Goal: Transaction & Acquisition: Purchase product/service

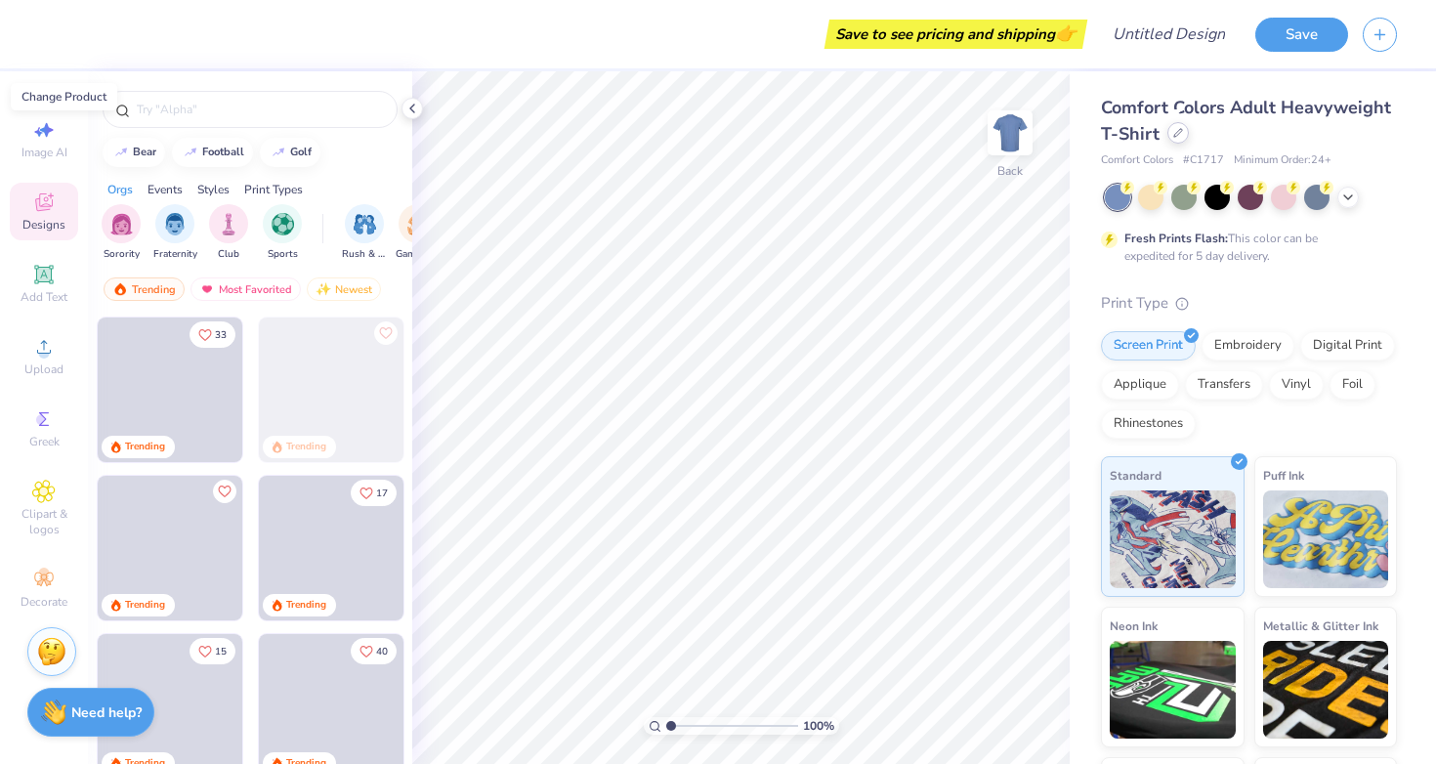
click at [1177, 137] on icon at bounding box center [1178, 133] width 10 height 10
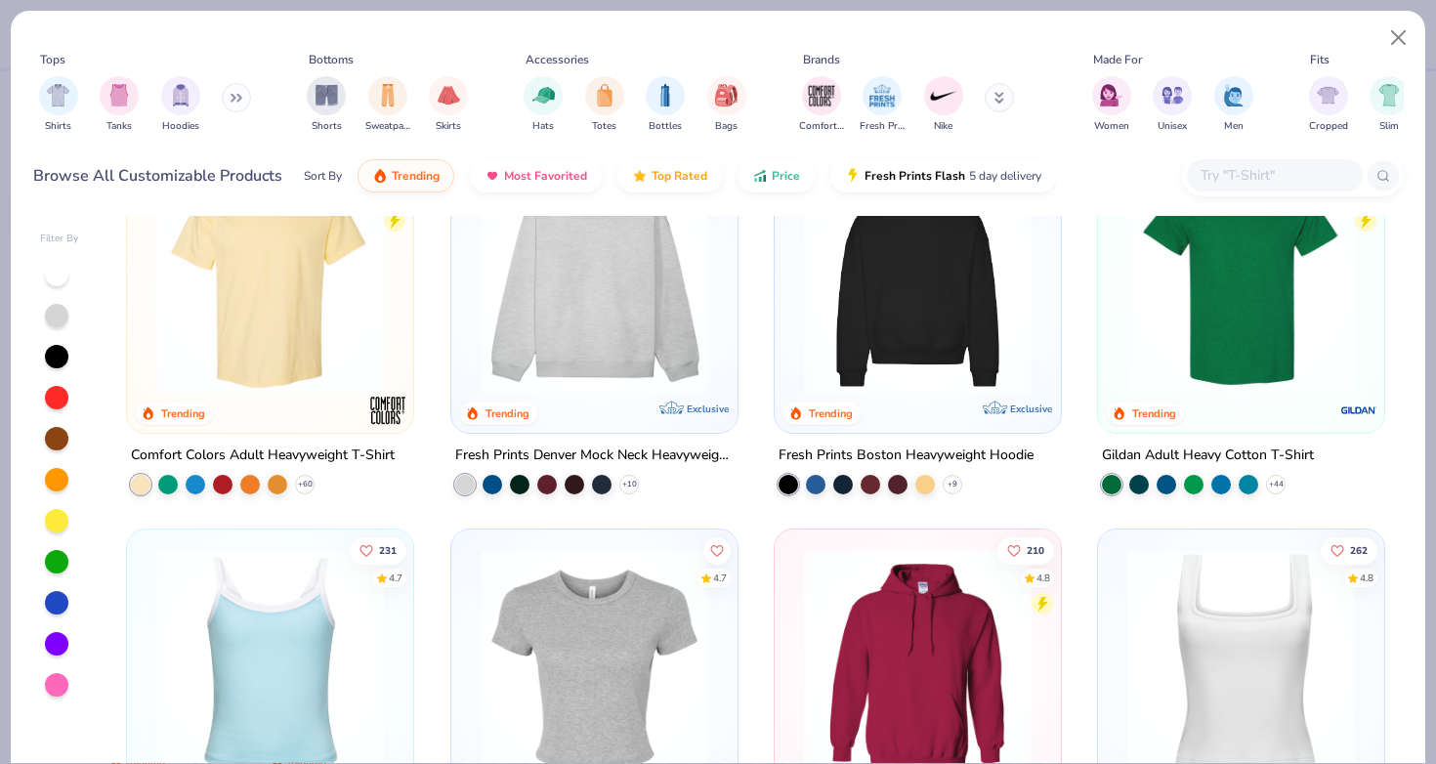
scroll to position [77, 0]
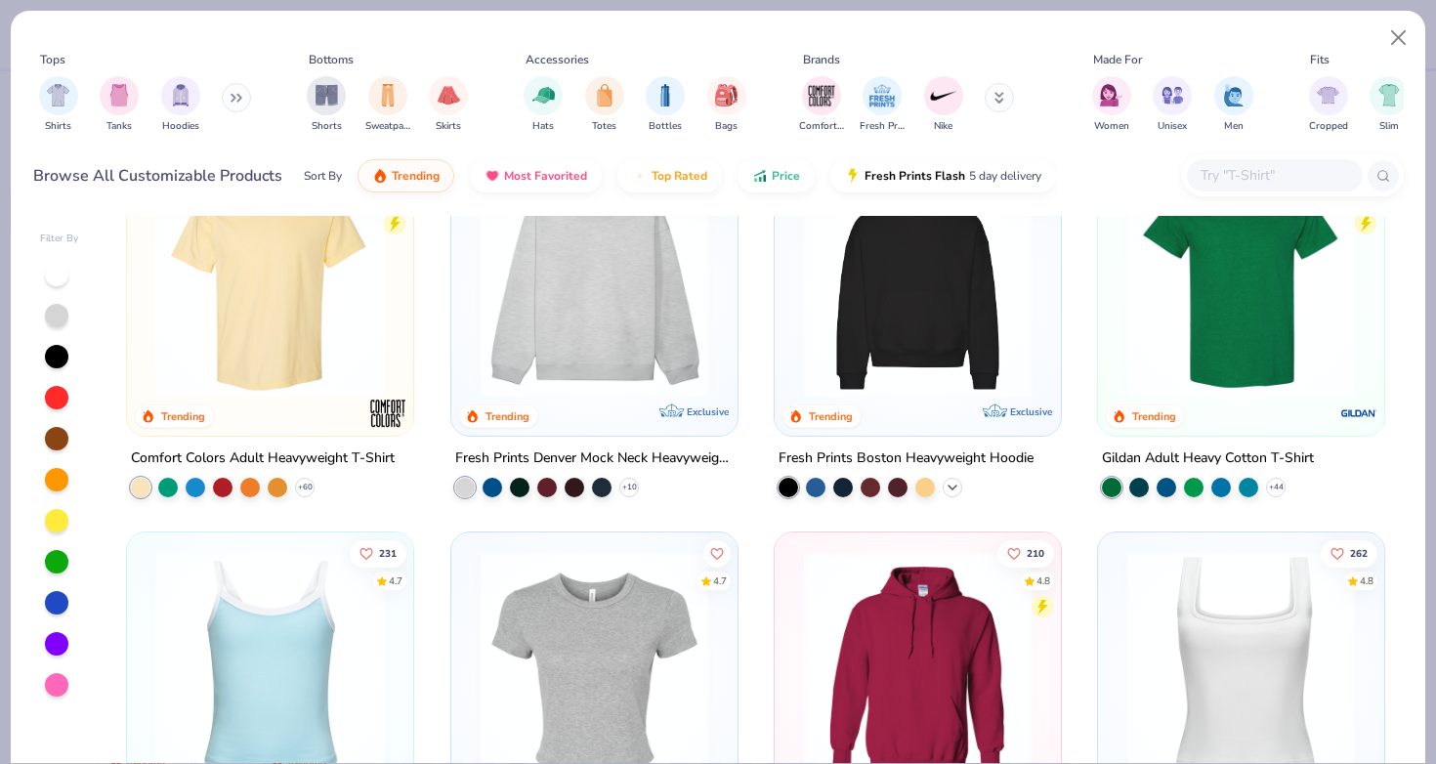
click at [952, 480] on icon at bounding box center [953, 488] width 16 height 16
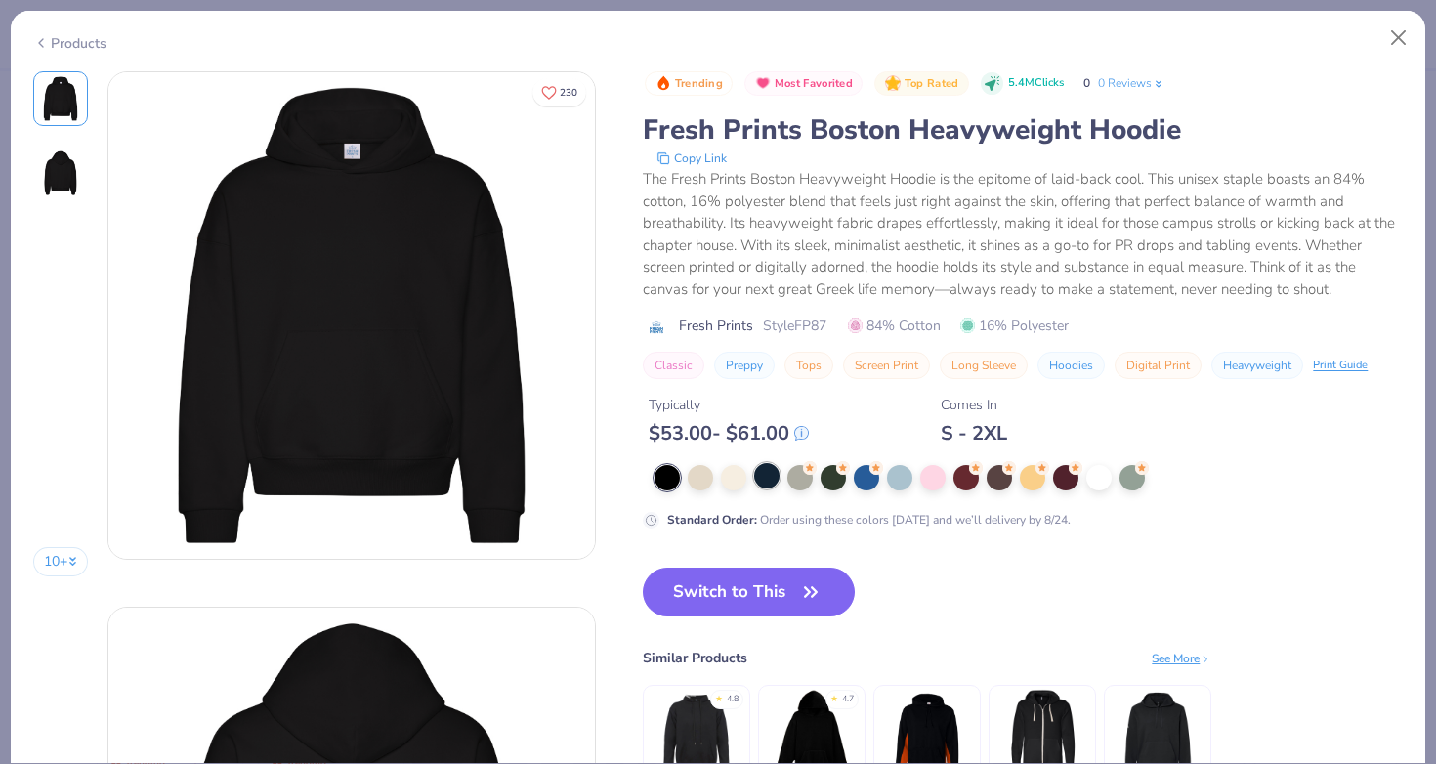
click at [754, 484] on div at bounding box center [766, 475] width 25 height 25
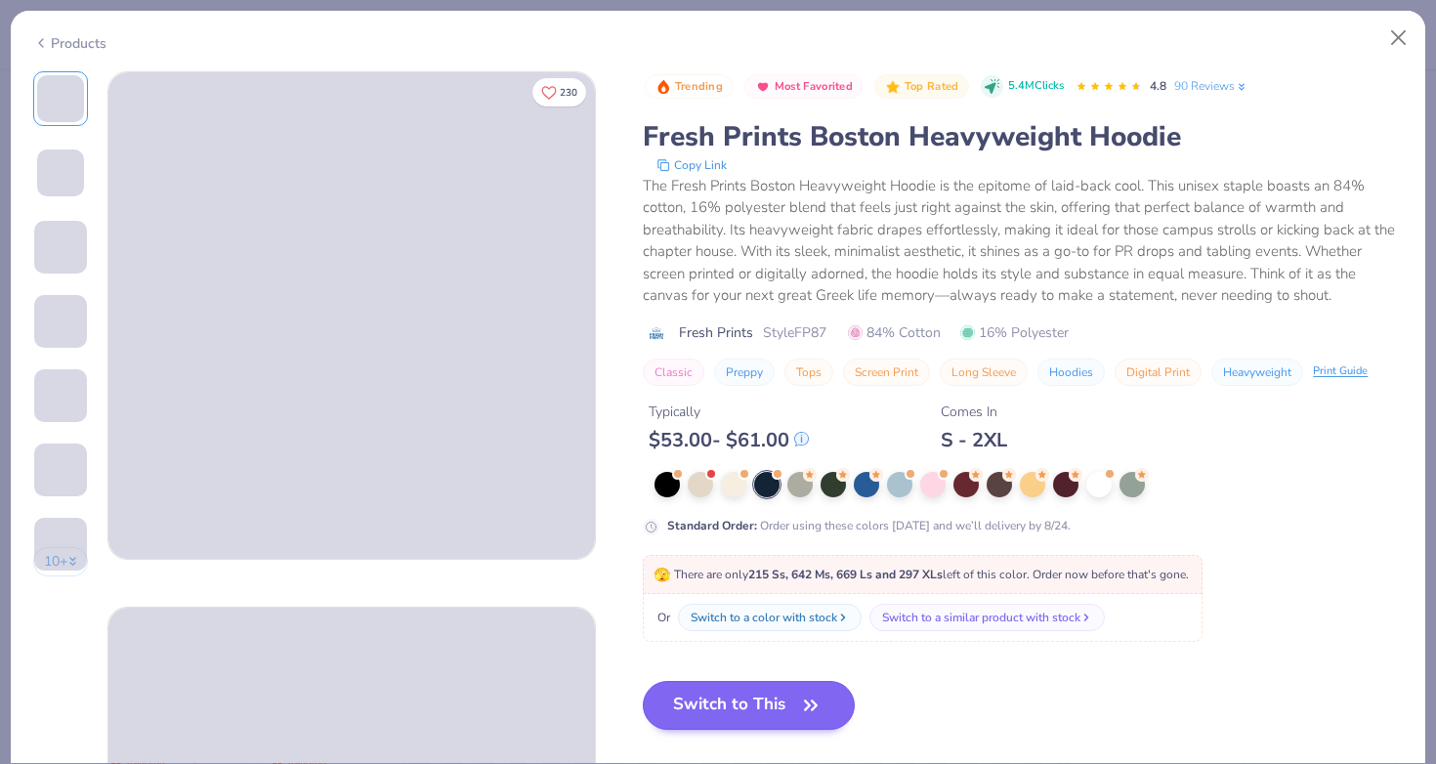
click at [684, 712] on button "Switch to This" at bounding box center [749, 705] width 212 height 49
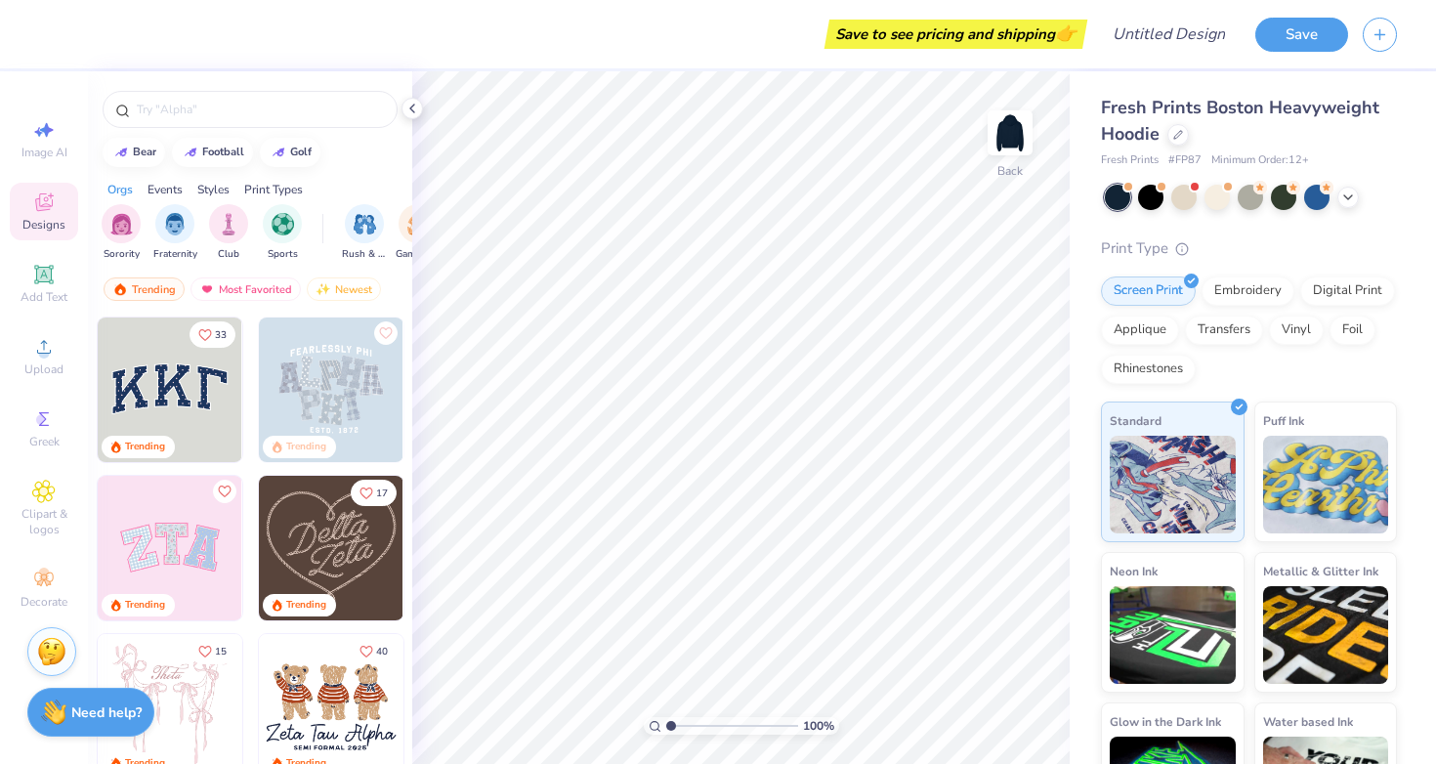
click at [187, 395] on img at bounding box center [170, 389] width 145 height 145
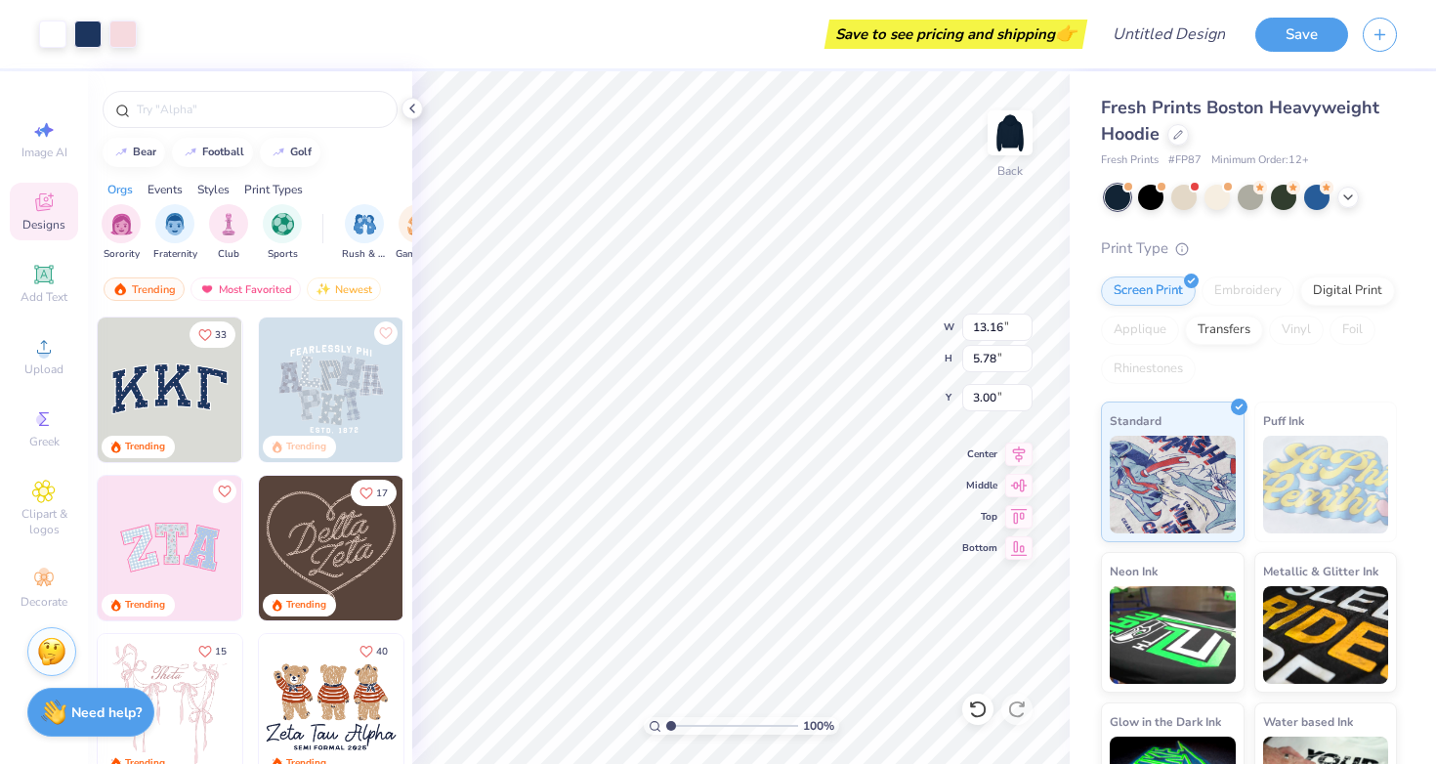
type input "4.62"
type input "4.75"
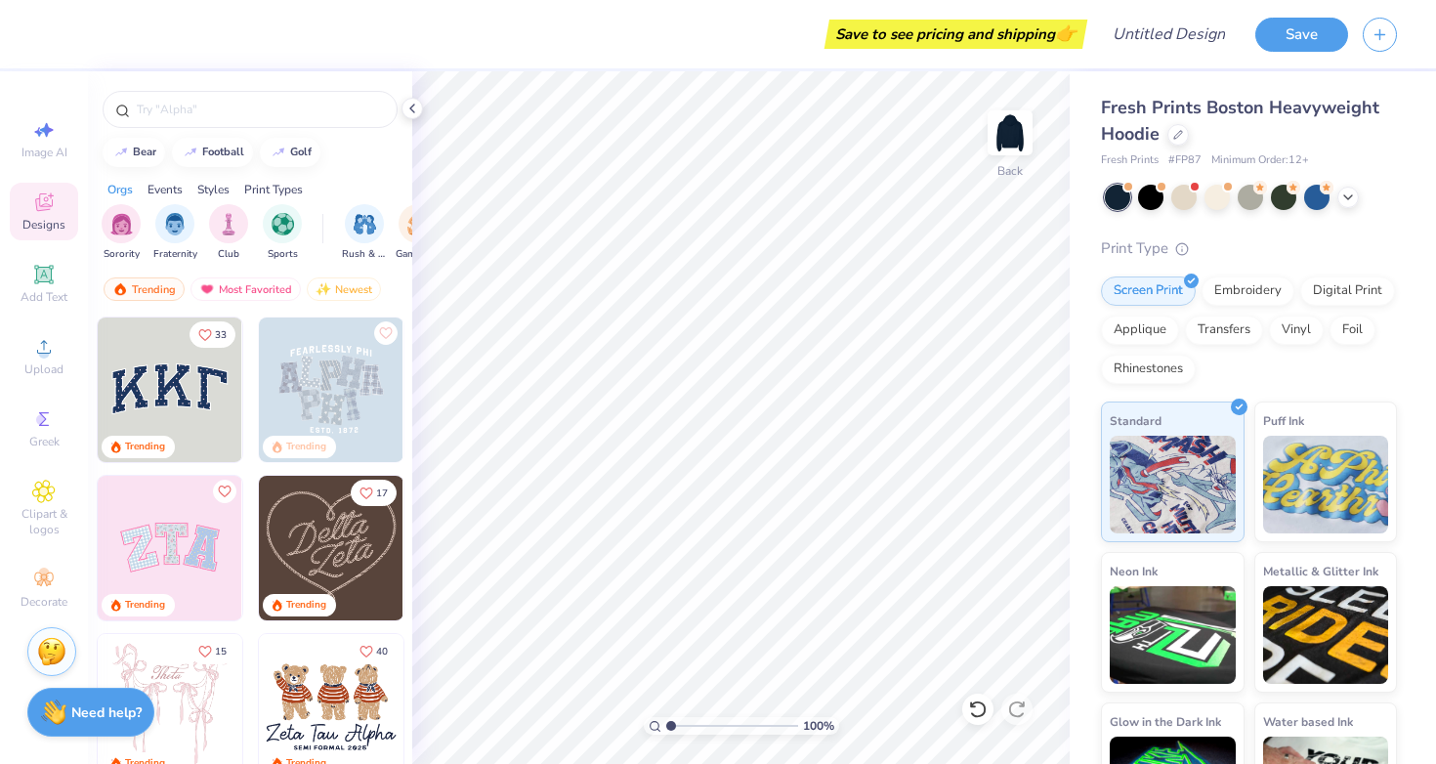
click at [193, 378] on img at bounding box center [170, 389] width 145 height 145
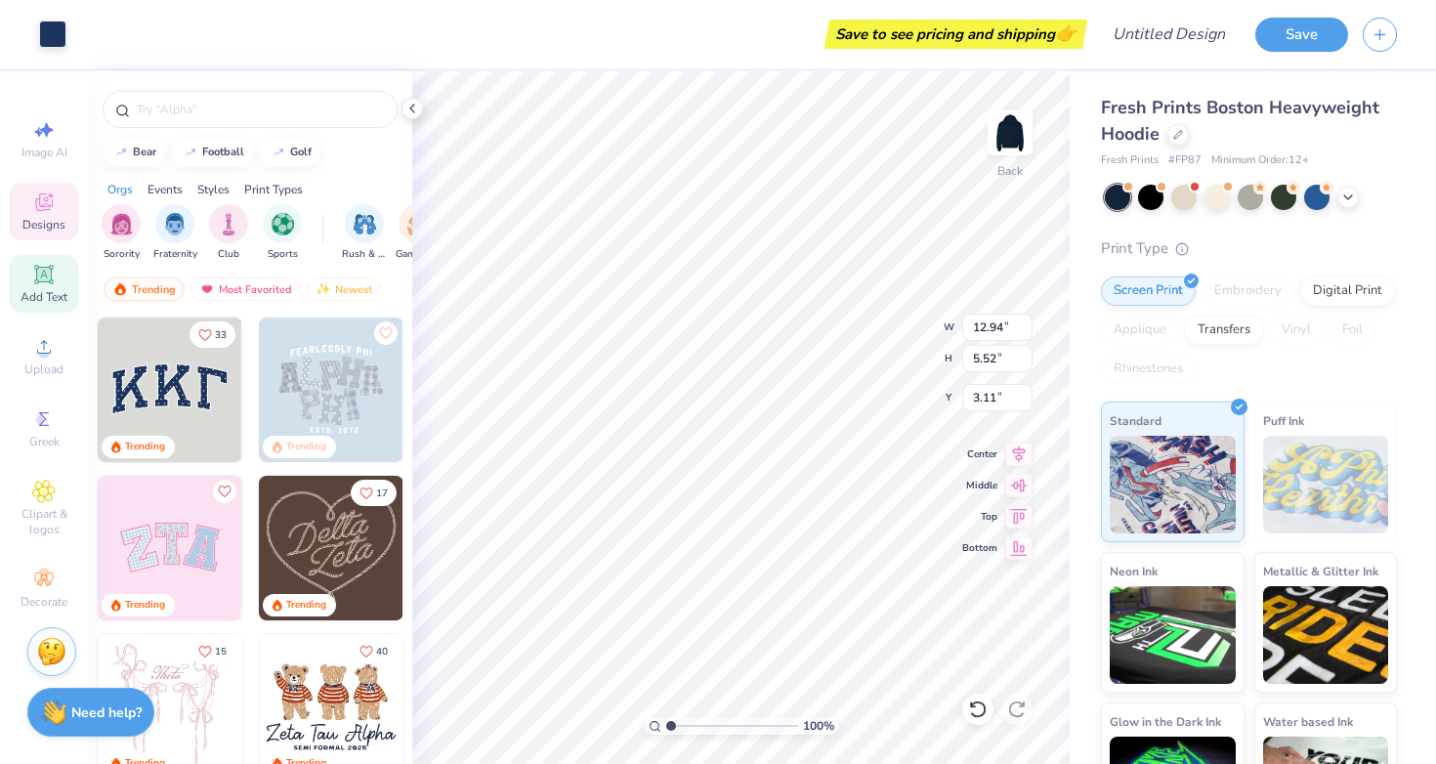
click at [54, 308] on div "Add Text" at bounding box center [44, 284] width 68 height 58
type input "7.05"
type input "2.04"
type input "5.73"
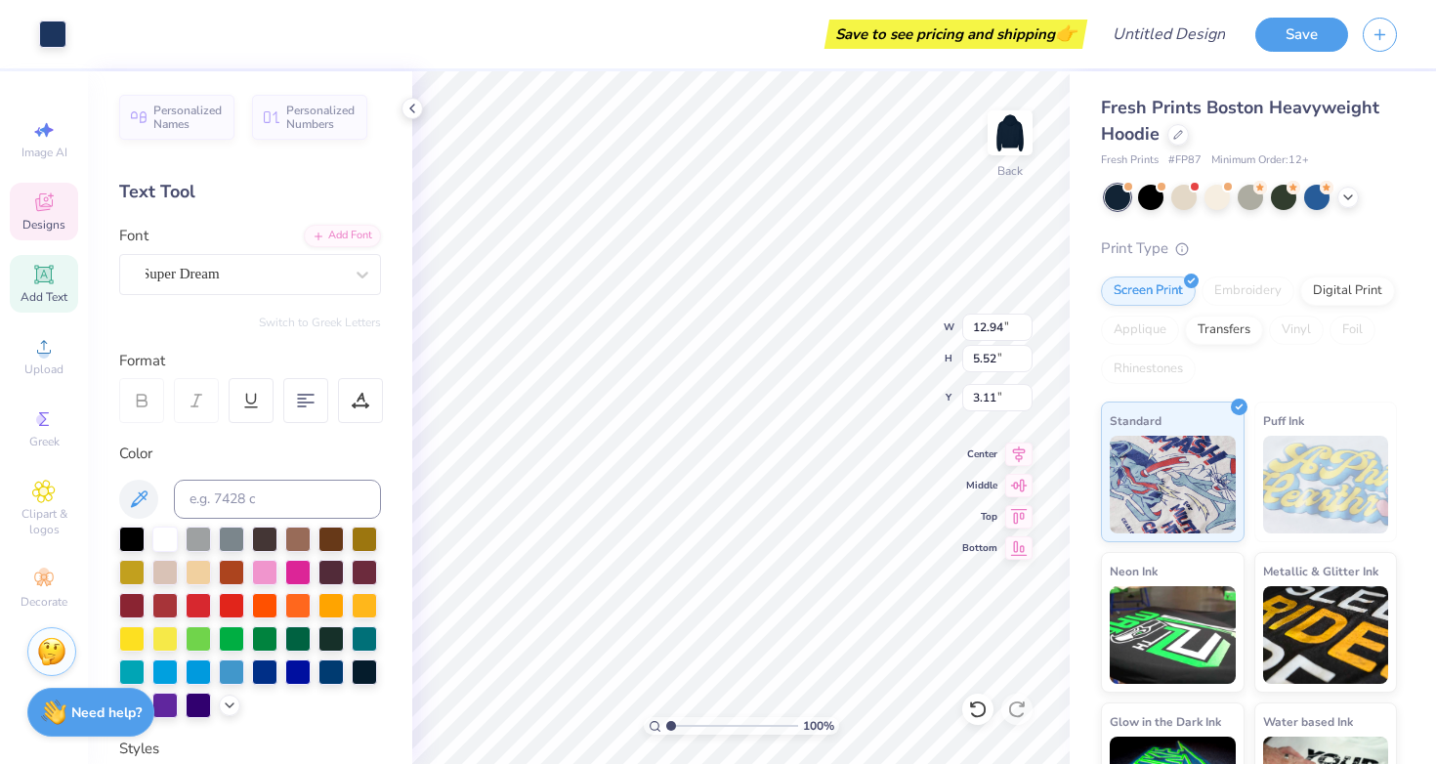
type input "3.00"
type input "3.86"
type input "12.94"
type input "5.52"
type input "3.99"
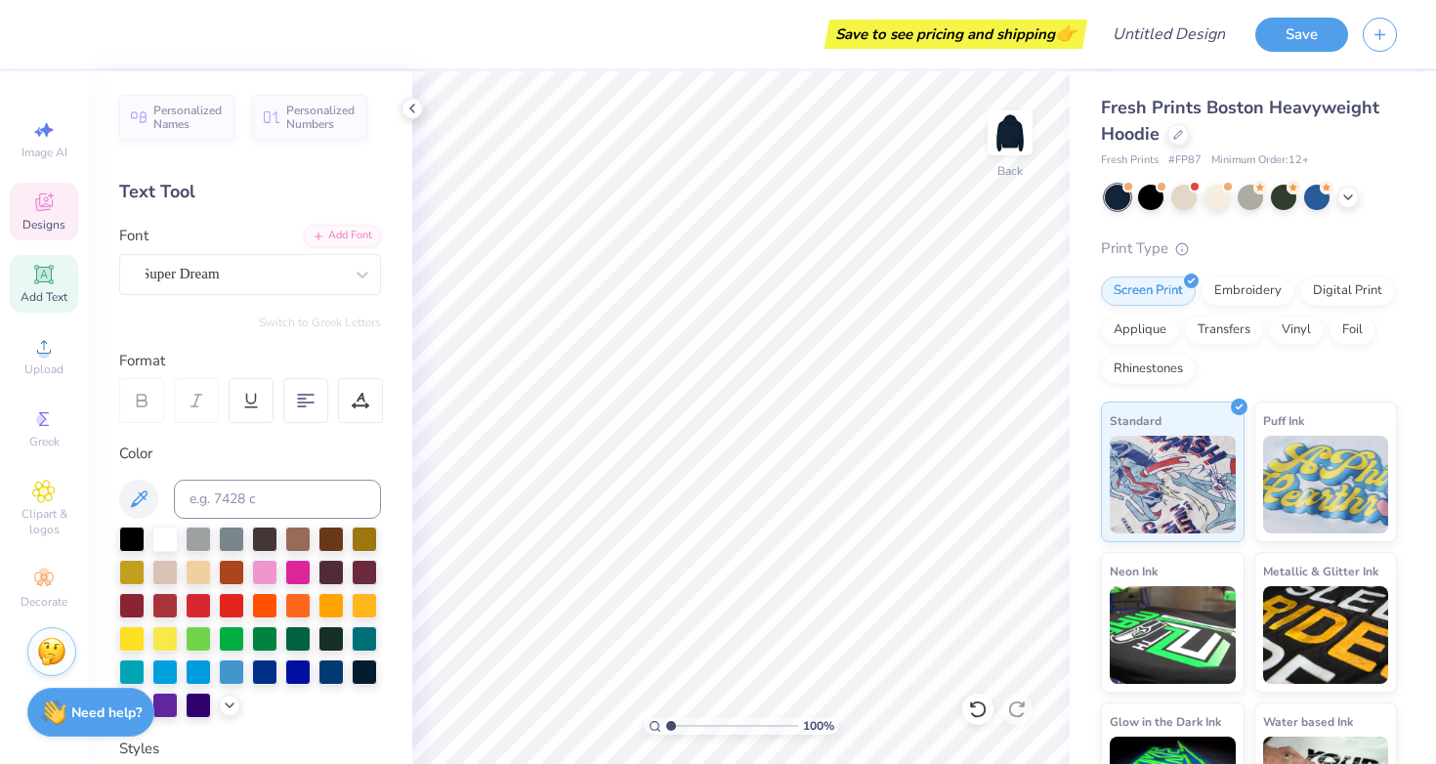
click at [42, 185] on div "Designs" at bounding box center [44, 212] width 68 height 58
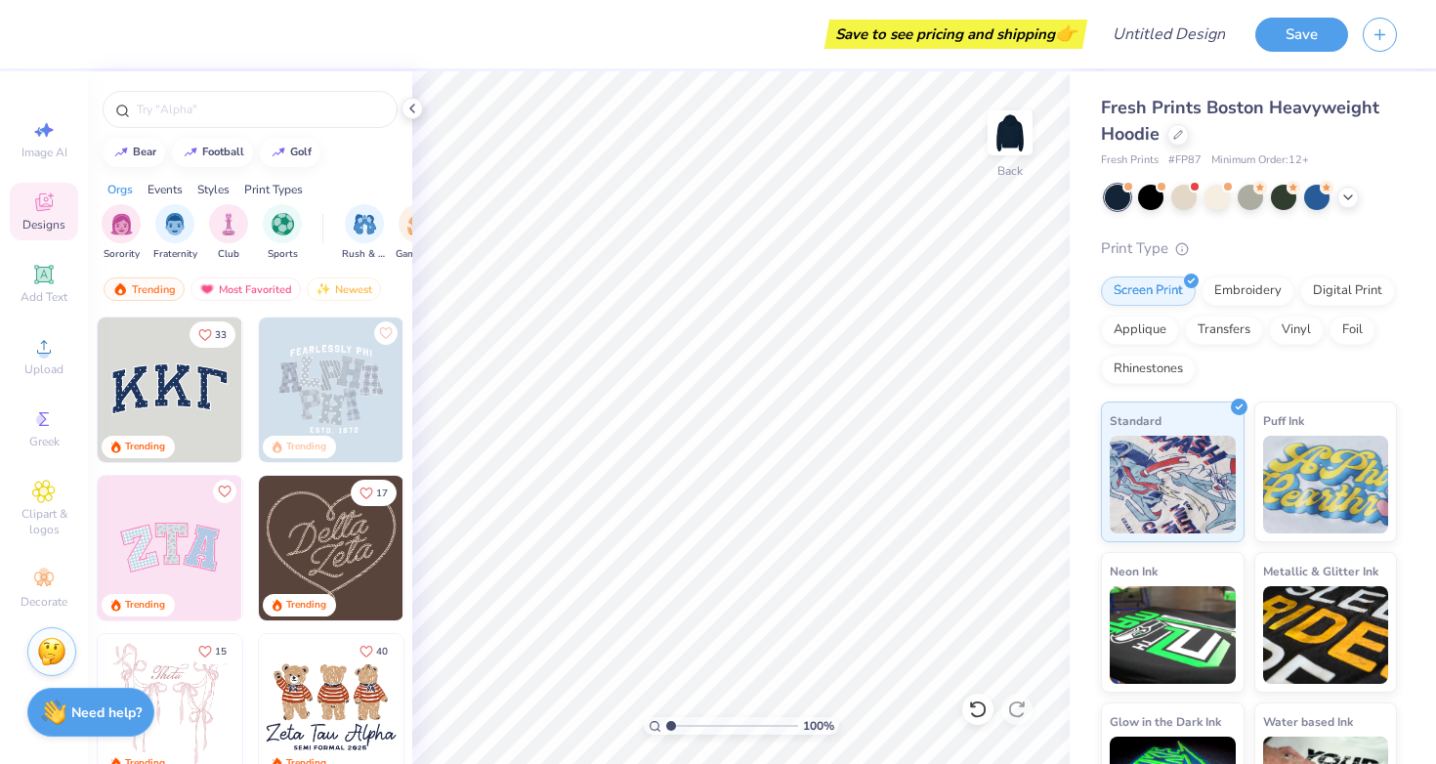
click at [153, 386] on img at bounding box center [170, 389] width 145 height 145
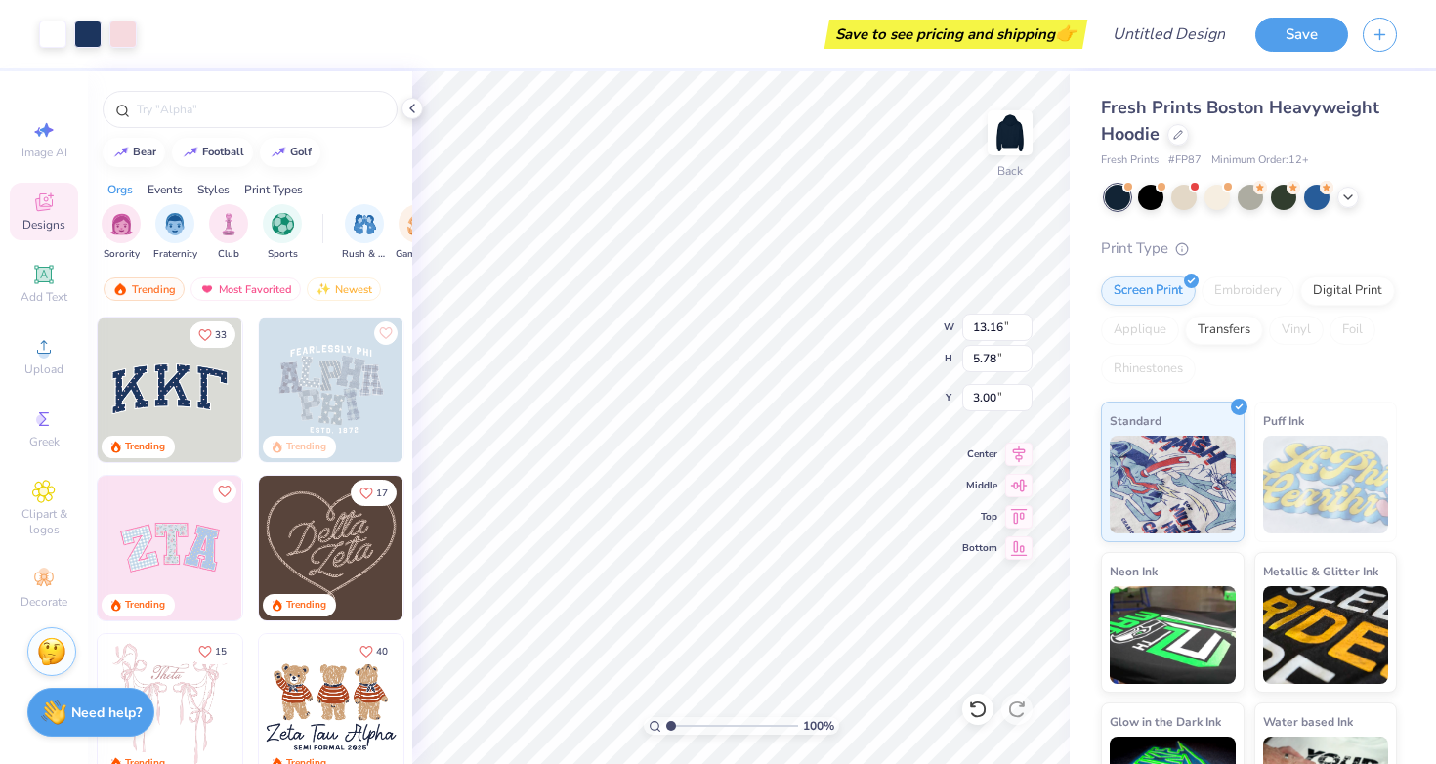
click at [116, 186] on div "Orgs" at bounding box center [119, 190] width 25 height 18
click at [121, 214] on img "filter for Sorority" at bounding box center [121, 222] width 22 height 22
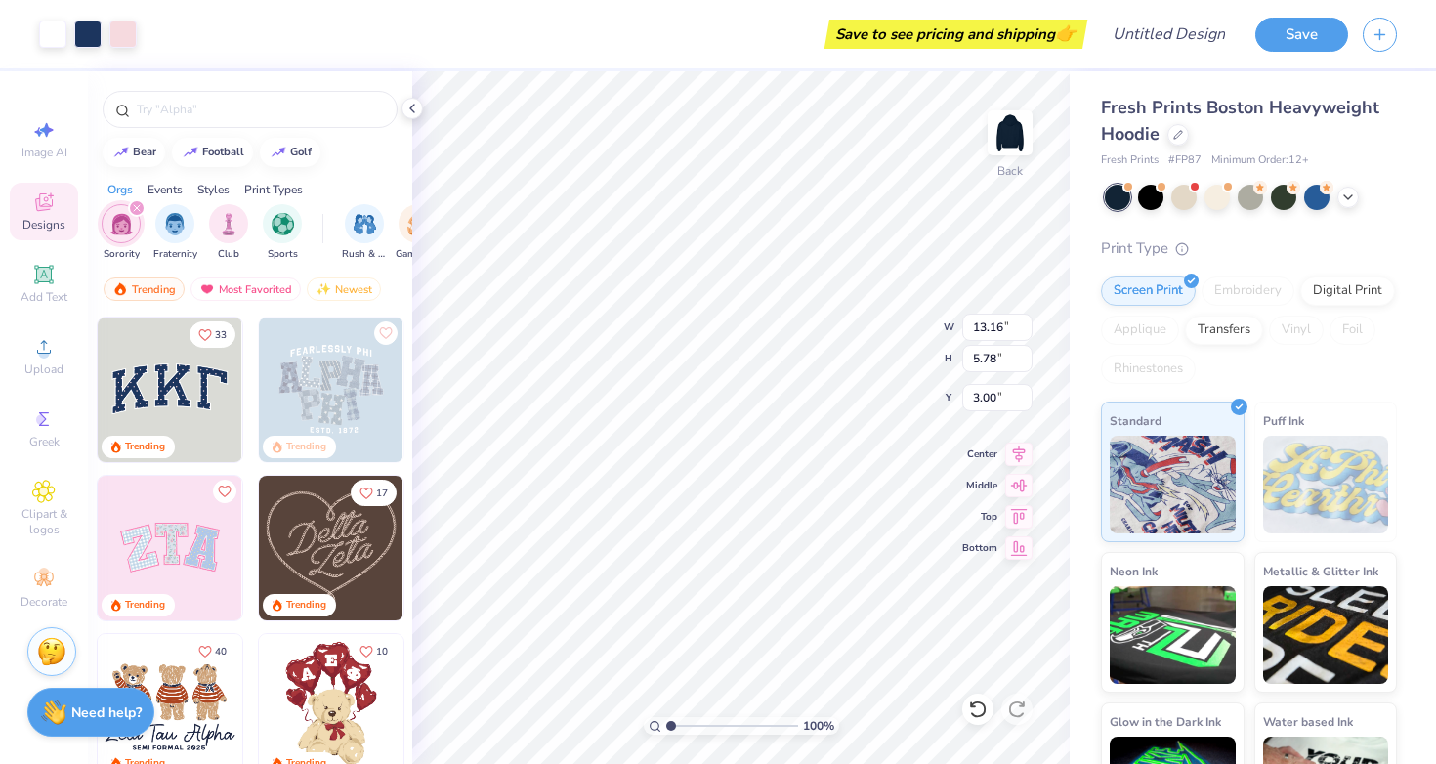
type input "4.57"
type input "4.68"
type input "12.94"
type input "5.52"
type input "4.68"
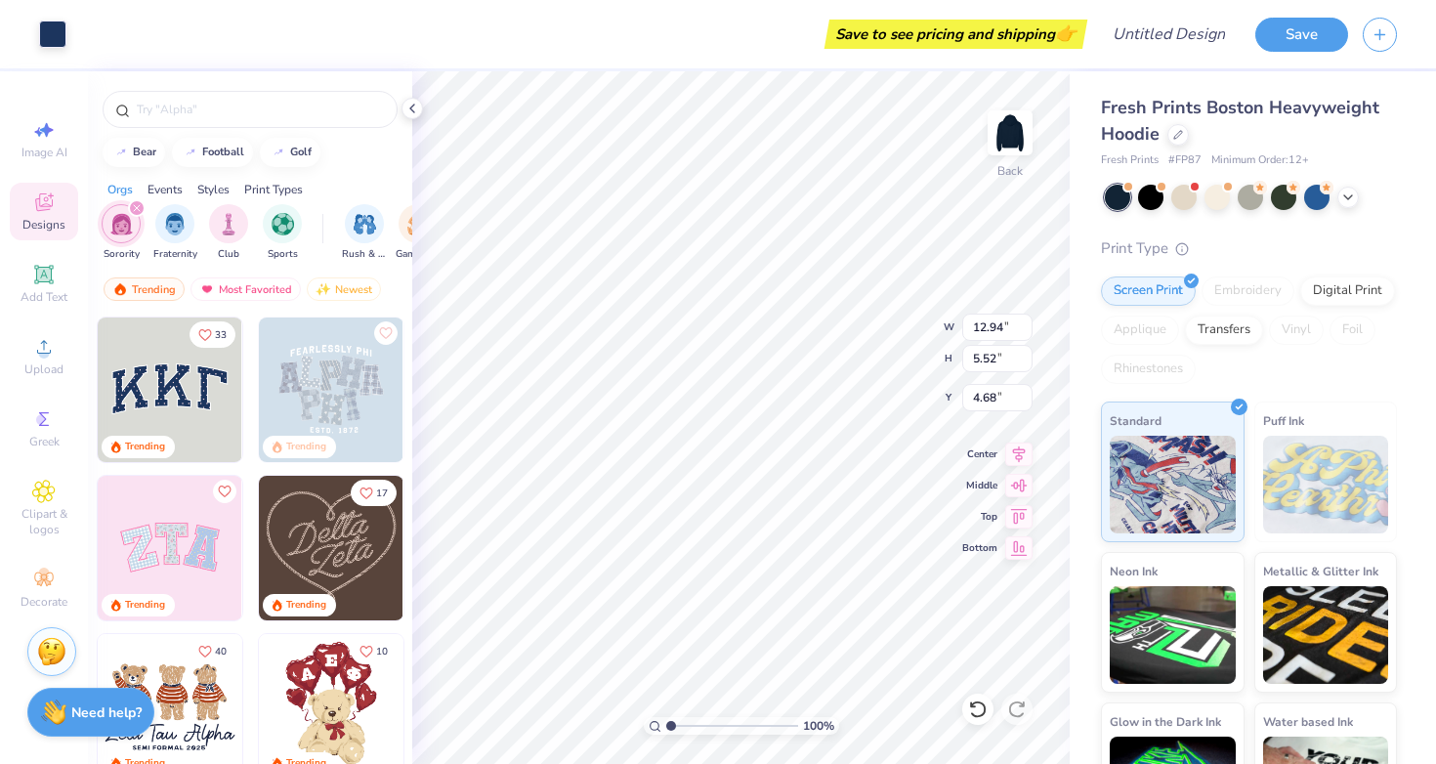
type input "4.60"
click at [55, 35] on div at bounding box center [52, 32] width 27 height 27
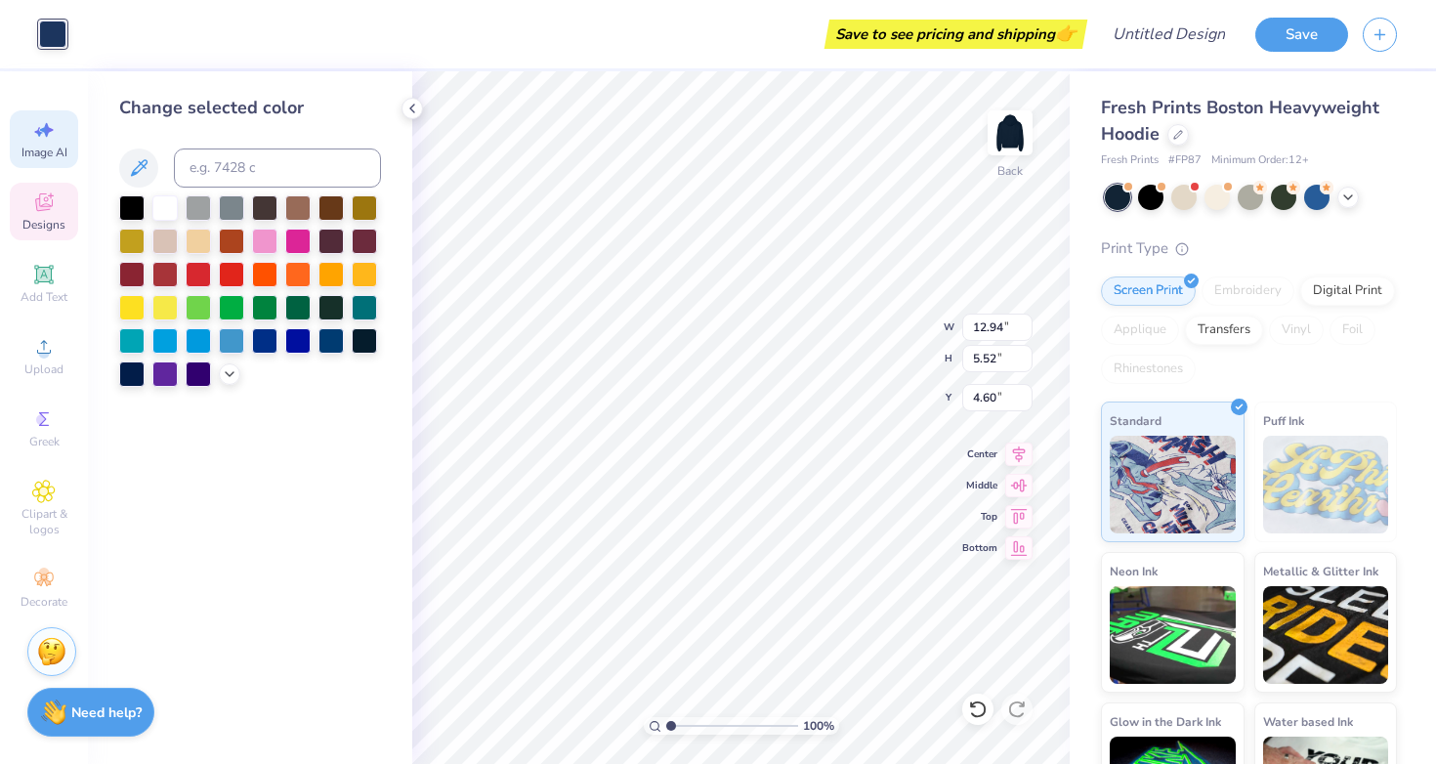
click at [40, 140] on icon at bounding box center [43, 129] width 23 height 23
select select "4"
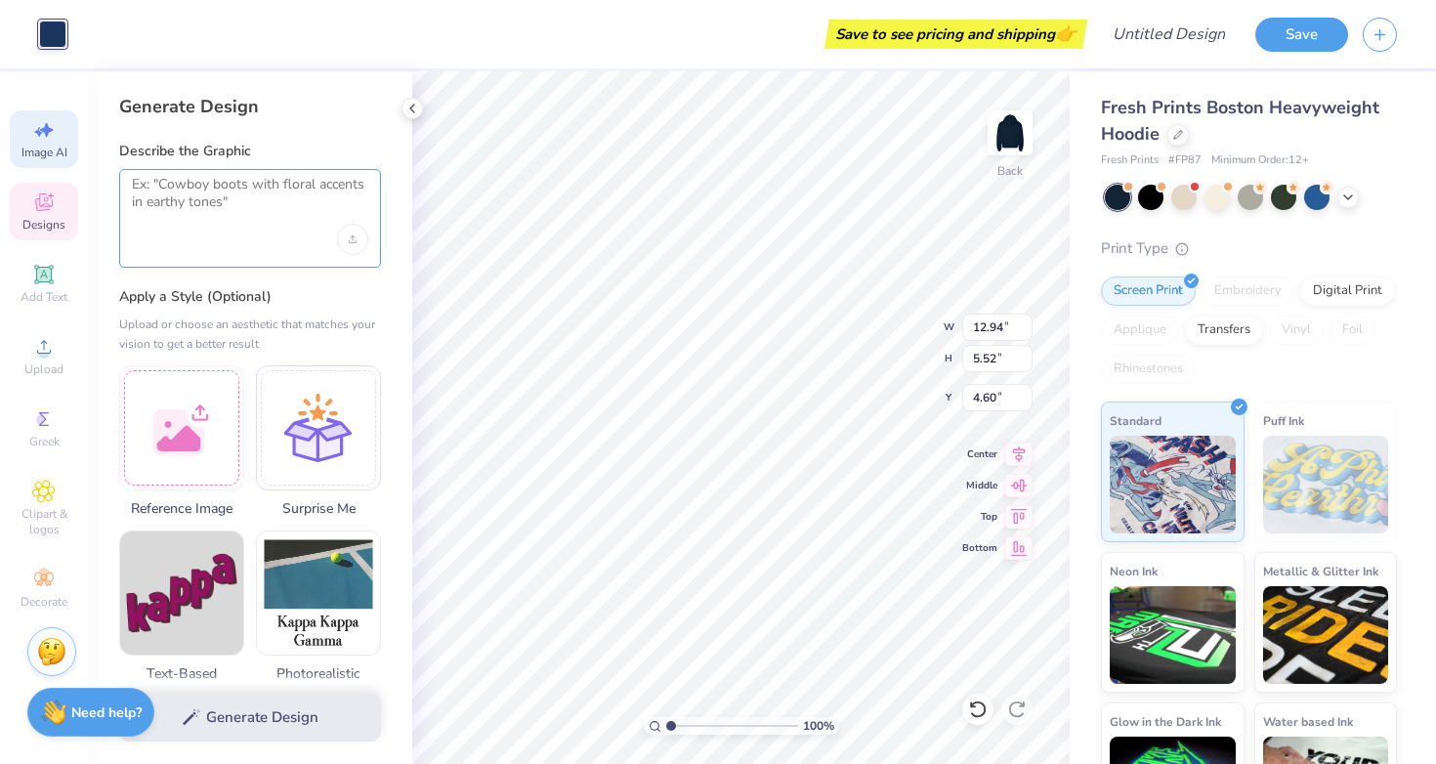
click at [202, 209] on textarea at bounding box center [250, 200] width 236 height 49
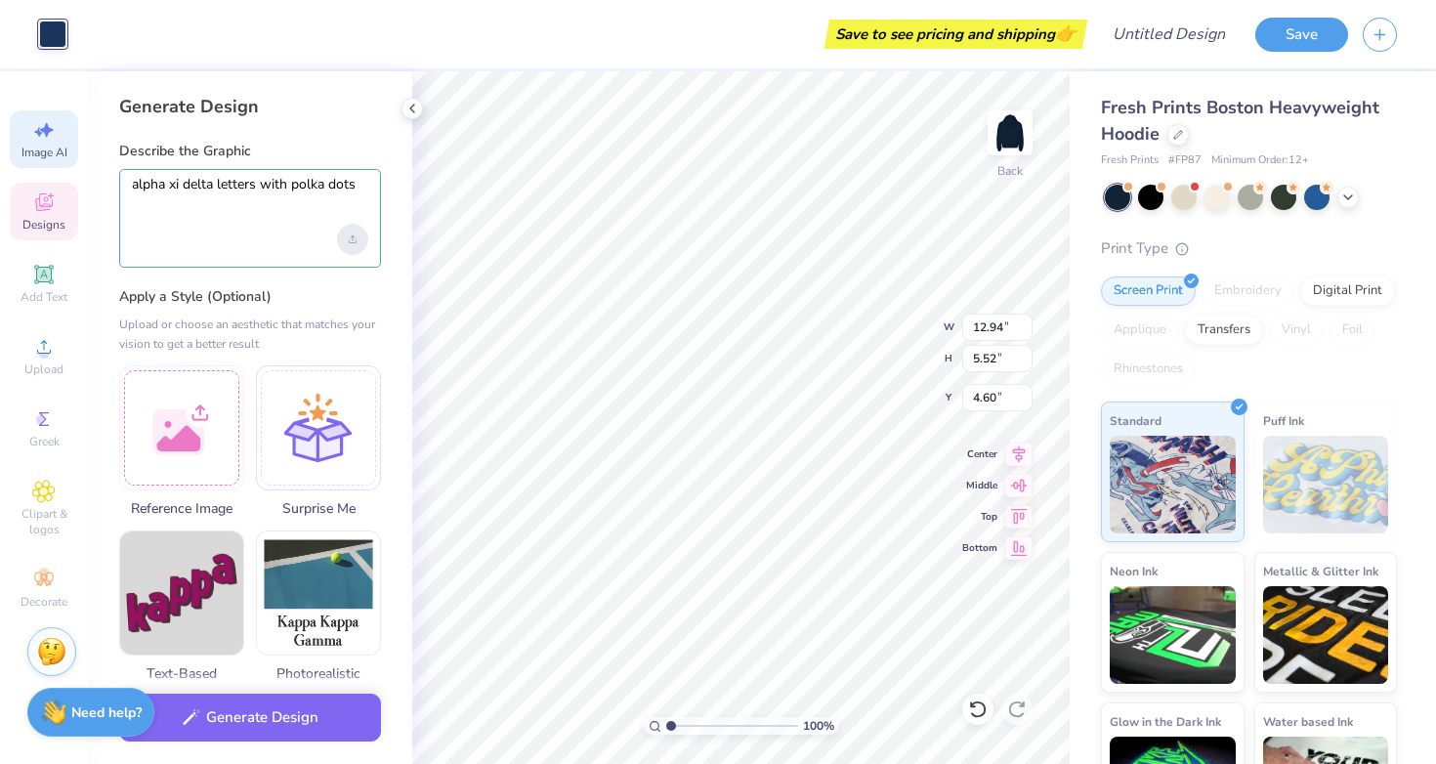
type textarea "alpha xi delta letters with polka dots"
click at [340, 235] on div "Upload image" at bounding box center [352, 239] width 31 height 31
click at [197, 200] on textarea "alpha xi delta letters with polka dots" at bounding box center [250, 200] width 236 height 49
click at [234, 716] on button "Generate Design" at bounding box center [250, 713] width 262 height 48
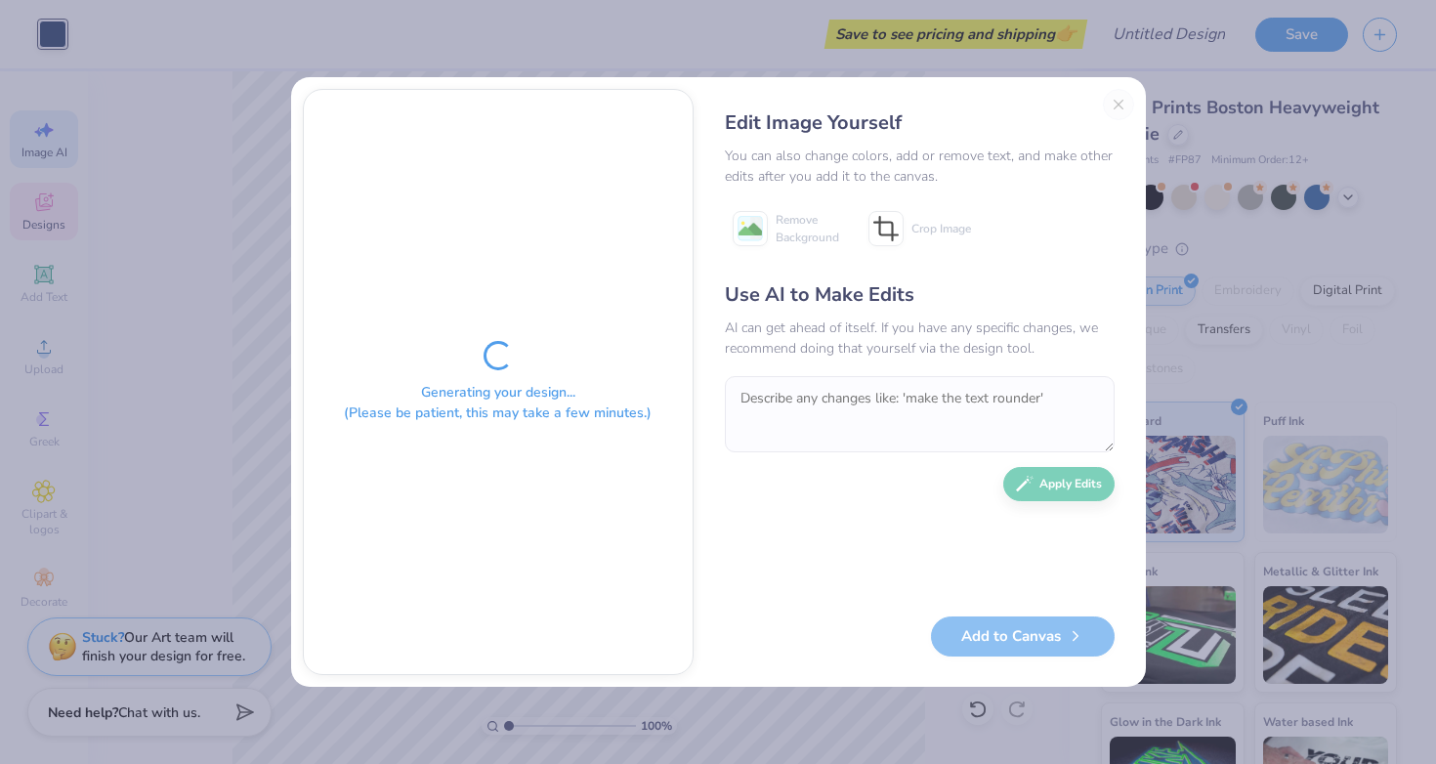
click at [1129, 99] on div "Edit Image Yourself You can also change colors, add or remove text, and make ot…" at bounding box center [919, 382] width 429 height 586
click at [1110, 104] on div "Edit Image Yourself You can also change colors, add or remove text, and make ot…" at bounding box center [919, 382] width 429 height 586
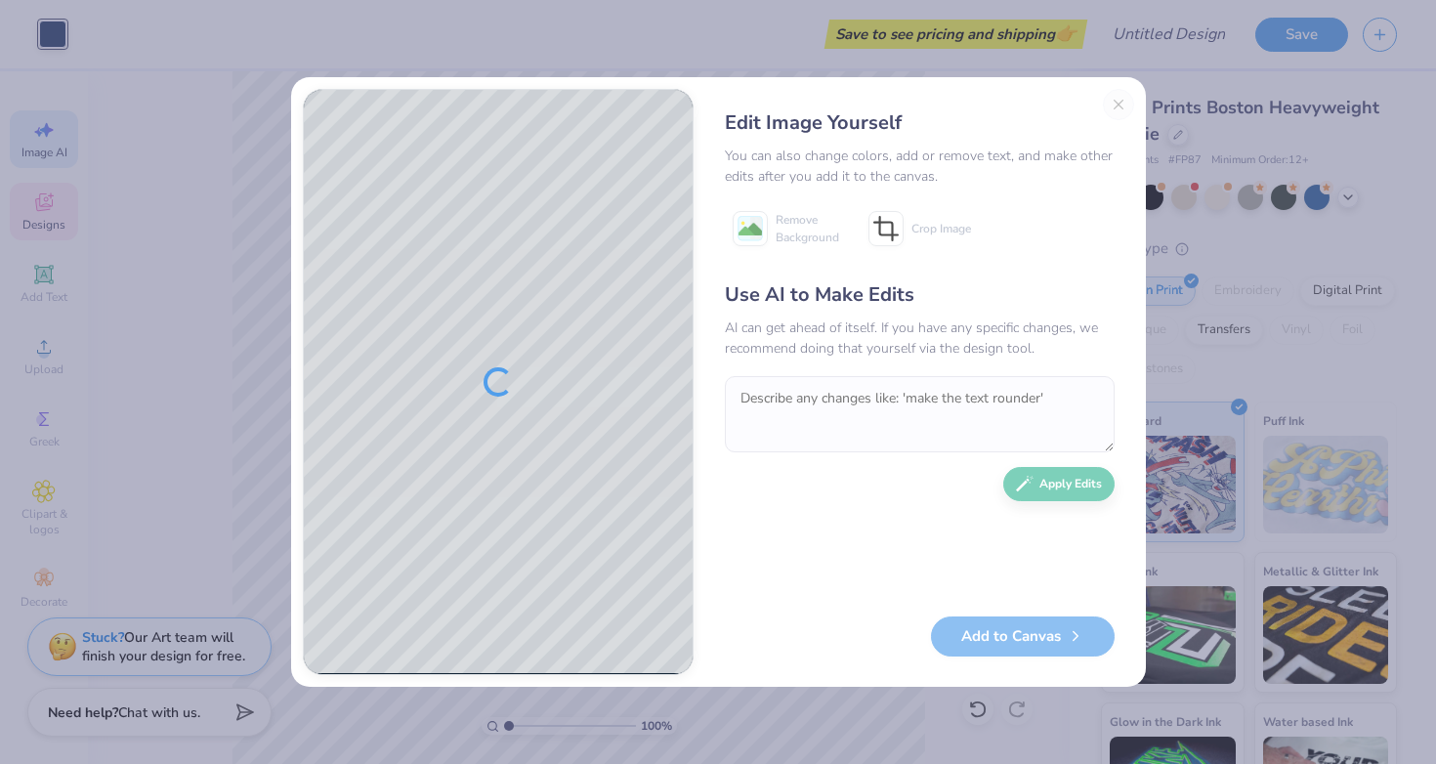
click at [1119, 106] on div "Edit Image Yourself You can also change colors, add or remove text, and make ot…" at bounding box center [919, 382] width 429 height 586
click at [437, 391] on div at bounding box center [498, 382] width 389 height 584
click at [552, 57] on div "Edit Image Yourself You can also change colors, add or remove text, and make ot…" at bounding box center [718, 382] width 1436 height 764
click at [1115, 102] on div "Edit Image Yourself You can also change colors, add or remove text, and make ot…" at bounding box center [919, 382] width 429 height 586
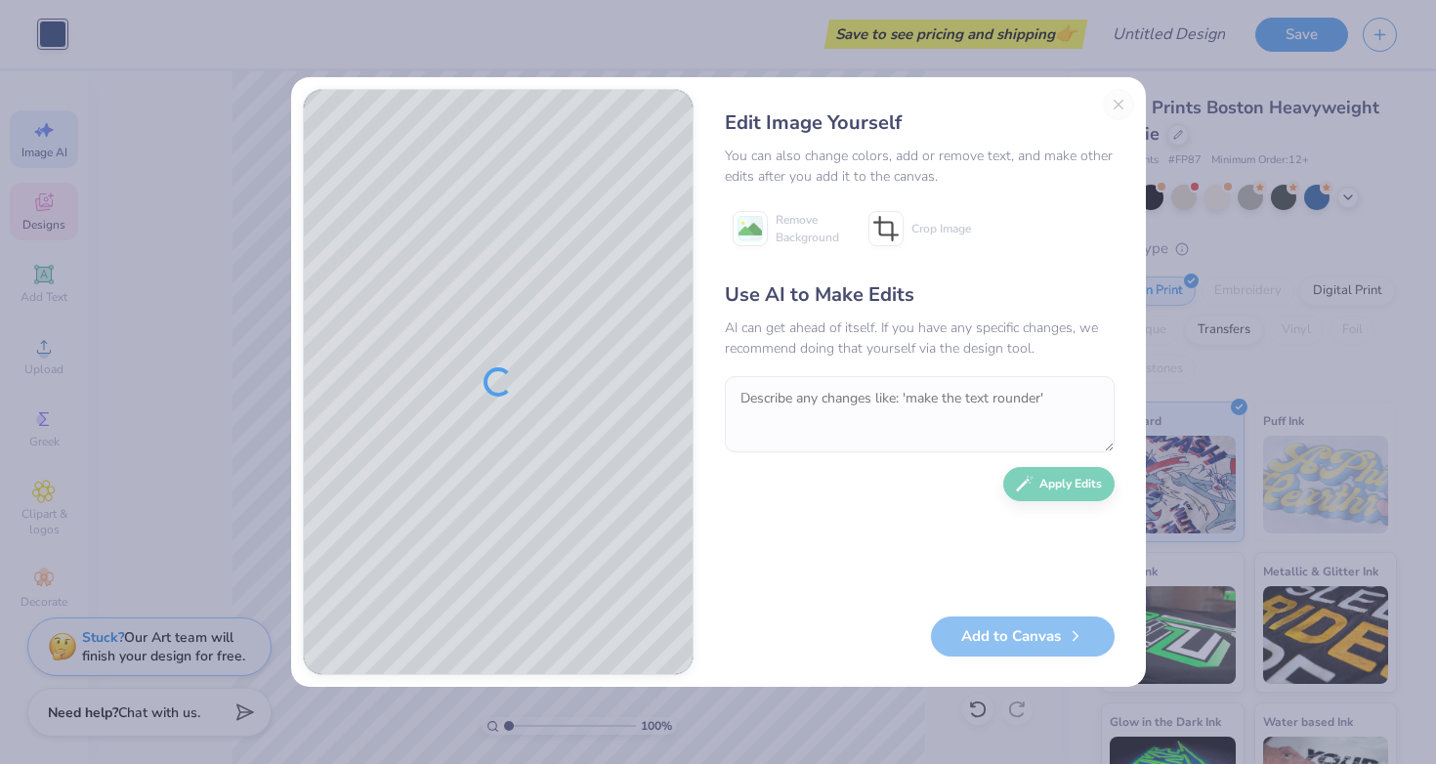
click at [1115, 102] on div "Edit Image Yourself You can also change colors, add or remove text, and make ot…" at bounding box center [919, 382] width 429 height 586
click at [1115, 102] on button "Close" at bounding box center [1118, 104] width 31 height 31
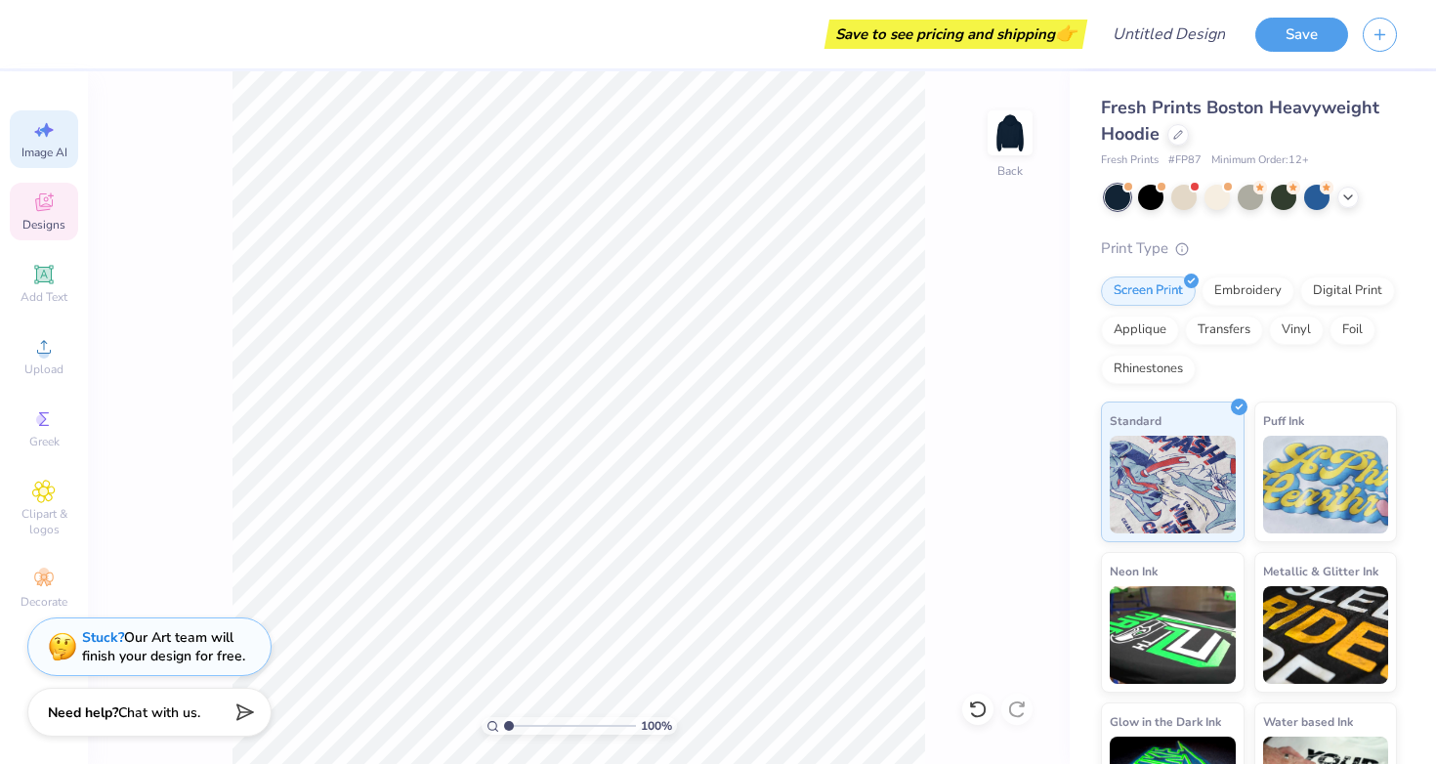
click at [37, 217] on span "Designs" at bounding box center [43, 225] width 43 height 16
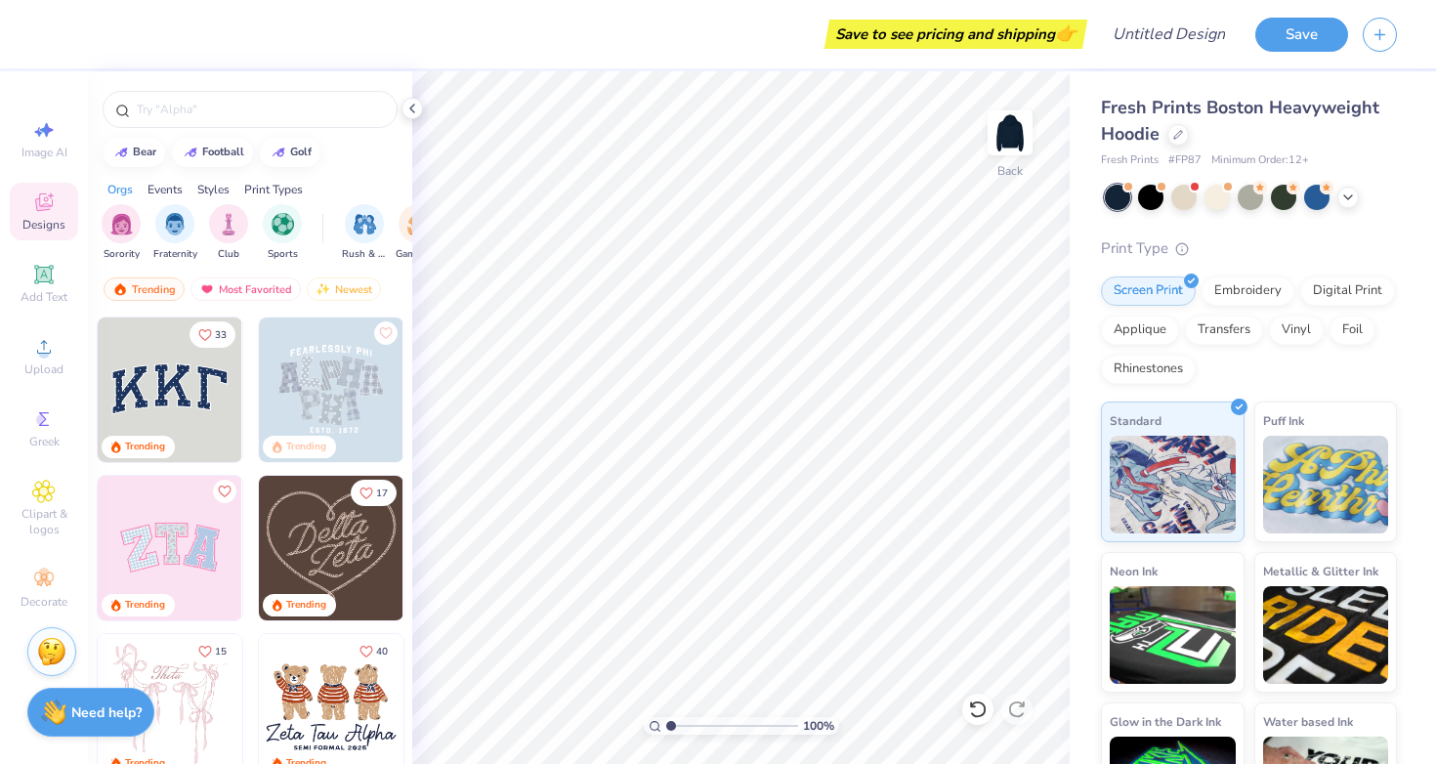
scroll to position [-2, 0]
click at [148, 398] on div "33 Trending Trending Trending 17 Trending 15 Trending 40 Trending 10 Trending 1…" at bounding box center [250, 576] width 324 height 520
click at [179, 372] on img at bounding box center [170, 389] width 145 height 145
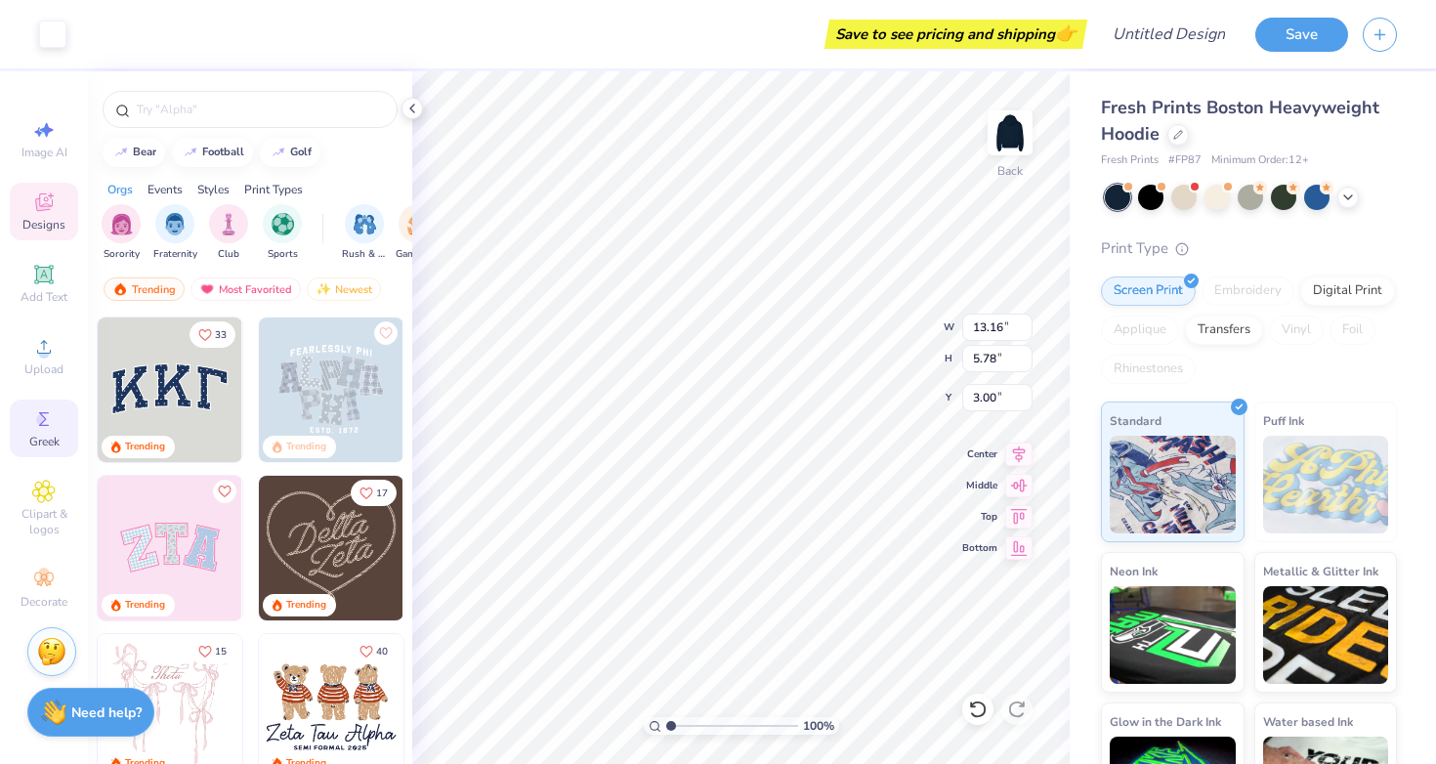
click at [36, 440] on span "Greek" at bounding box center [44, 442] width 30 height 16
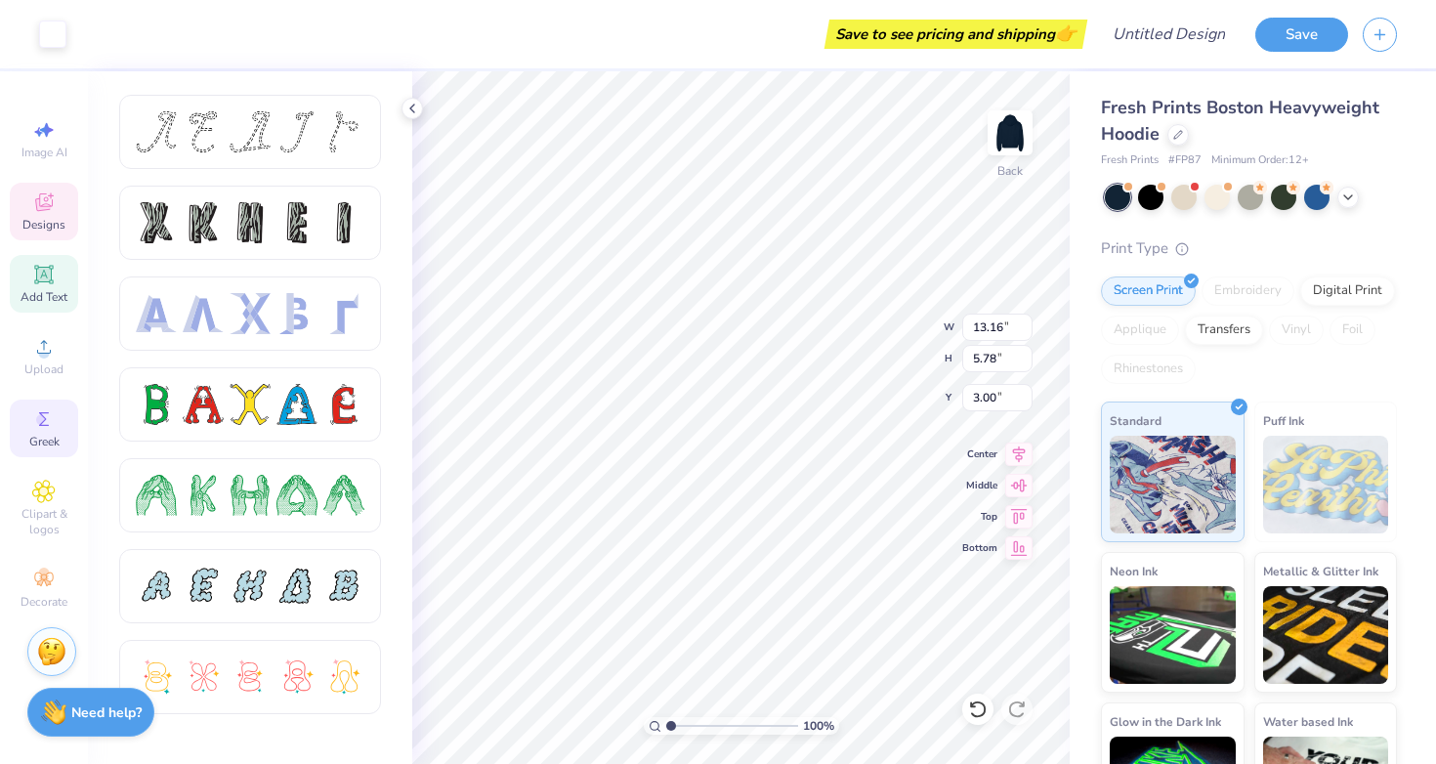
click at [50, 283] on icon at bounding box center [43, 274] width 19 height 19
type input "7.05"
type input "2.04"
type input "5.73"
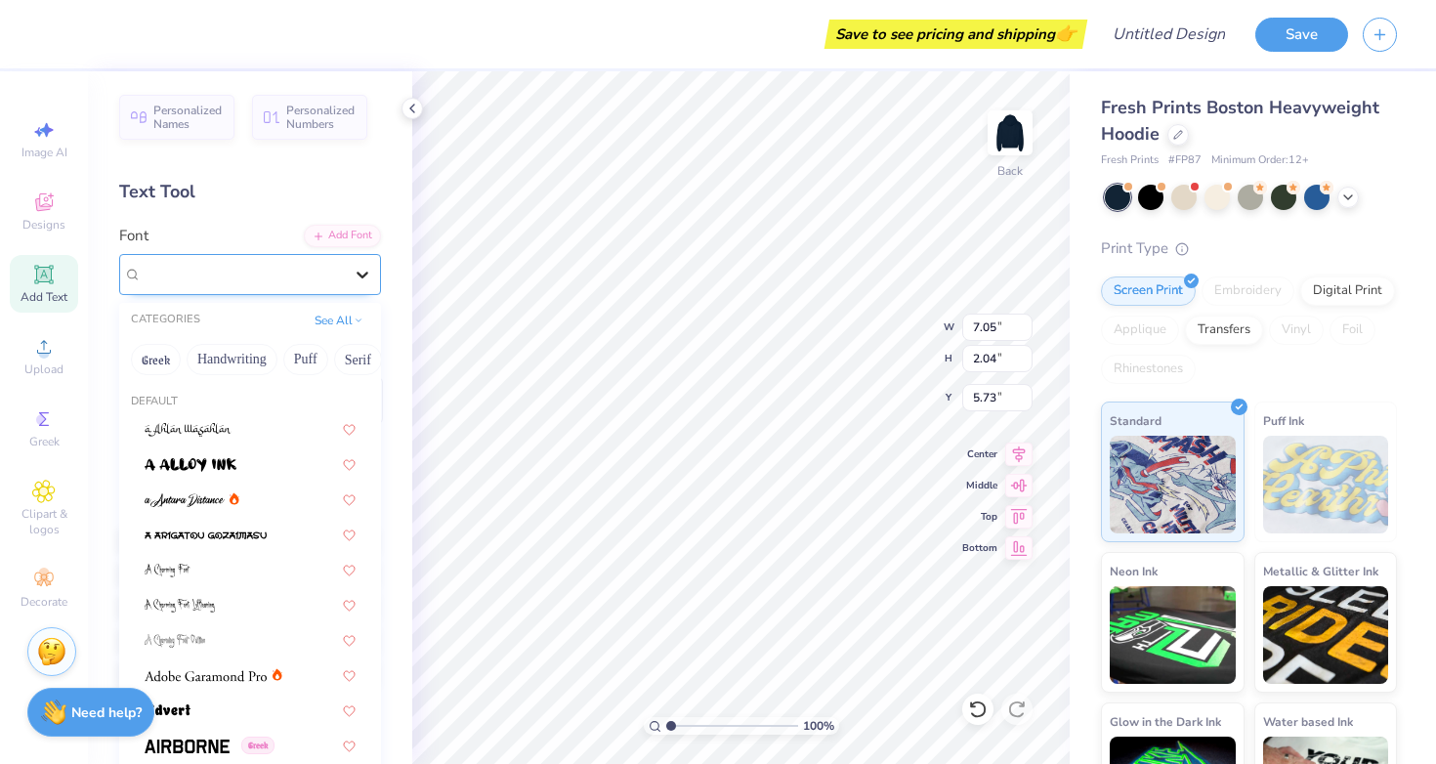
click at [360, 279] on icon at bounding box center [363, 275] width 20 height 20
click at [165, 362] on button "Greek" at bounding box center [156, 359] width 50 height 31
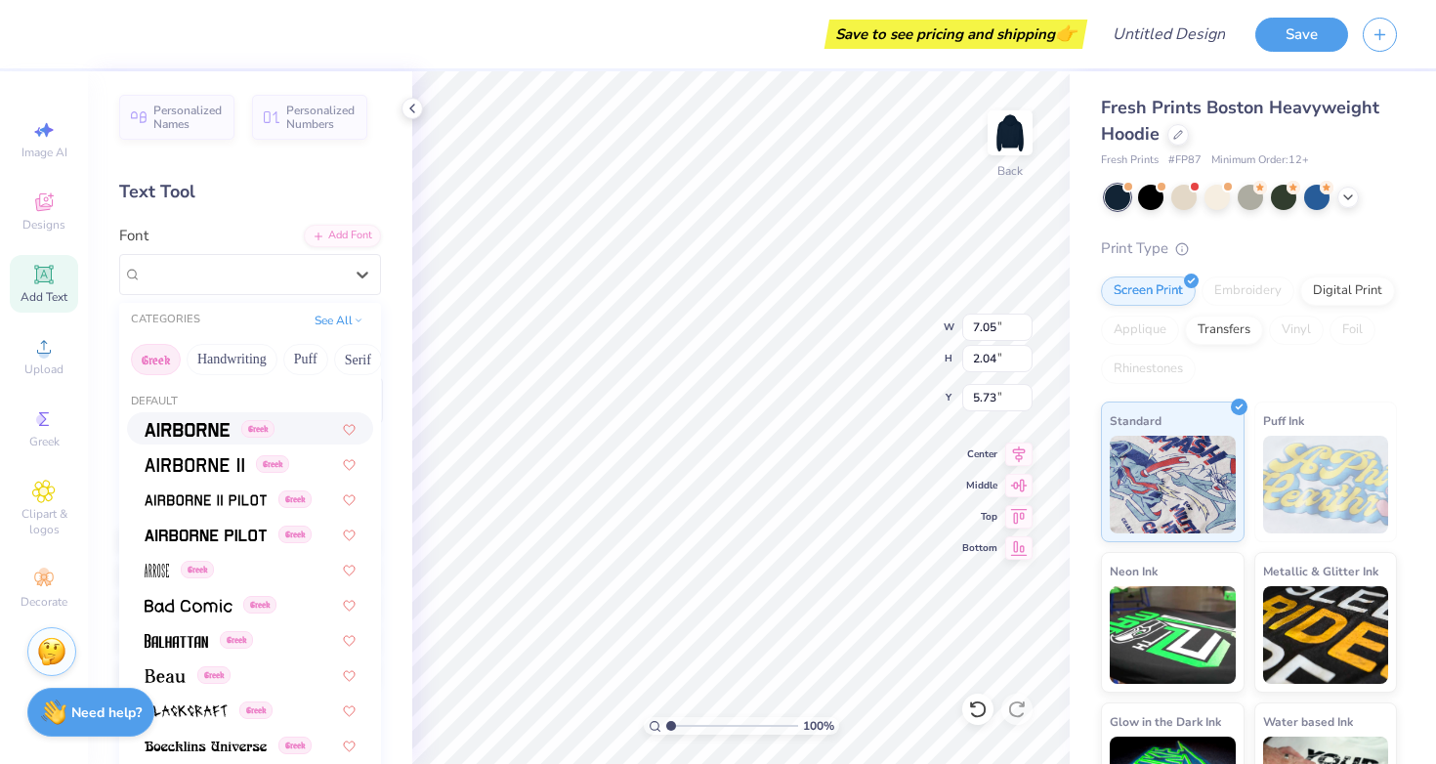
click at [171, 422] on span at bounding box center [187, 428] width 85 height 21
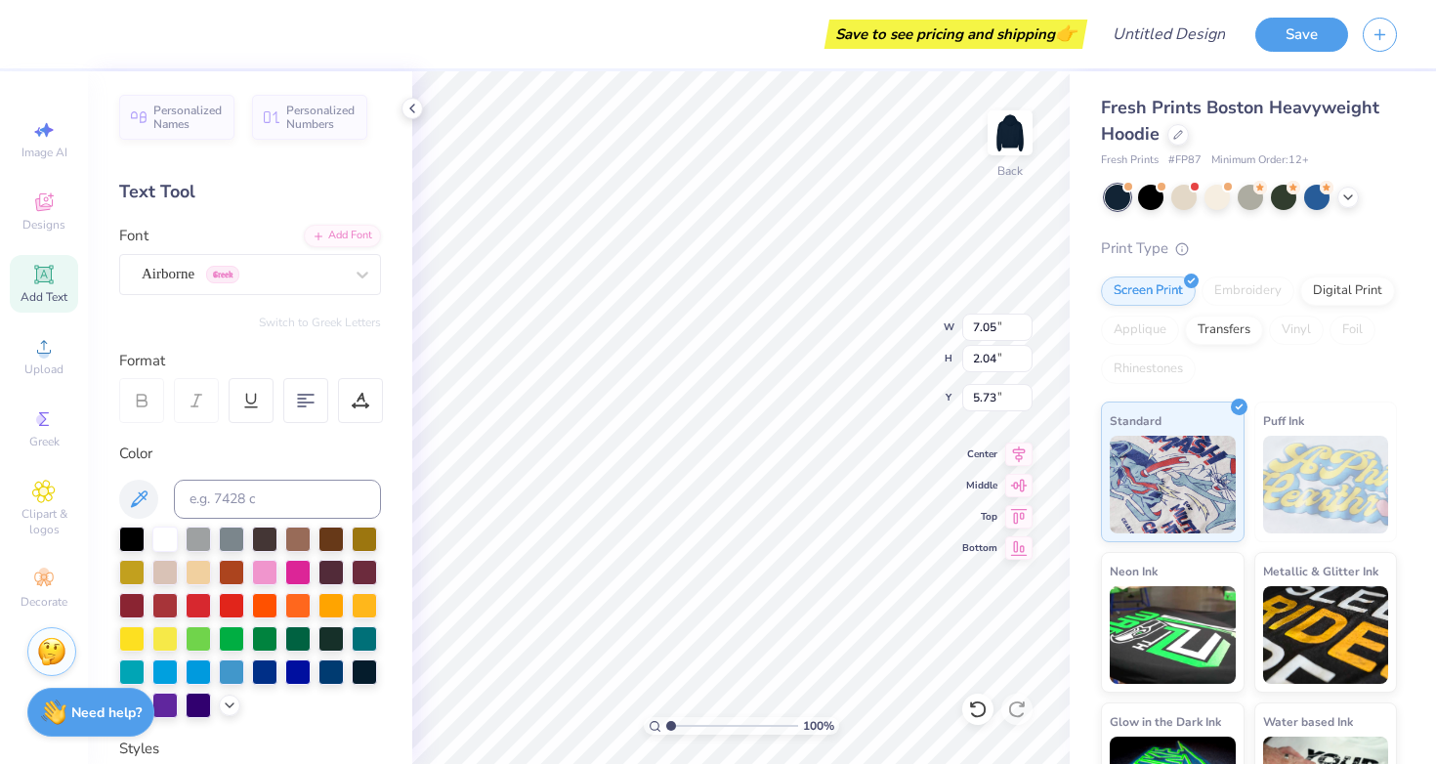
type input "6.75"
type input "2.13"
type input "5.68"
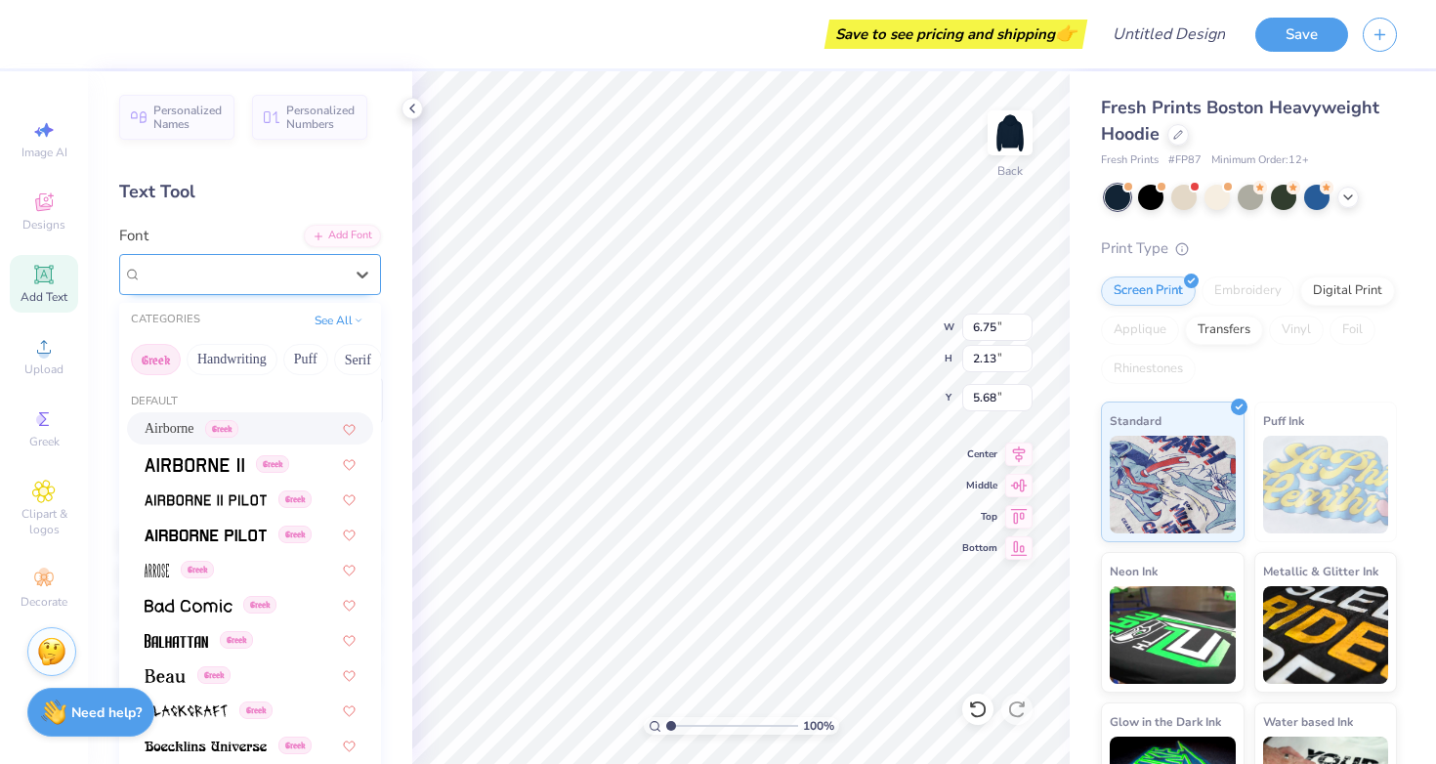
click at [303, 278] on div "Airborne Greek" at bounding box center [242, 274] width 205 height 30
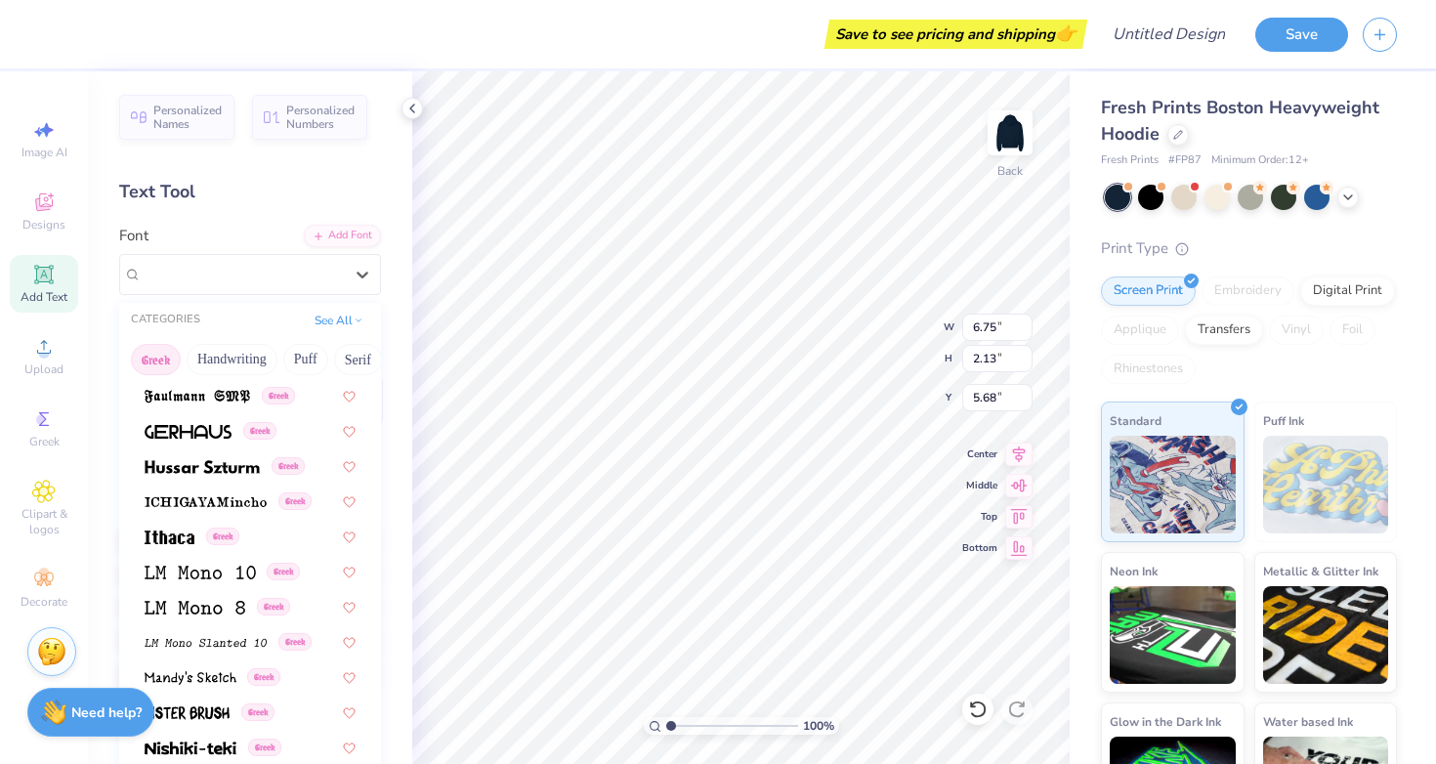
scroll to position [704, 0]
click at [177, 539] on img at bounding box center [170, 534] width 50 height 14
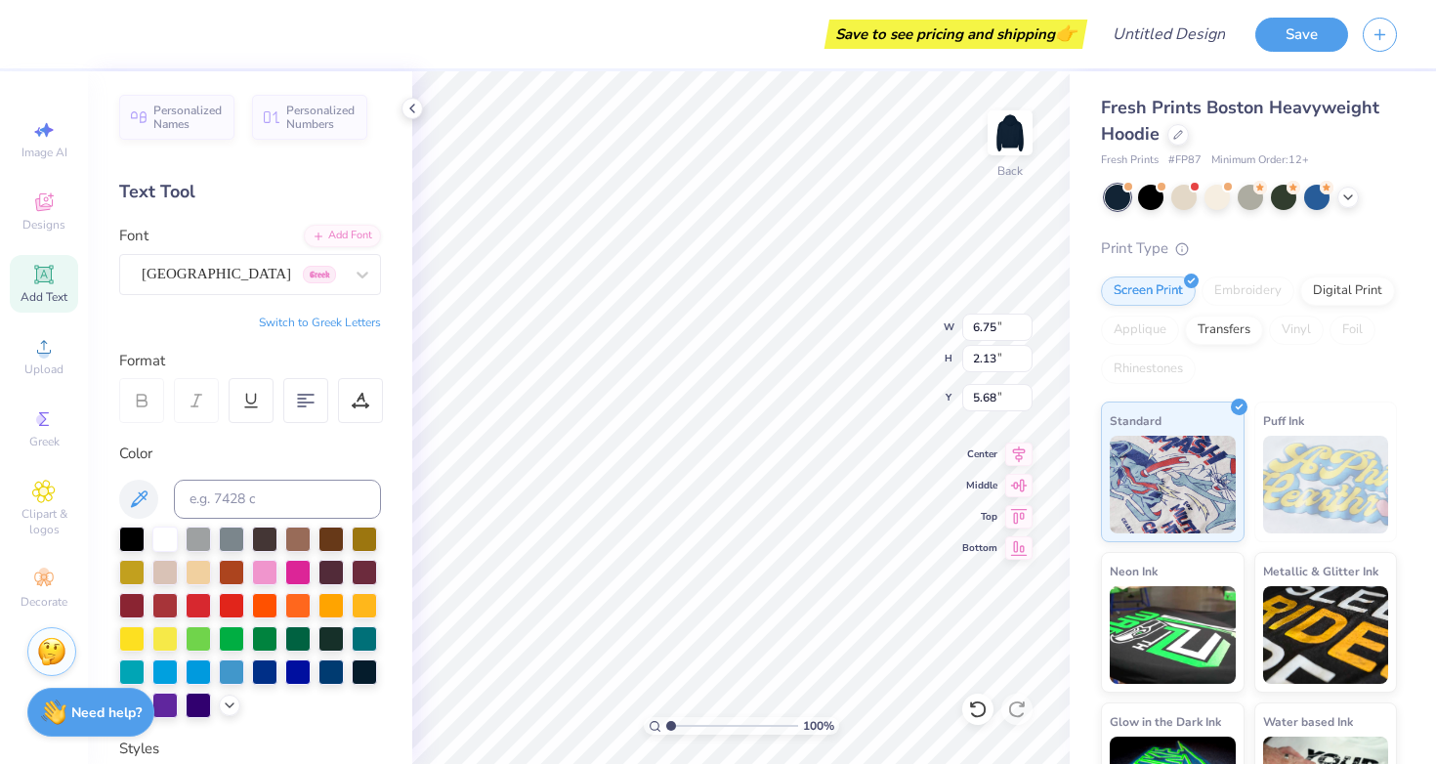
type textarea "k"
click at [44, 29] on div at bounding box center [52, 32] width 27 height 27
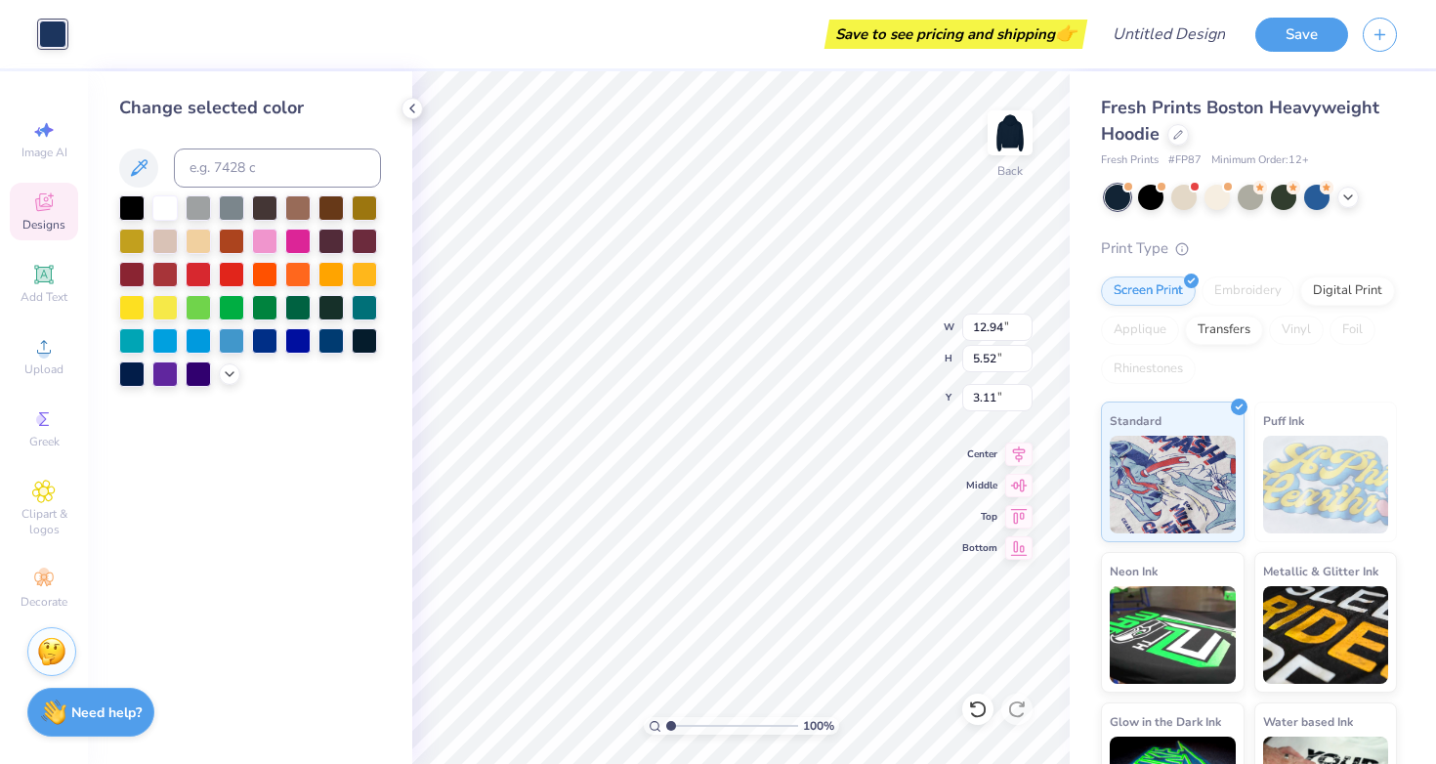
click at [279, 253] on div at bounding box center [250, 290] width 262 height 191
click at [286, 263] on div at bounding box center [297, 272] width 25 height 25
click at [267, 244] on div at bounding box center [264, 239] width 25 height 25
click at [135, 384] on div at bounding box center [131, 371] width 25 height 25
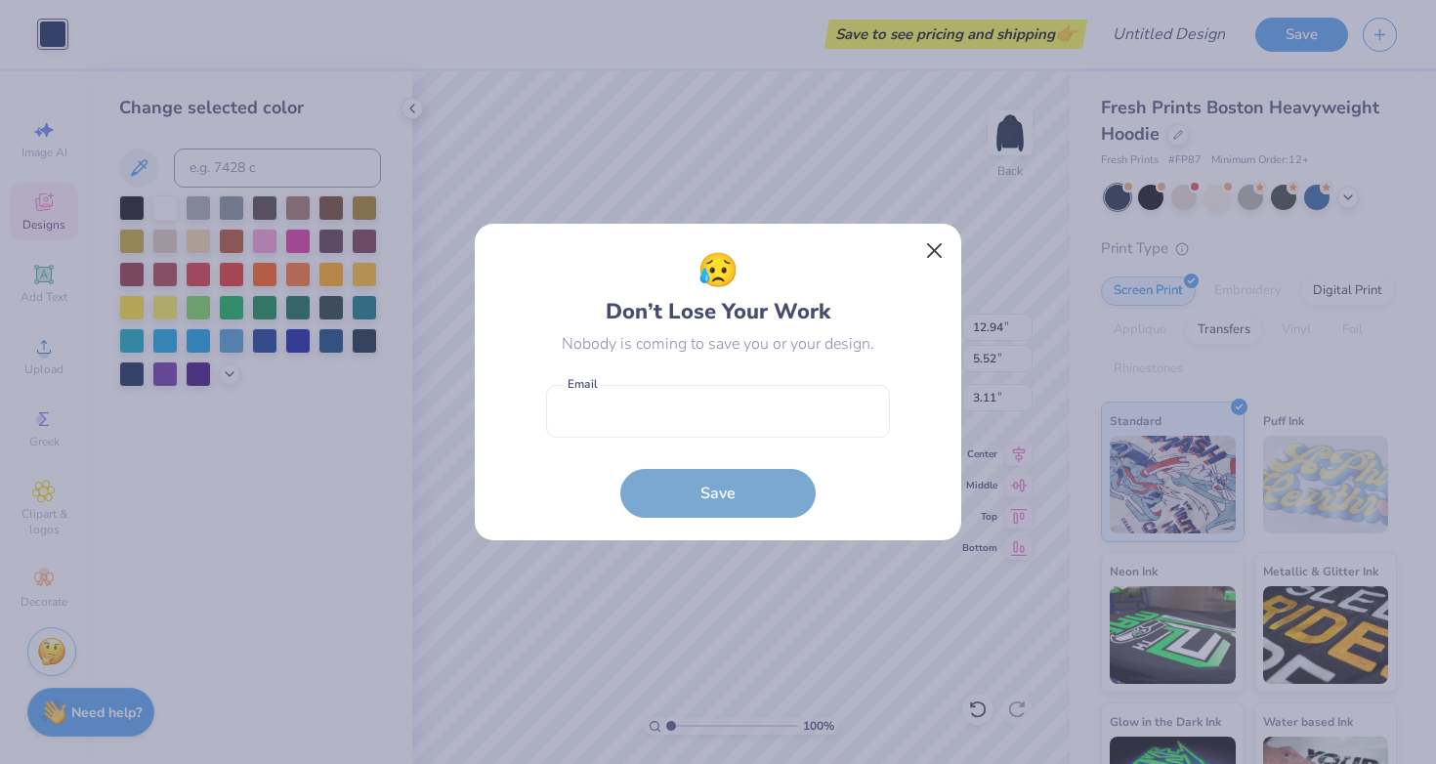
click at [938, 251] on button "Close" at bounding box center [934, 250] width 37 height 37
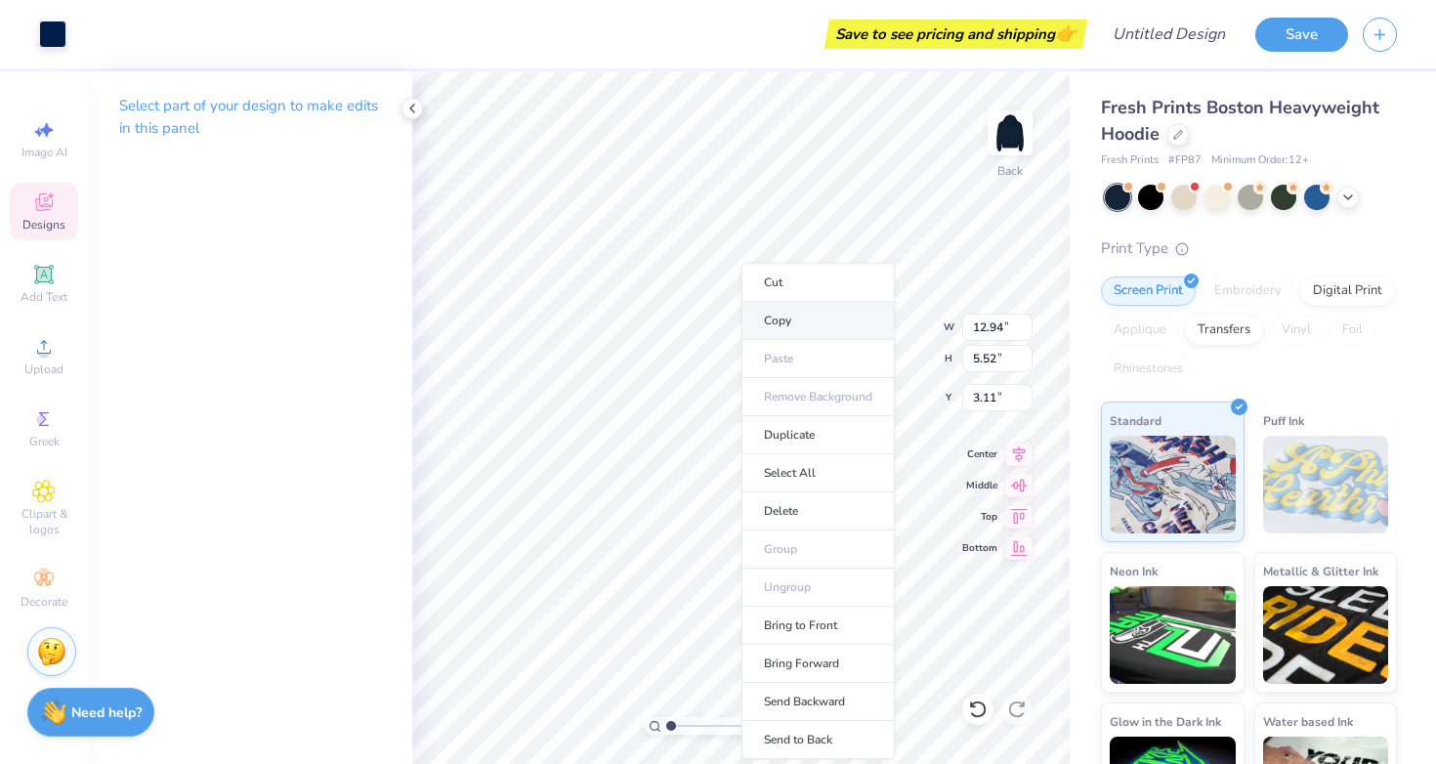
click at [770, 315] on li "Copy" at bounding box center [817, 321] width 153 height 38
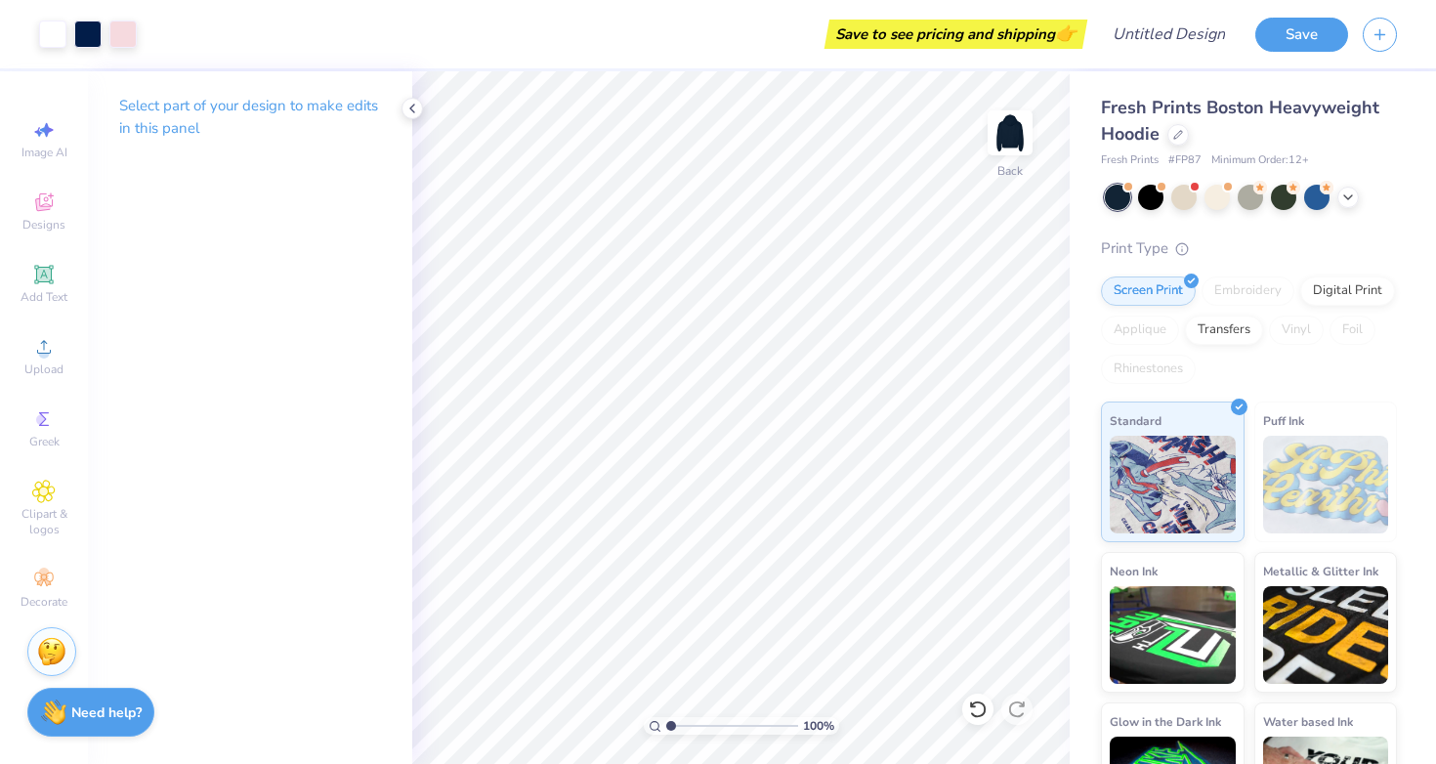
click at [200, 100] on p "Select part of your design to make edits in this panel" at bounding box center [250, 117] width 262 height 45
click at [320, 107] on p "Select part of your design to make edits in this panel" at bounding box center [250, 117] width 262 height 45
click at [51, 209] on icon at bounding box center [43, 201] width 23 height 23
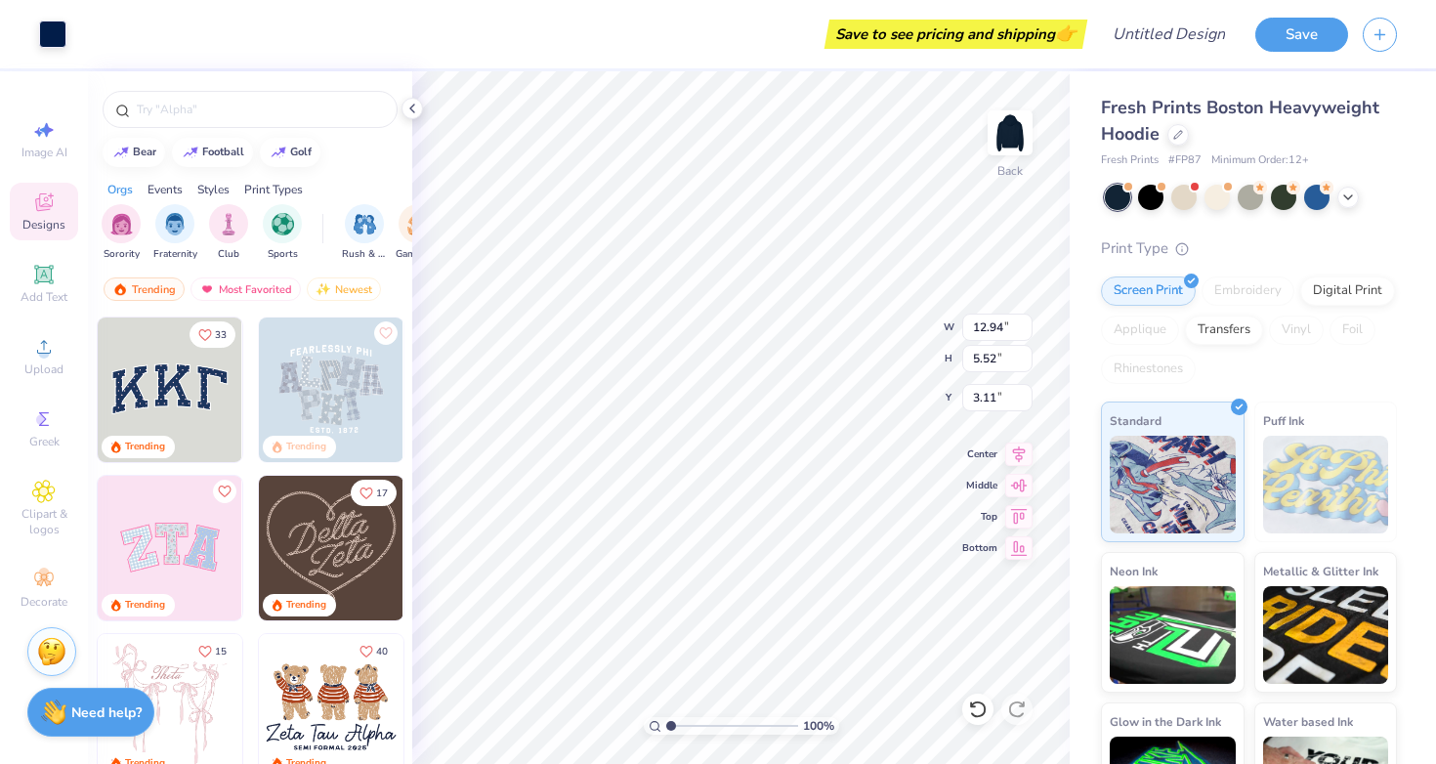
click at [47, 206] on icon at bounding box center [44, 202] width 18 height 18
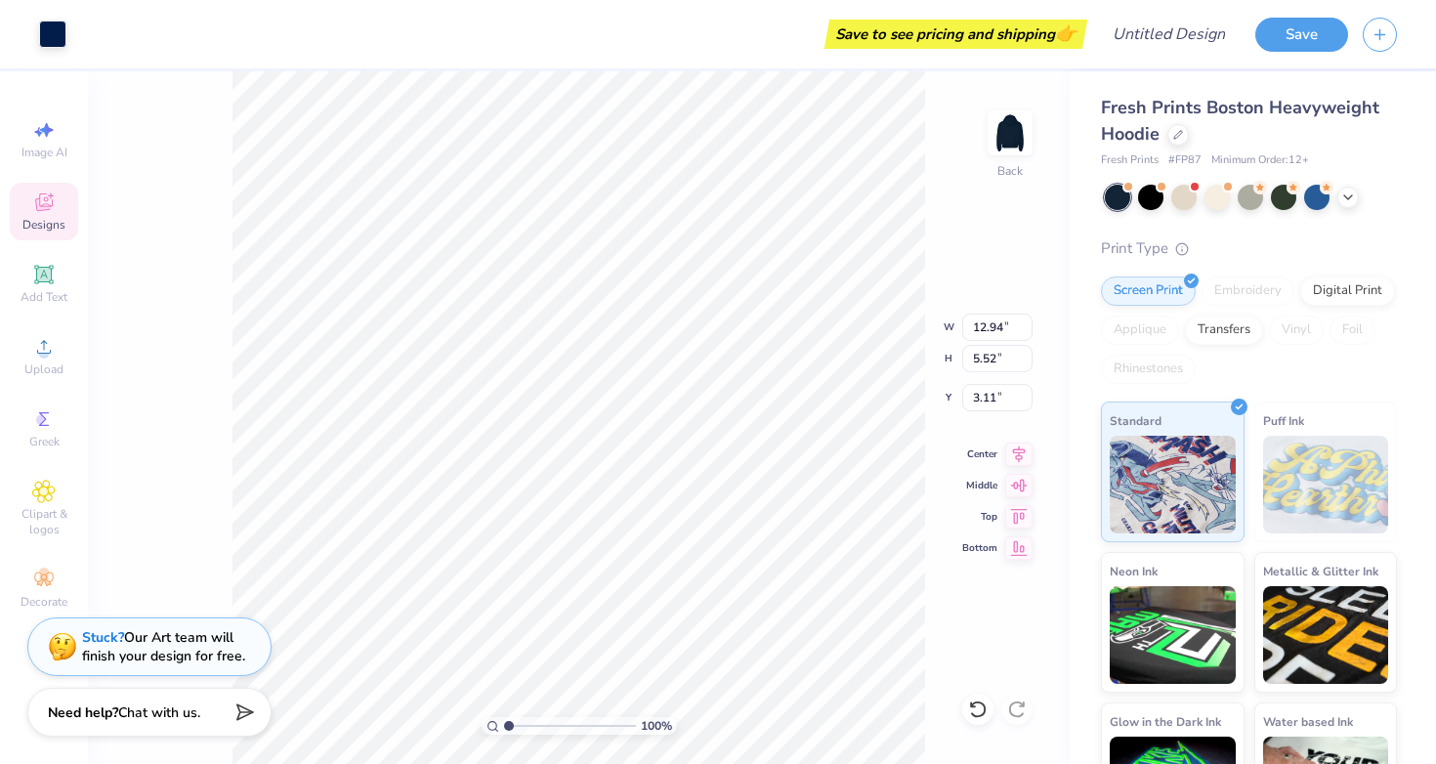
type input "12.82"
type input "5.36"
type input "3.14"
click at [28, 204] on div "Designs" at bounding box center [44, 212] width 68 height 58
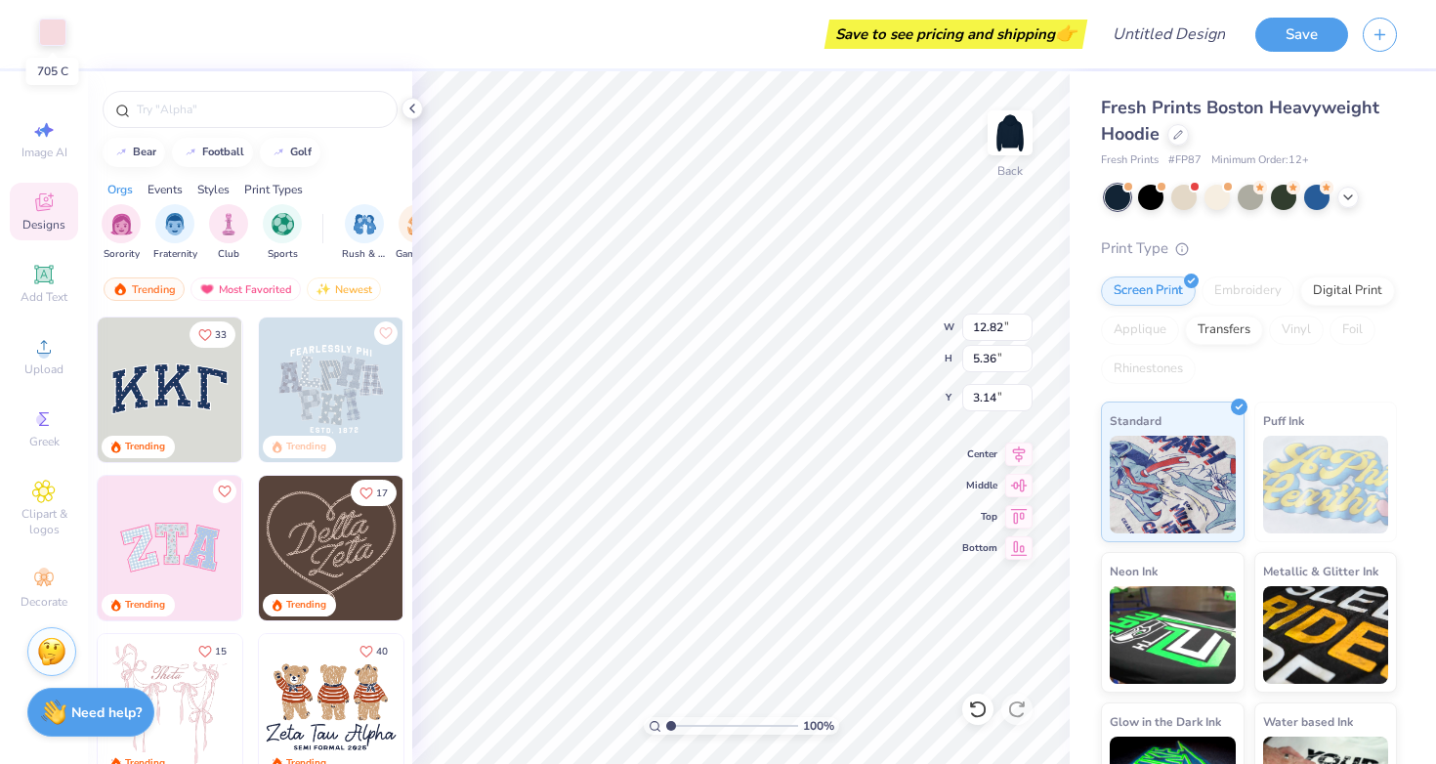
click at [51, 43] on div at bounding box center [52, 32] width 27 height 27
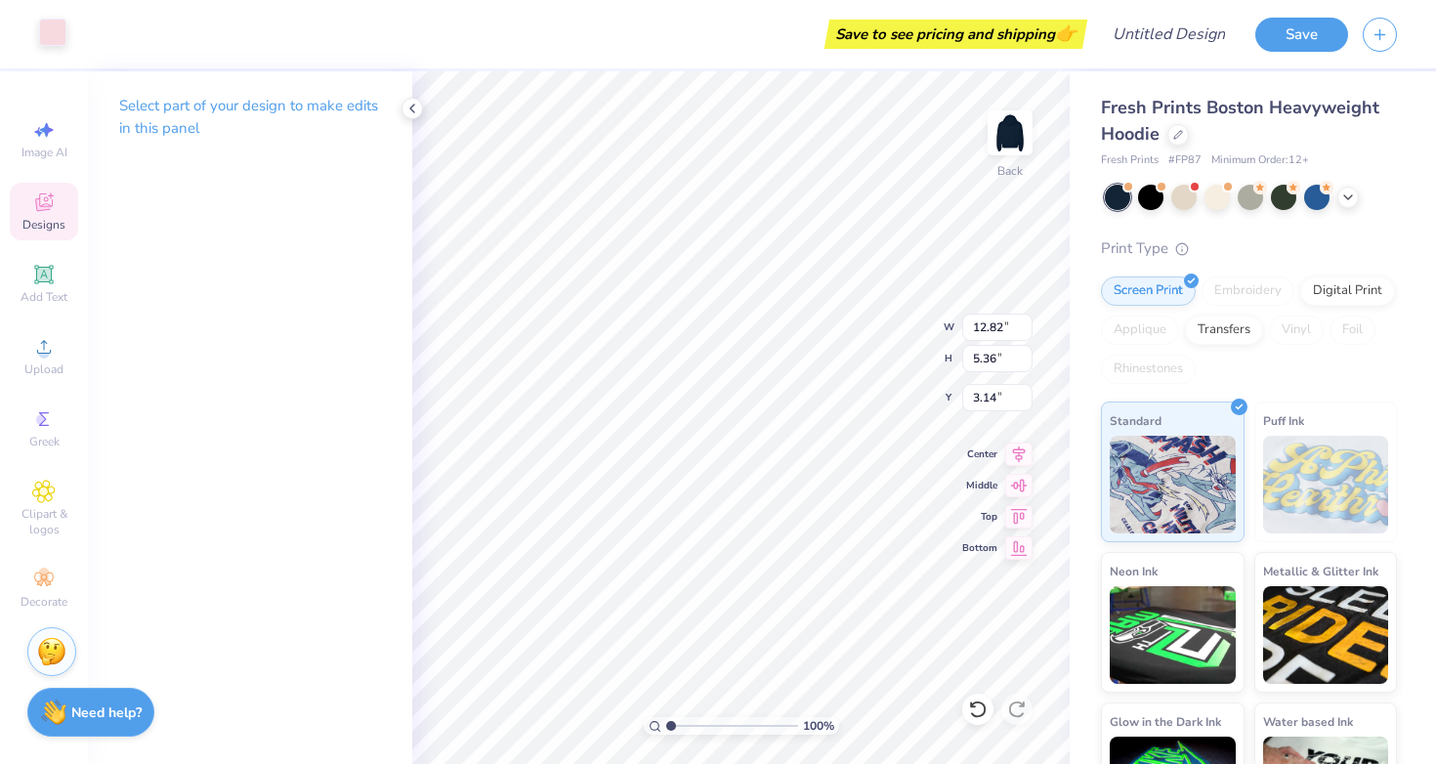
type input "12.94"
type input "5.52"
type input "3.11"
type input "12.82"
type input "5.36"
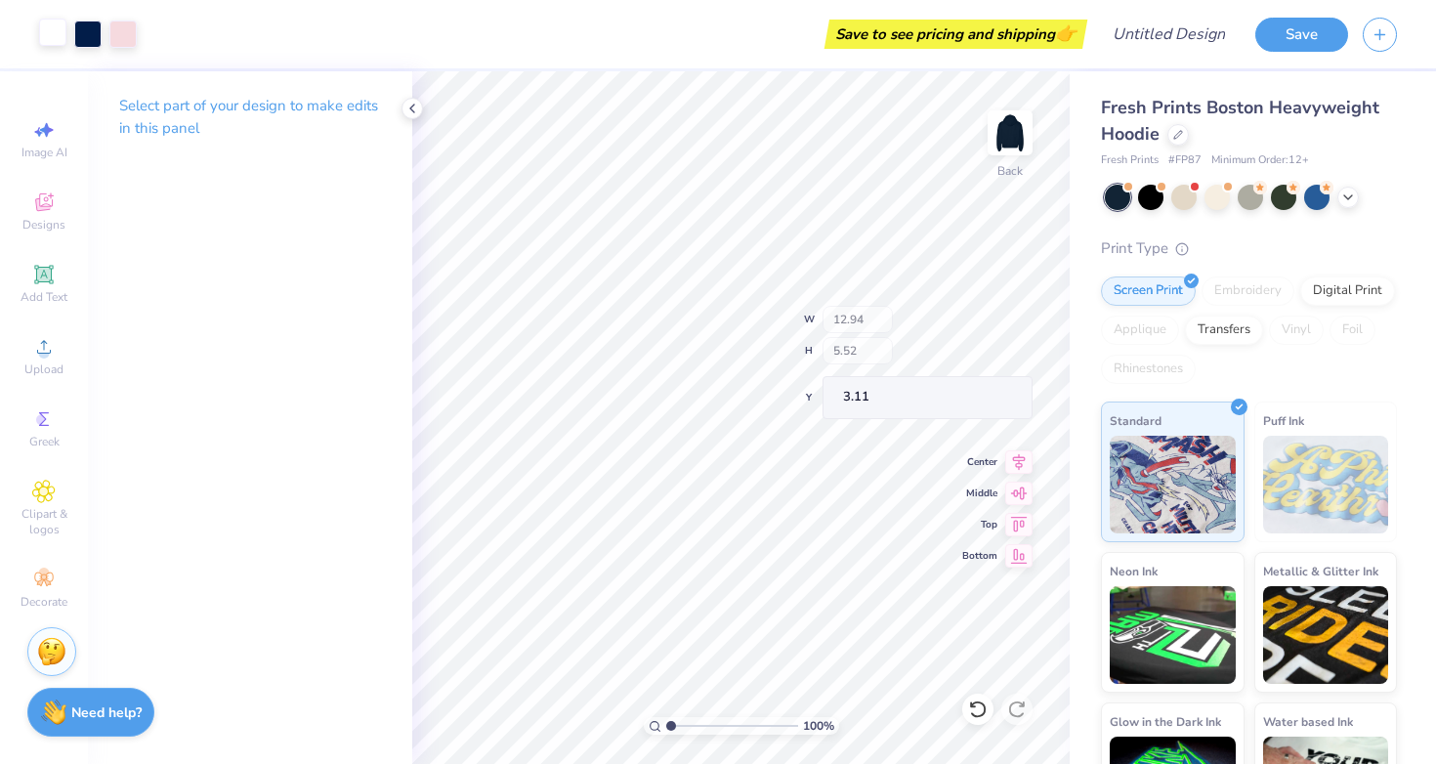
type input "3.14"
type input "12.94"
type input "5.52"
type input "3.11"
click at [109, 30] on div at bounding box center [122, 32] width 27 height 27
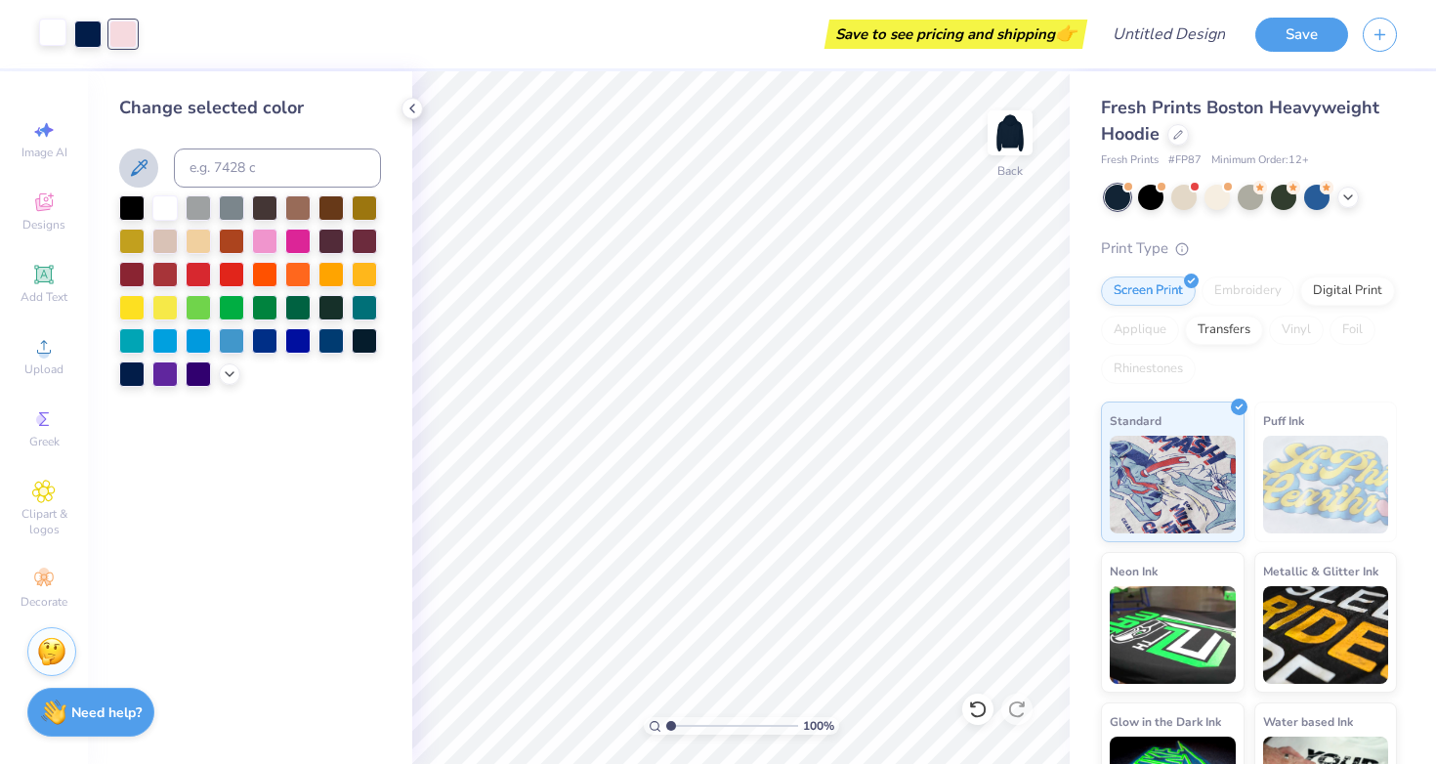
click at [139, 152] on button at bounding box center [138, 167] width 39 height 39
click at [229, 379] on icon at bounding box center [230, 372] width 16 height 16
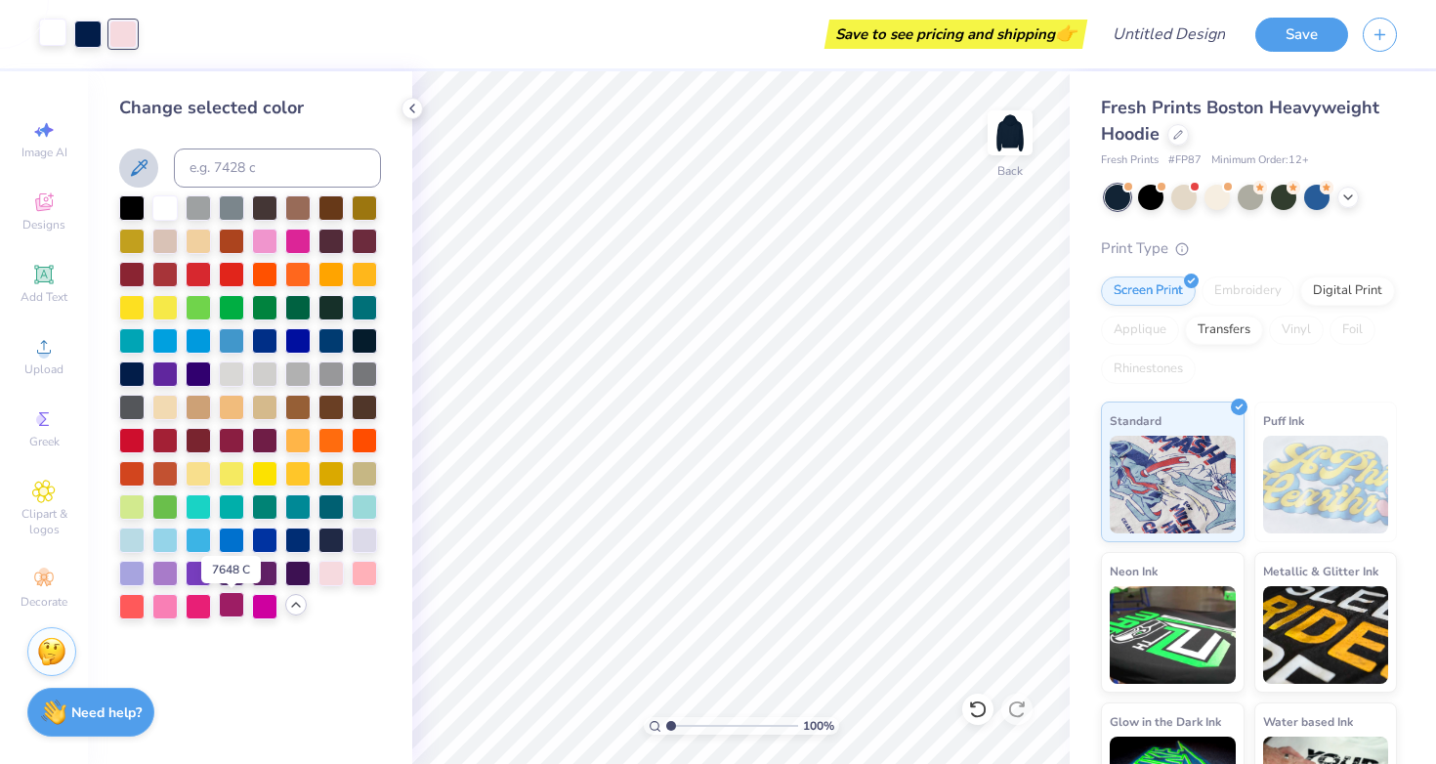
scroll to position [0, 0]
click at [370, 503] on div at bounding box center [364, 504] width 25 height 25
click at [92, 32] on div at bounding box center [87, 32] width 27 height 27
click at [130, 541] on div at bounding box center [131, 538] width 25 height 25
click at [328, 542] on div at bounding box center [330, 538] width 25 height 25
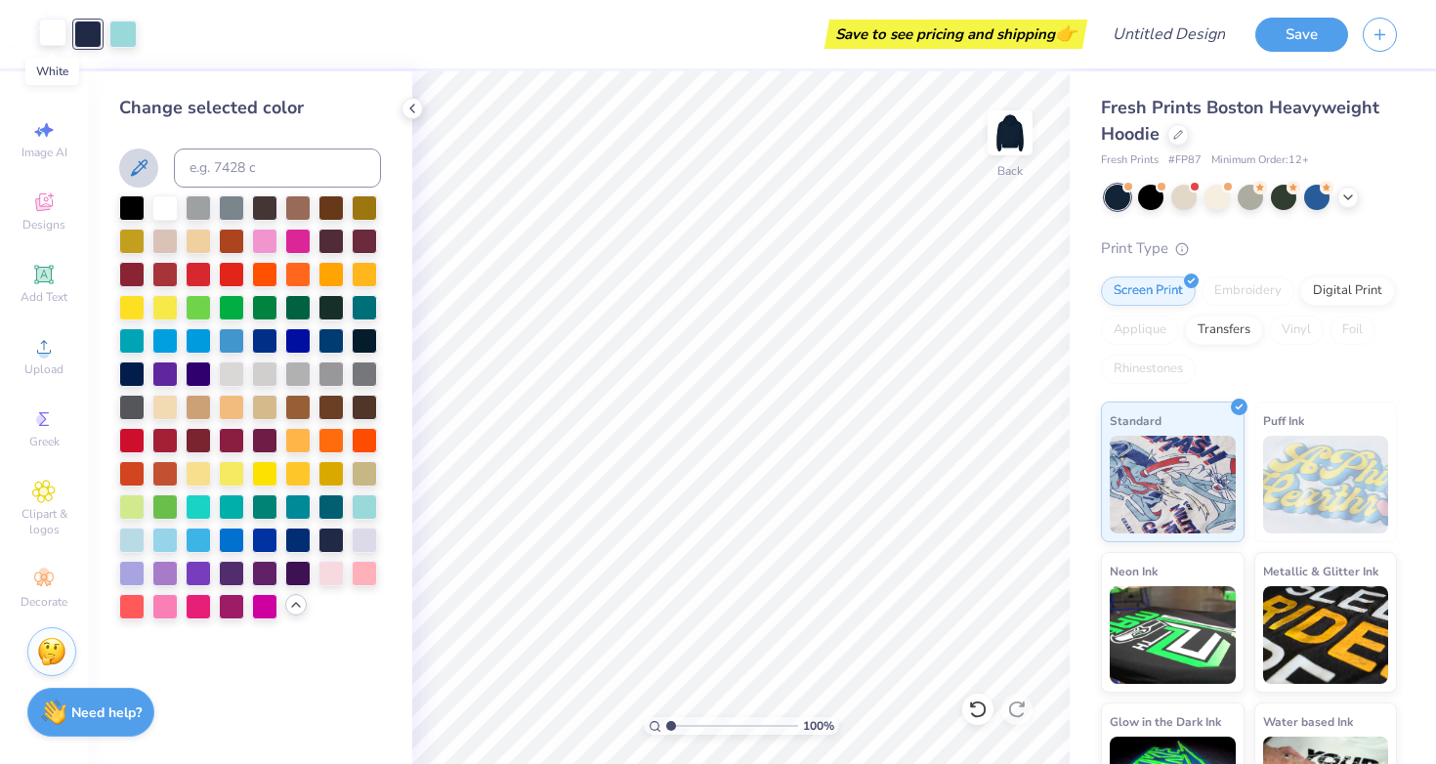
click at [52, 29] on div at bounding box center [52, 32] width 27 height 27
click at [366, 508] on div at bounding box center [364, 504] width 25 height 25
click at [134, 541] on div at bounding box center [131, 538] width 25 height 25
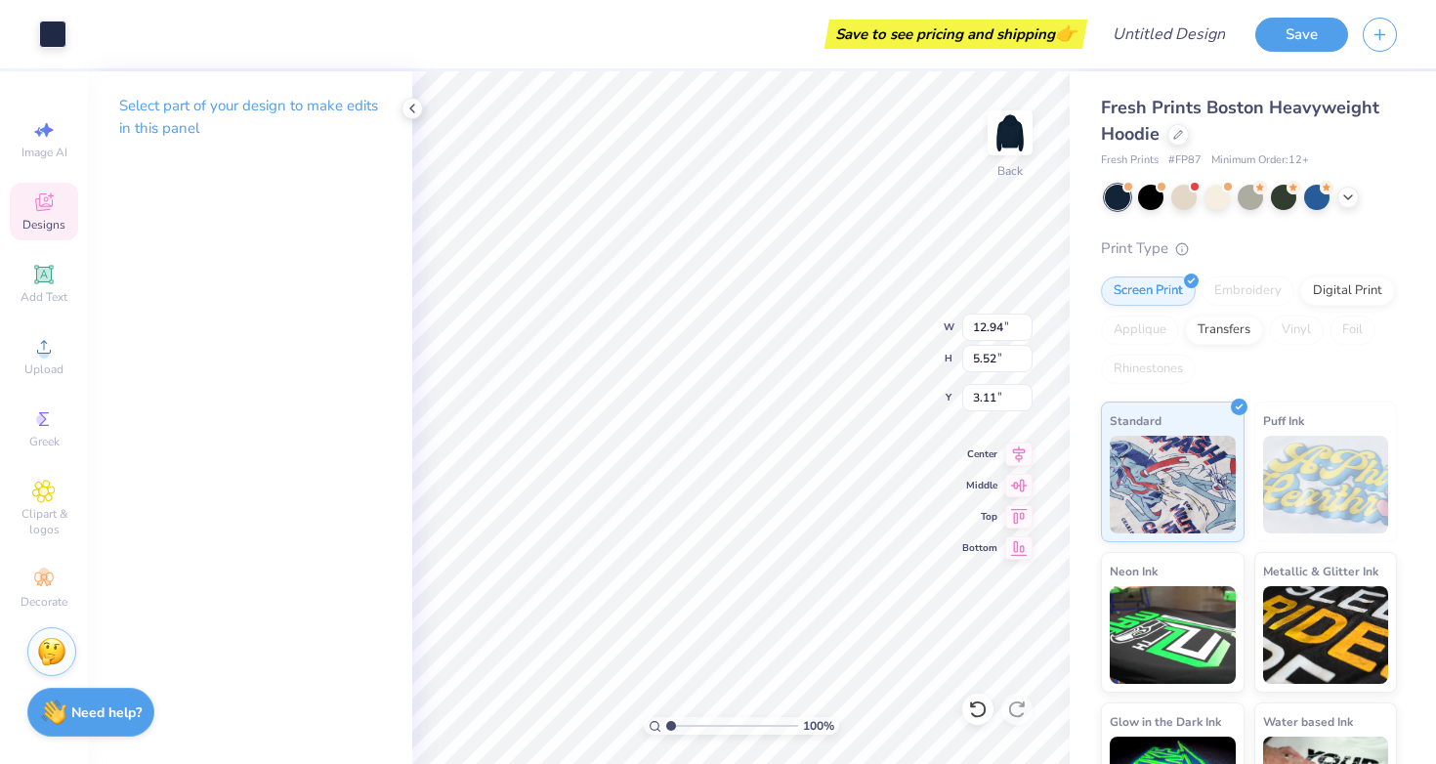
click at [60, 203] on div "Designs" at bounding box center [44, 212] width 68 height 58
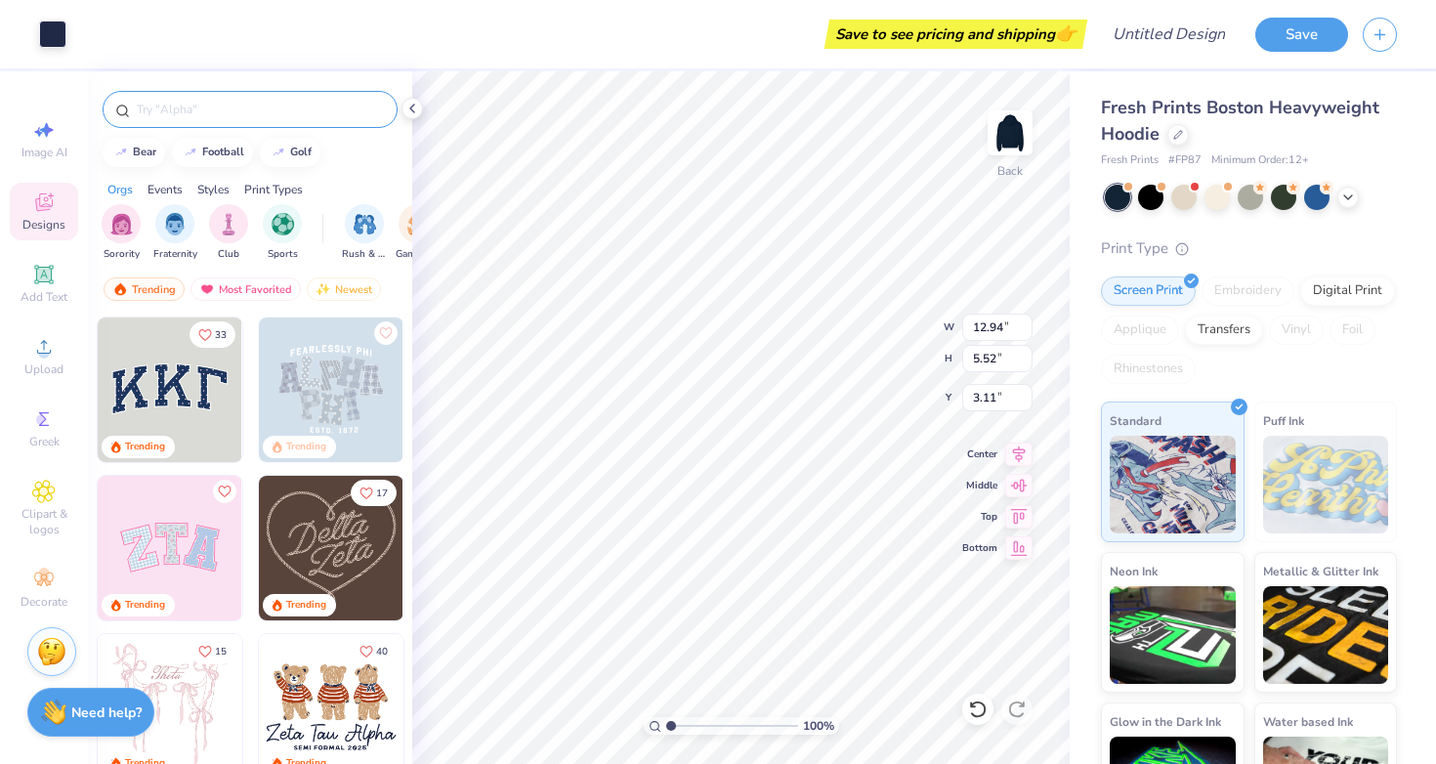
click at [219, 101] on input "text" at bounding box center [260, 110] width 250 height 20
type input "alpha xi delta"
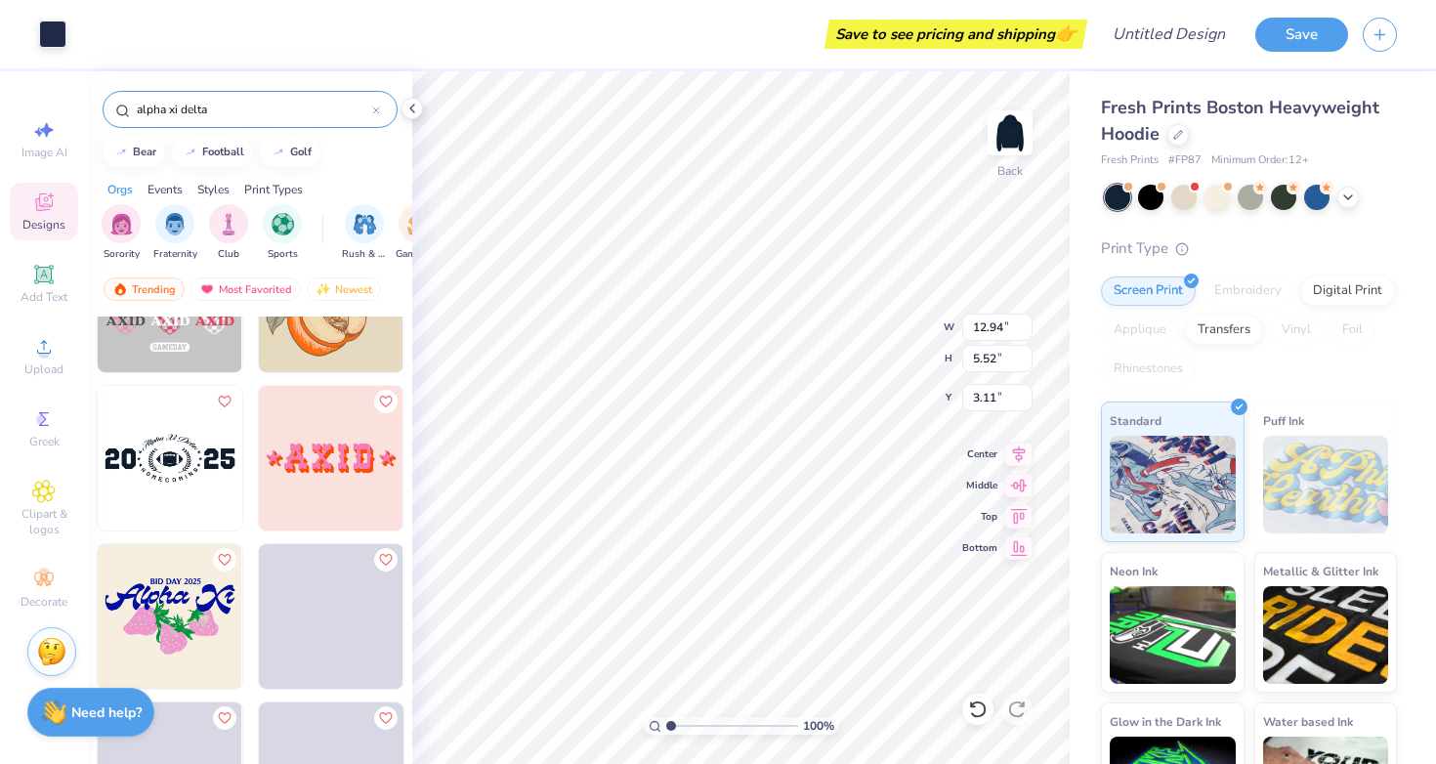
scroll to position [2957, 0]
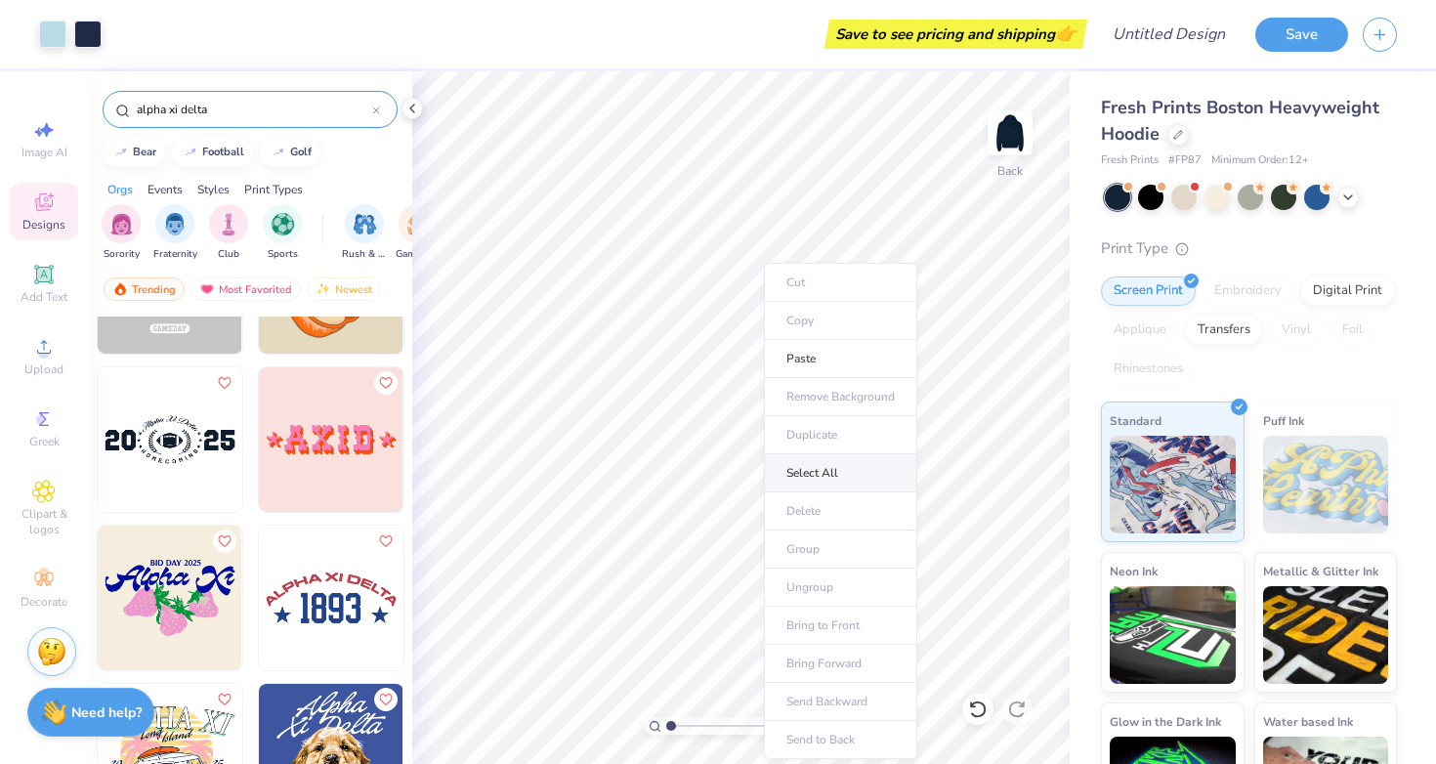
click at [834, 468] on li "Select All" at bounding box center [840, 473] width 153 height 38
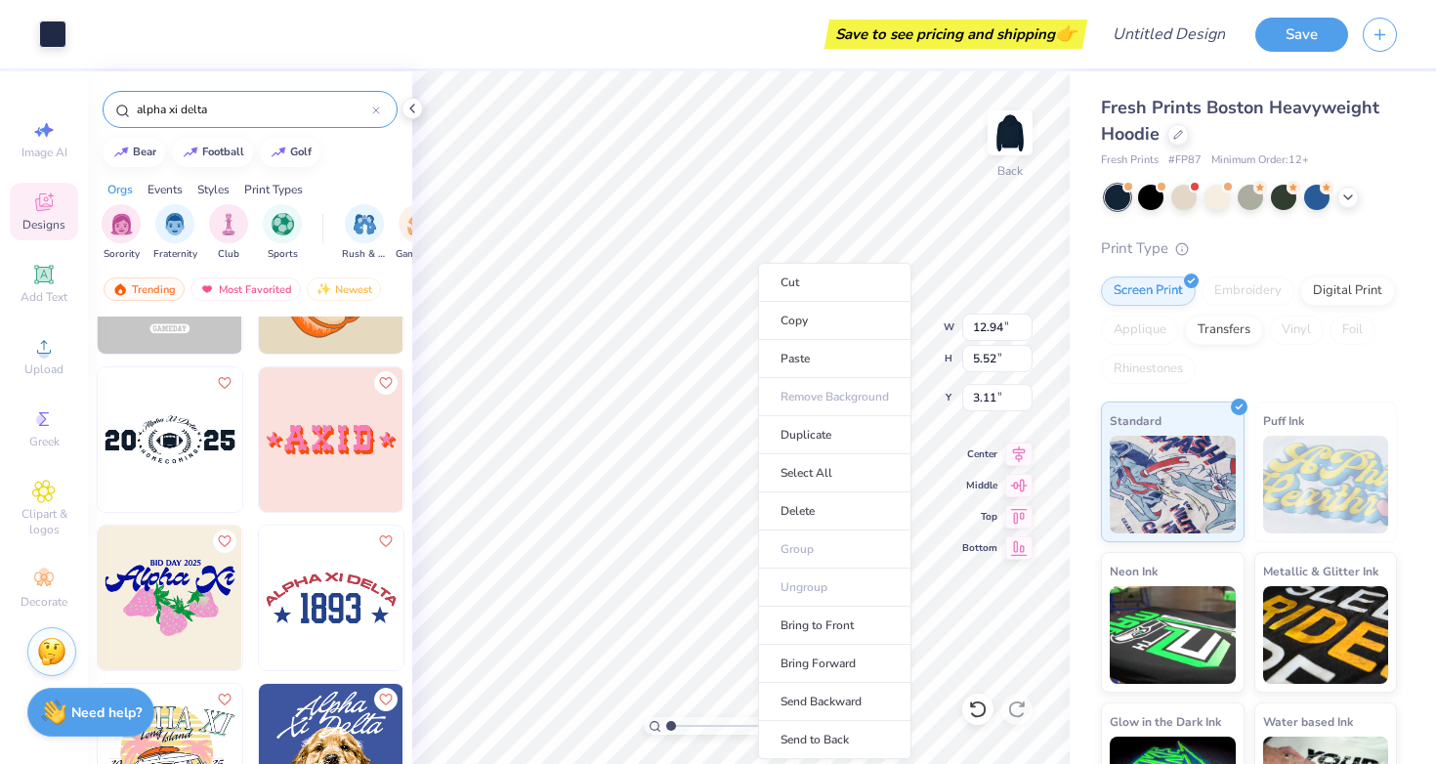
click at [798, 585] on ul "Cut Copy Paste Remove Background Duplicate Select All Delete Group Ungroup Brin…" at bounding box center [834, 511] width 153 height 496
click at [801, 538] on ul "Cut Copy Paste Remove Background Duplicate Select All Delete Group Ungroup Brin…" at bounding box center [834, 511] width 153 height 496
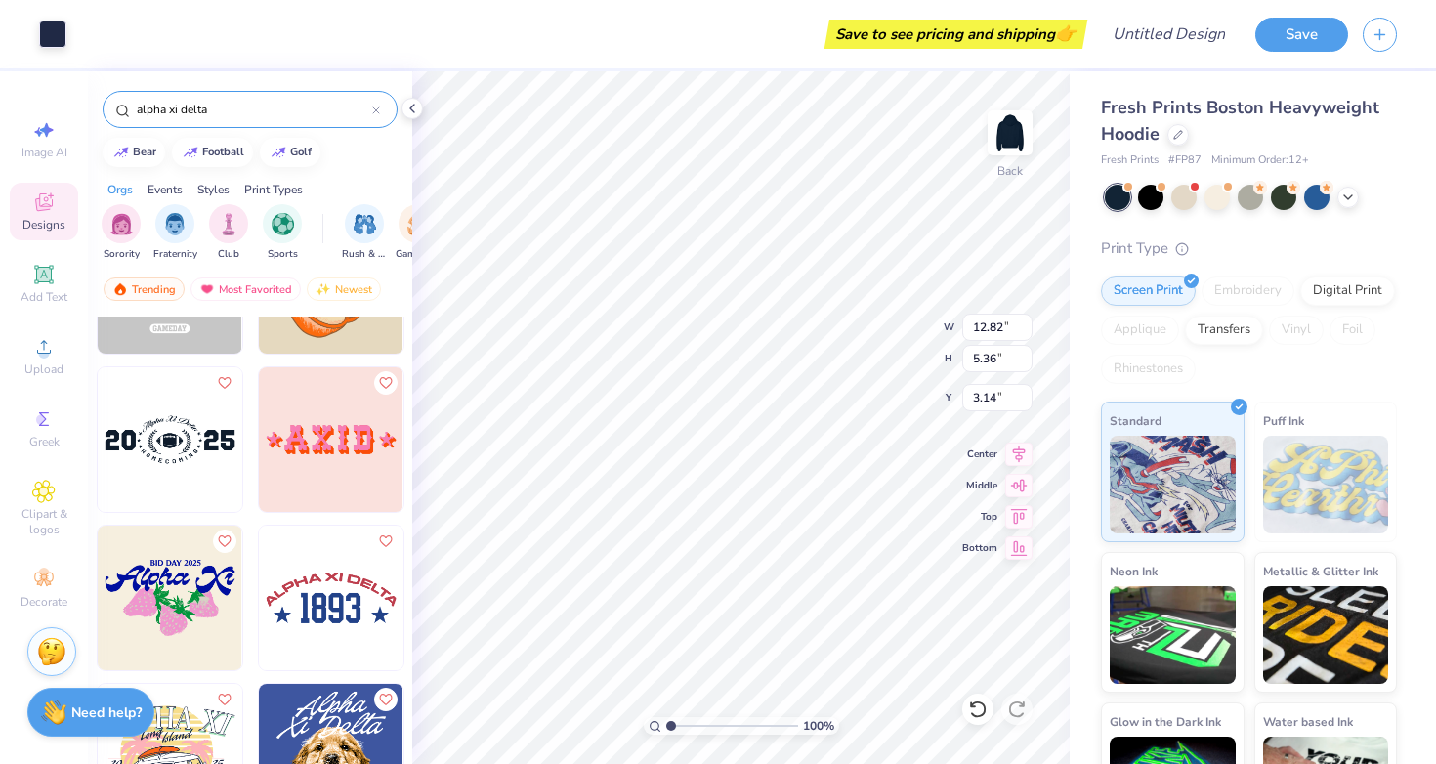
type input "12.94"
type input "5.52"
type input "5.44"
type input "12.82"
type input "5.36"
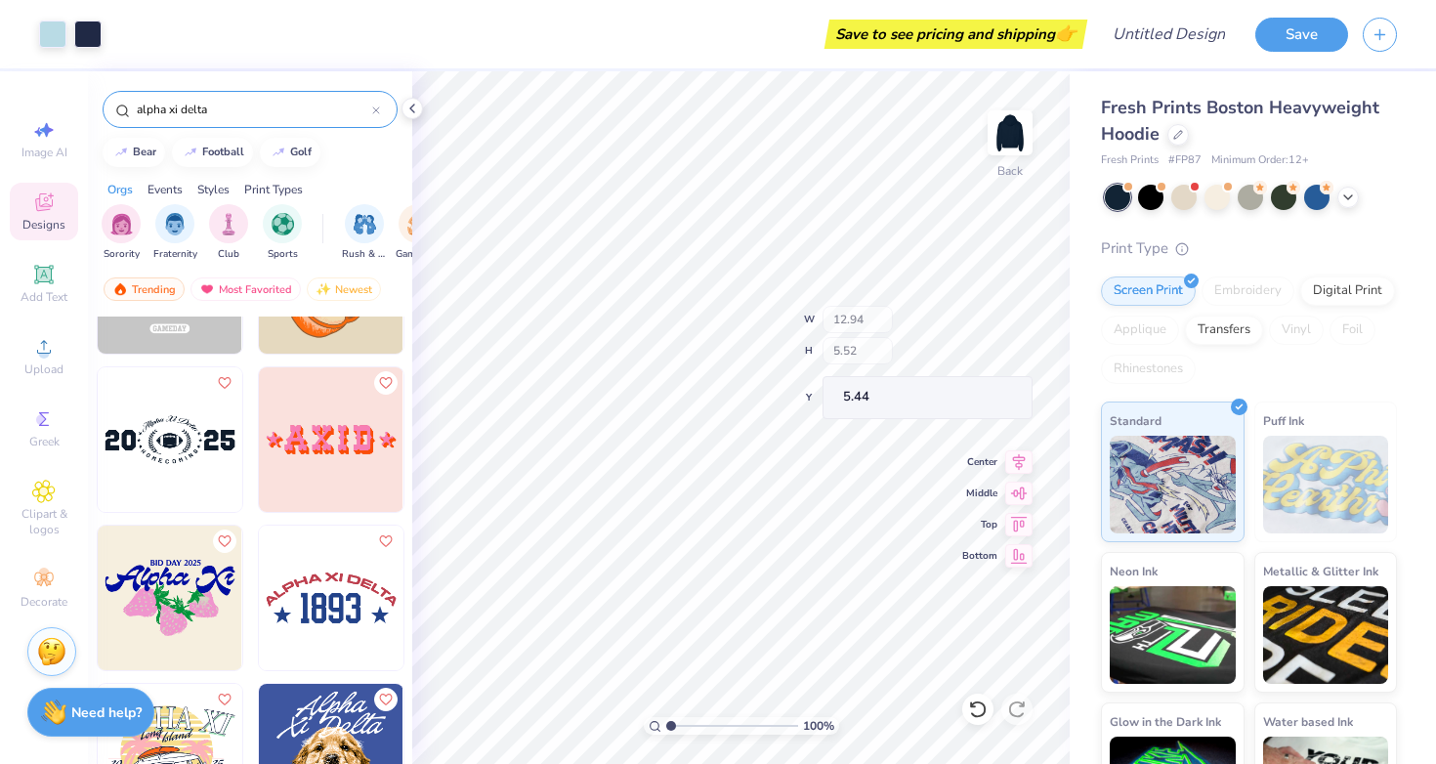
type input "3.14"
type input "13.16"
type input "7.96"
type input "3.00"
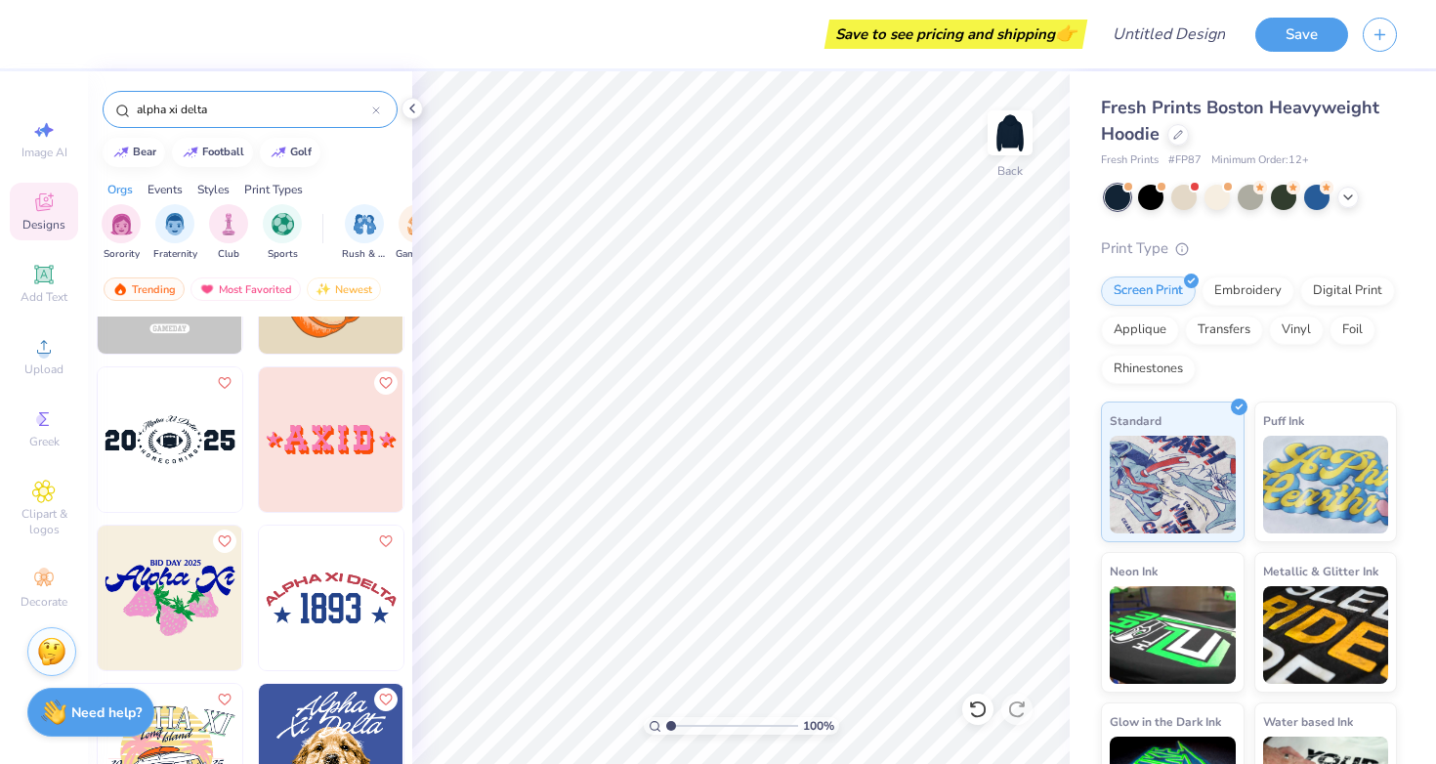
click at [341, 445] on img at bounding box center [331, 439] width 145 height 145
type input "10.50"
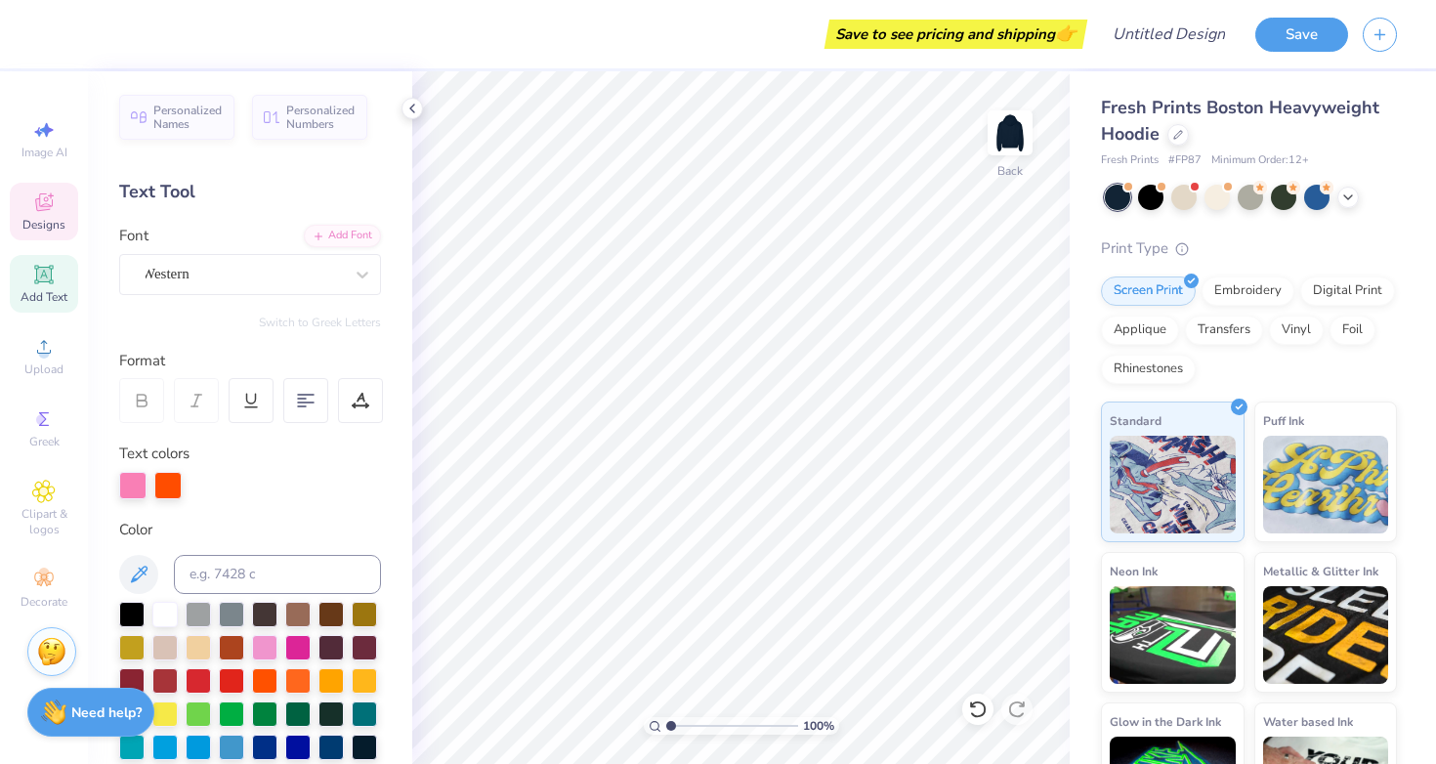
click at [36, 199] on icon at bounding box center [44, 202] width 18 height 18
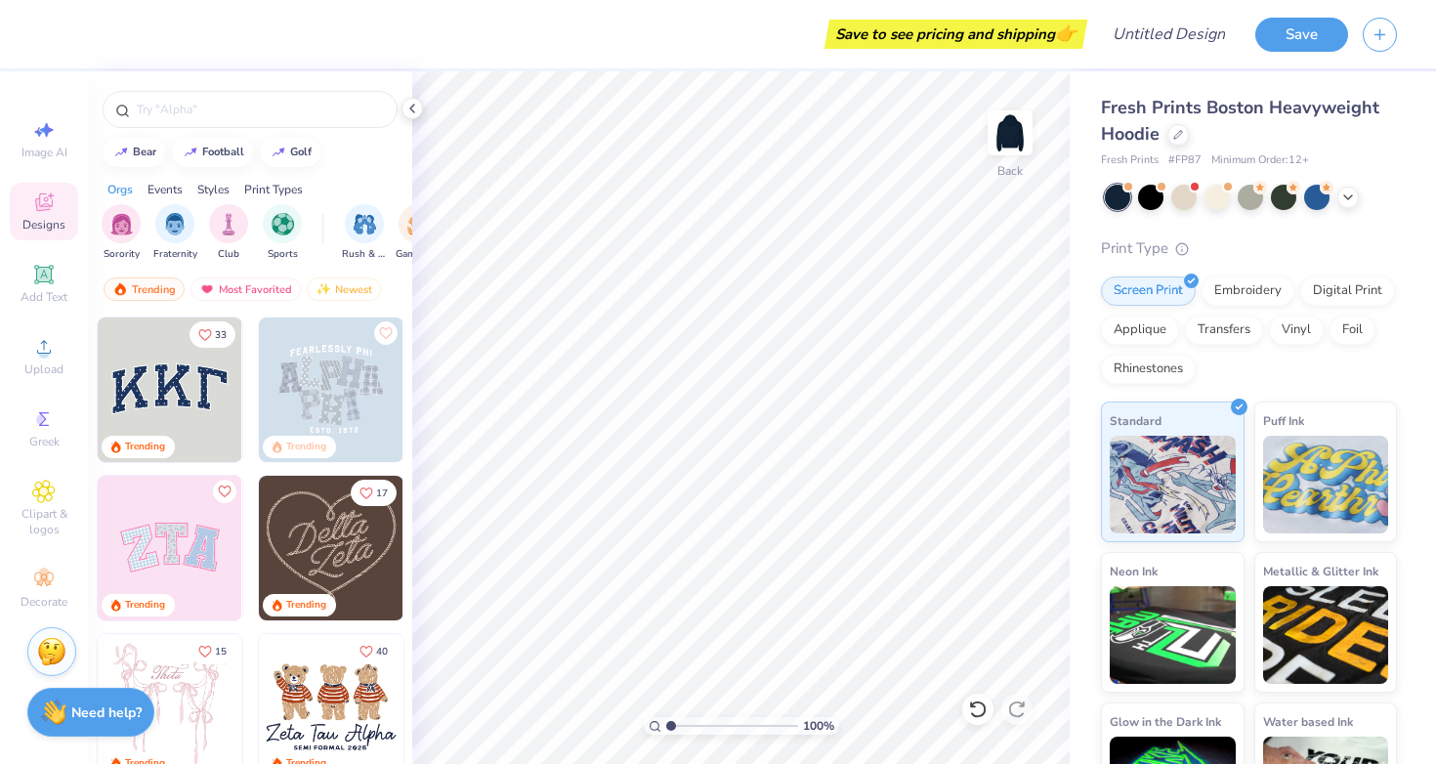
click at [134, 381] on img at bounding box center [170, 389] width 145 height 145
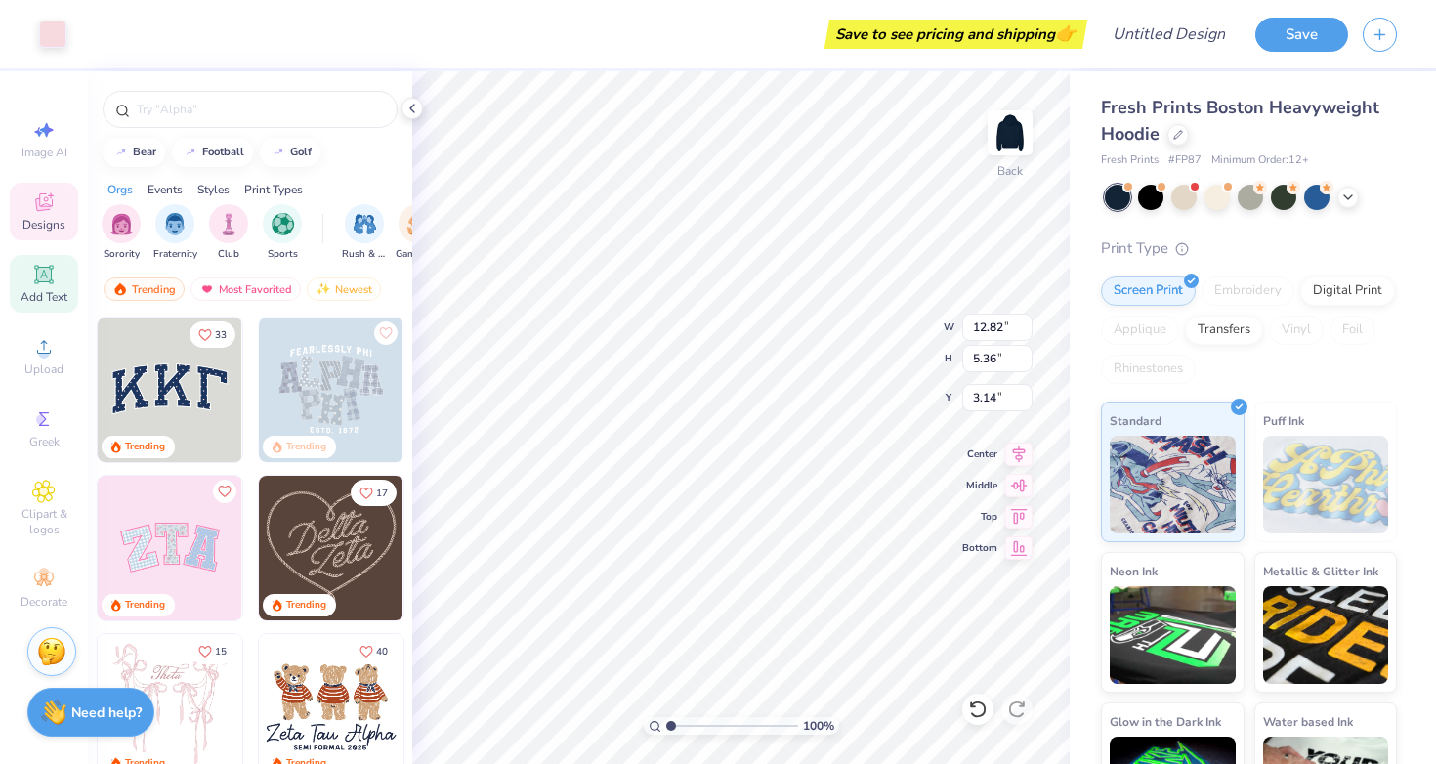
click at [49, 275] on icon at bounding box center [43, 274] width 15 height 15
type input "7.05"
type input "2.04"
type input "5.73"
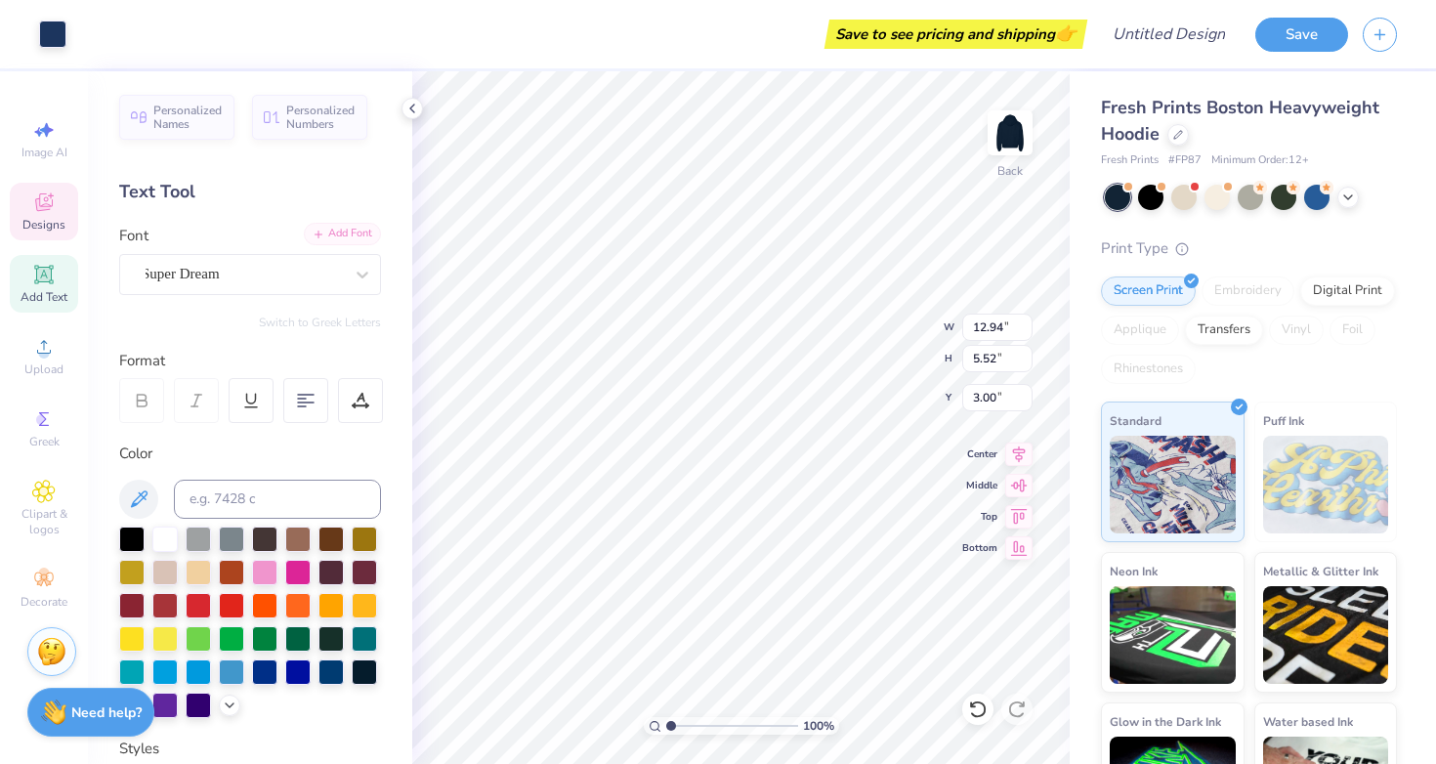
type input "12.82"
type input "5.36"
type input "6.44"
click at [155, 126] on span "Personalized Names" at bounding box center [187, 114] width 69 height 27
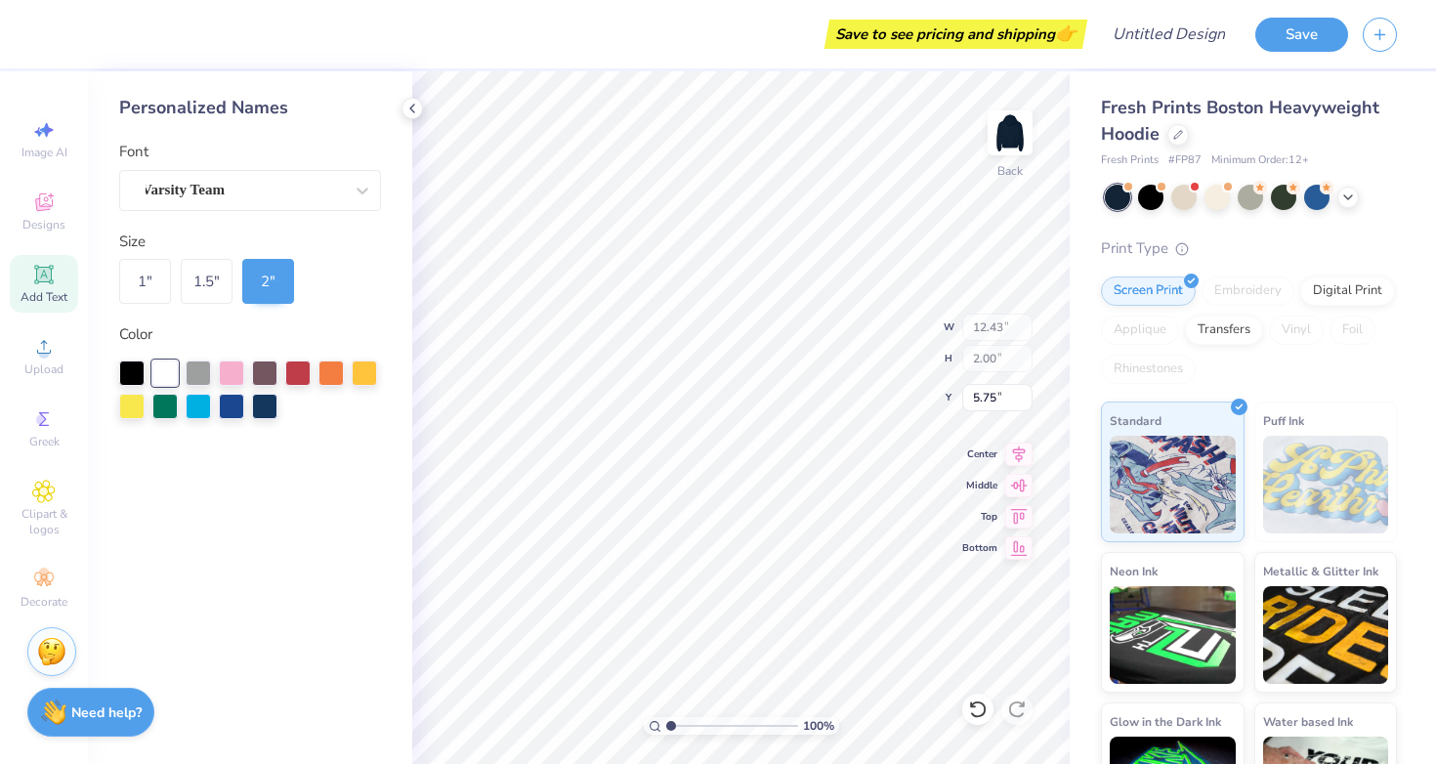
type input "11.00"
type input "12.94"
type input "5.52"
type input "3.00"
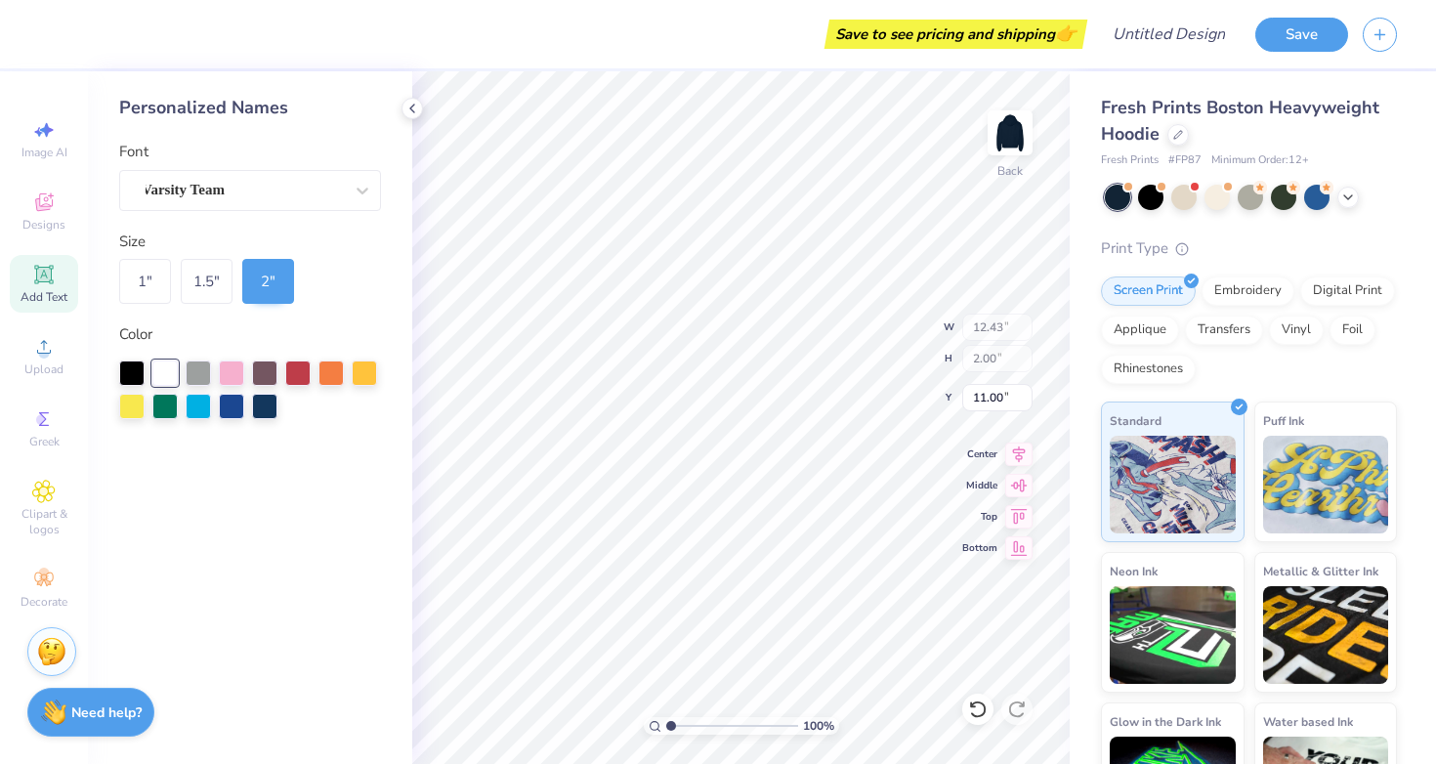
type input "4.75"
type input "4.48"
click at [41, 192] on icon at bounding box center [43, 201] width 23 height 23
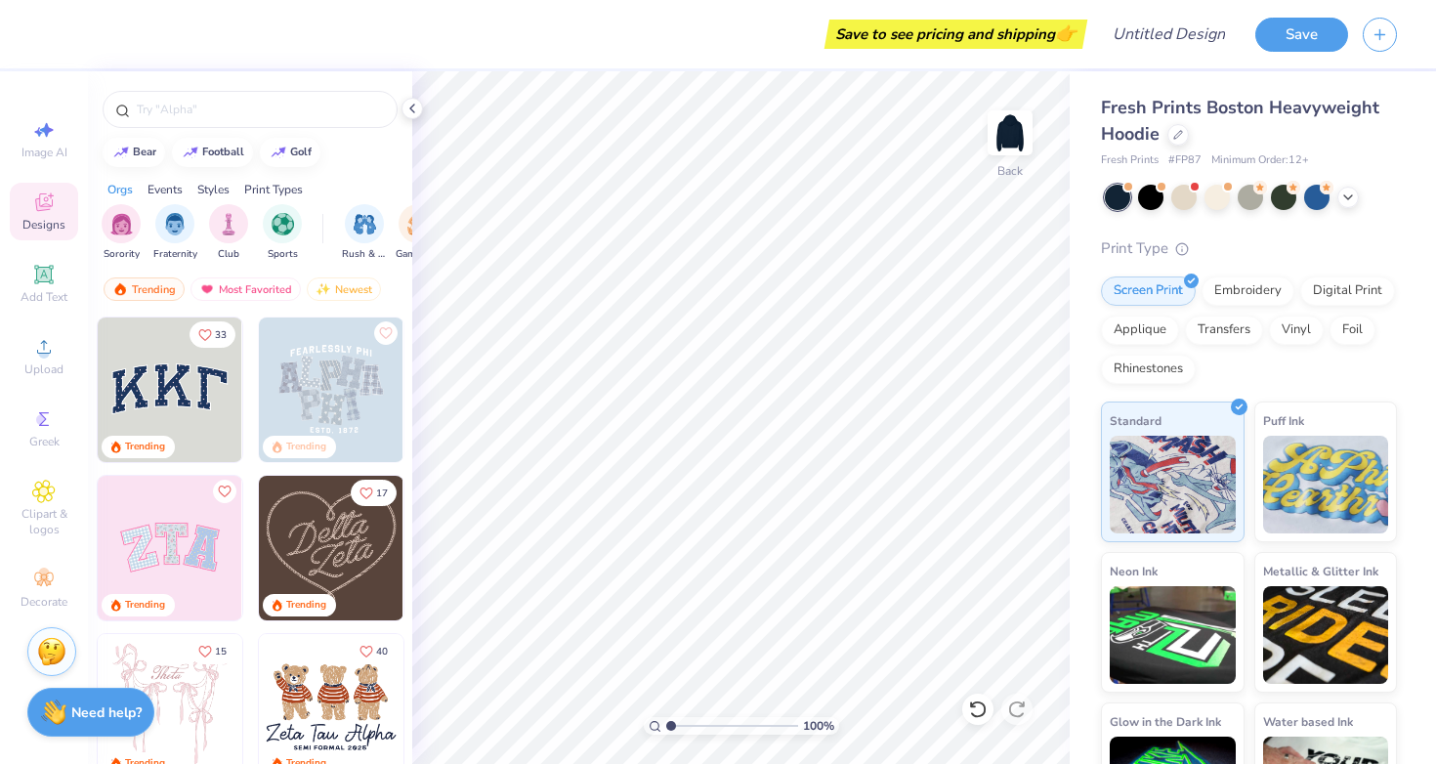
click at [180, 413] on img at bounding box center [170, 389] width 145 height 145
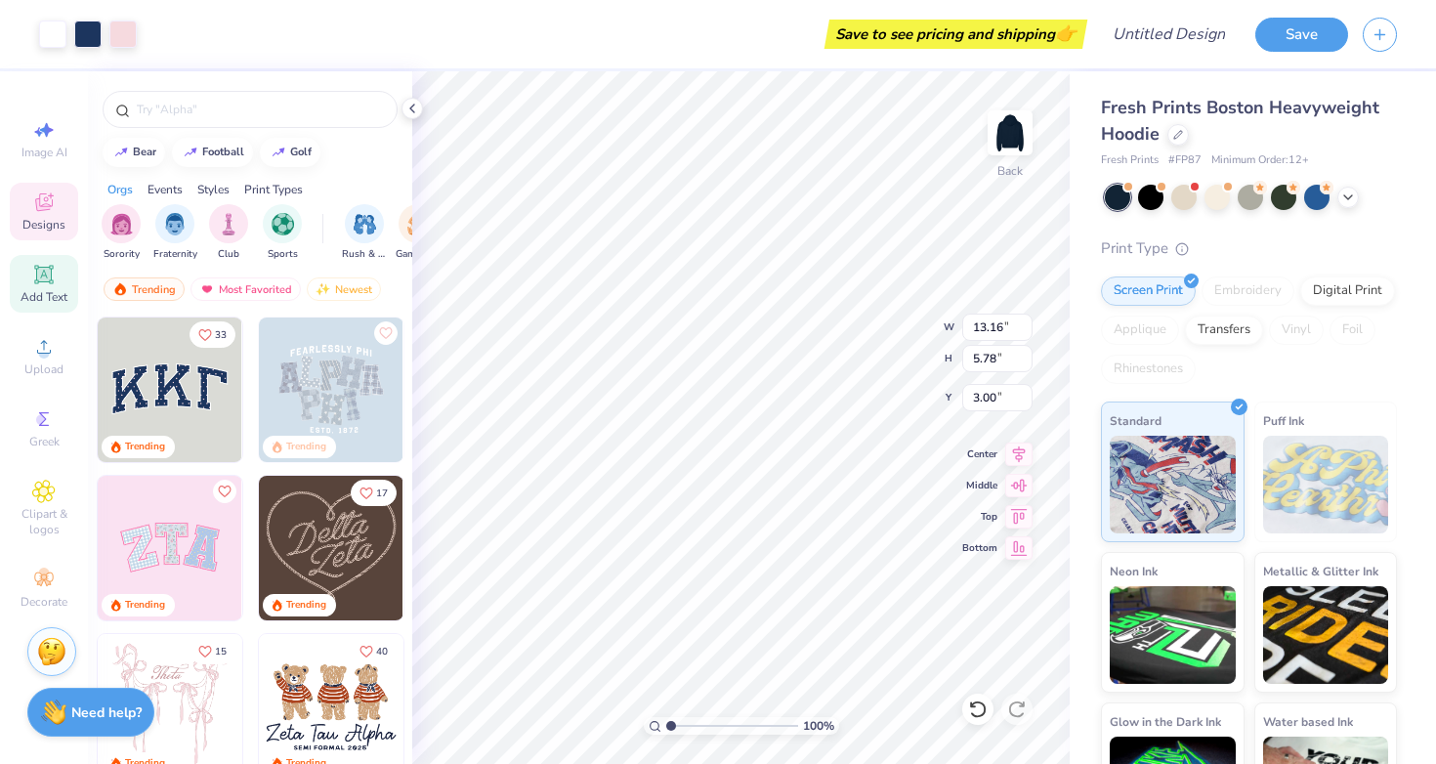
click at [54, 291] on span "Add Text" at bounding box center [44, 297] width 47 height 16
type input "7.05"
type input "2.04"
type input "5.73"
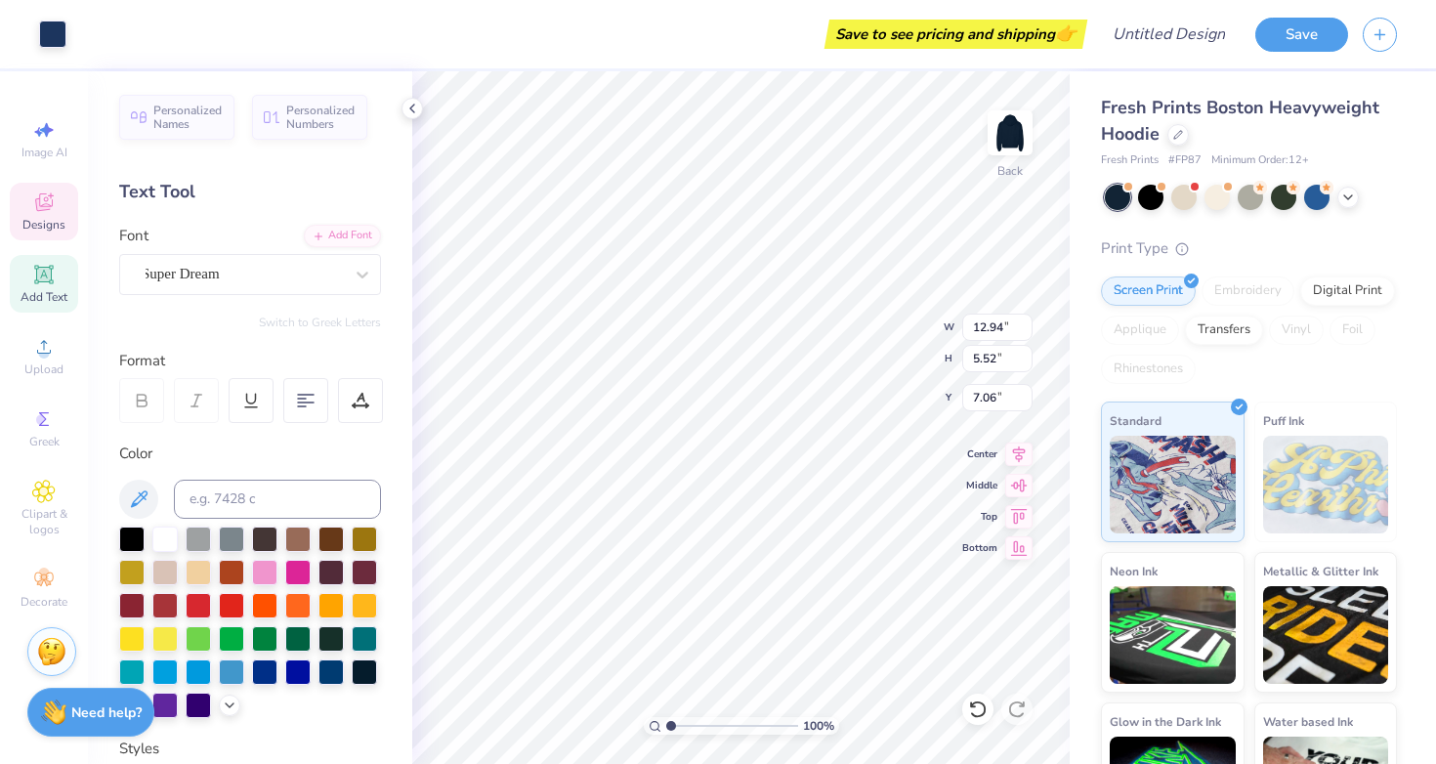
type input "7.12"
click at [182, 116] on span "Personalized Names" at bounding box center [187, 114] width 69 height 27
type input "12.43"
type input "2.00"
type input "5.75"
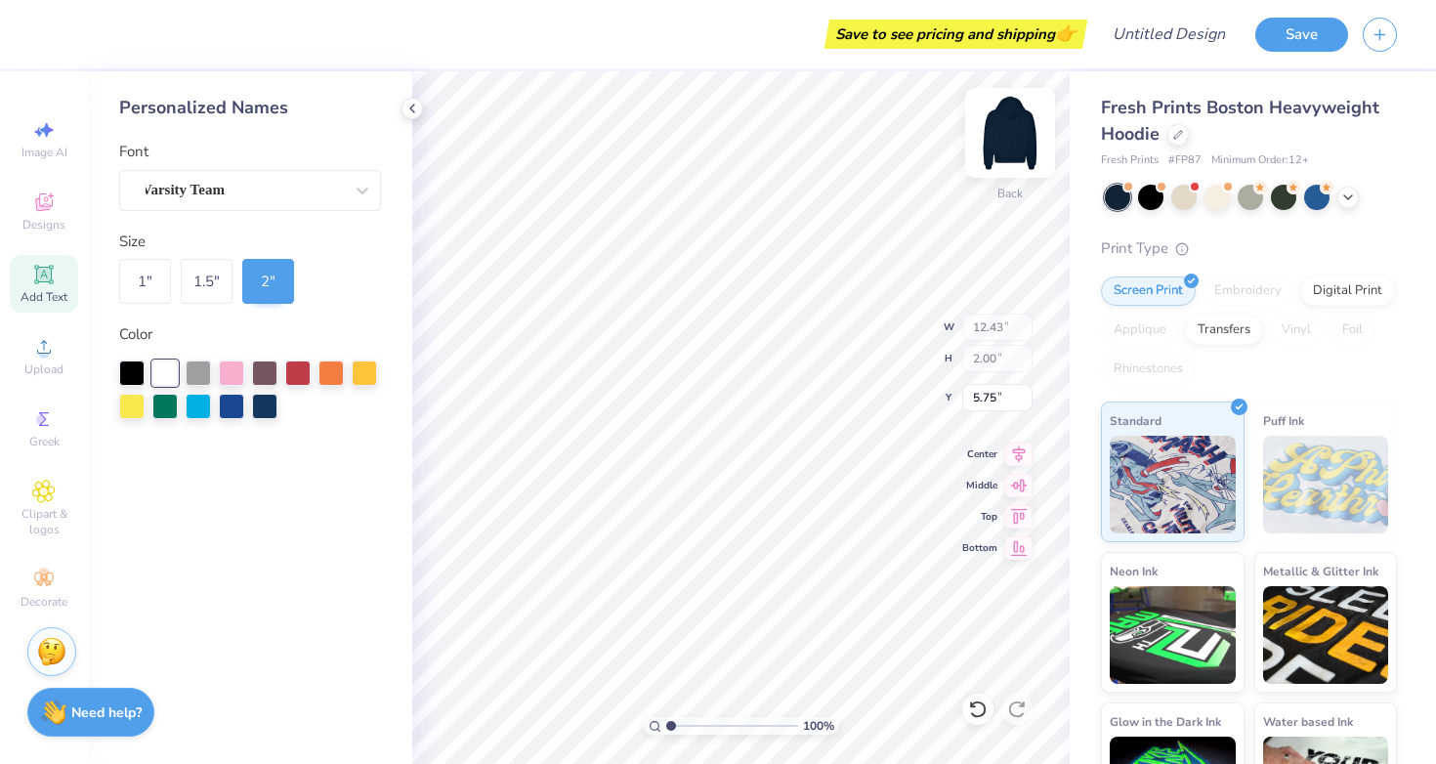
click at [988, 142] on img at bounding box center [1010, 133] width 78 height 78
type input "9.31"
type input "9.14"
click at [1020, 143] on img at bounding box center [1010, 133] width 78 height 78
click at [1020, 132] on img at bounding box center [1010, 133] width 78 height 78
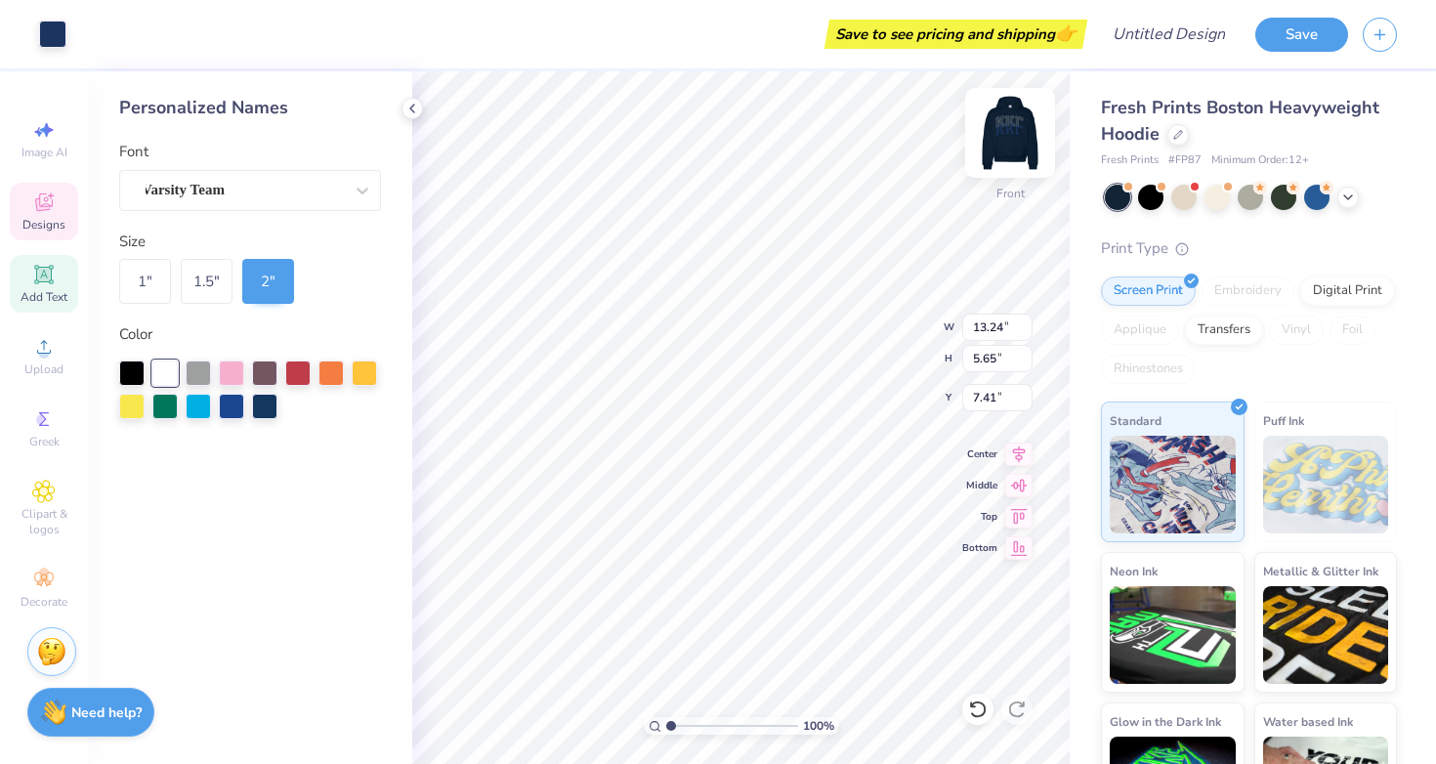
type input "7.36"
click at [59, 286] on div "Add Text" at bounding box center [44, 284] width 68 height 58
type input "7.22"
type input "2.09"
type input "13.71"
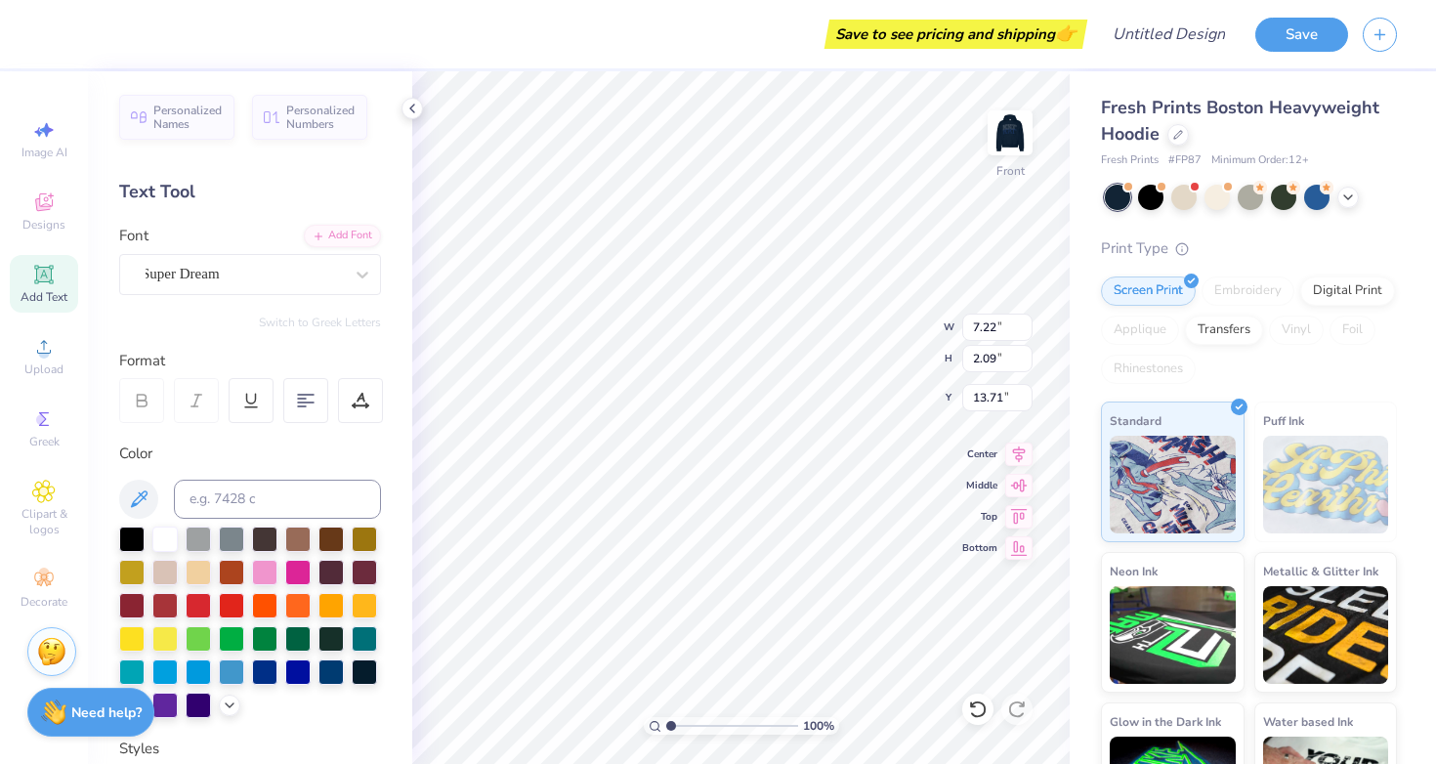
type input "13.24"
type input "5.65"
type input "7.36"
type input "7.22"
type input "2.09"
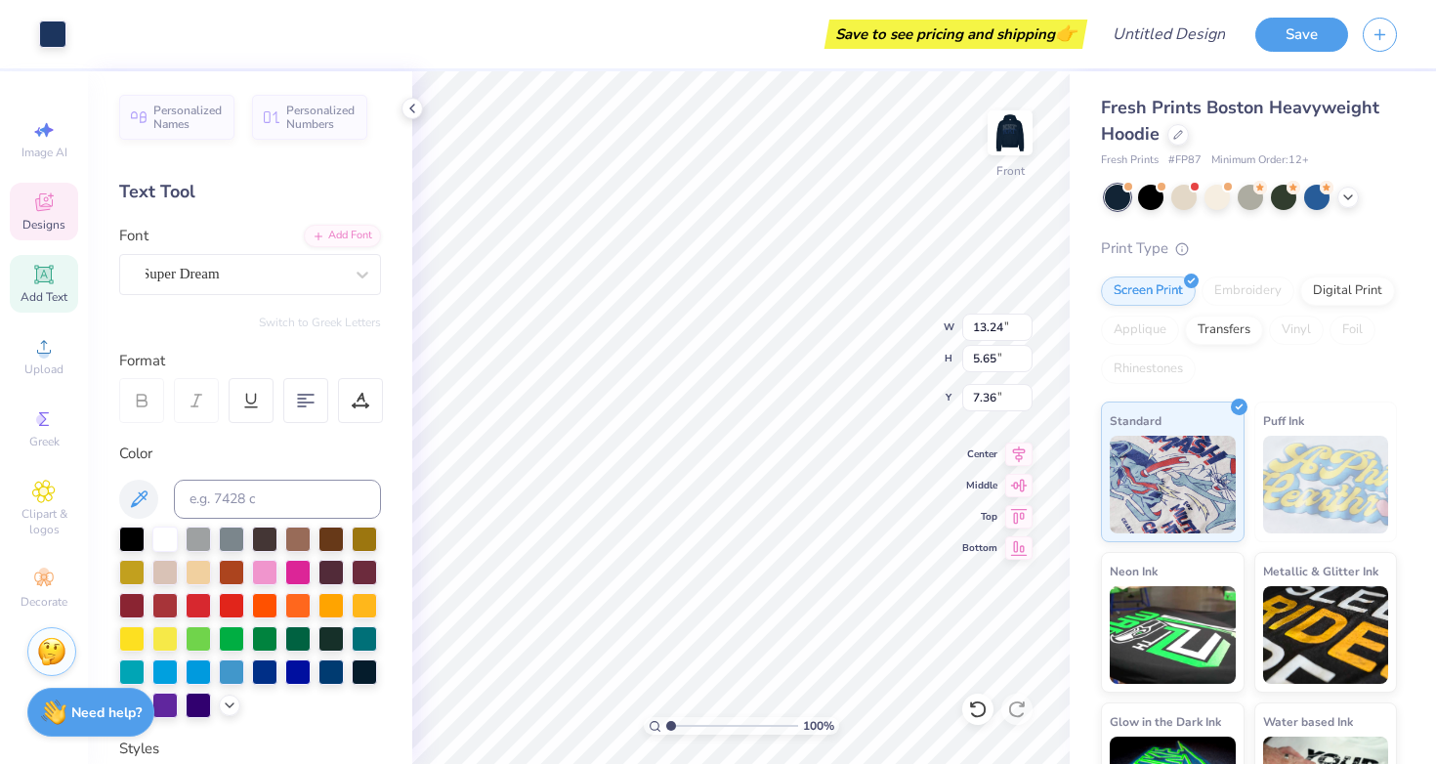
type input "13.71"
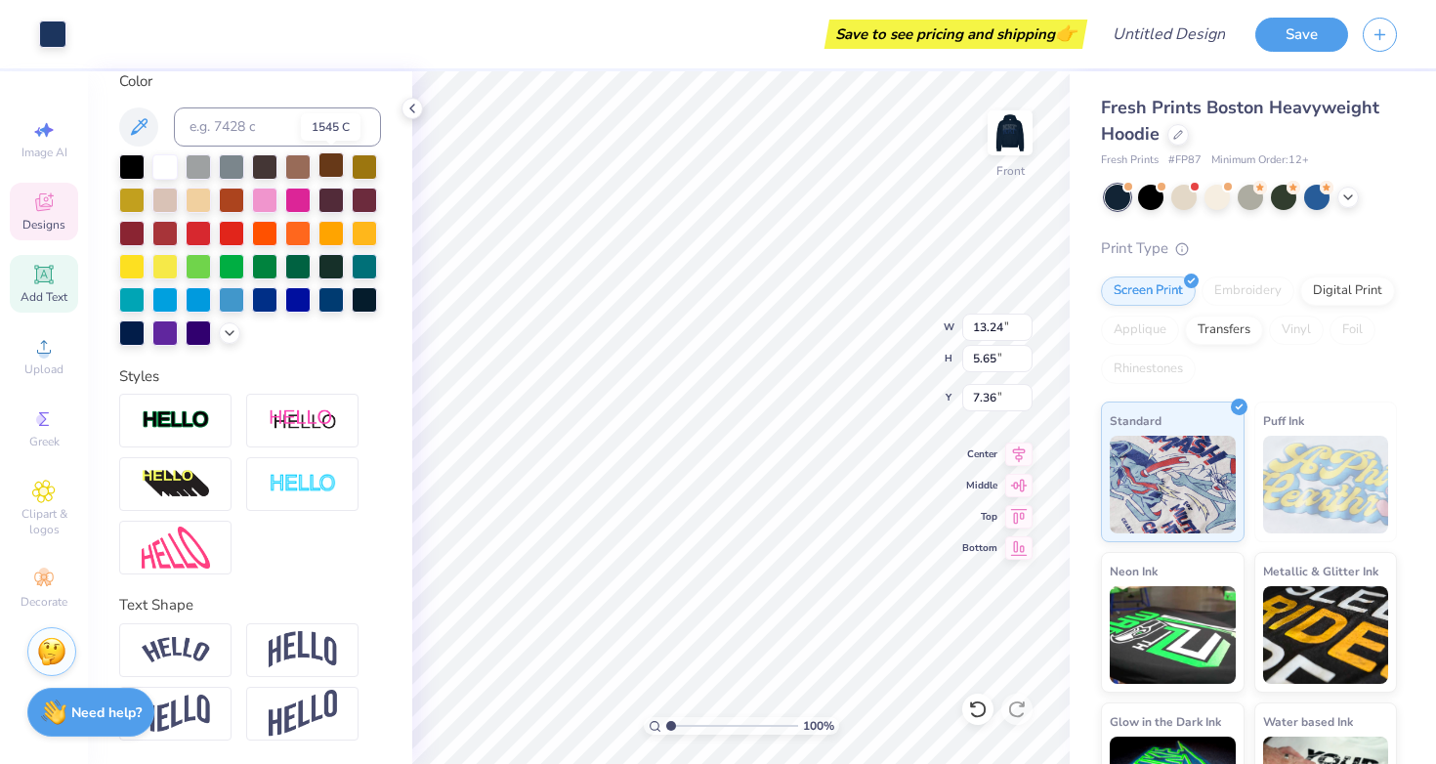
scroll to position [372, 0]
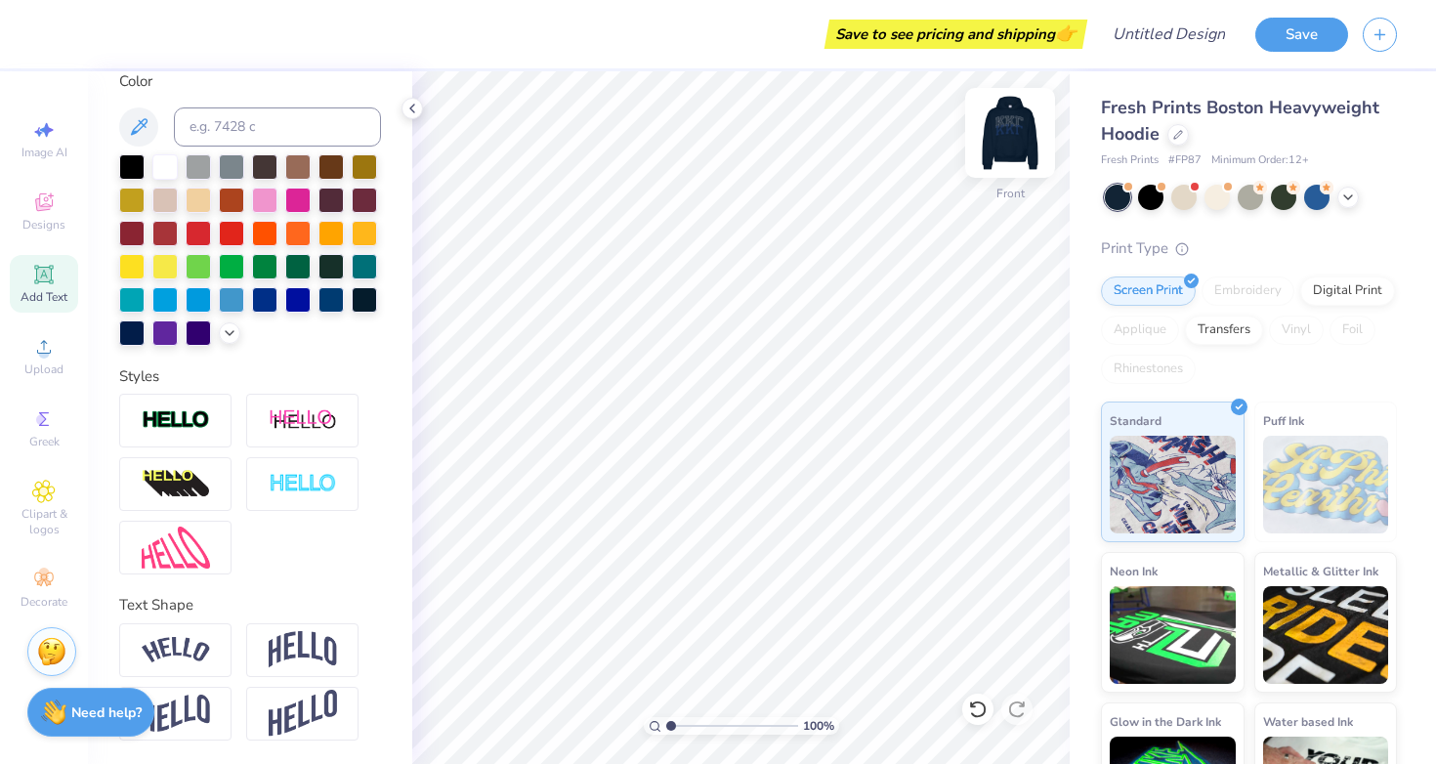
click at [1024, 152] on img at bounding box center [1010, 133] width 78 height 78
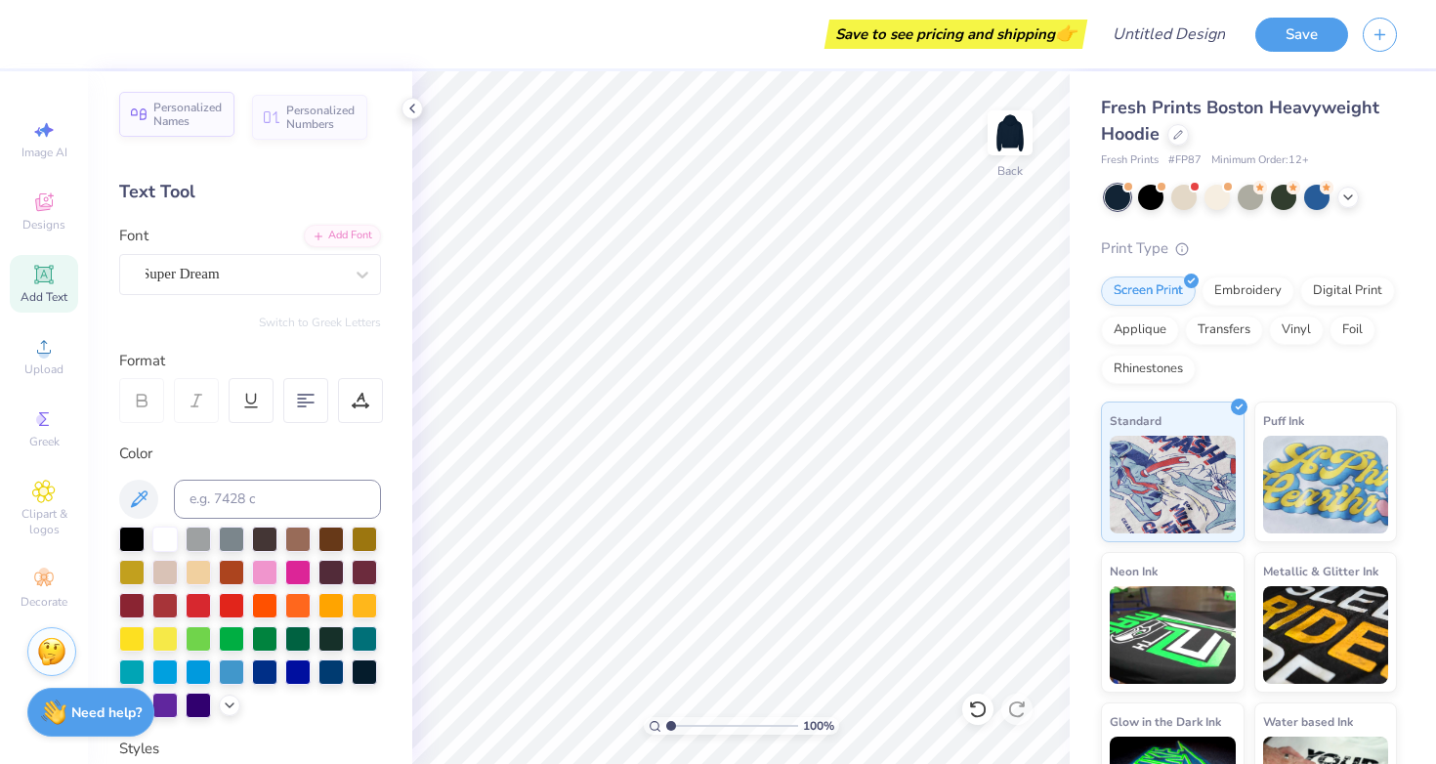
scroll to position [0, 0]
click at [192, 124] on span "Personalized Names" at bounding box center [187, 114] width 69 height 27
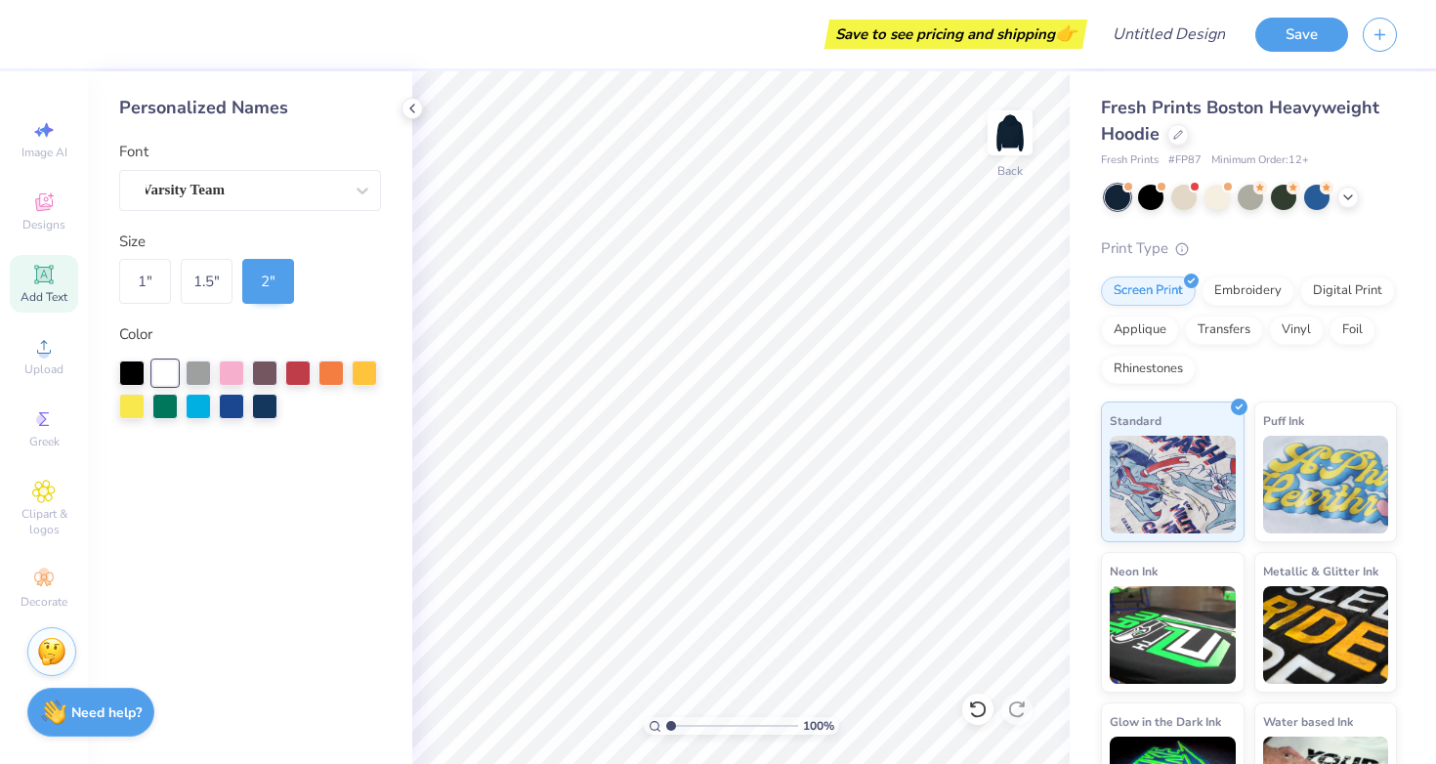
click at [38, 279] on icon at bounding box center [43, 274] width 15 height 15
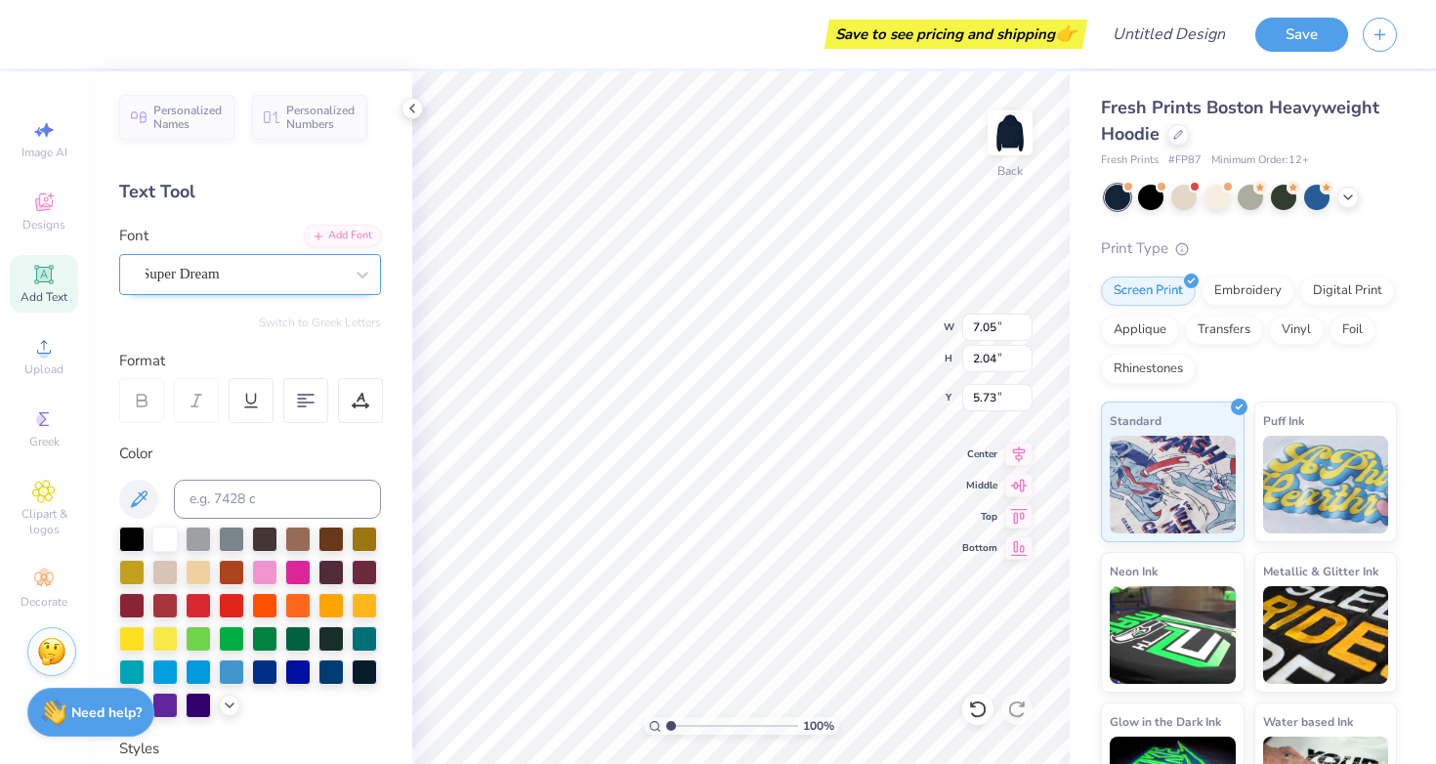
click at [273, 271] on div "Super Dream" at bounding box center [242, 274] width 205 height 30
type input "varsity"
click at [165, 360] on button "Greek" at bounding box center [156, 359] width 50 height 31
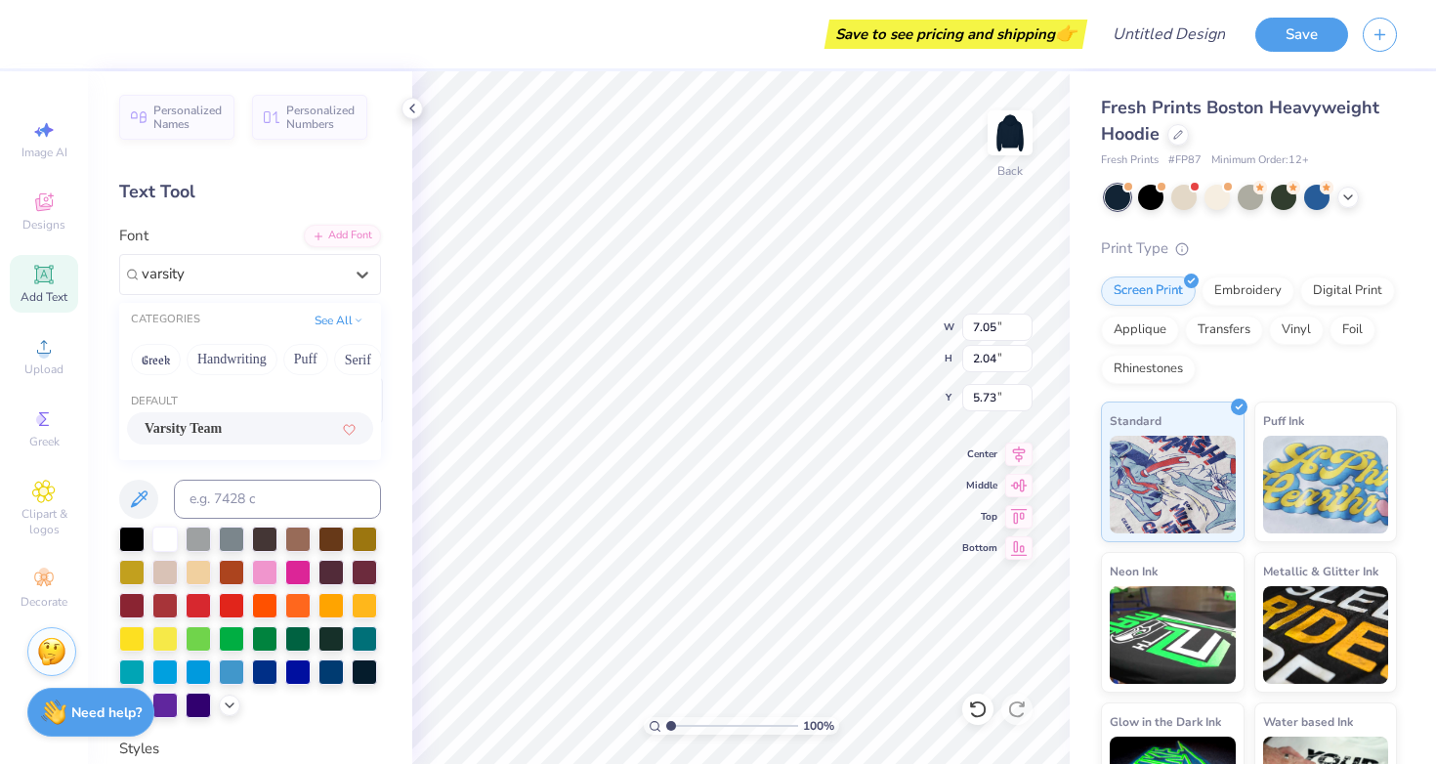
click at [216, 430] on span "Varsity Team" at bounding box center [183, 428] width 77 height 21
type input "6.99"
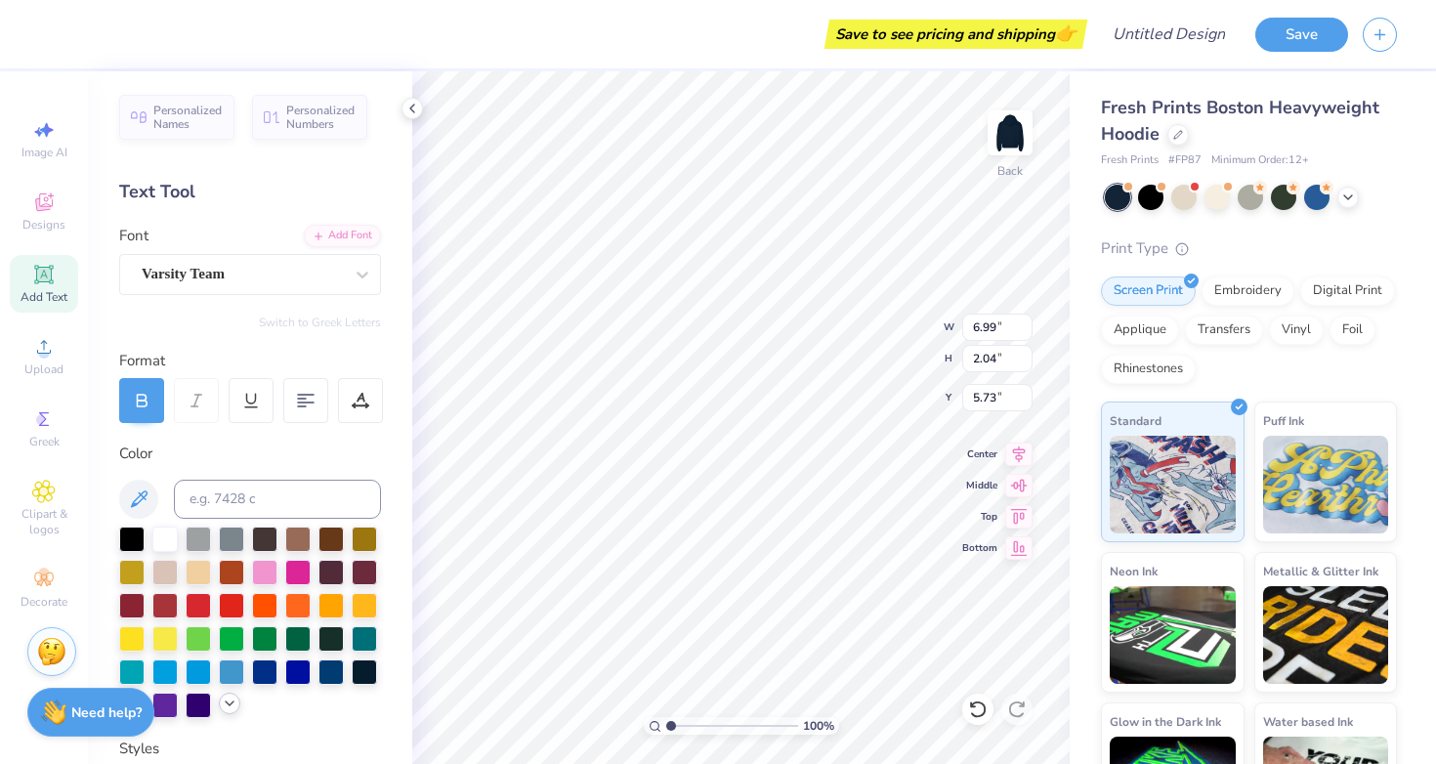
type textarea "AXID"
click at [226, 708] on icon at bounding box center [230, 703] width 16 height 16
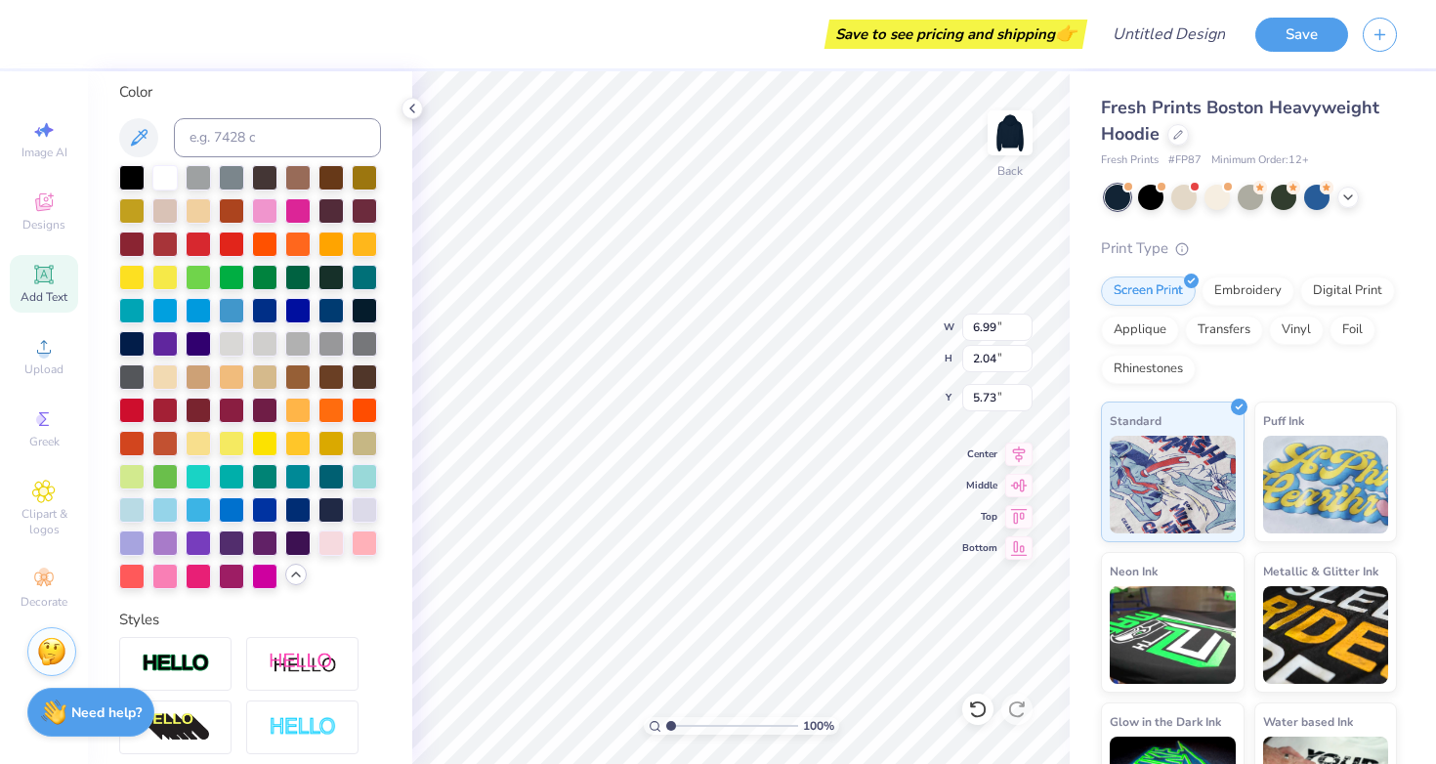
scroll to position [380, 0]
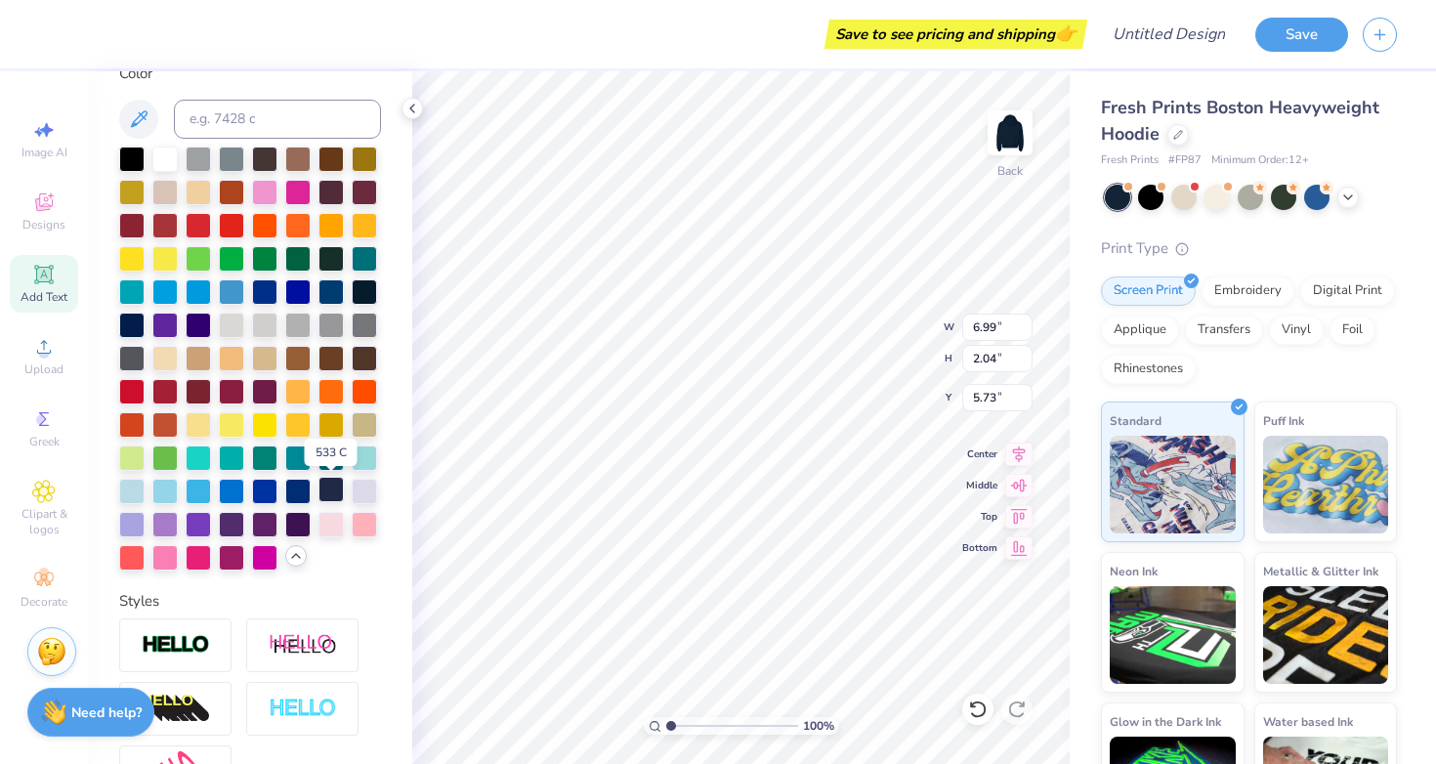
click at [325, 489] on div at bounding box center [330, 489] width 25 height 25
click at [128, 321] on div at bounding box center [131, 323] width 25 height 25
click at [324, 484] on div at bounding box center [330, 489] width 25 height 25
type input "12.50"
type input "4.15"
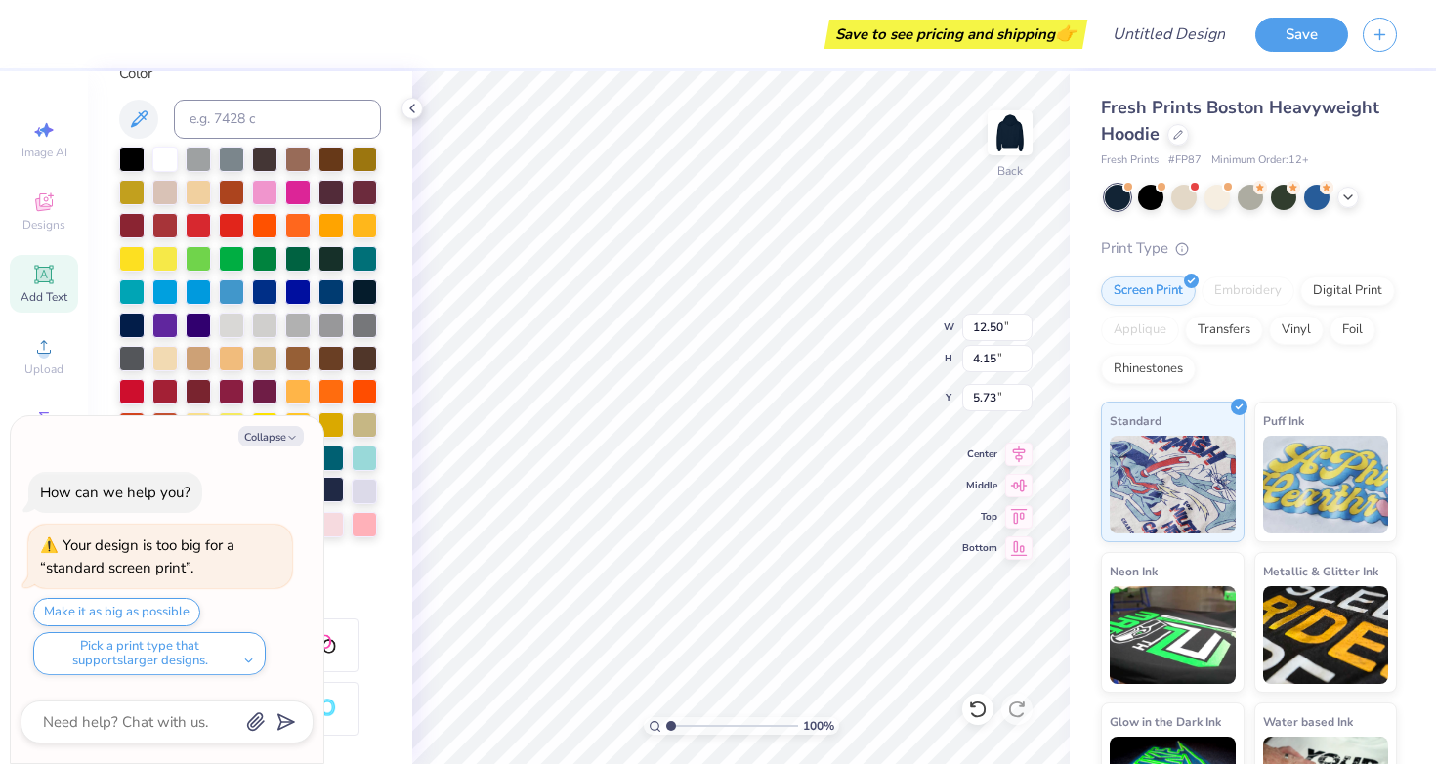
type textarea "x"
type input "13.67"
type input "4.54"
type input "5.34"
click at [281, 440] on button "Collapse" at bounding box center [270, 436] width 65 height 21
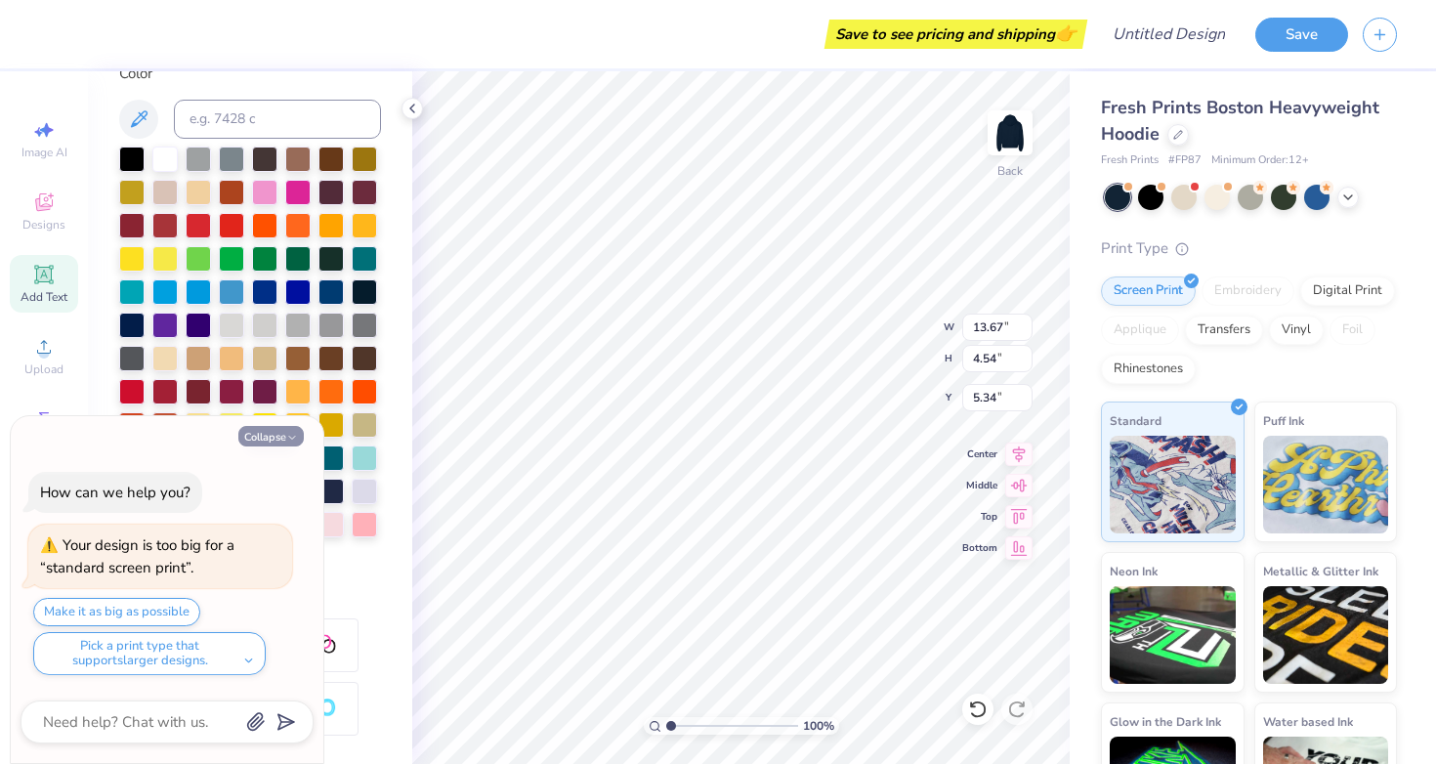
type textarea "x"
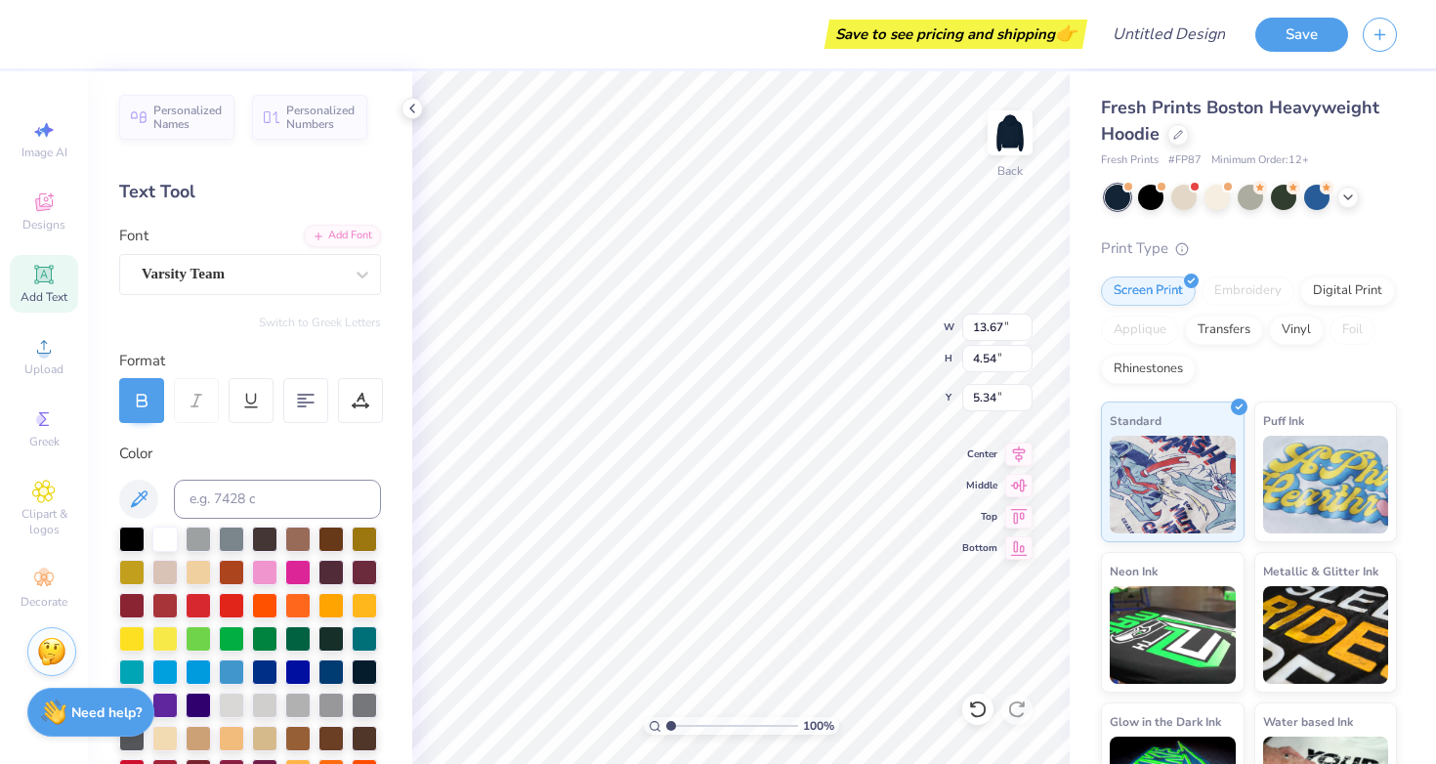
scroll to position [0, 0]
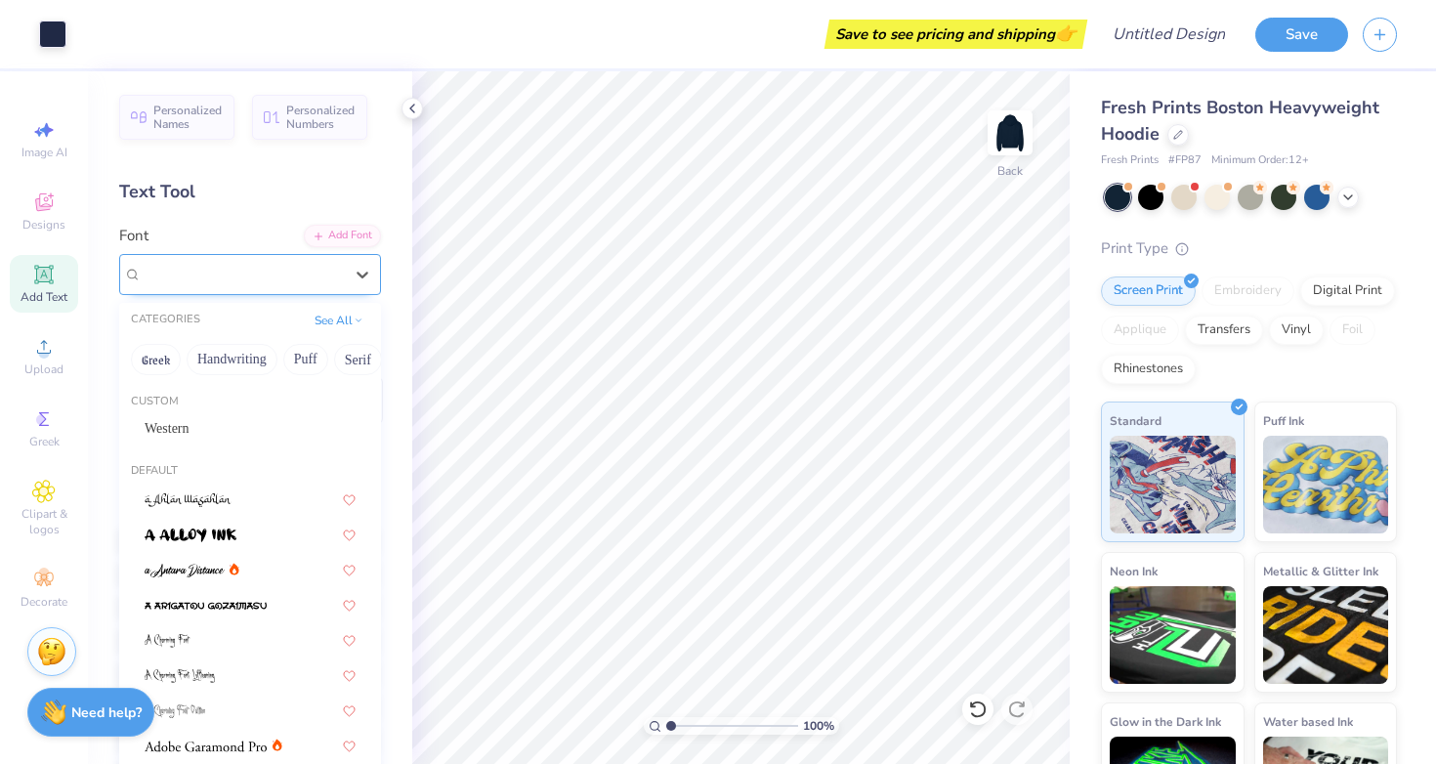
click at [324, 277] on div "Varsity Team" at bounding box center [242, 274] width 205 height 30
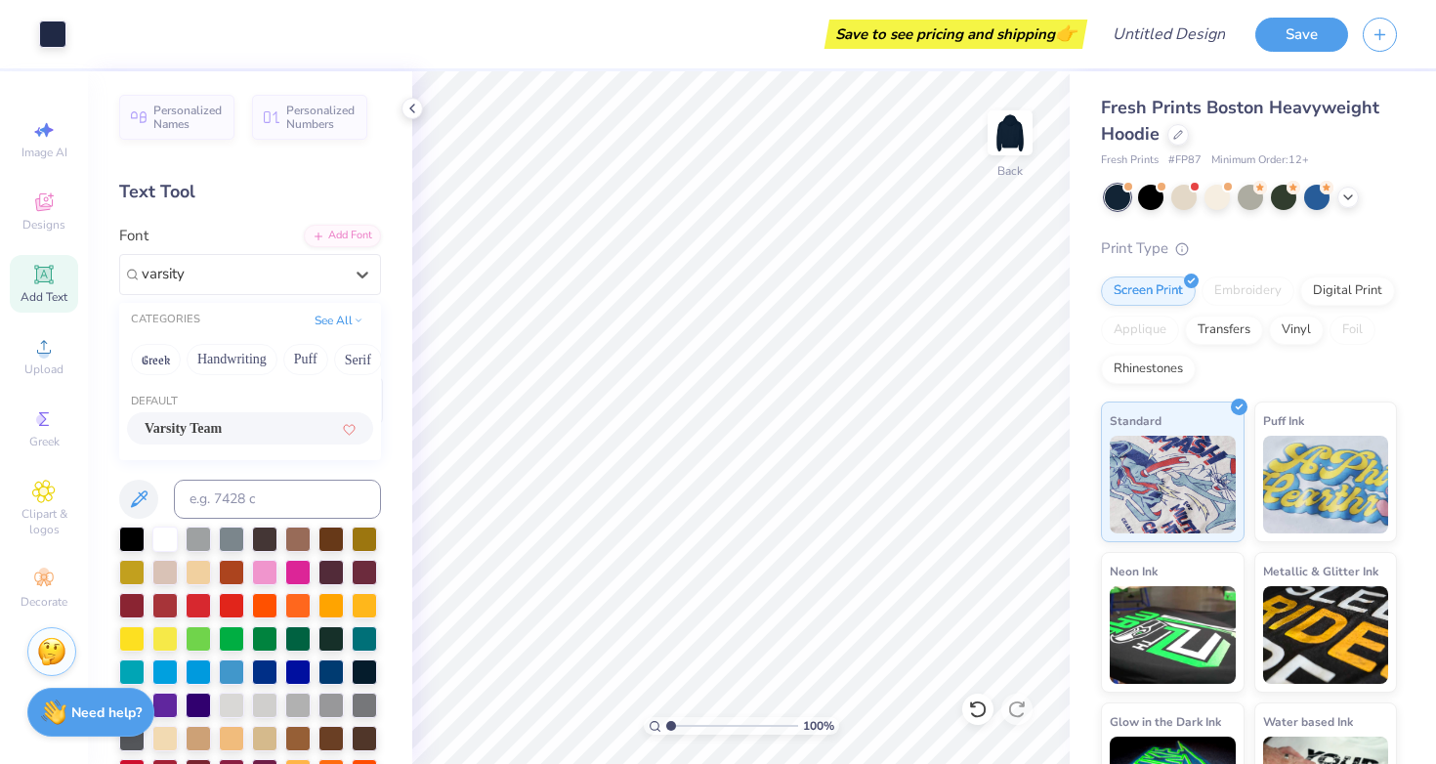
click at [270, 428] on div "Varsity Team" at bounding box center [250, 428] width 211 height 21
type input "varsity"
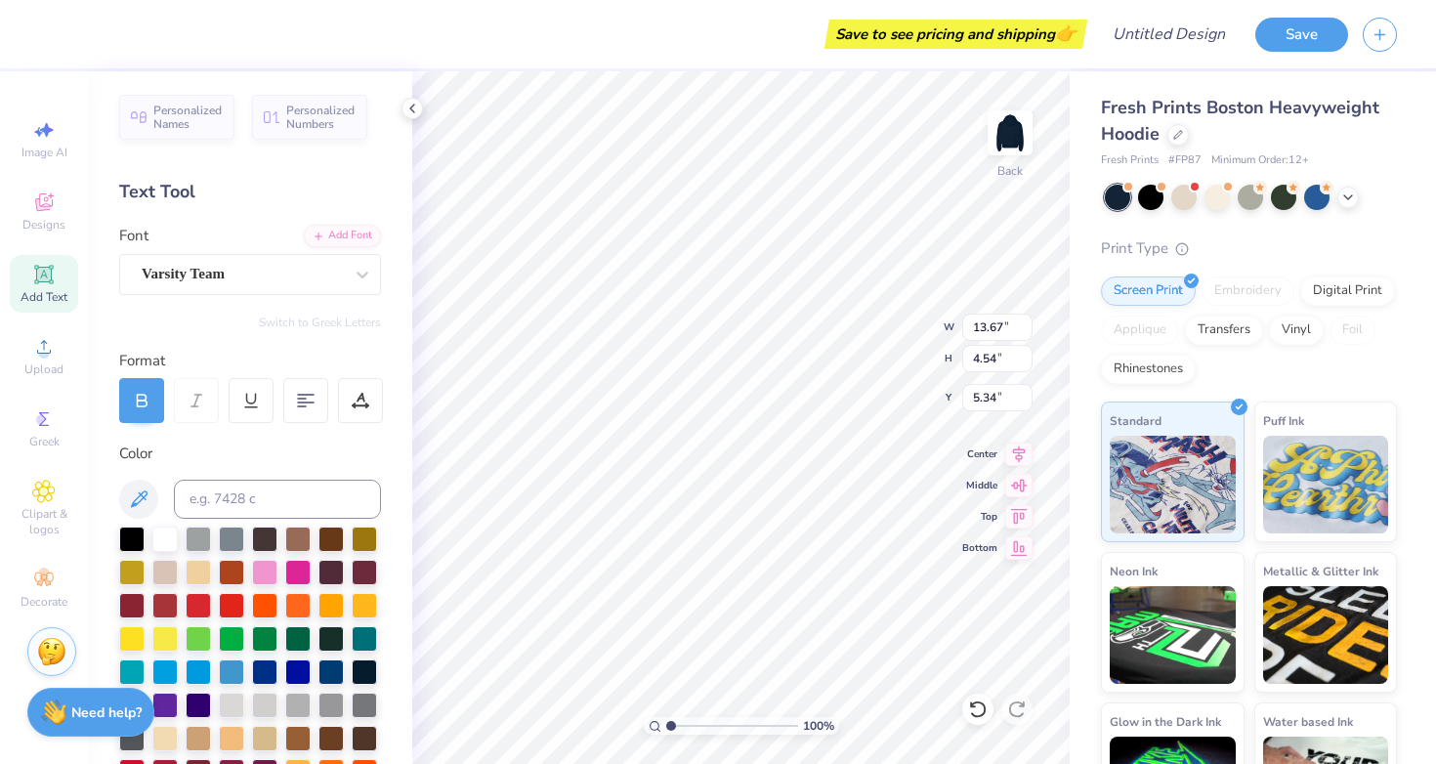
type input "5.66"
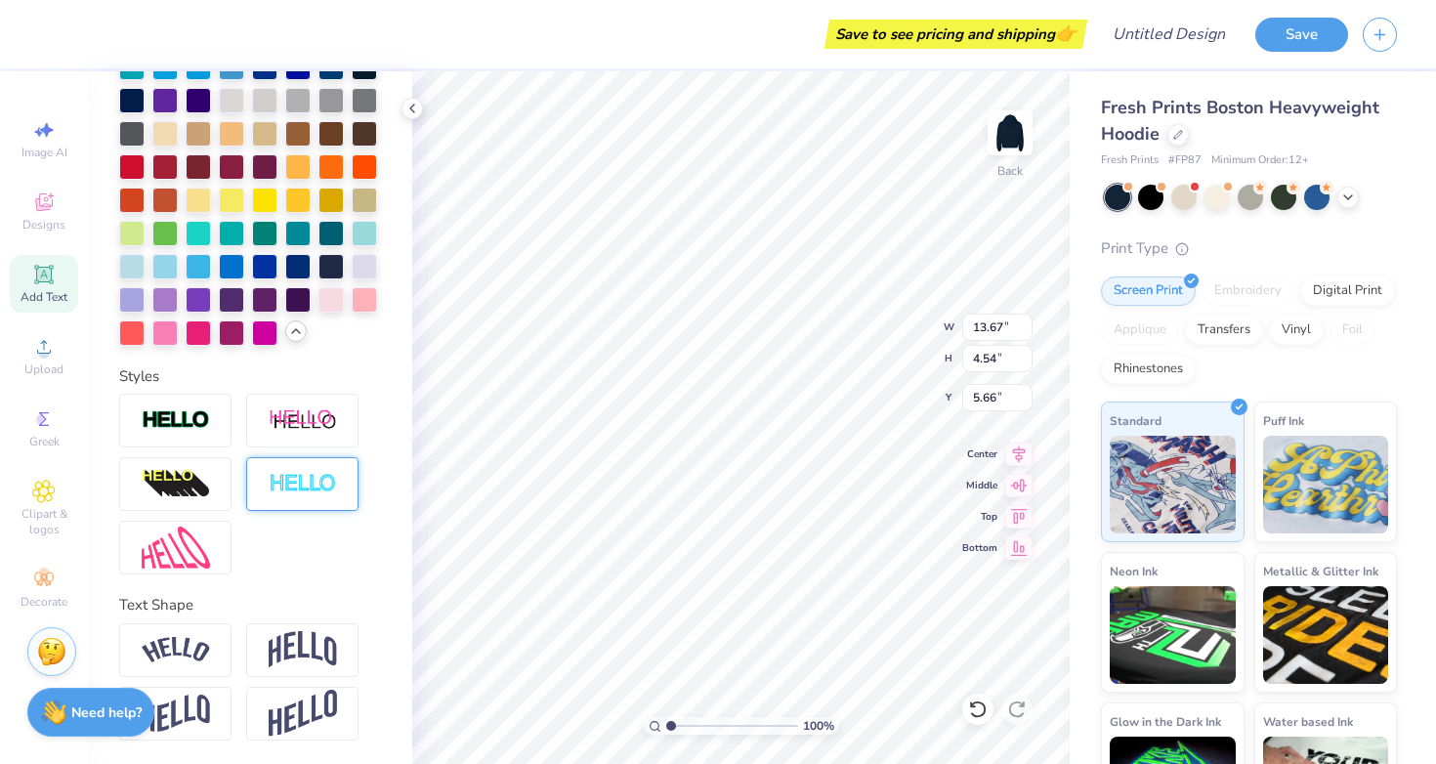
click at [318, 500] on div at bounding box center [302, 484] width 112 height 54
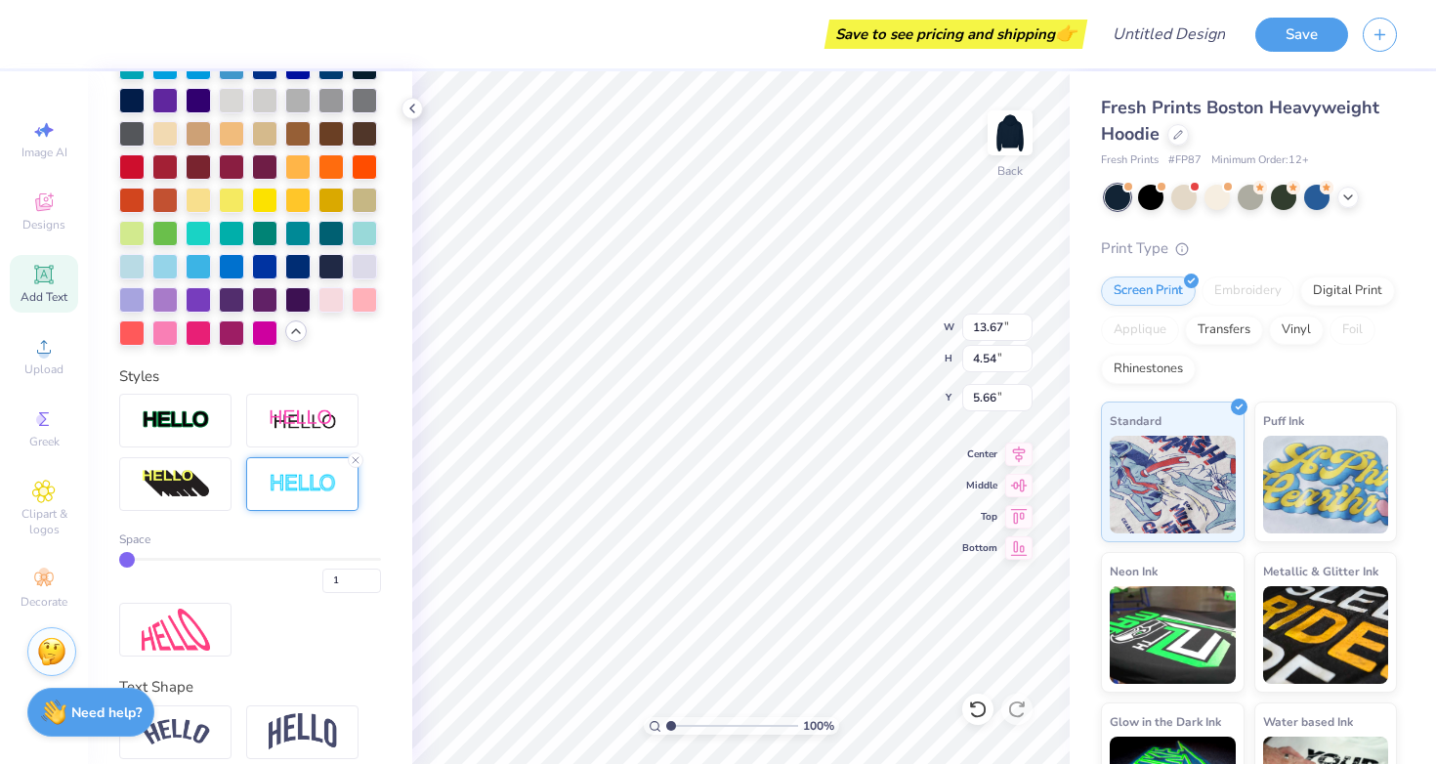
type input "13.76"
type input "4.63"
type input "5.62"
click at [123, 262] on div at bounding box center [131, 264] width 25 height 25
type input "13.83"
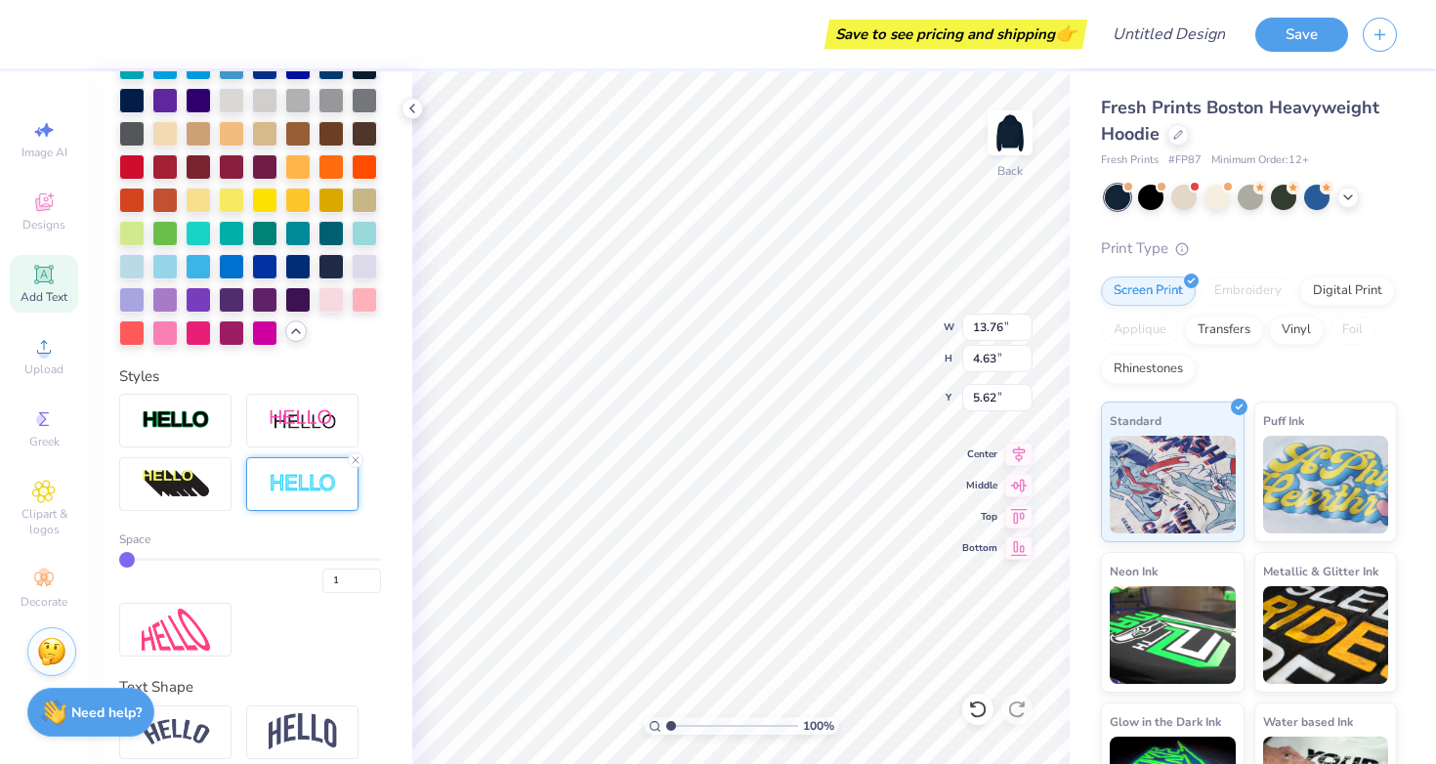
type input "4.65"
type input "5.60"
type input "2"
type input "3"
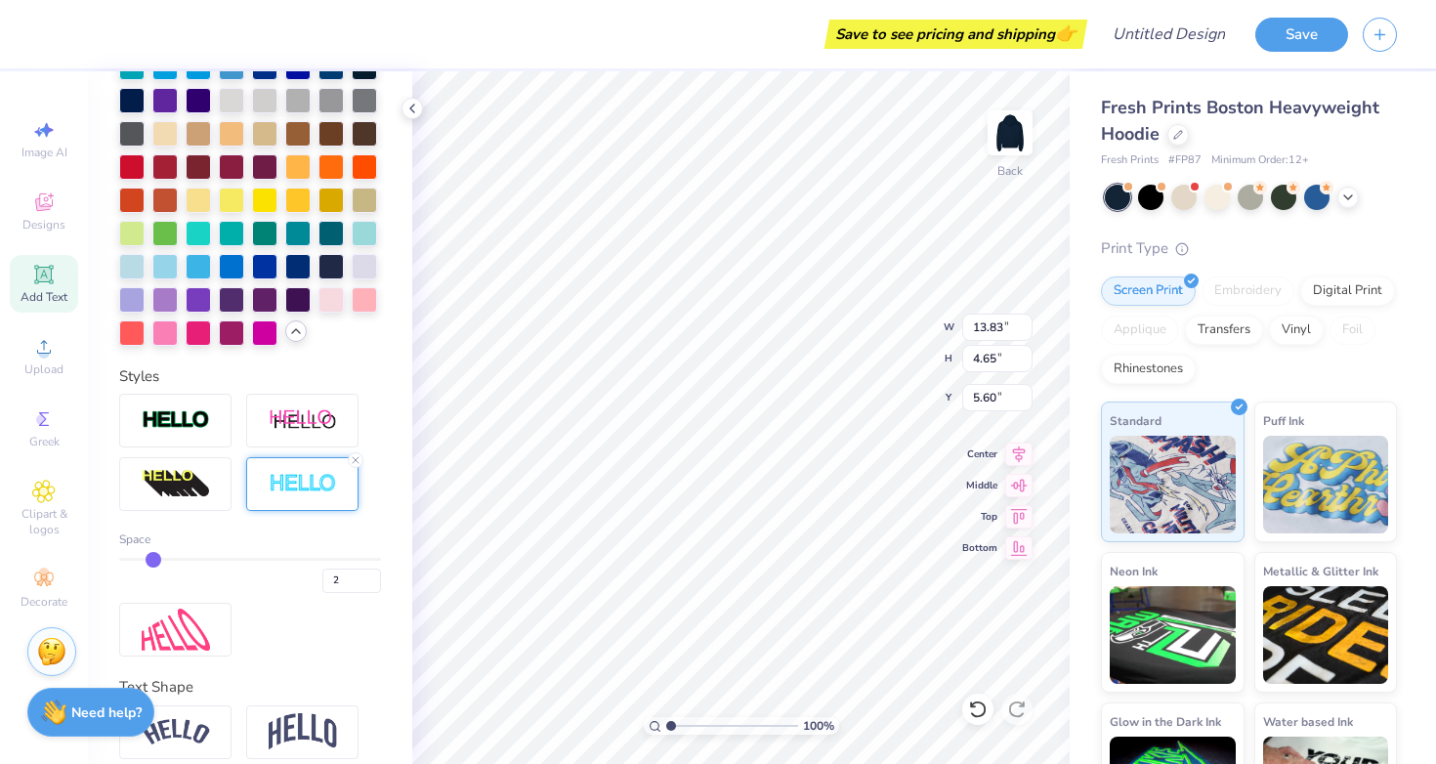
type input "3"
type input "4"
type input "5"
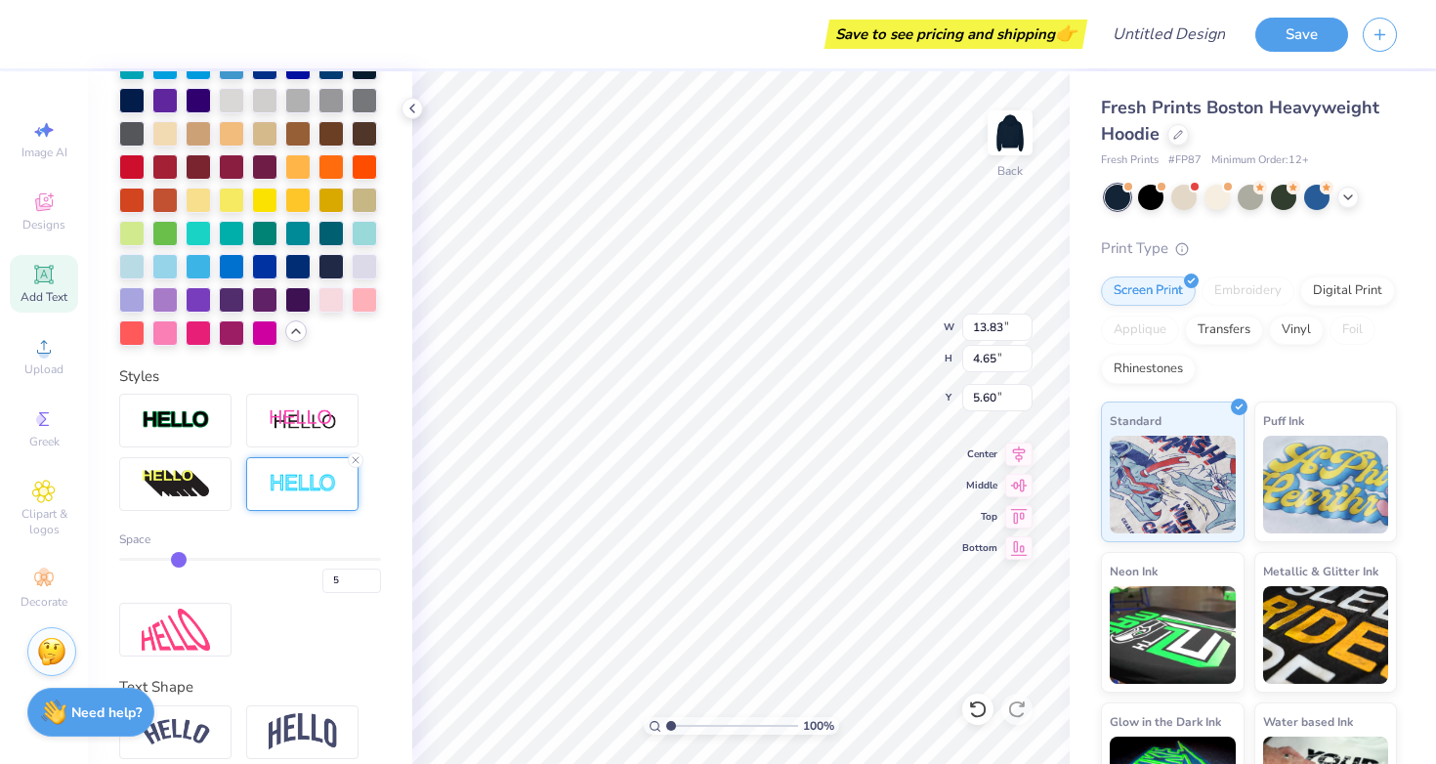
type input "6"
type input "7"
type input "8"
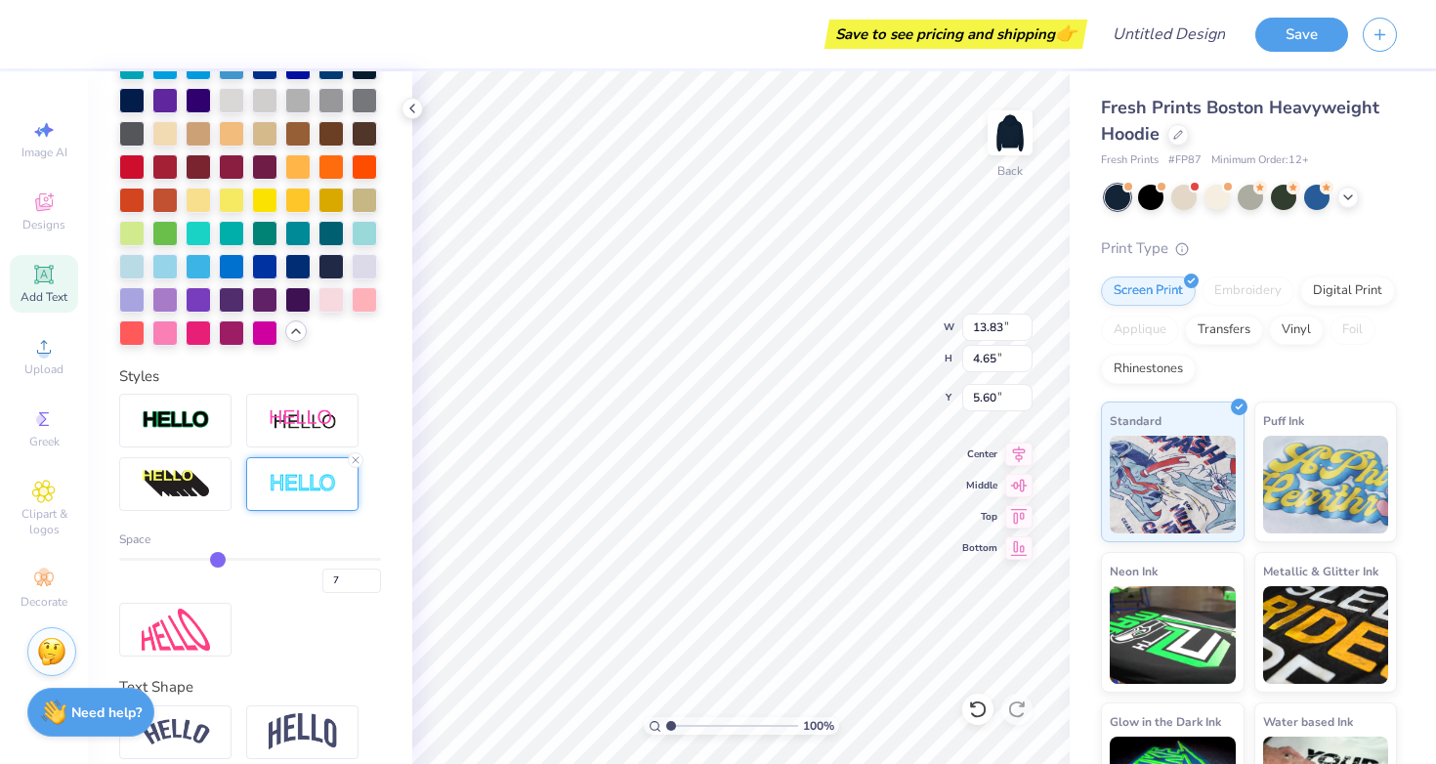
type input "8"
drag, startPoint x: 126, startPoint y: 563, endPoint x: 220, endPoint y: 561, distance: 93.8
type input "8"
click at [220, 561] on input "range" at bounding box center [250, 559] width 262 height 3
type input "14.43"
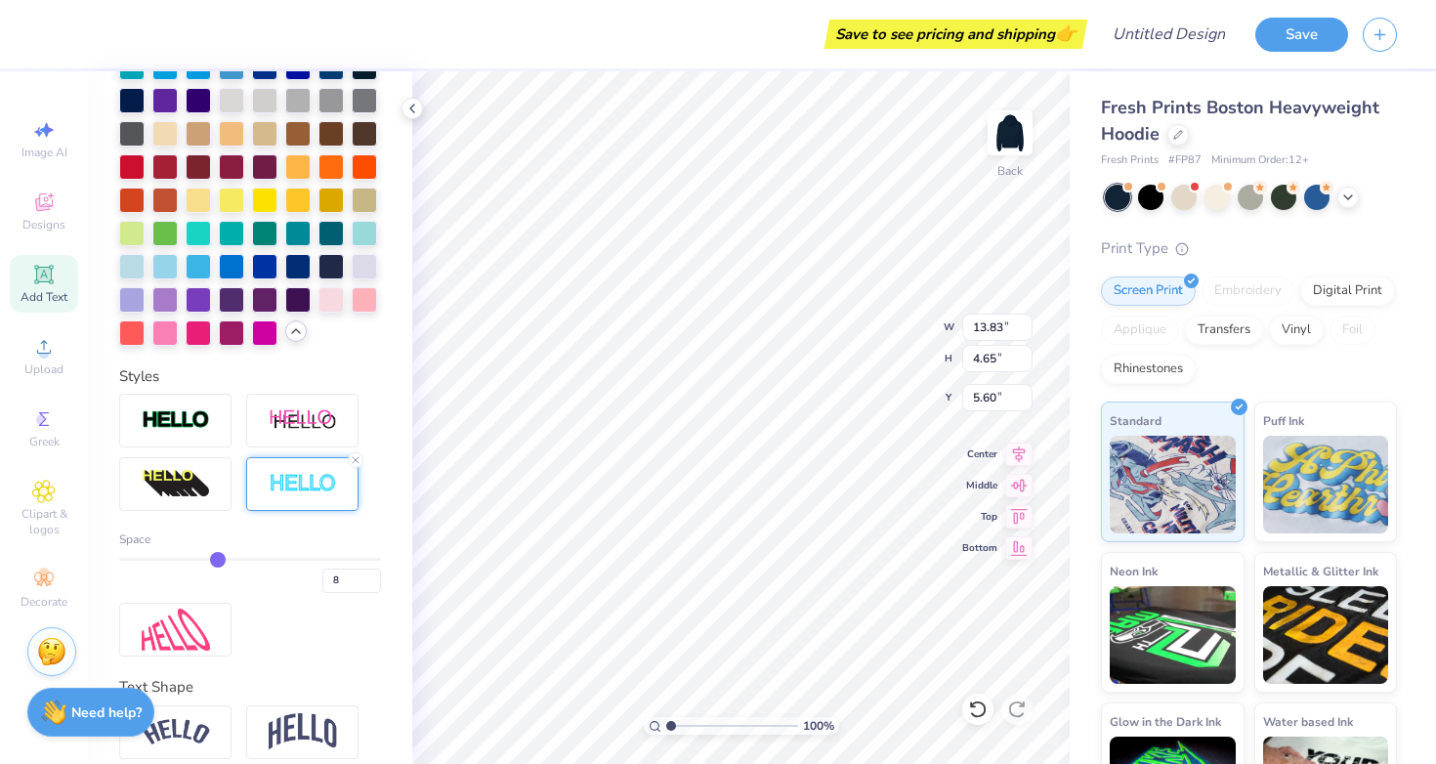
type input "5.25"
type input "4.90"
type input "7"
type input "6"
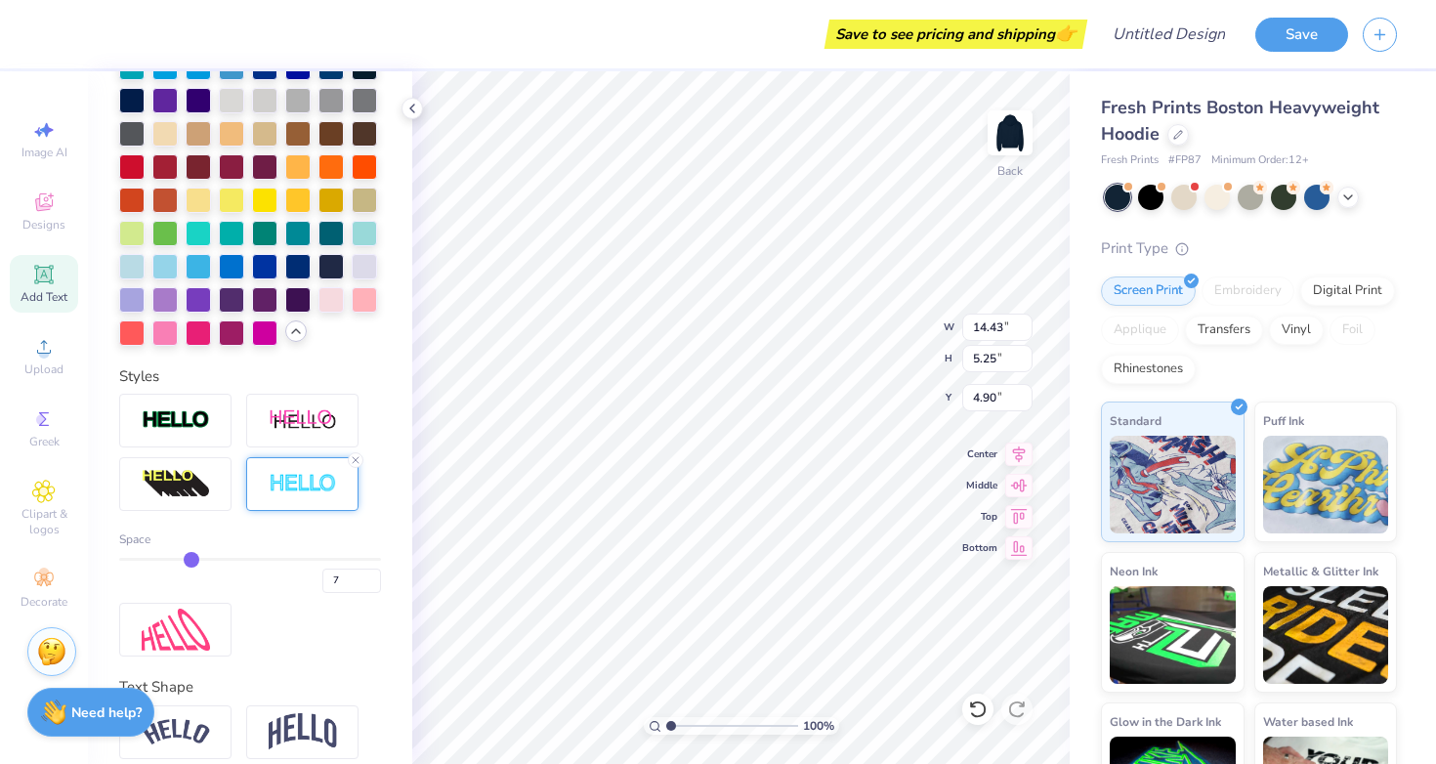
type input "6"
type input "5"
type input "4"
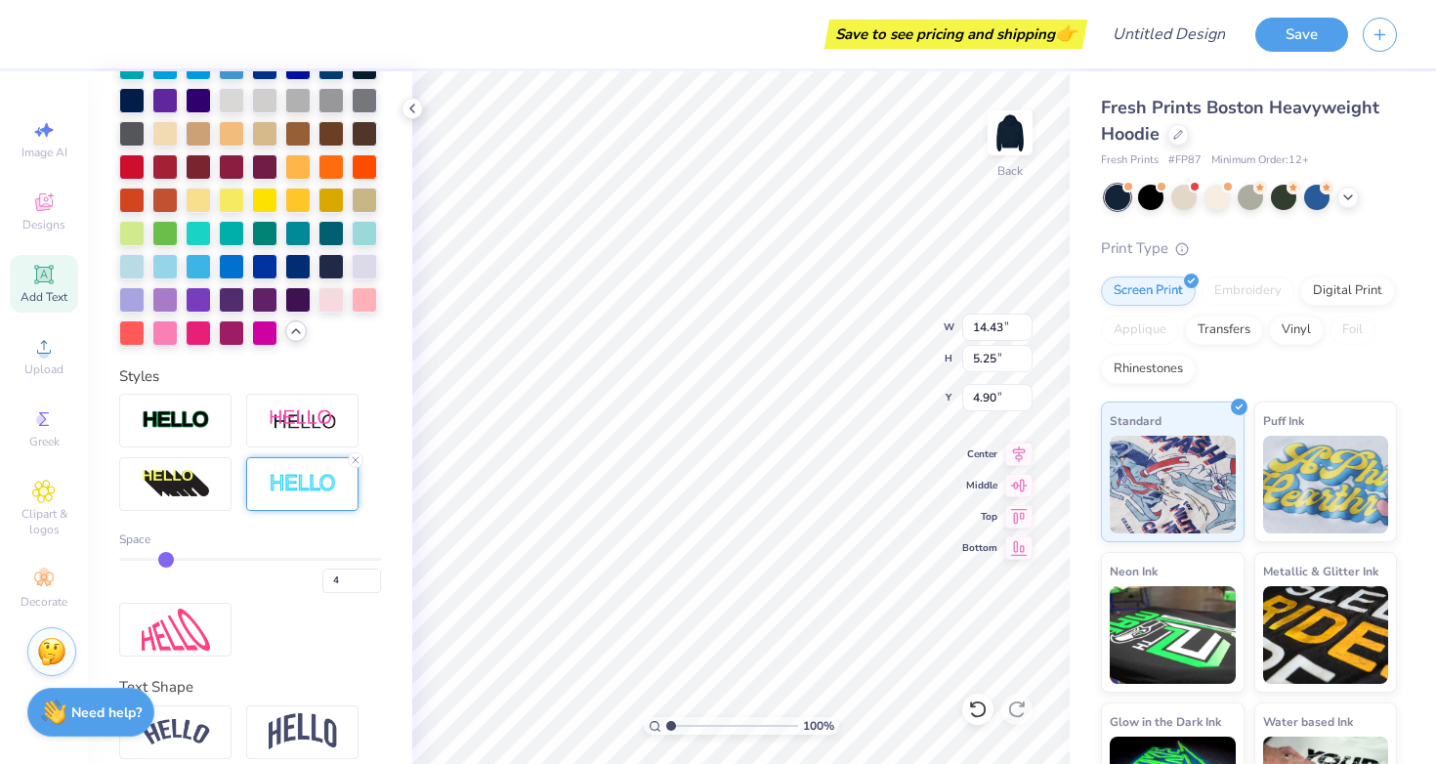
drag, startPoint x: 220, startPoint y: 561, endPoint x: 162, endPoint y: 557, distance: 57.8
type input "4"
click at [162, 558] on input "range" at bounding box center [250, 559] width 262 height 3
type input "14.08"
type input "4.91"
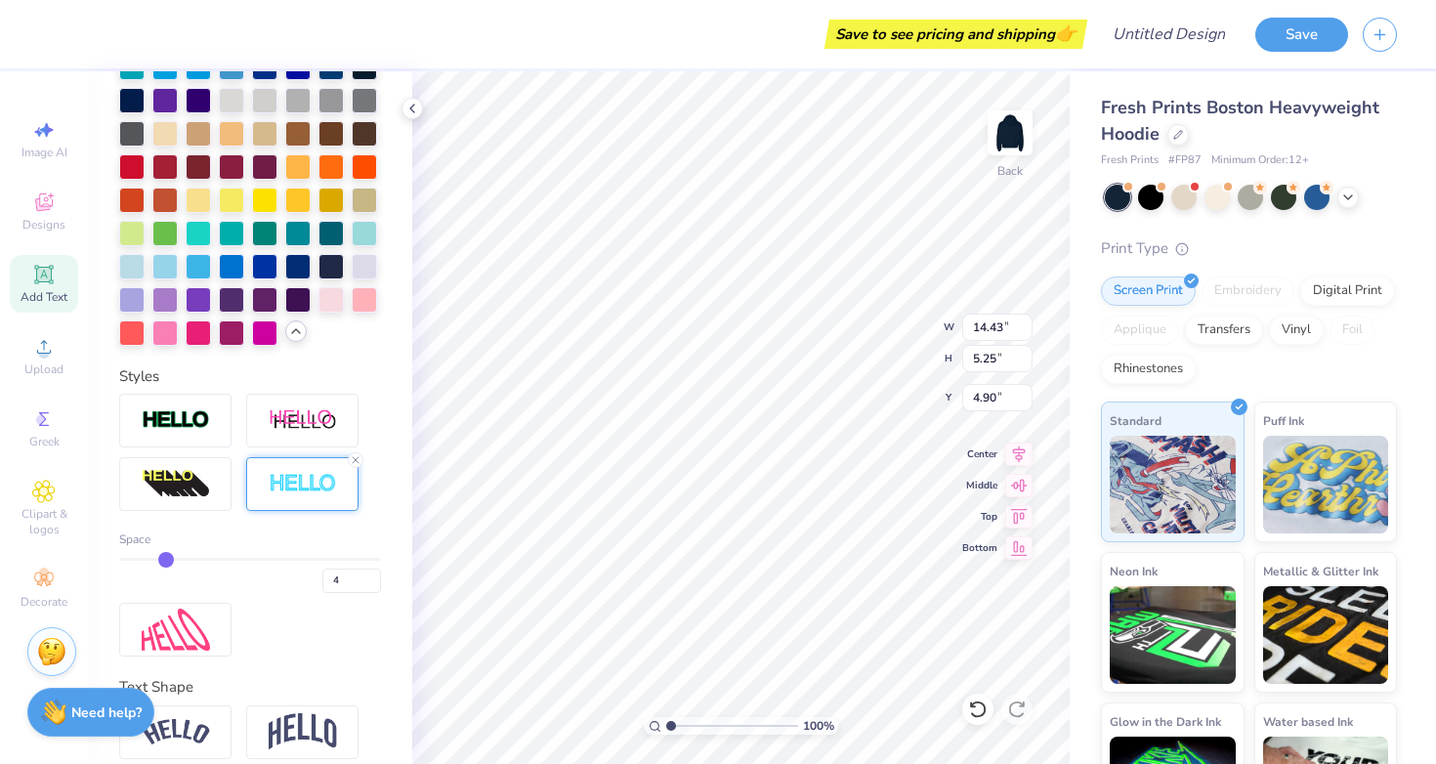
type input "5.07"
type input "3"
type input "2"
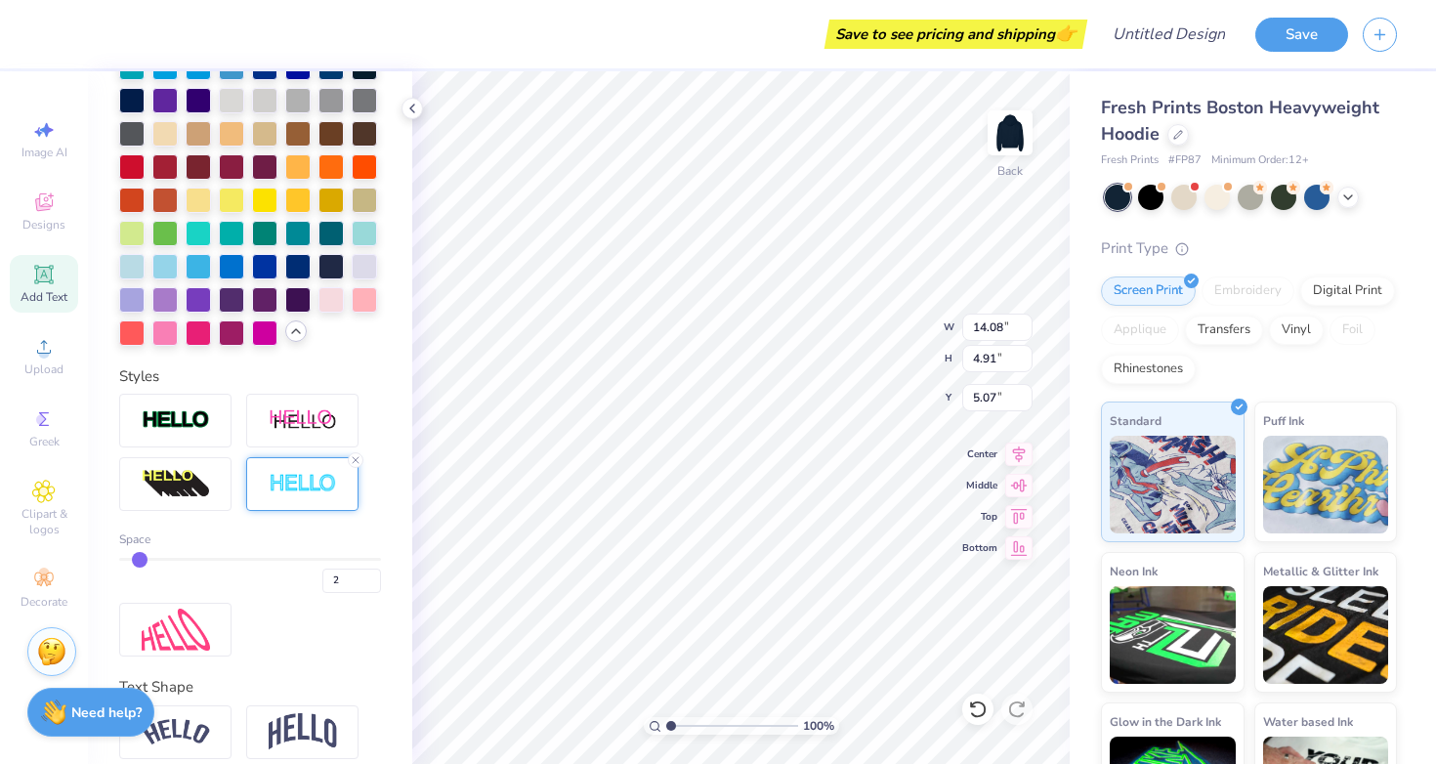
drag, startPoint x: 162, startPoint y: 557, endPoint x: 135, endPoint y: 558, distance: 27.4
type input "2"
click at [135, 558] on input "range" at bounding box center [250, 559] width 262 height 3
type input "13.91"
type input "4.73"
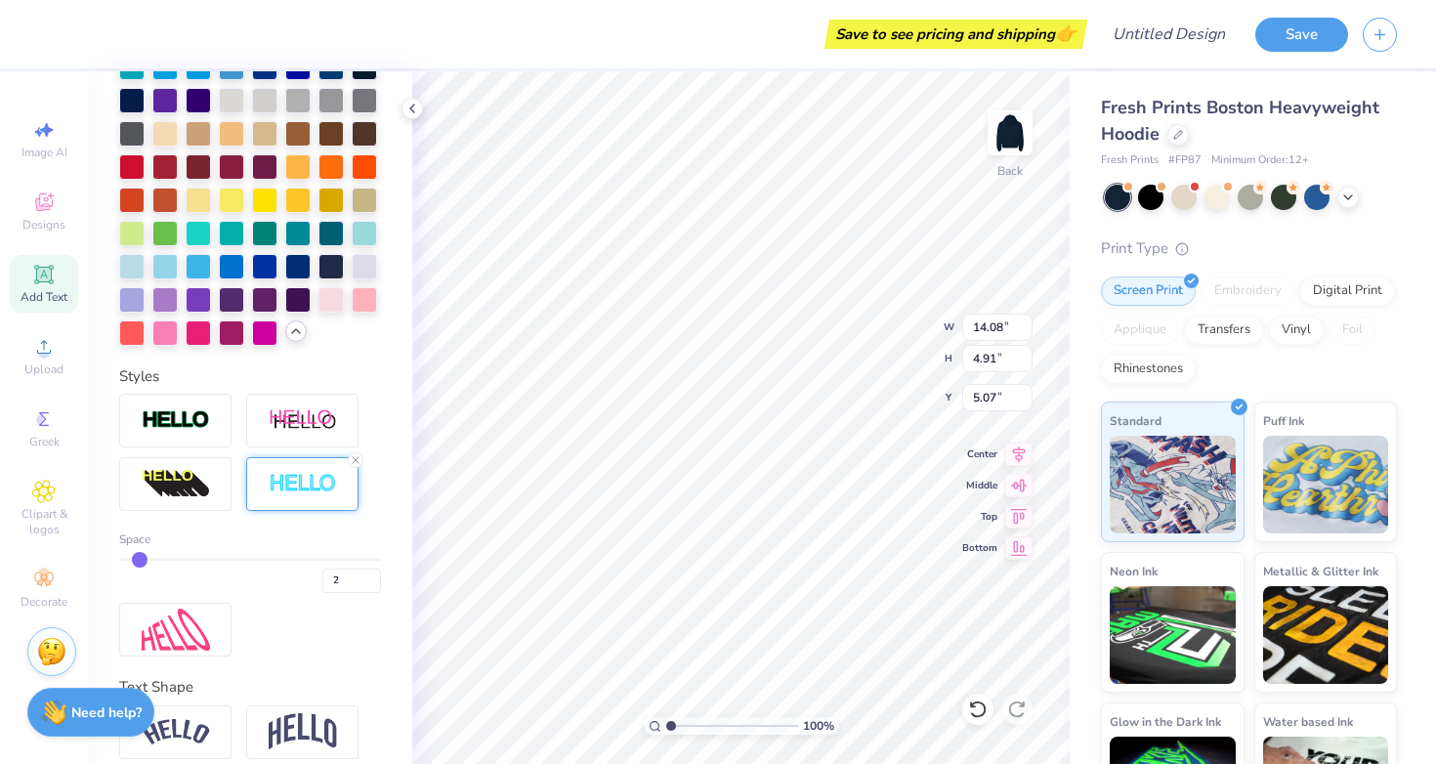
type input "5.16"
click at [61, 215] on div "Designs" at bounding box center [44, 212] width 68 height 58
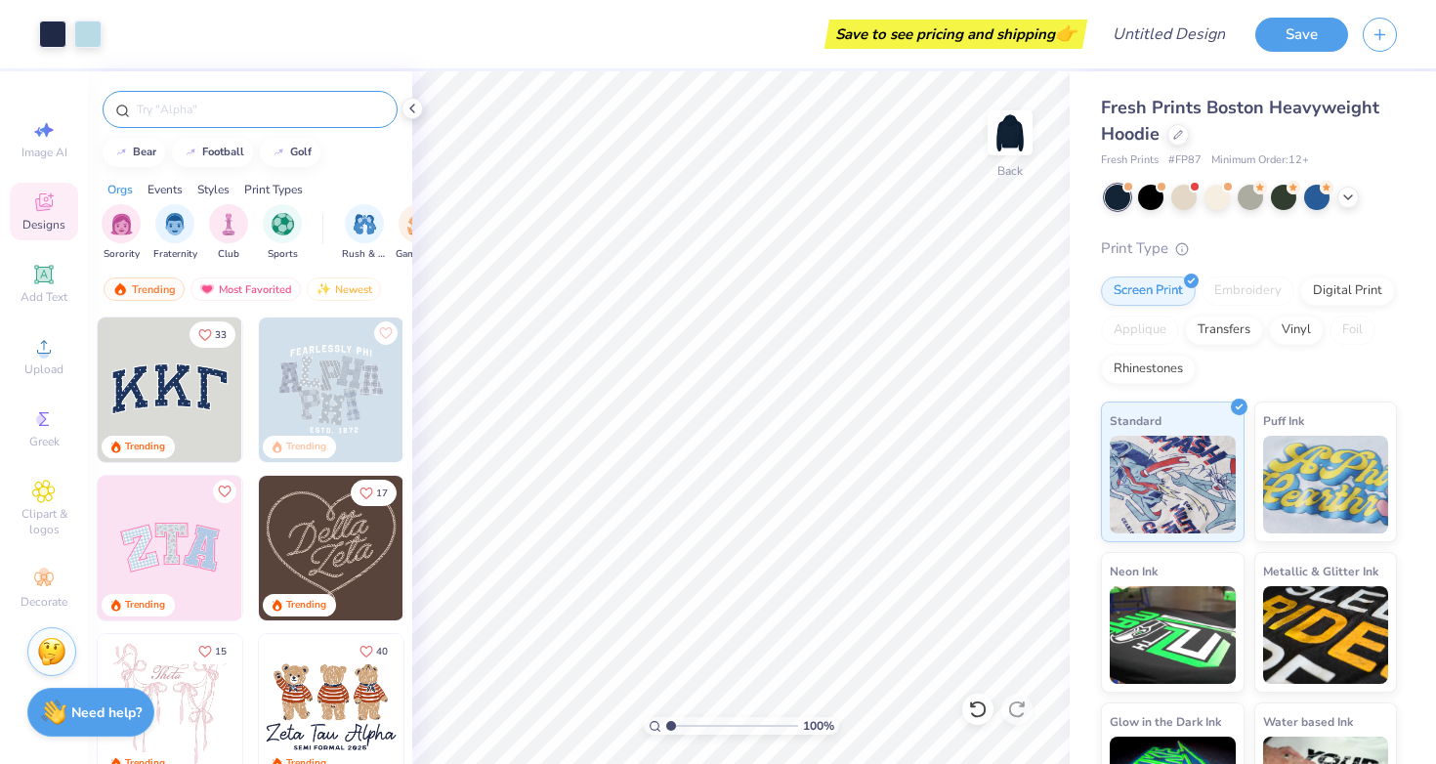
click at [240, 109] on input "text" at bounding box center [260, 110] width 250 height 20
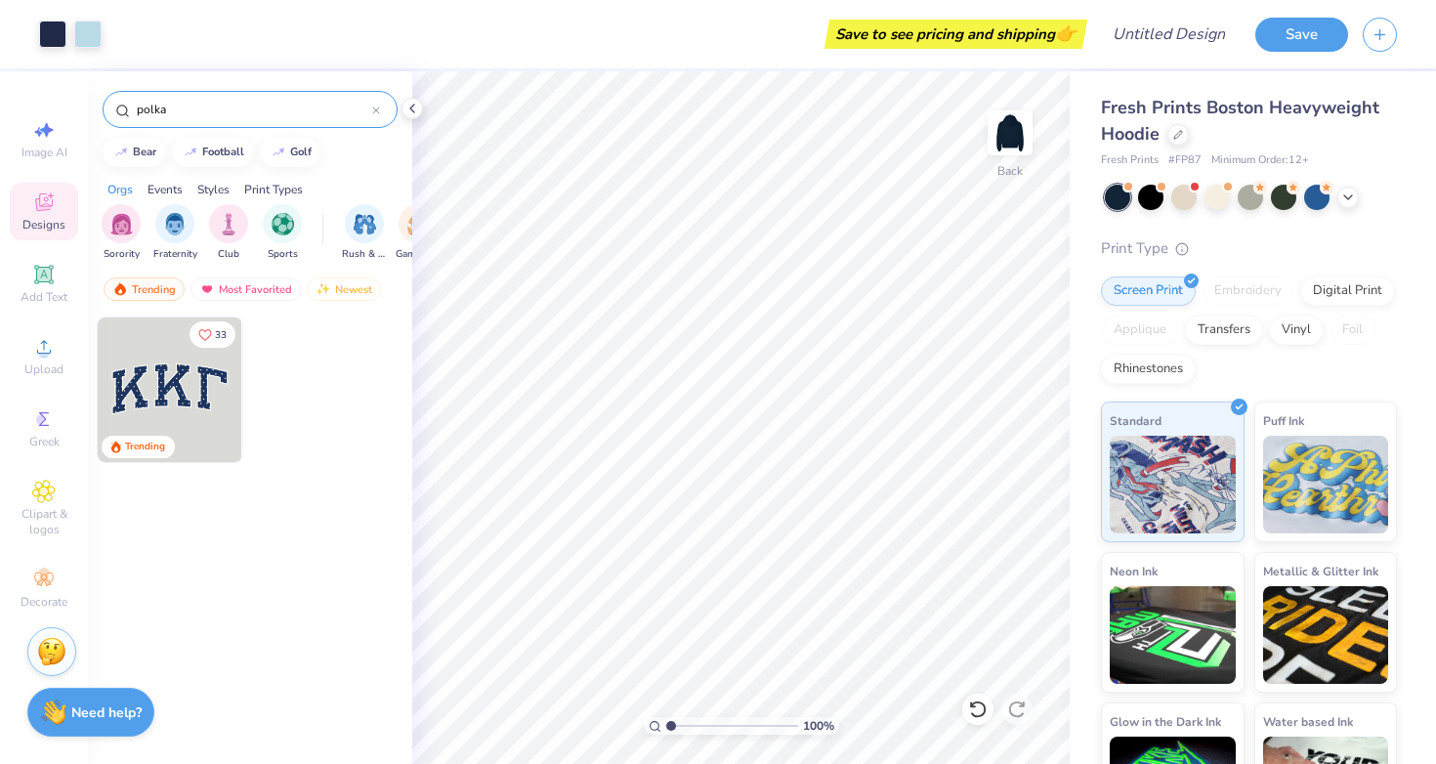
type input "polka"
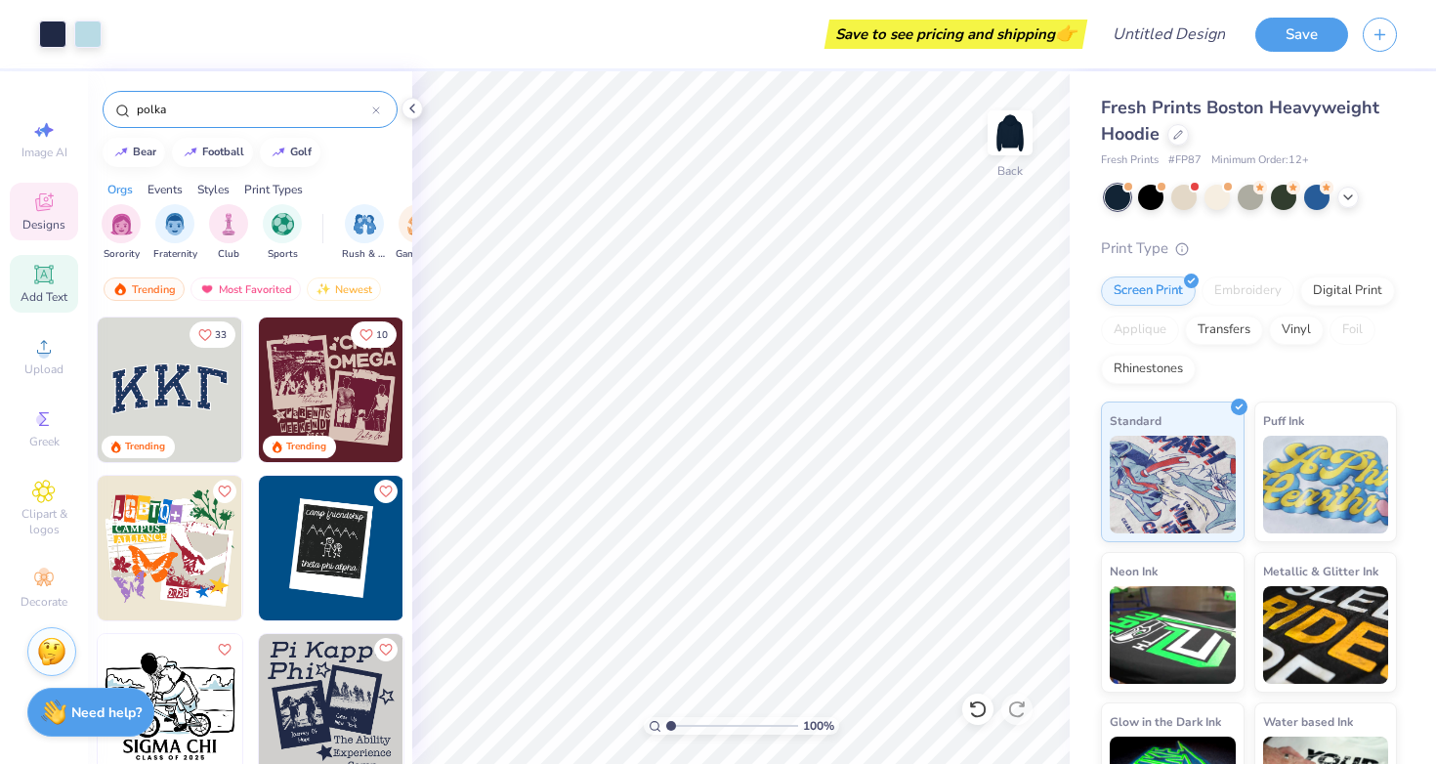
click at [32, 280] on icon at bounding box center [43, 274] width 23 height 23
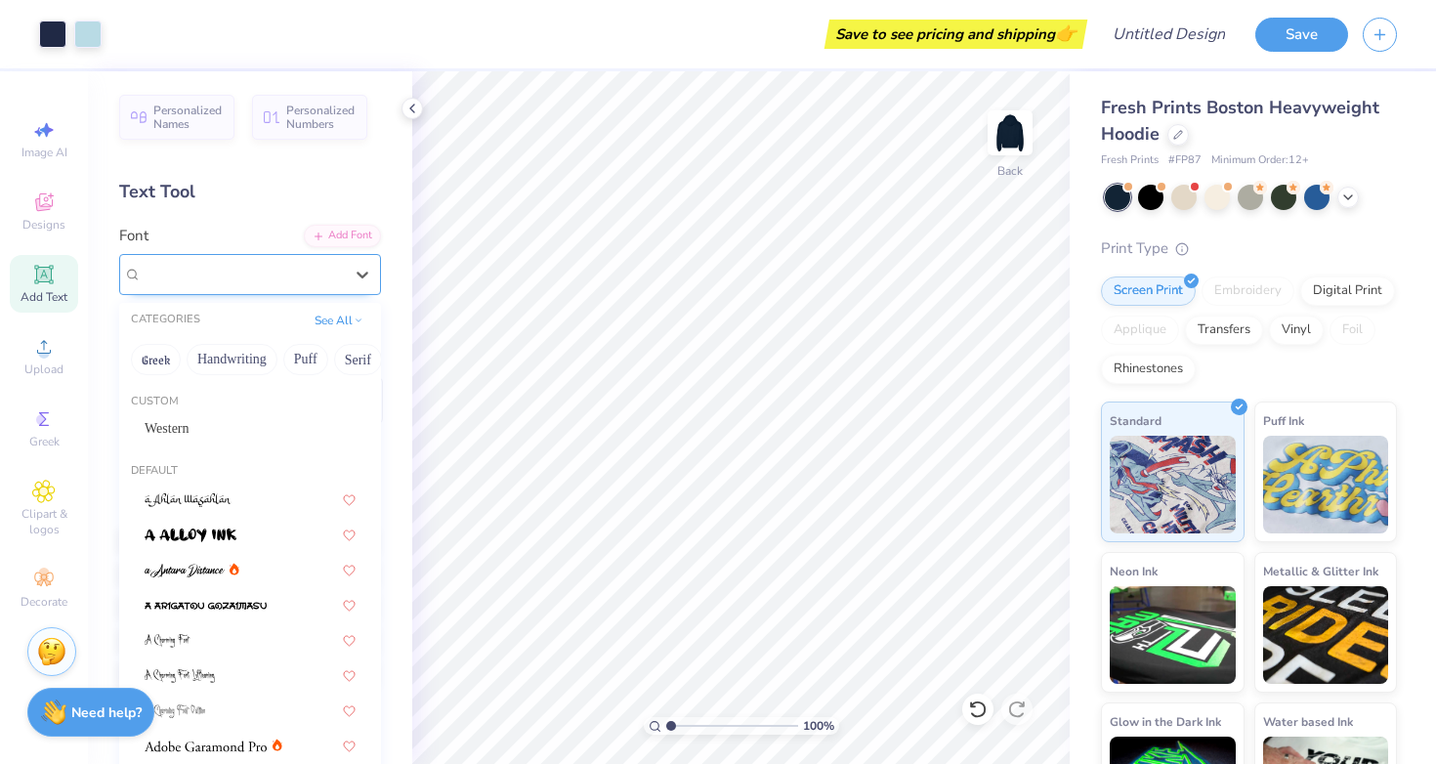
click at [300, 283] on div "Super Dream" at bounding box center [242, 274] width 205 height 30
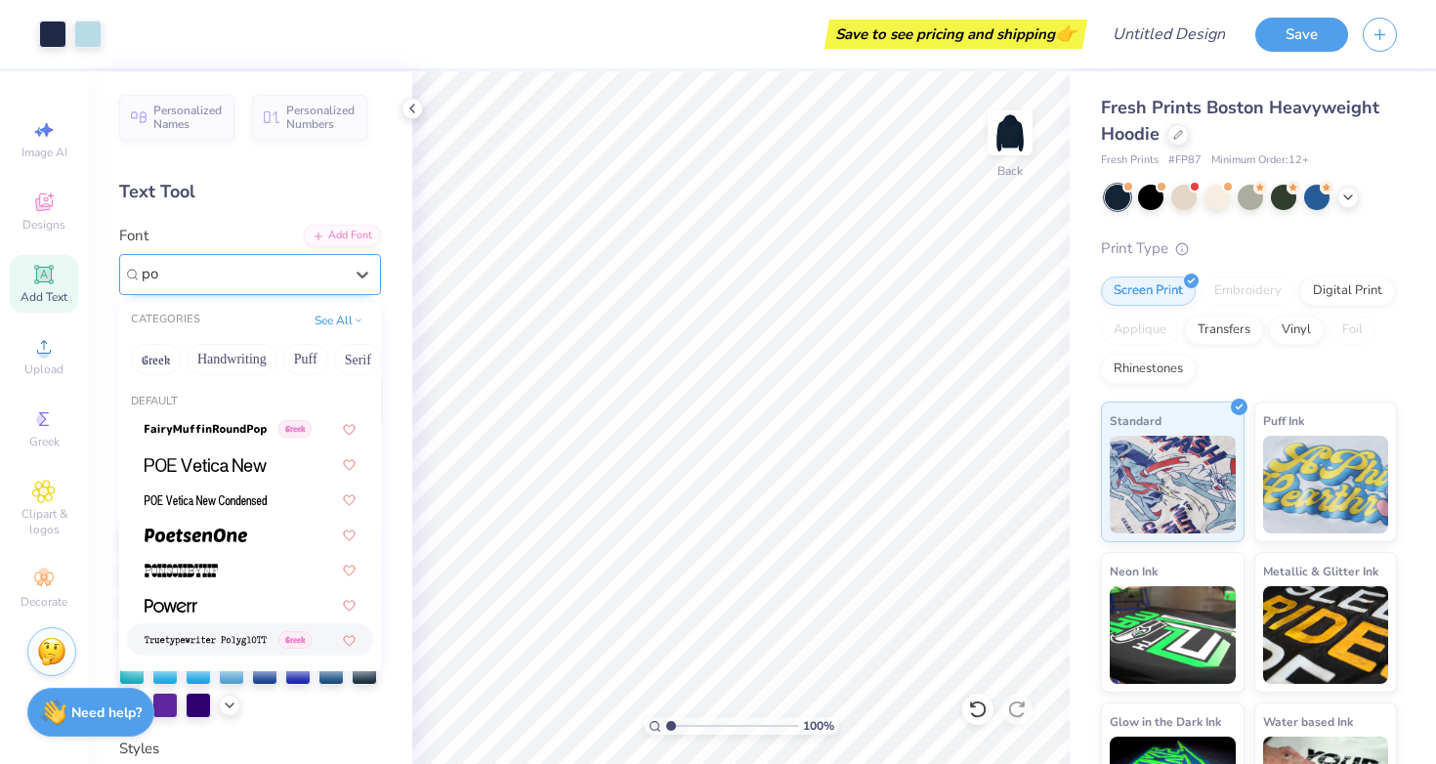
type input "p"
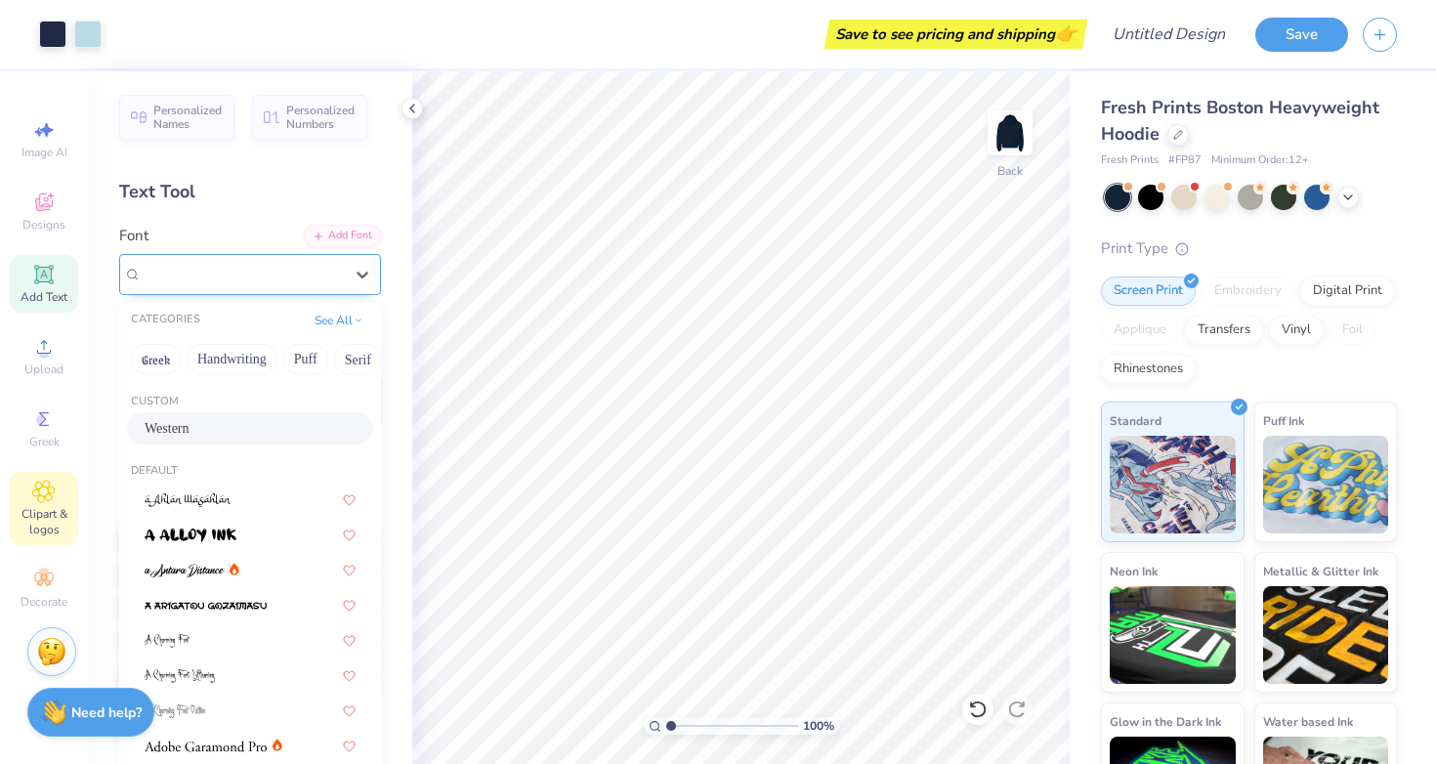
click at [39, 499] on icon at bounding box center [43, 491] width 21 height 21
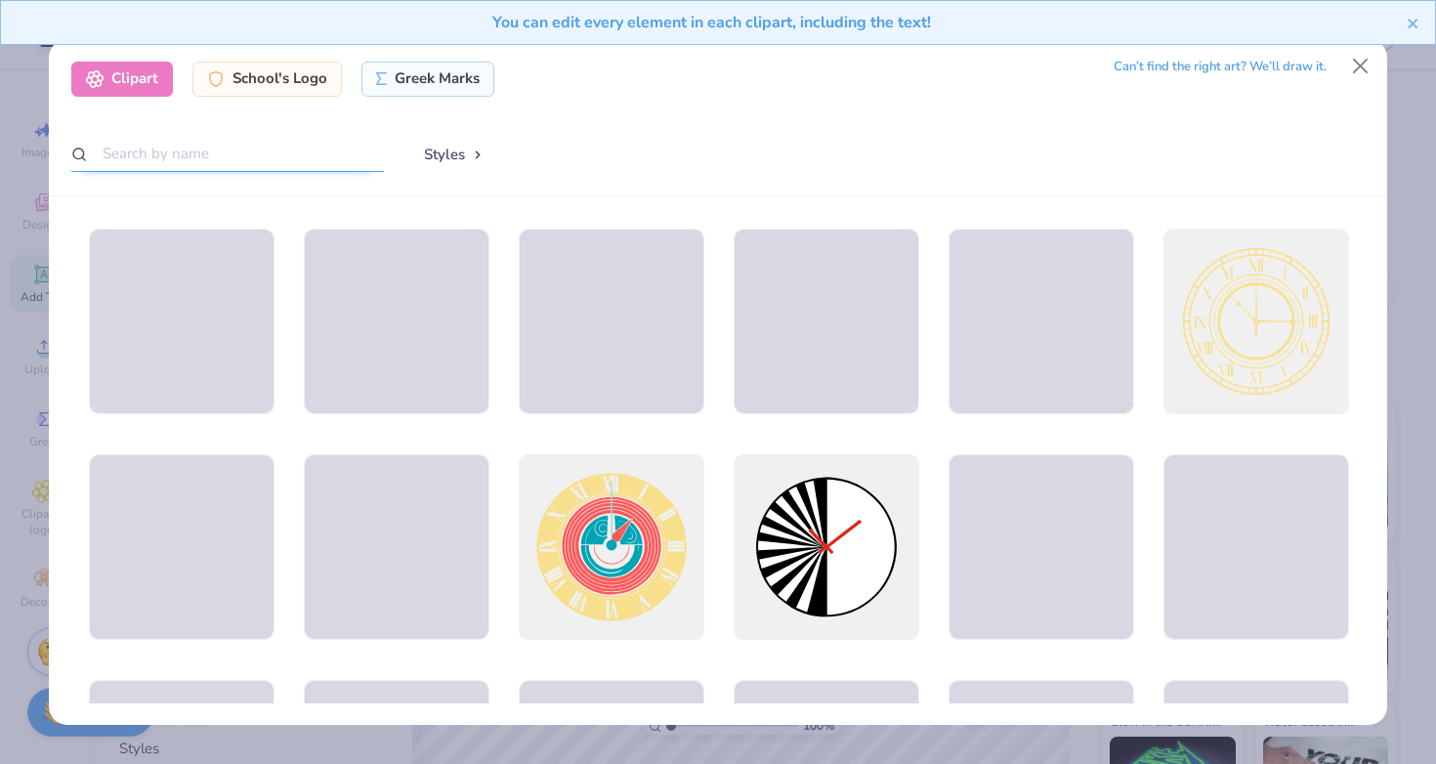
click at [239, 162] on input "text" at bounding box center [227, 154] width 313 height 36
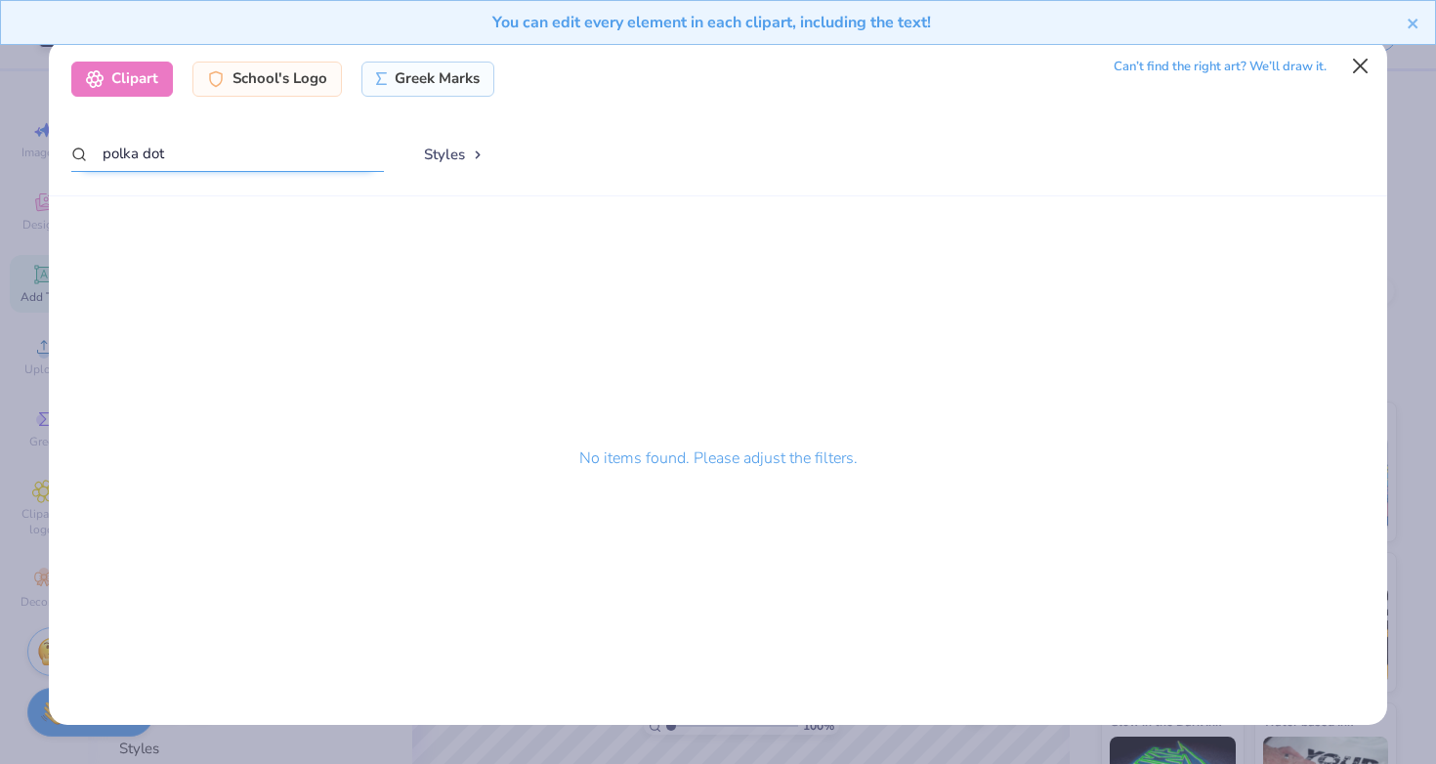
type input "polka dot"
click at [1351, 62] on button "Close" at bounding box center [1360, 66] width 37 height 37
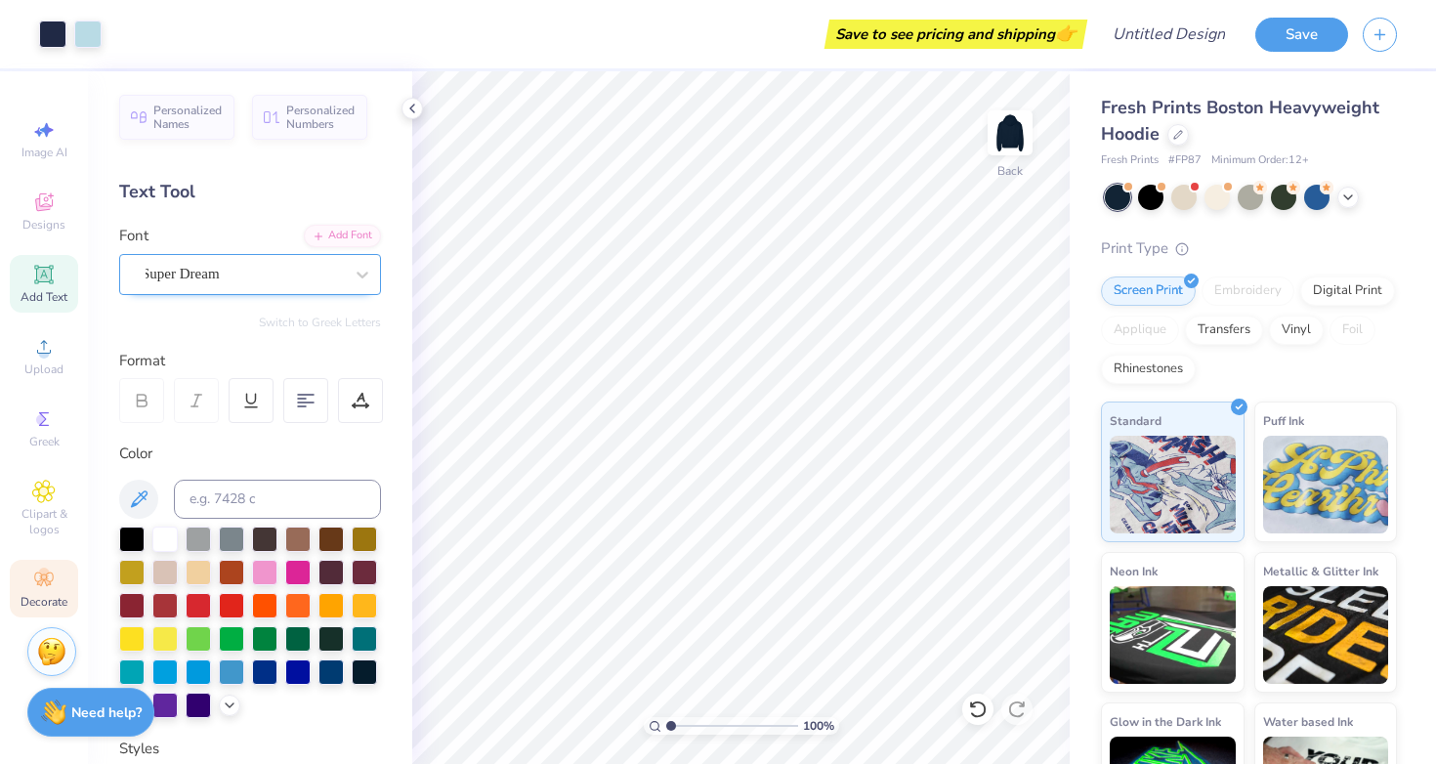
click at [35, 591] on div "Decorate" at bounding box center [44, 589] width 68 height 58
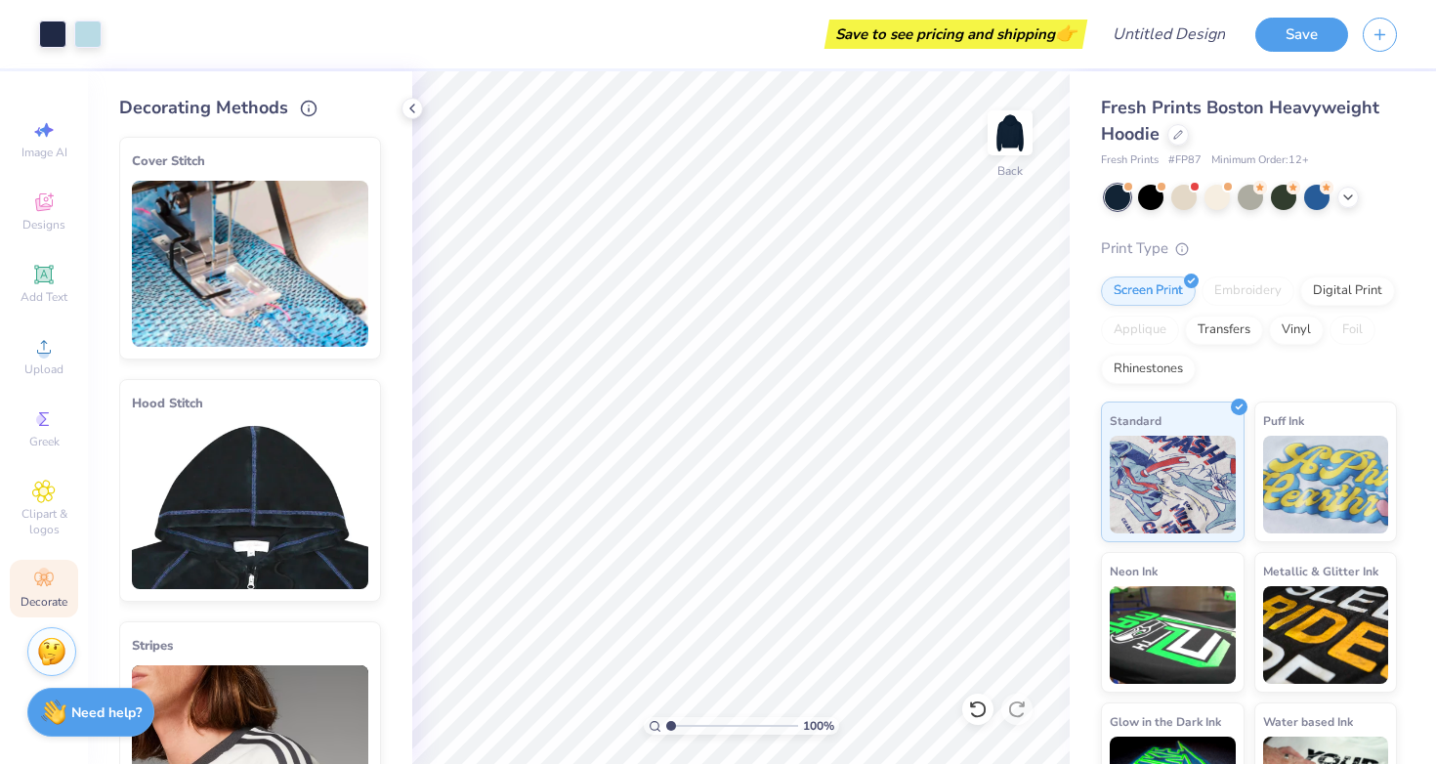
click at [265, 282] on img at bounding box center [250, 264] width 236 height 166
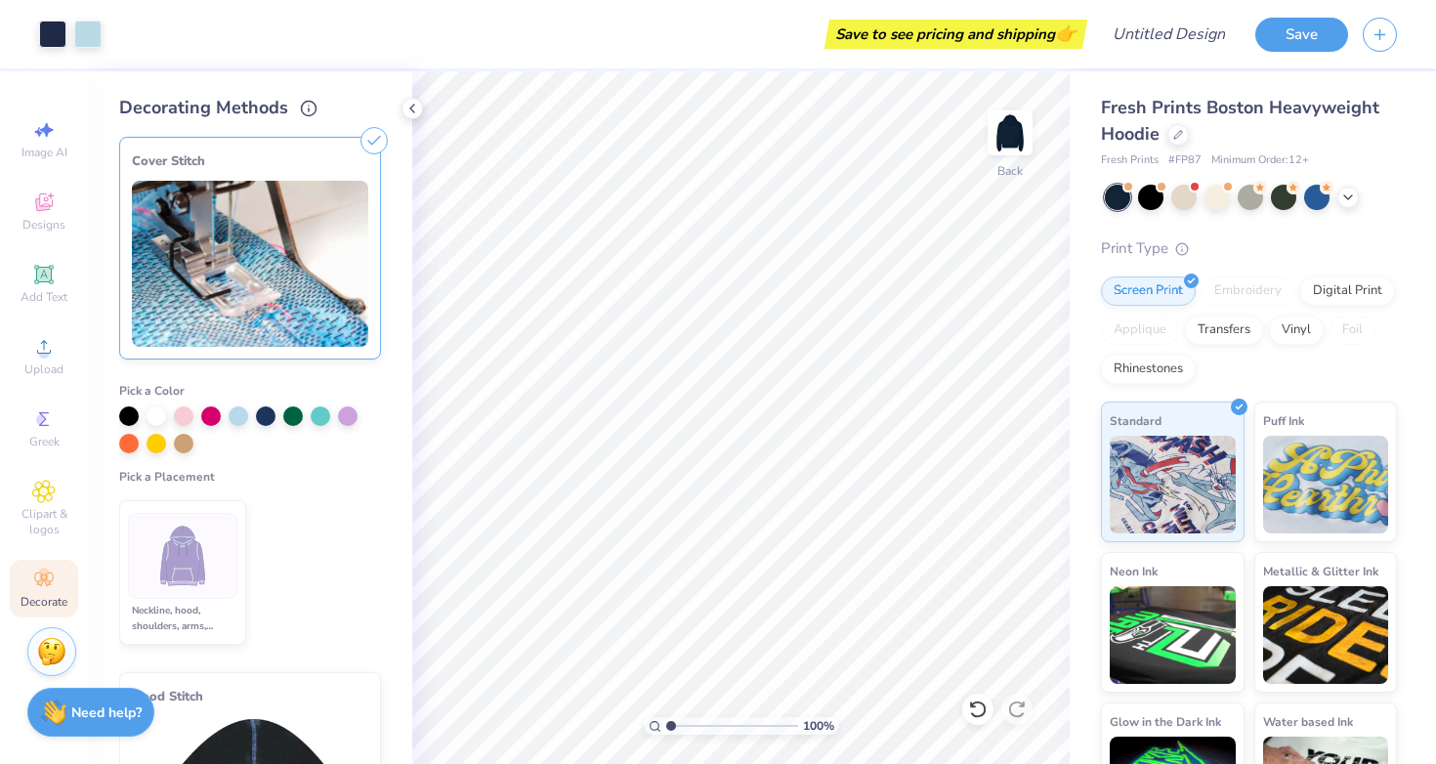
click at [177, 558] on img at bounding box center [183, 556] width 73 height 73
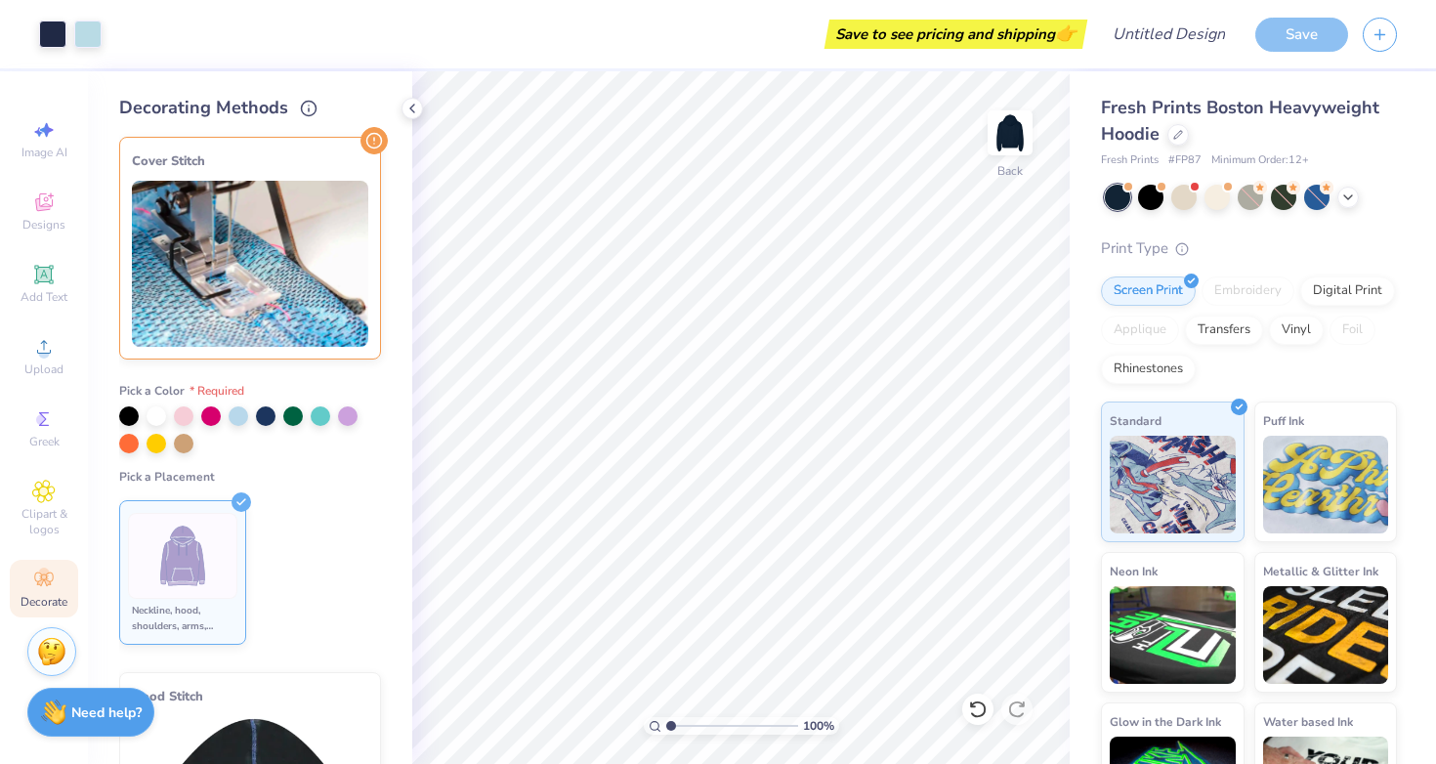
click at [223, 498] on ul "Neckline, hood, shoulders, arms, bottom & hoodie pocket" at bounding box center [250, 572] width 262 height 160
click at [306, 482] on label "Pick a Placement" at bounding box center [250, 477] width 262 height 16
click at [244, 413] on div at bounding box center [239, 414] width 20 height 20
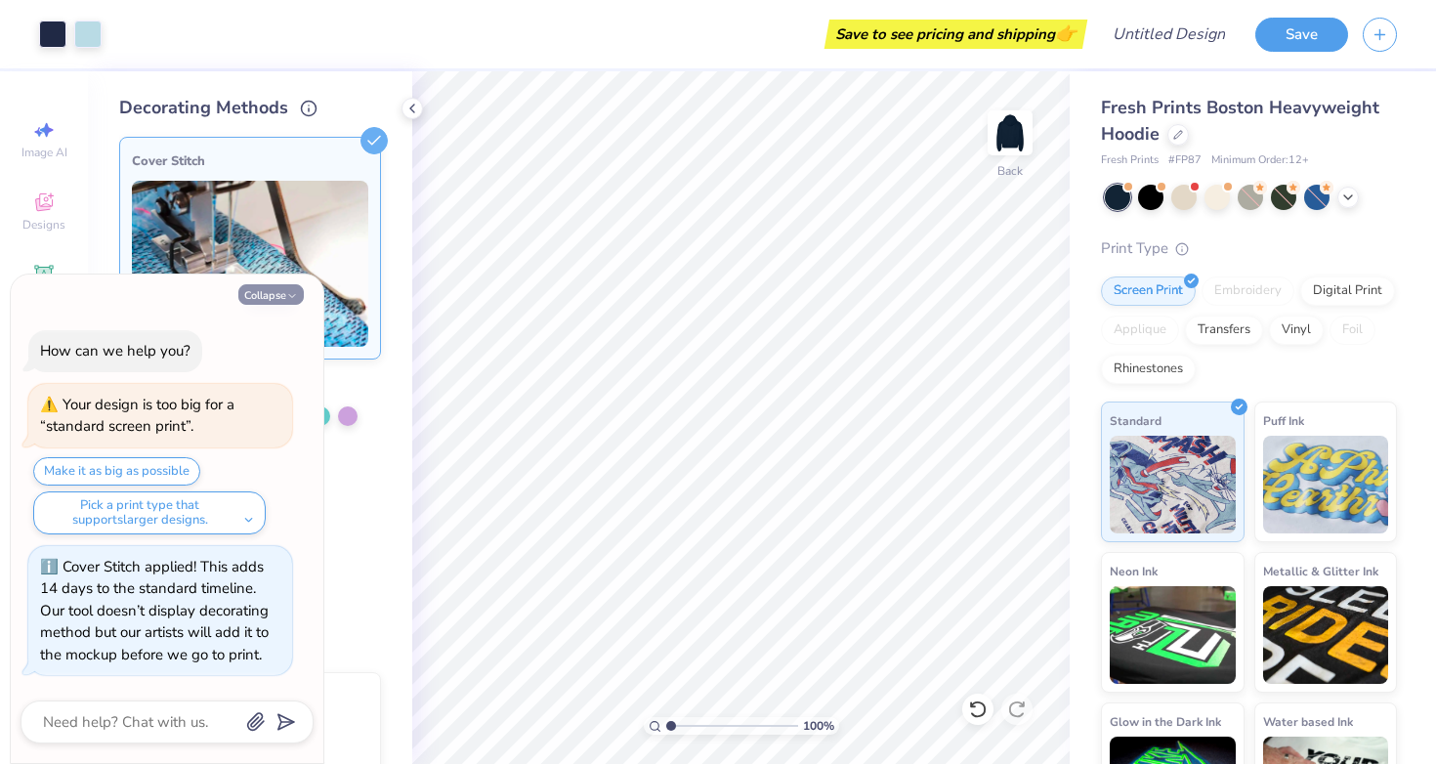
click at [281, 300] on button "Collapse" at bounding box center [270, 294] width 65 height 21
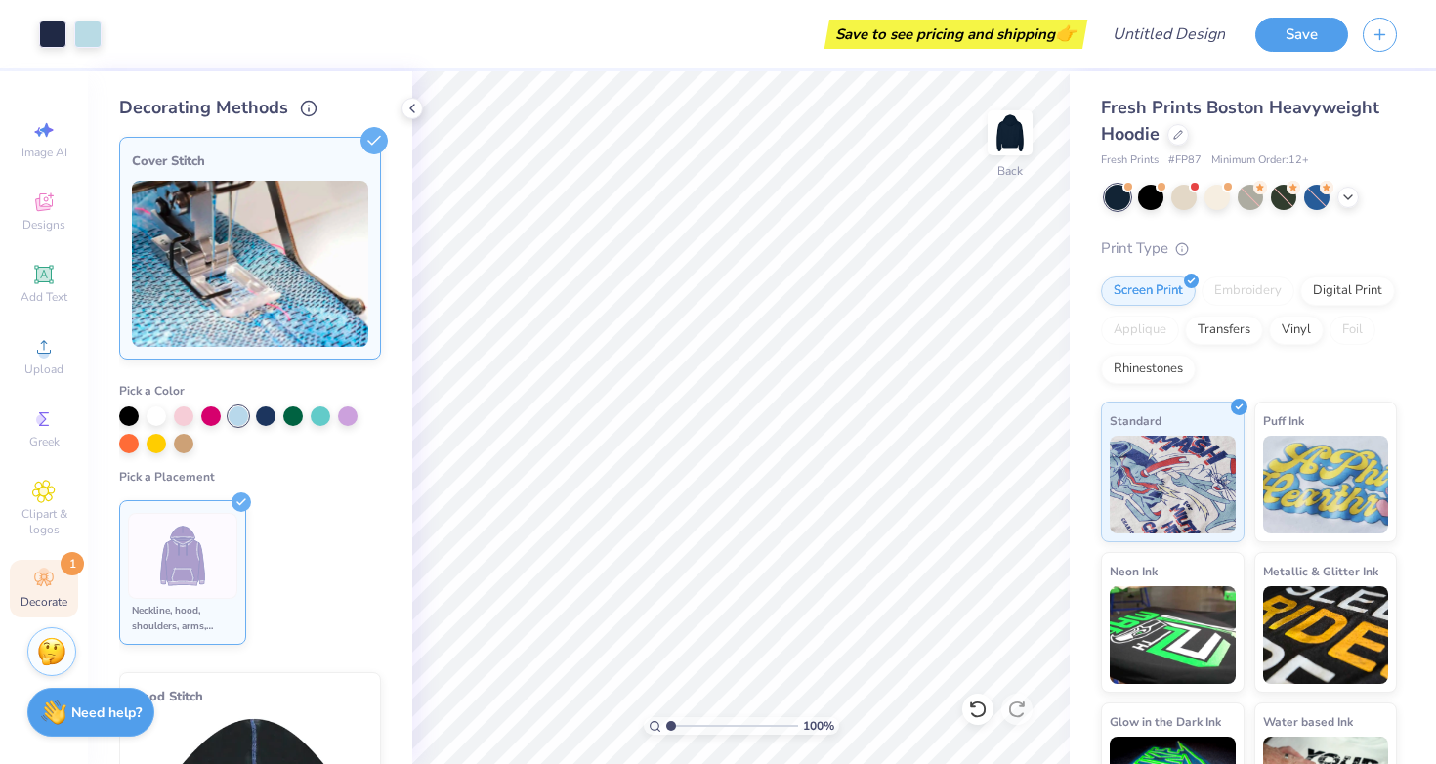
click at [236, 498] on icon at bounding box center [241, 502] width 20 height 20
click at [373, 145] on icon at bounding box center [373, 140] width 27 height 27
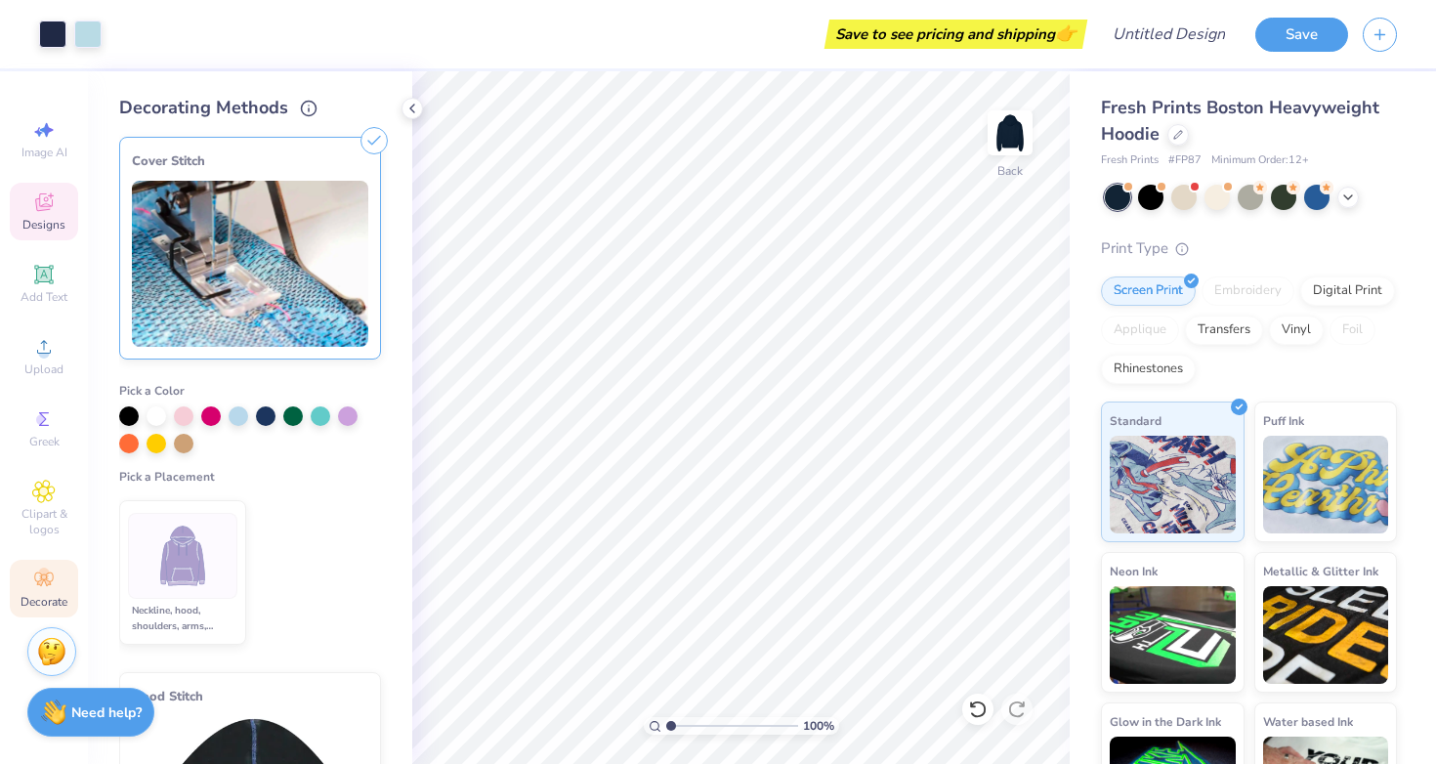
click at [40, 213] on icon at bounding box center [43, 201] width 23 height 23
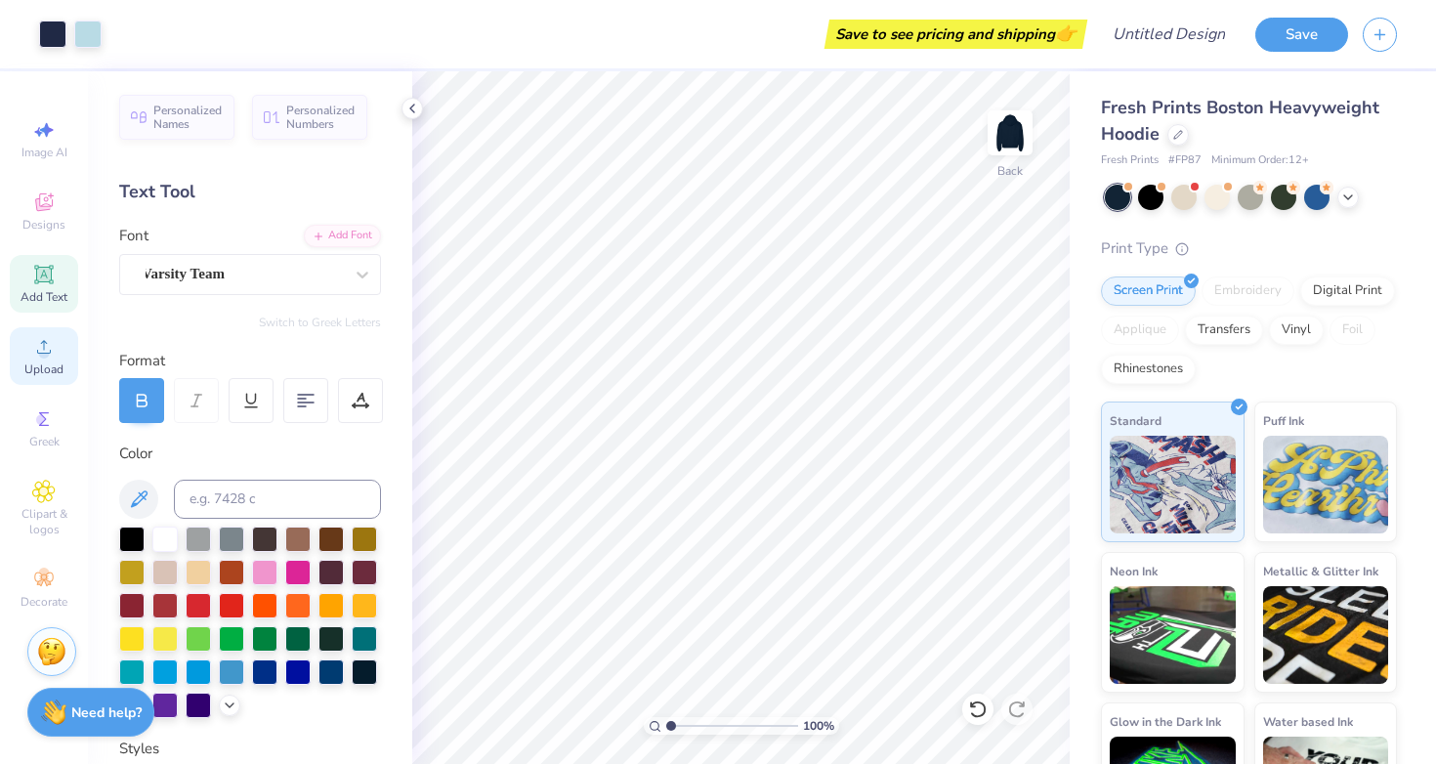
click at [46, 364] on span "Upload" at bounding box center [43, 369] width 39 height 16
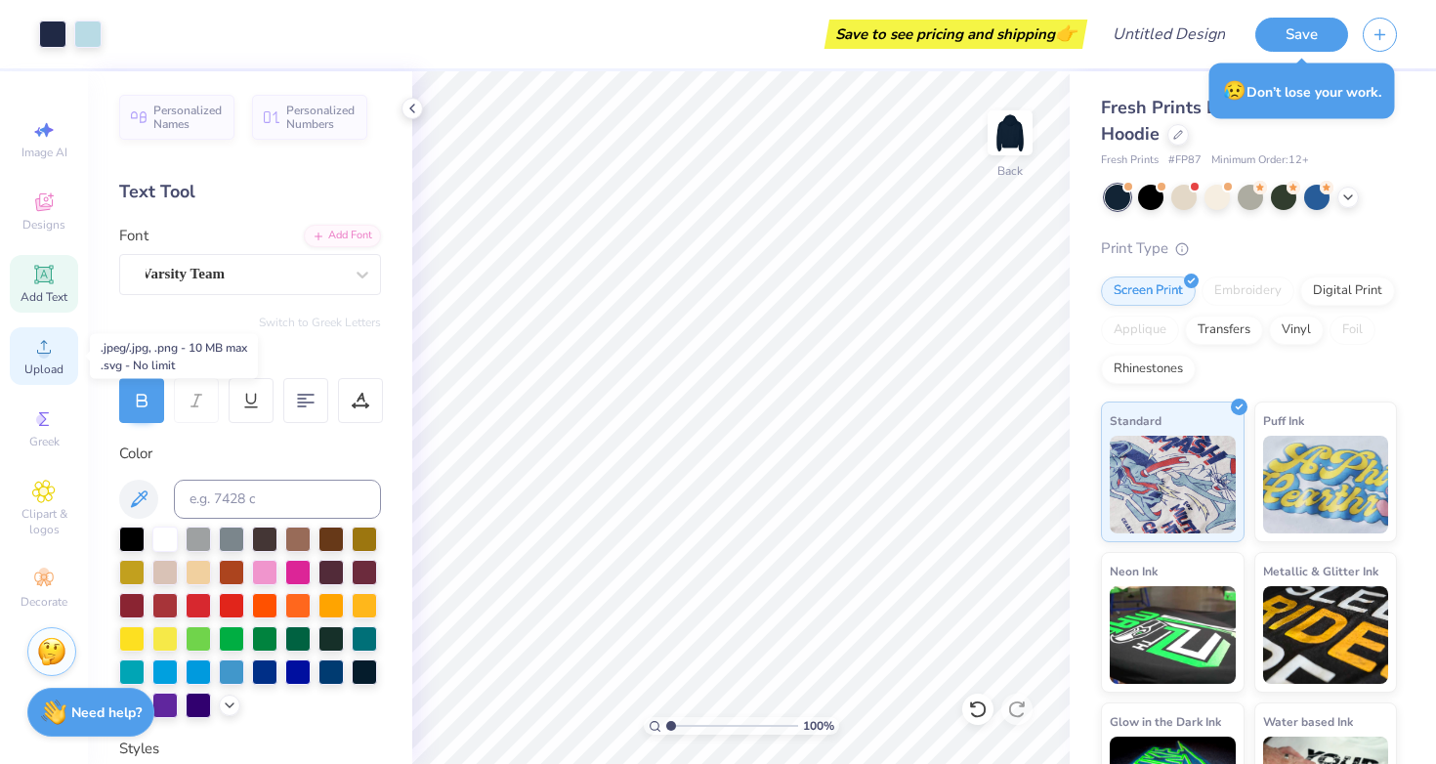
click at [40, 364] on span "Upload" at bounding box center [43, 369] width 39 height 16
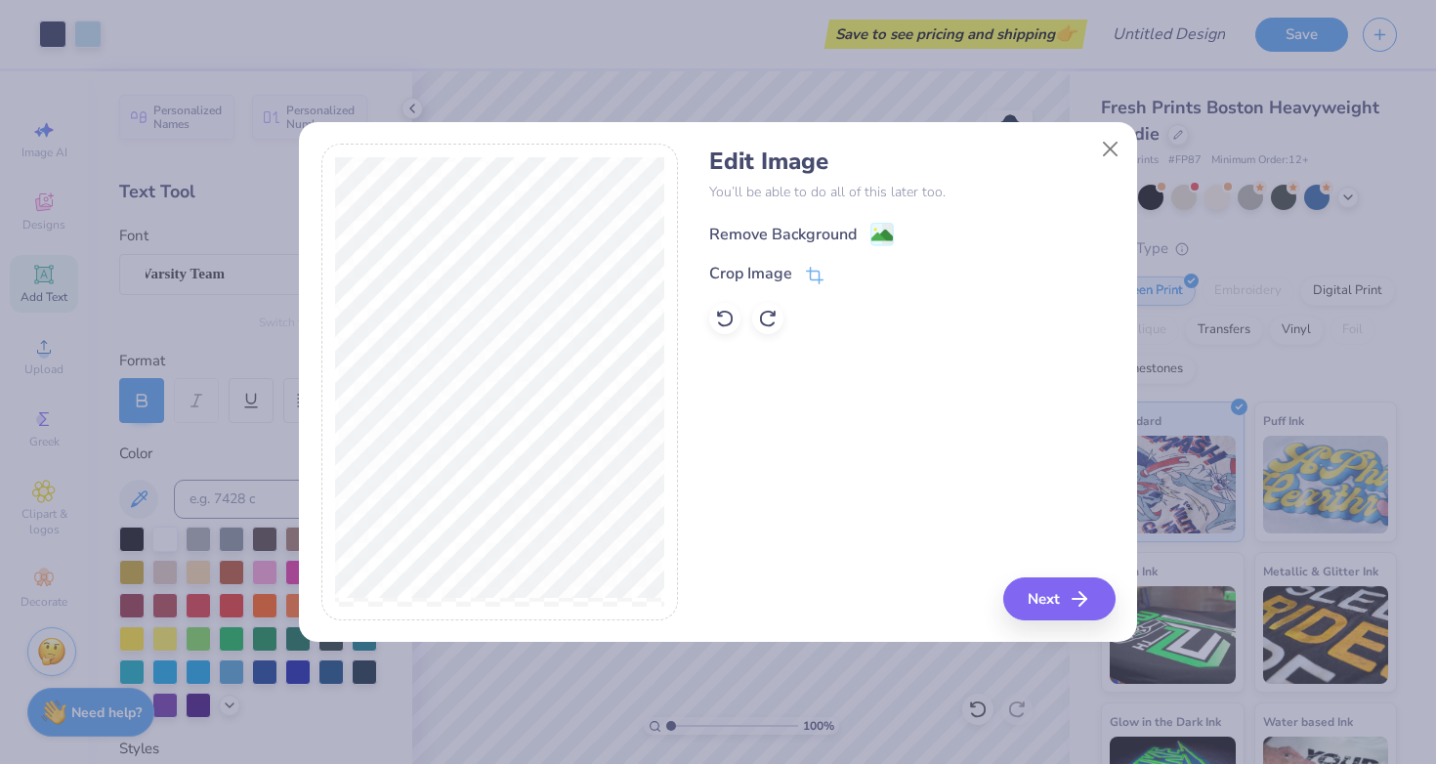
click at [854, 231] on div "Remove Background" at bounding box center [782, 234] width 147 height 23
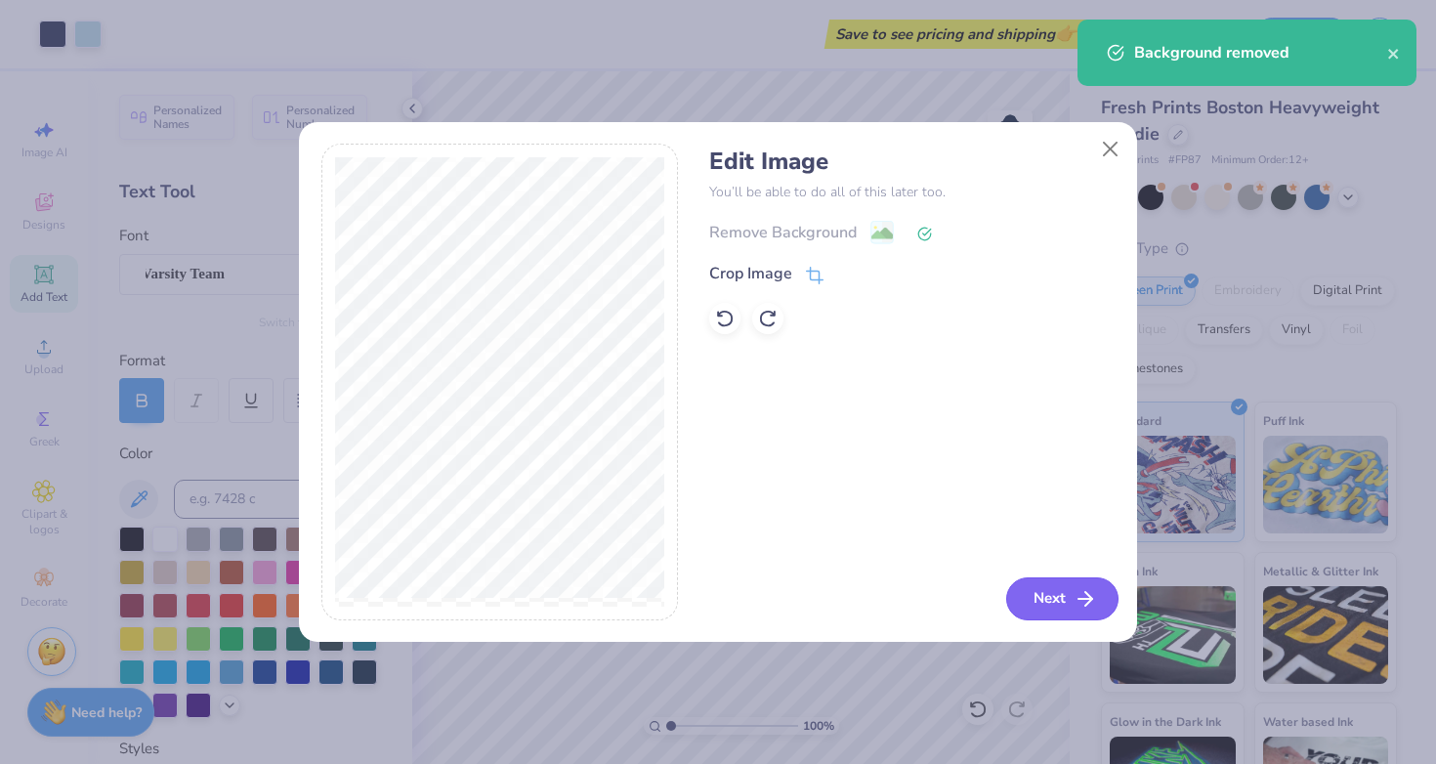
click at [1027, 590] on button "Next" at bounding box center [1062, 598] width 112 height 43
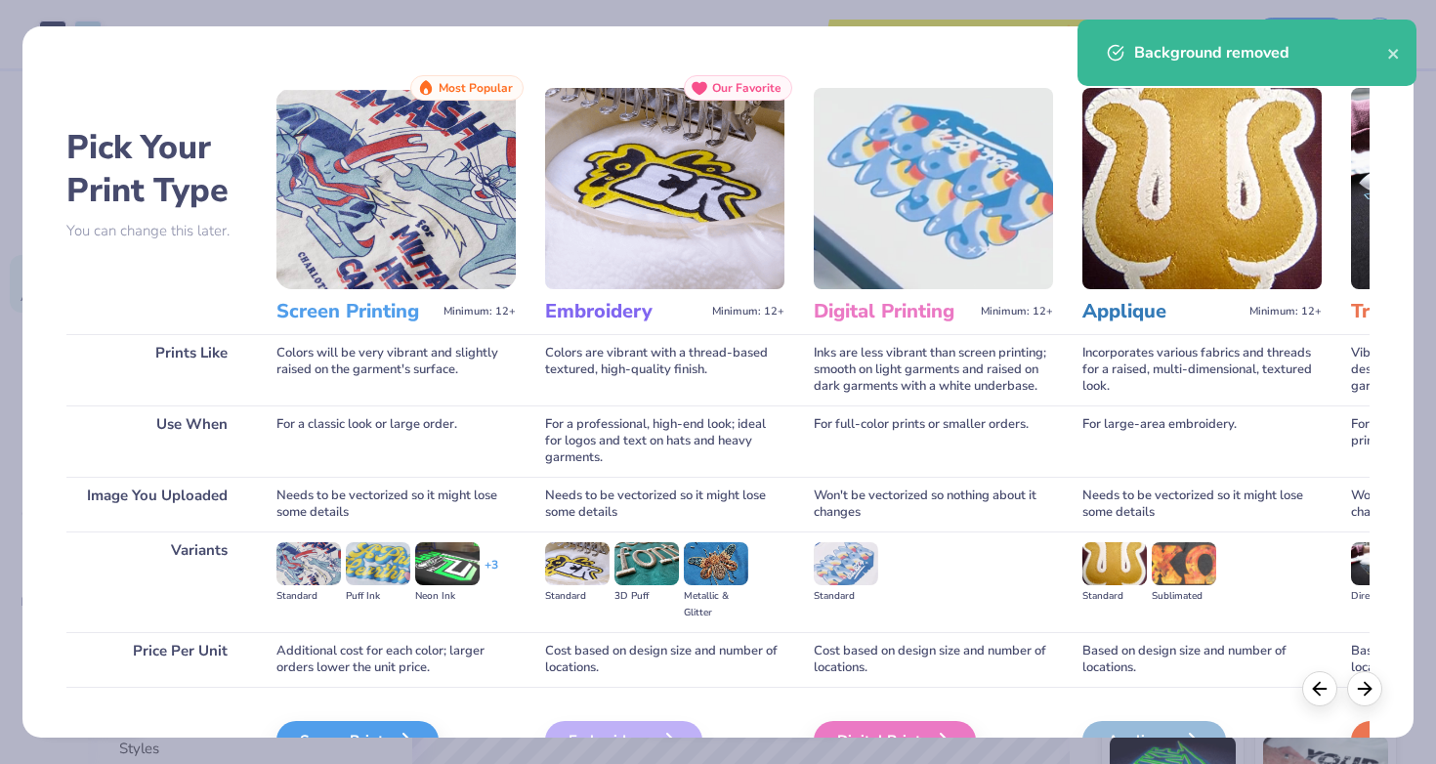
click at [1401, 48] on div "Background removed" at bounding box center [1246, 53] width 339 height 66
click at [1386, 57] on div "Background removed" at bounding box center [1260, 52] width 253 height 23
click at [1395, 54] on icon "close" at bounding box center [1394, 54] width 14 height 16
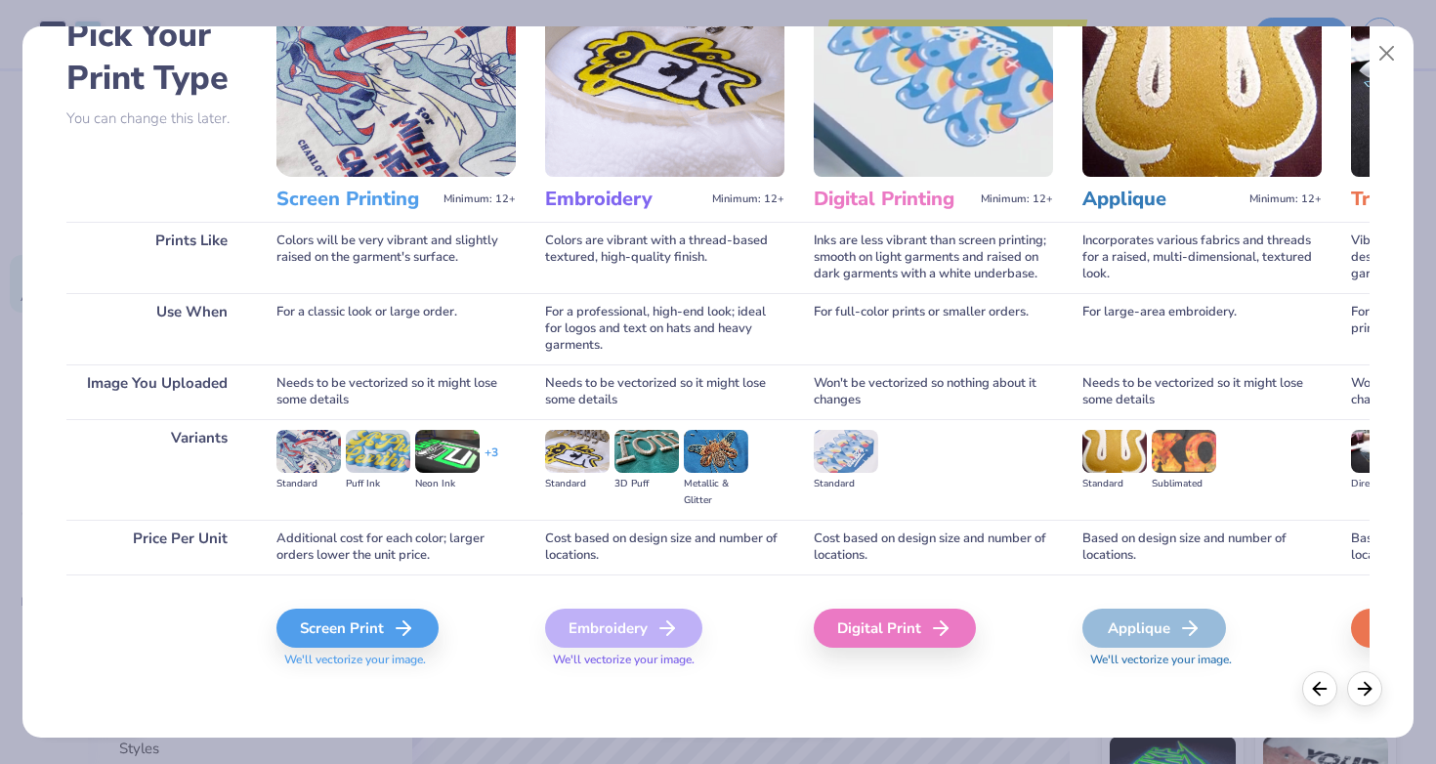
scroll to position [112, 0]
click at [361, 627] on div "Screen Print" at bounding box center [360, 628] width 162 height 39
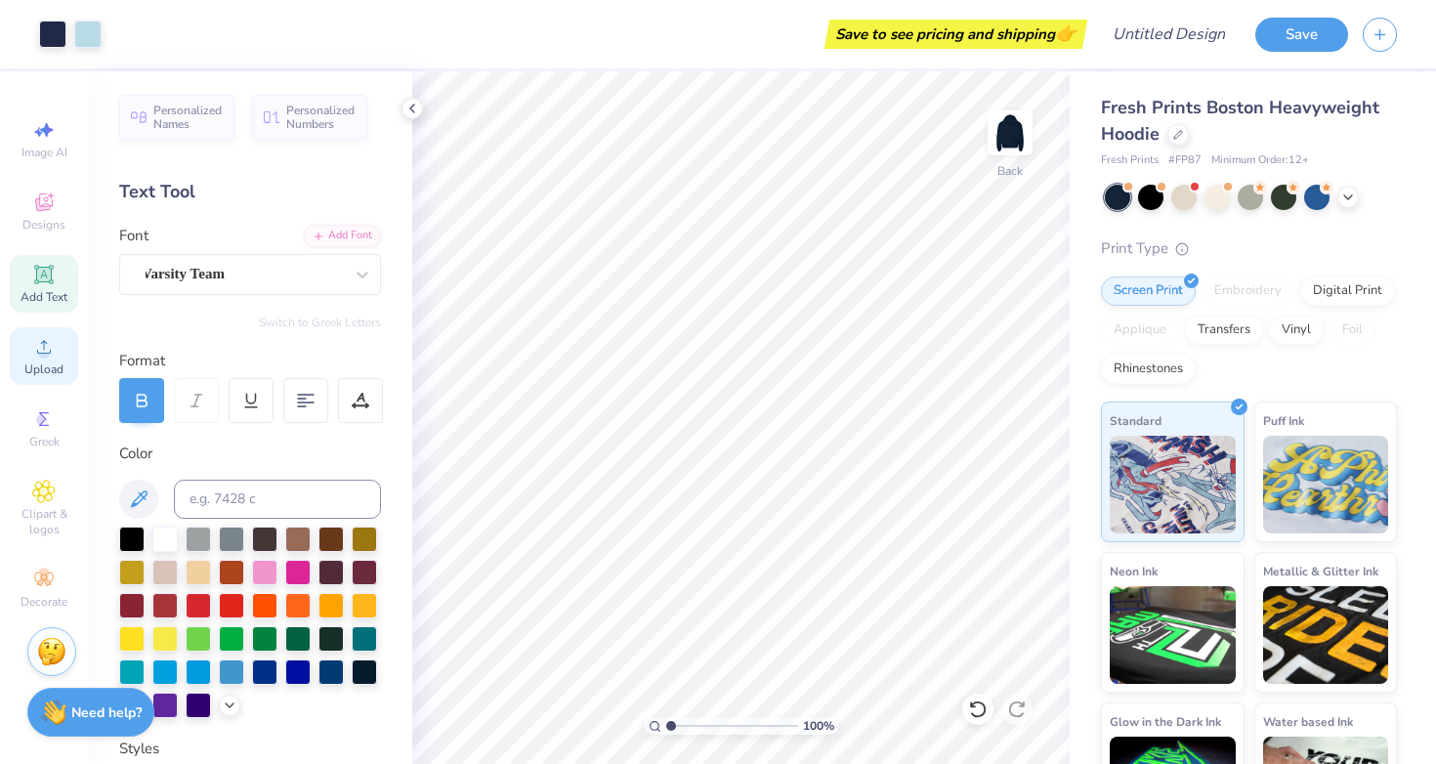
click at [47, 358] on div "Upload" at bounding box center [44, 356] width 68 height 58
click at [45, 351] on circle at bounding box center [43, 353] width 11 height 11
click at [40, 347] on icon at bounding box center [43, 346] width 23 height 23
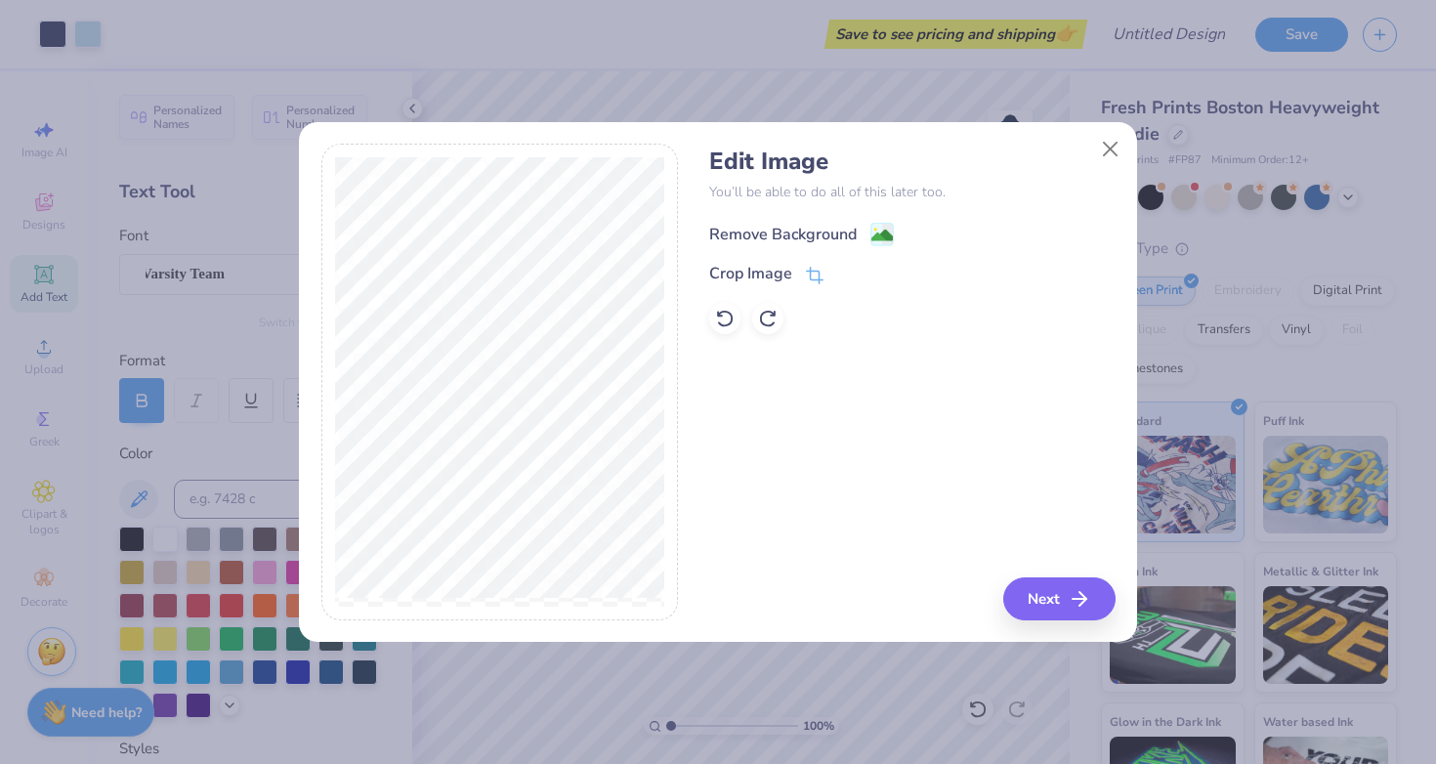
click at [848, 232] on div "Remove Background" at bounding box center [782, 234] width 147 height 23
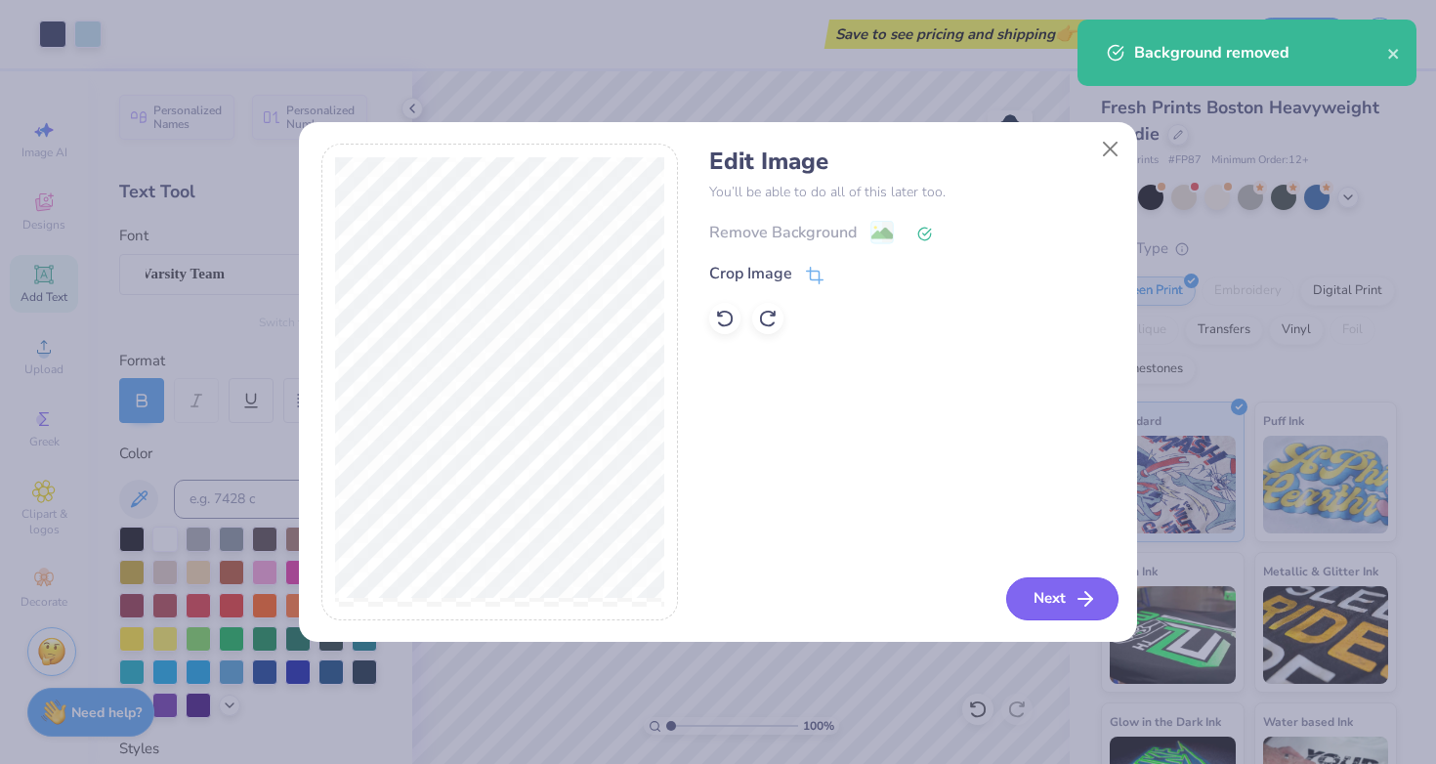
click at [1063, 599] on button "Next" at bounding box center [1062, 598] width 112 height 43
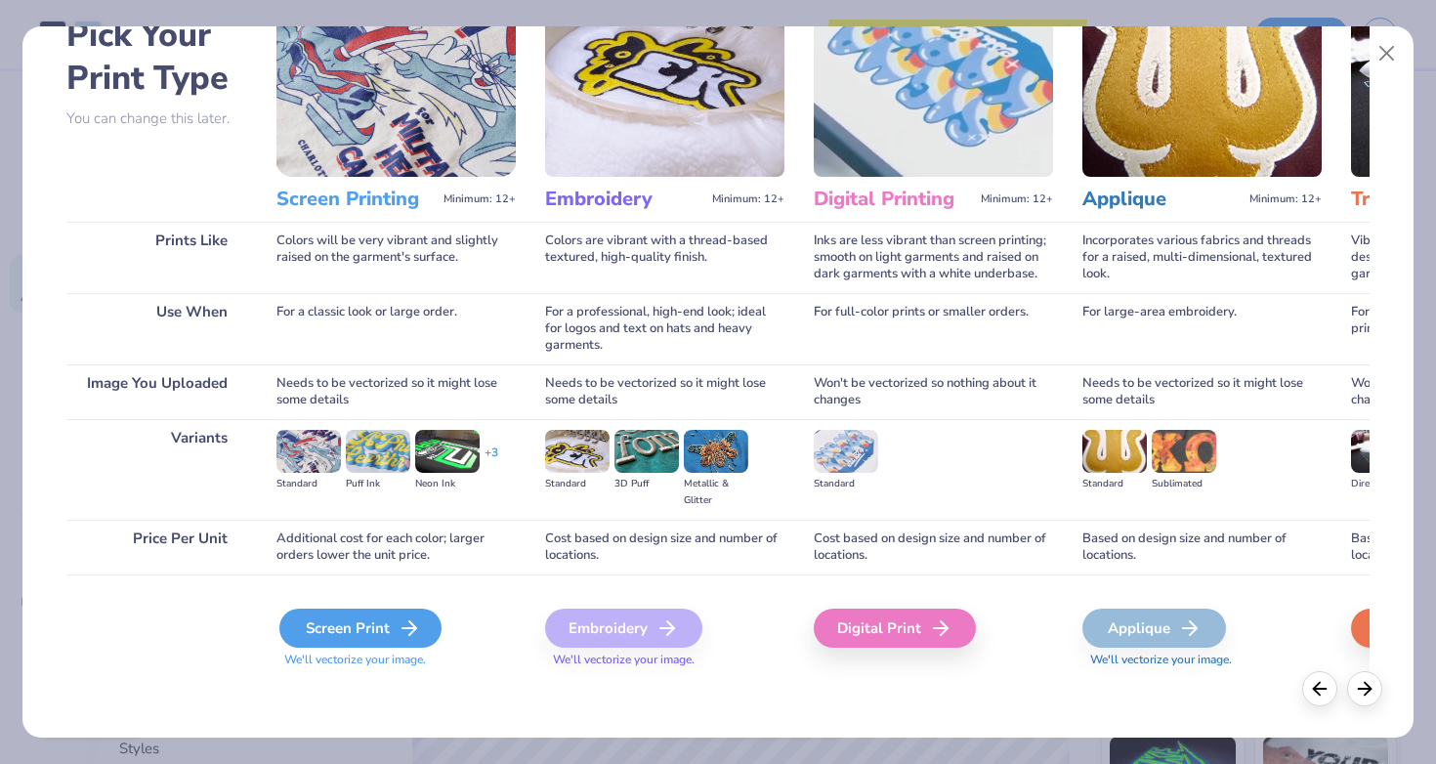
click at [366, 622] on div "Screen Print" at bounding box center [360, 628] width 162 height 39
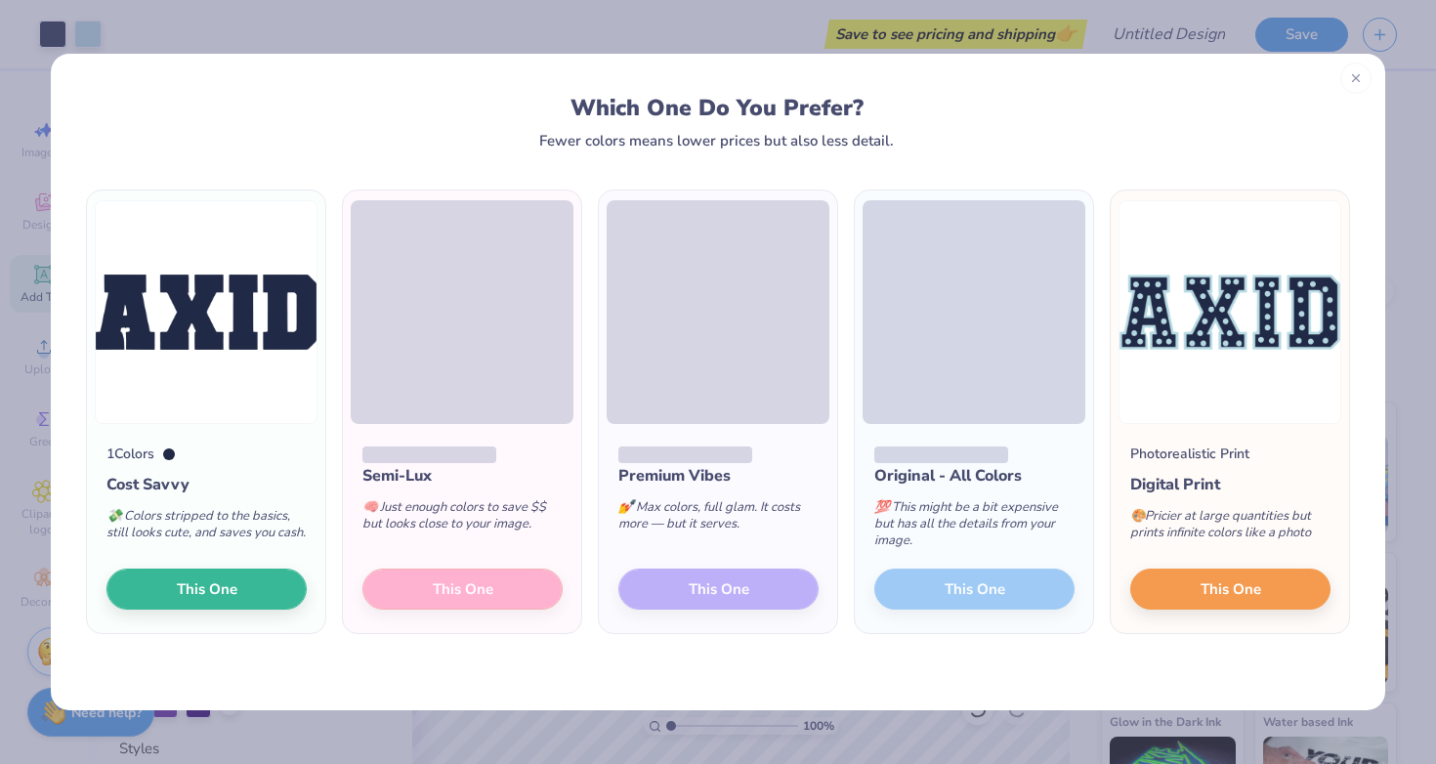
click at [1360, 80] on icon at bounding box center [1356, 78] width 14 height 14
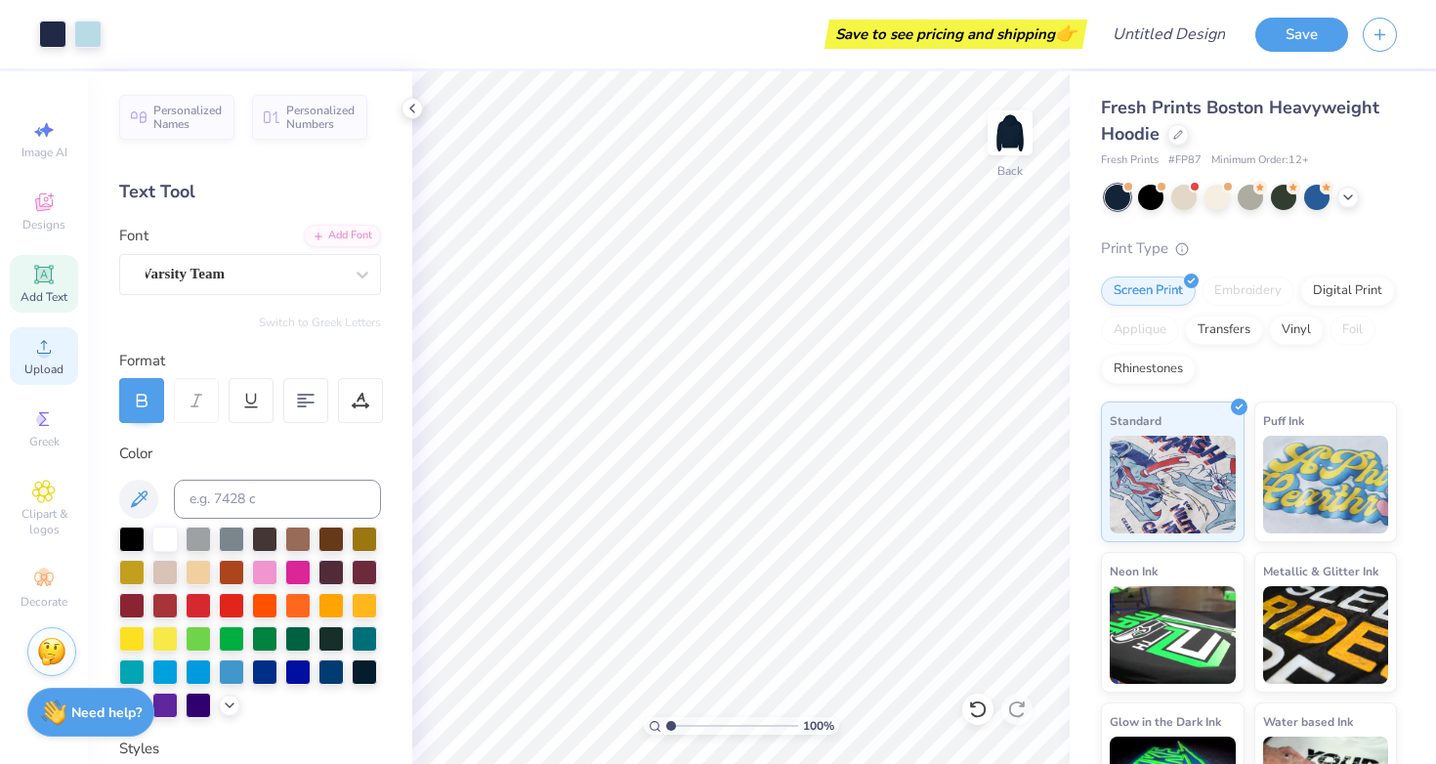
click at [51, 343] on icon at bounding box center [43, 346] width 23 height 23
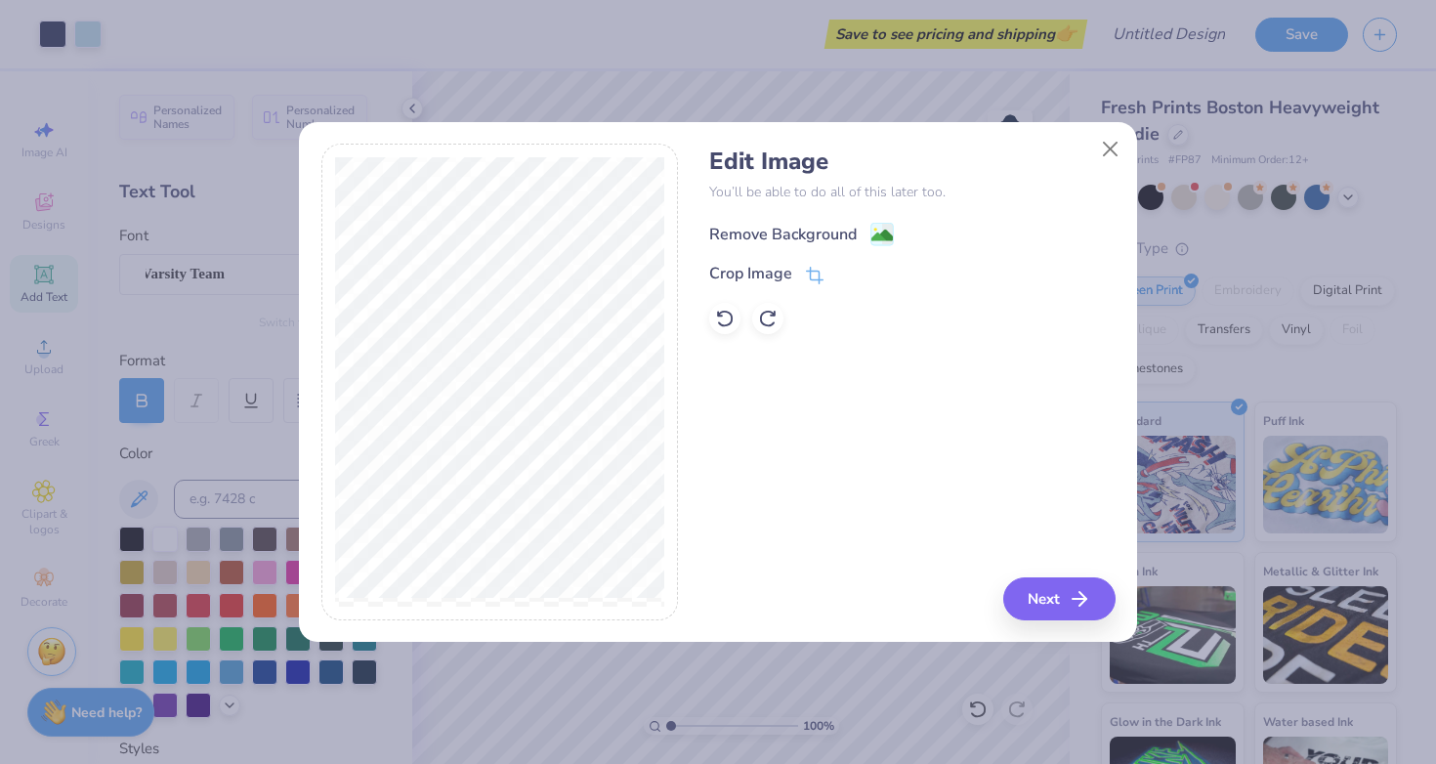
click at [847, 224] on div "Remove Background" at bounding box center [782, 234] width 147 height 23
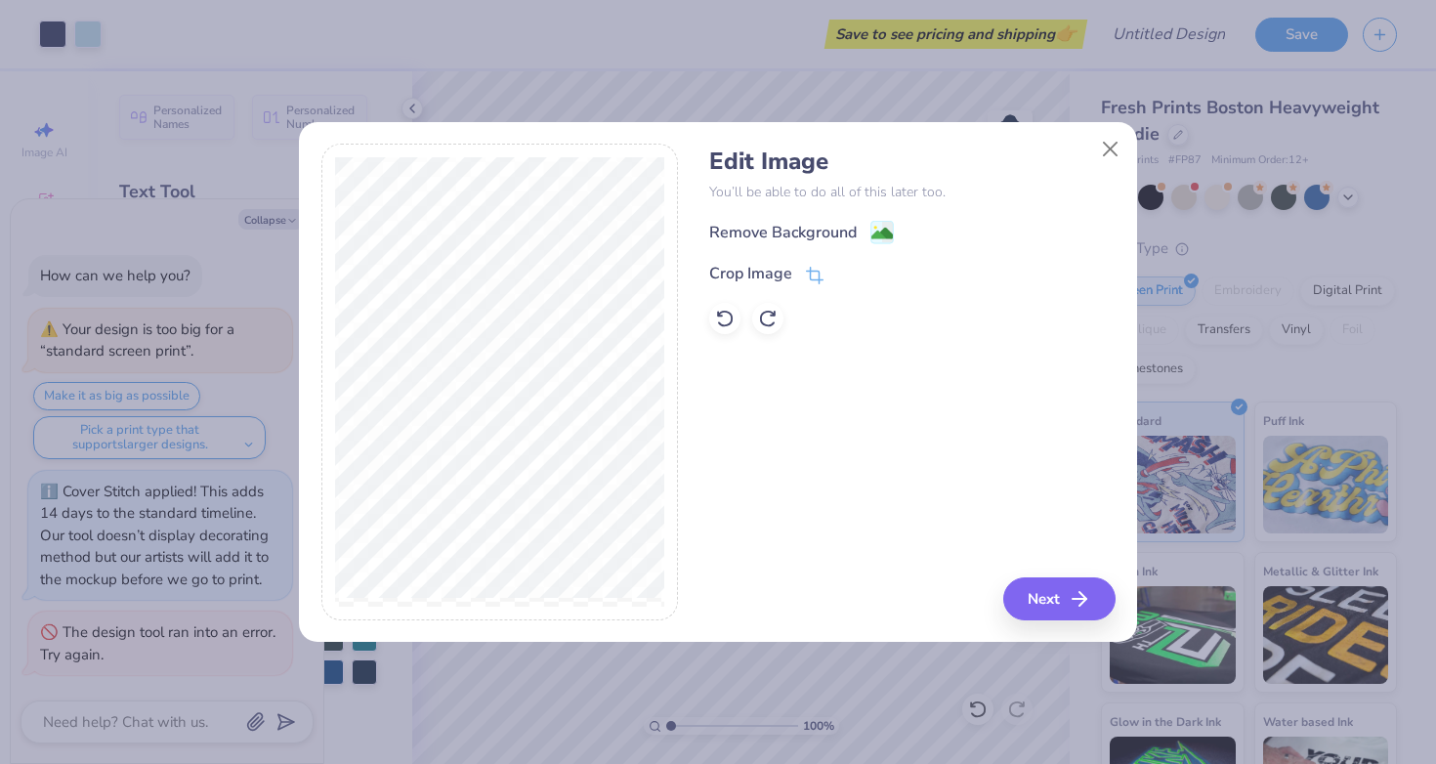
click at [915, 454] on div "Edit Image You’ll be able to do all of this later too. Remove Background Crop I…" at bounding box center [911, 382] width 405 height 477
click at [822, 234] on div "Remove Background" at bounding box center [782, 232] width 147 height 23
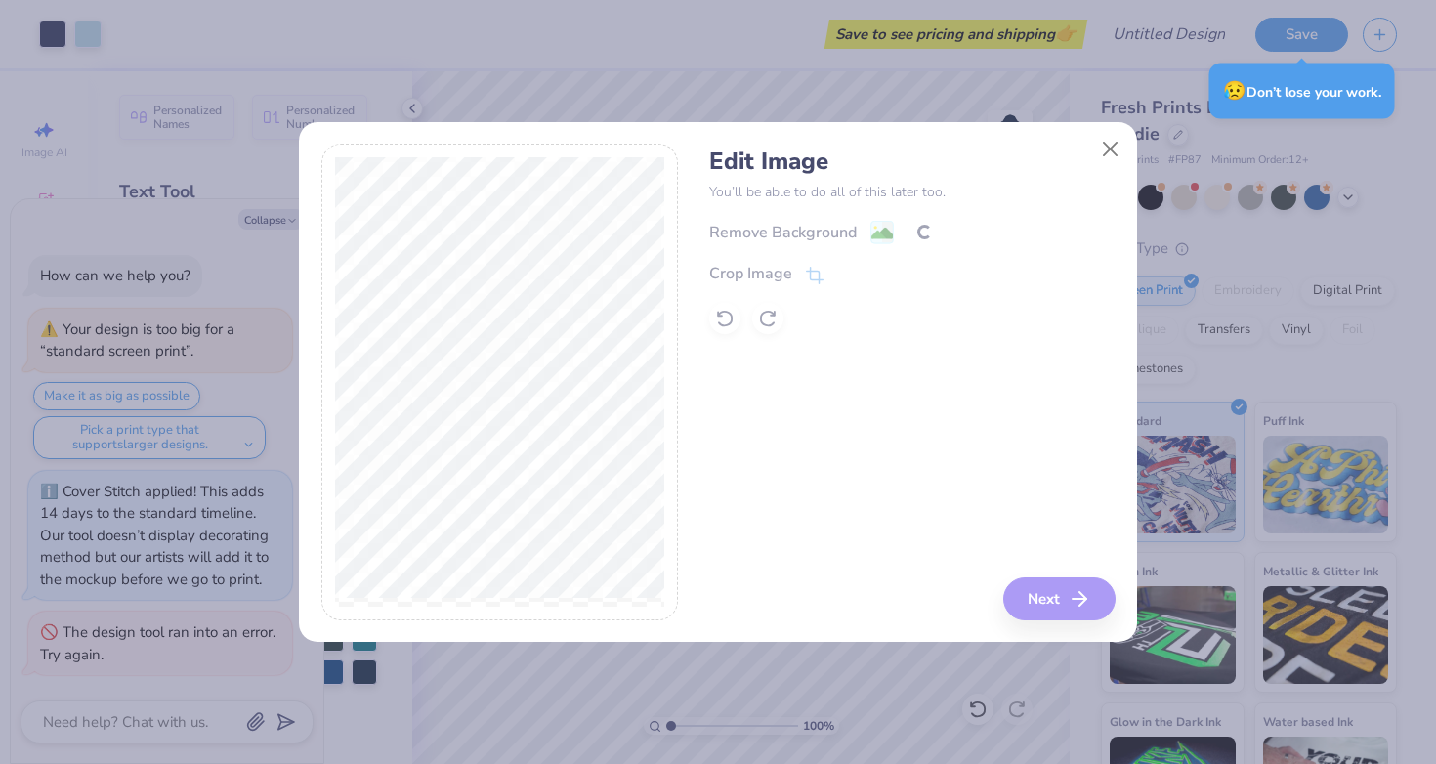
scroll to position [47, 0]
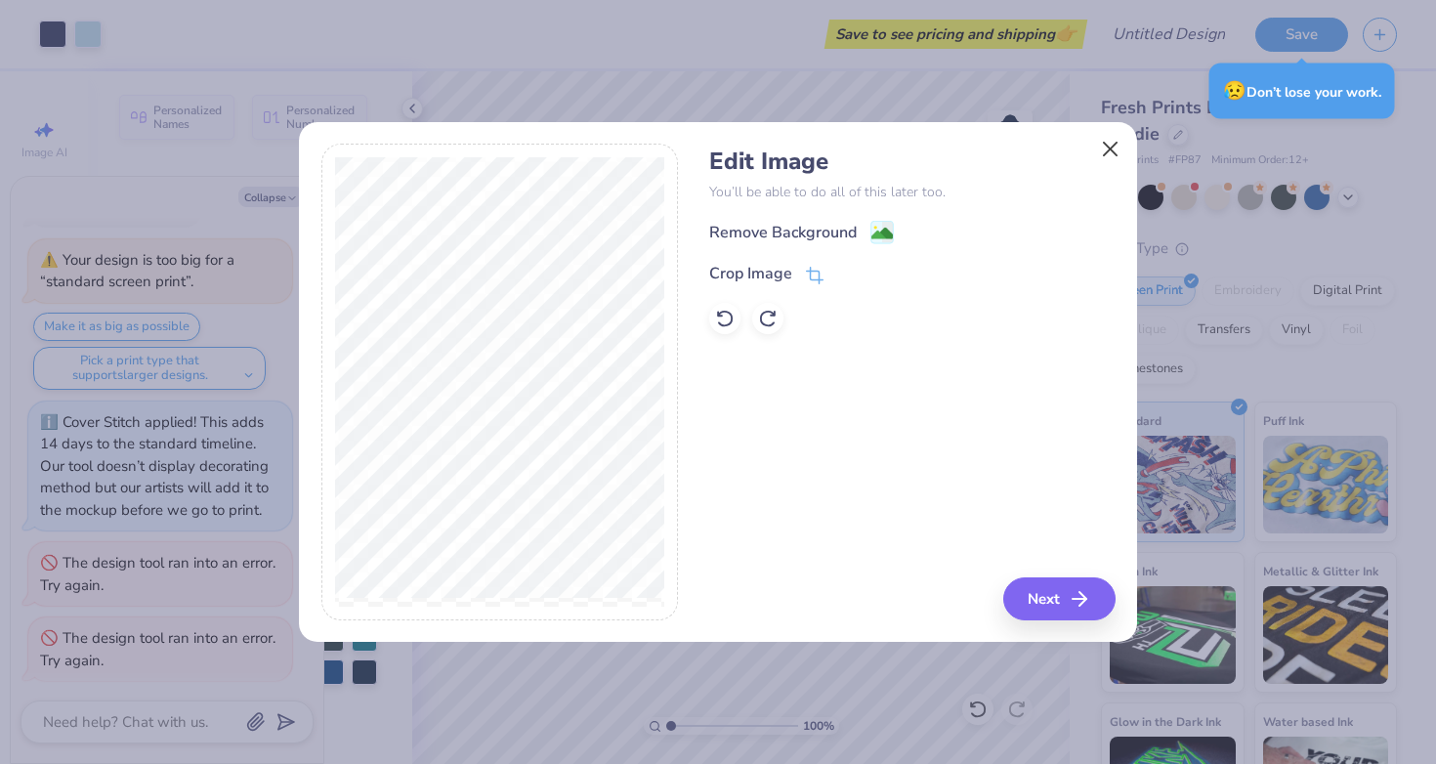
click at [1115, 152] on button "Close" at bounding box center [1110, 148] width 37 height 37
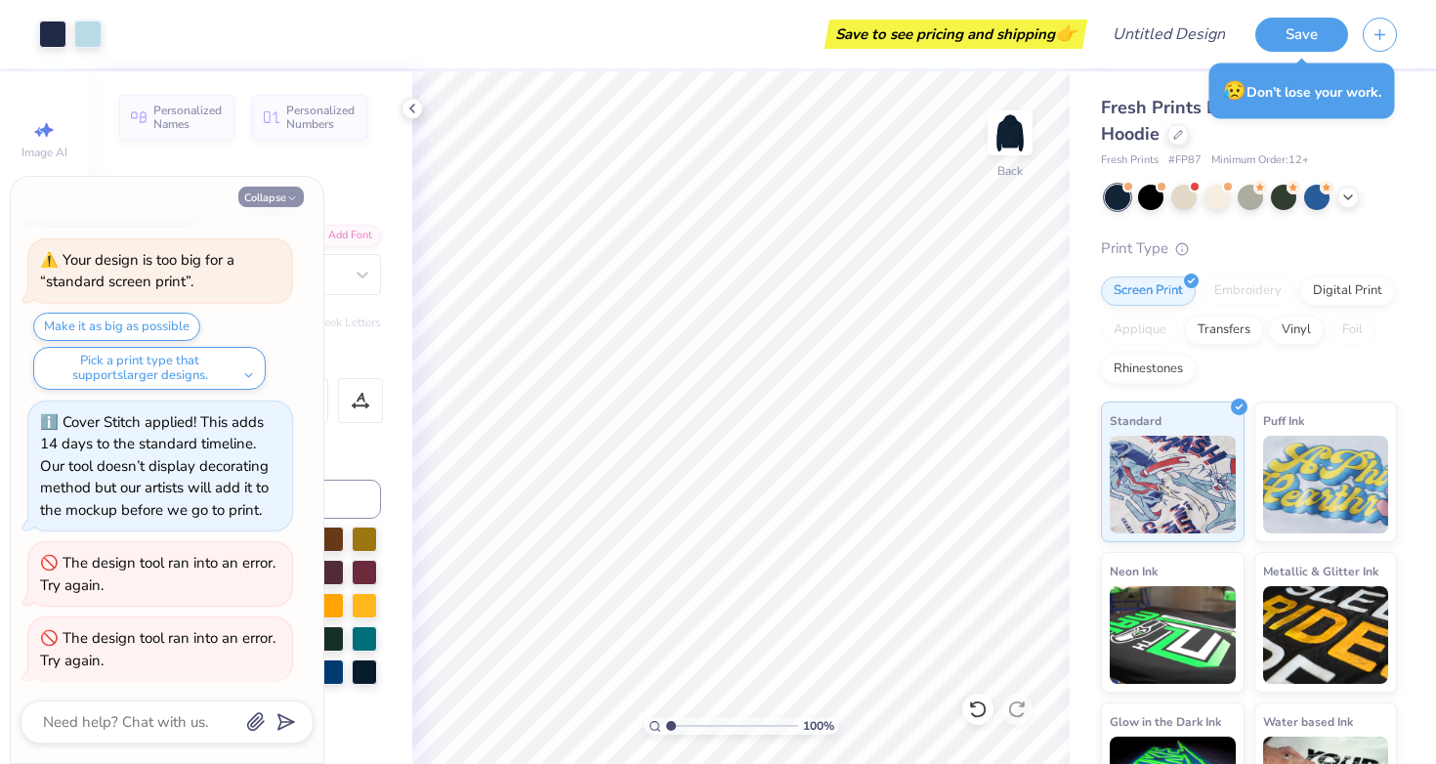
click at [283, 201] on button "Collapse" at bounding box center [270, 197] width 65 height 21
type textarea "x"
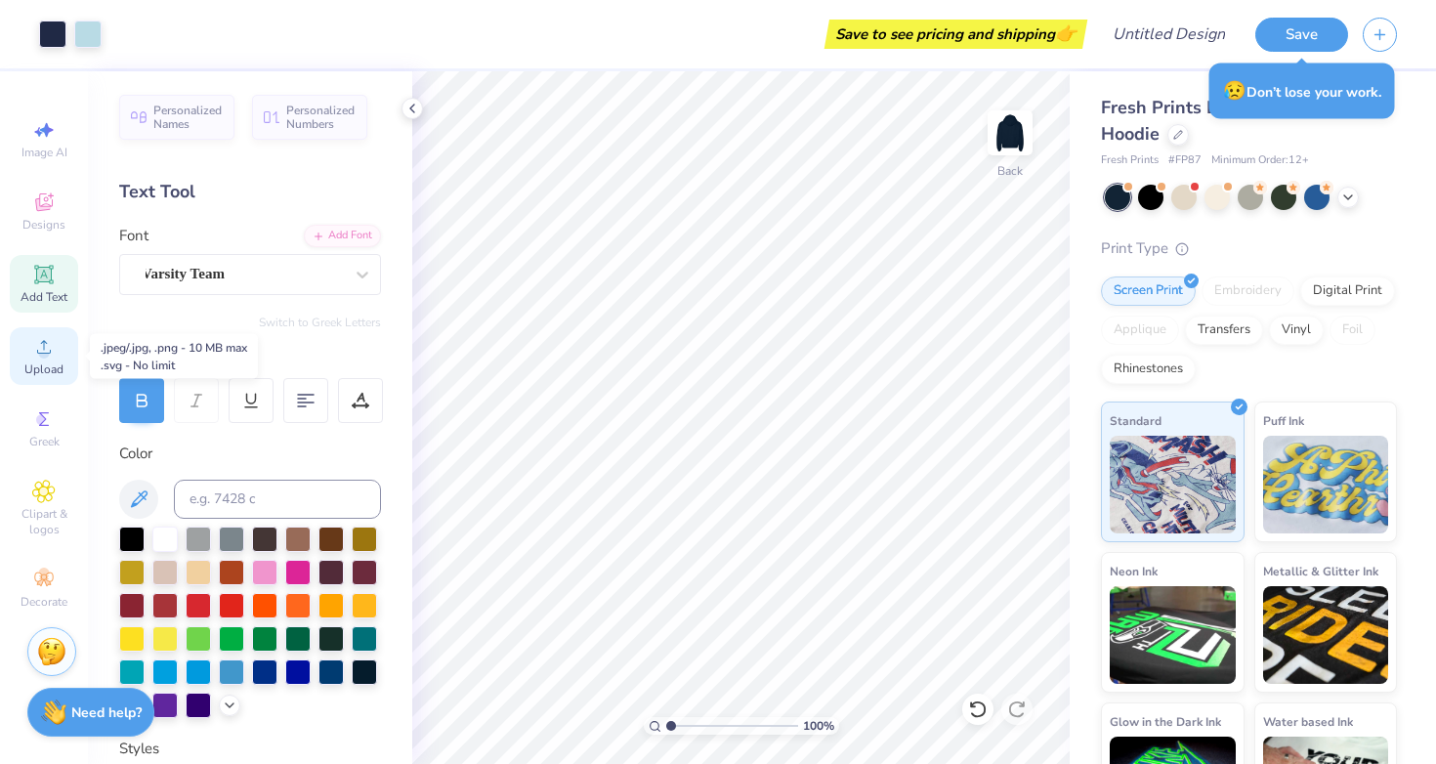
click at [37, 361] on span "Upload" at bounding box center [43, 369] width 39 height 16
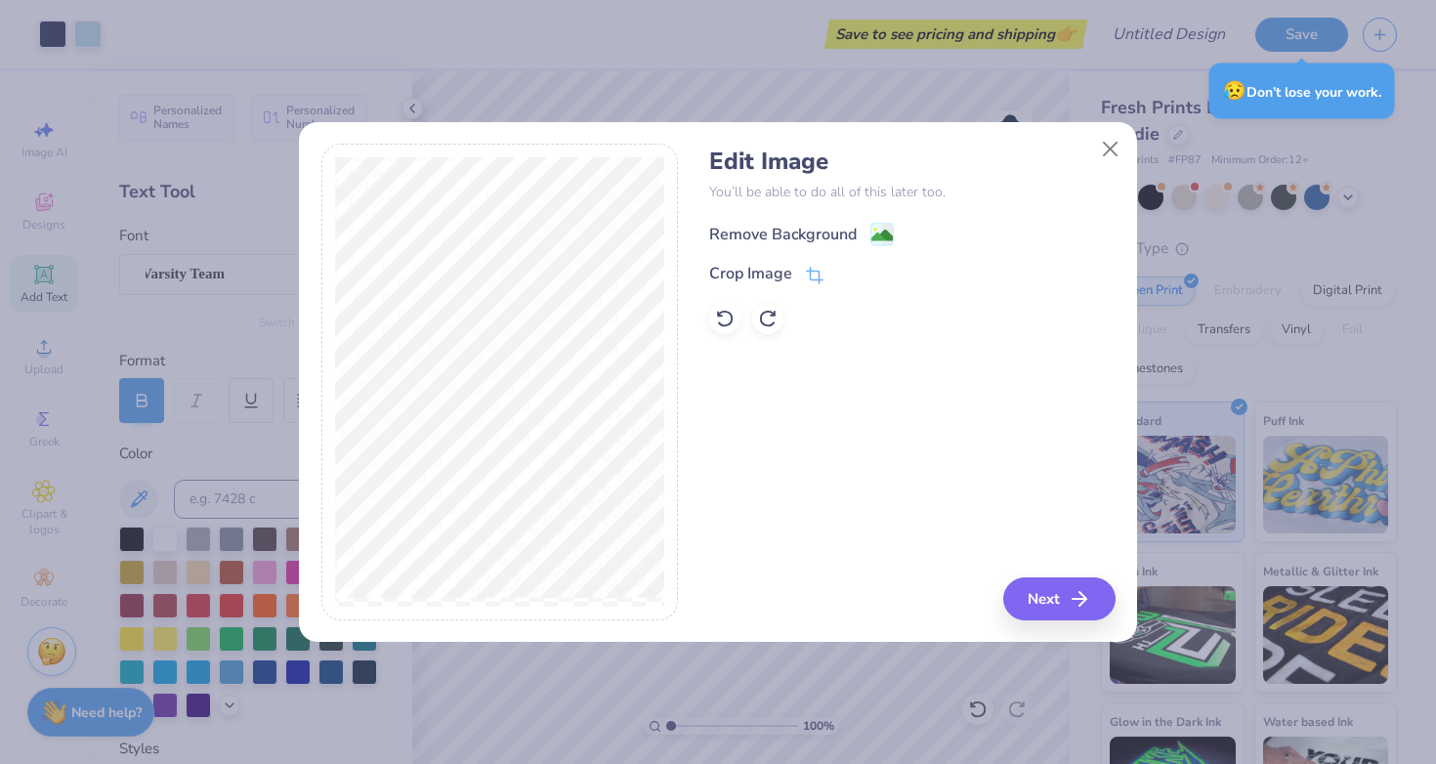
click at [787, 231] on div "Remove Background" at bounding box center [782, 234] width 147 height 23
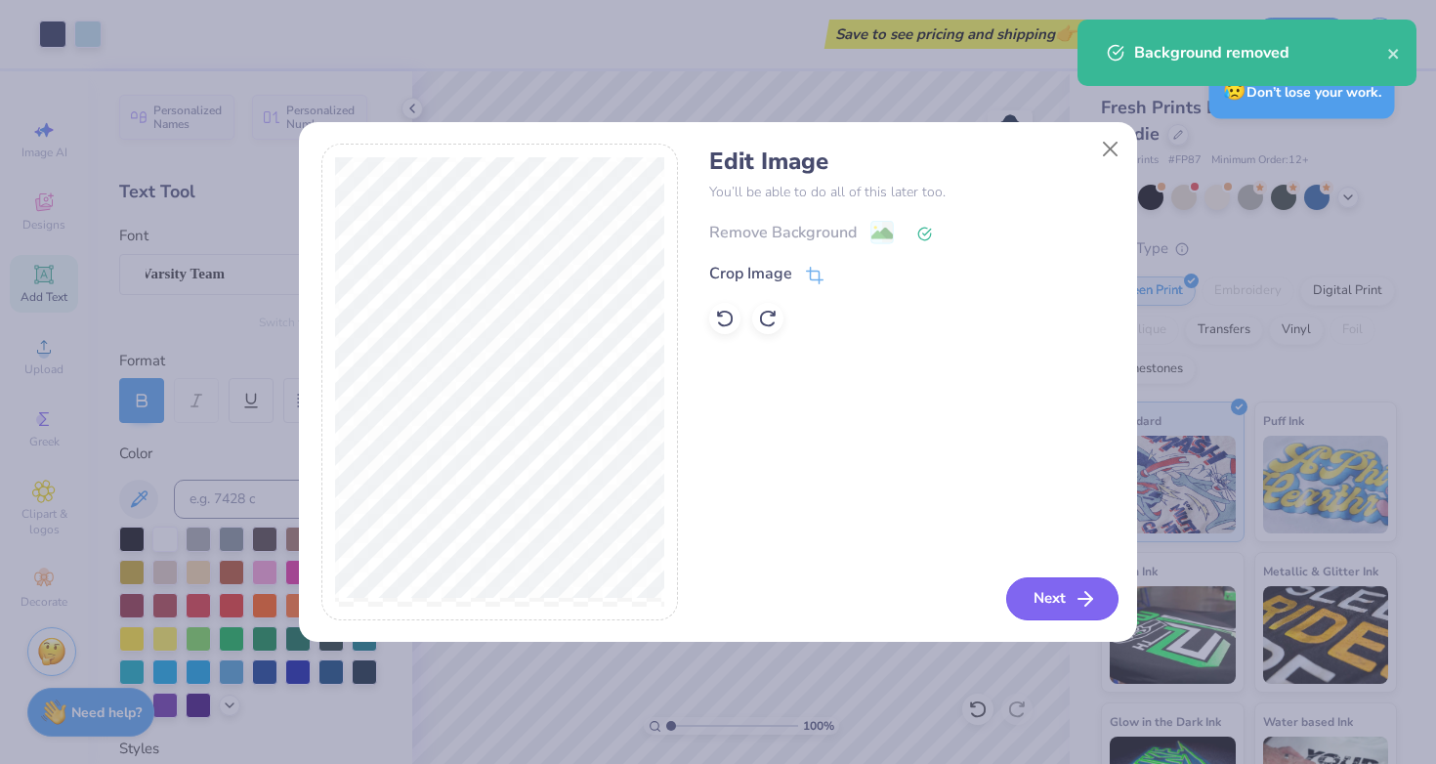
click at [1046, 602] on button "Next" at bounding box center [1062, 598] width 112 height 43
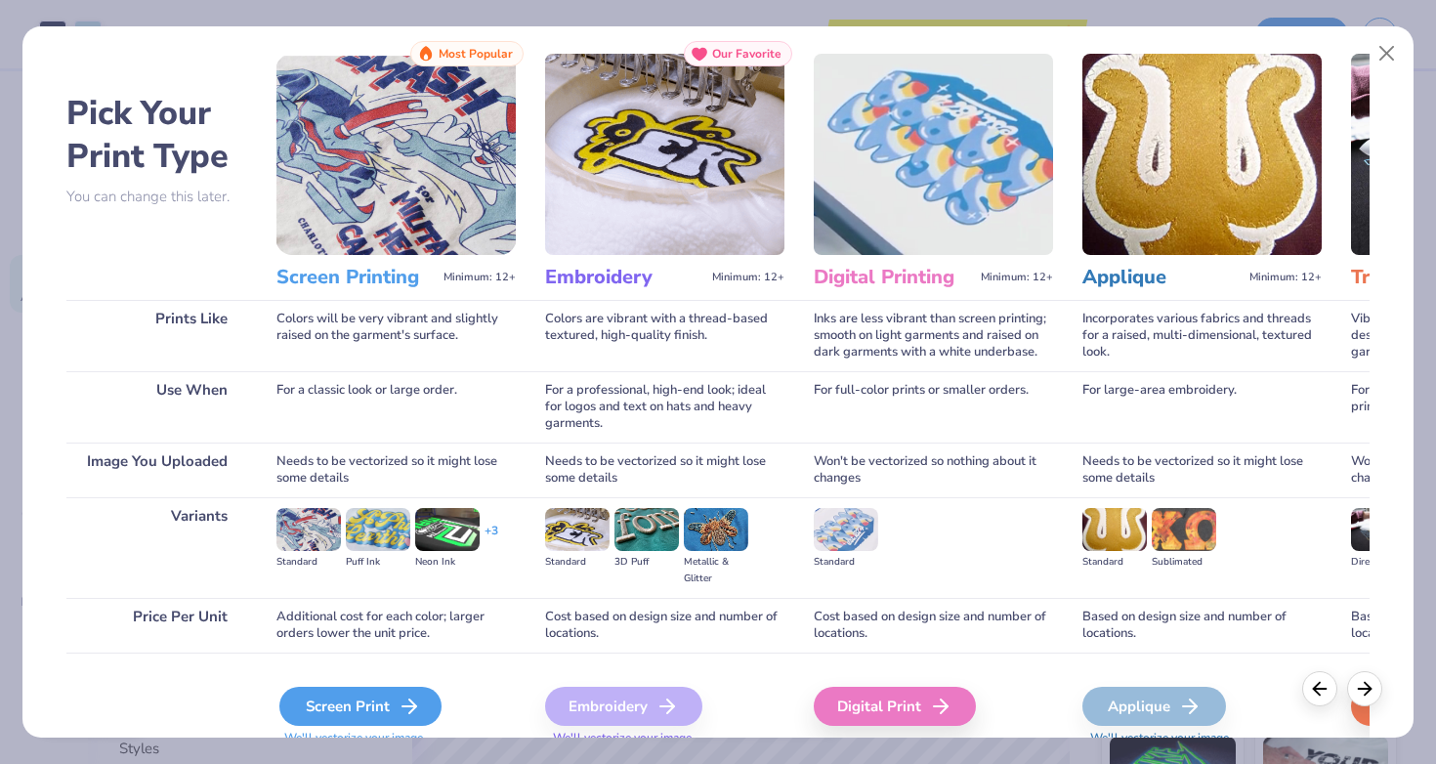
scroll to position [0, 0]
click at [320, 700] on div "Screen Print" at bounding box center [360, 706] width 162 height 39
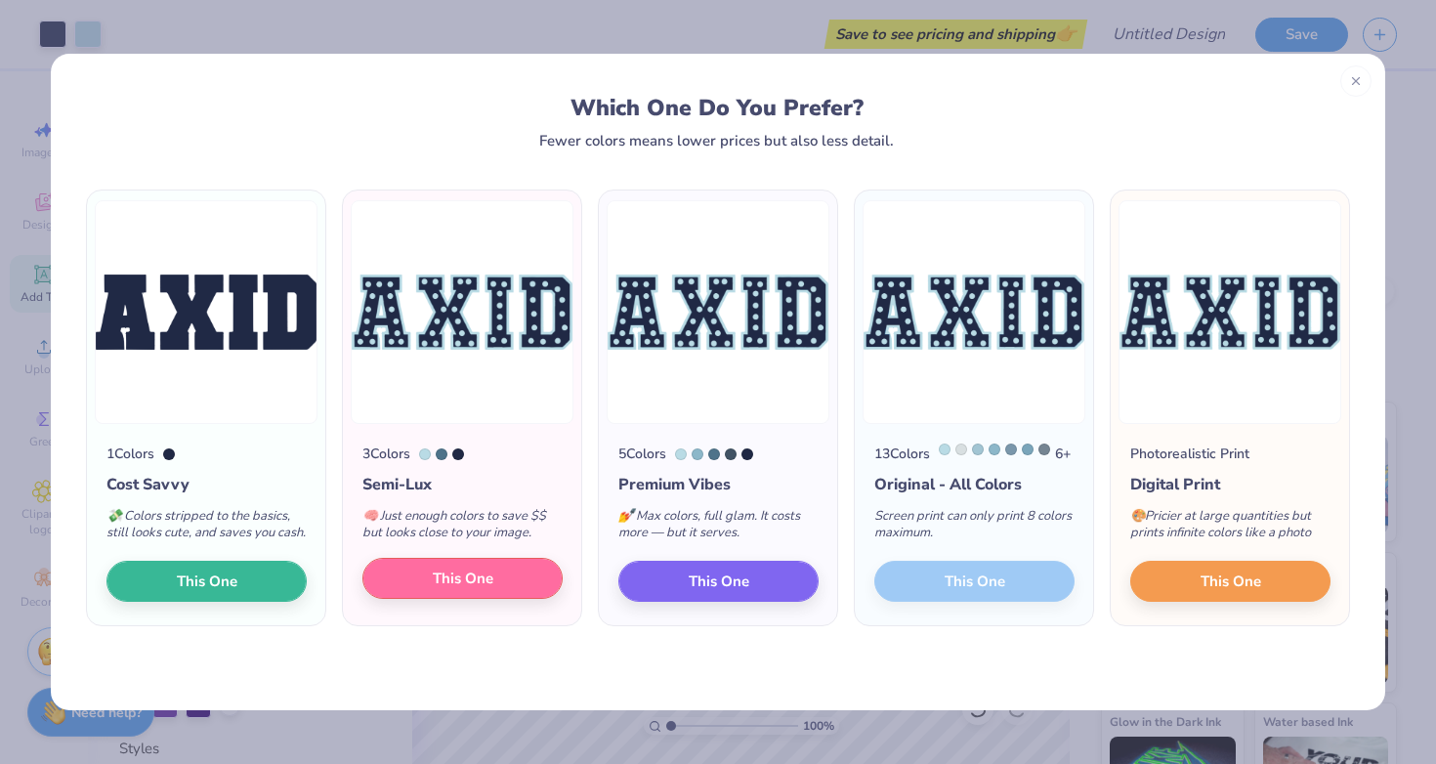
click at [446, 590] on span "This One" at bounding box center [463, 579] width 61 height 22
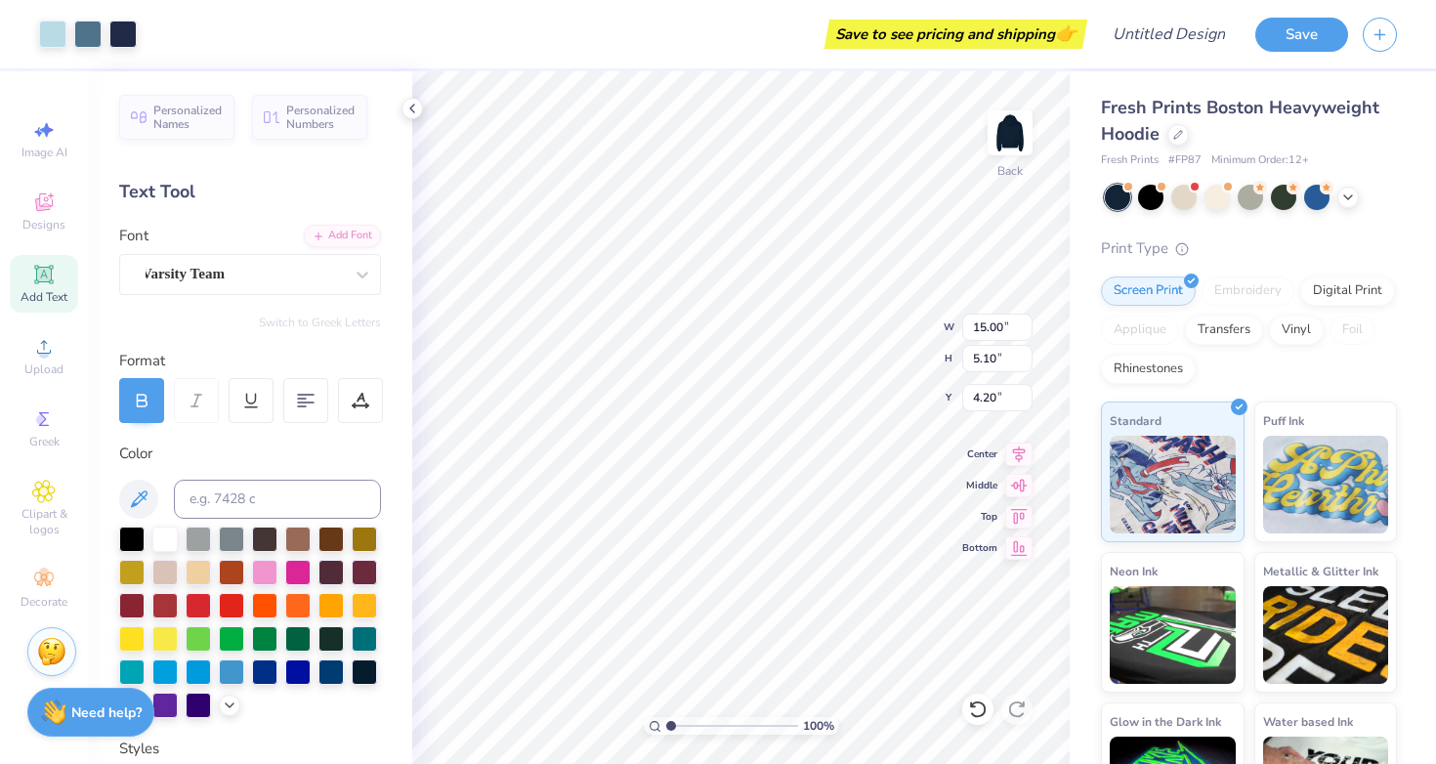
type input "1.06"
type input "4.68"
click at [52, 599] on span "Decorate" at bounding box center [44, 602] width 47 height 16
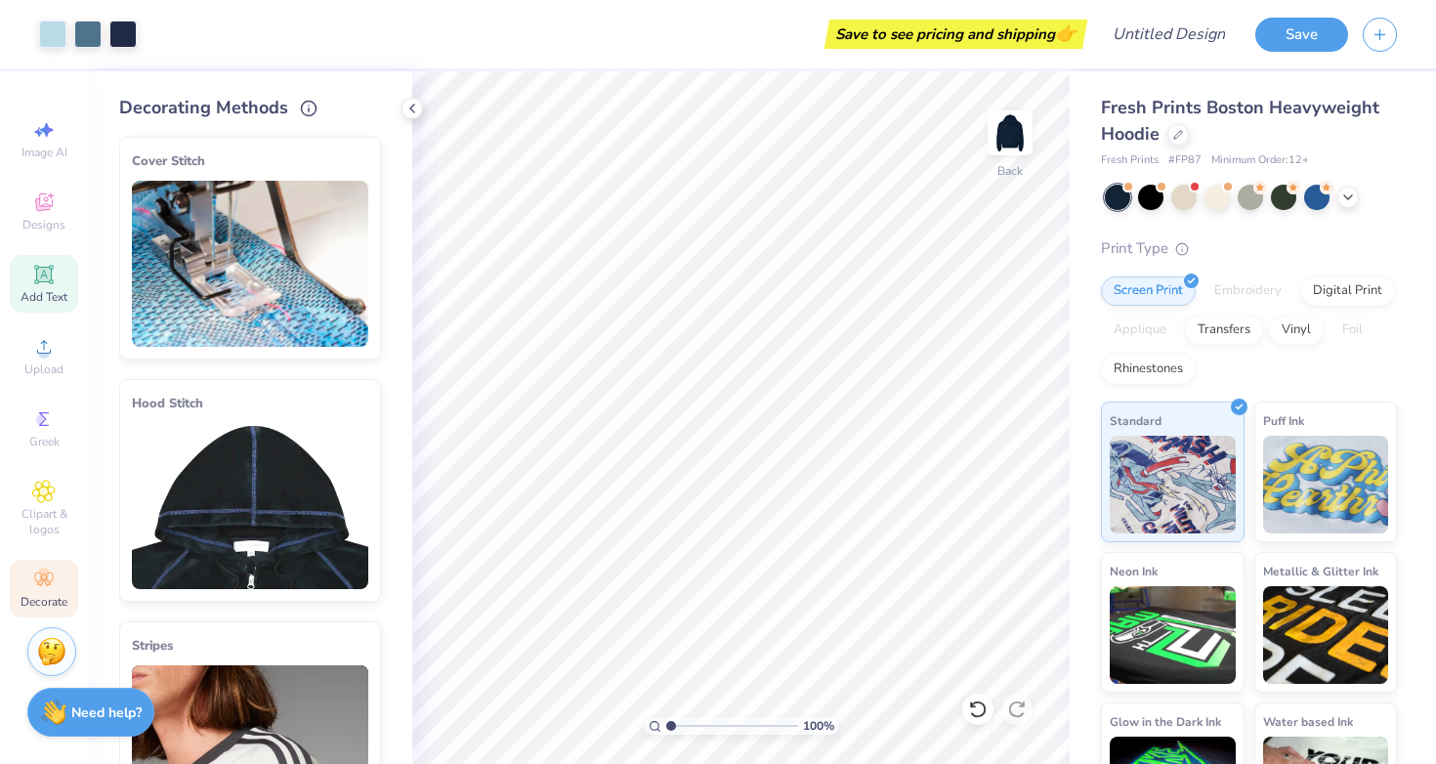
click at [45, 275] on icon at bounding box center [43, 274] width 19 height 19
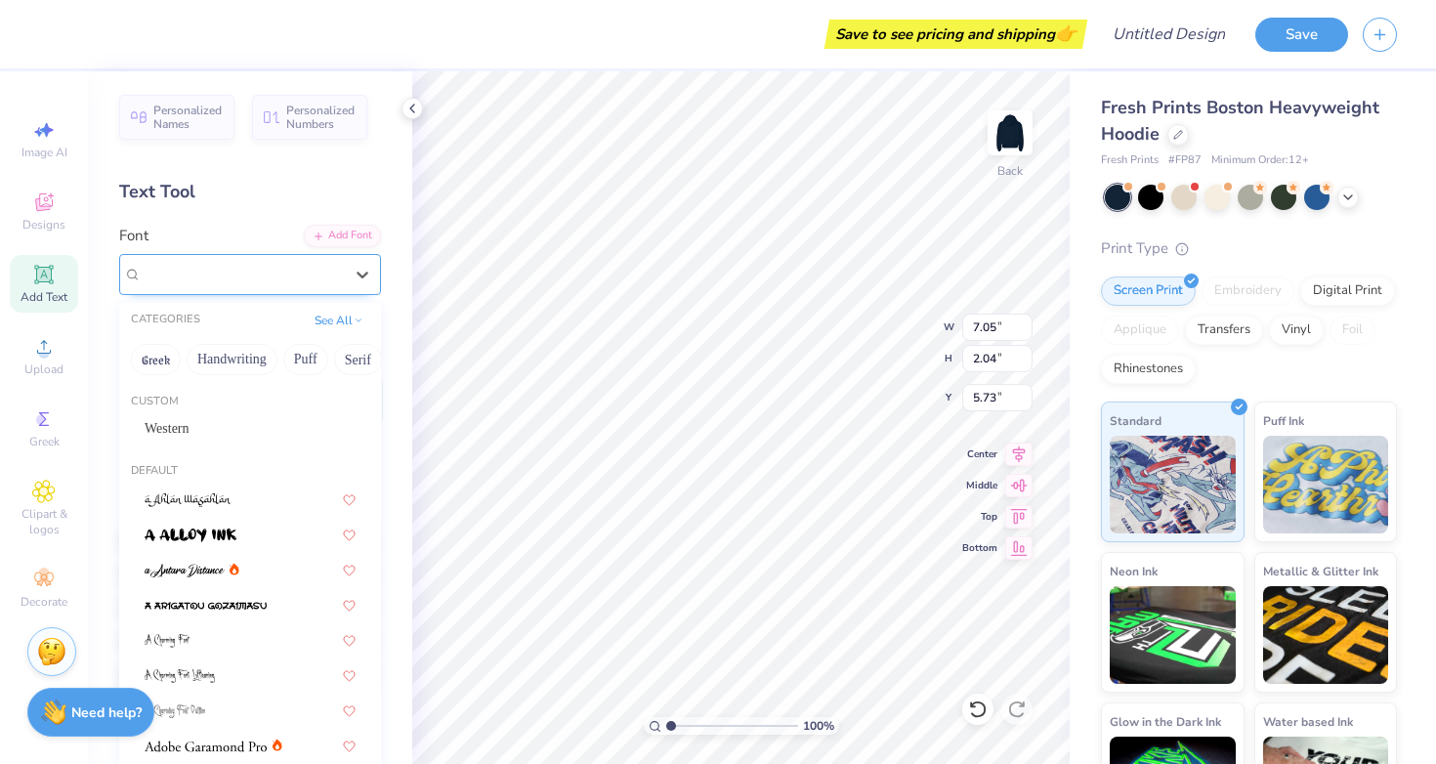
click at [292, 263] on div "Super Dream" at bounding box center [242, 274] width 205 height 30
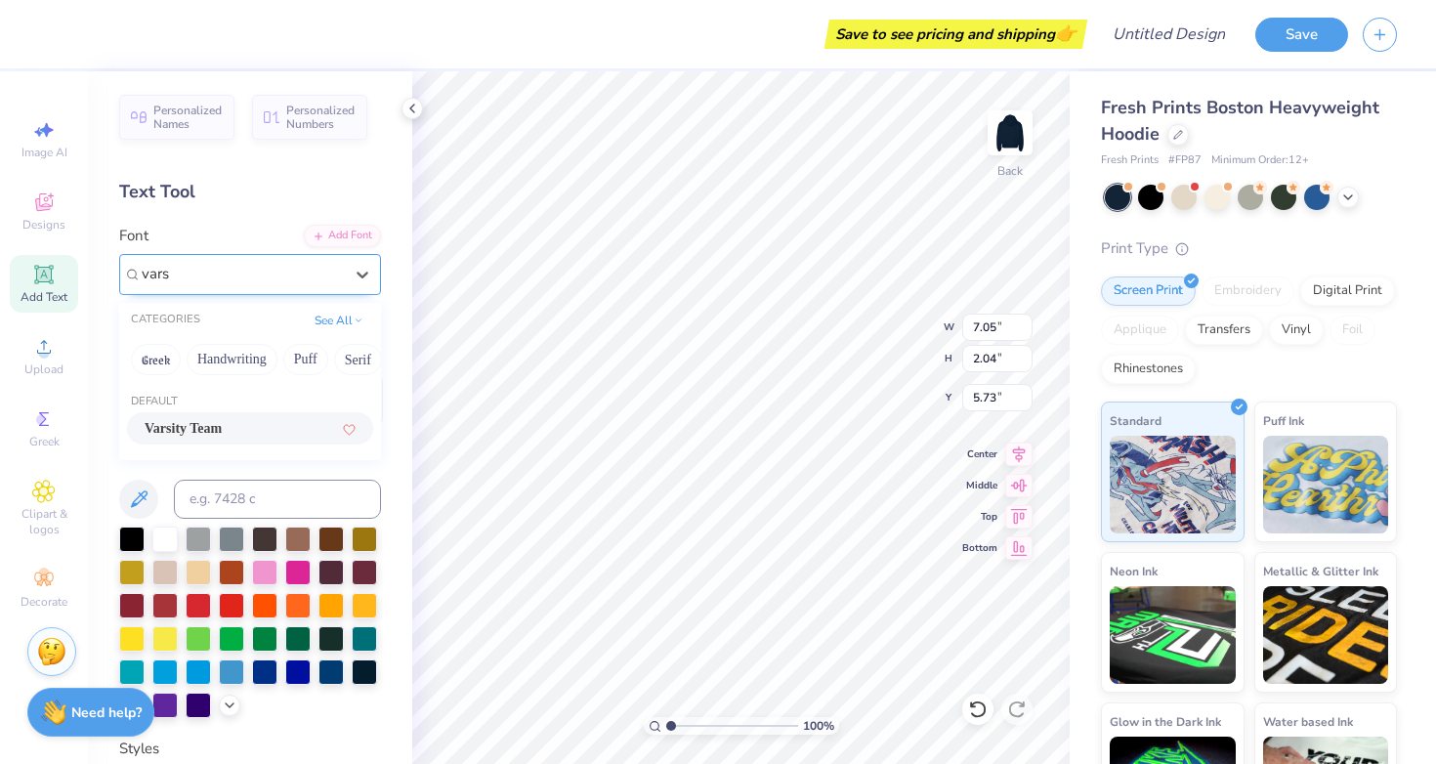
click at [228, 412] on div "Default Varsity Team" at bounding box center [250, 421] width 262 height 70
click at [222, 434] on span "Varsity Team" at bounding box center [183, 428] width 77 height 21
type input "vars"
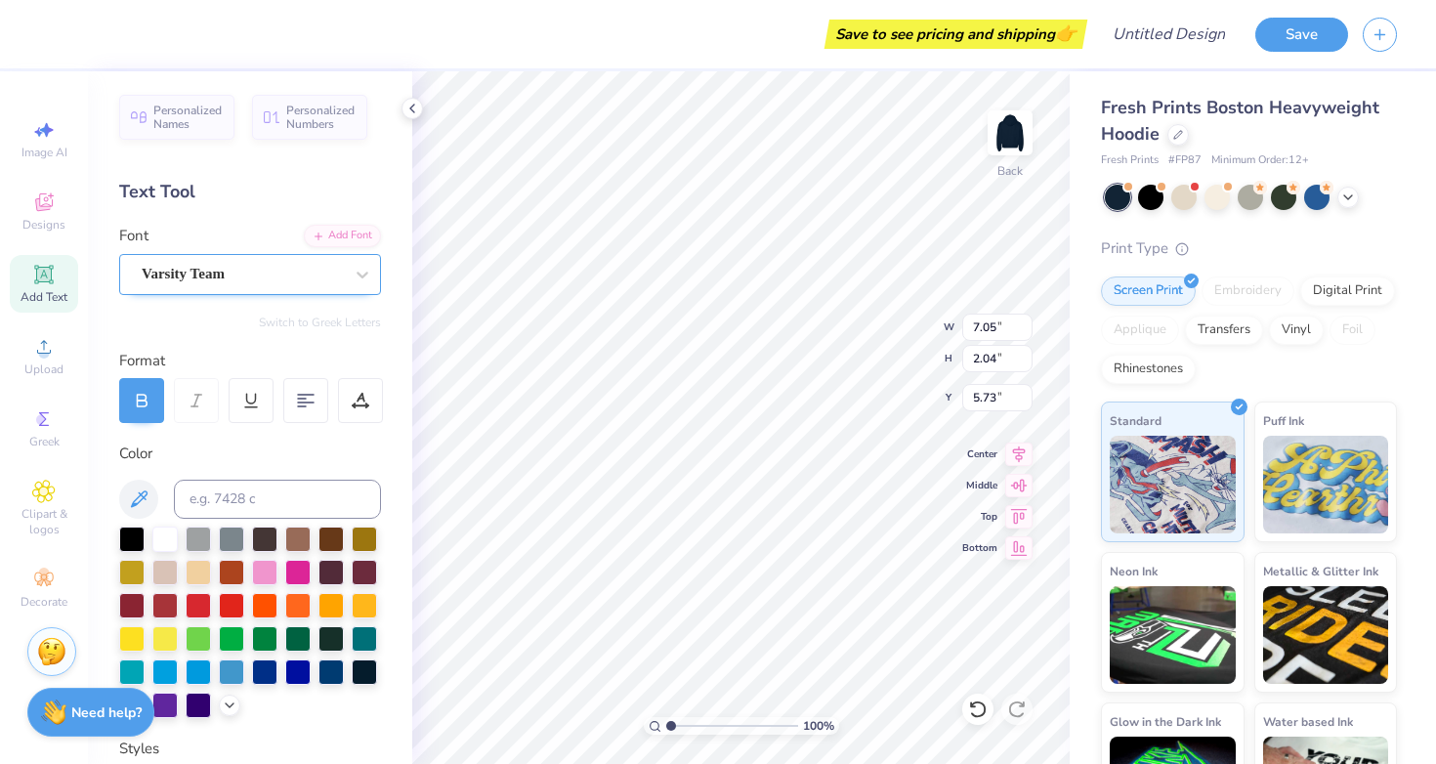
type input "6.99"
type textarea "TFJ"
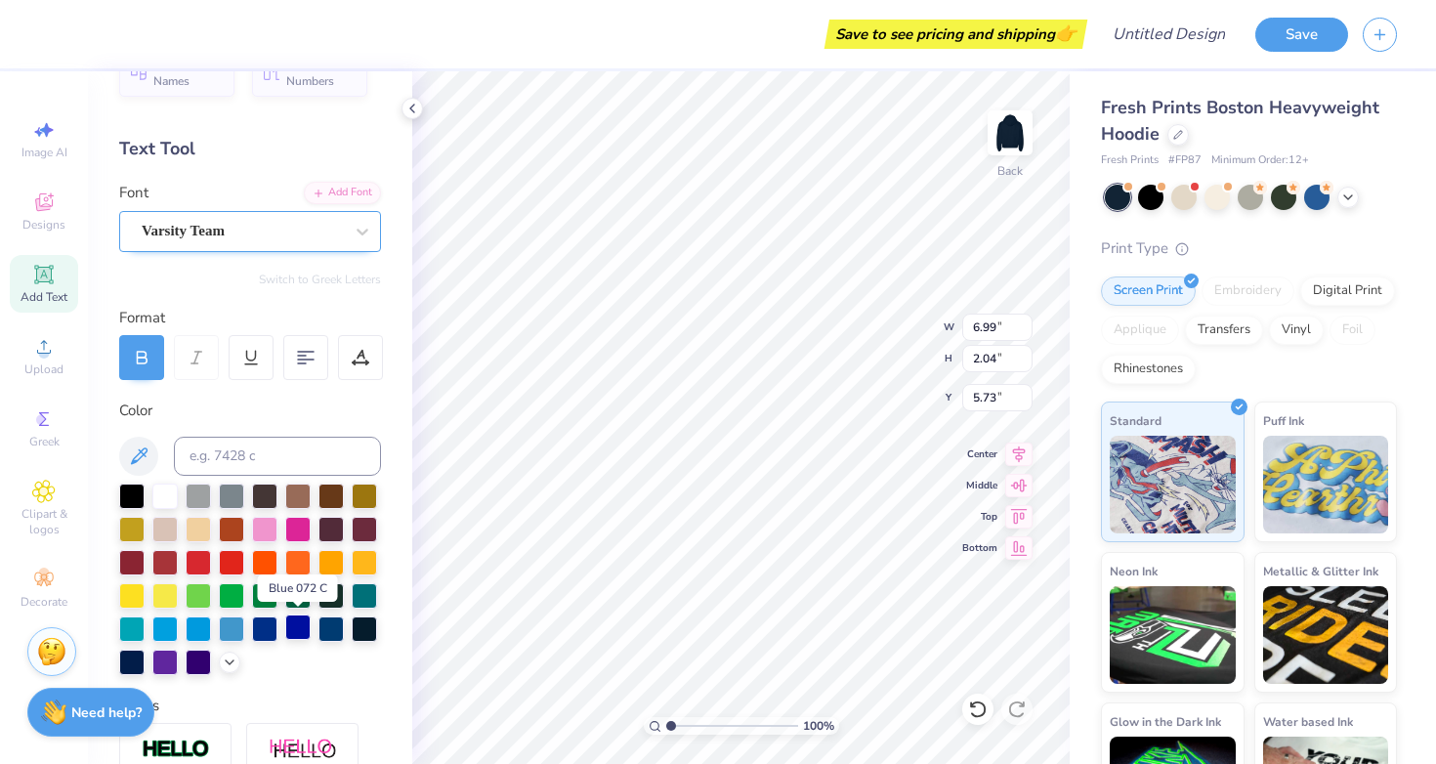
scroll to position [46, 0]
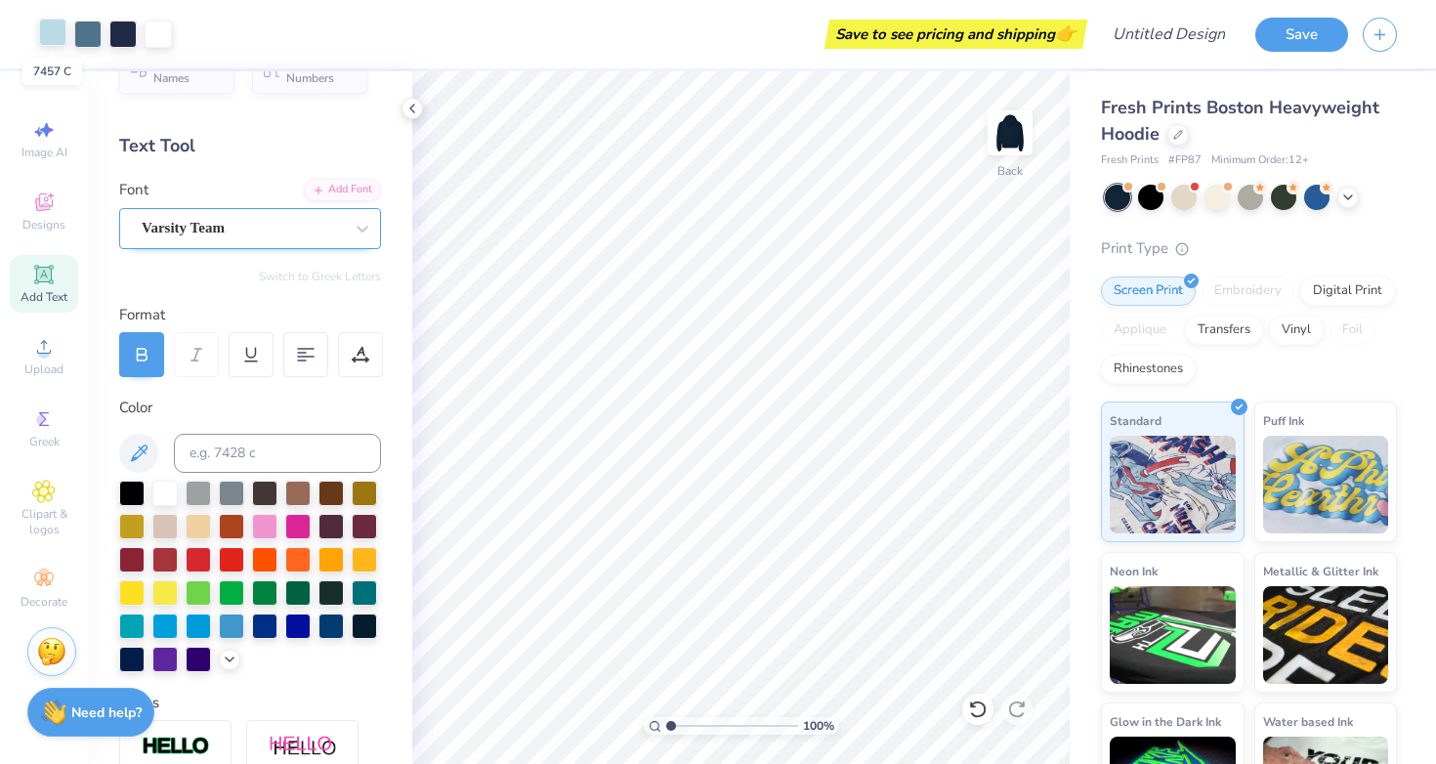
click at [57, 26] on div at bounding box center [52, 32] width 27 height 27
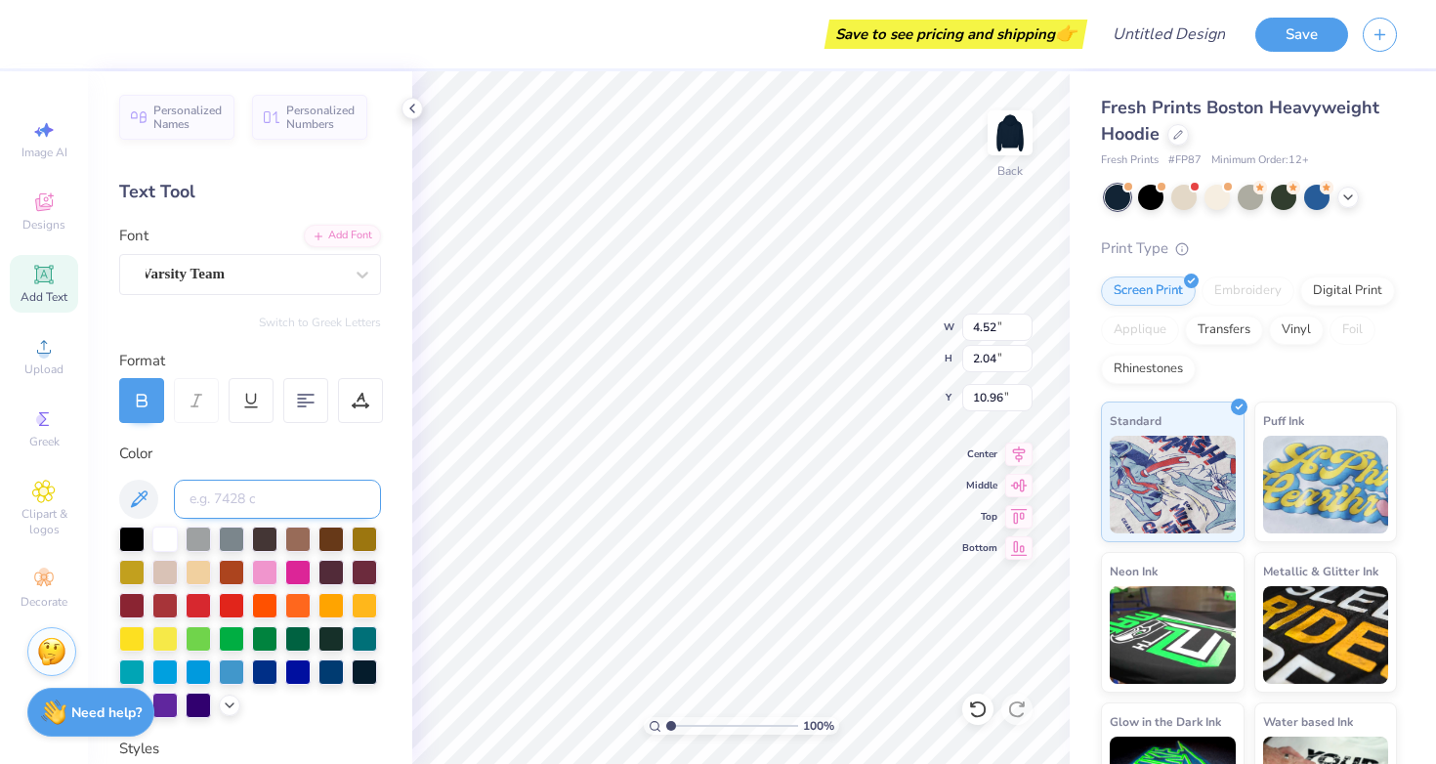
click at [250, 494] on input at bounding box center [277, 499] width 207 height 39
type input "7474"
click at [142, 491] on icon at bounding box center [139, 498] width 17 height 17
type input "1.97"
type input "0.89"
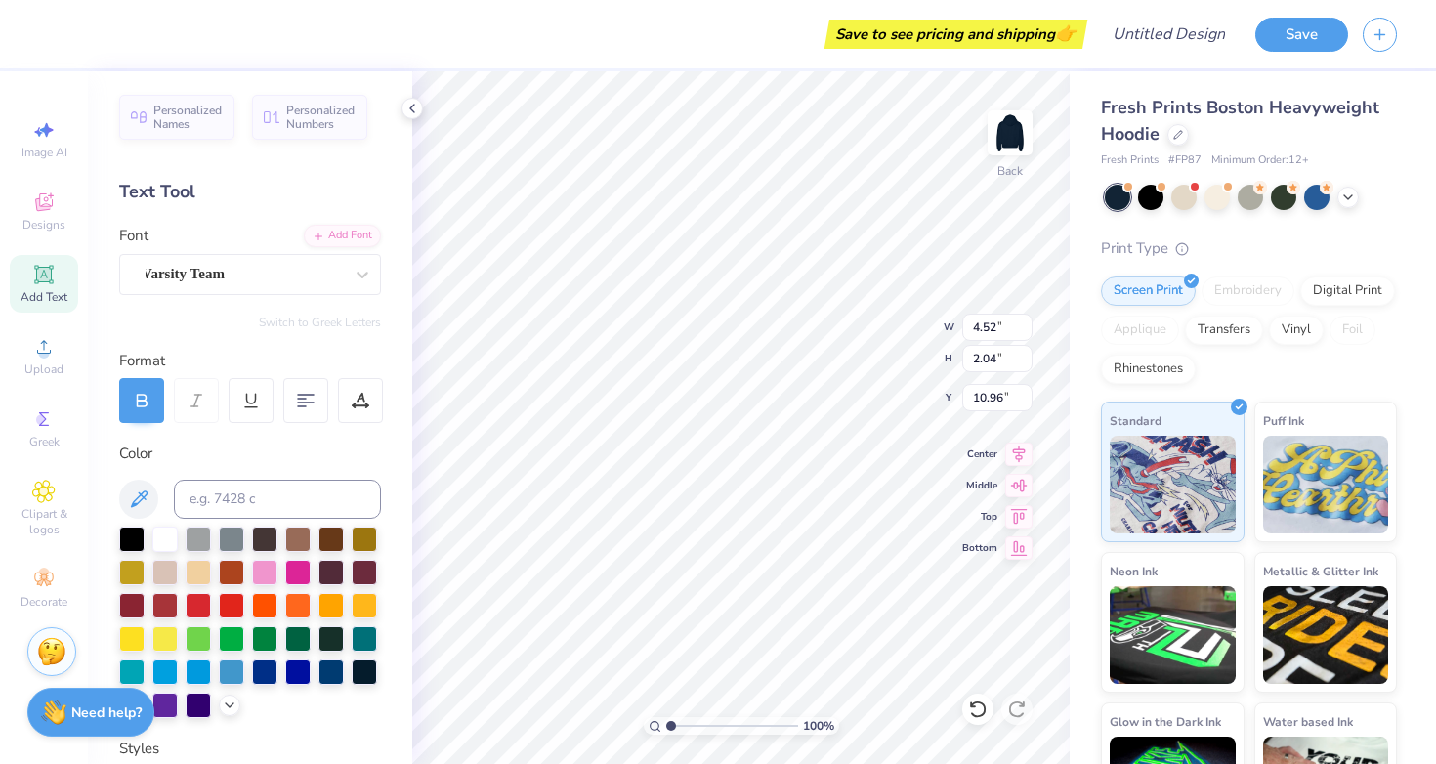
type input "12.11"
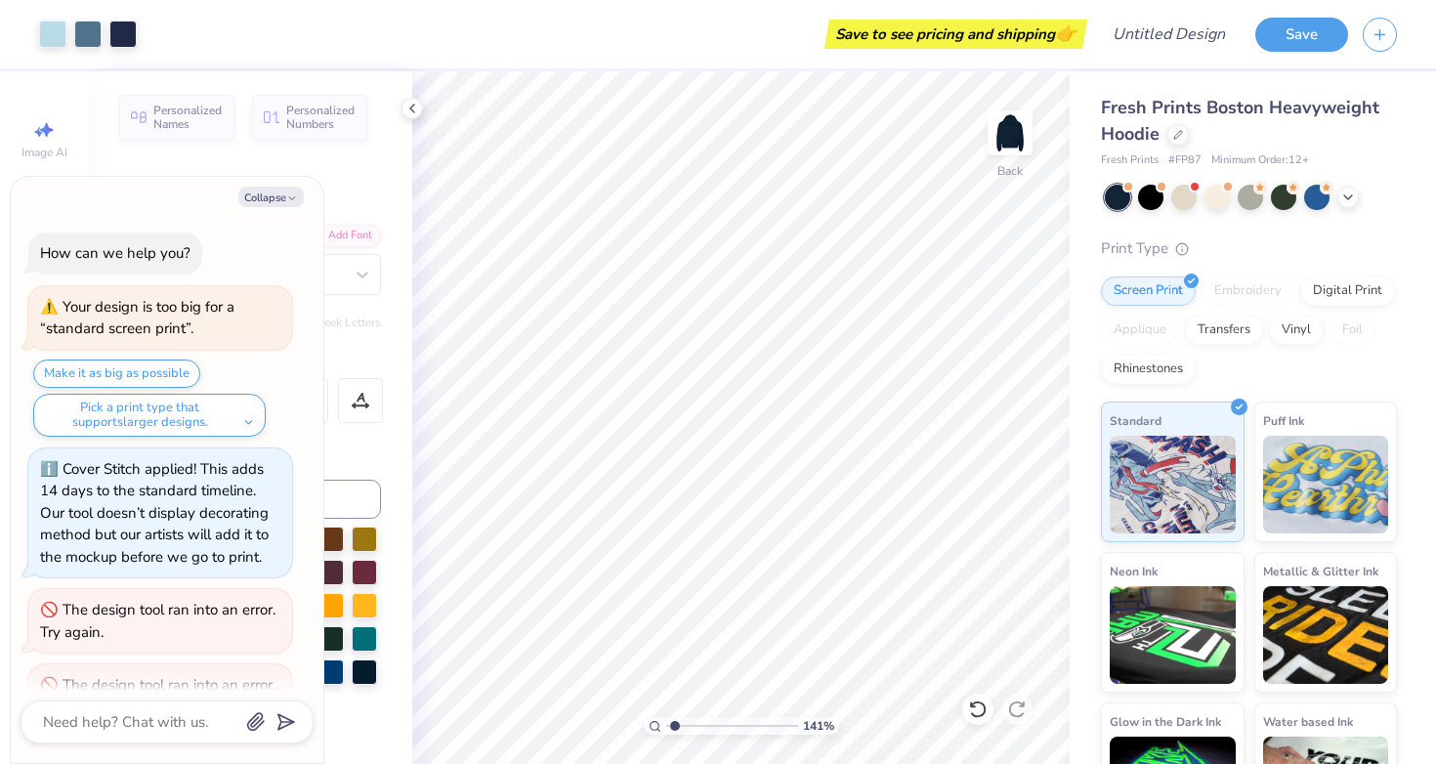
type input "1.41"
type textarea "x"
type input "2.53"
type textarea "x"
type input "2.6"
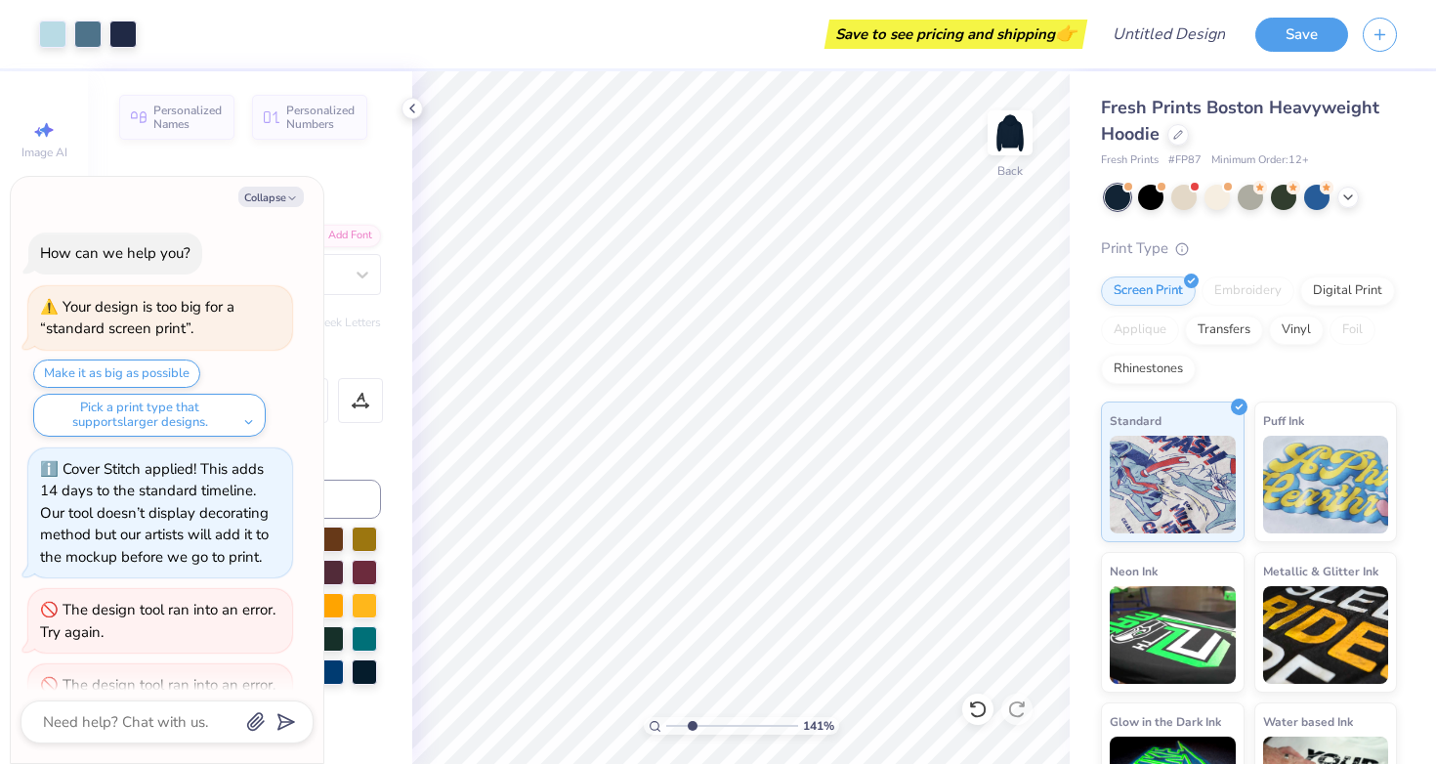
type textarea "x"
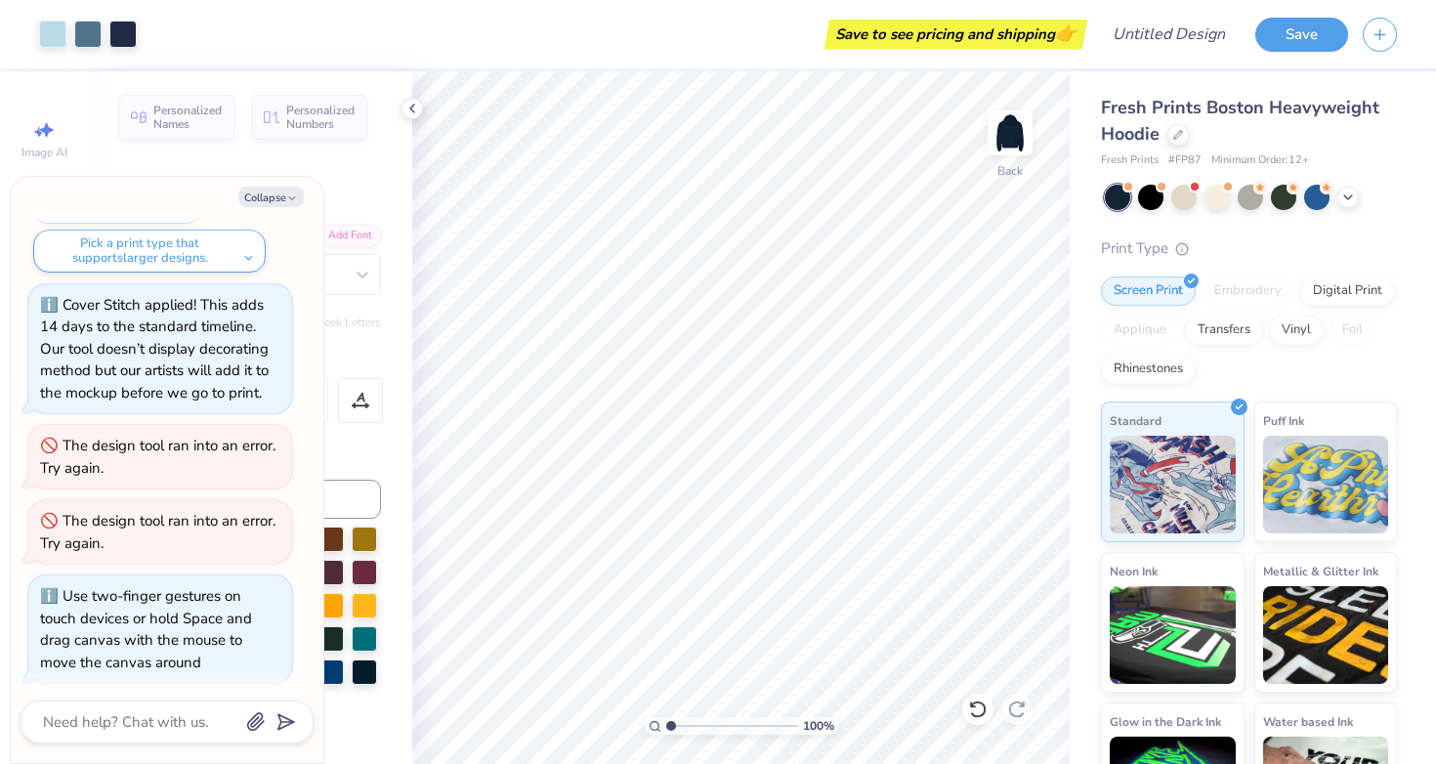
drag, startPoint x: 672, startPoint y: 723, endPoint x: 659, endPoint y: 714, distance: 15.4
type input "1"
click at [659, 714] on div "100 %" at bounding box center [741, 417] width 693 height 693
type textarea "x"
type input "1.97"
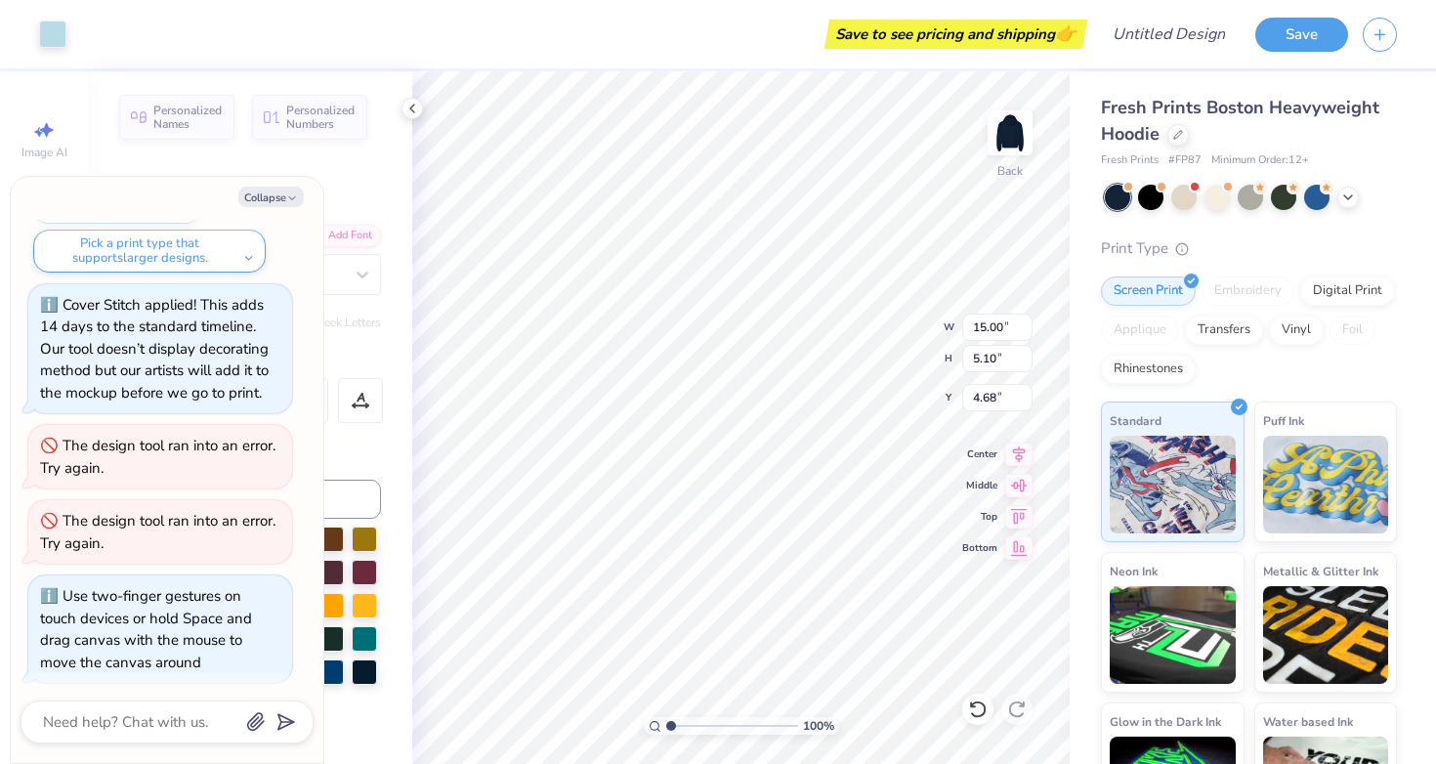
type input "0.89"
type input "12.11"
type textarea "x"
type input "11.19"
click at [177, 725] on textarea at bounding box center [140, 721] width 198 height 25
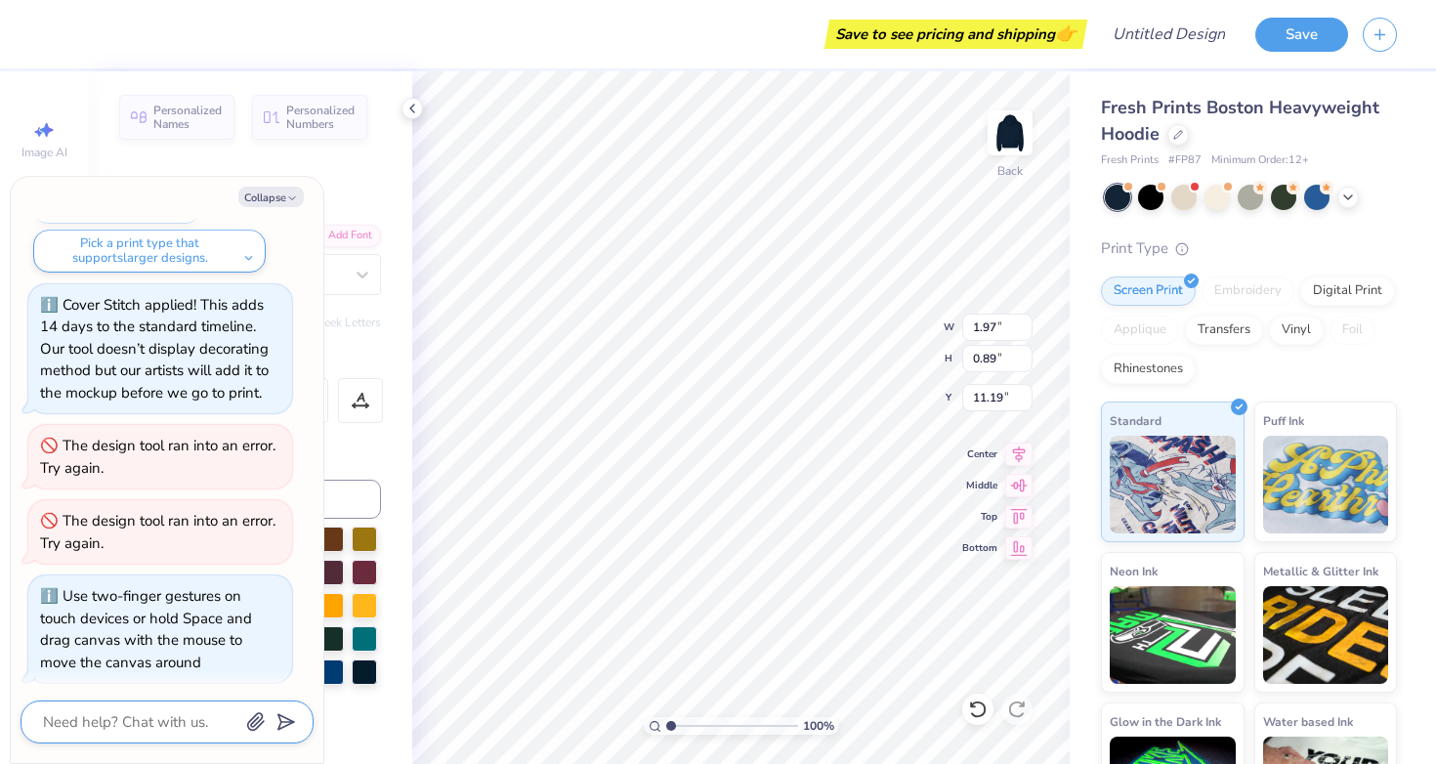
type textarea "x"
type textarea "c"
type textarea "x"
type textarea "ca"
type textarea "x"
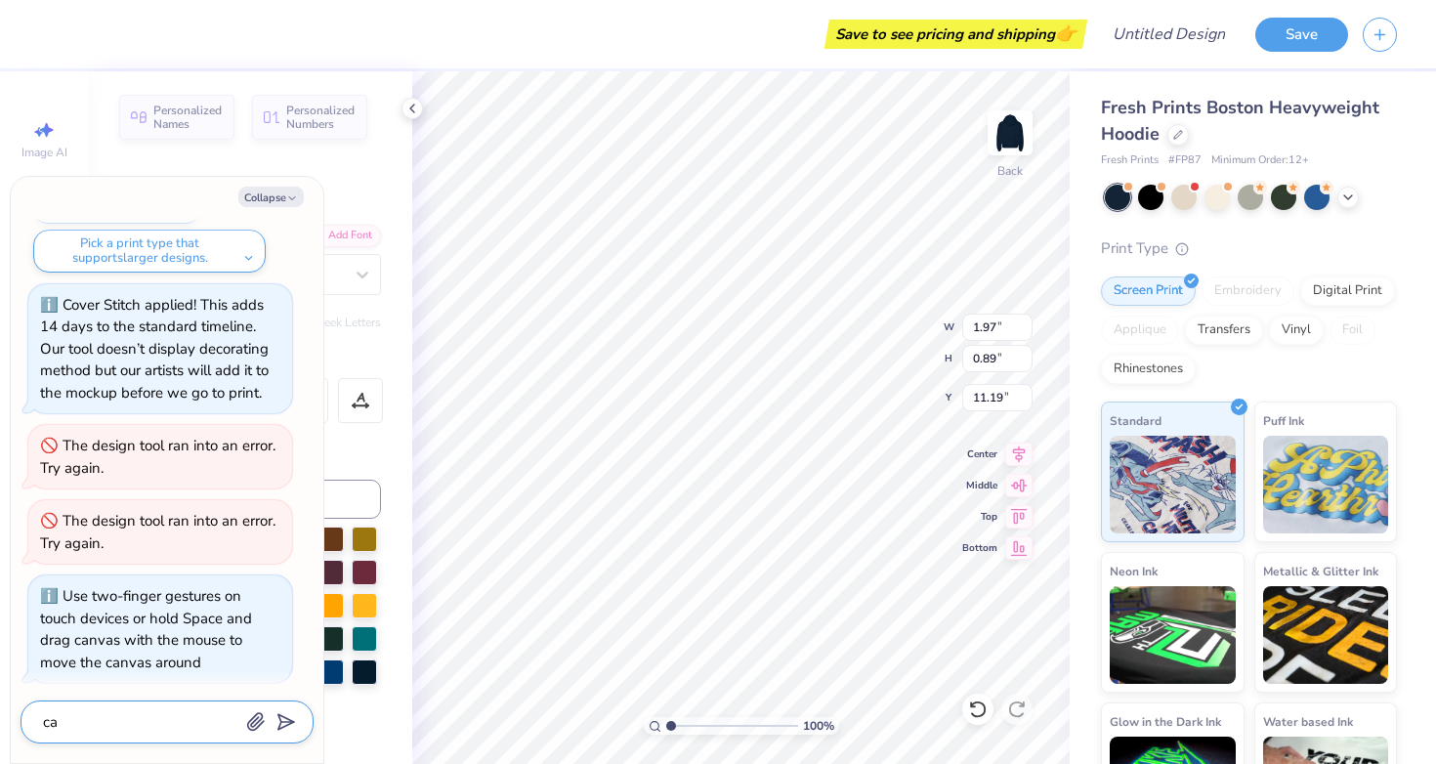
type textarea "can"
type textarea "x"
type textarea "can"
type textarea "x"
type textarea "can i"
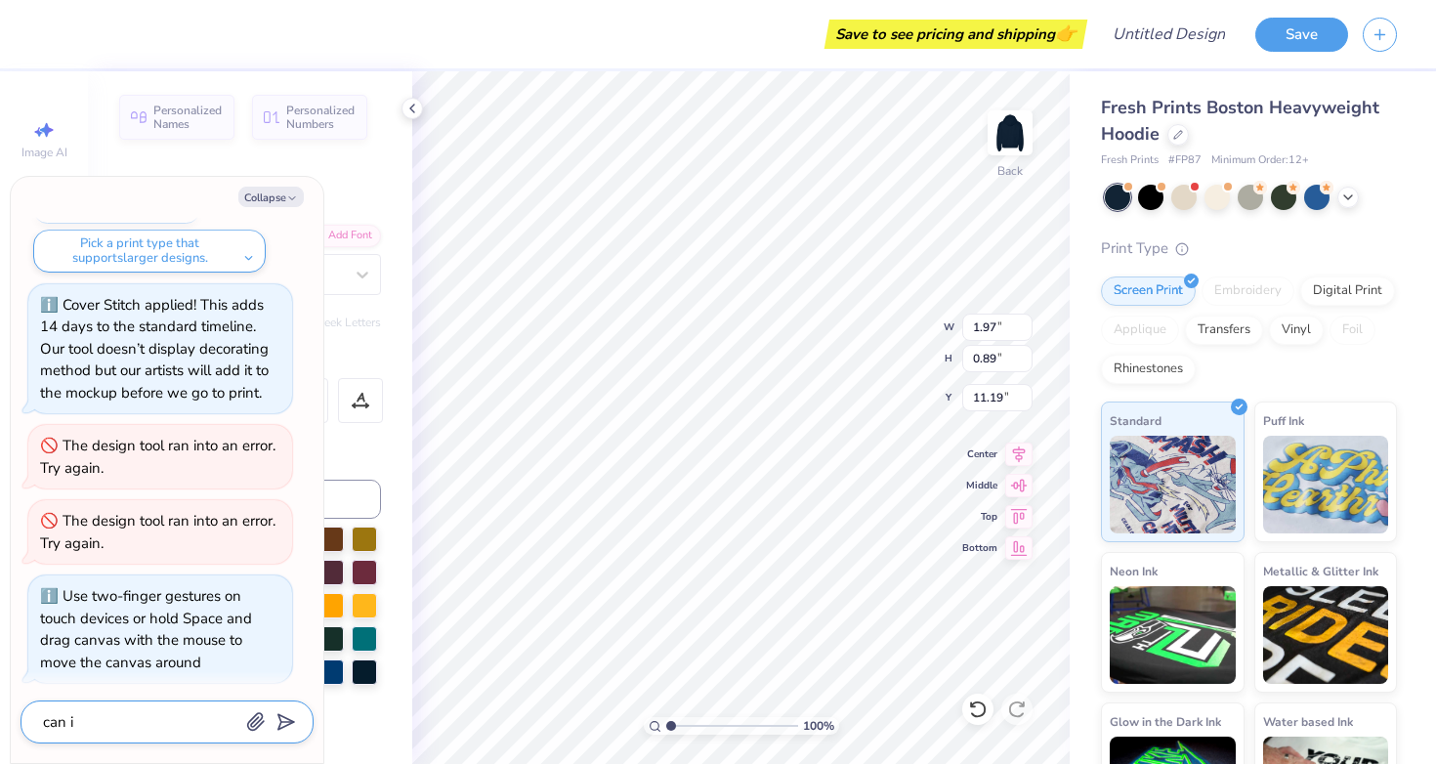
type textarea "x"
type textarea "can i"
type textarea "x"
type textarea "can i p"
type textarea "x"
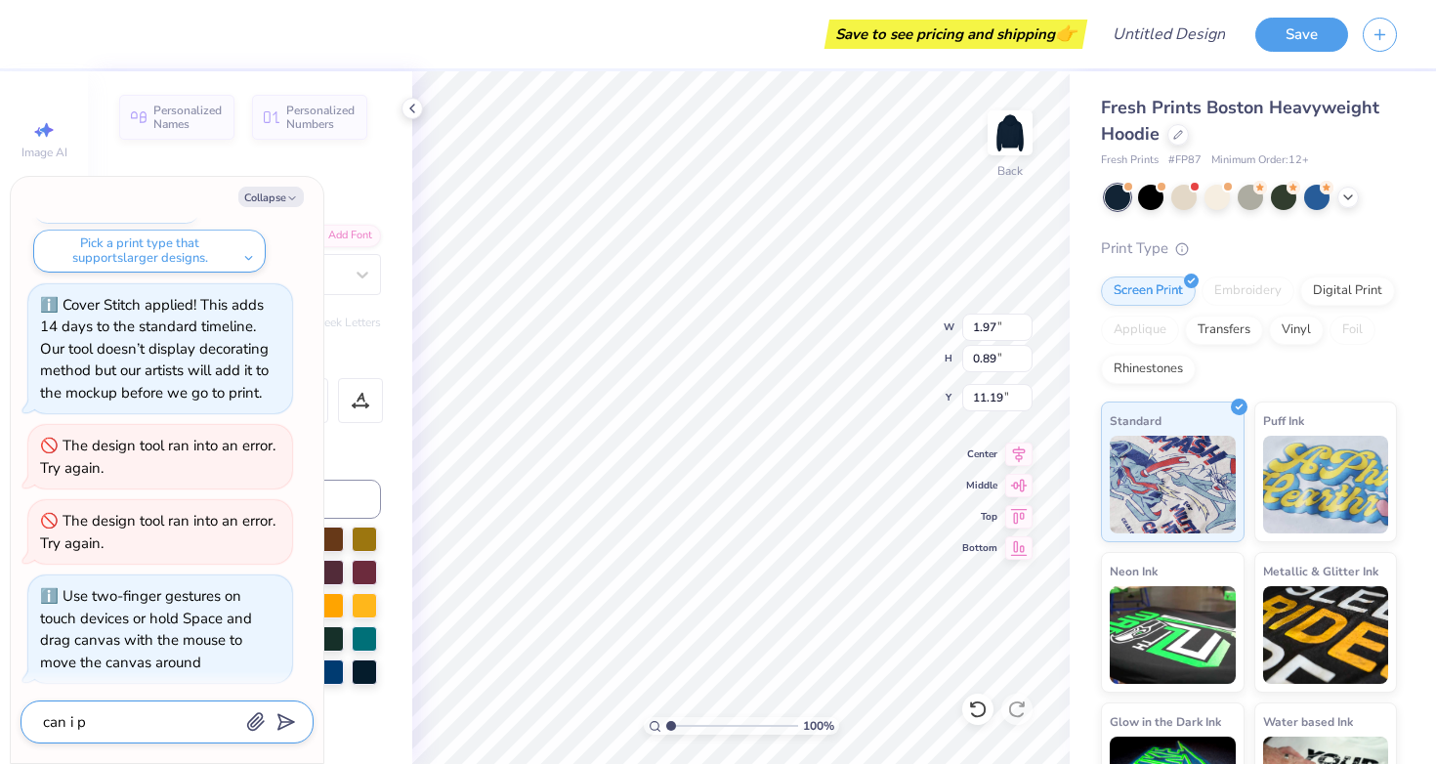
type textarea "can i pu"
type textarea "x"
type textarea "can i put"
type textarea "x"
type textarea "can i put"
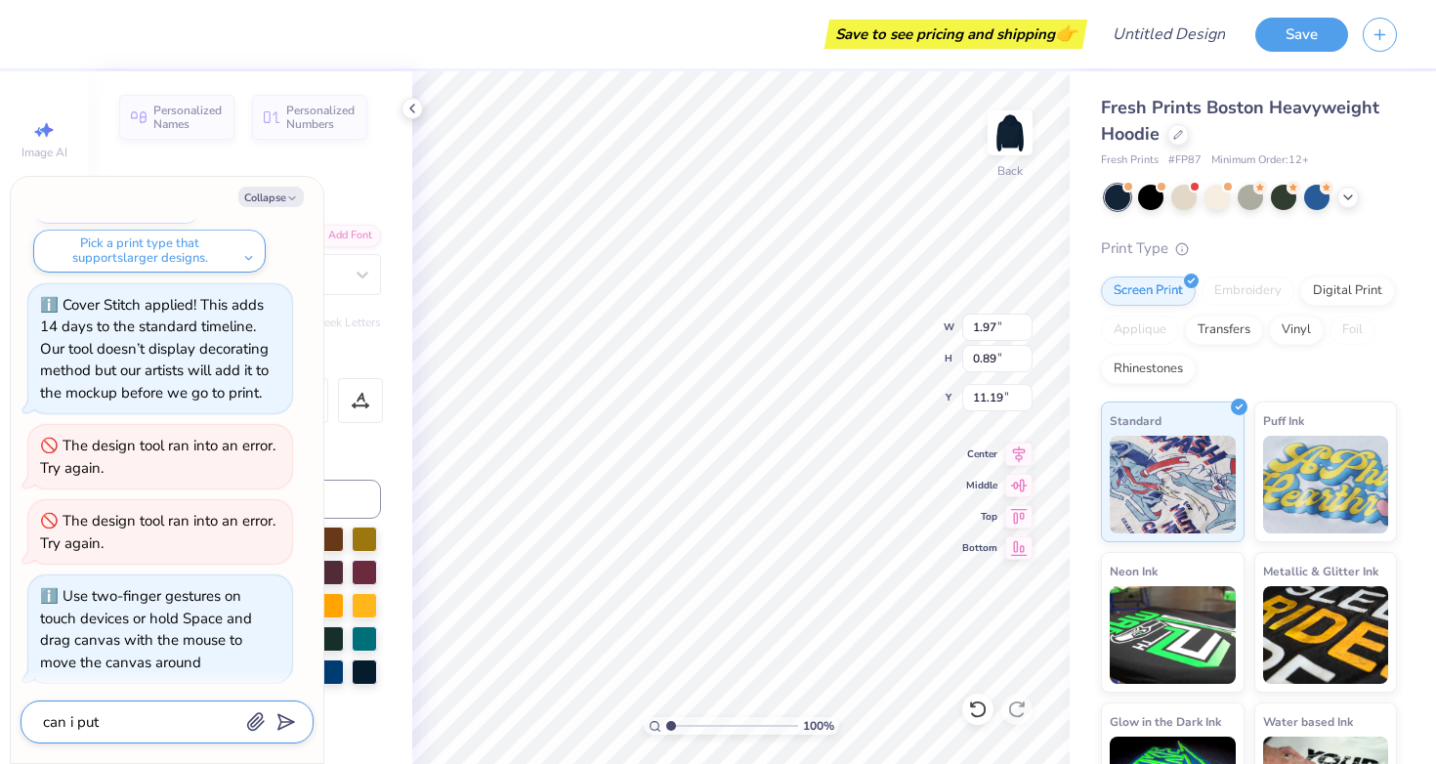
type textarea "x"
type textarea "can i put a"
type textarea "x"
type textarea "can i put a"
type textarea "x"
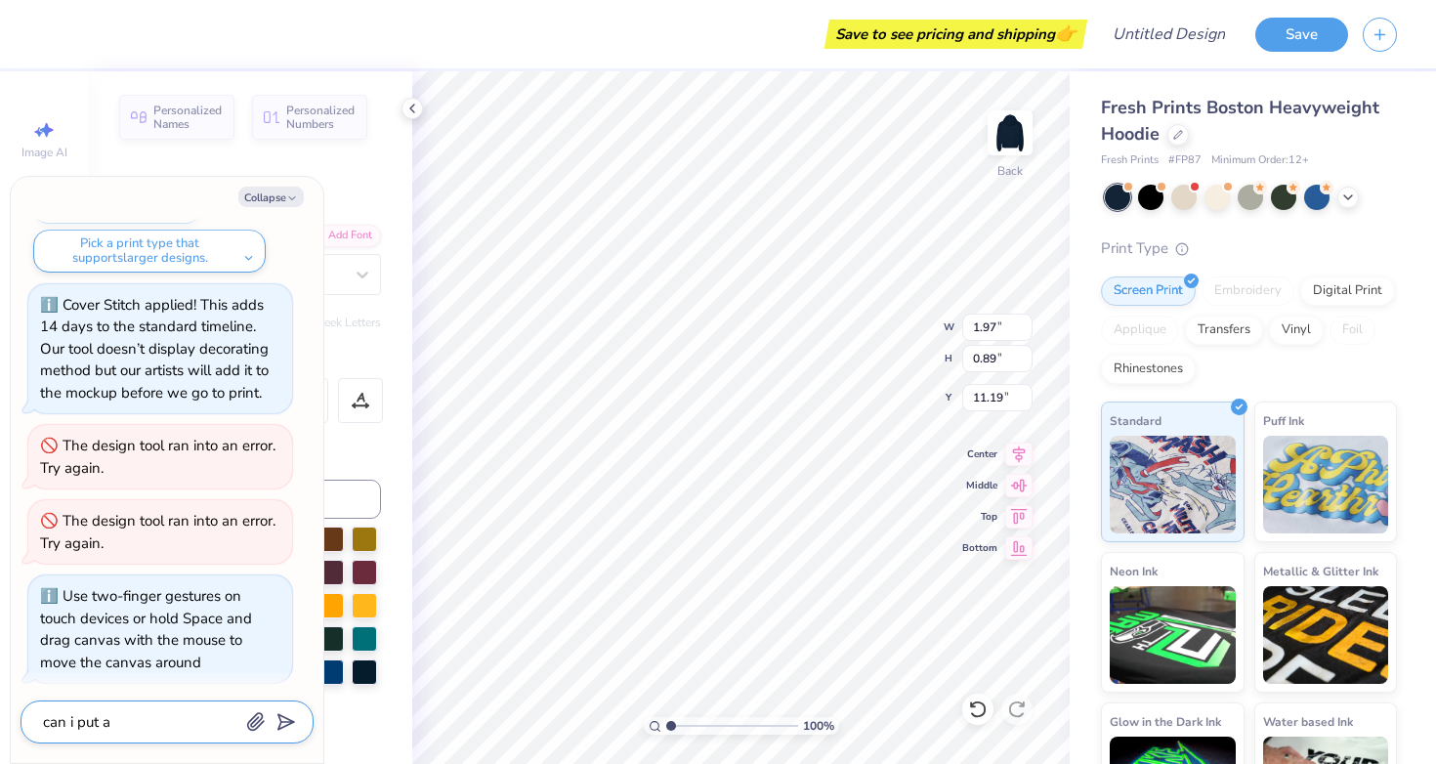
type textarea "can i put a s"
type textarea "x"
type textarea "can i put a"
type textarea "x"
type textarea "can i put a d"
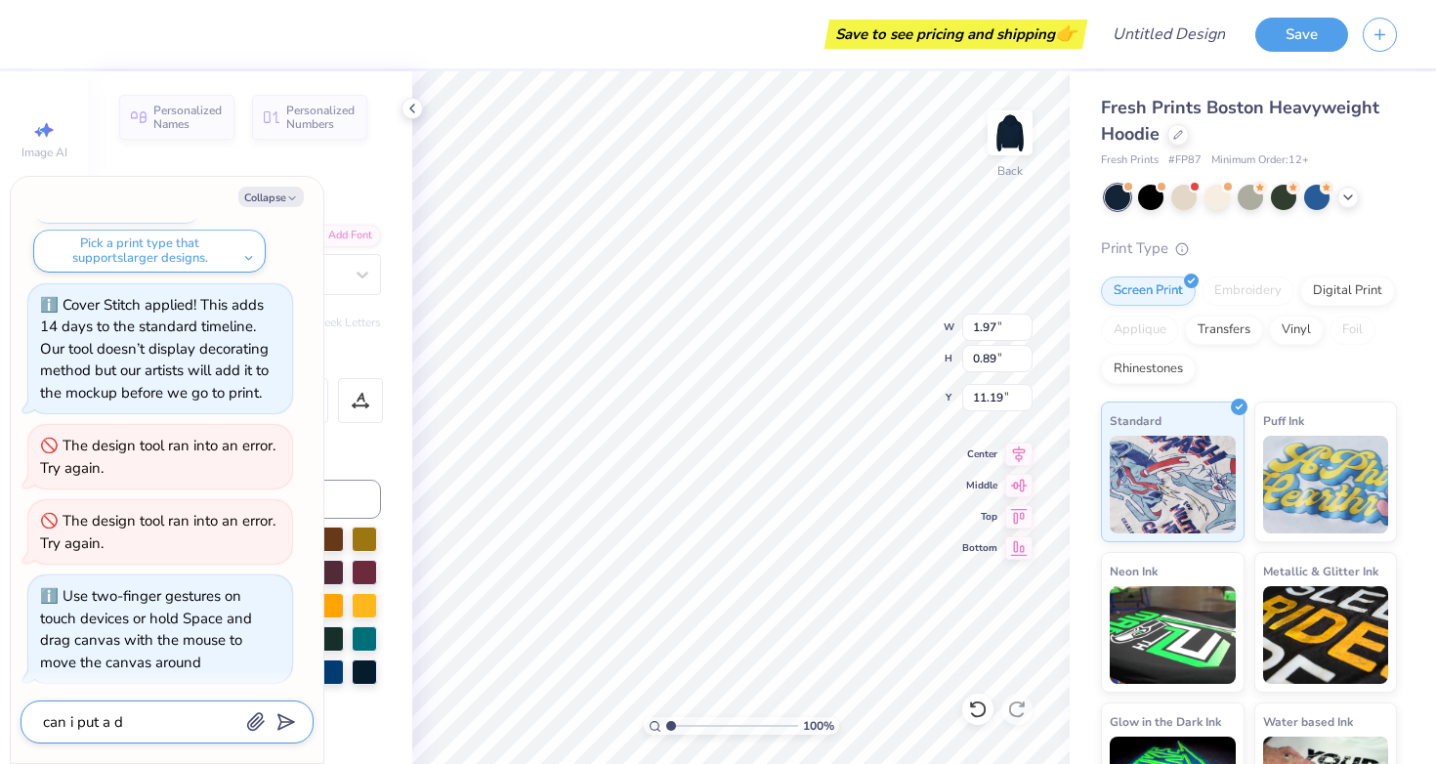
type textarea "x"
type textarea "can i put a de"
type textarea "x"
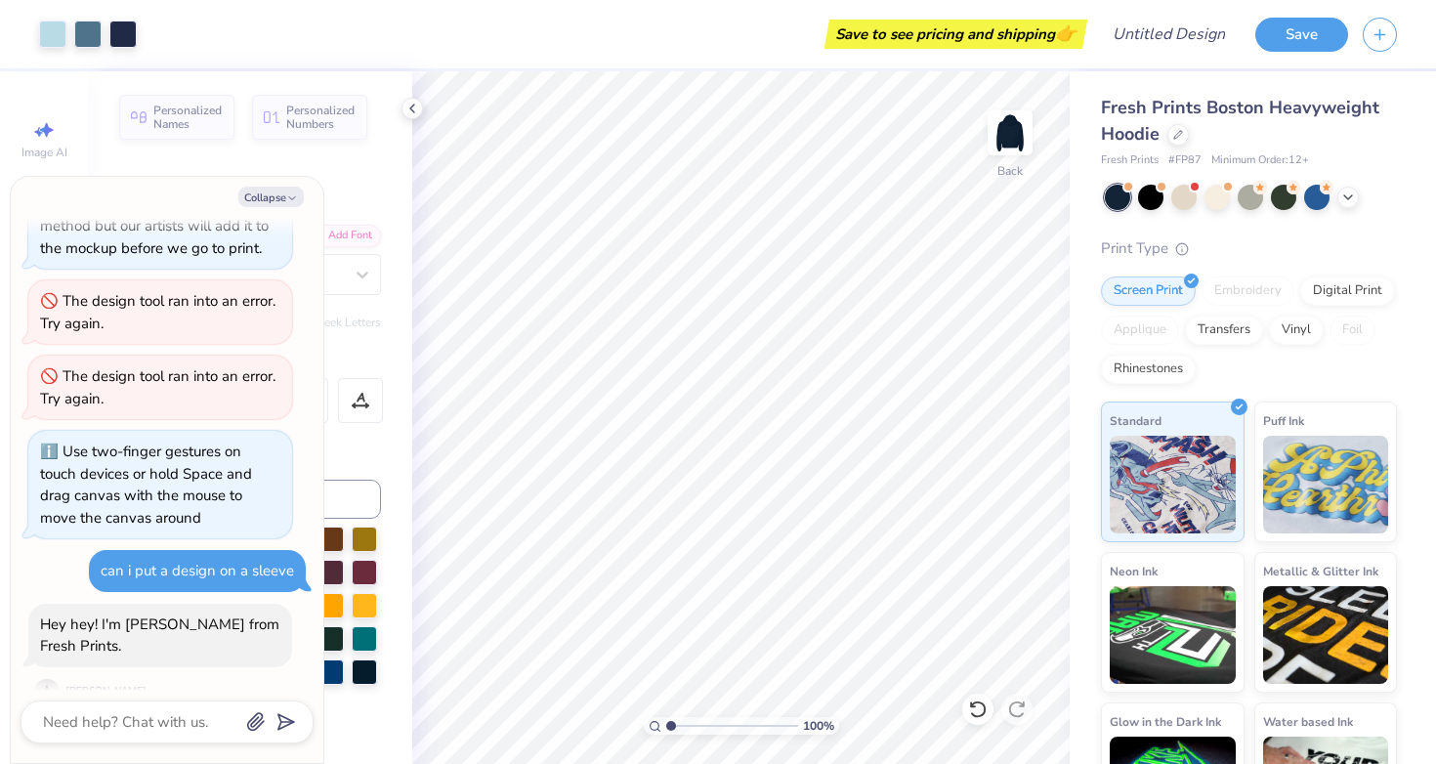
scroll to position [707, 0]
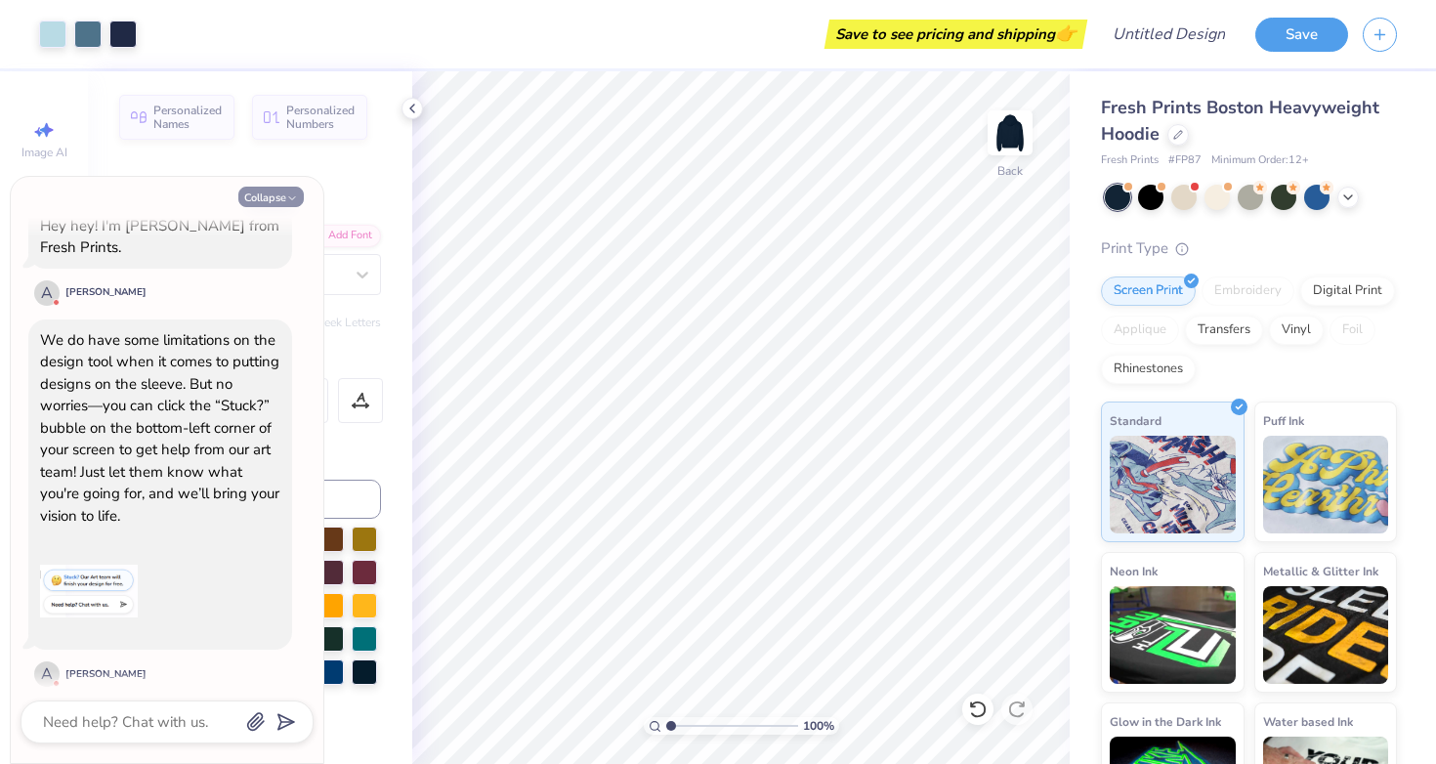
click at [278, 196] on button "Collapse" at bounding box center [270, 197] width 65 height 21
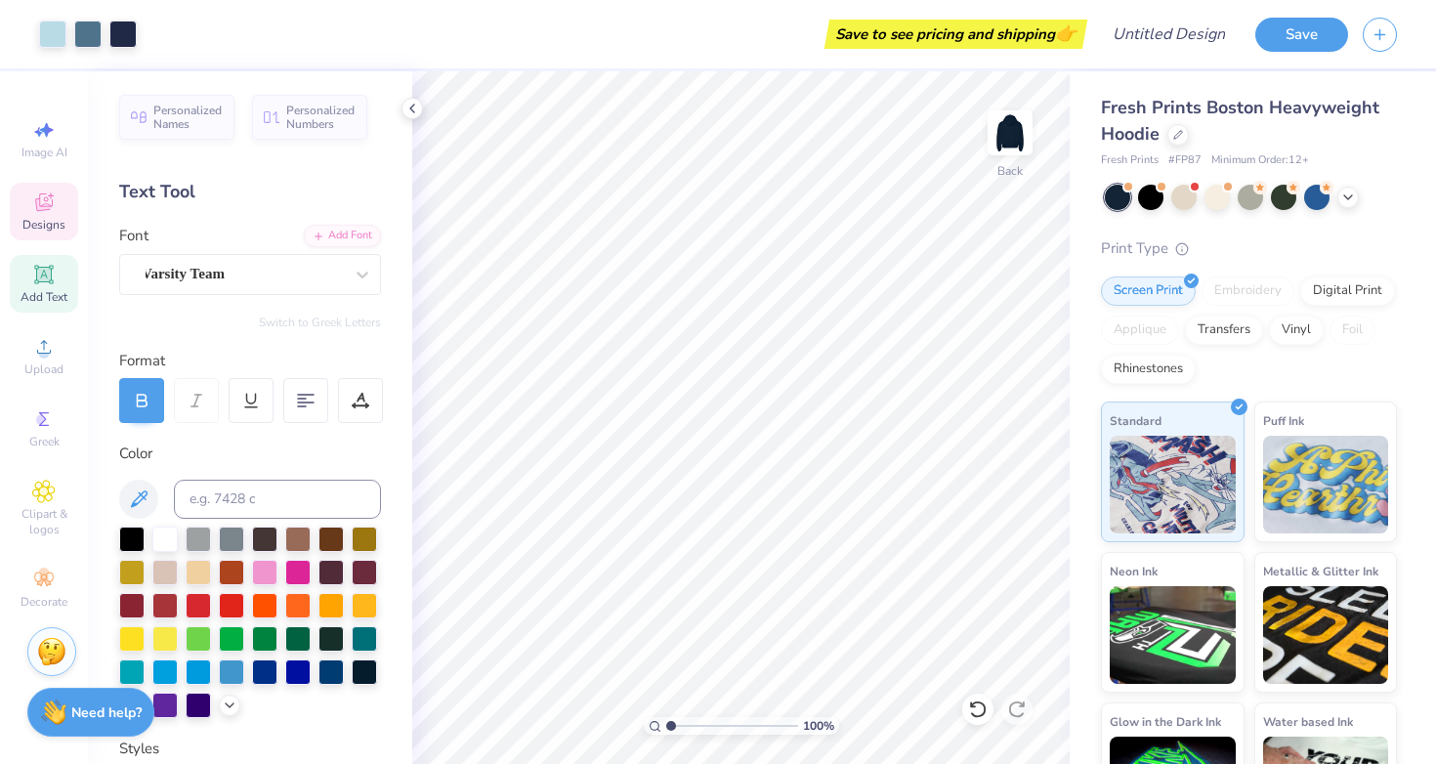
click at [53, 198] on icon at bounding box center [43, 201] width 23 height 23
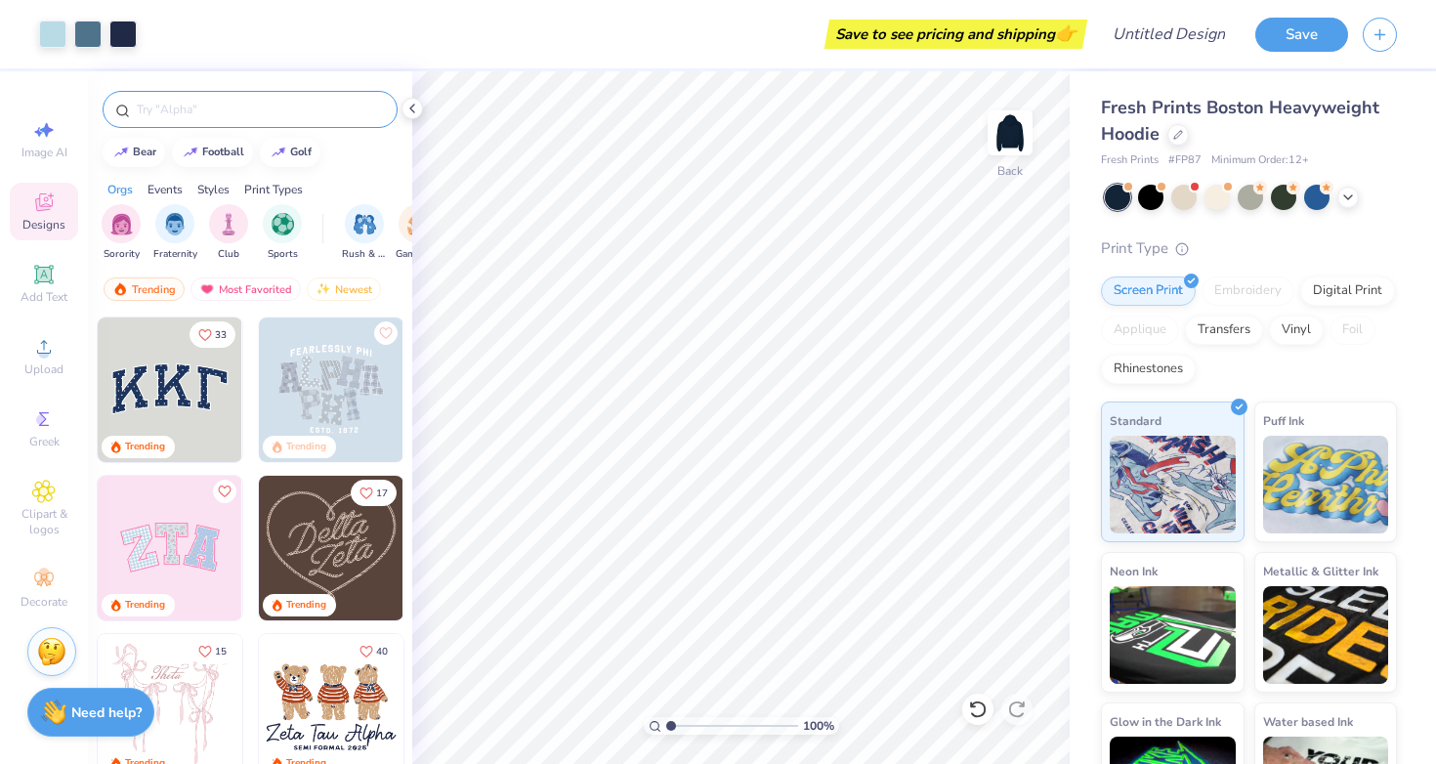
click at [230, 104] on input "text" at bounding box center [260, 110] width 250 height 20
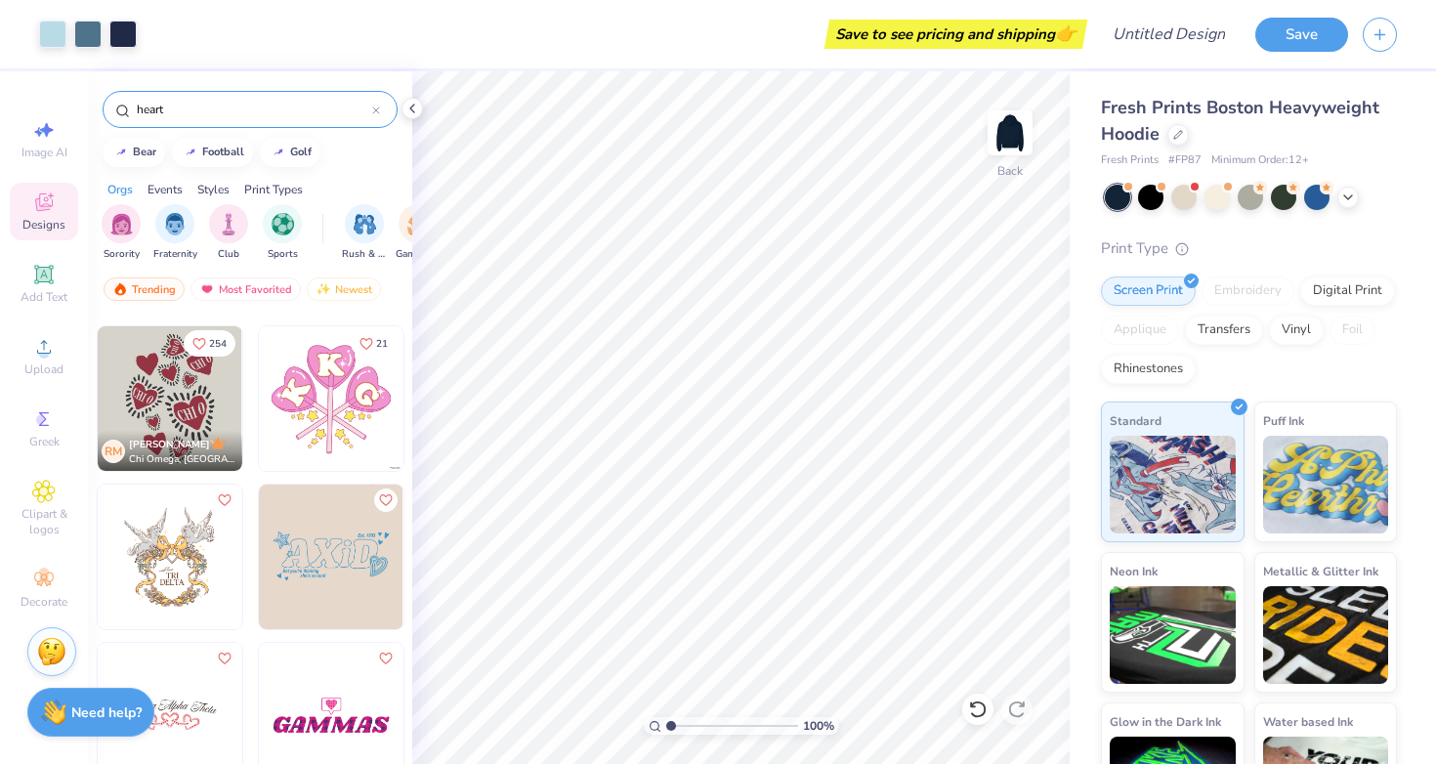
scroll to position [787, 0]
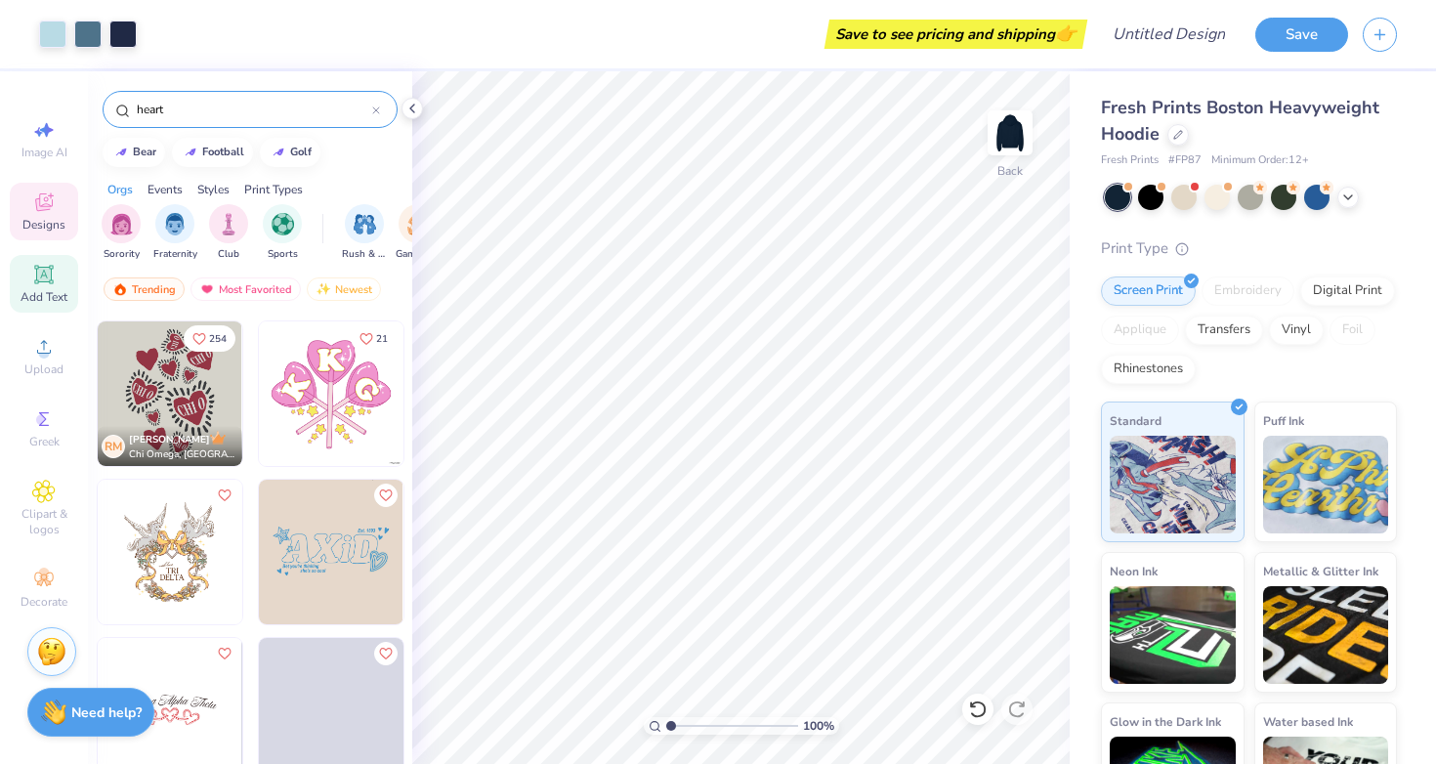
click at [49, 289] on span "Add Text" at bounding box center [44, 297] width 47 height 16
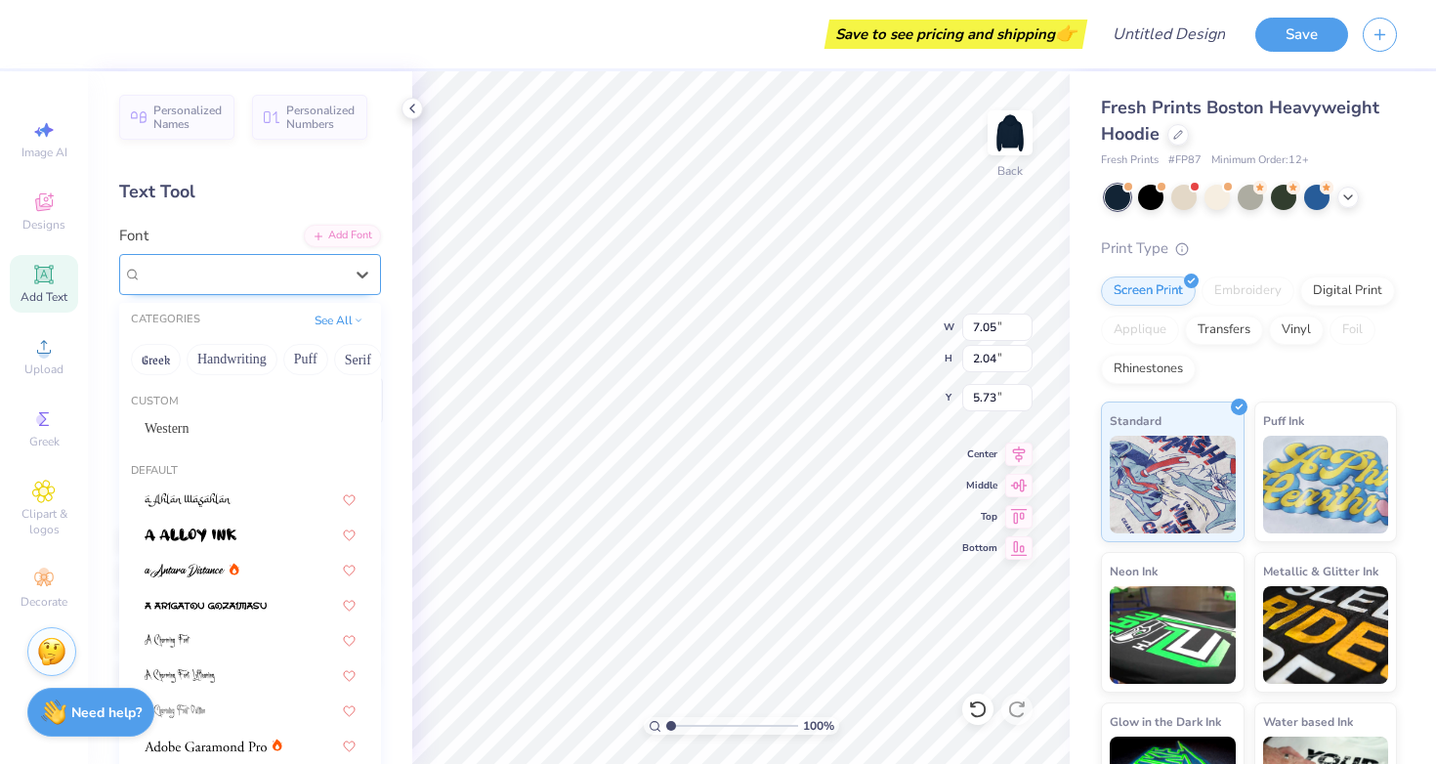
click at [189, 270] on span "Super Dream" at bounding box center [181, 274] width 78 height 22
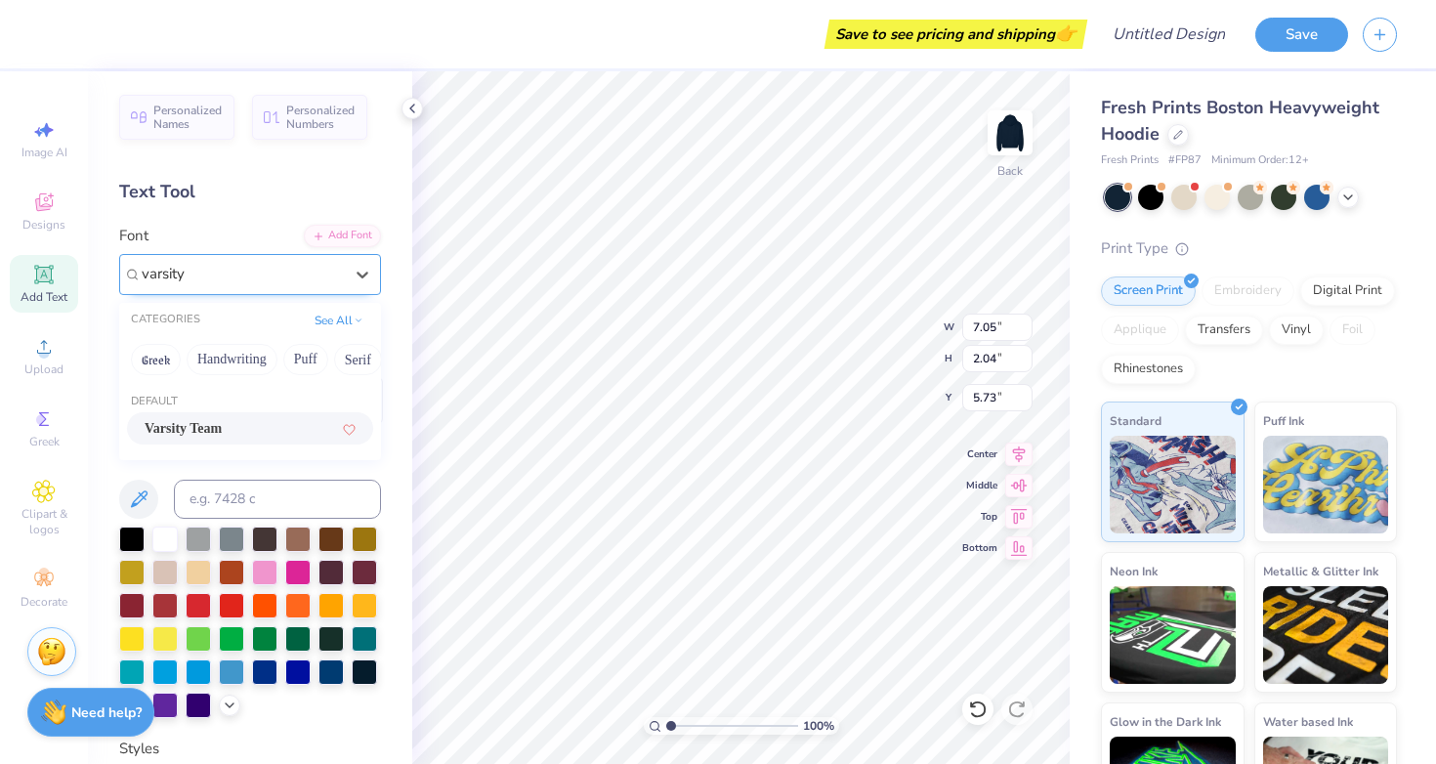
click at [183, 429] on span "Varsity Team" at bounding box center [183, 428] width 77 height 21
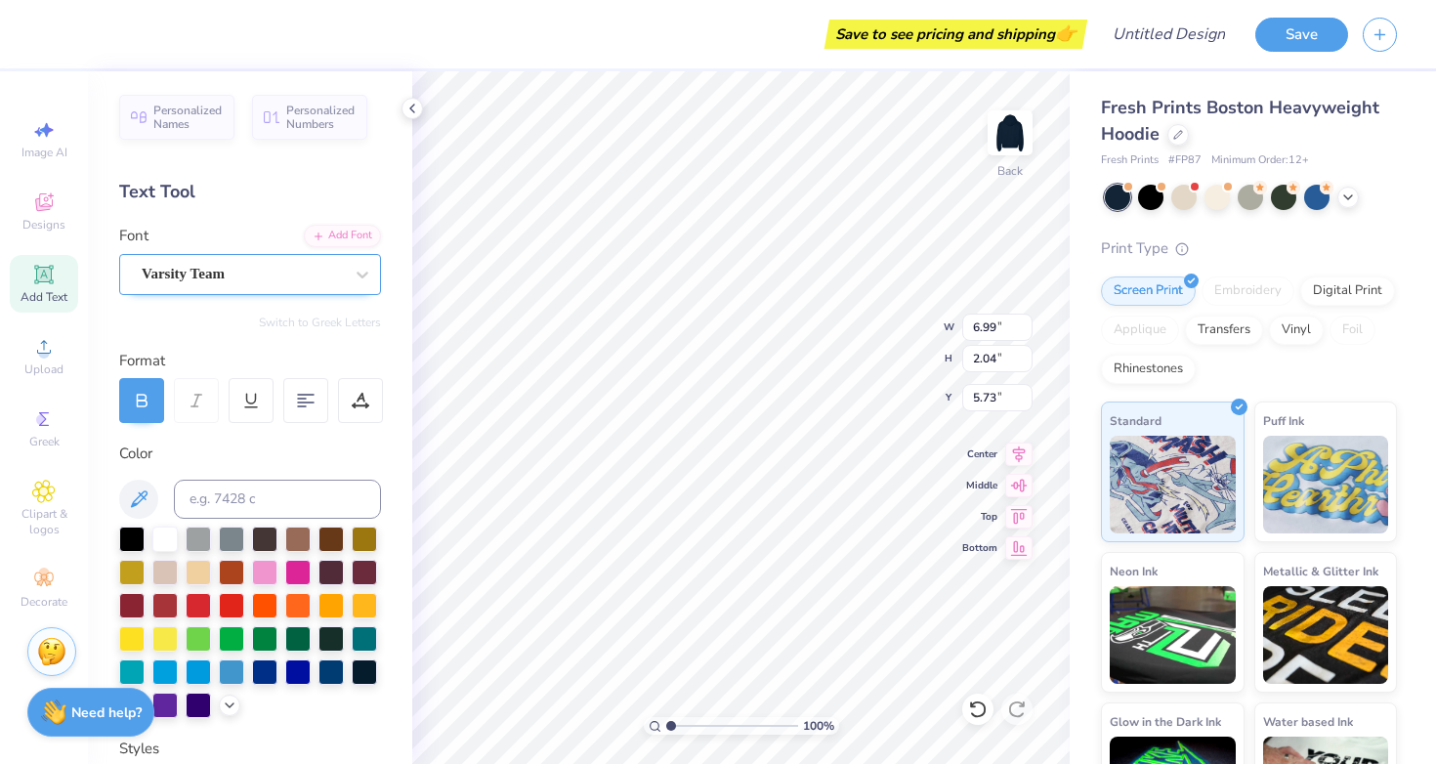
scroll to position [0, 4]
click at [140, 488] on icon at bounding box center [138, 498] width 23 height 23
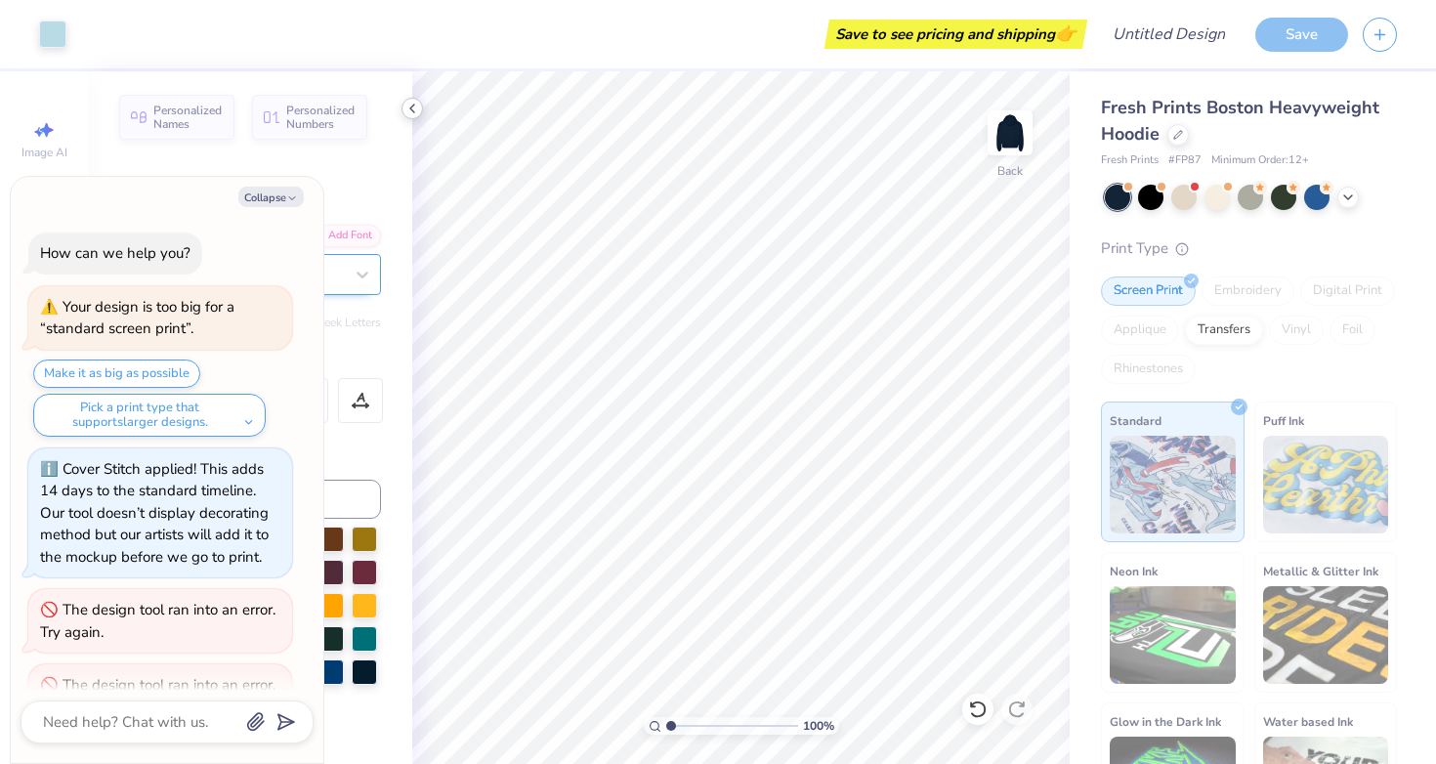
scroll to position [820, 0]
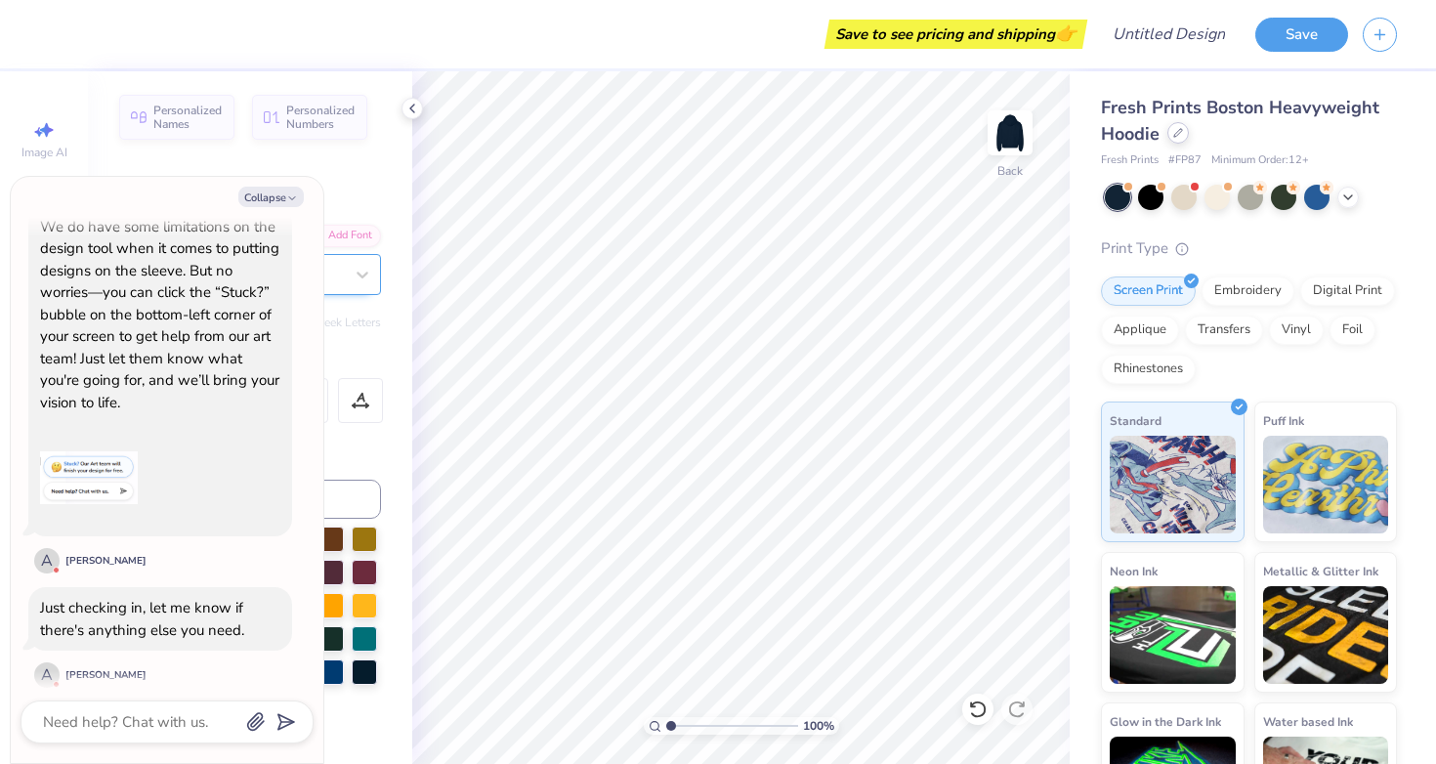
click at [1174, 135] on icon at bounding box center [1178, 133] width 8 height 8
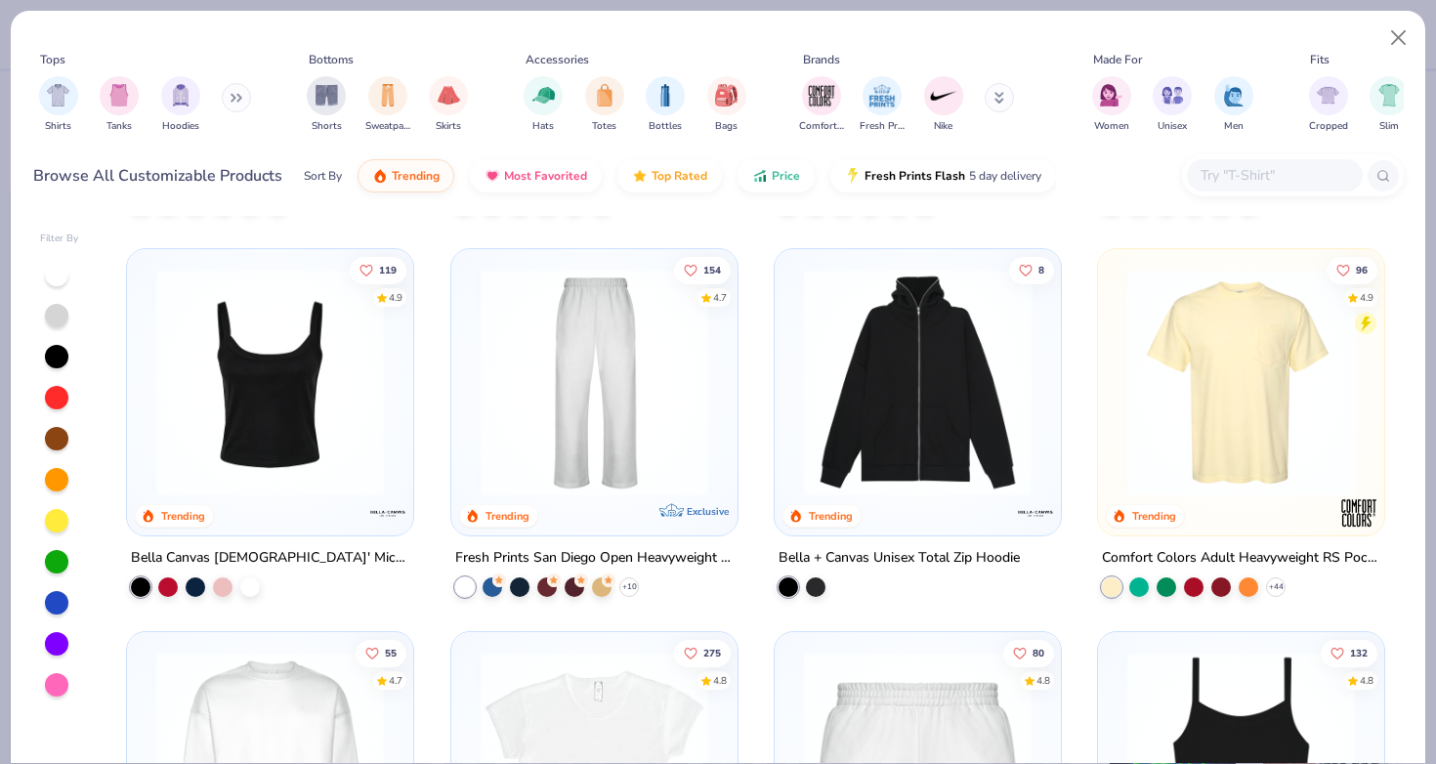
scroll to position [498, 0]
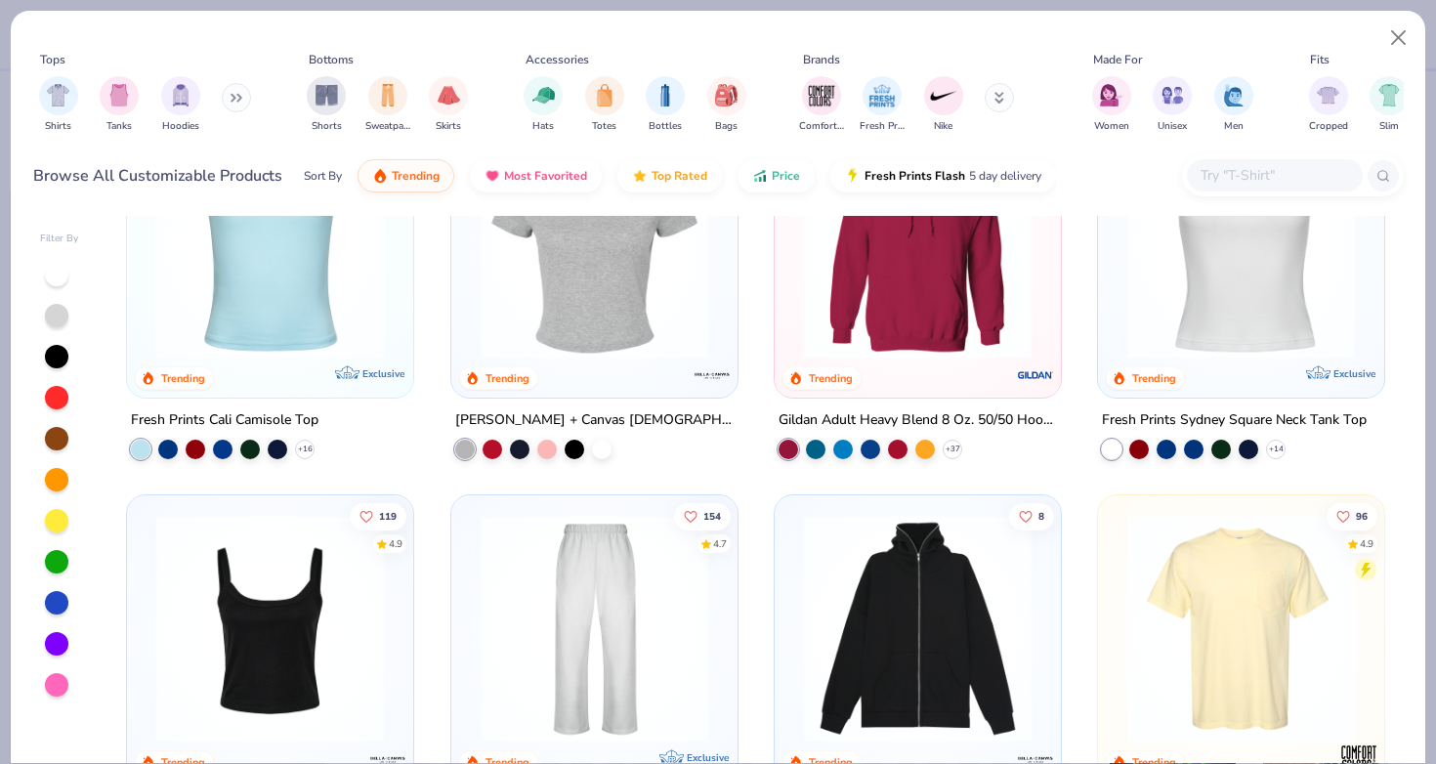
click at [238, 83] on button at bounding box center [236, 97] width 29 height 29
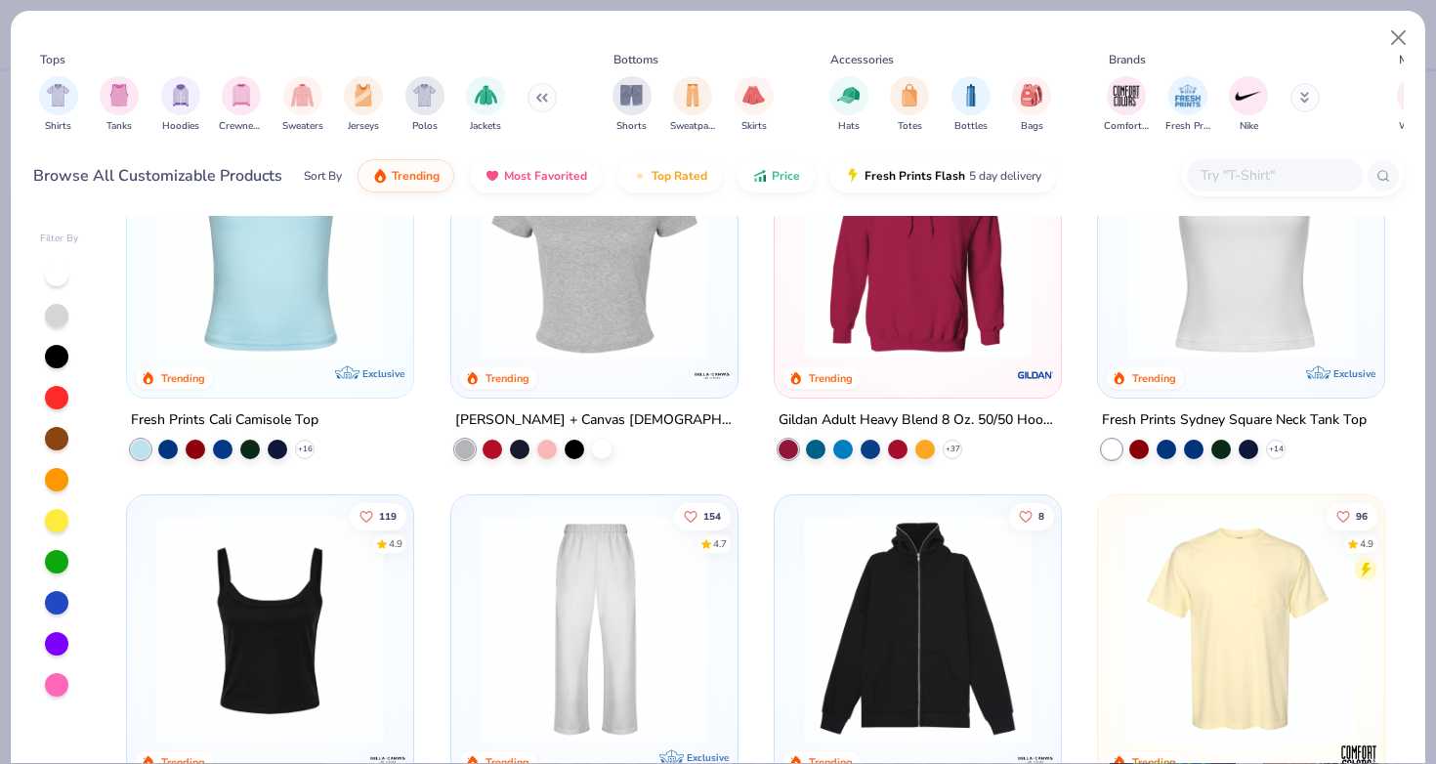
click at [238, 84] on img "filter for Crewnecks" at bounding box center [241, 95] width 21 height 22
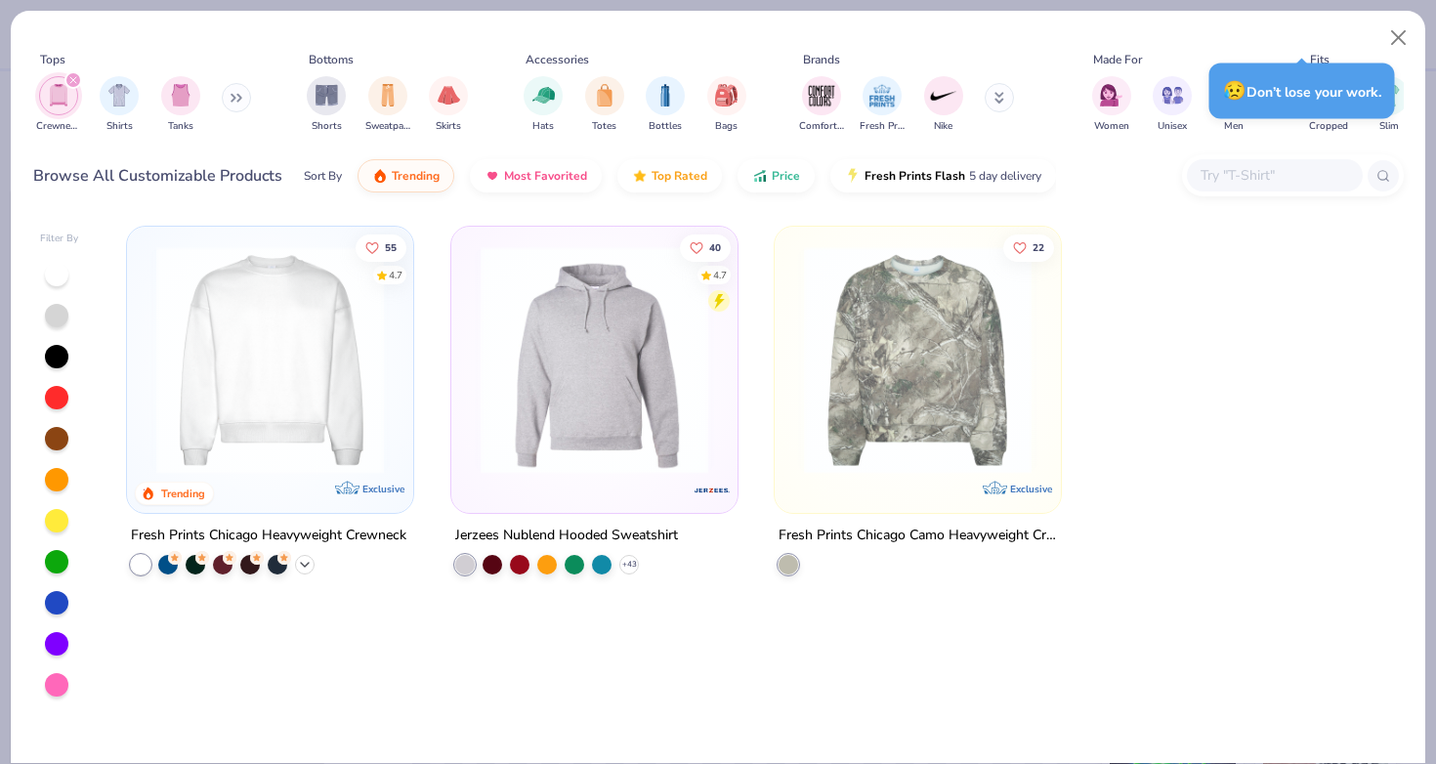
click at [304, 557] on icon at bounding box center [305, 565] width 16 height 16
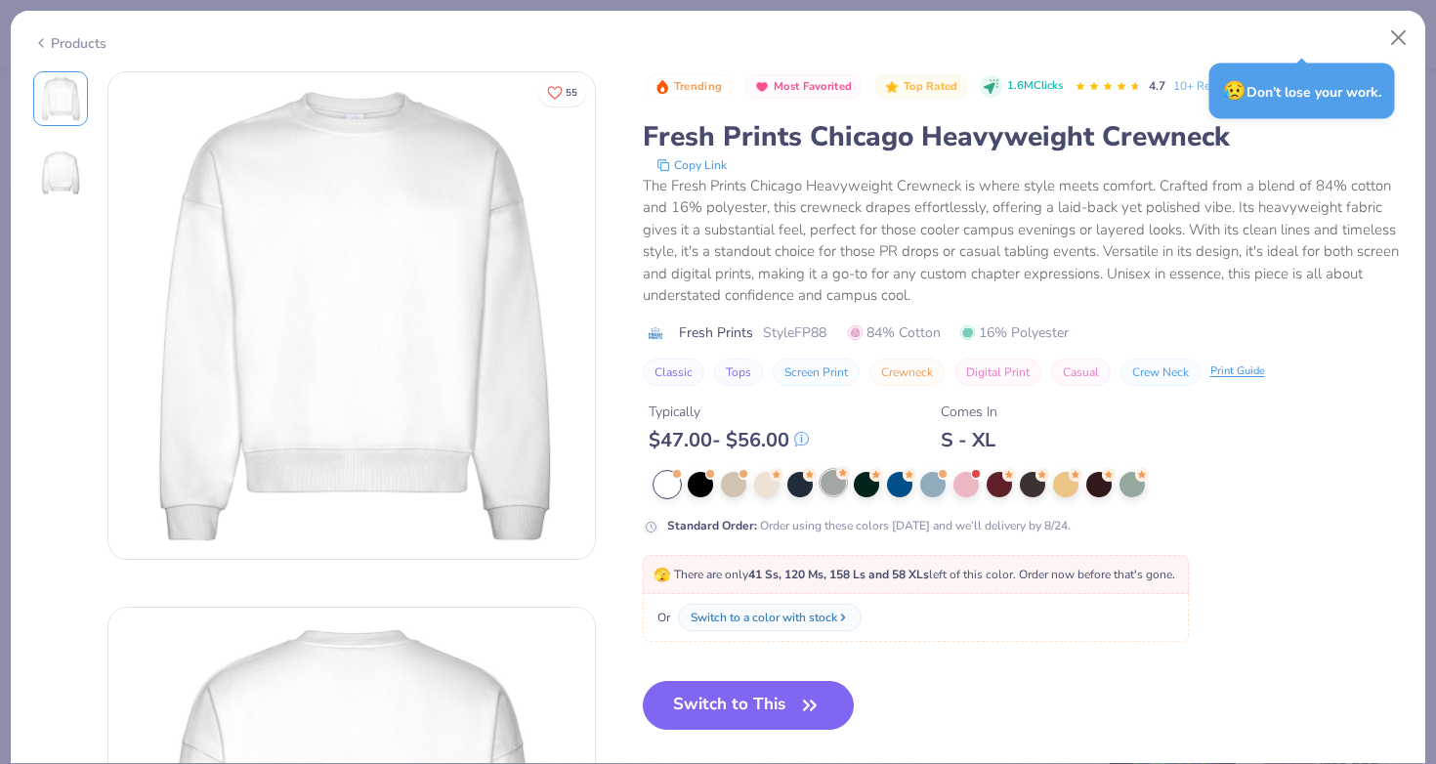
click at [820, 470] on div at bounding box center [832, 482] width 25 height 25
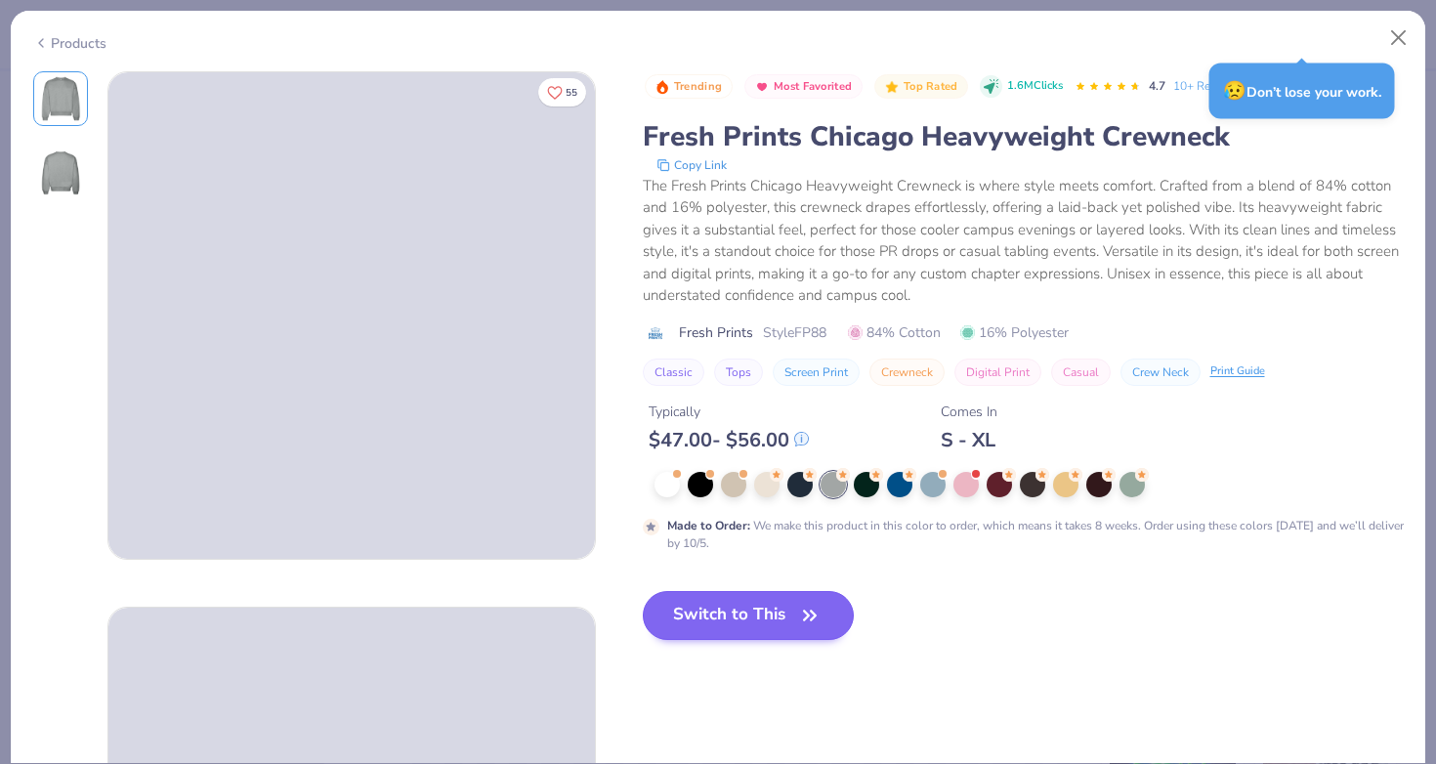
click at [658, 591] on button "Switch to This" at bounding box center [749, 615] width 212 height 49
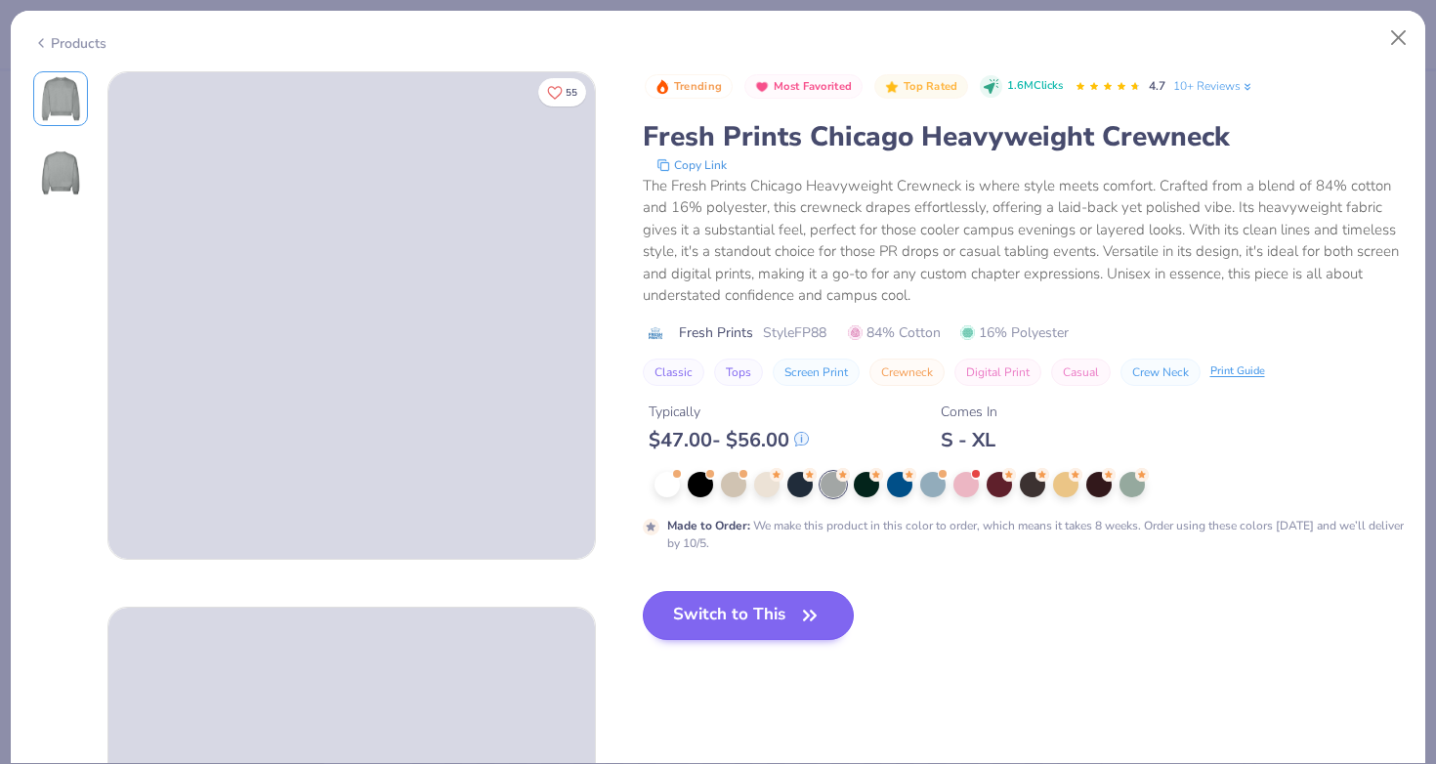
scroll to position [982, 0]
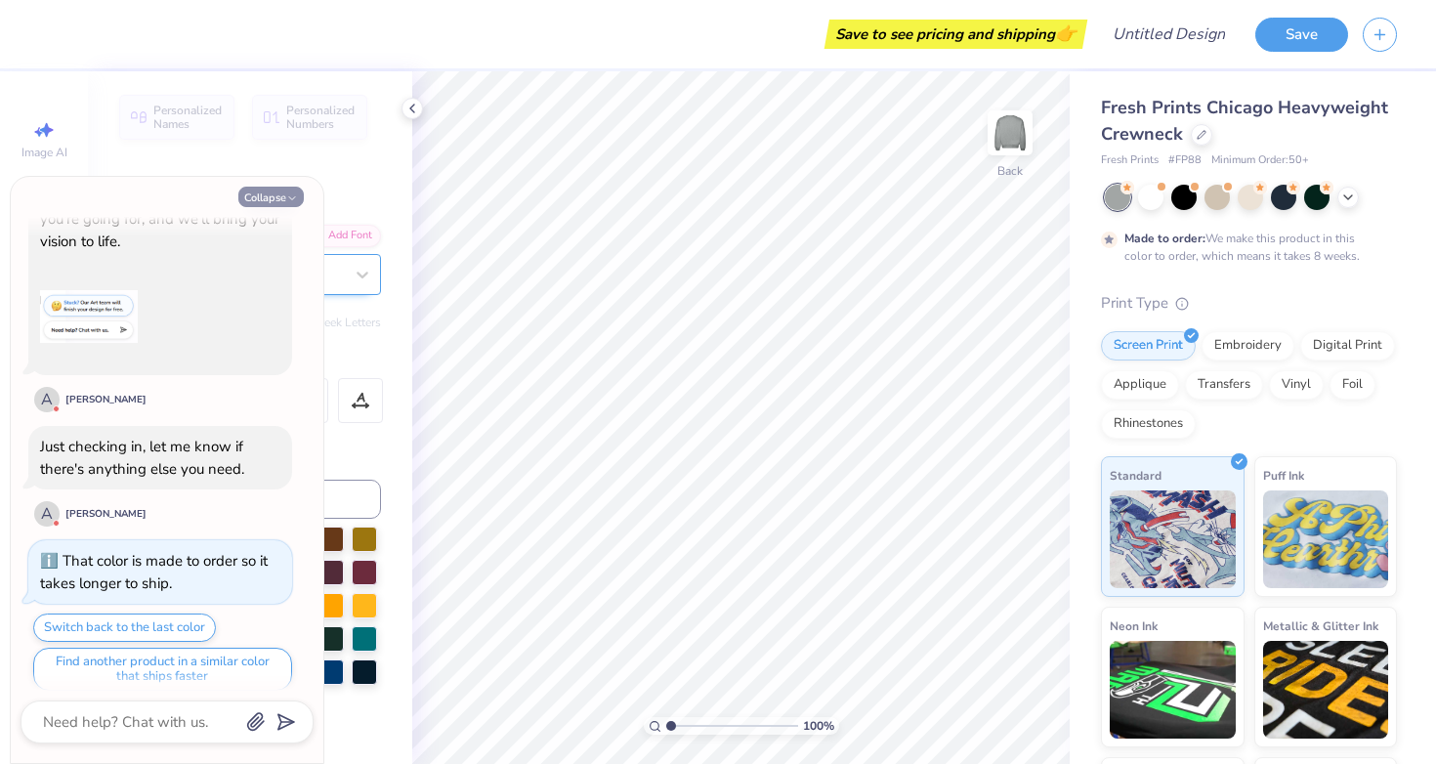
click at [293, 200] on icon "button" at bounding box center [292, 198] width 12 height 12
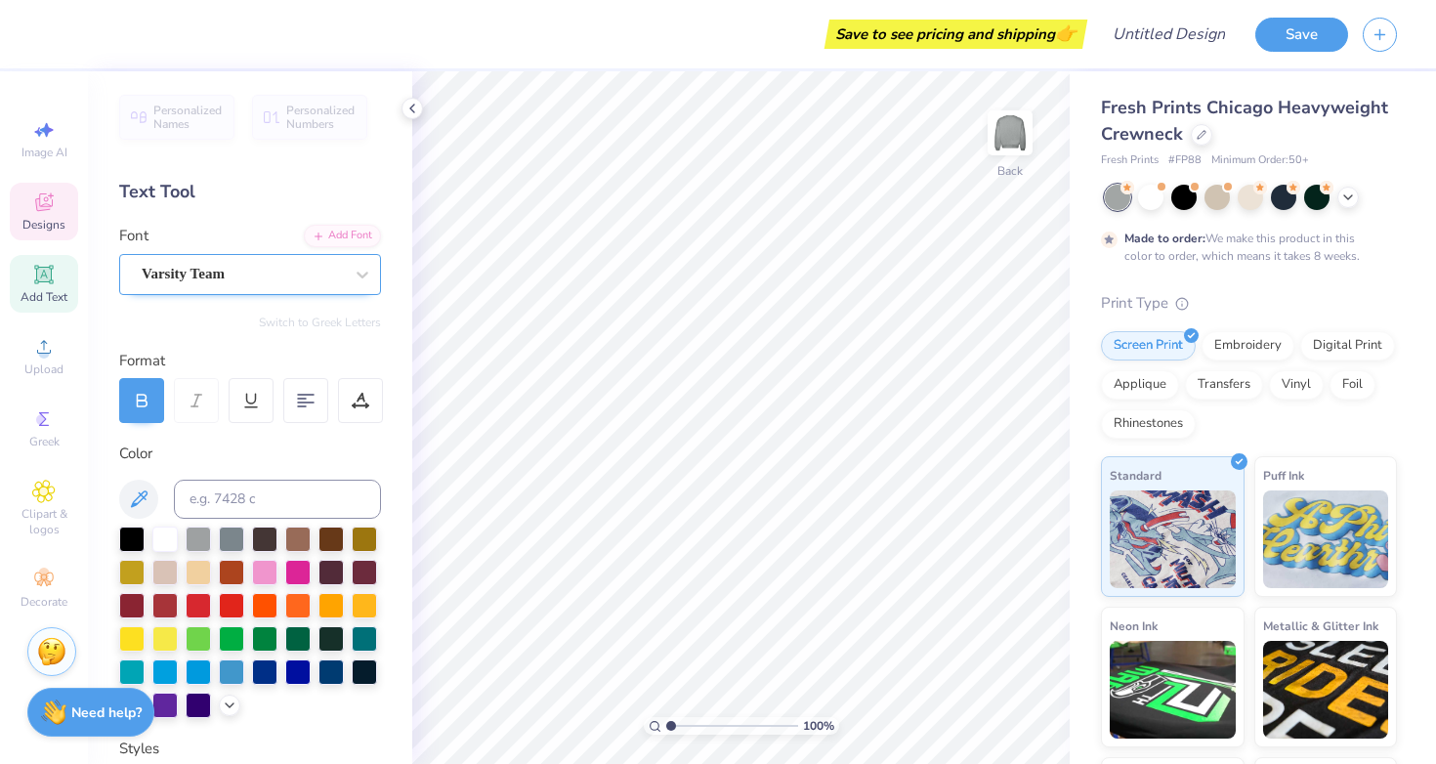
click at [35, 201] on icon at bounding box center [43, 201] width 23 height 23
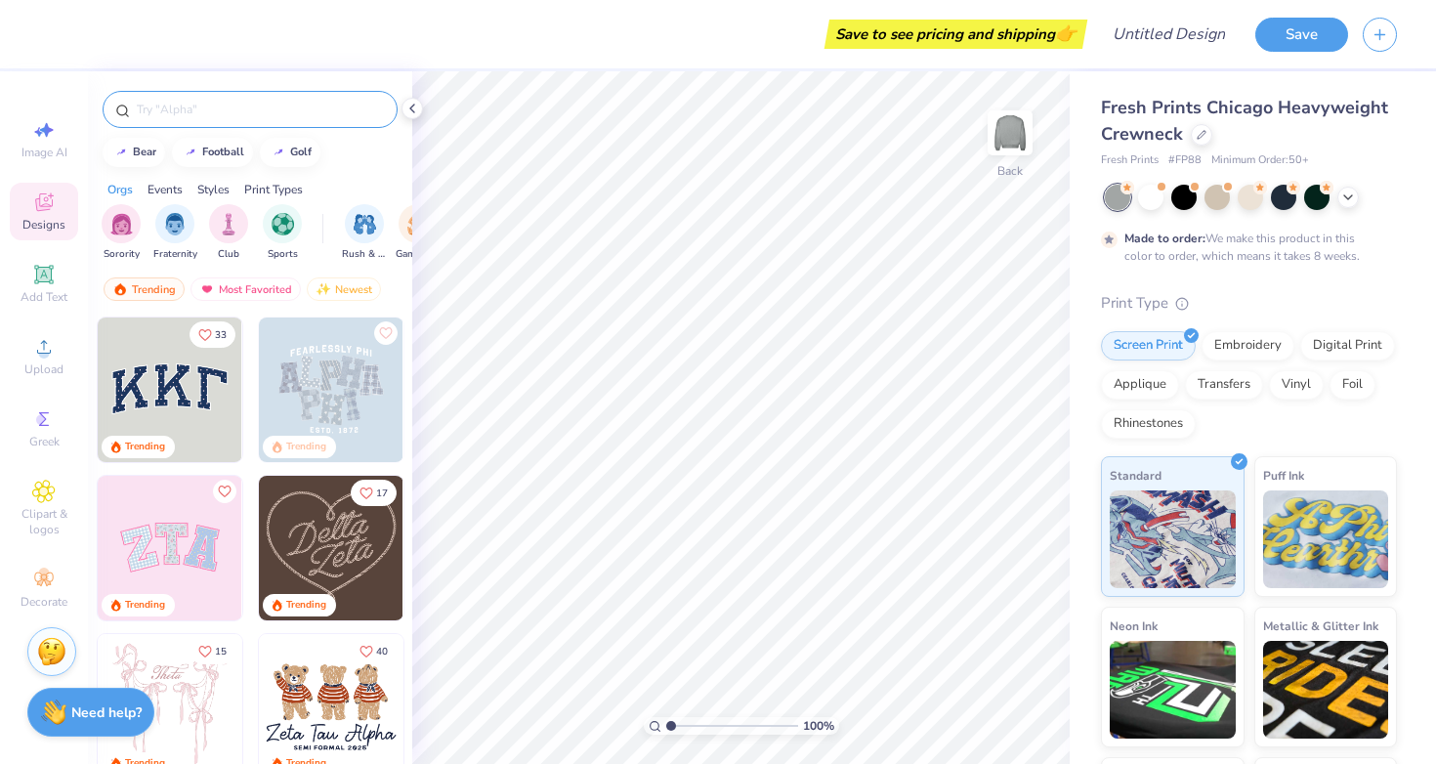
click at [205, 103] on input "text" at bounding box center [260, 110] width 250 height 20
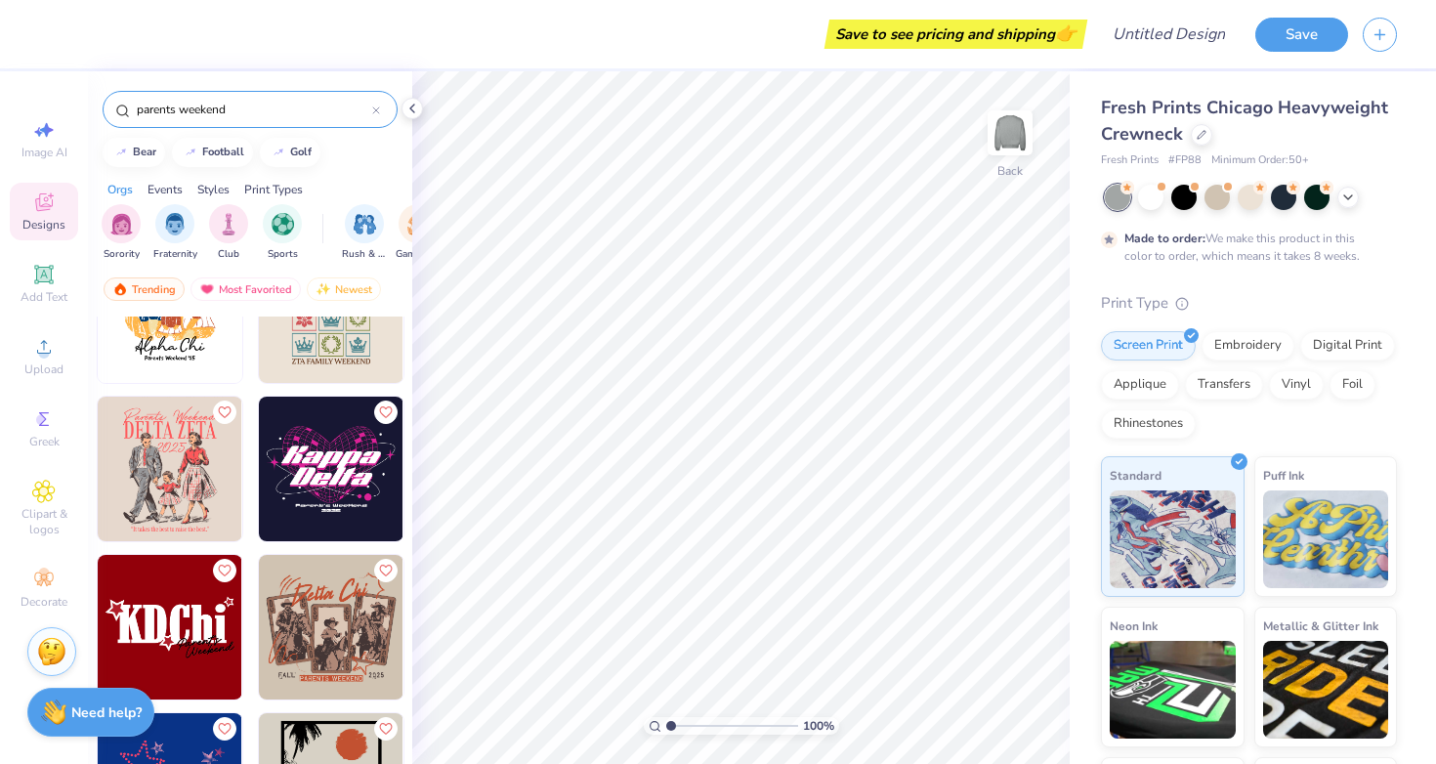
scroll to position [1034, 0]
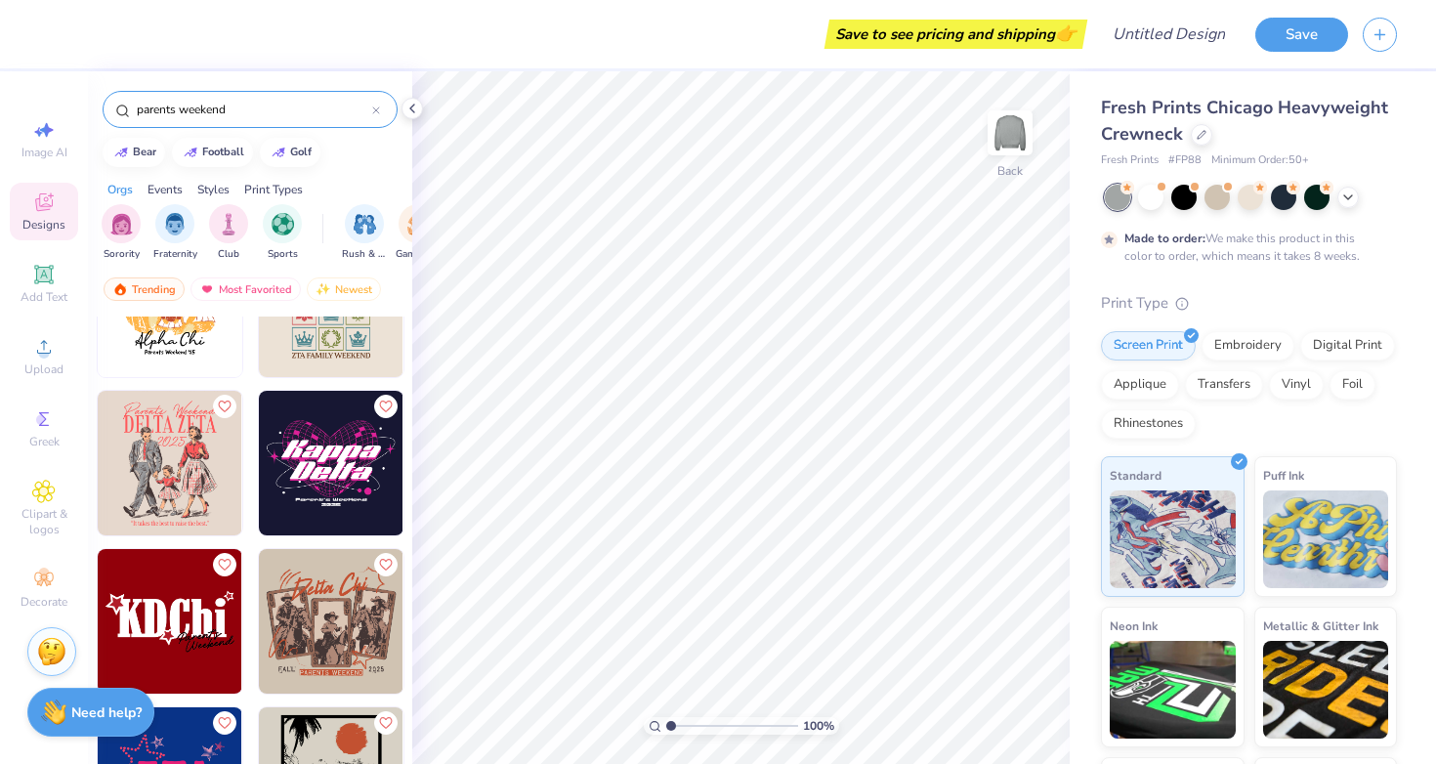
click at [379, 101] on div at bounding box center [376, 110] width 8 height 18
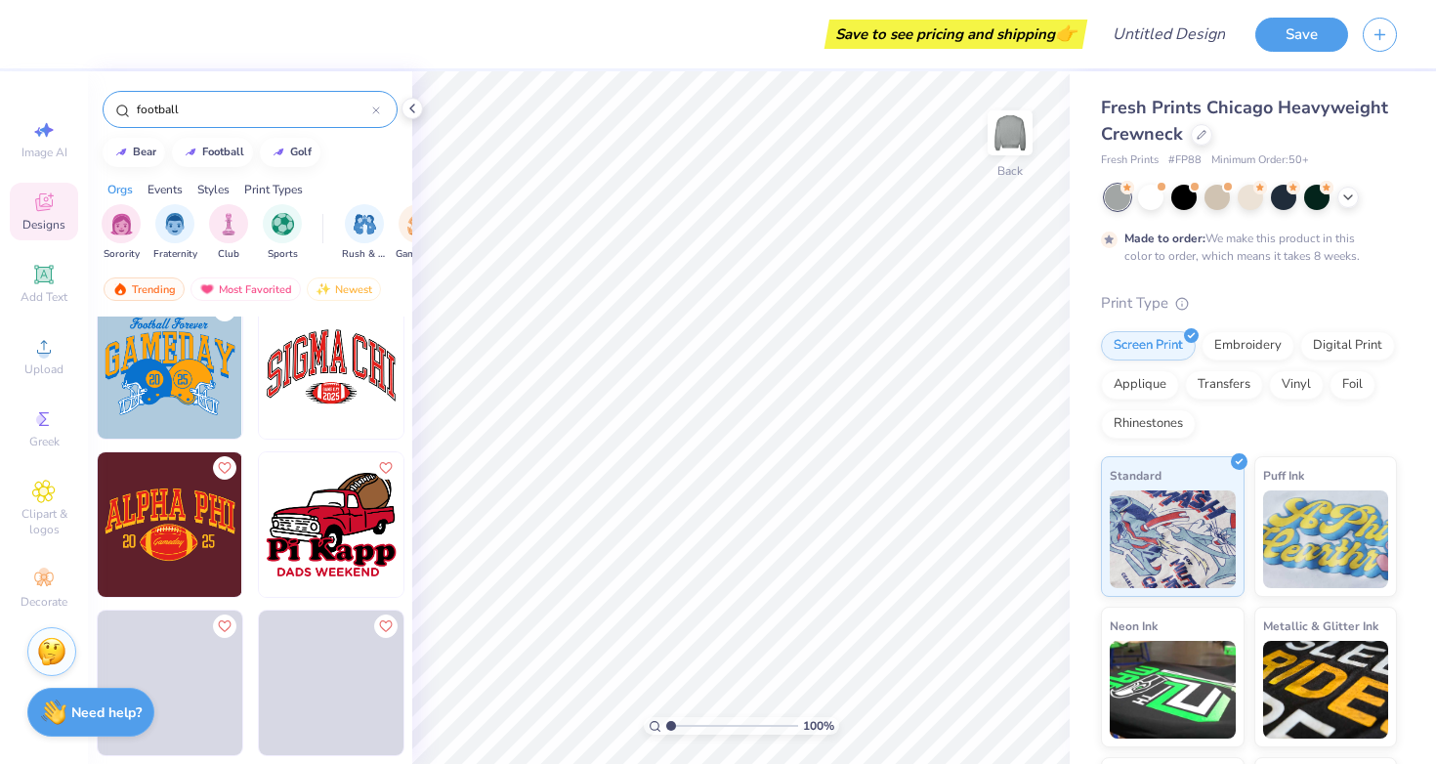
scroll to position [5913, 0]
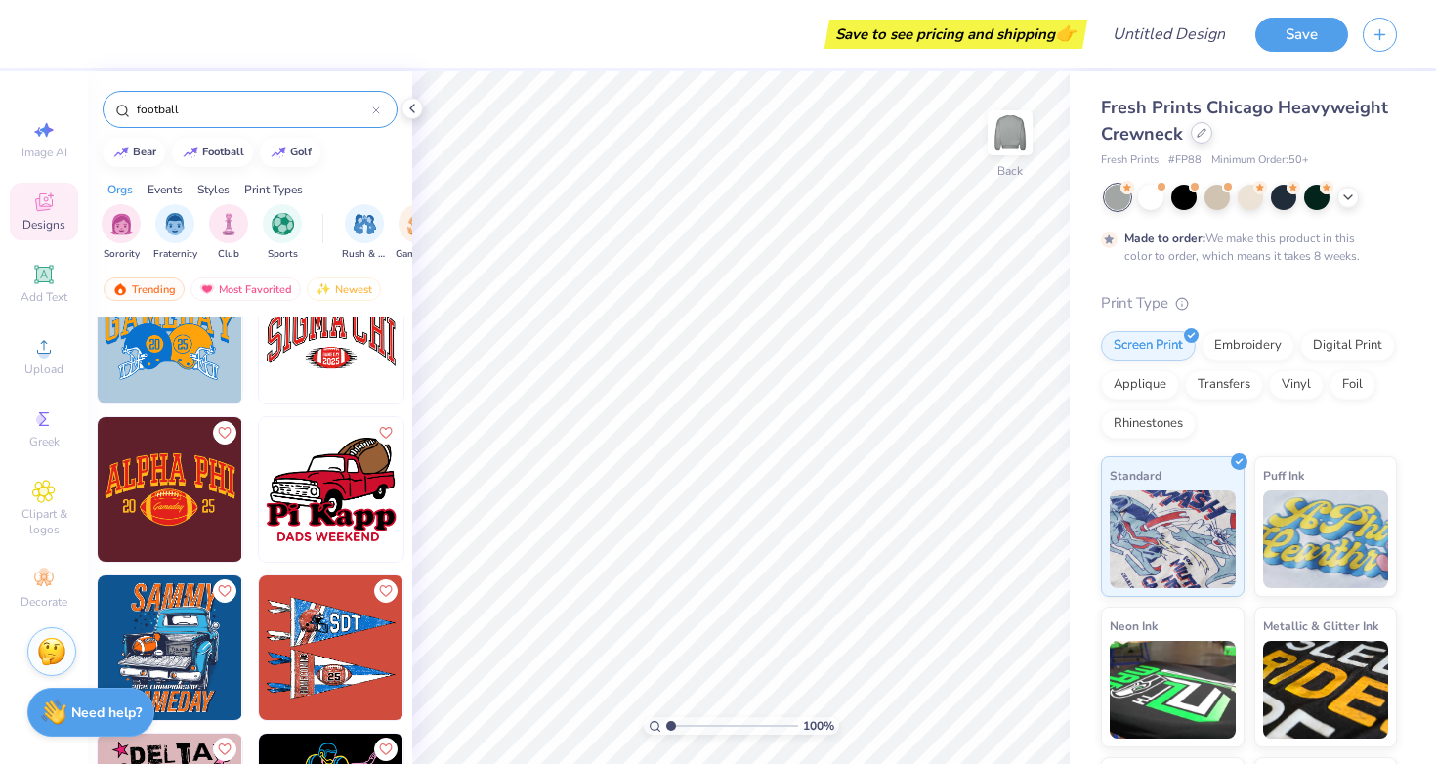
click at [1202, 138] on div at bounding box center [1201, 132] width 21 height 21
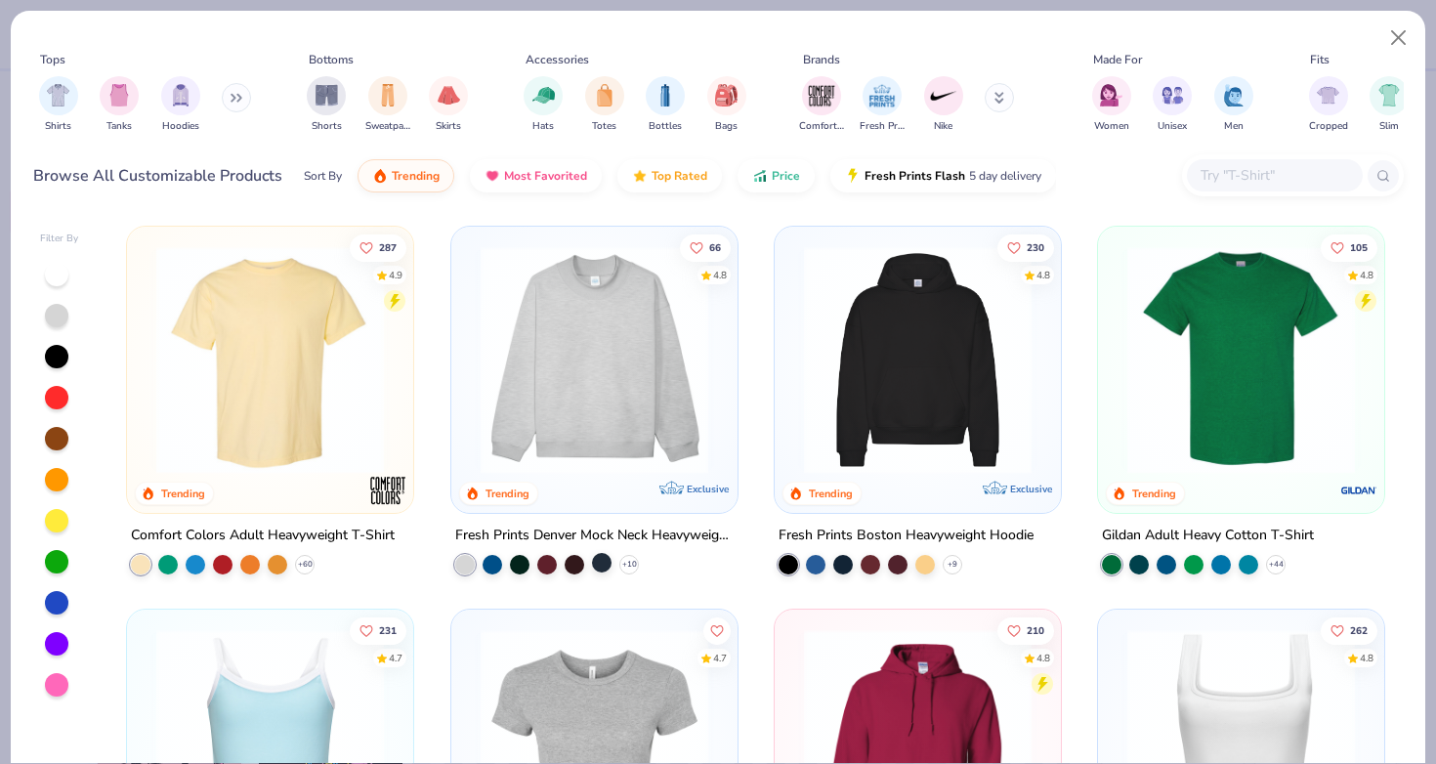
click at [601, 553] on div at bounding box center [602, 563] width 20 height 20
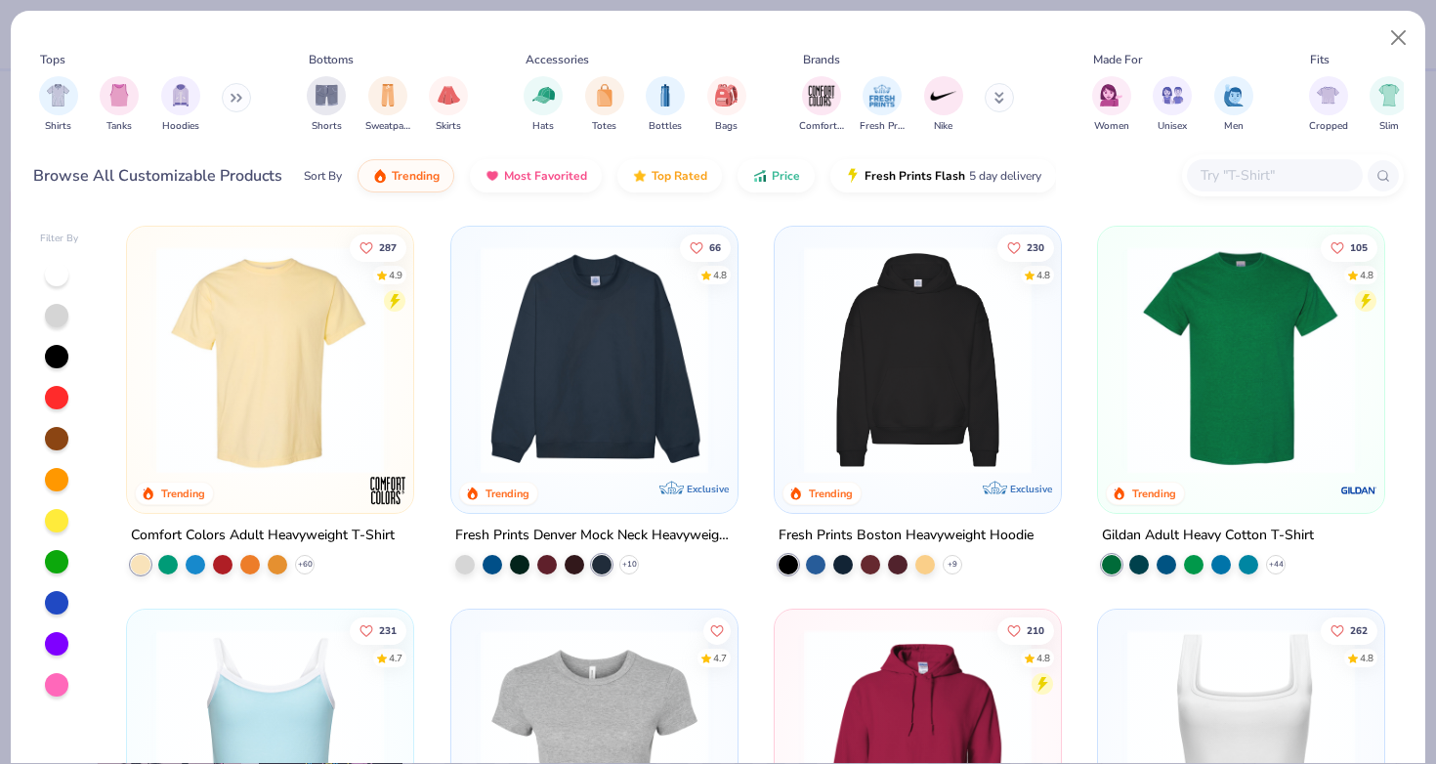
click at [626, 357] on img at bounding box center [594, 360] width 247 height 228
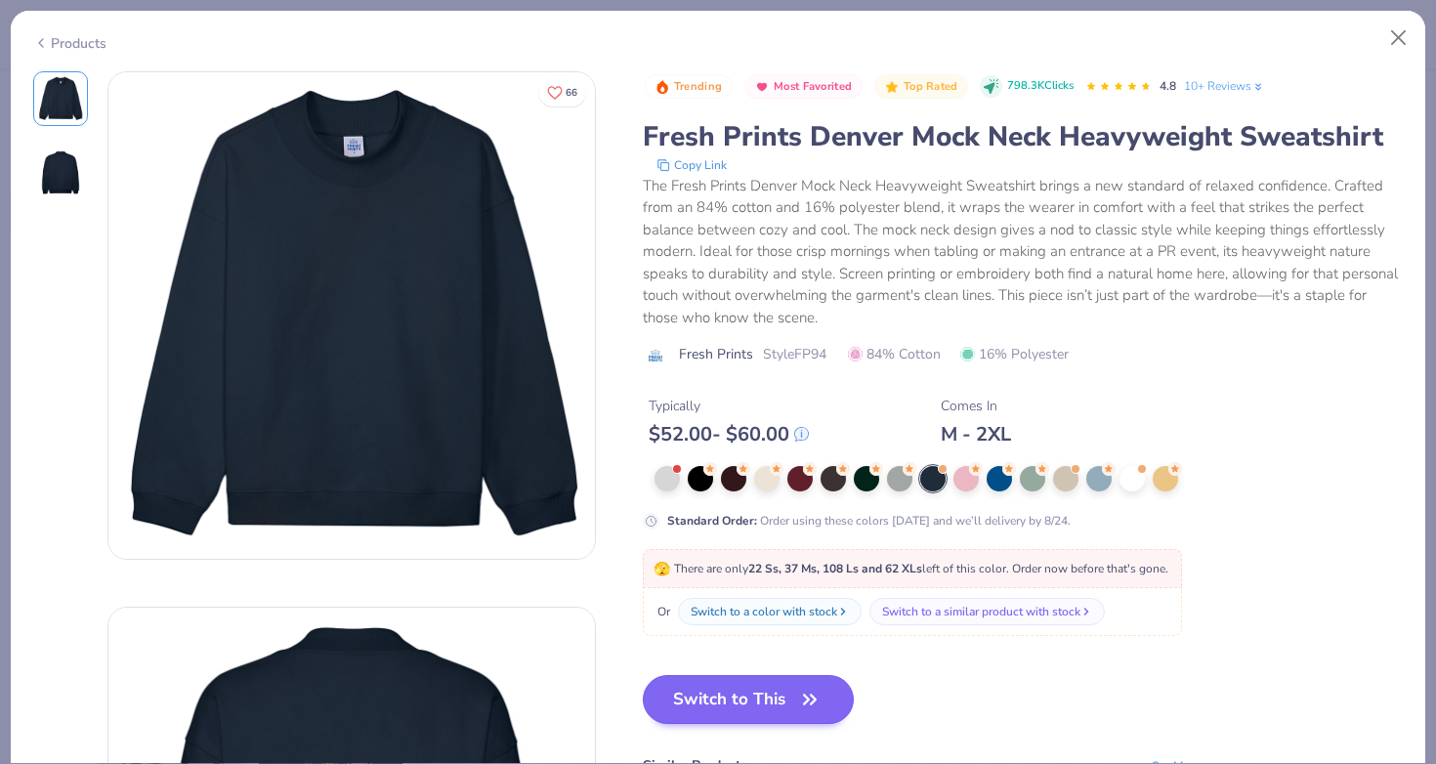
click at [643, 675] on button "Switch to This" at bounding box center [749, 699] width 212 height 49
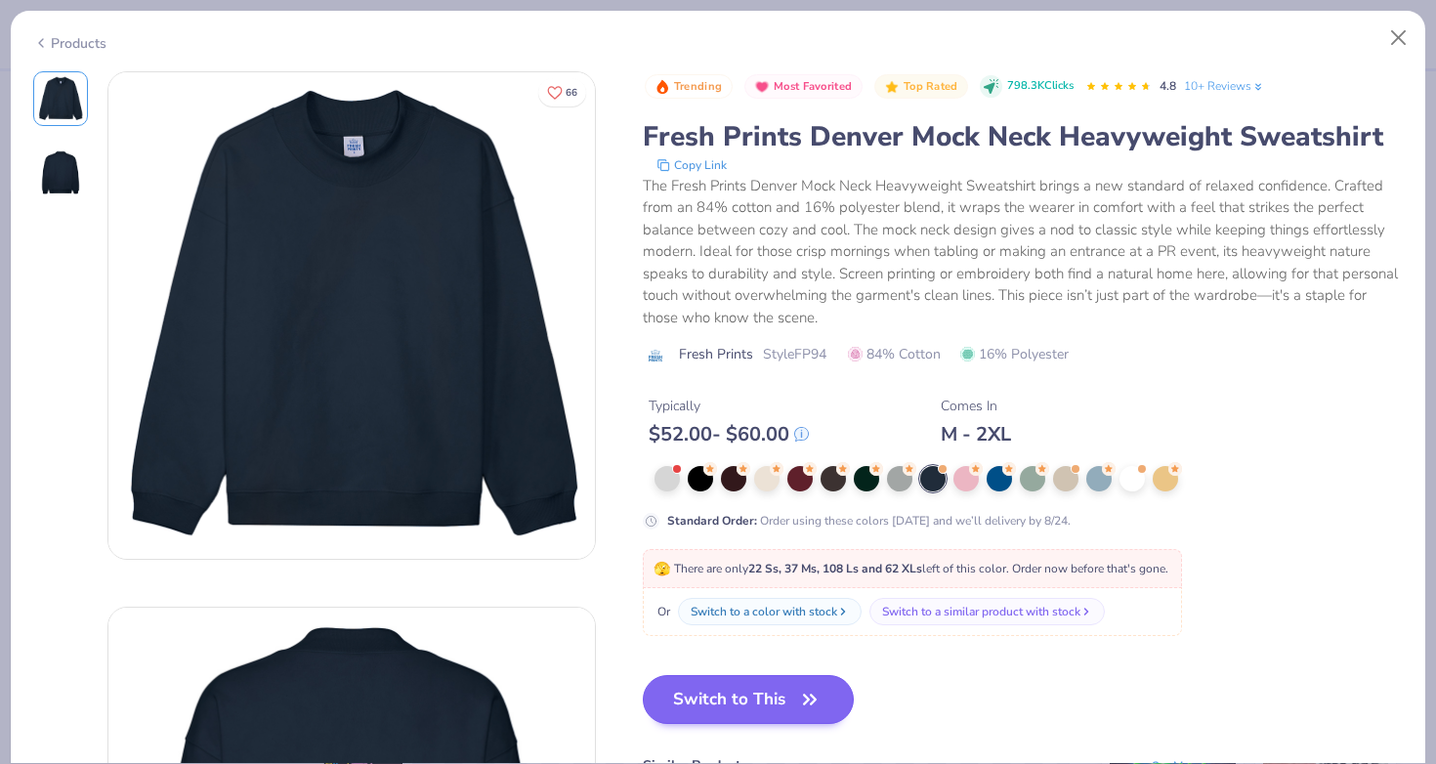
click at [694, 675] on button "Switch to This" at bounding box center [749, 699] width 212 height 49
click at [796, 686] on icon "button" at bounding box center [809, 699] width 27 height 27
click at [1179, 554] on div "🫣 There are only 22 Ss, 37 Ms, 108 Ls and 62 XLs left of this color. Order now …" at bounding box center [1023, 592] width 761 height 87
click at [920, 466] on div at bounding box center [932, 478] width 25 height 25
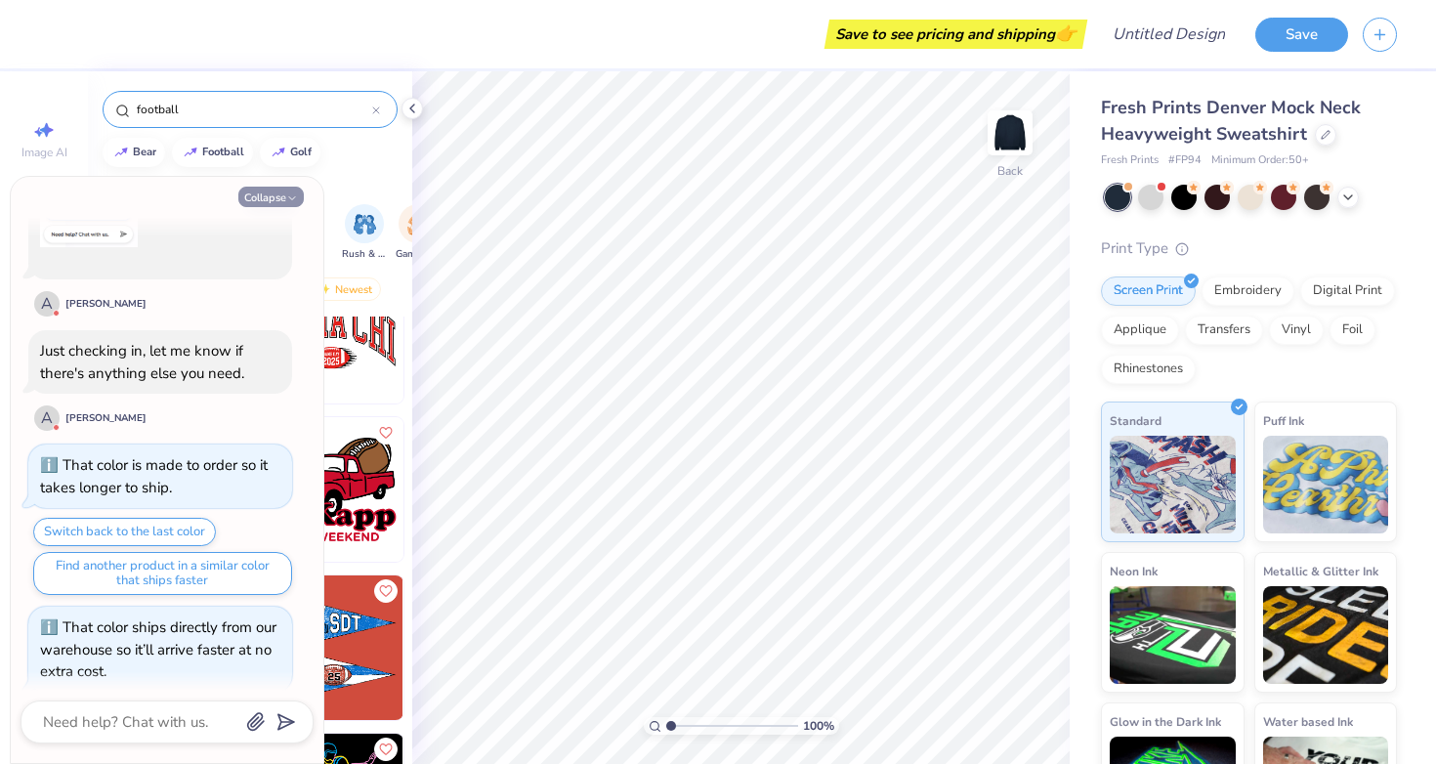
click at [273, 191] on button "Collapse" at bounding box center [270, 197] width 65 height 21
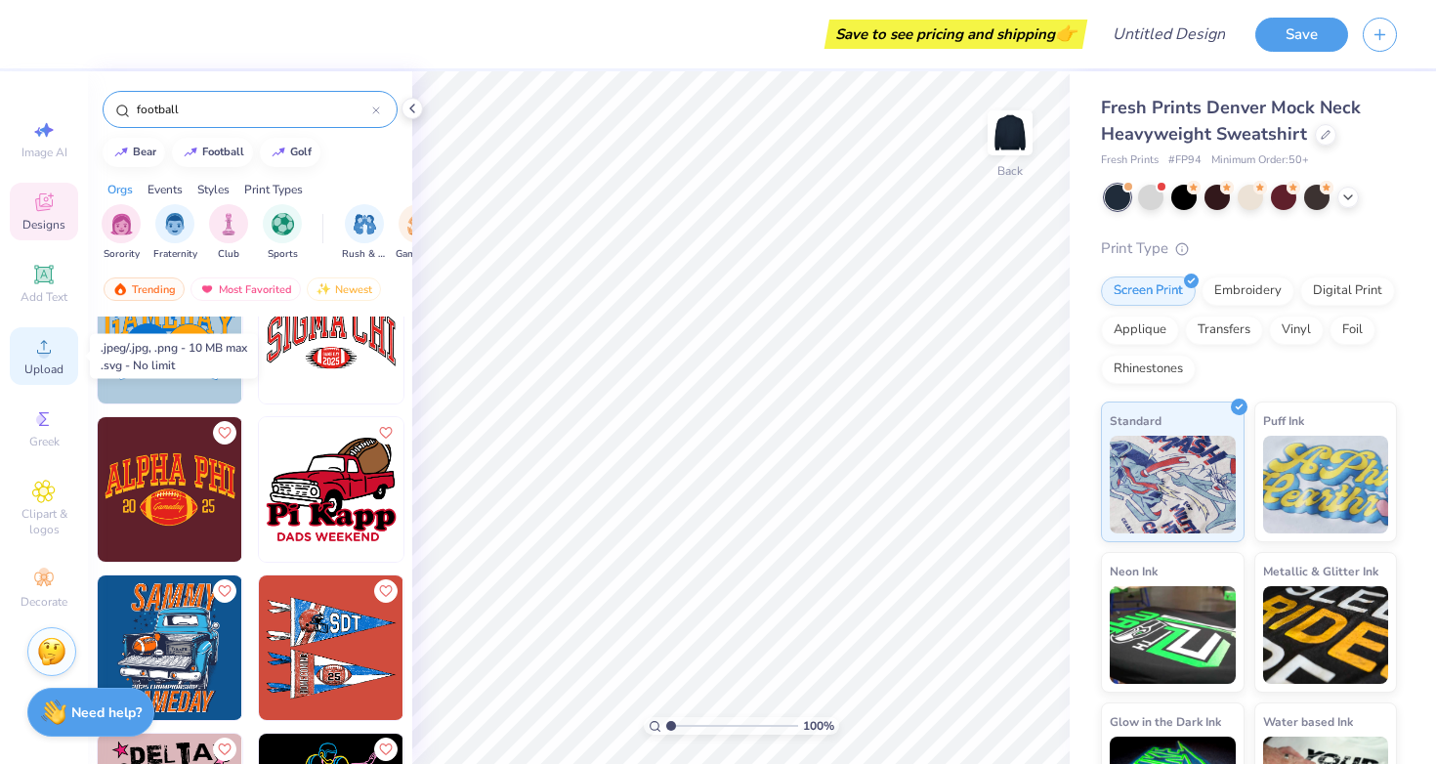
click at [30, 348] on div "Upload" at bounding box center [44, 356] width 68 height 58
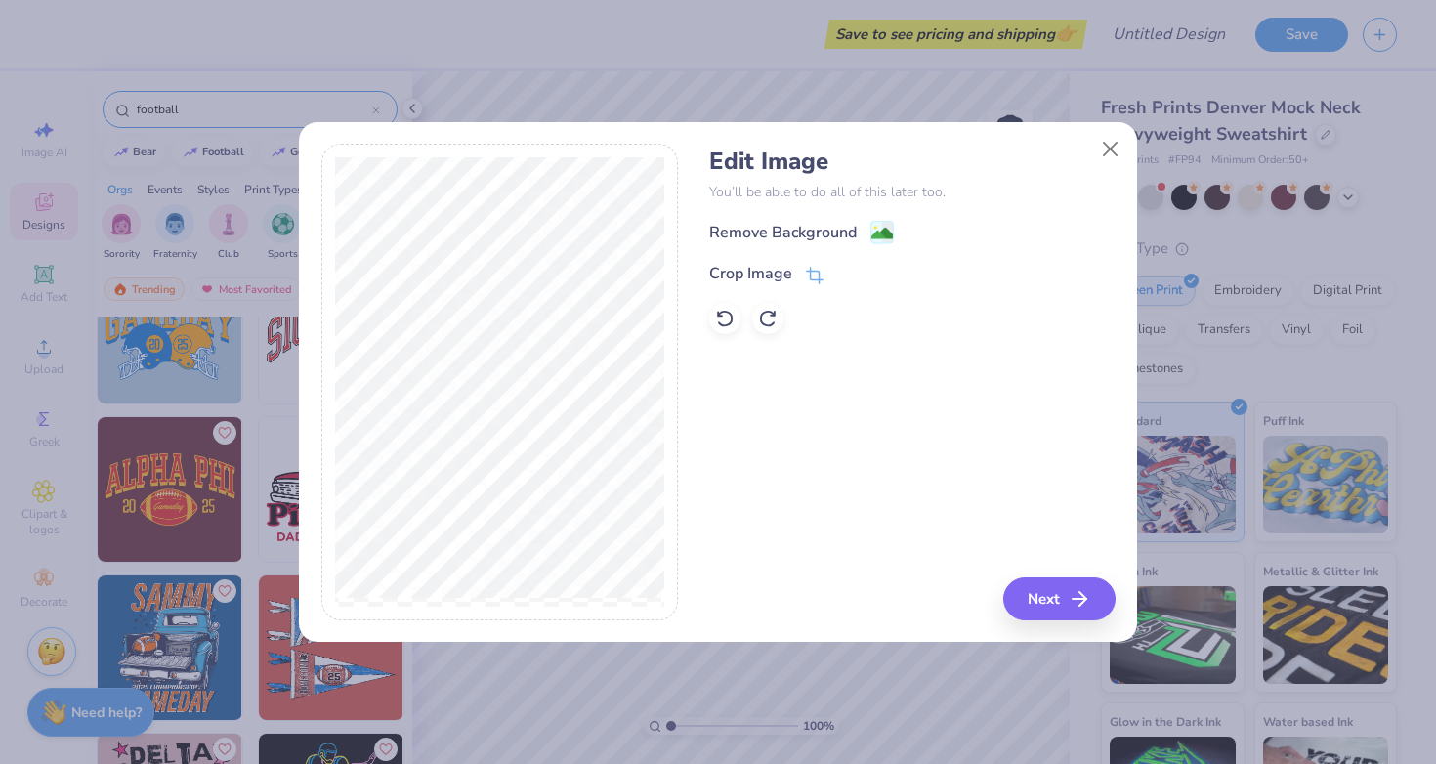
click at [798, 217] on div "Edit Image You’ll be able to do all of this later too. Remove Background Crop I…" at bounding box center [911, 240] width 405 height 187
click at [802, 234] on div "Remove Background" at bounding box center [782, 234] width 147 height 23
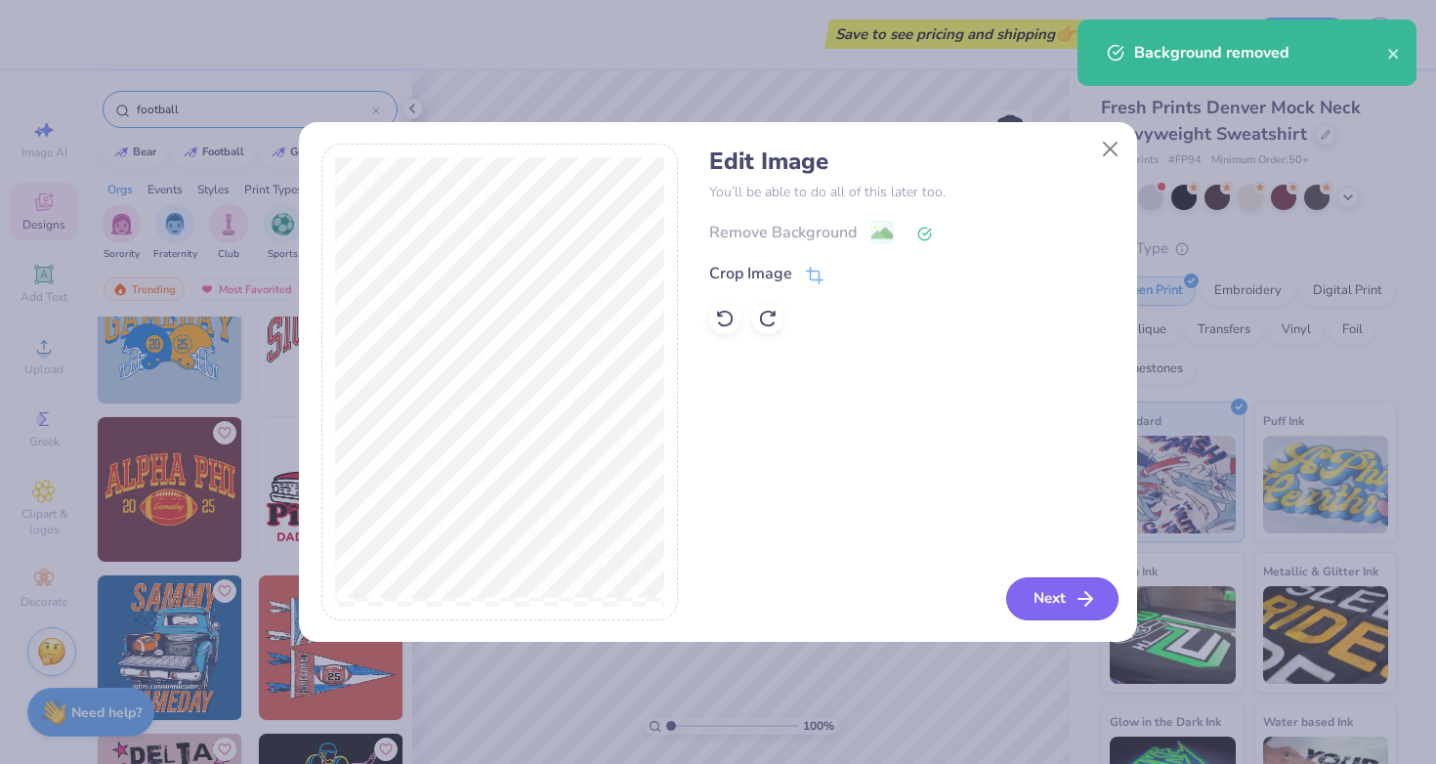
click at [1066, 594] on button "Next" at bounding box center [1062, 598] width 112 height 43
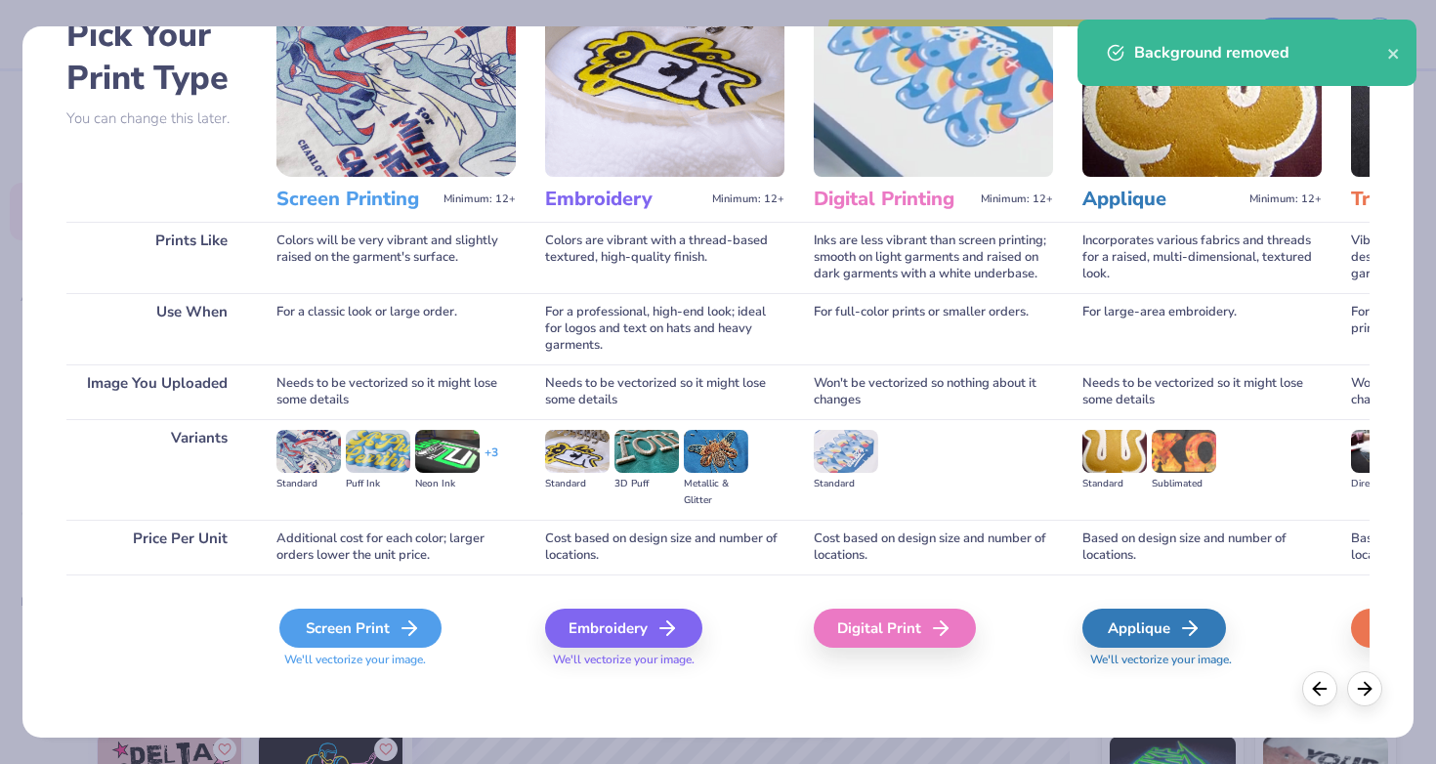
click at [356, 628] on div "Screen Print" at bounding box center [360, 628] width 162 height 39
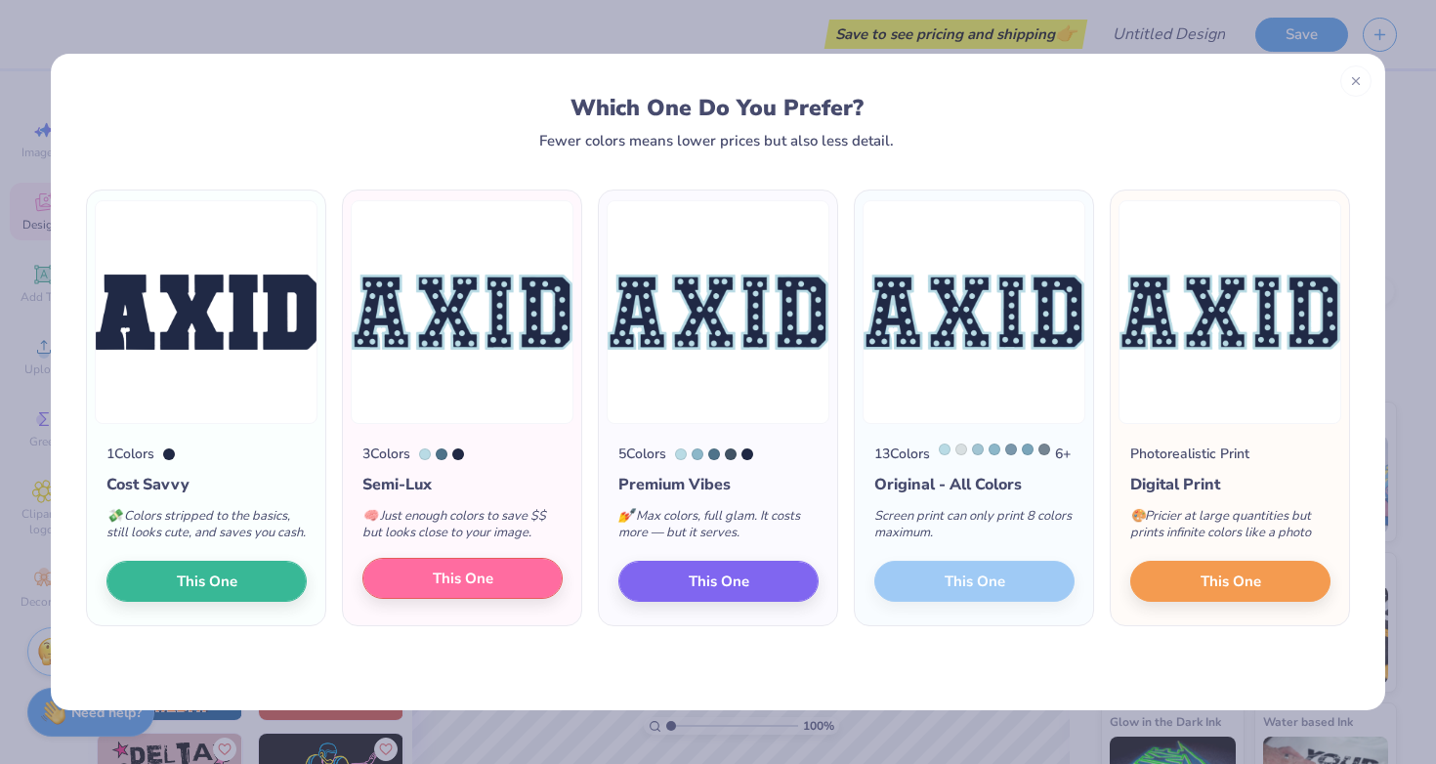
click at [505, 590] on button "This One" at bounding box center [462, 578] width 200 height 41
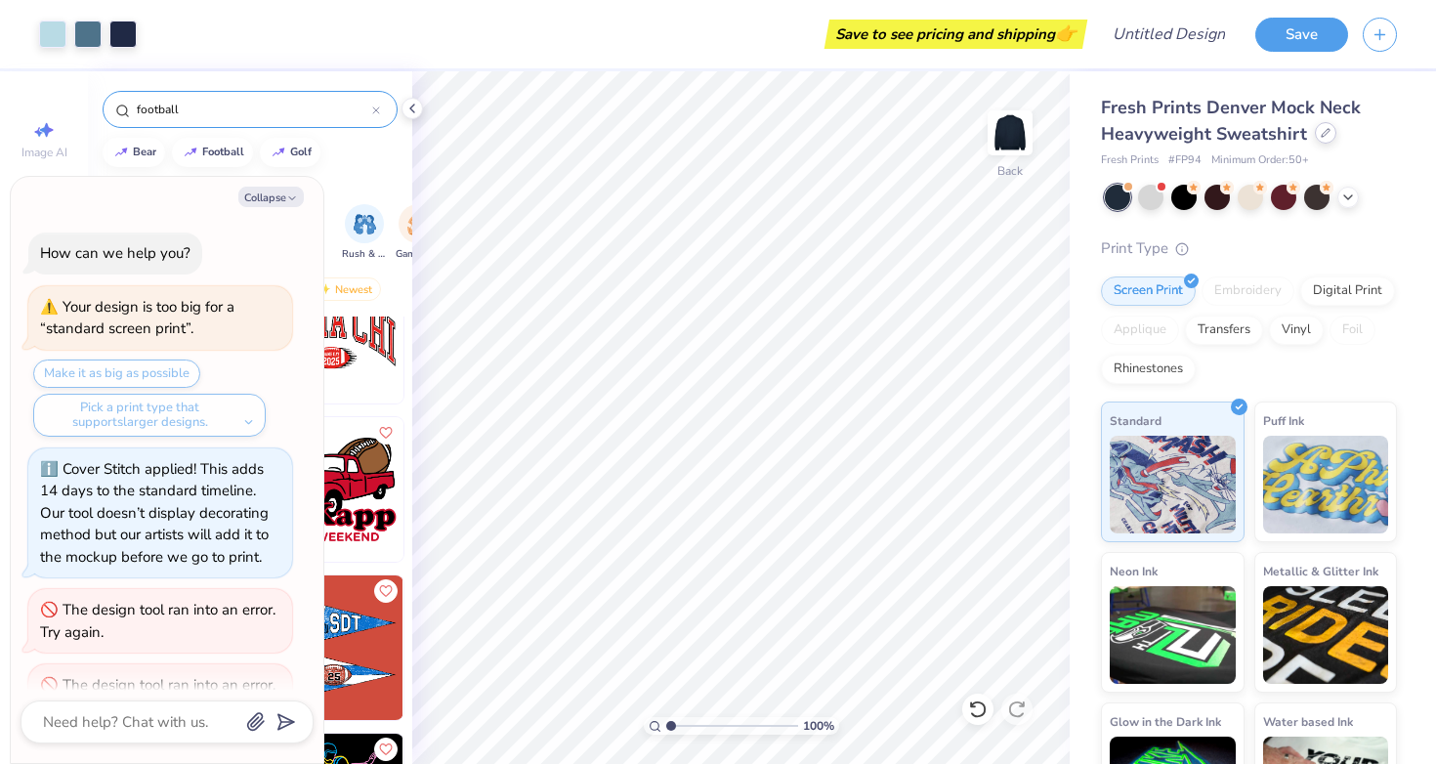
scroll to position [1234, 0]
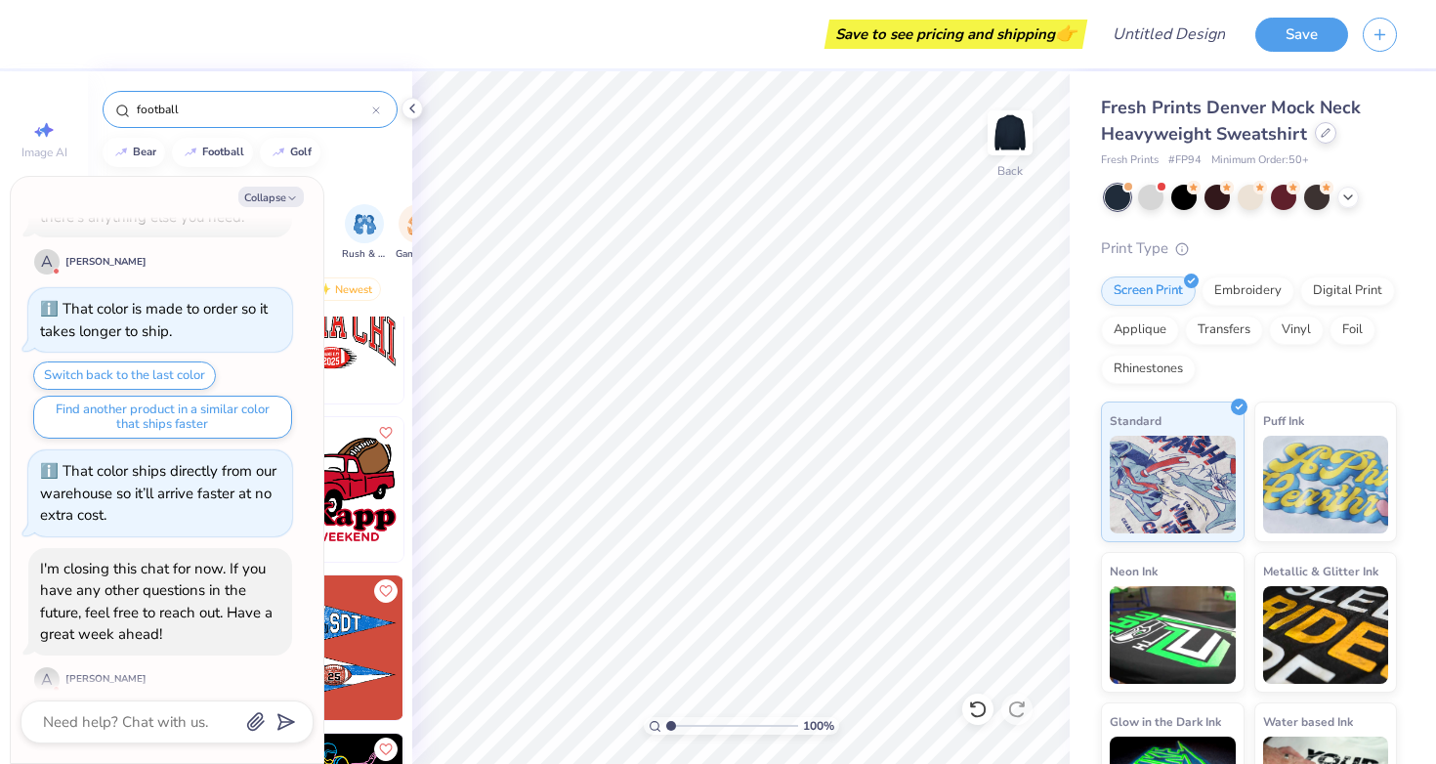
click at [1315, 136] on div at bounding box center [1325, 132] width 21 height 21
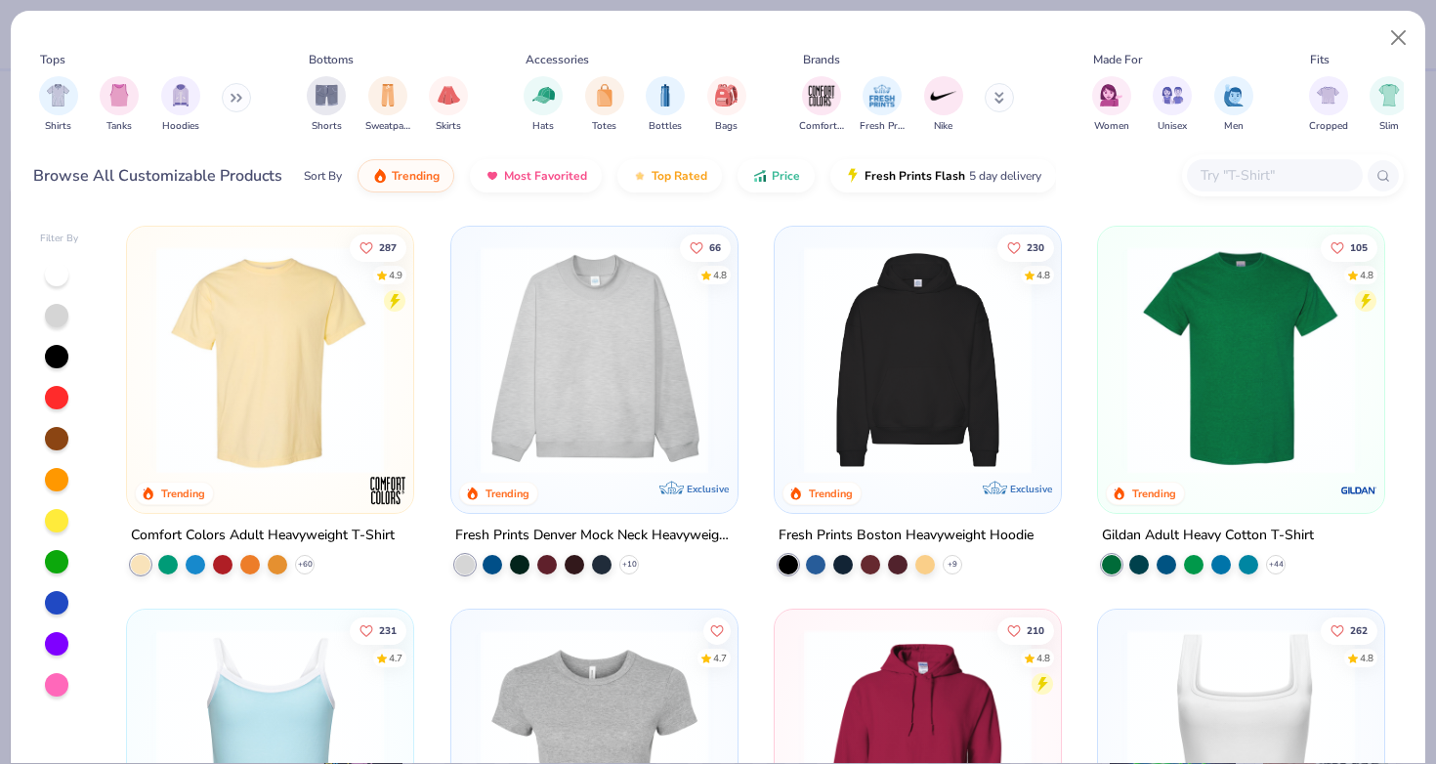
scroll to position [39, 0]
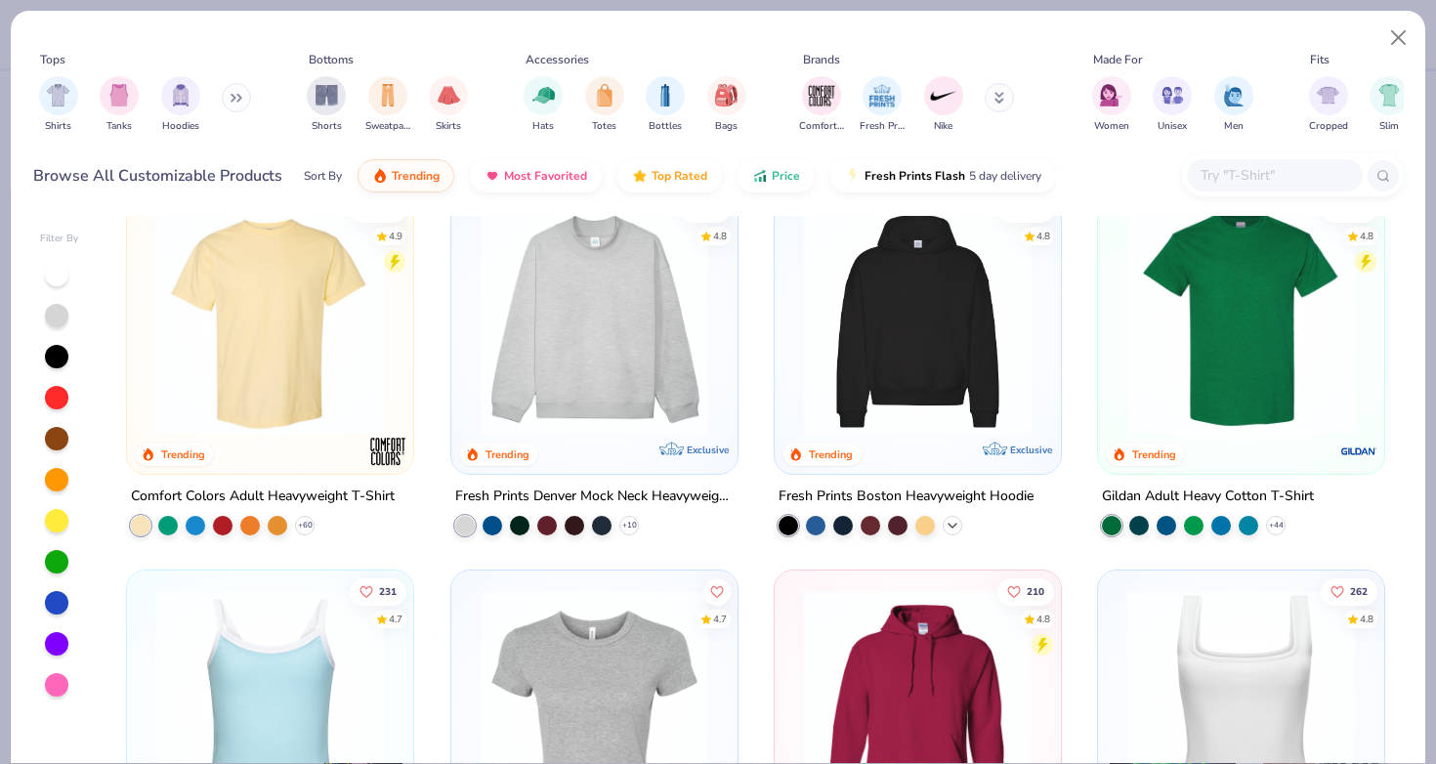
click at [955, 518] on icon at bounding box center [953, 526] width 16 height 16
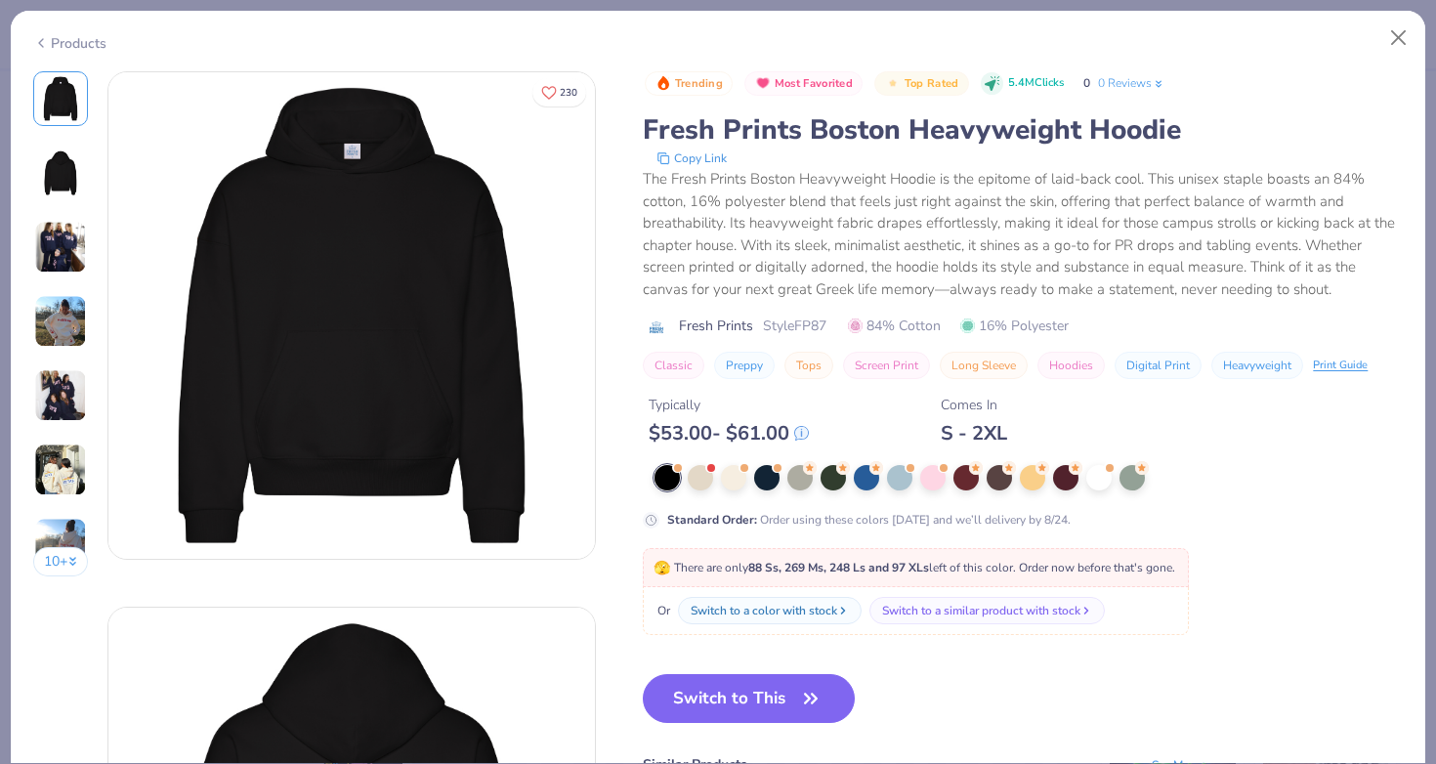
click at [754, 477] on div at bounding box center [766, 477] width 25 height 25
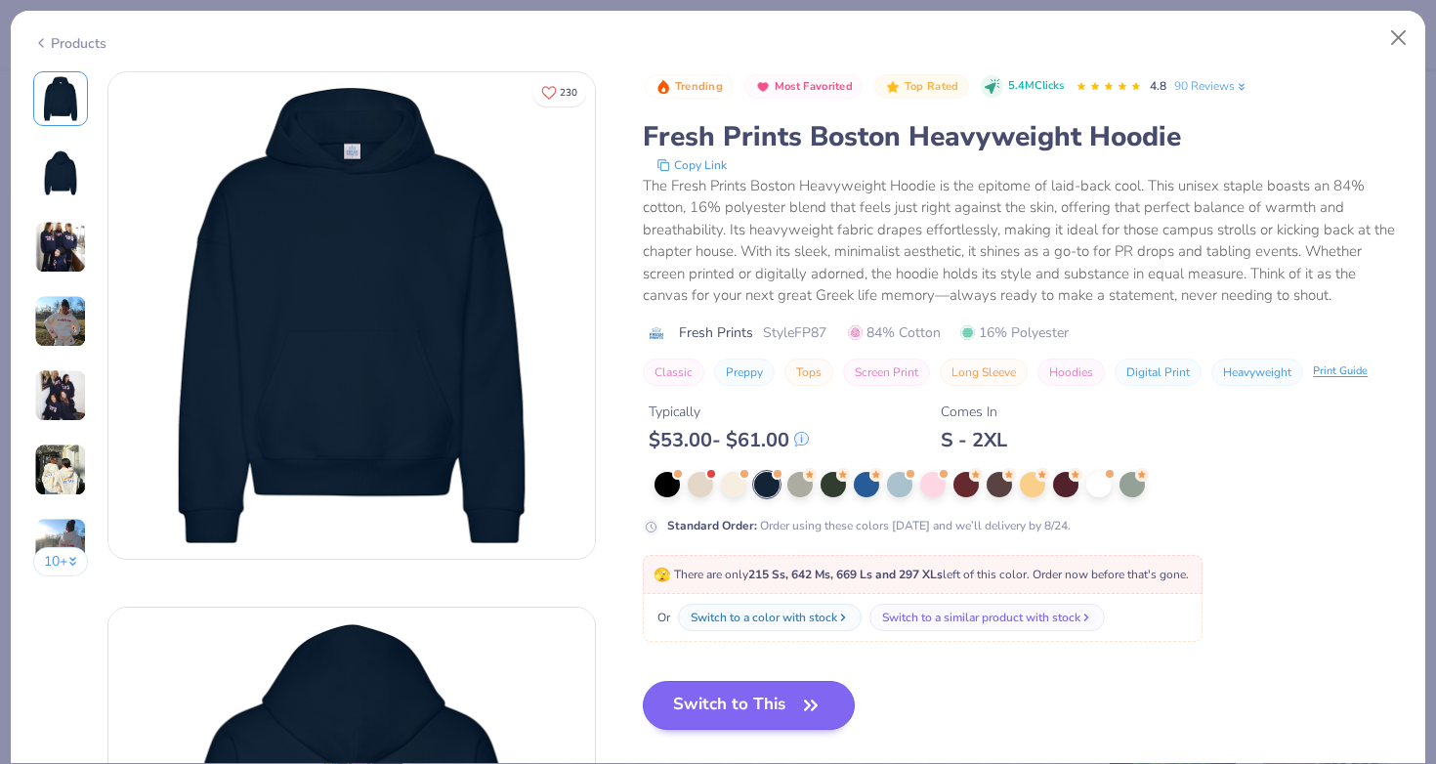
click at [674, 692] on button "Switch to This" at bounding box center [749, 705] width 212 height 49
click at [711, 686] on button "Switch to This" at bounding box center [749, 705] width 212 height 49
click at [668, 711] on button "Switch to This" at bounding box center [749, 705] width 212 height 49
drag, startPoint x: 690, startPoint y: 713, endPoint x: 933, endPoint y: 427, distance: 375.6
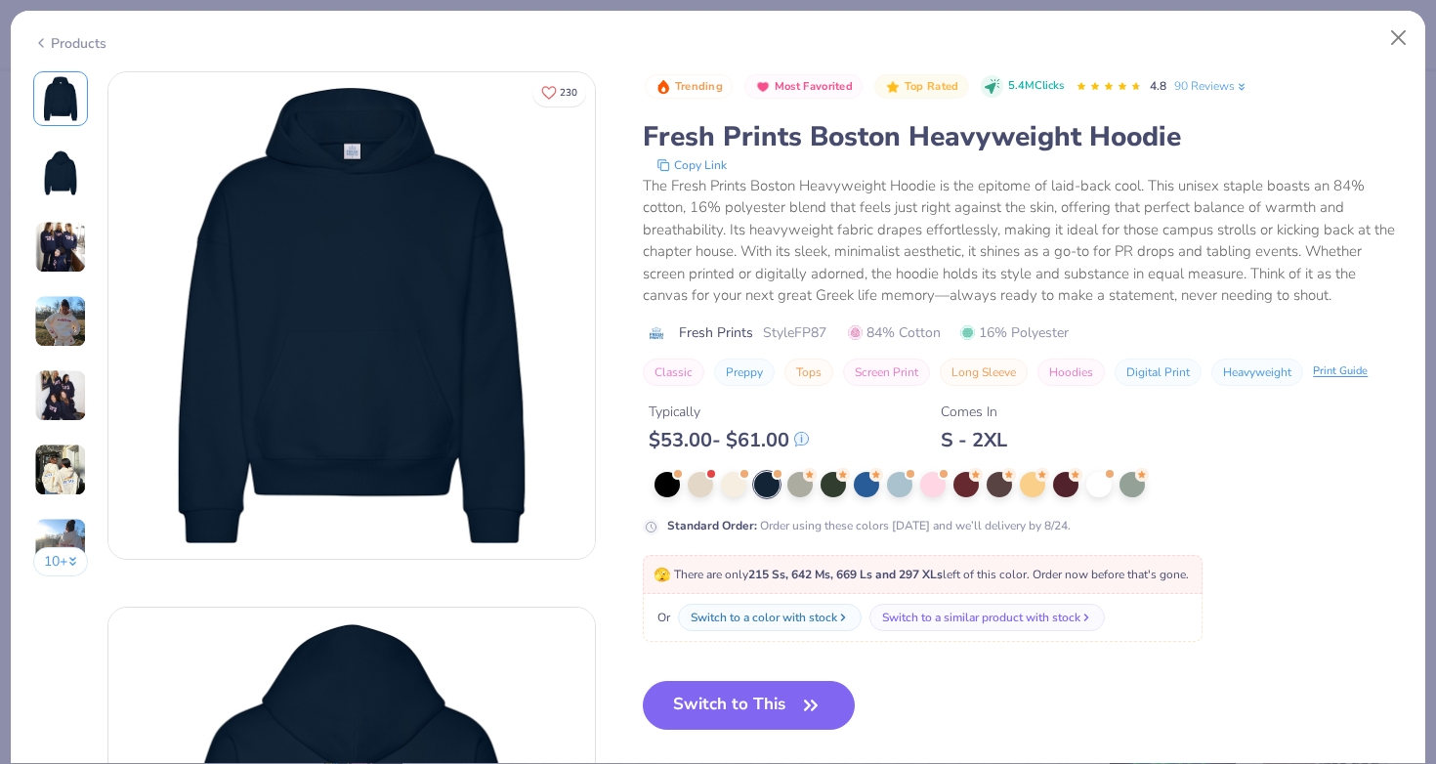
click at [690, 713] on button "Switch to This" at bounding box center [749, 705] width 212 height 49
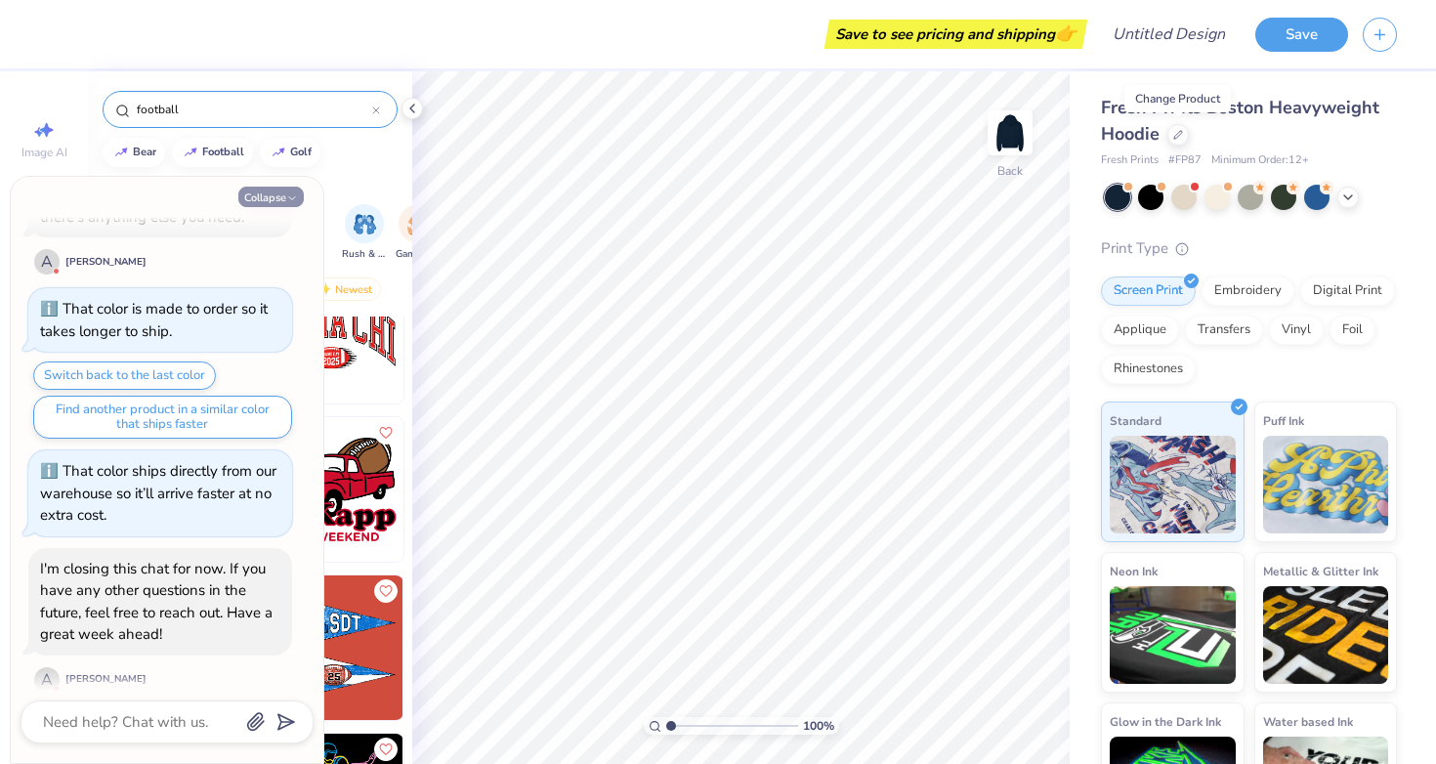
click at [288, 199] on icon "button" at bounding box center [292, 198] width 12 height 12
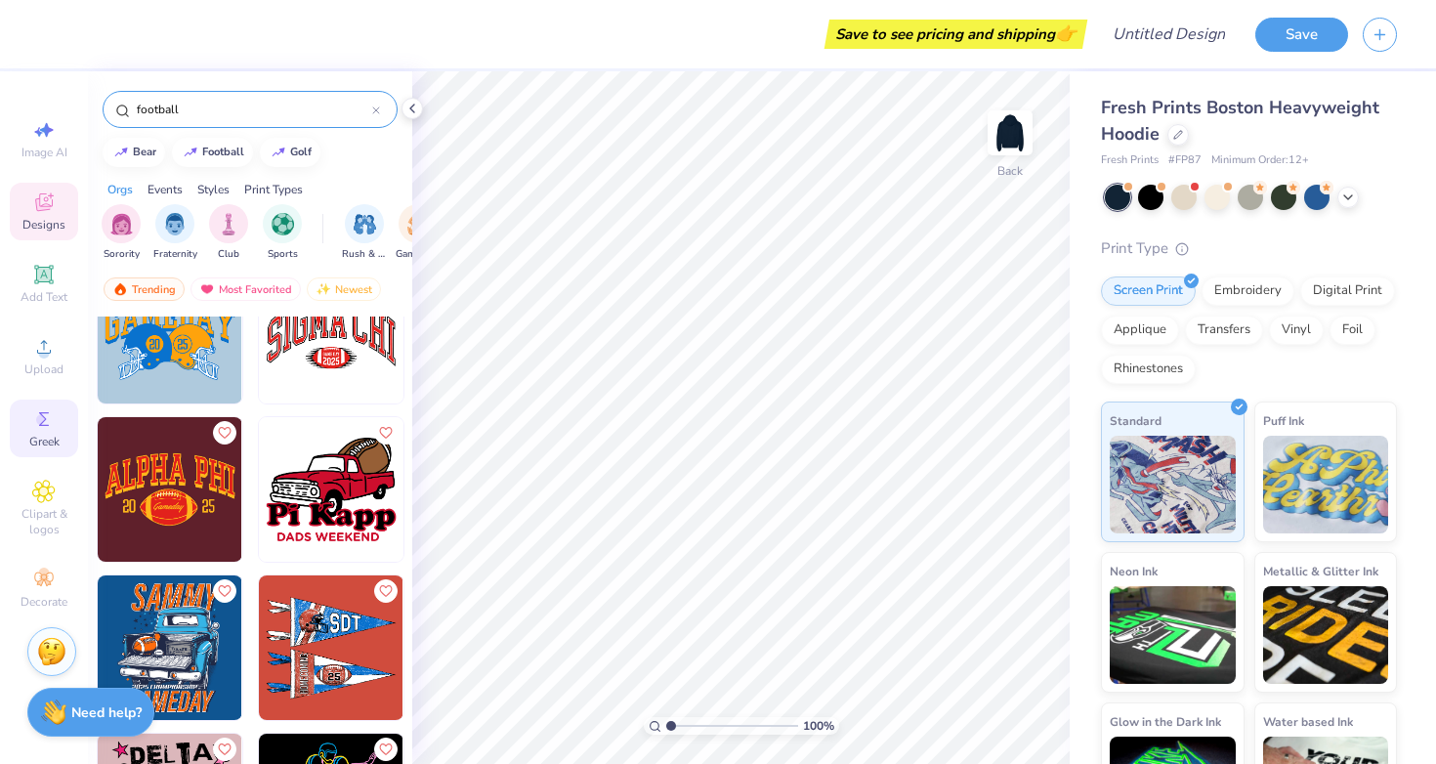
click at [37, 430] on div "Greek" at bounding box center [44, 428] width 68 height 58
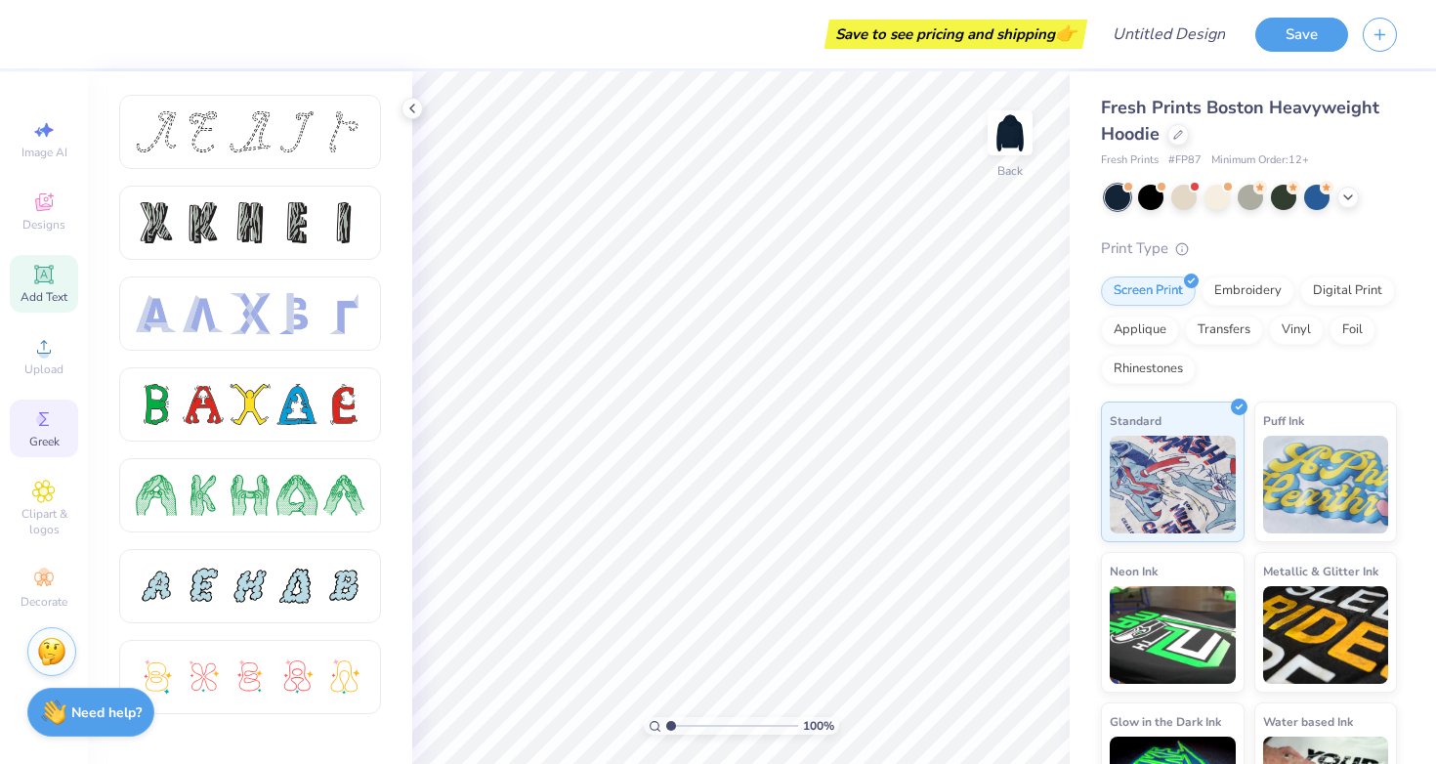
click at [48, 275] on icon at bounding box center [43, 274] width 15 height 15
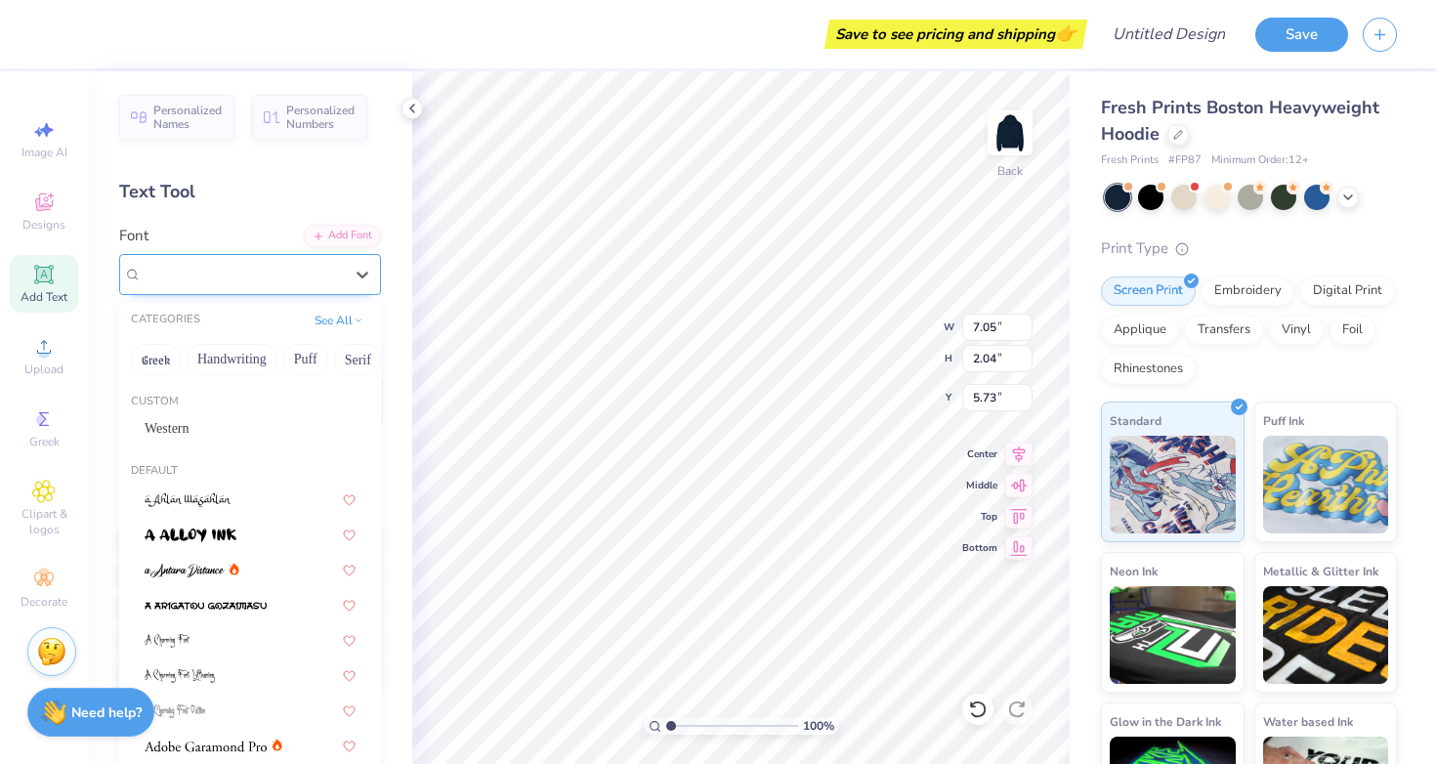
click at [210, 268] on span "Super Dream" at bounding box center [181, 274] width 78 height 22
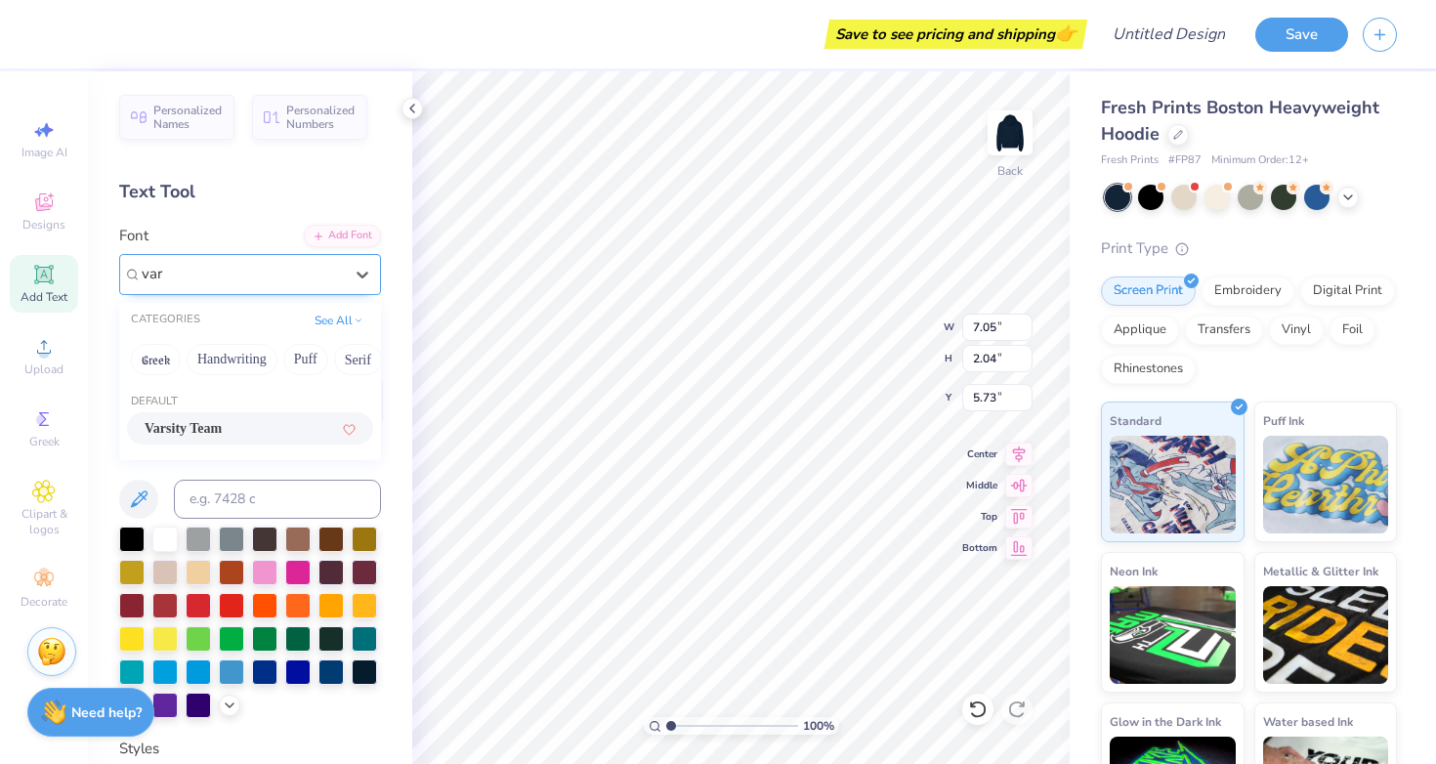
click at [197, 420] on span "Varsity Team" at bounding box center [183, 428] width 77 height 21
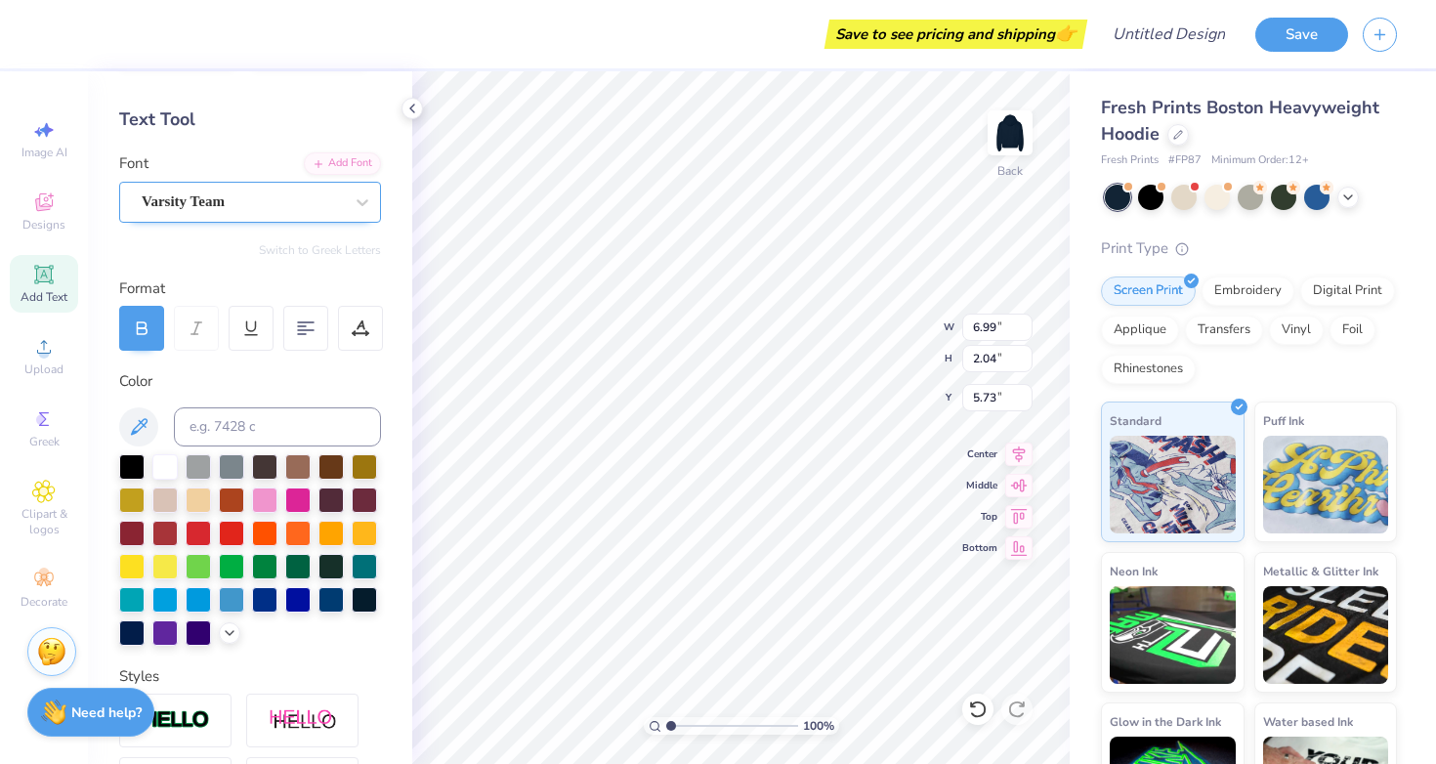
scroll to position [46, 0]
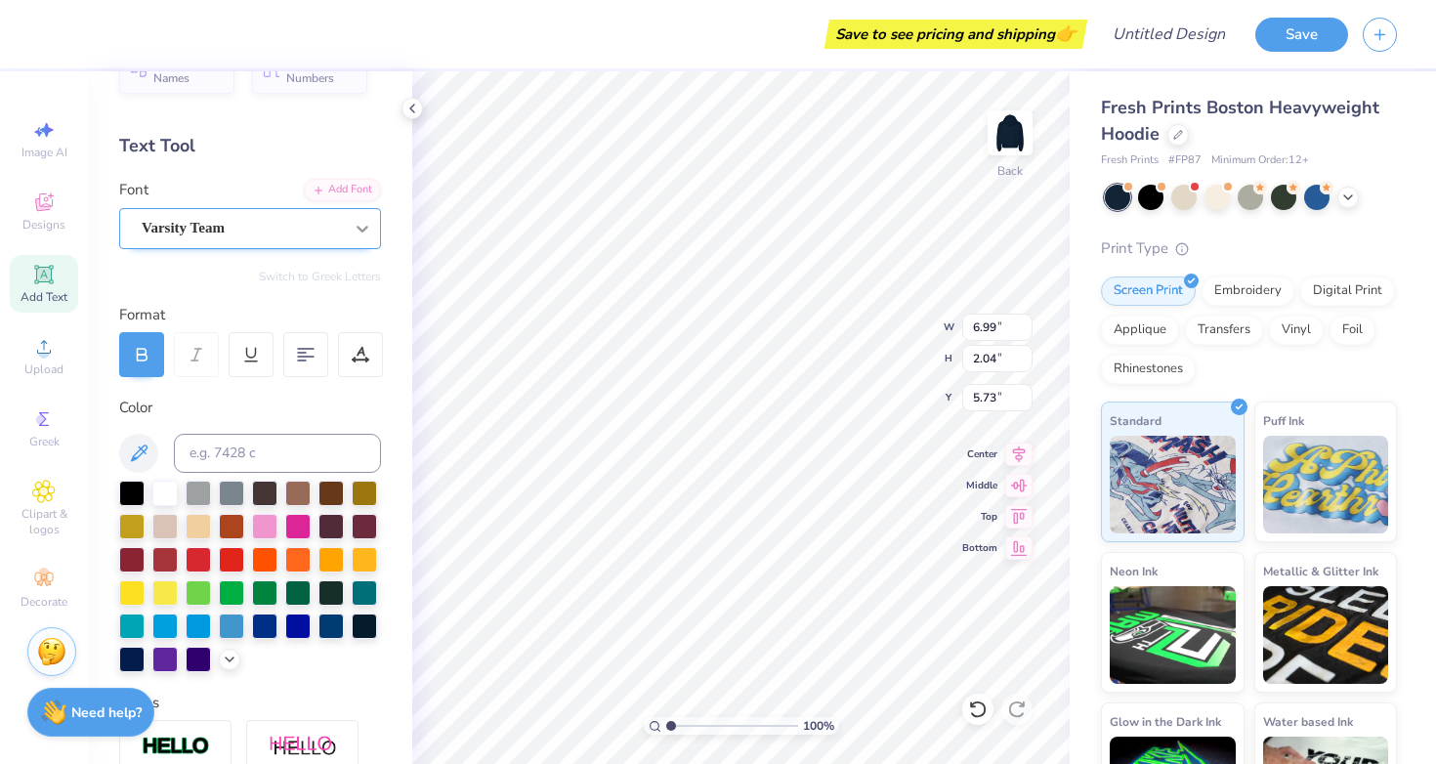
click at [358, 223] on icon at bounding box center [363, 229] width 20 height 20
click at [208, 313] on div "Format" at bounding box center [251, 315] width 264 height 22
click at [335, 183] on div "Add Font" at bounding box center [342, 188] width 77 height 22
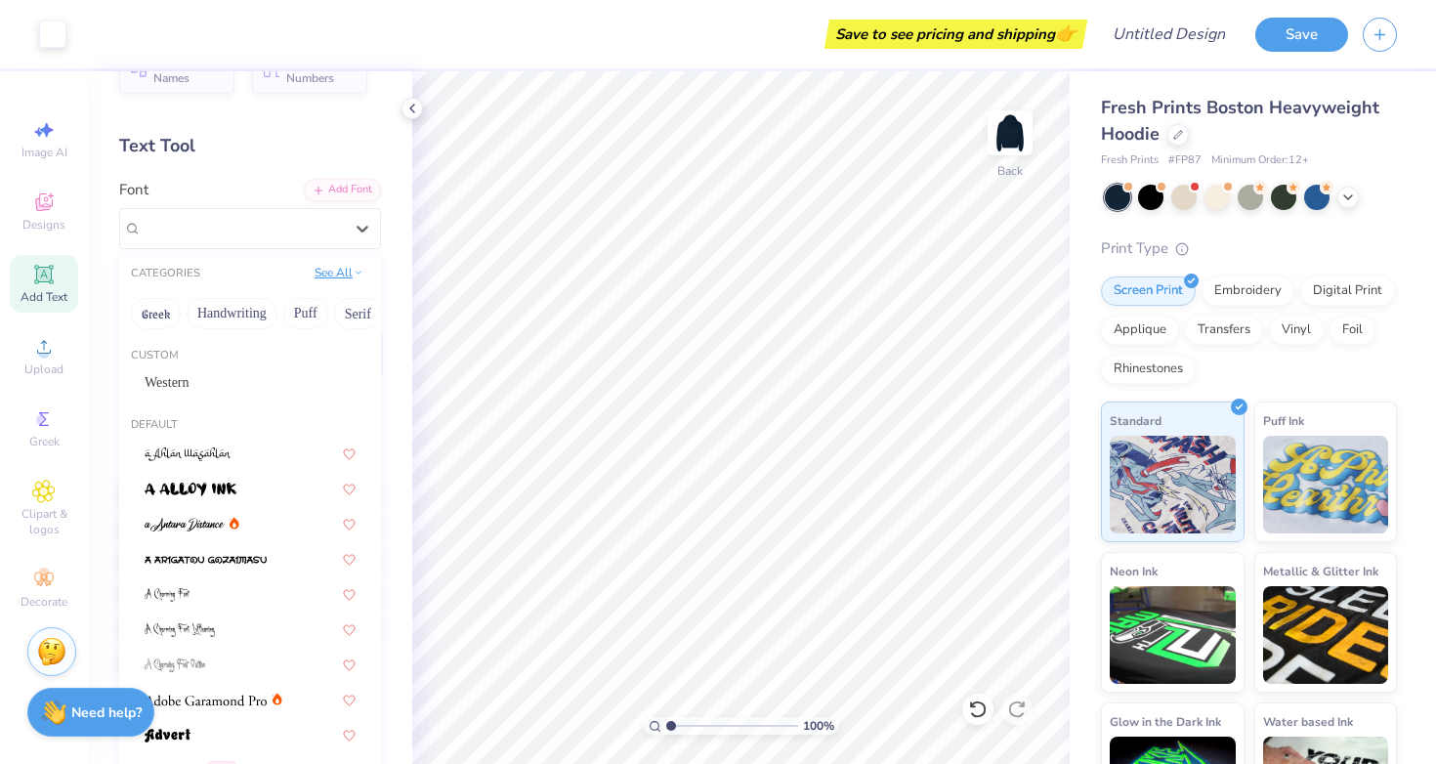
drag, startPoint x: 241, startPoint y: 220, endPoint x: 328, endPoint y: 265, distance: 97.9
click at [225, 220] on span "Varsity Team" at bounding box center [183, 228] width 83 height 22
click at [165, 313] on button "Greek" at bounding box center [156, 313] width 50 height 31
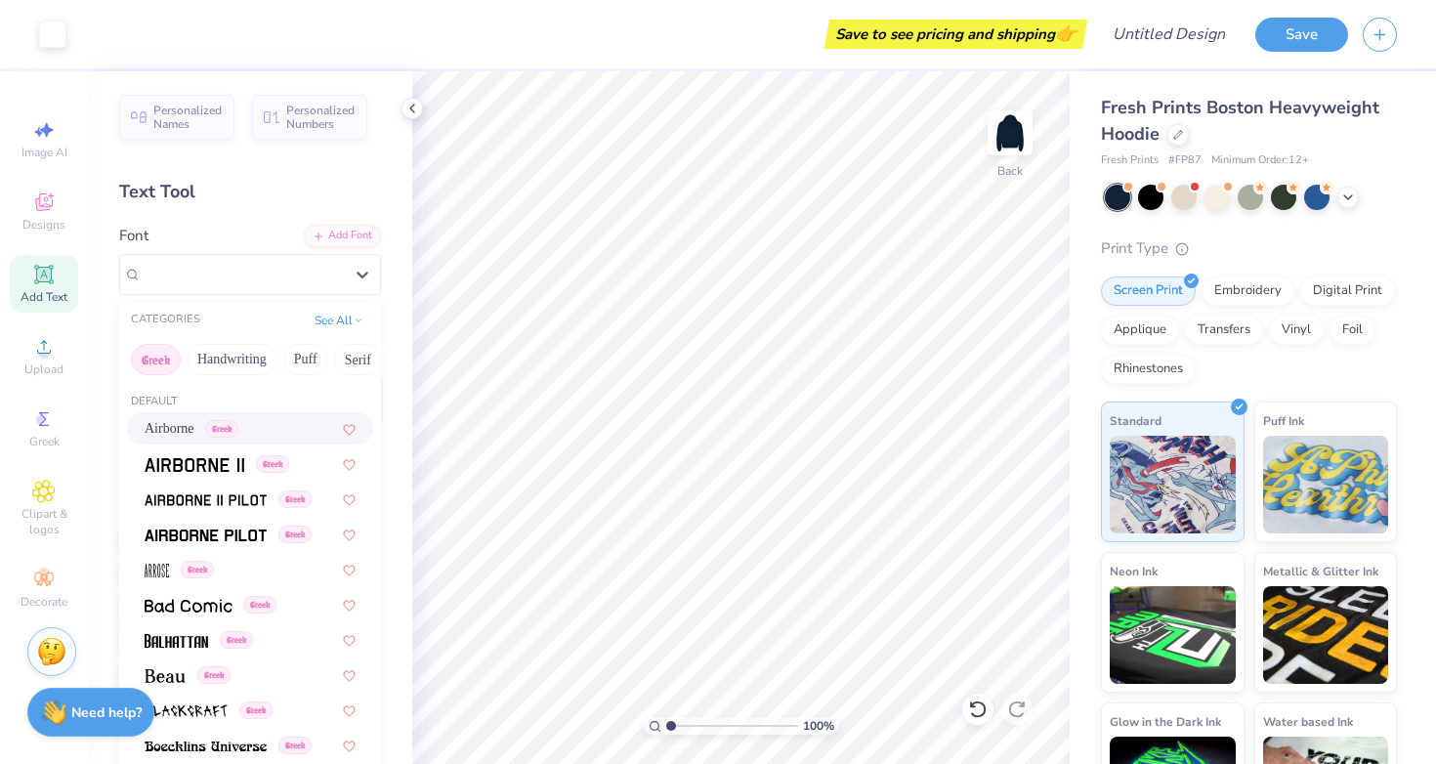
scroll to position [0, 0]
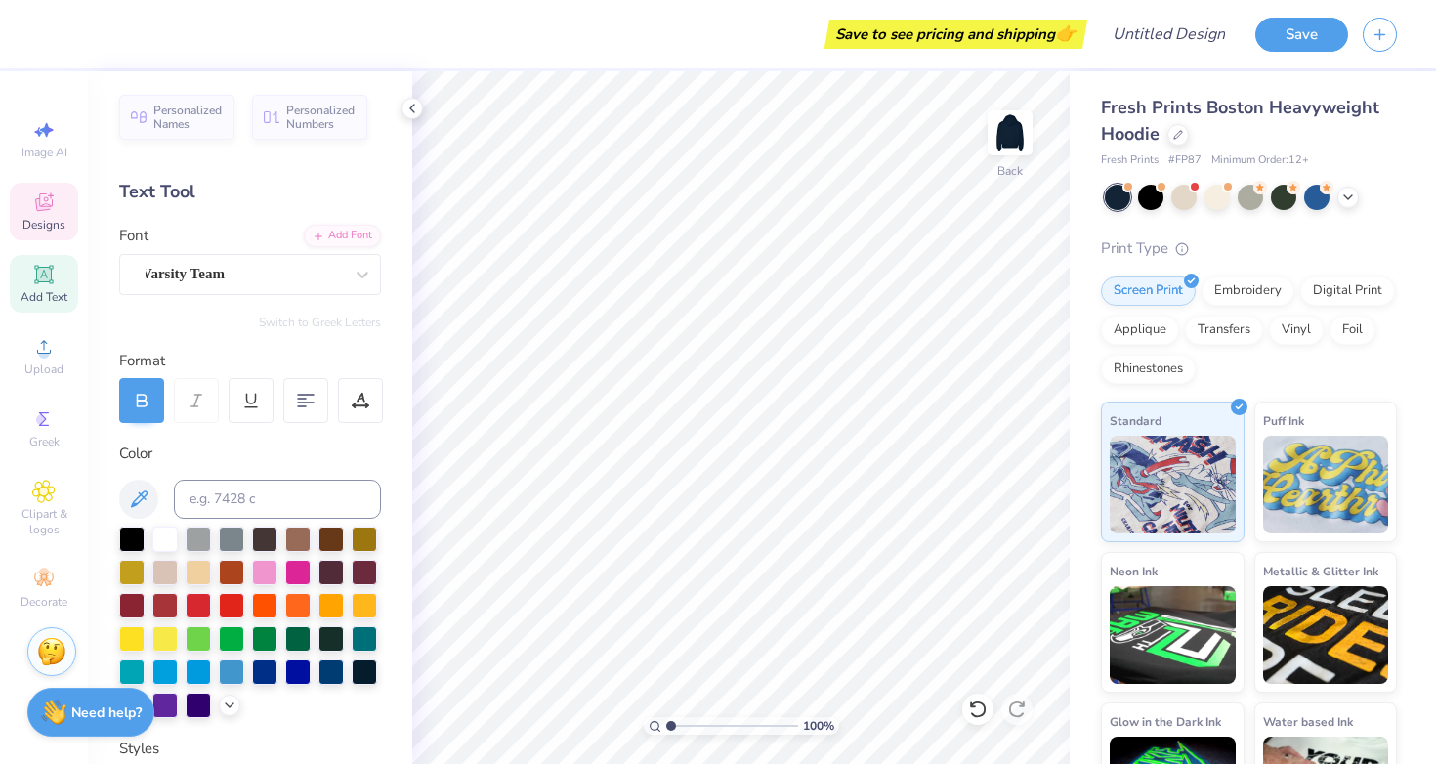
click at [51, 214] on div "Designs" at bounding box center [44, 212] width 68 height 58
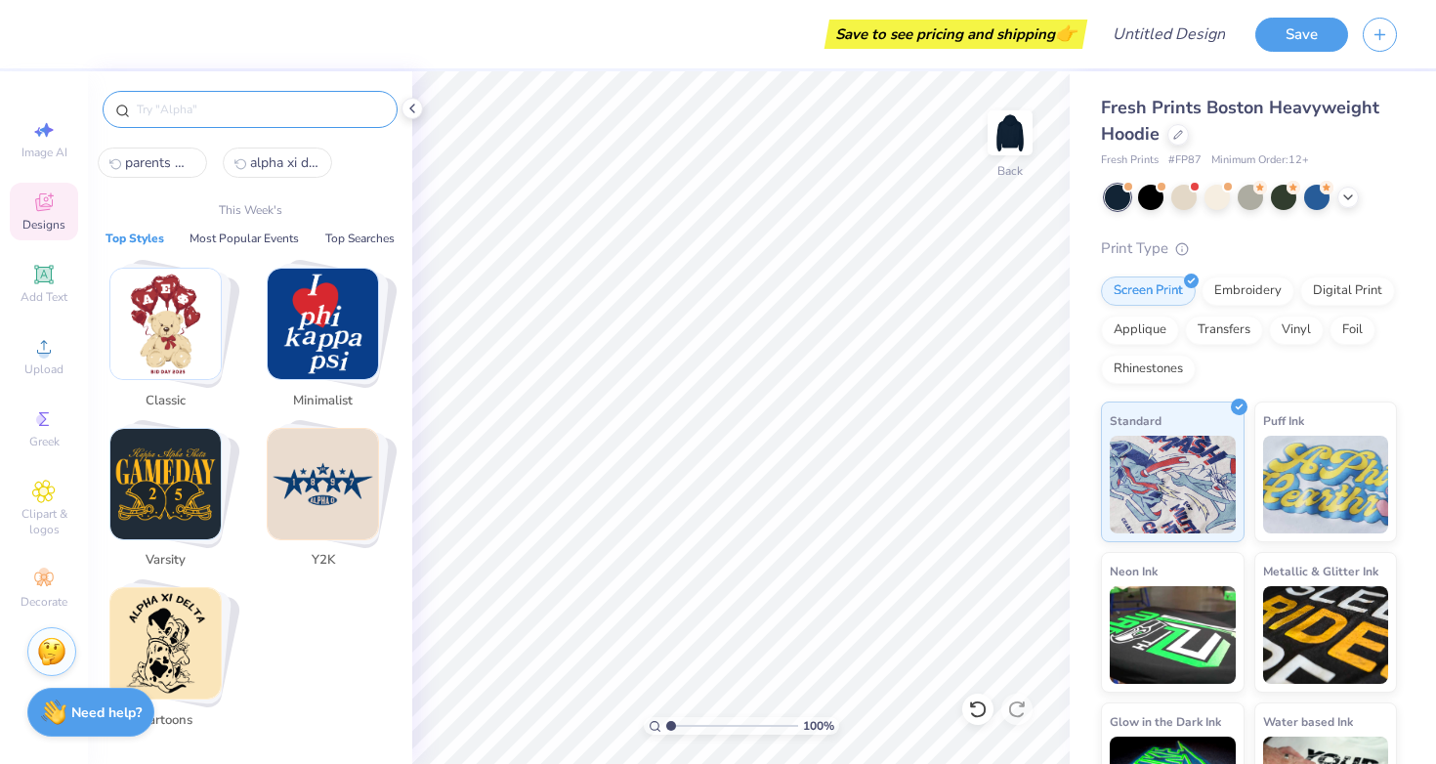
click at [255, 102] on input "text" at bounding box center [260, 110] width 250 height 20
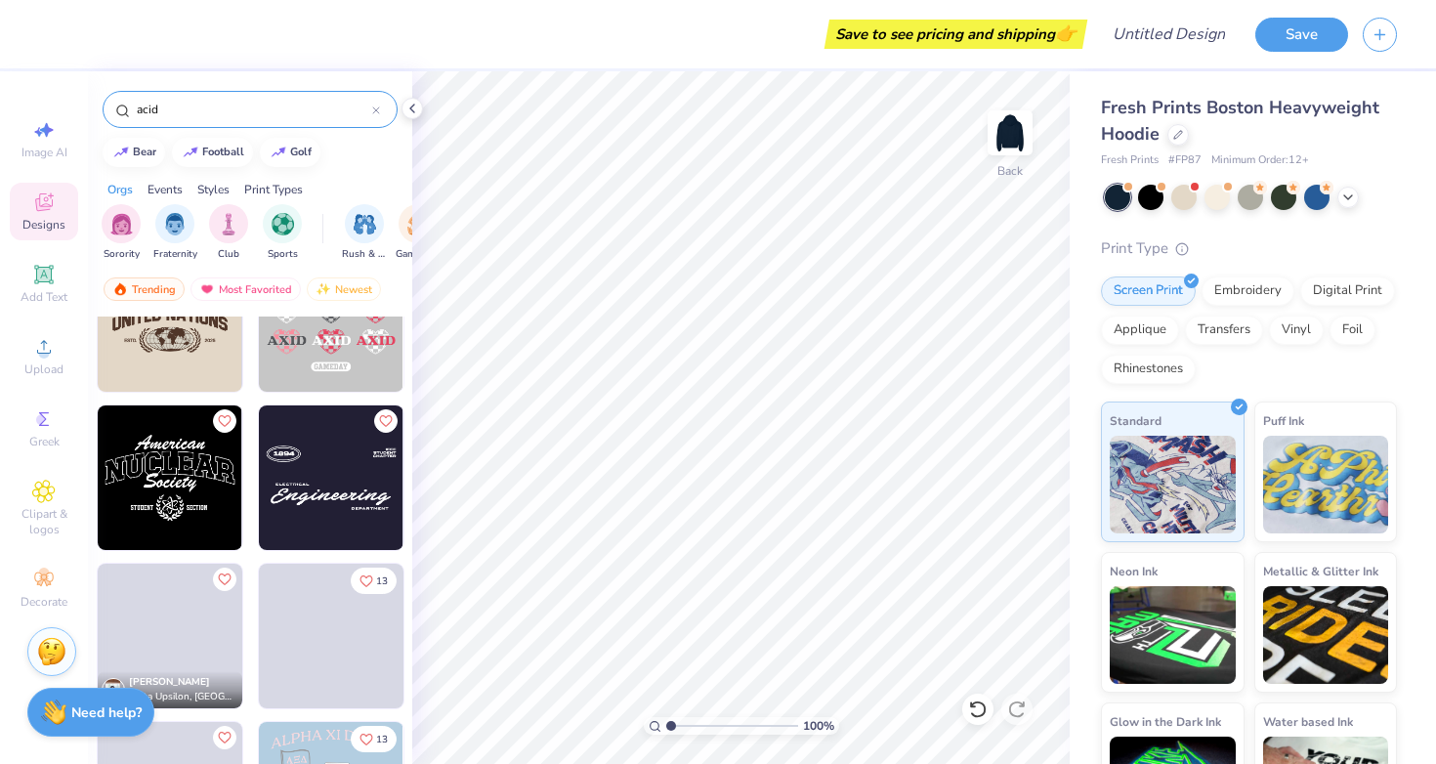
scroll to position [398, 0]
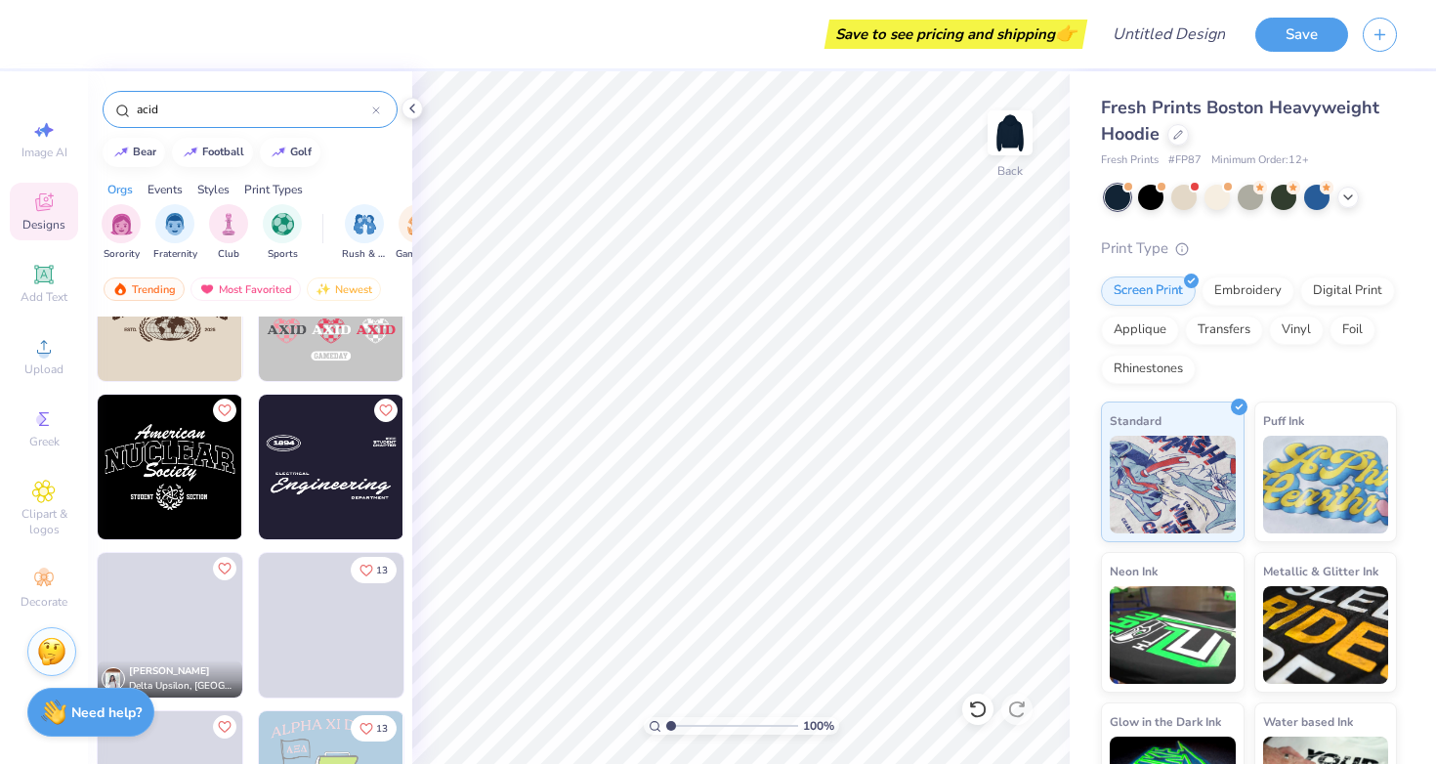
click at [374, 109] on icon at bounding box center [376, 110] width 8 height 8
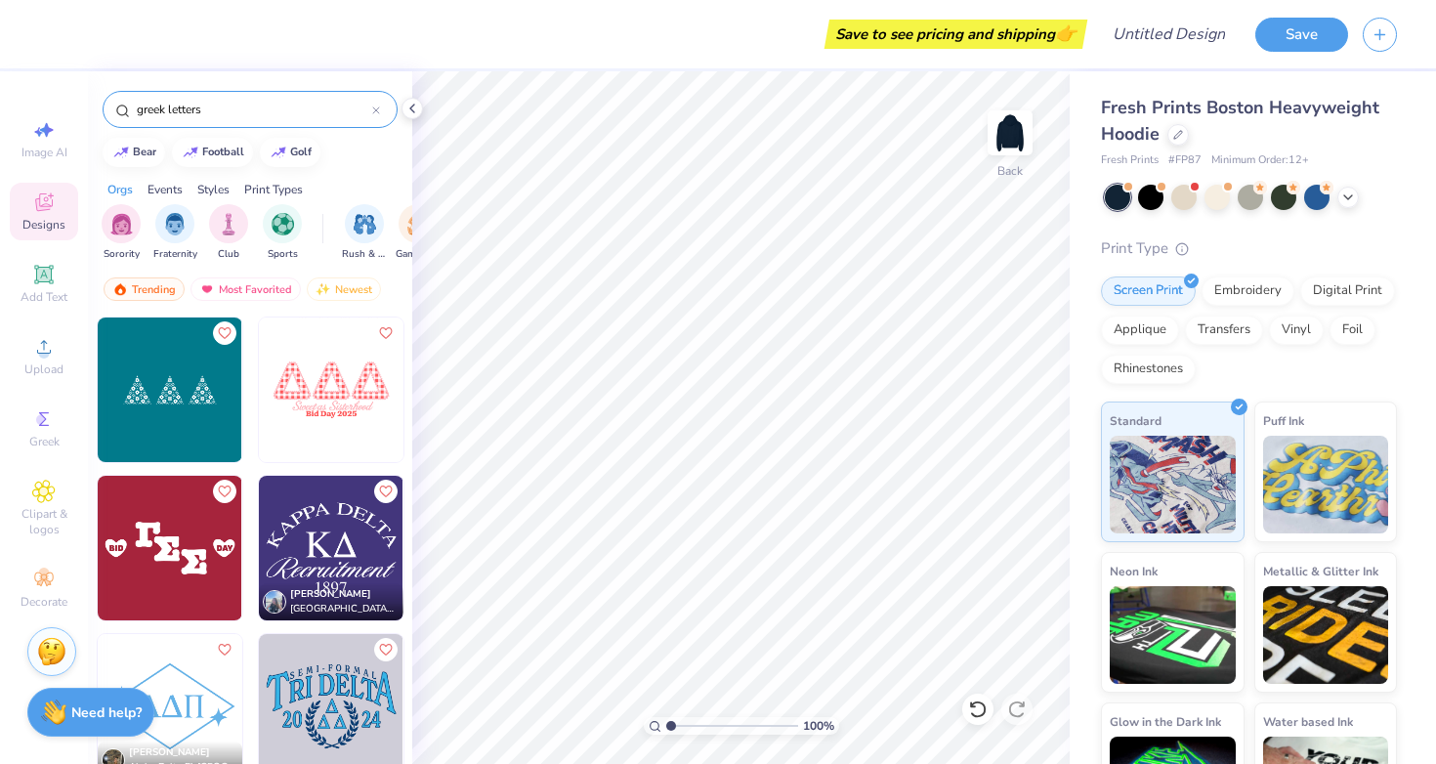
scroll to position [0, 0]
click at [43, 441] on span "Greek" at bounding box center [44, 442] width 30 height 16
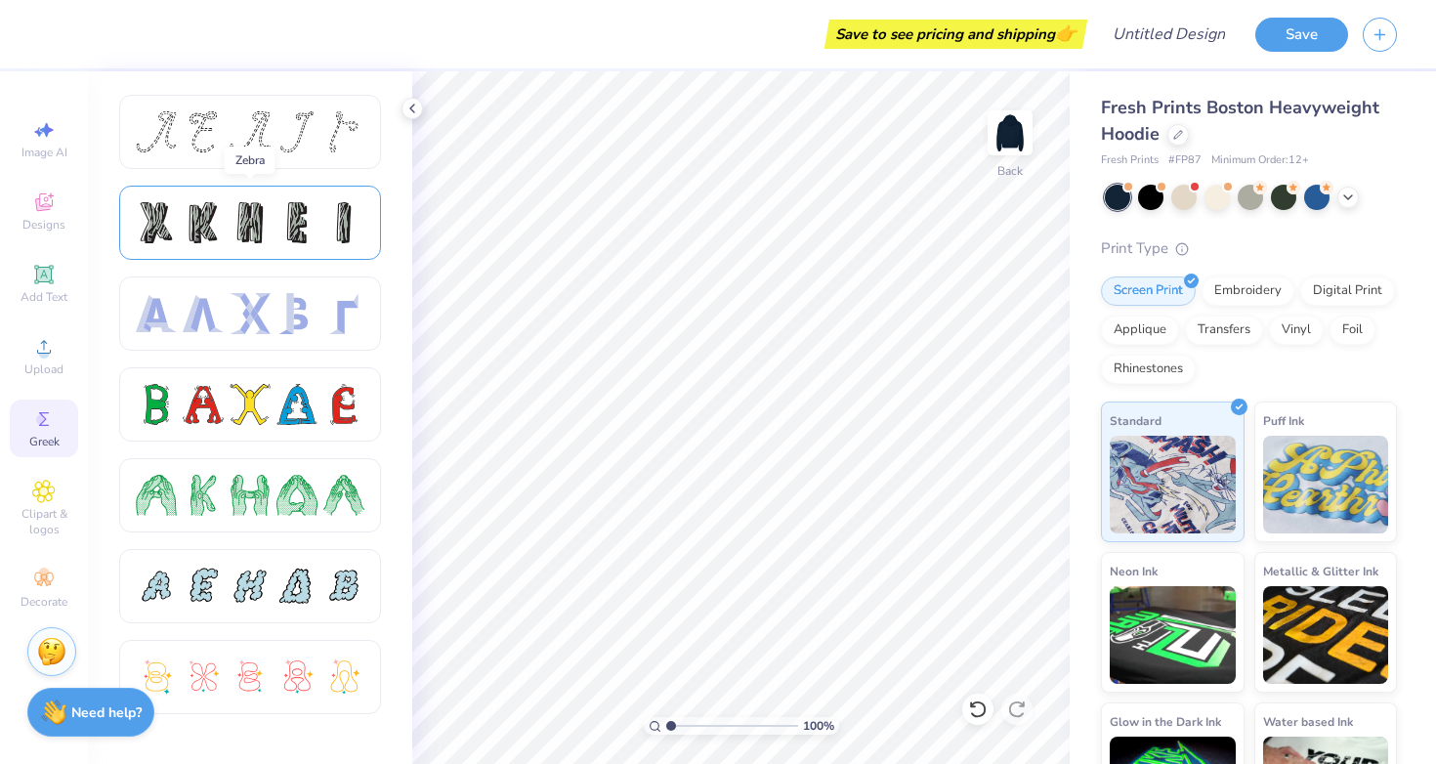
click at [160, 213] on div at bounding box center [156, 222] width 41 height 41
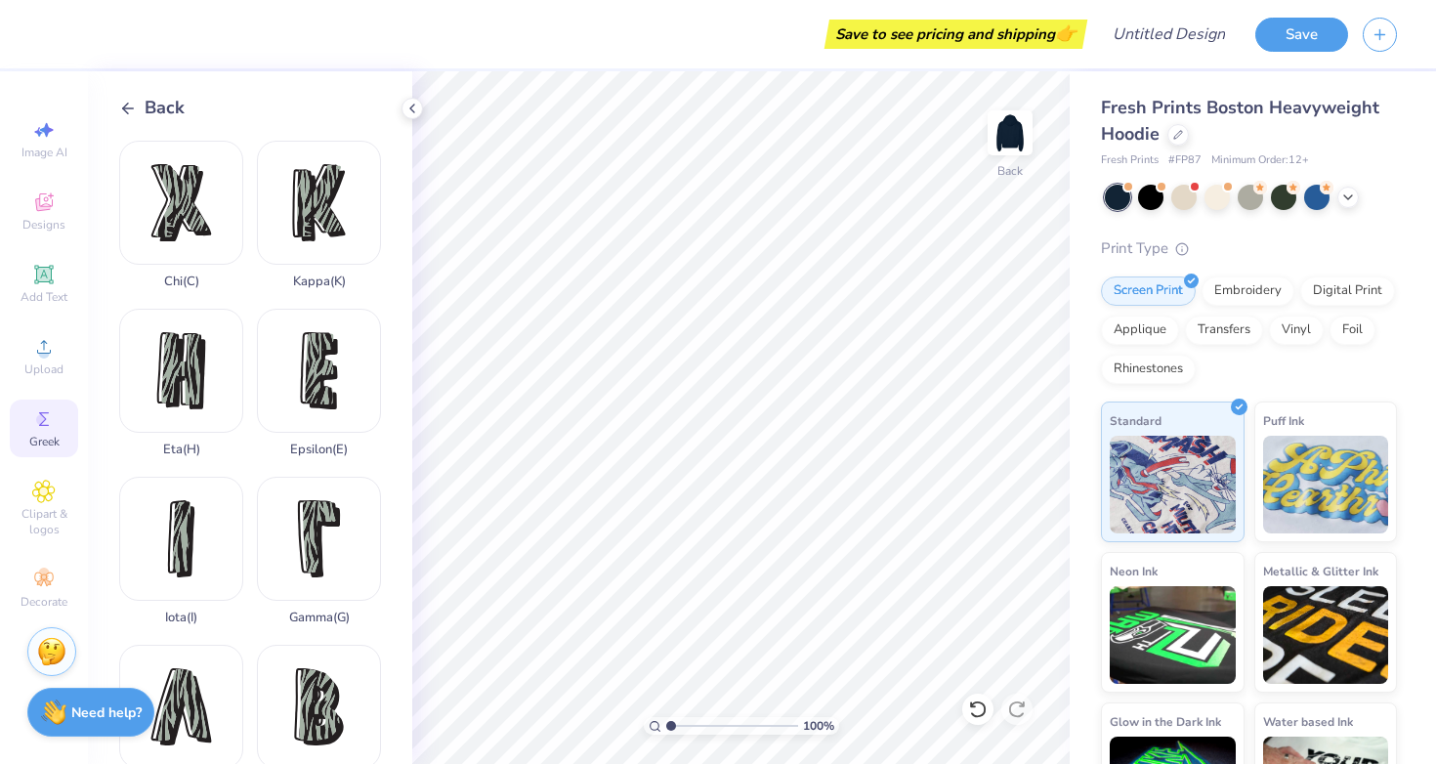
click at [127, 107] on icon at bounding box center [128, 109] width 18 height 18
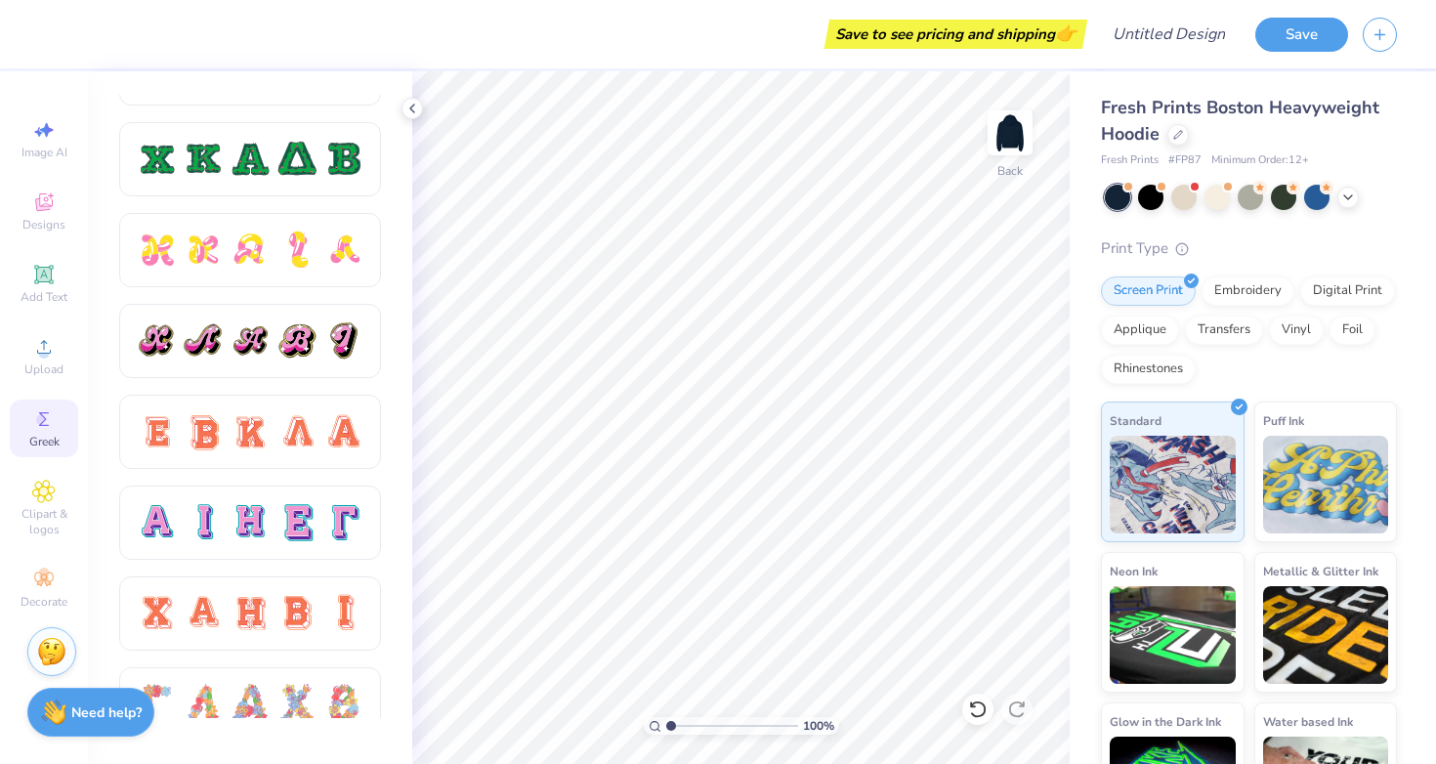
scroll to position [1054, 0]
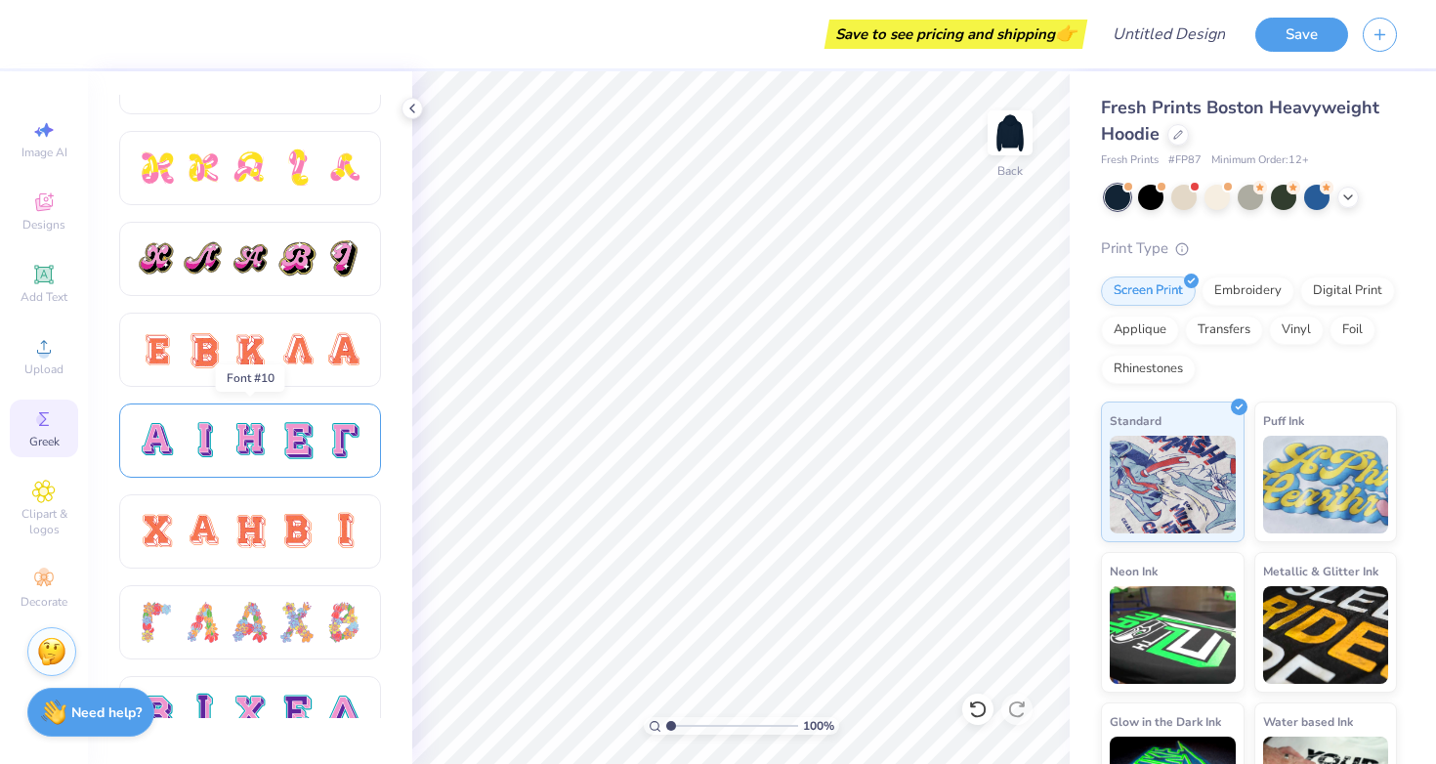
click at [231, 453] on div at bounding box center [250, 440] width 41 height 41
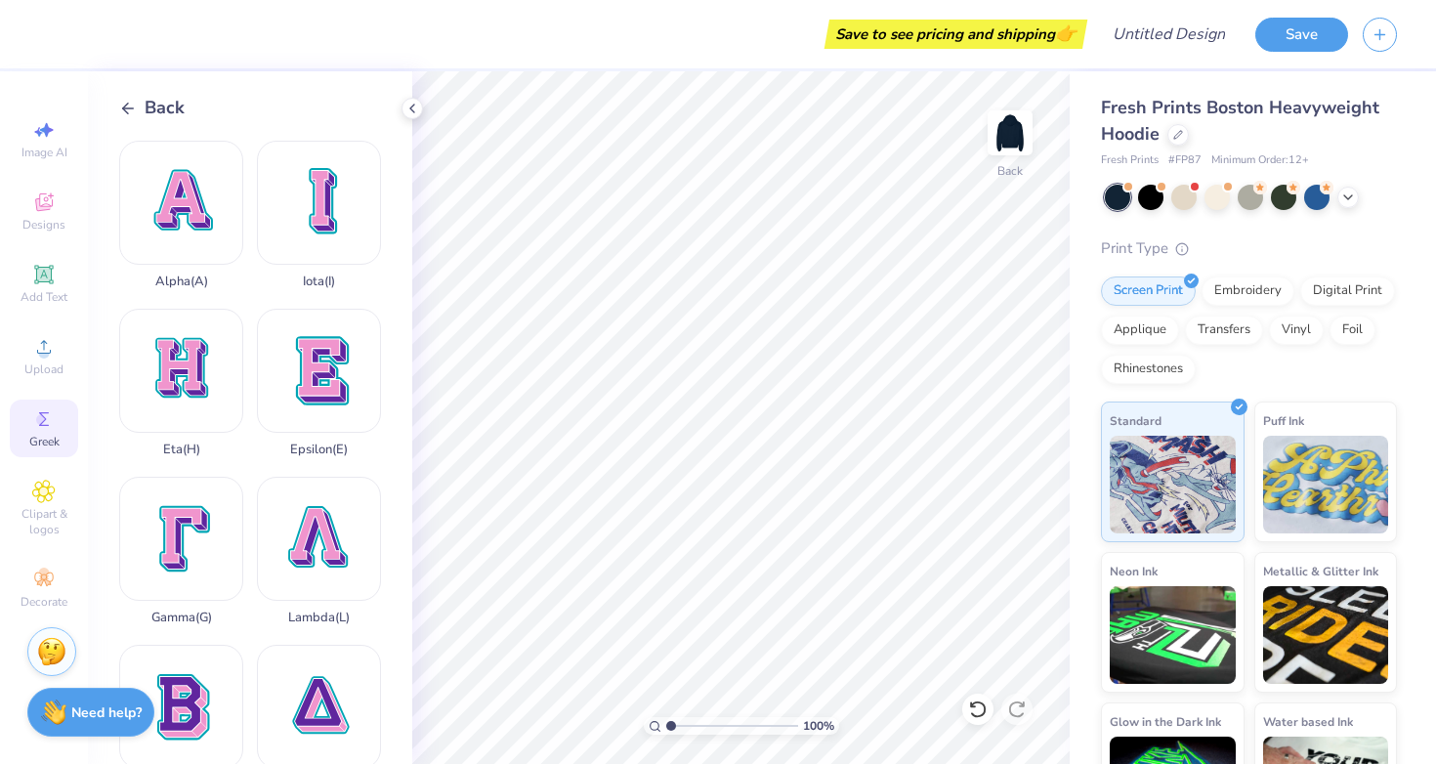
click at [166, 106] on span "Back" at bounding box center [165, 108] width 40 height 26
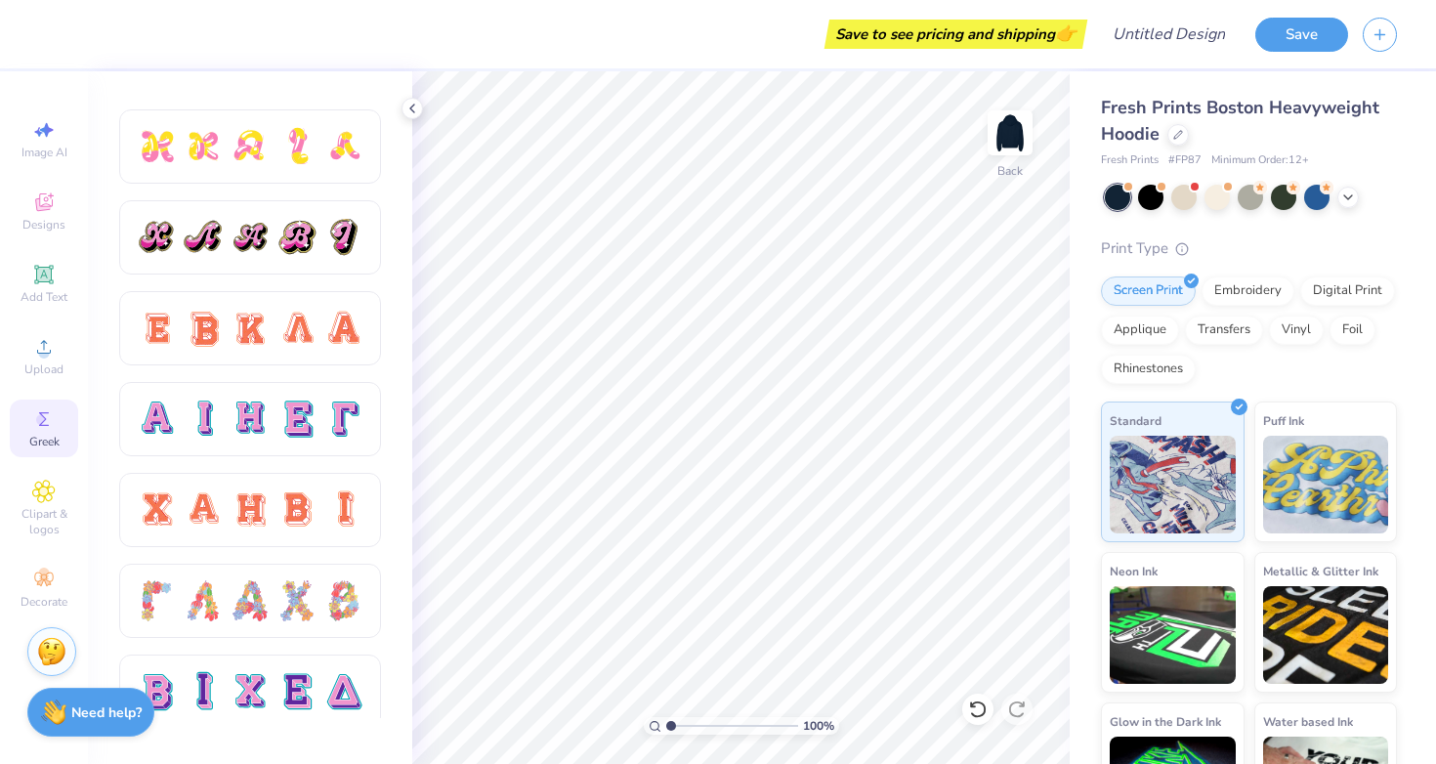
scroll to position [1081, 0]
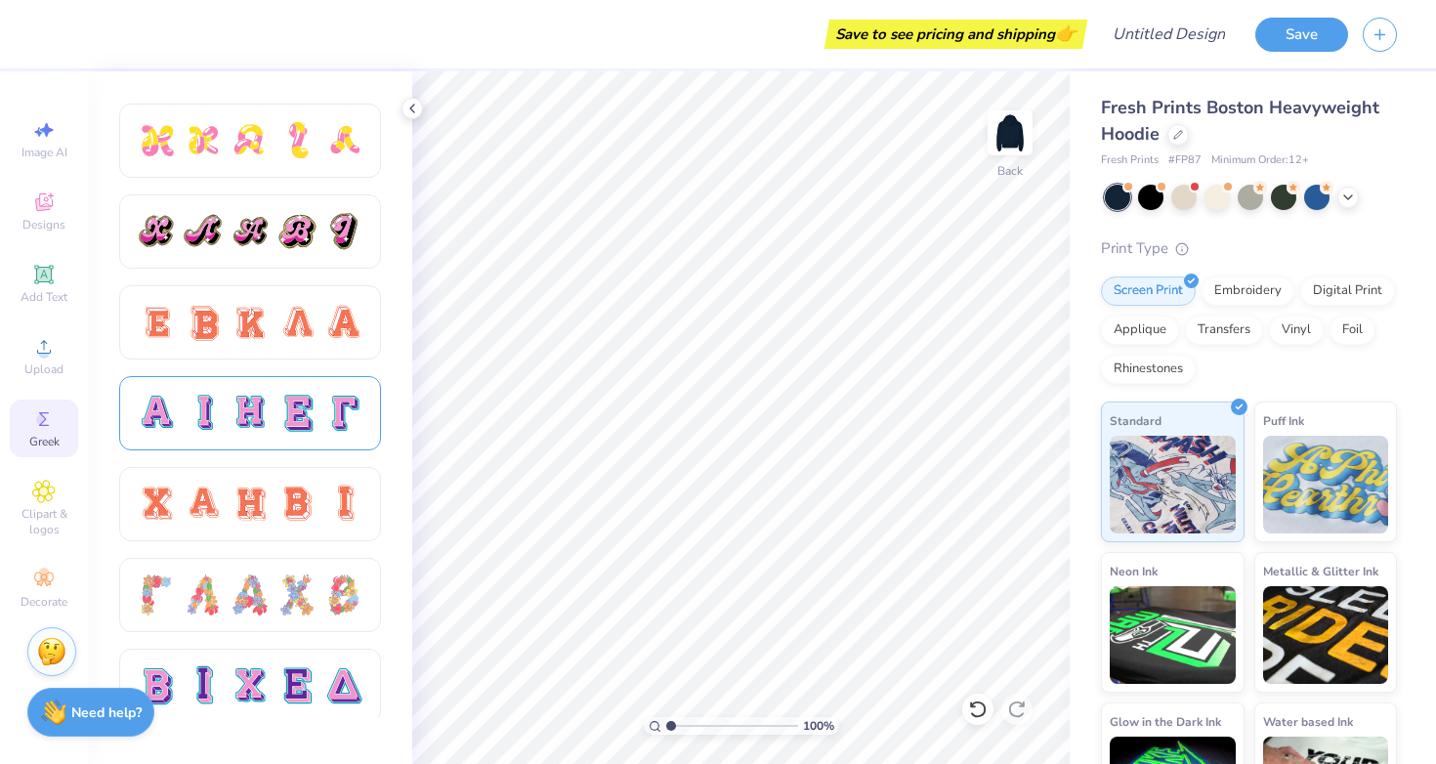
click at [232, 399] on div at bounding box center [250, 413] width 41 height 41
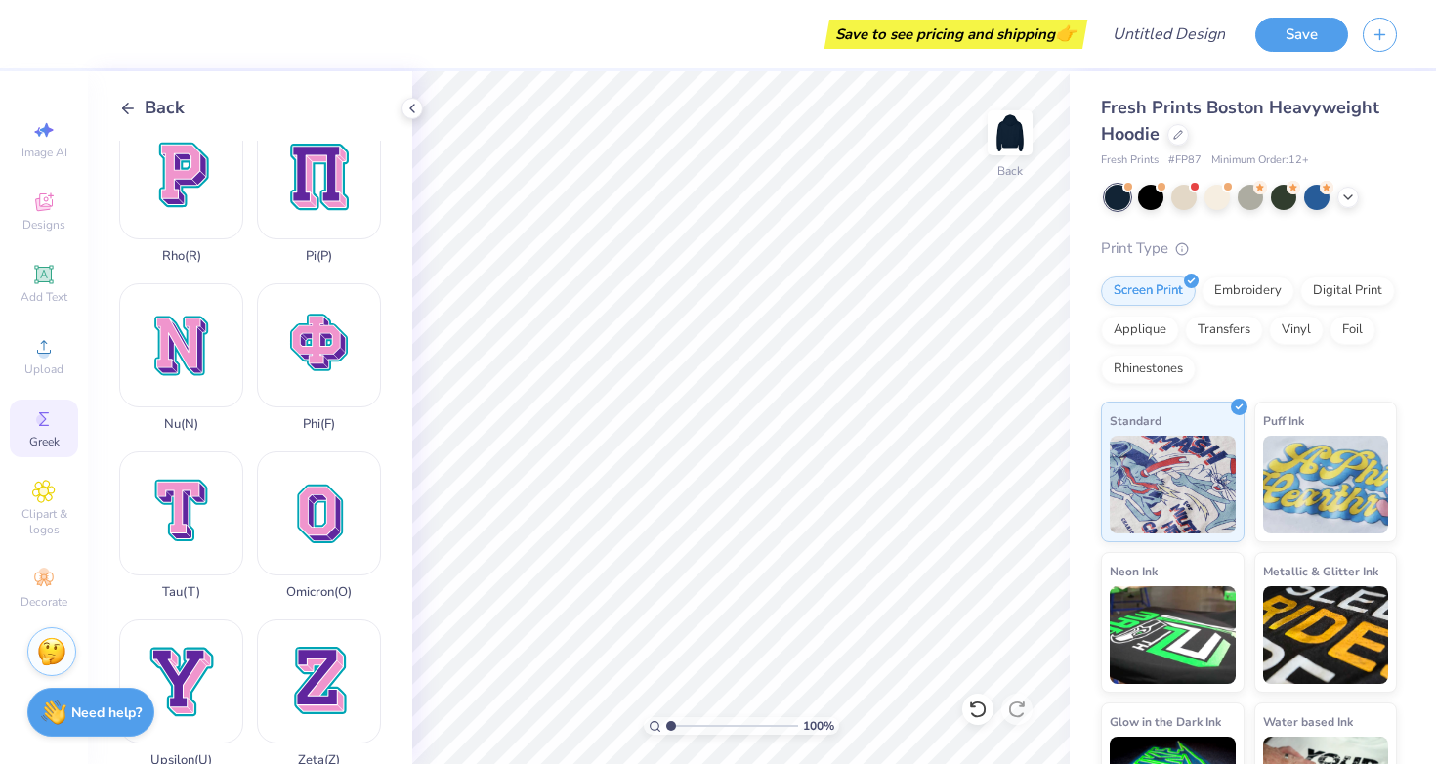
scroll to position [1246, 0]
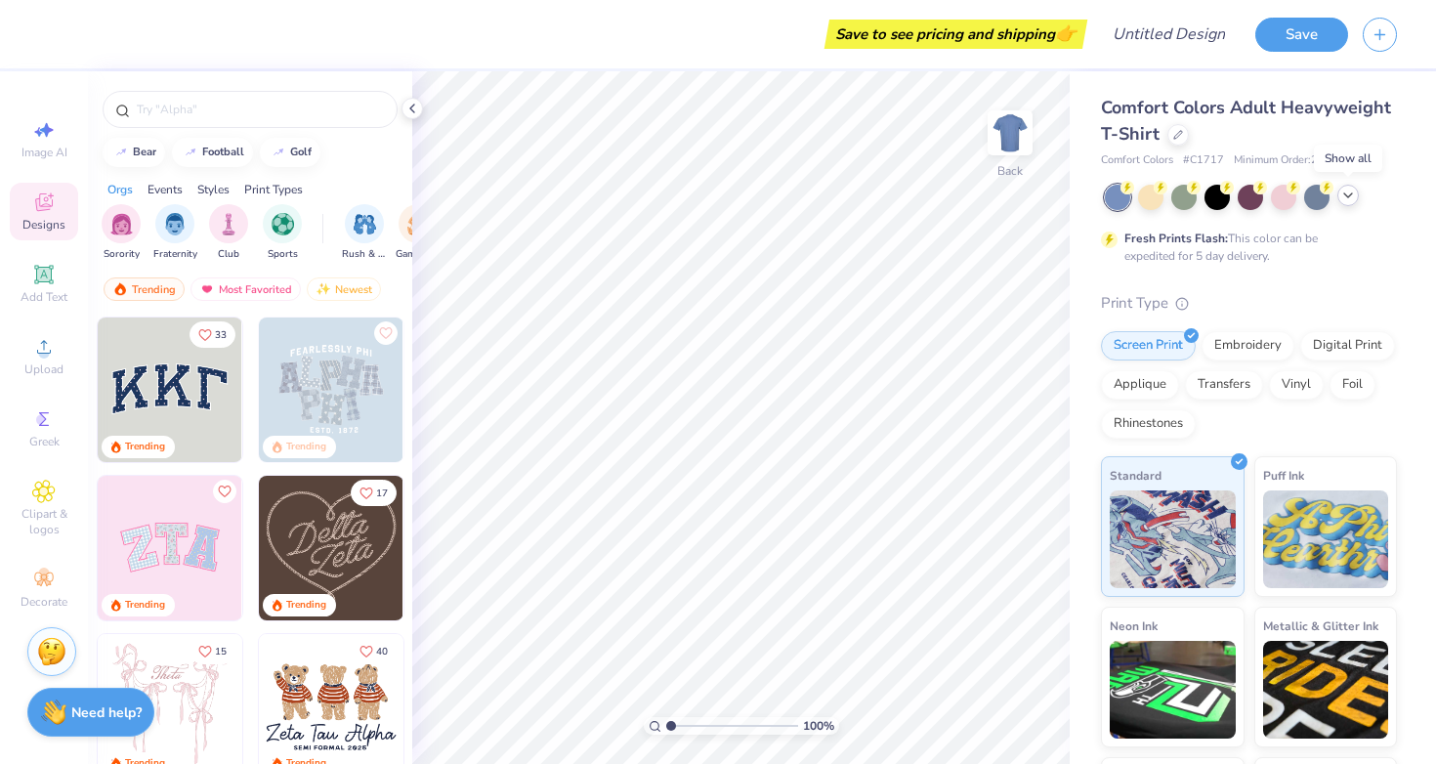
click at [1350, 193] on icon at bounding box center [1348, 196] width 16 height 16
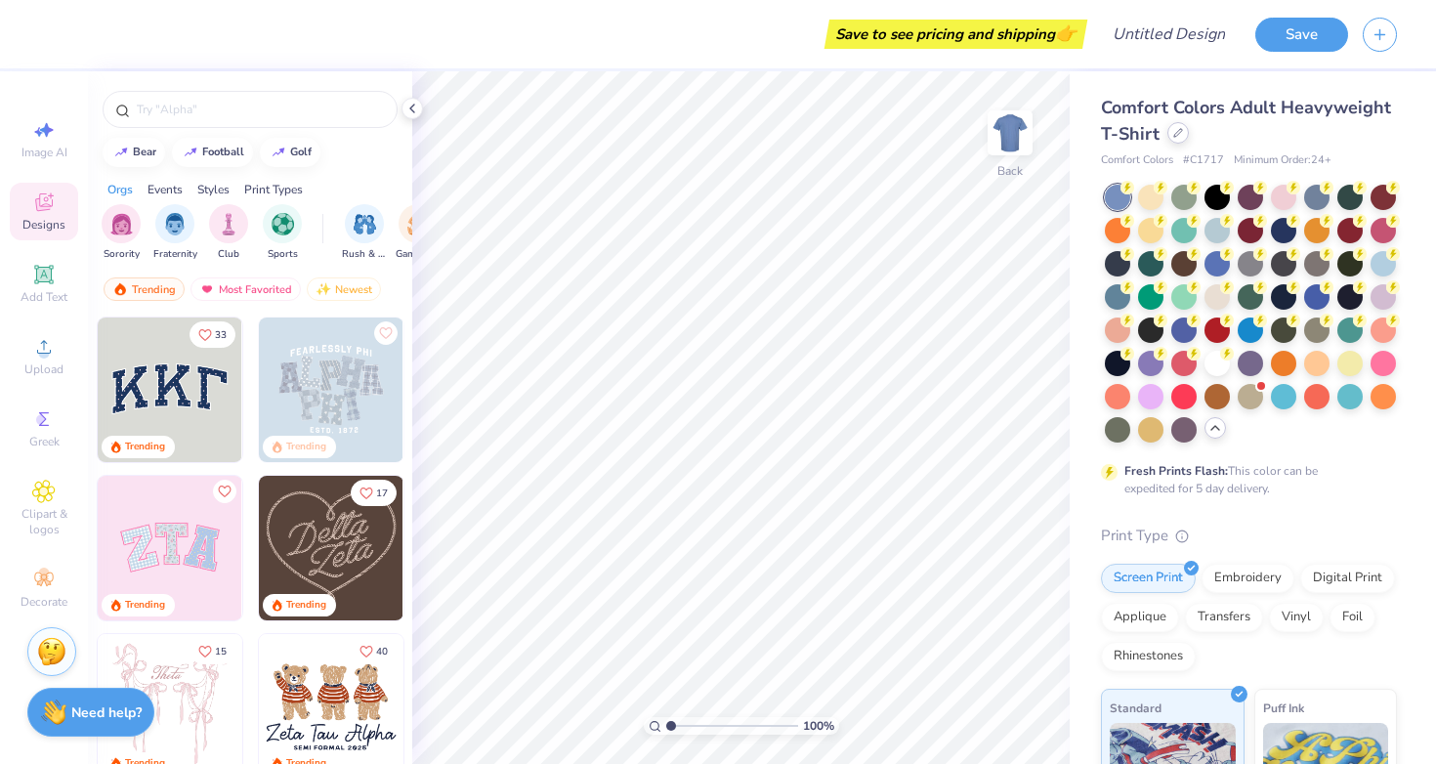
click at [1180, 134] on icon at bounding box center [1178, 133] width 10 height 10
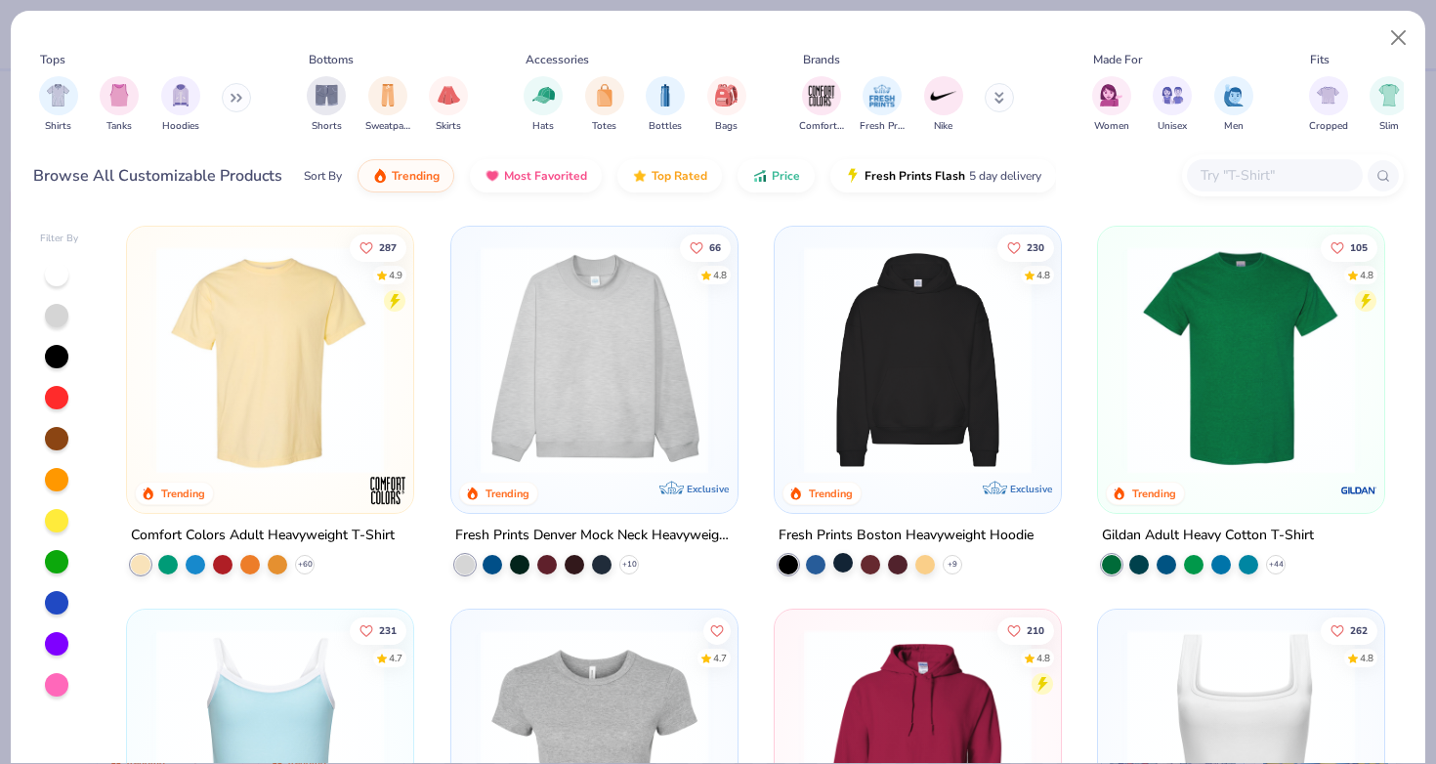
click at [841, 553] on div at bounding box center [843, 563] width 20 height 20
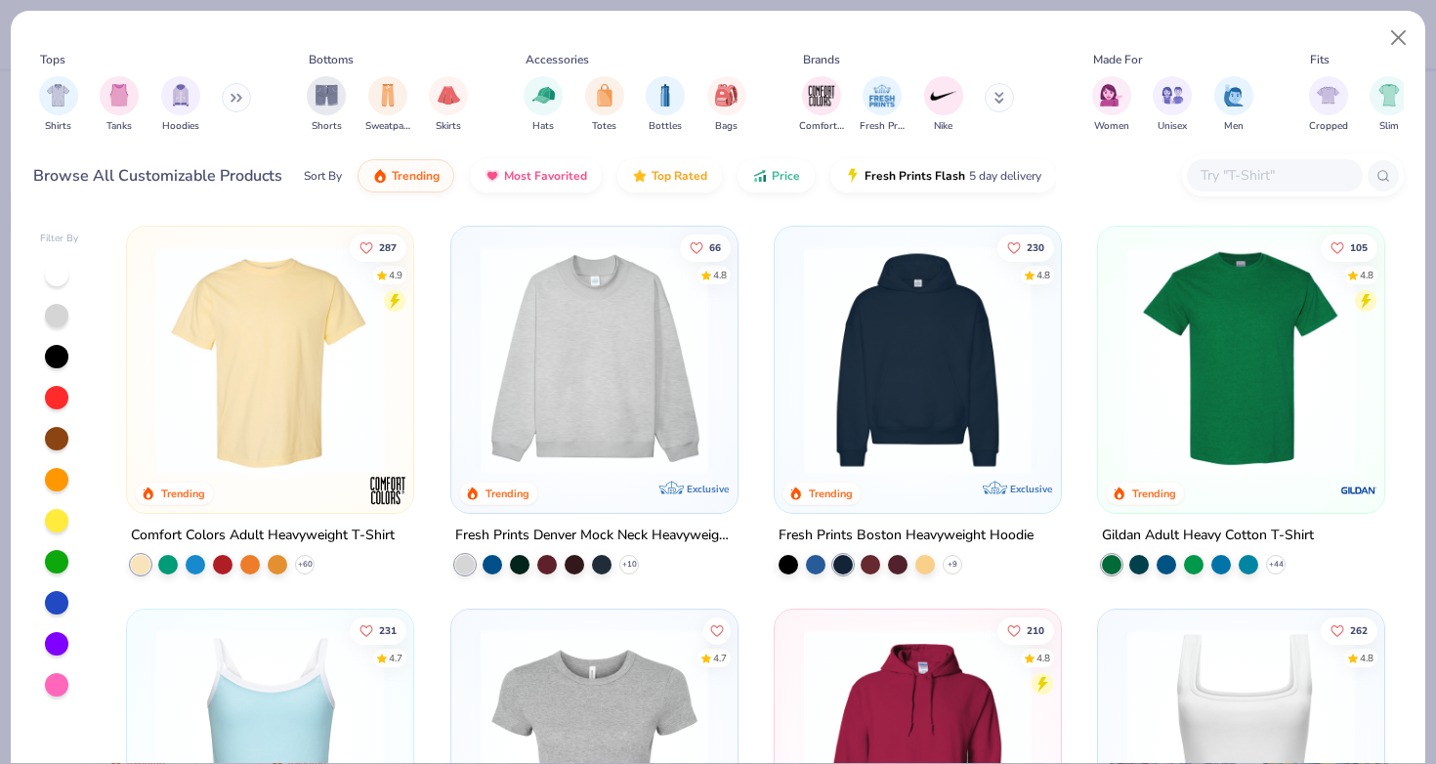
click at [957, 341] on img at bounding box center [917, 360] width 247 height 228
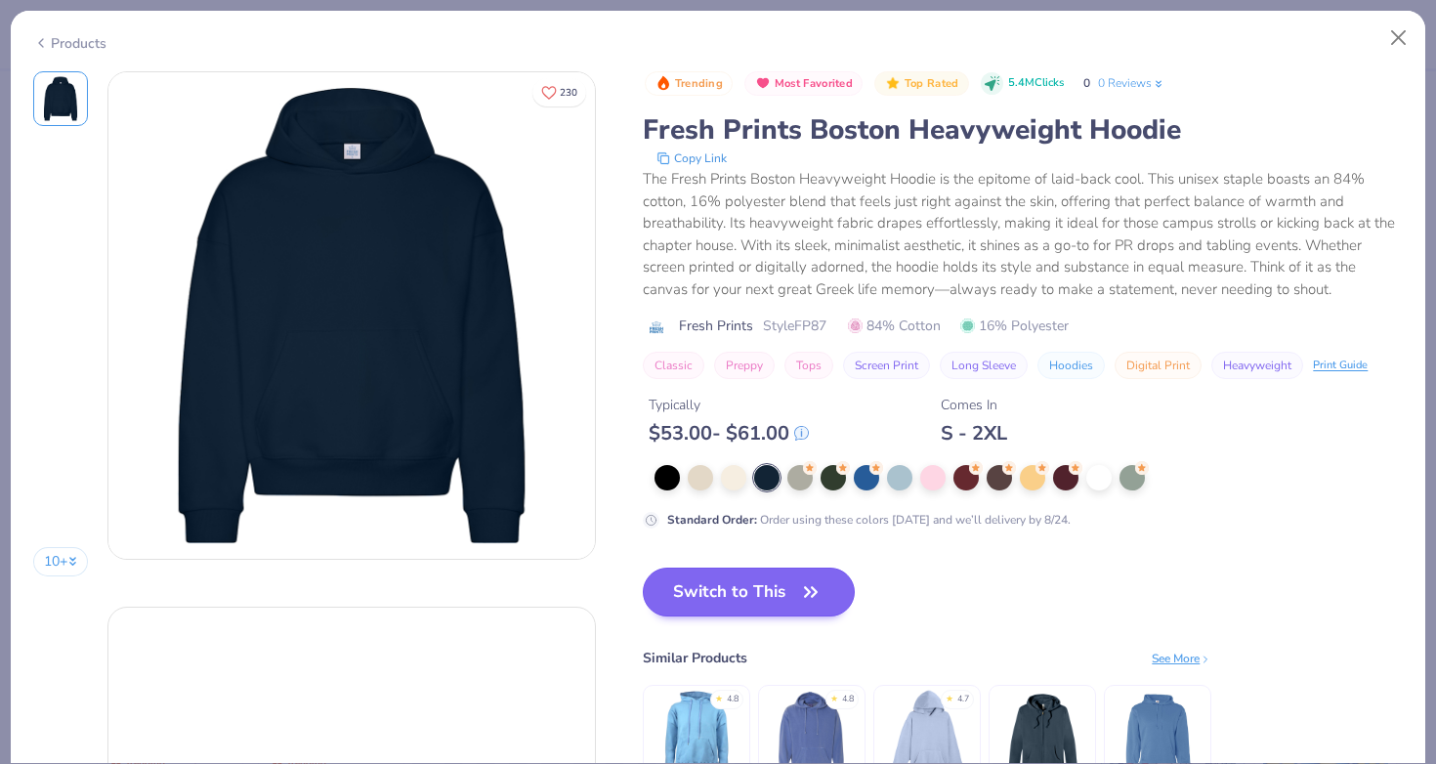
click at [672, 595] on button "Switch to This" at bounding box center [749, 592] width 212 height 49
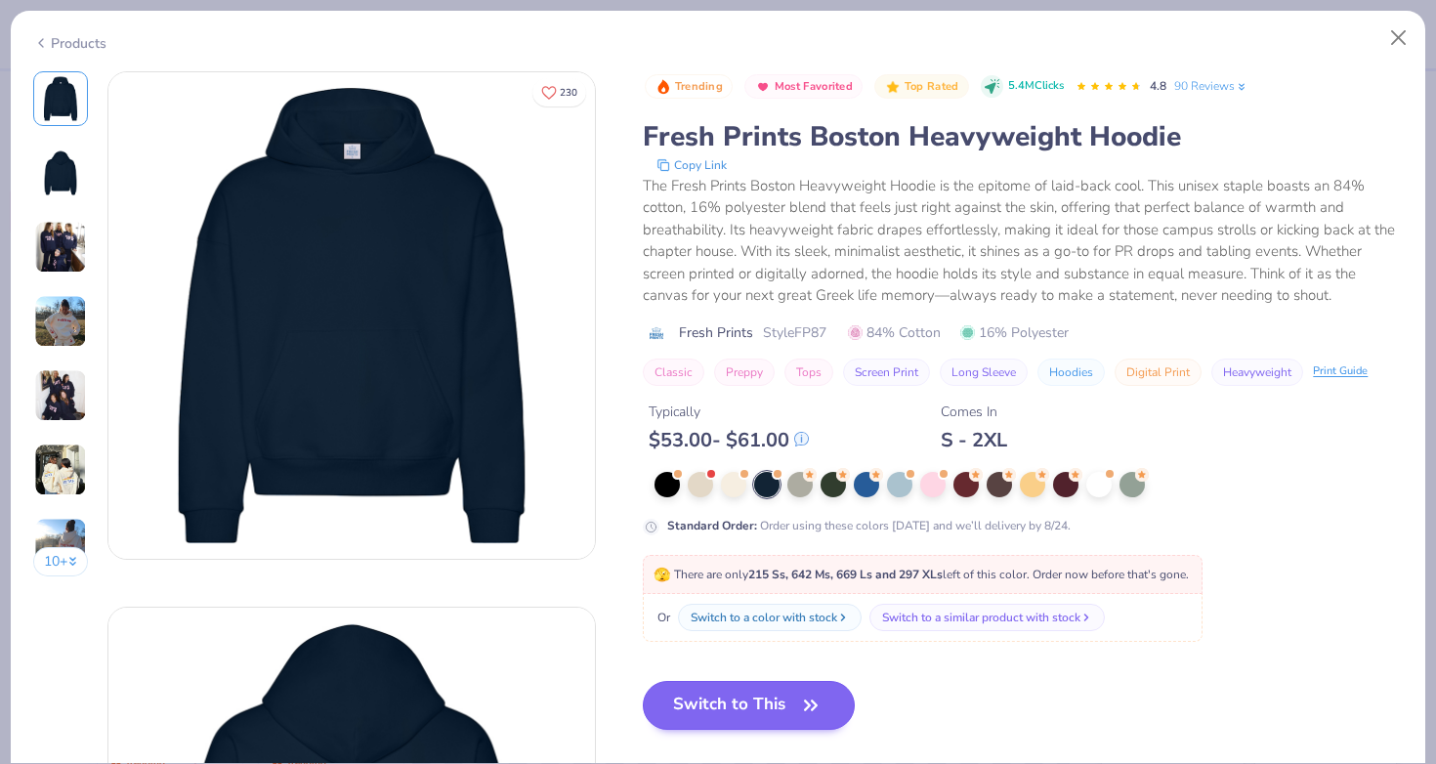
click at [643, 692] on button "Switch to This" at bounding box center [749, 705] width 212 height 49
click at [797, 698] on icon "button" at bounding box center [810, 705] width 27 height 27
click at [739, 708] on button "Switch to This" at bounding box center [749, 705] width 212 height 49
click at [686, 690] on button "Switch to This" at bounding box center [749, 705] width 212 height 49
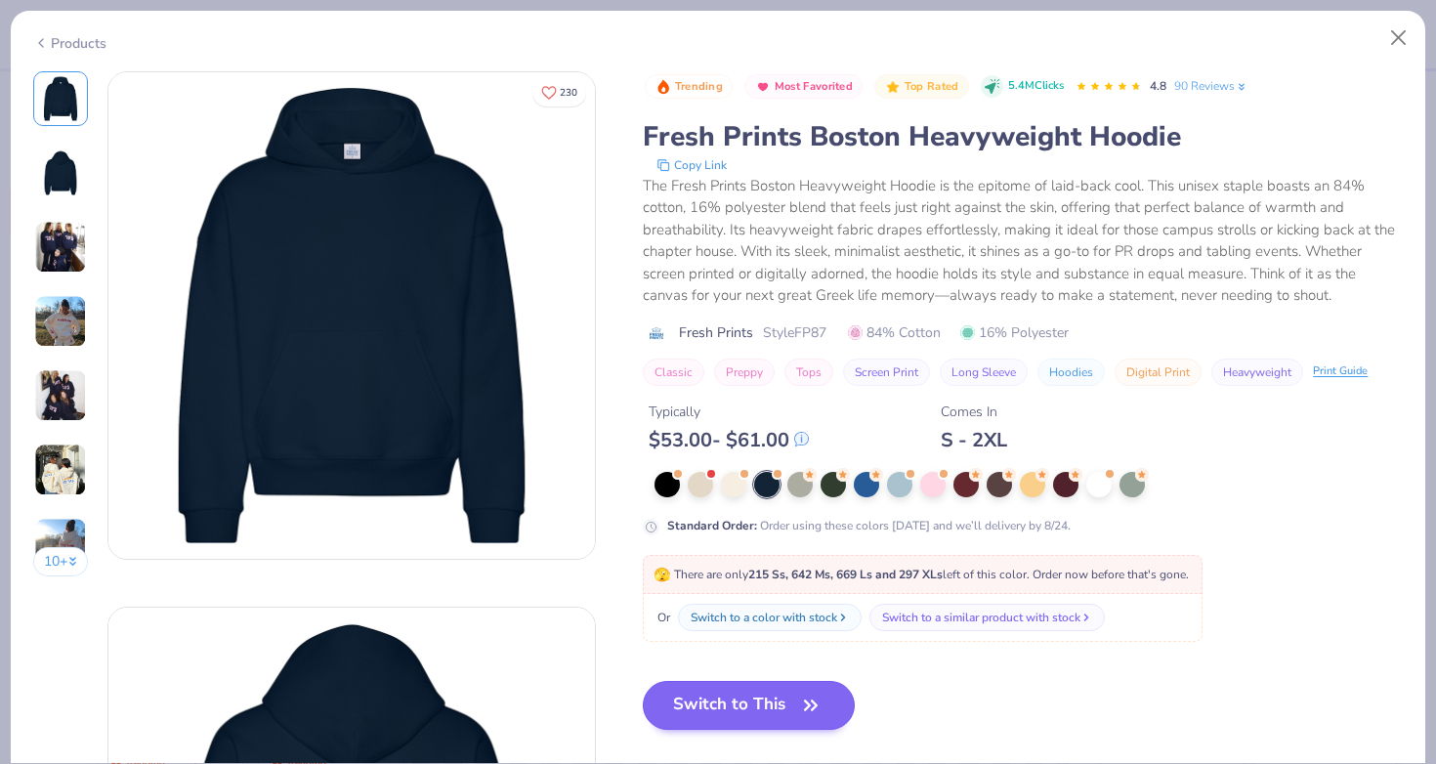
click at [686, 690] on button "Switch to This" at bounding box center [749, 705] width 212 height 49
click at [754, 484] on div at bounding box center [766, 484] width 25 height 25
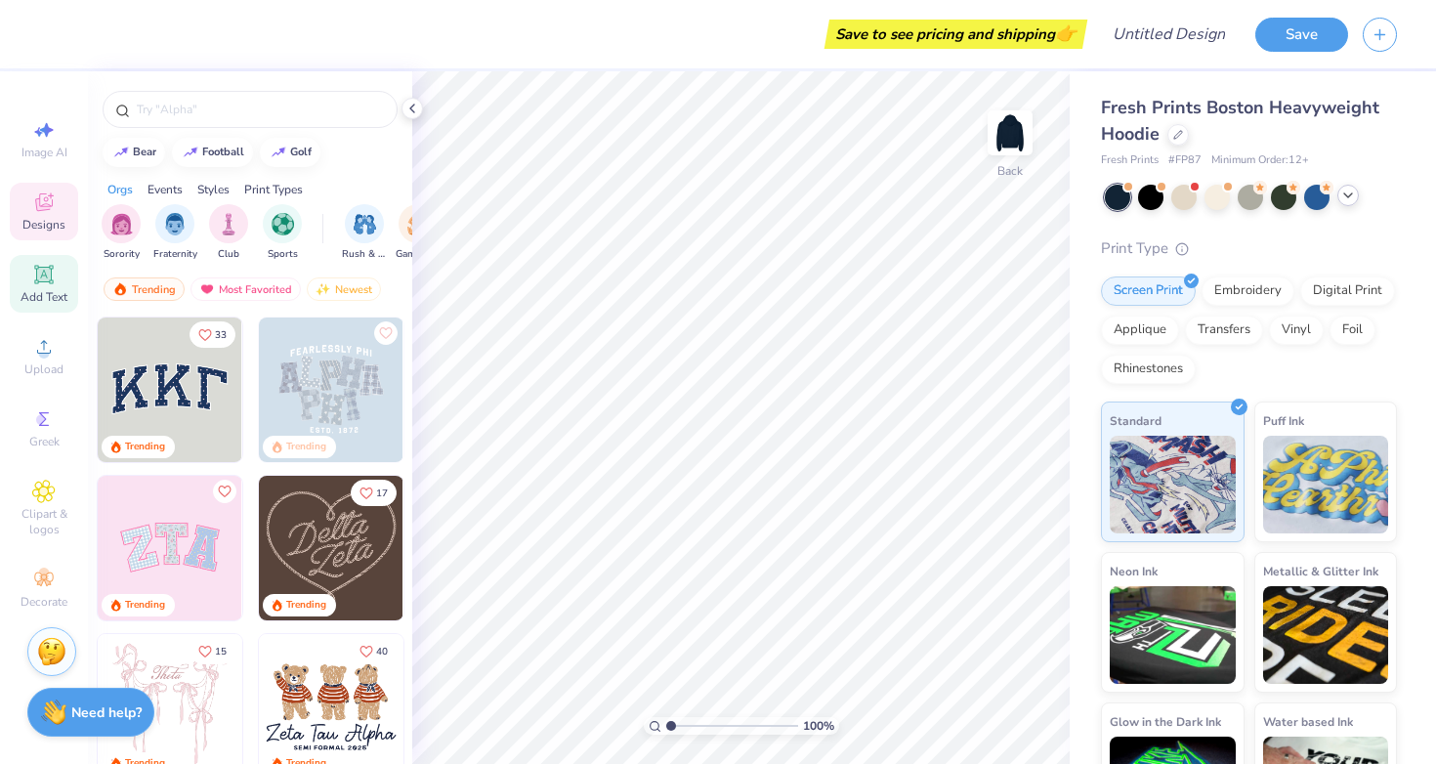
click at [58, 281] on div "Add Text" at bounding box center [44, 284] width 68 height 58
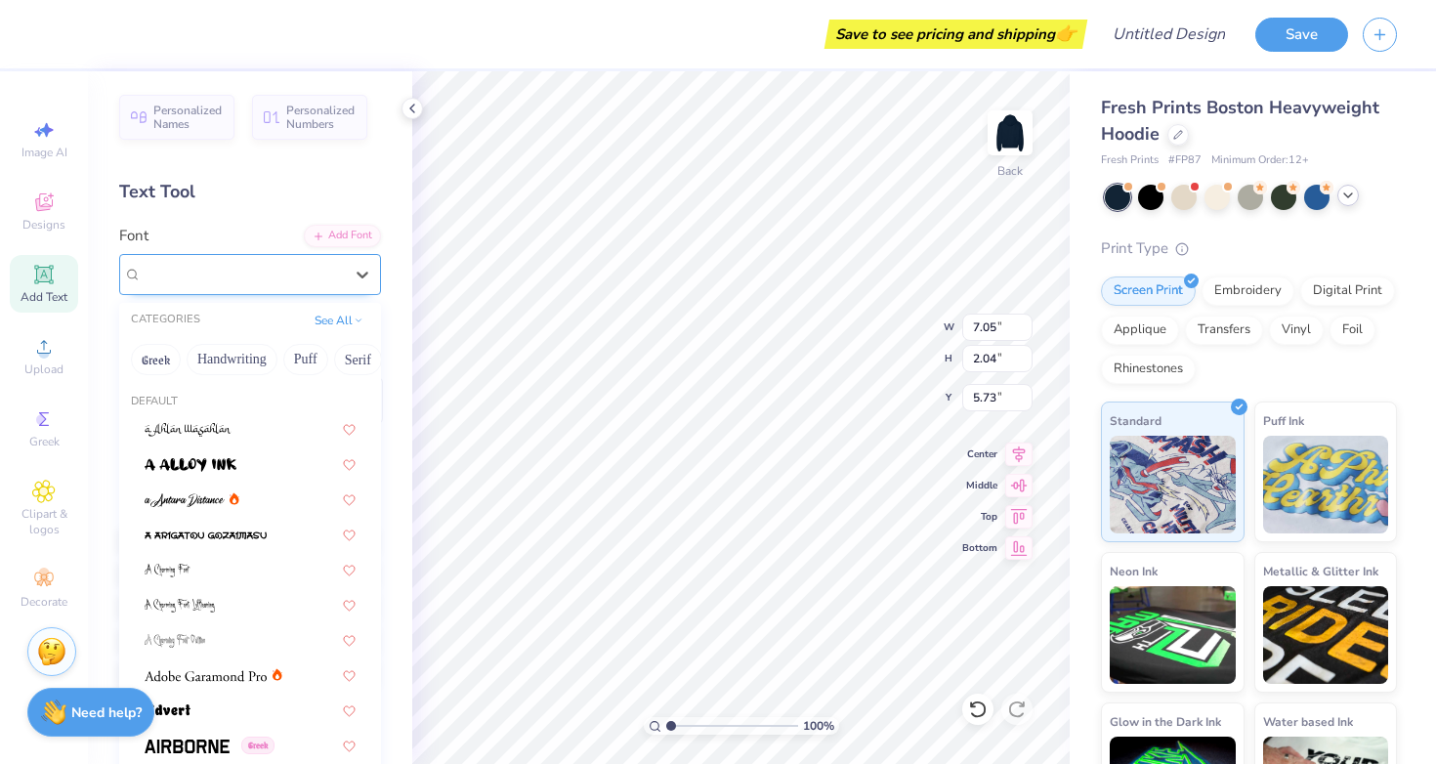
click at [231, 263] on div "Super Dream" at bounding box center [242, 274] width 205 height 30
click at [162, 357] on button "Greek" at bounding box center [156, 359] width 50 height 31
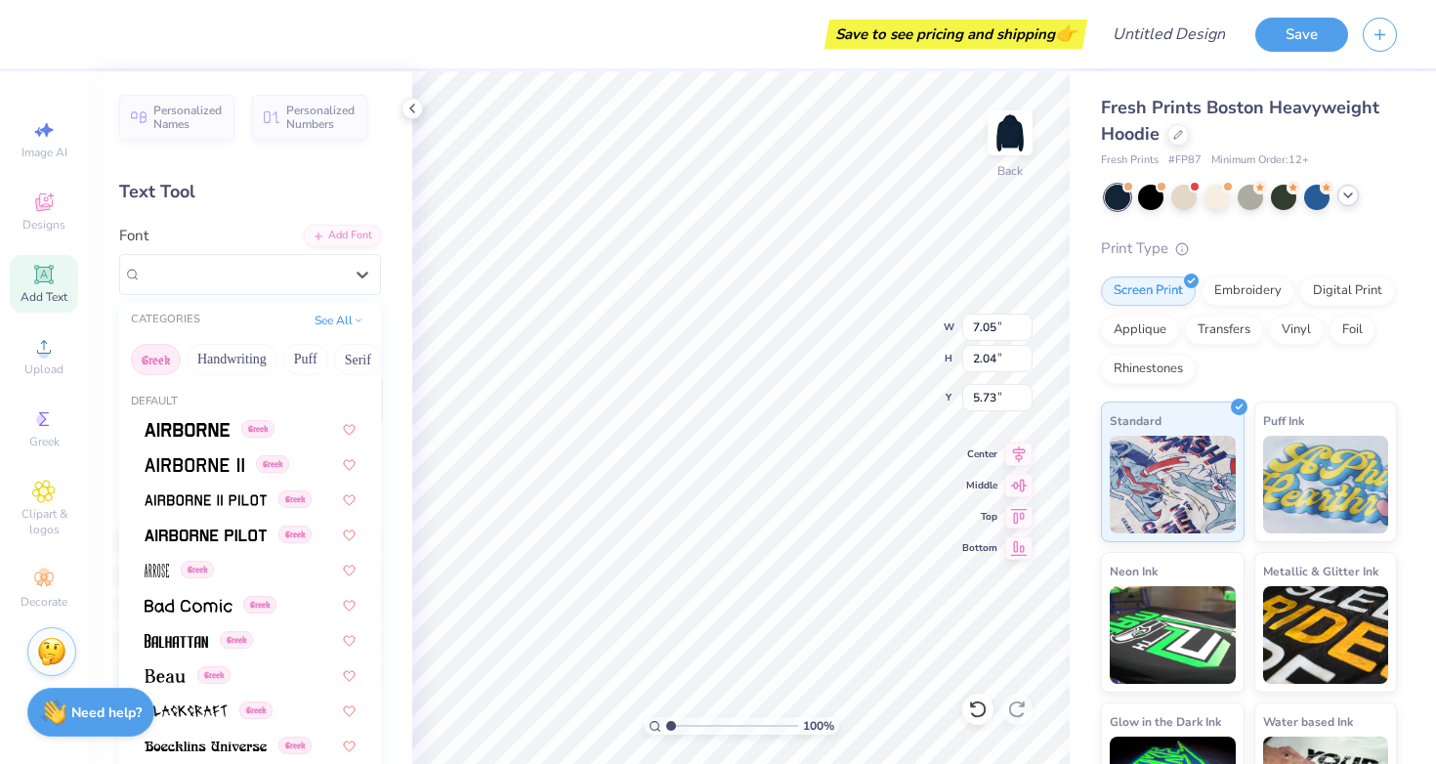
click at [163, 358] on button "Greek" at bounding box center [156, 359] width 50 height 31
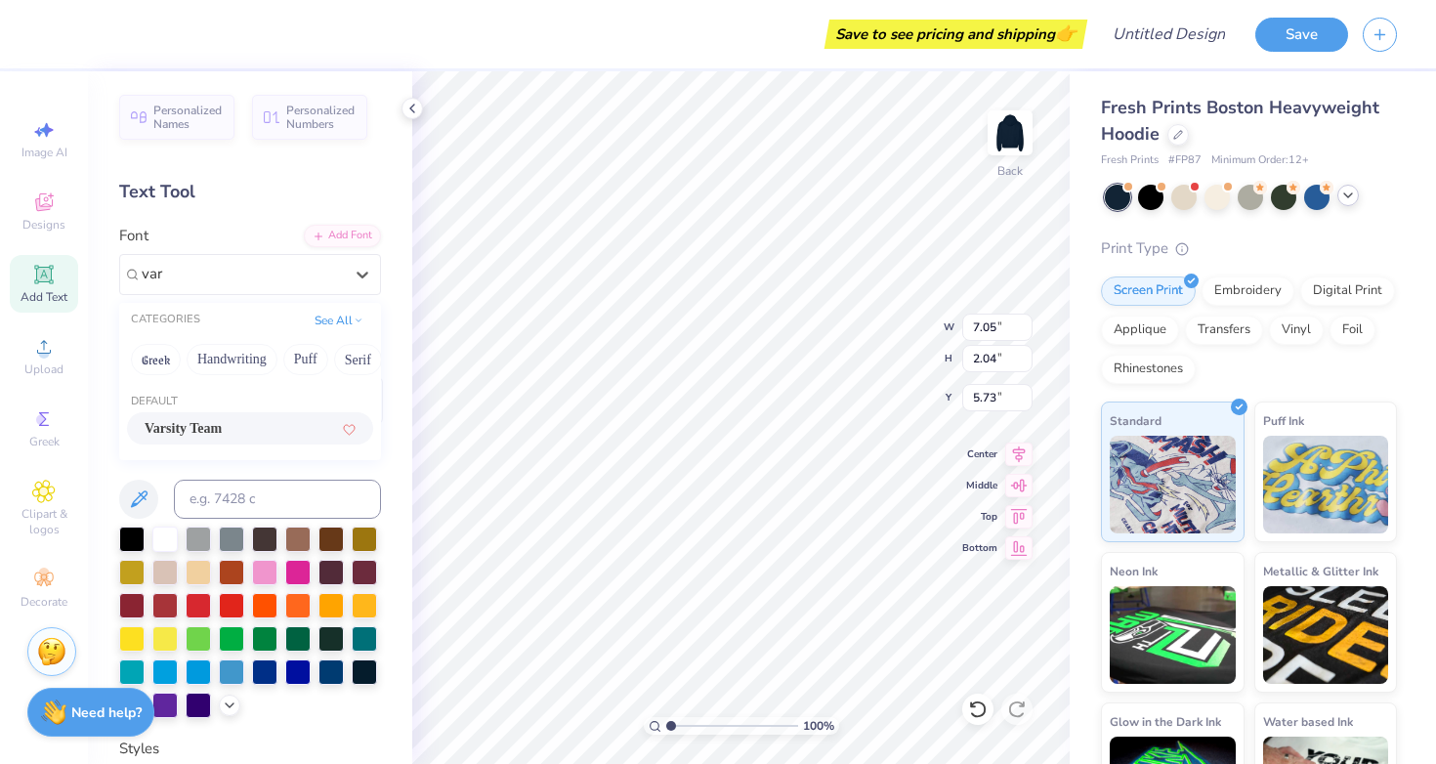
click at [202, 423] on span "Varsity Team" at bounding box center [183, 428] width 77 height 21
type input "var"
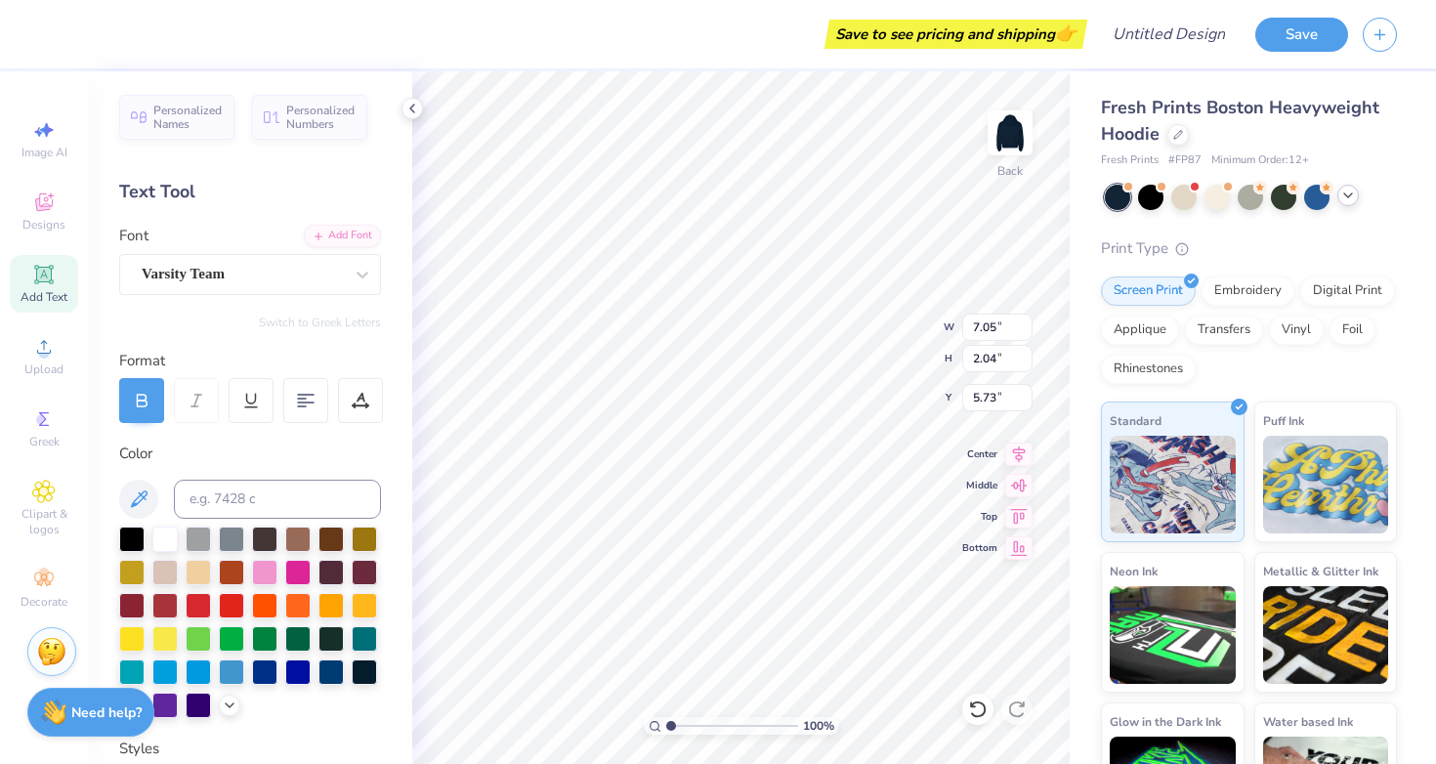
type input "6.99"
type textarea "AXID"
click at [315, 329] on div "Personalized Names Personalized Numbers Text Tool Add Font Font Varsity Team Sw…" at bounding box center [250, 417] width 324 height 693
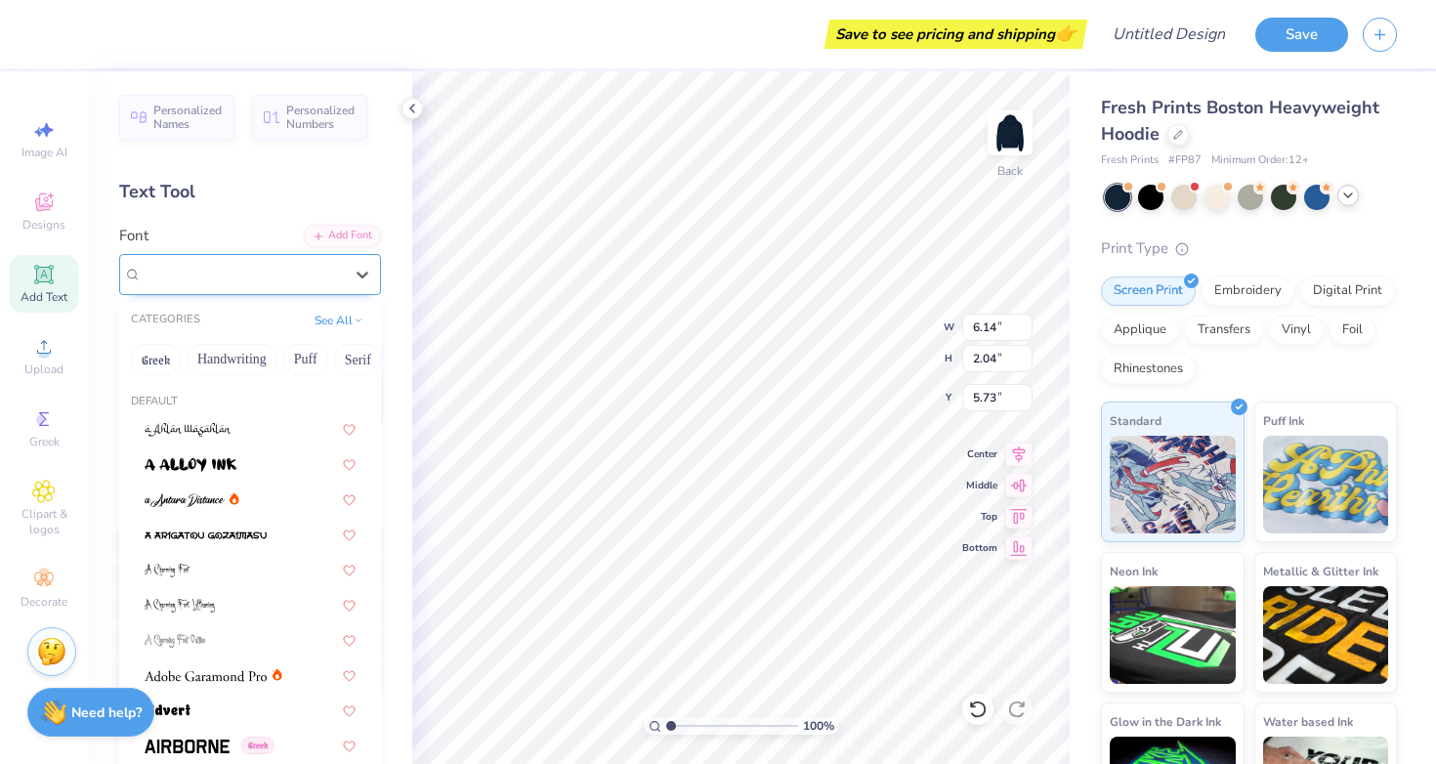
click at [315, 269] on div "Varsity Team" at bounding box center [242, 274] width 205 height 30
click at [339, 319] on button "See All" at bounding box center [339, 319] width 61 height 20
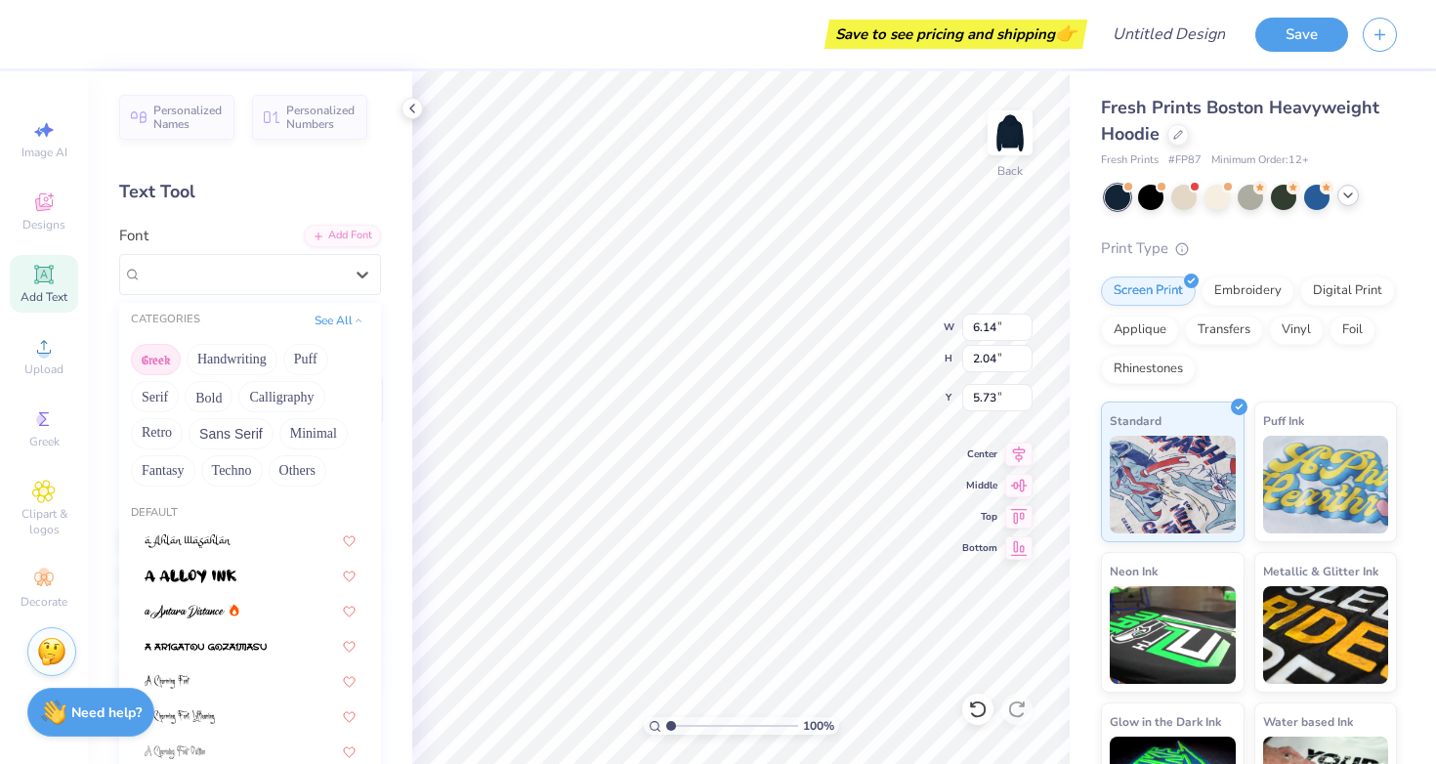
click at [148, 358] on button "Greek" at bounding box center [156, 359] width 50 height 31
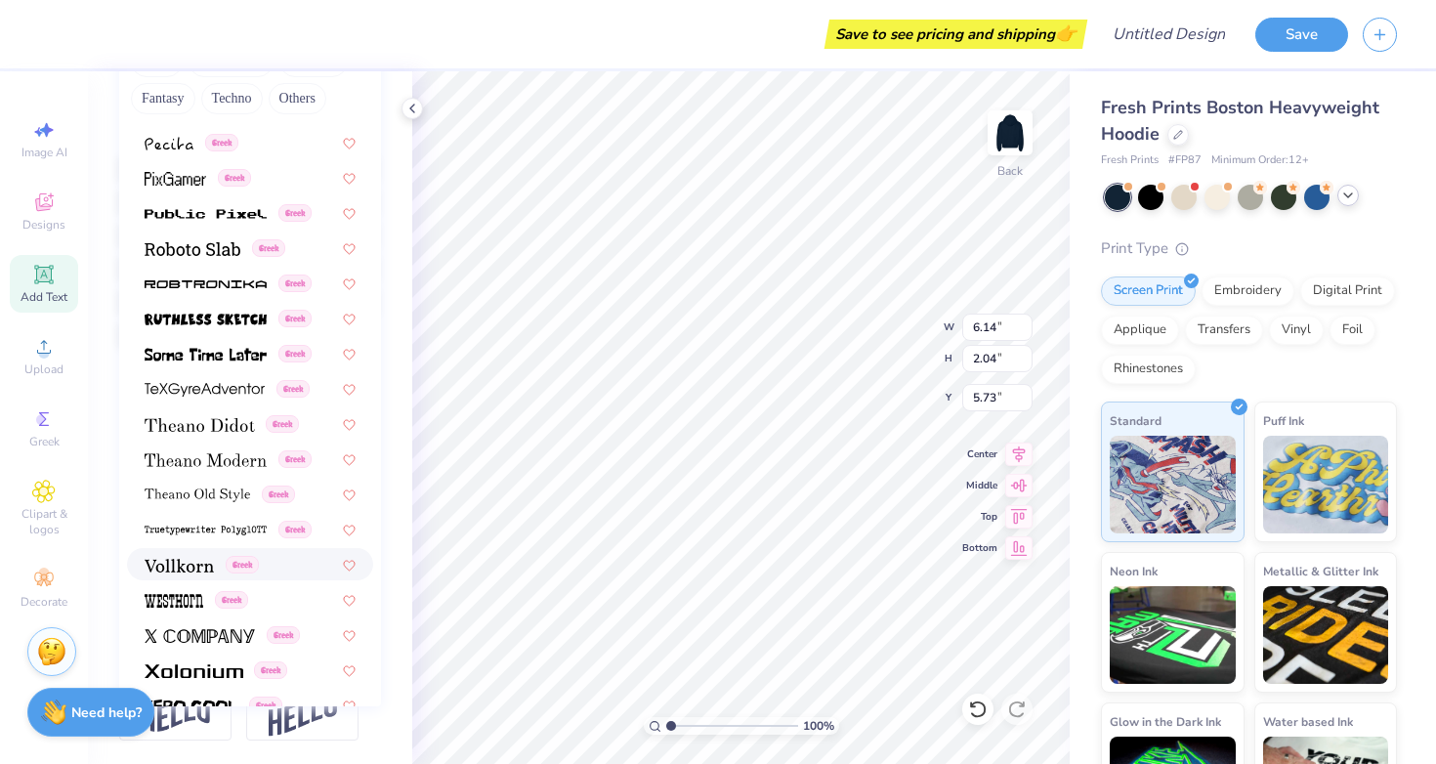
scroll to position [1149, 0]
click at [189, 600] on img at bounding box center [174, 603] width 59 height 14
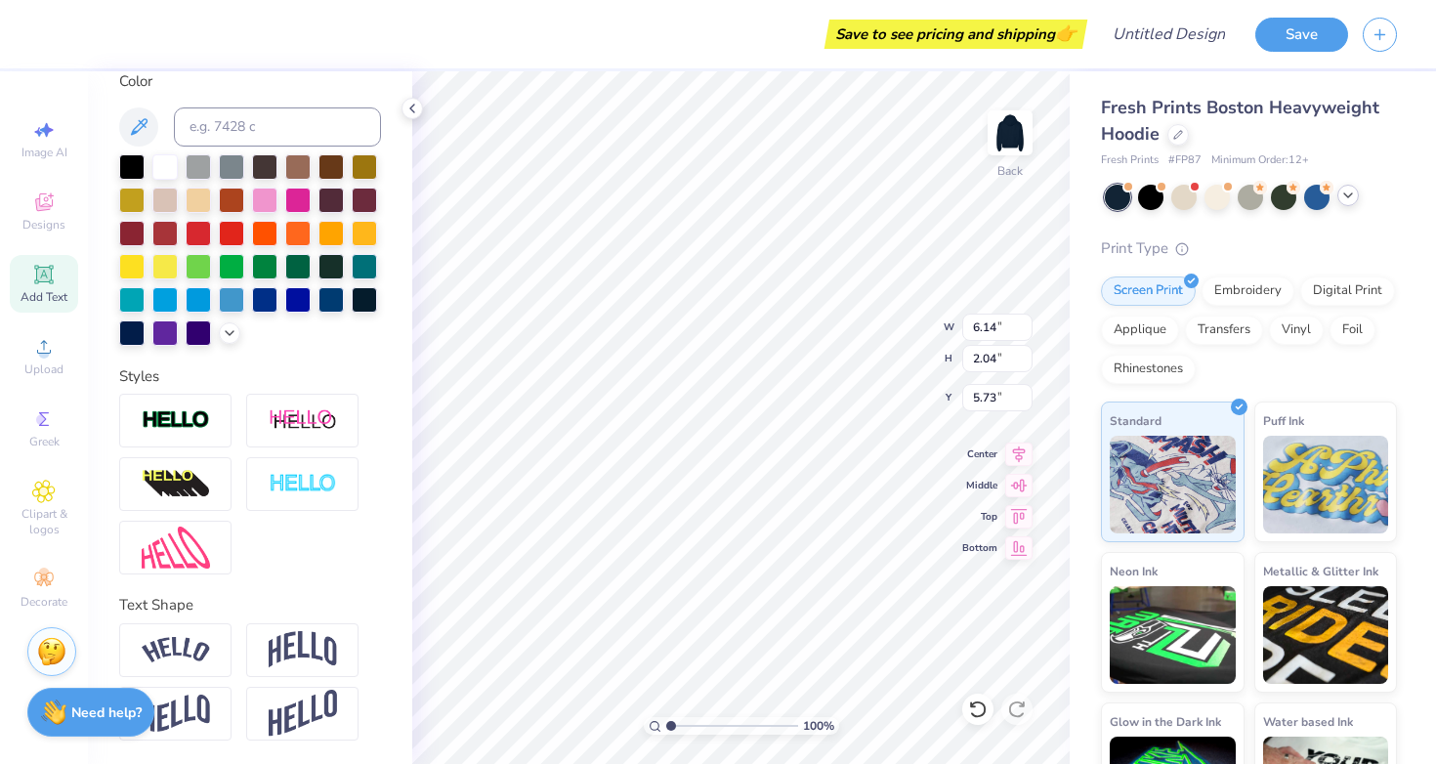
type textarea "A XI D"
type input "6.01"
type input "2.39"
type input "9.34"
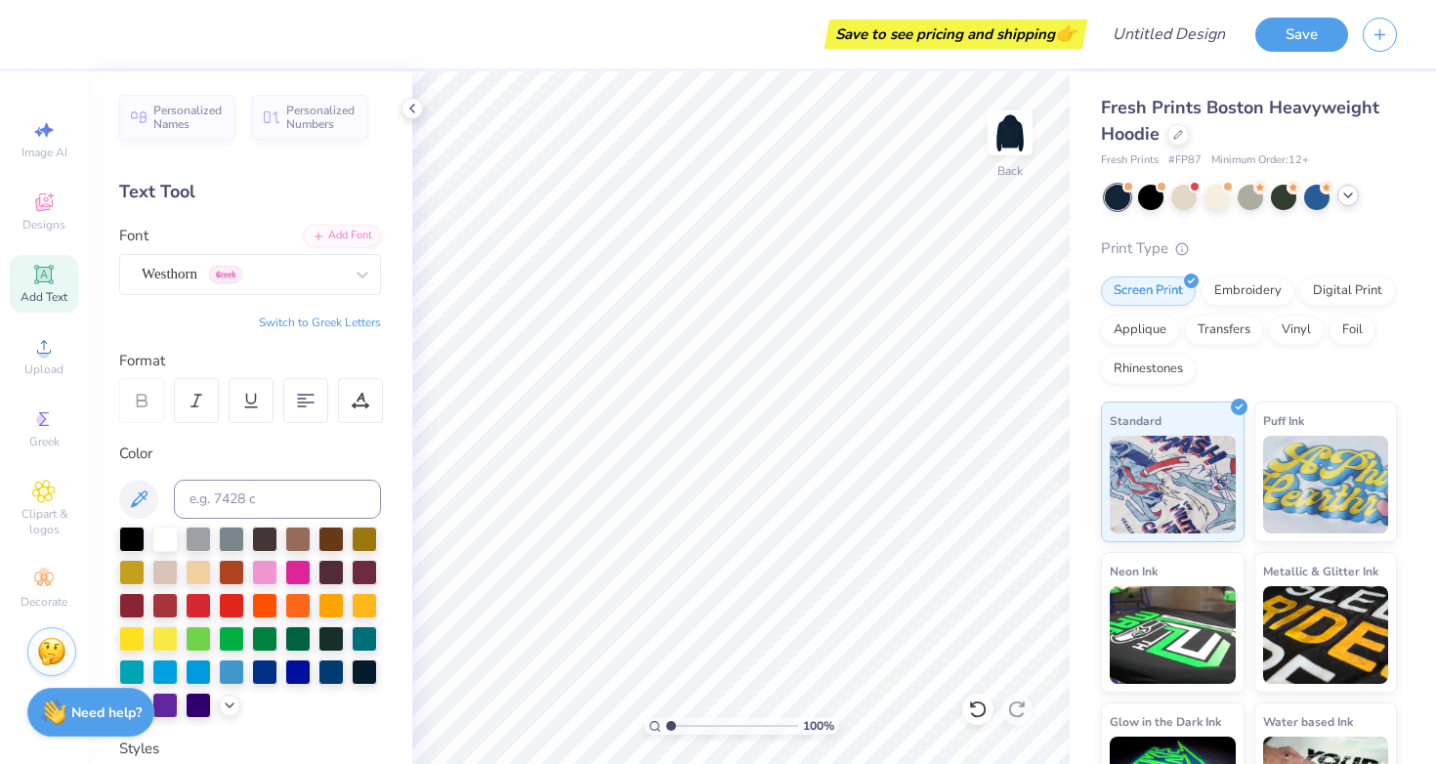
scroll to position [0, 0]
click at [45, 215] on div "Designs" at bounding box center [44, 212] width 68 height 58
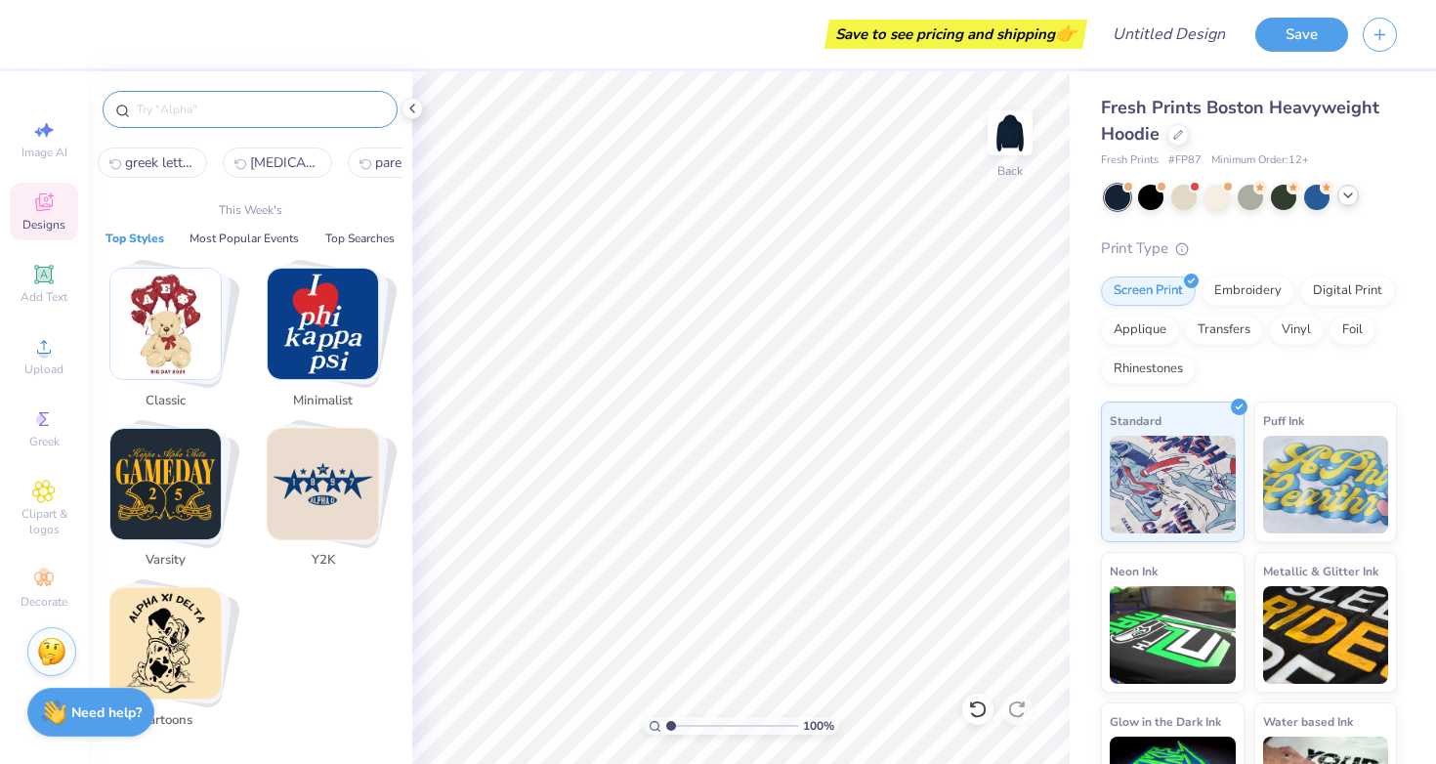
click at [209, 106] on input "text" at bounding box center [260, 110] width 250 height 20
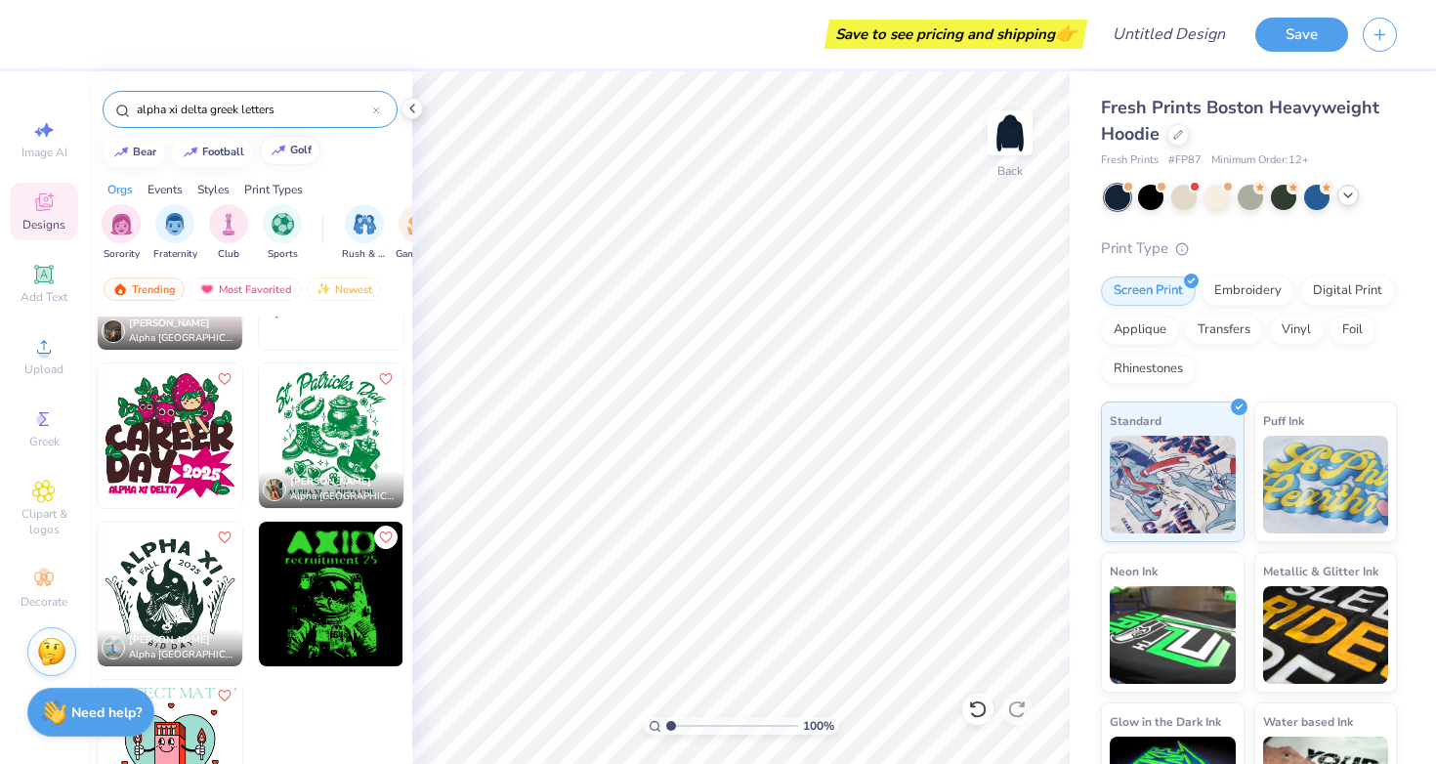
type input "alpha xi delta greek letters"
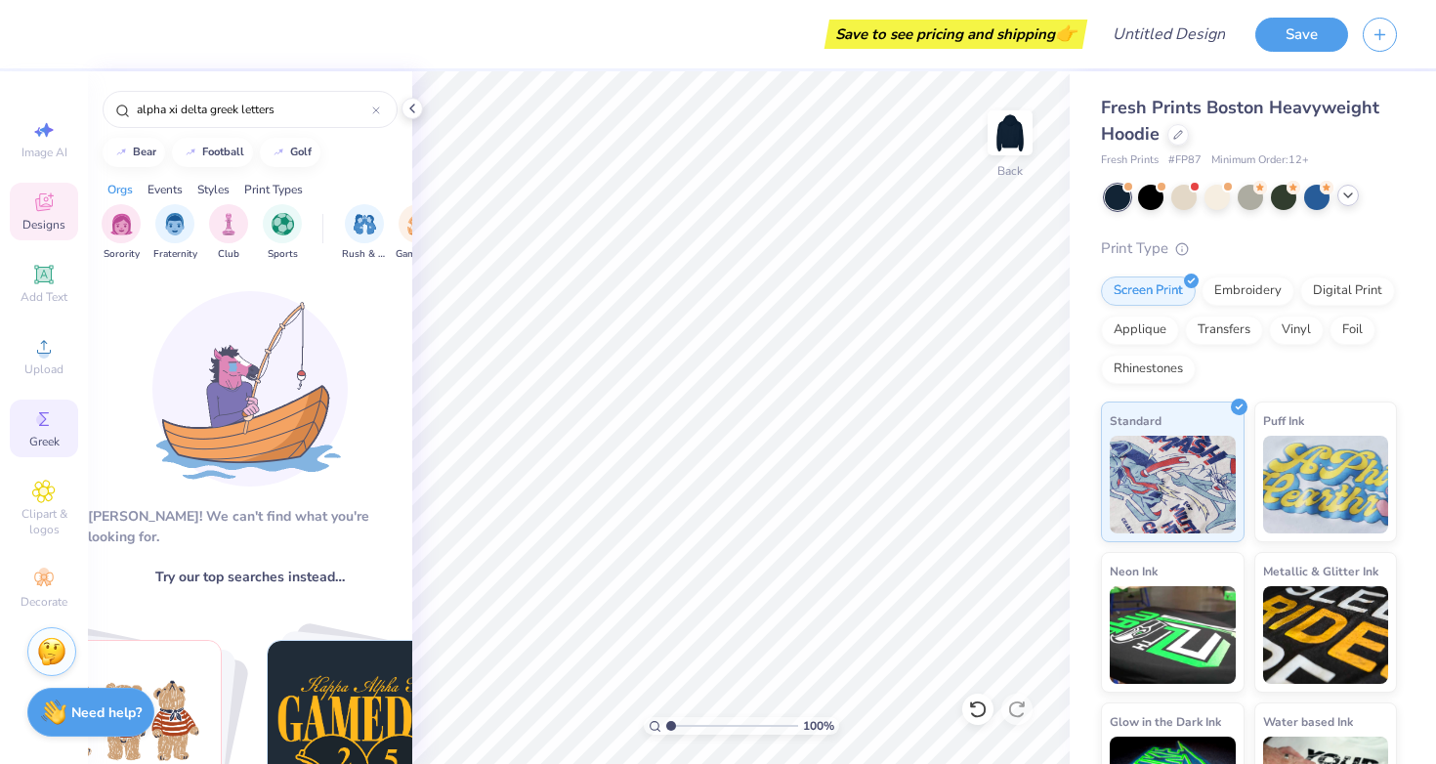
click at [39, 410] on icon at bounding box center [43, 418] width 23 height 23
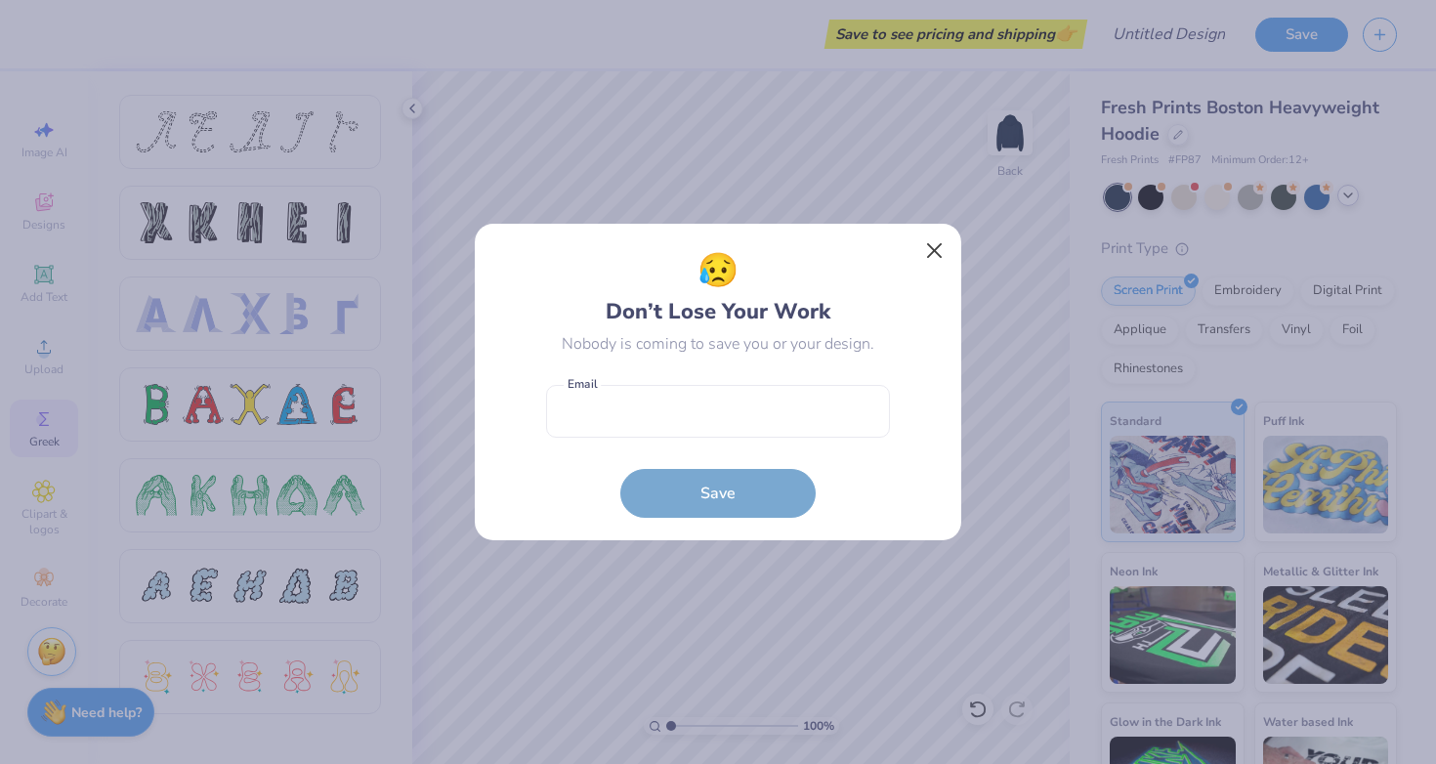
click at [940, 258] on button "Close" at bounding box center [934, 250] width 37 height 37
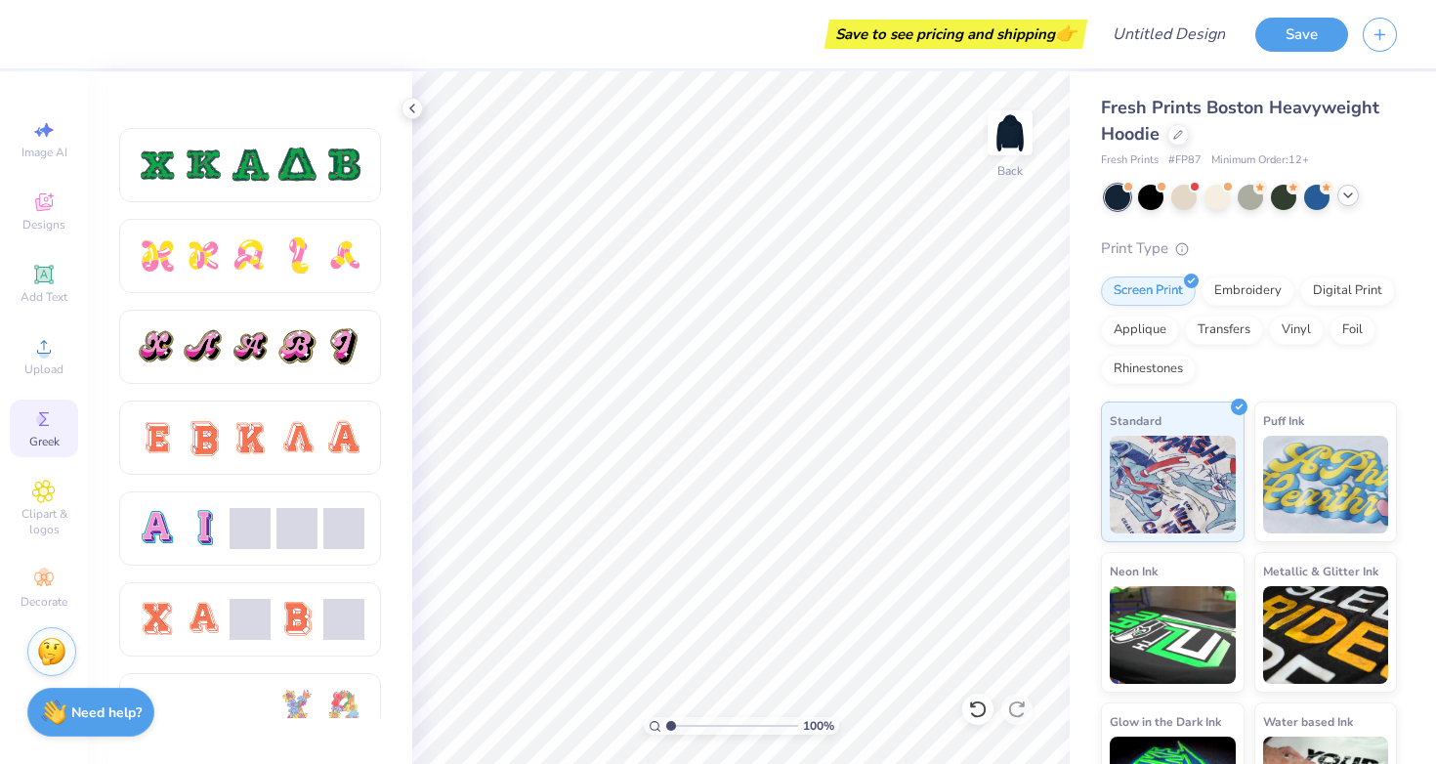
scroll to position [1173, 0]
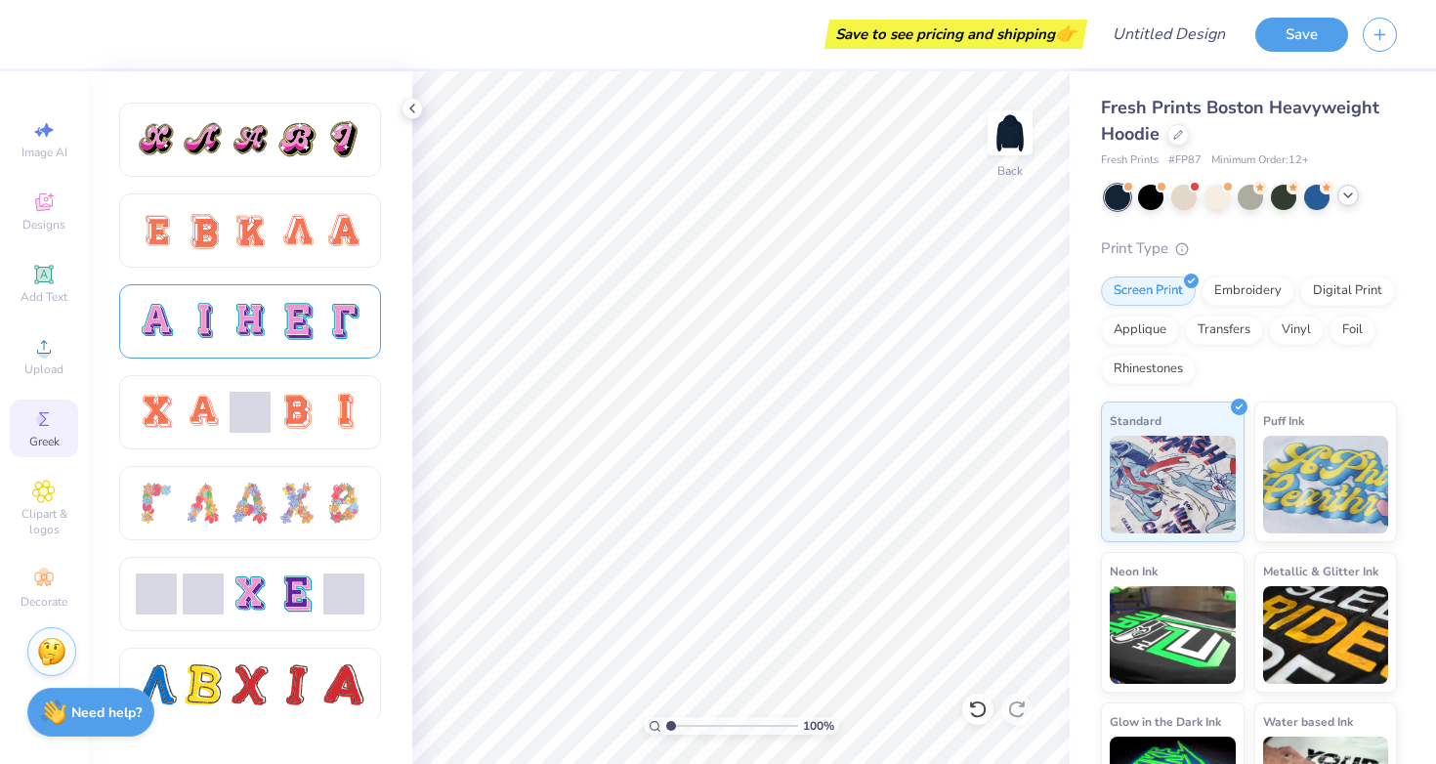
click at [246, 308] on div at bounding box center [250, 321] width 41 height 41
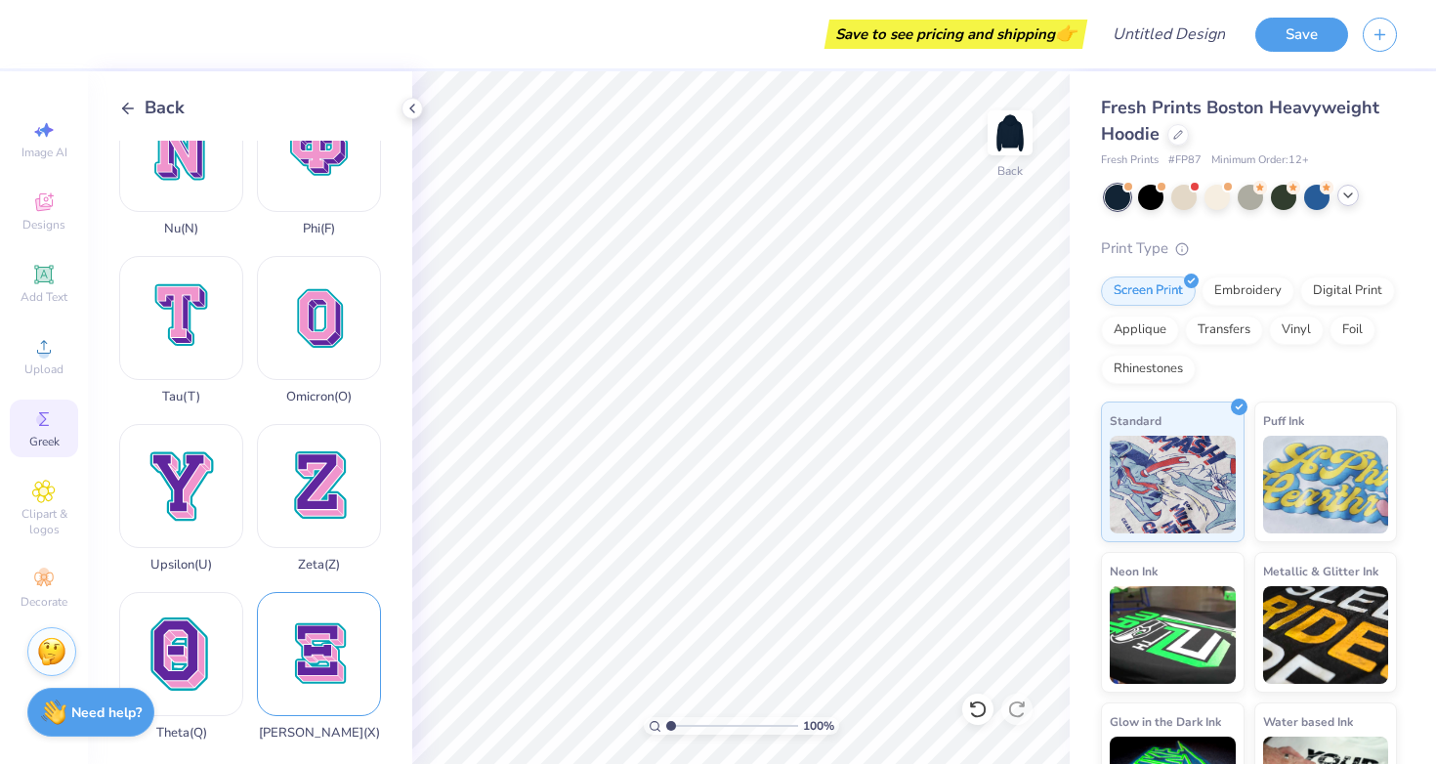
scroll to position [1397, 0]
click at [315, 705] on div "Xi ( X )" at bounding box center [319, 666] width 124 height 148
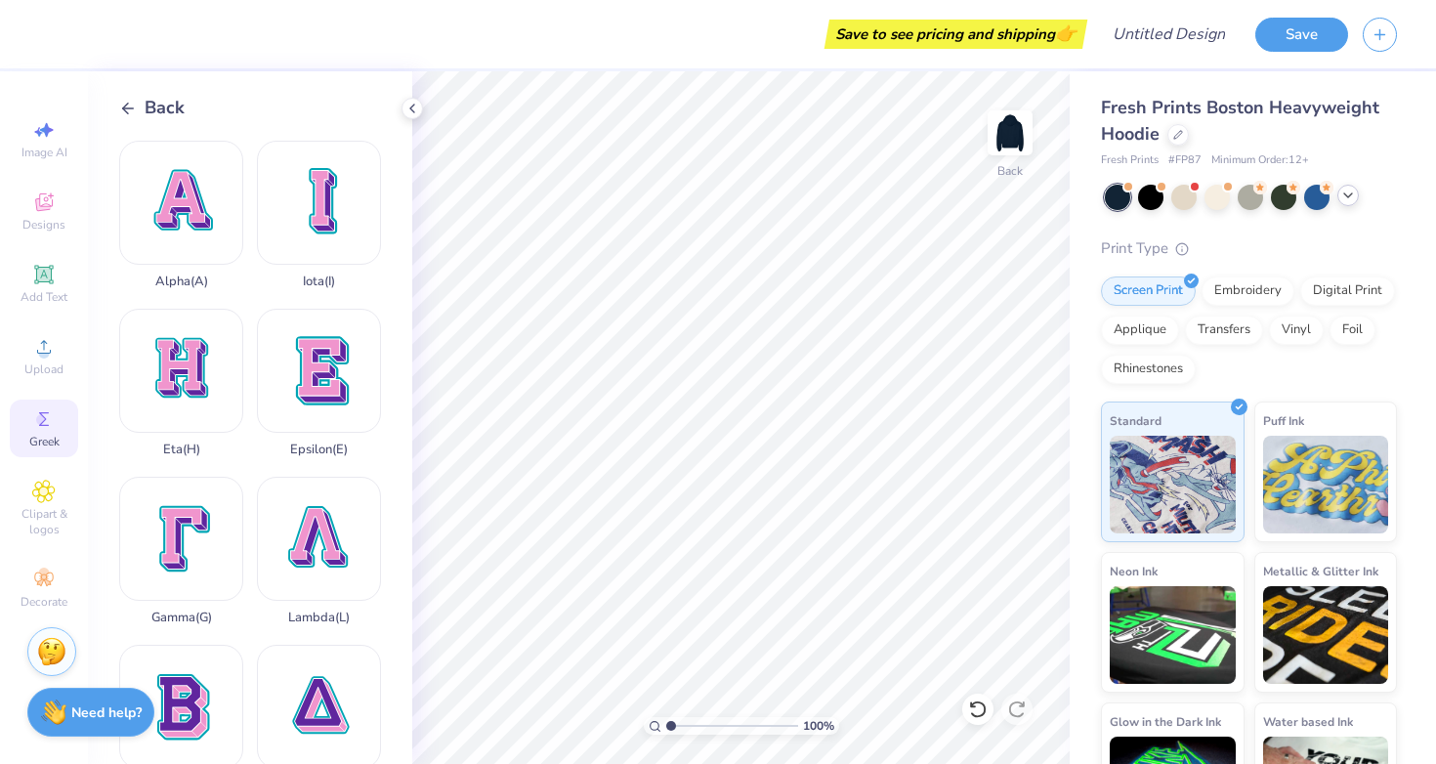
scroll to position [0, 0]
click at [50, 197] on icon at bounding box center [43, 201] width 23 height 23
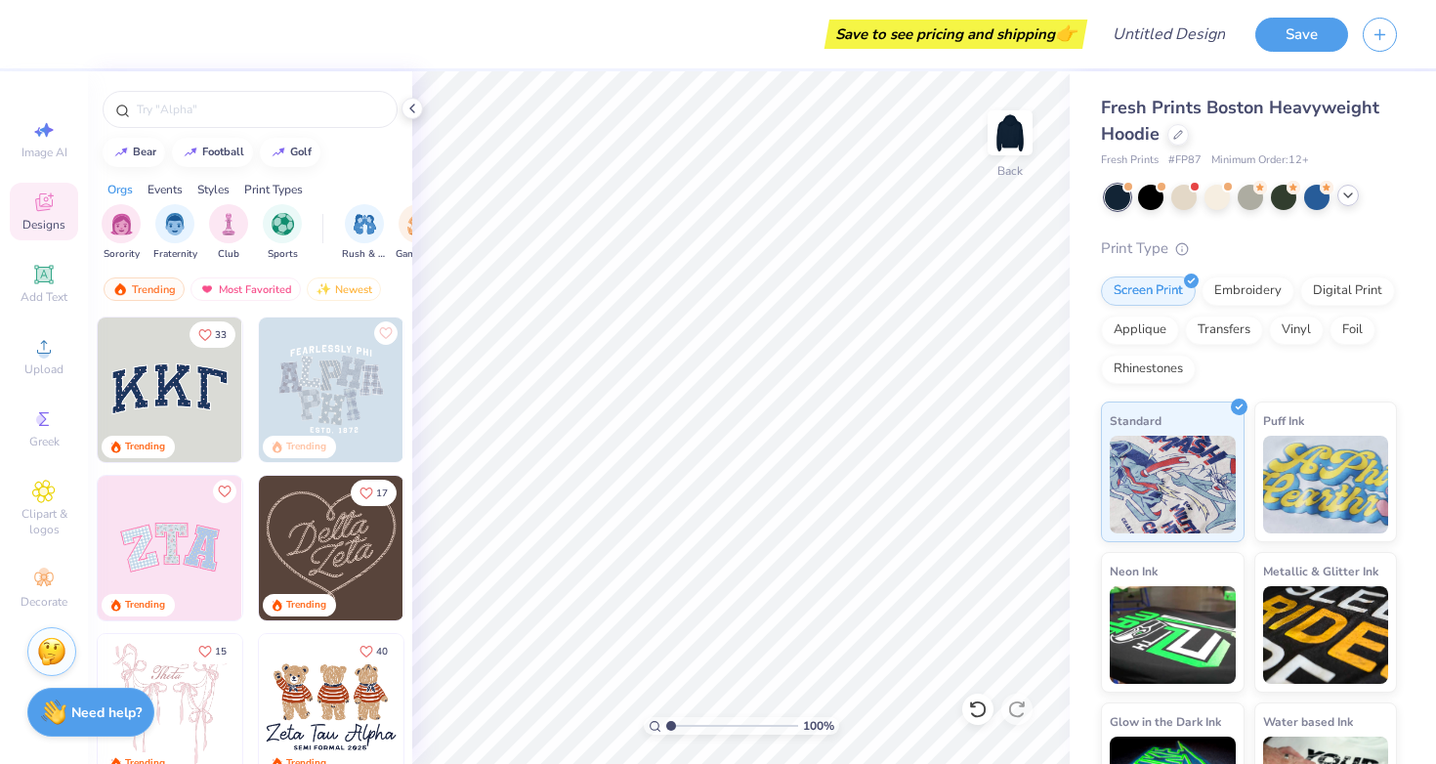
click at [196, 532] on img at bounding box center [170, 548] width 145 height 145
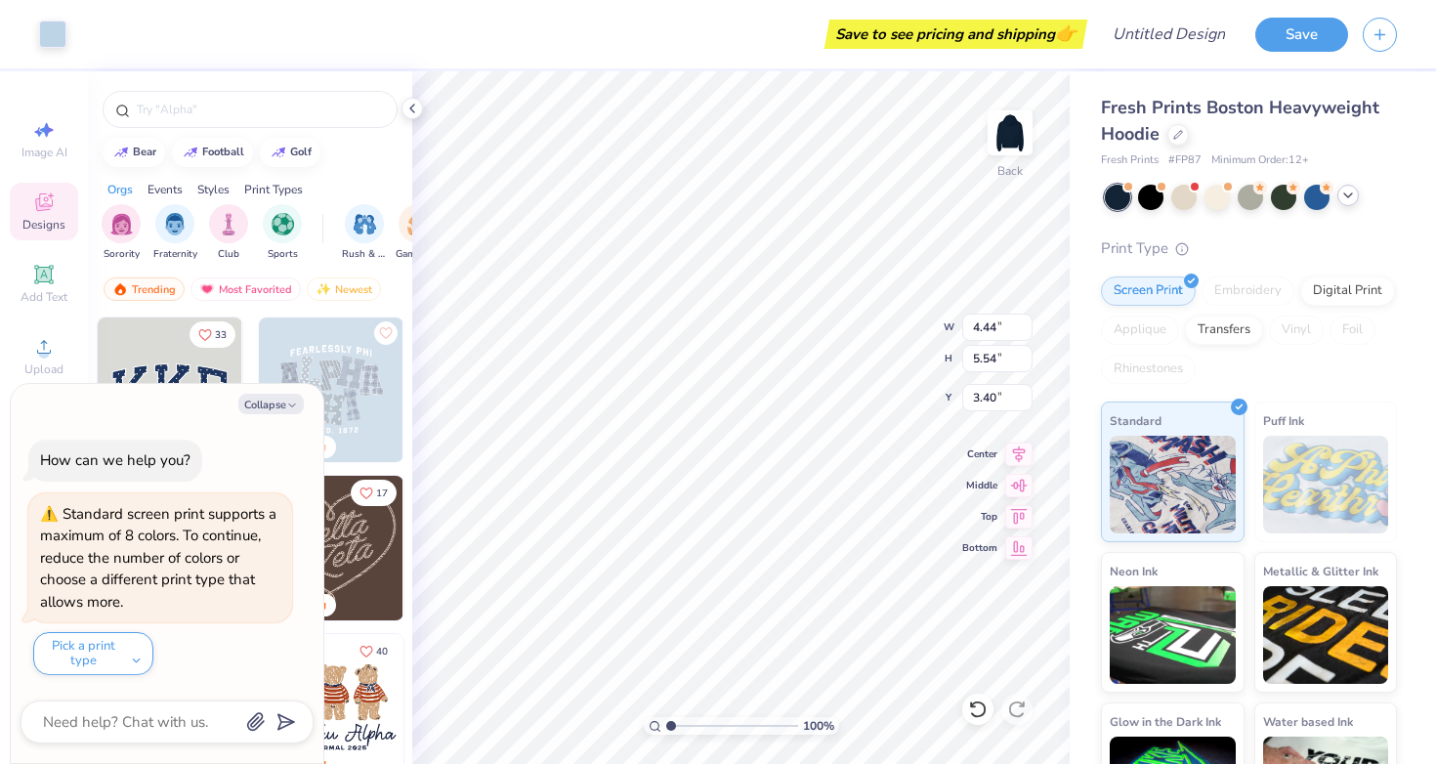
type textarea "x"
type input "12.02"
type input "5.93"
type input "3.09"
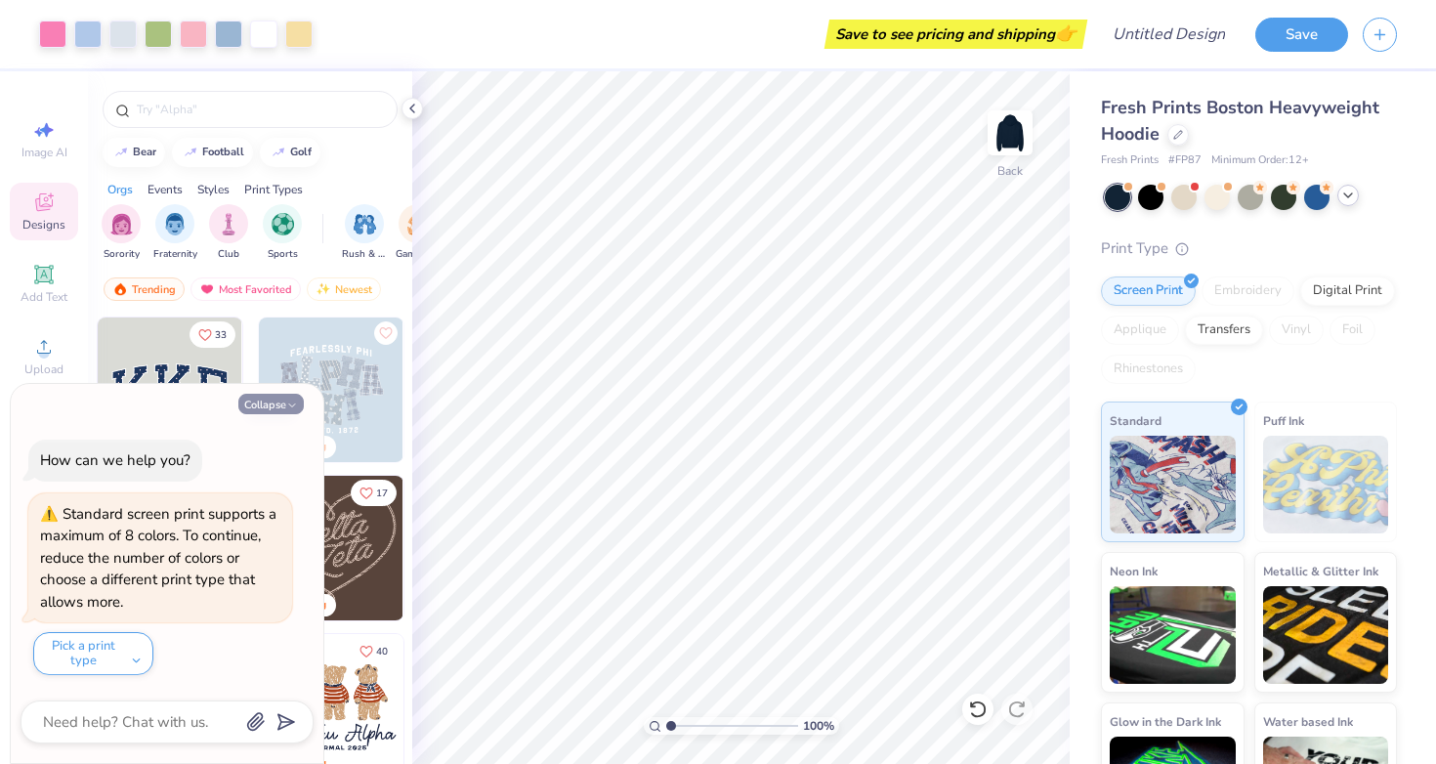
click at [292, 400] on button "Collapse" at bounding box center [270, 404] width 65 height 21
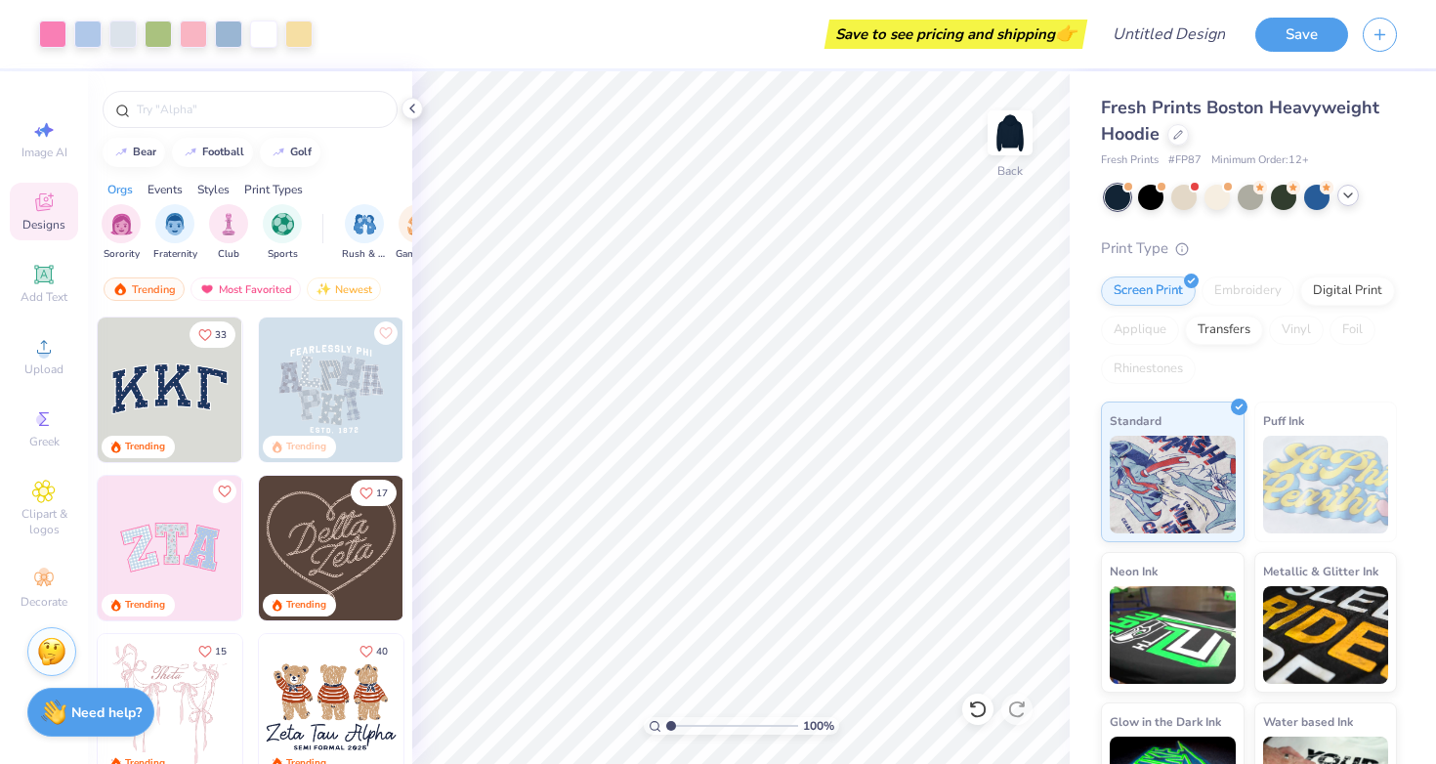
type textarea "x"
click at [40, 139] on icon at bounding box center [43, 129] width 23 height 23
select select "4"
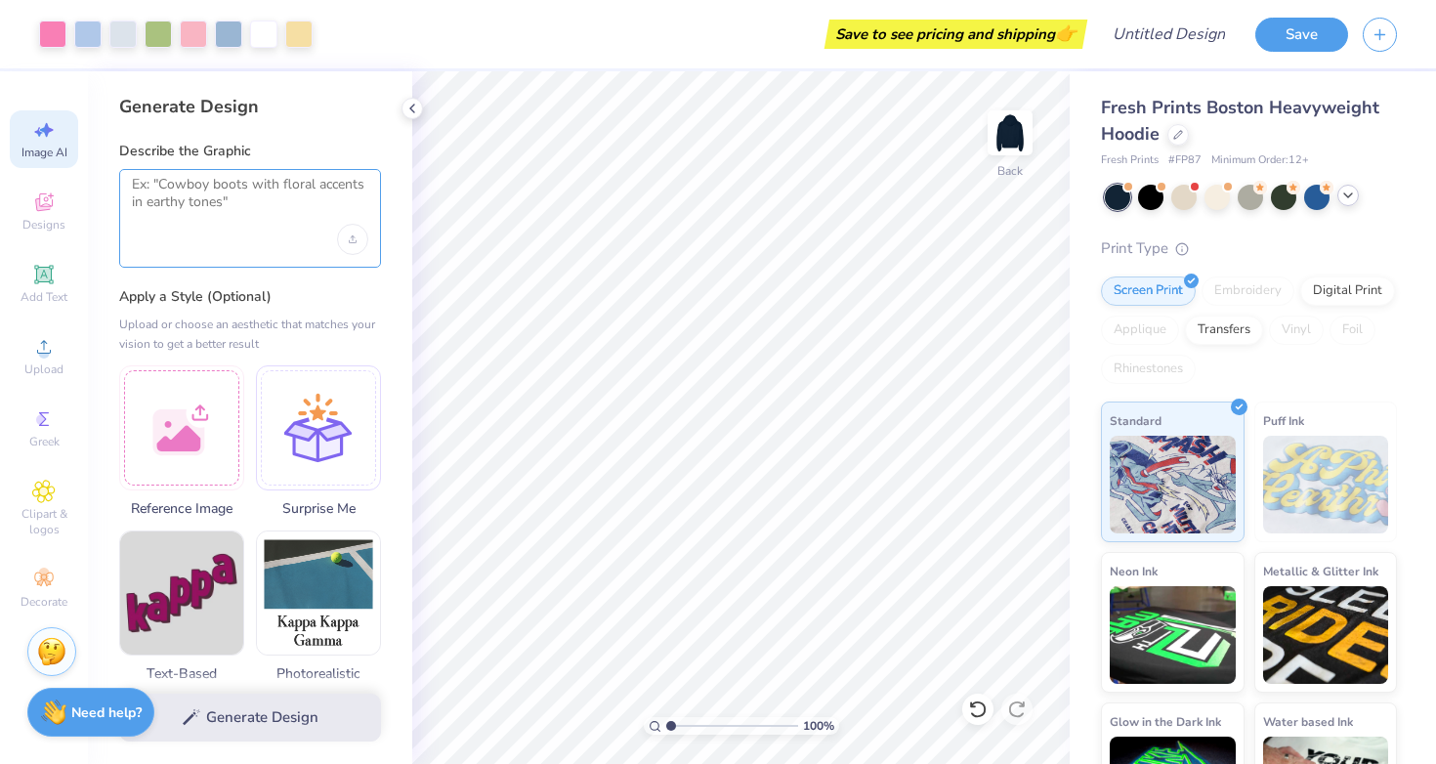
click at [216, 201] on textarea at bounding box center [250, 200] width 236 height 49
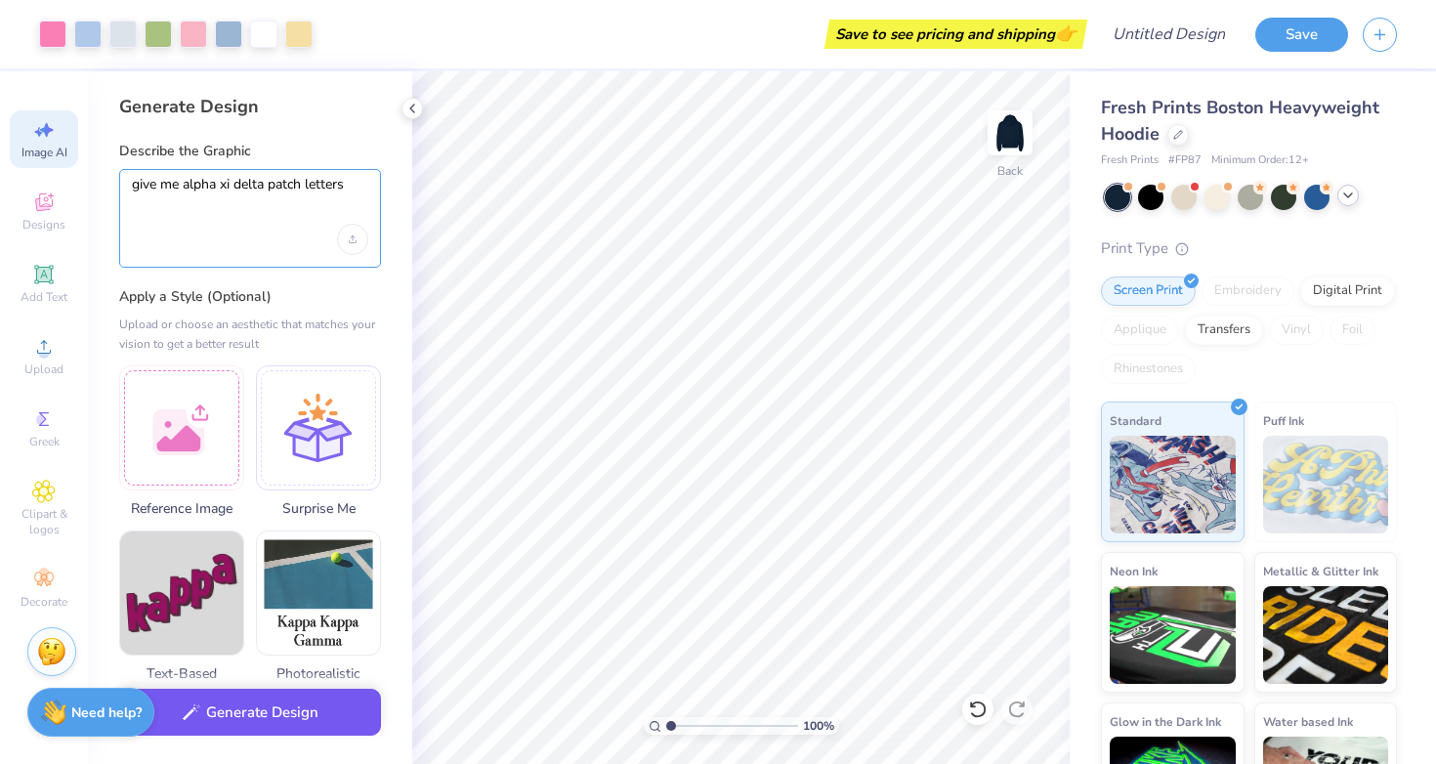
type textarea "give me alpha xi delta patch letters"
click at [231, 734] on button "Generate Design" at bounding box center [250, 713] width 262 height 48
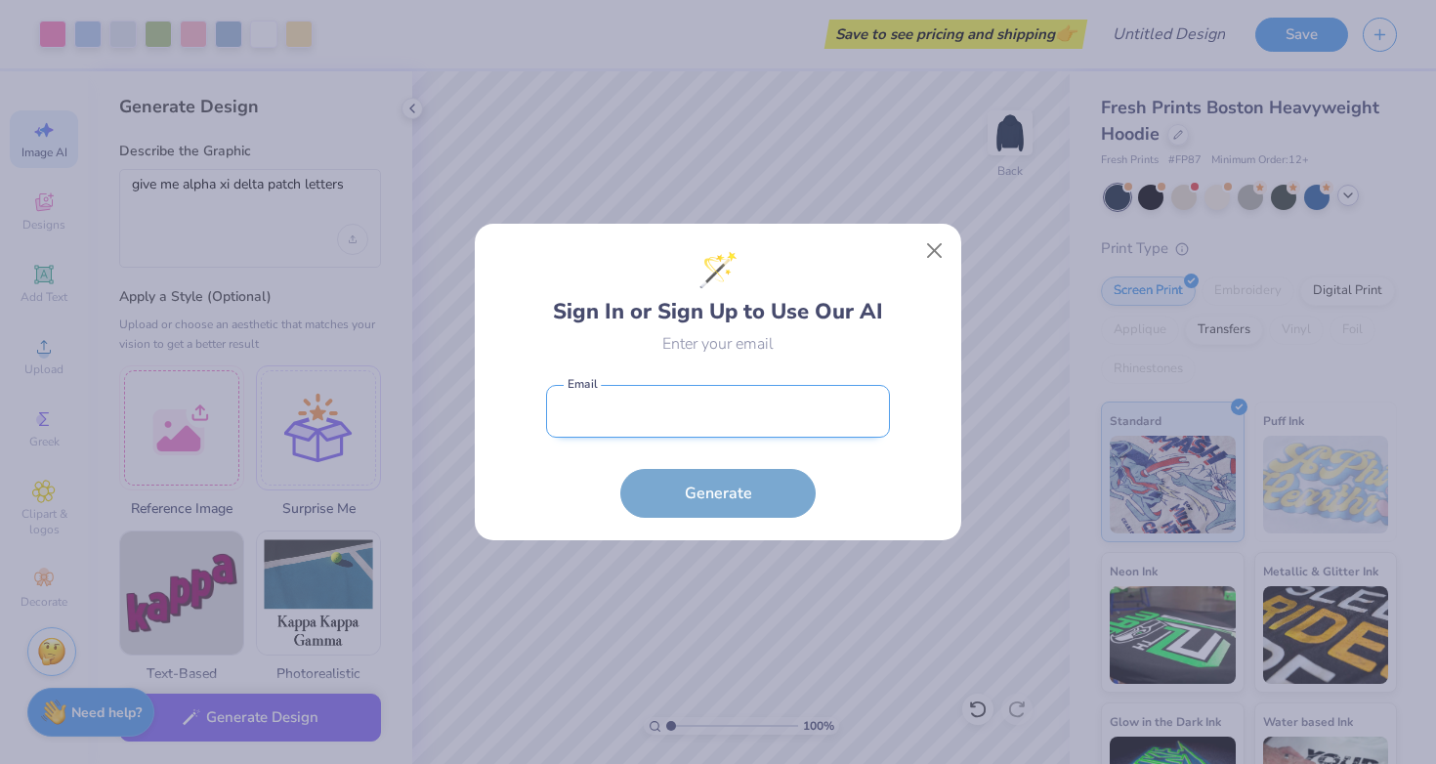
click at [816, 409] on input "email" at bounding box center [718, 412] width 344 height 54
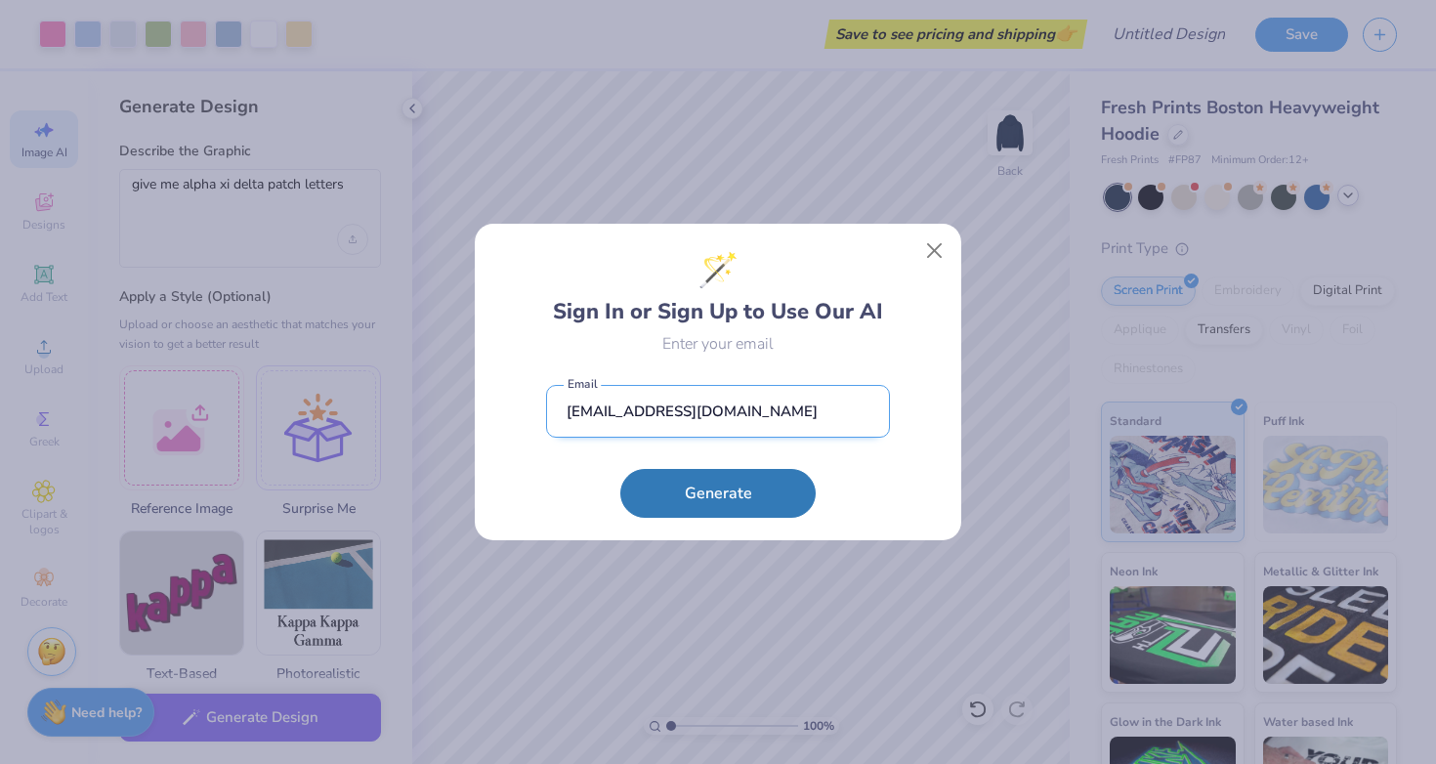
type input "mhayser123@gmail.com"
click at [718, 493] on button "Generate" at bounding box center [717, 493] width 195 height 49
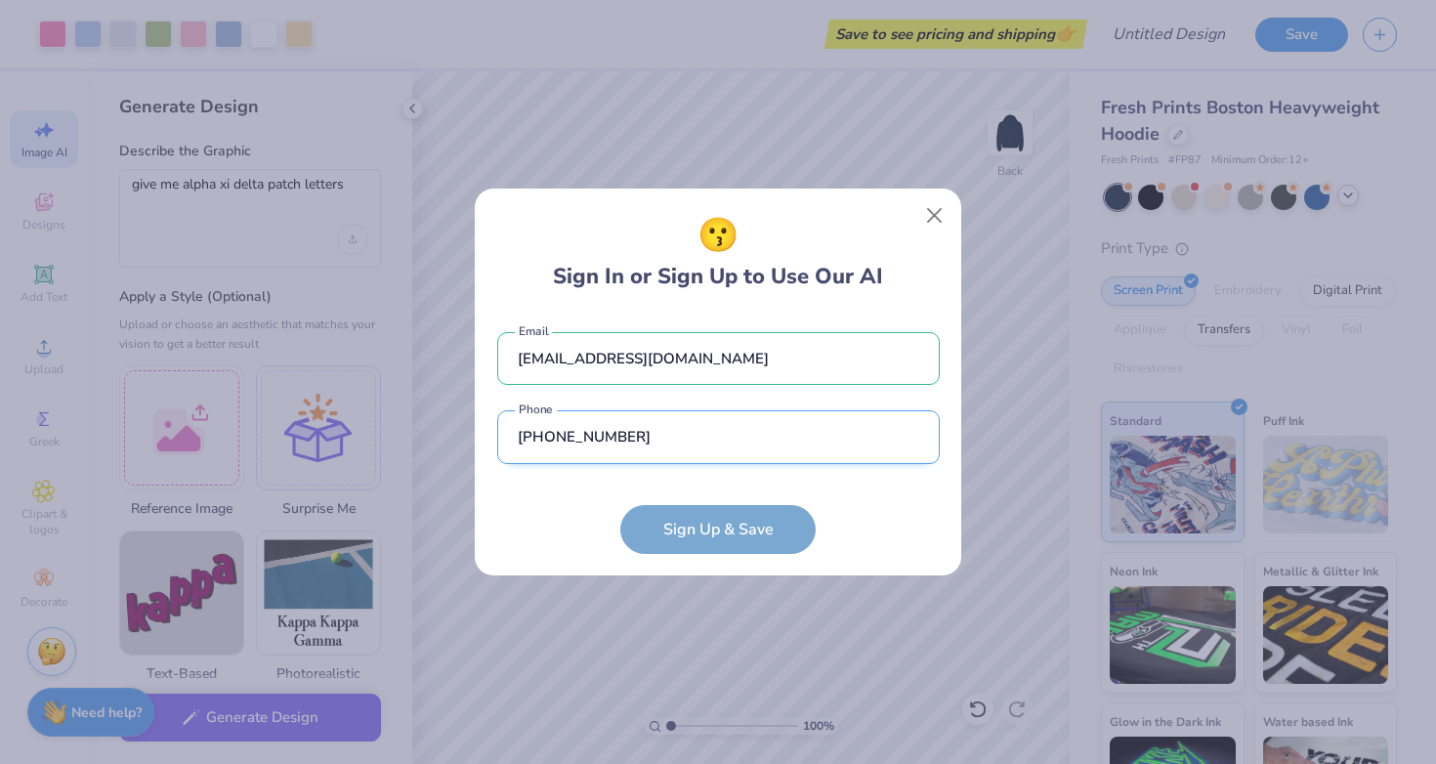
type input "(732) 963-7504"
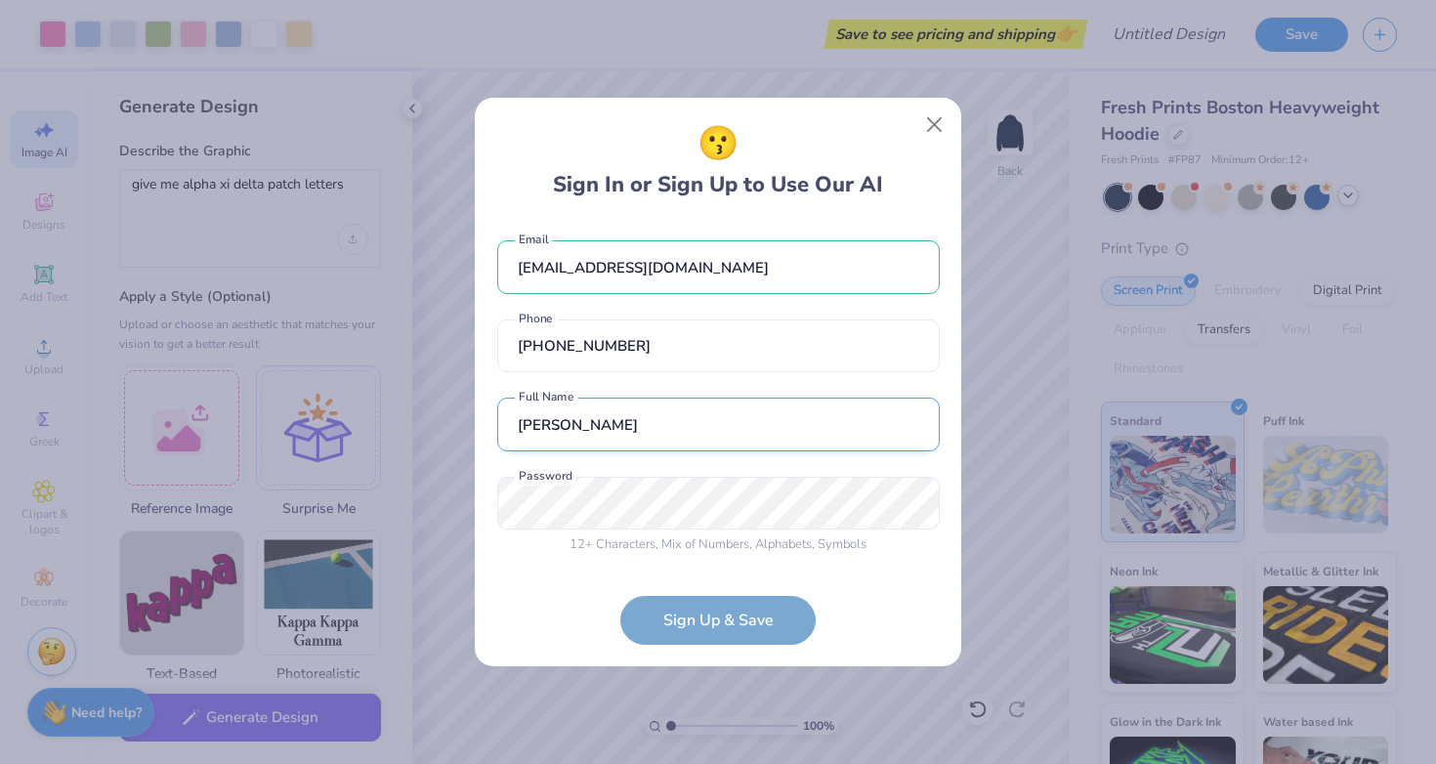
type input "Mary Hayser"
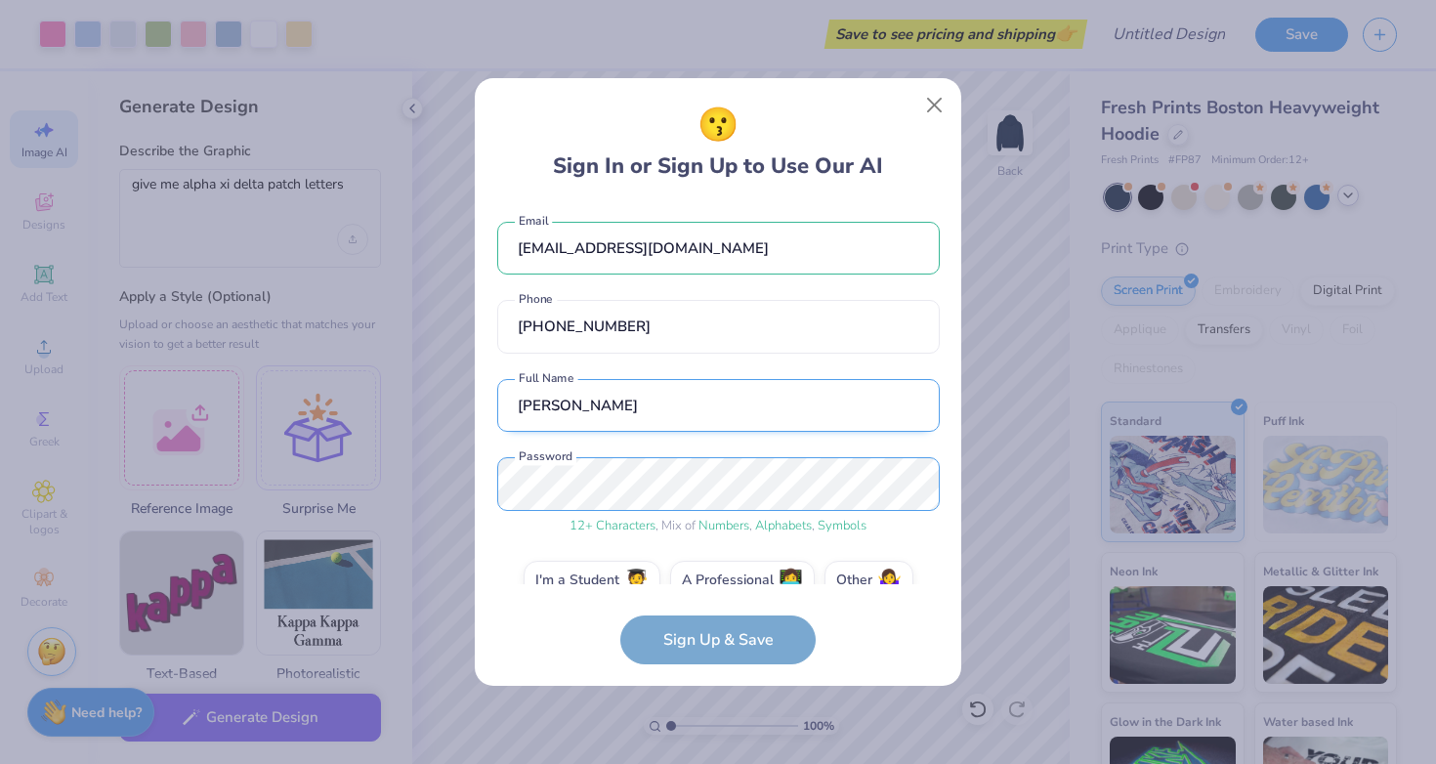
scroll to position [35, 0]
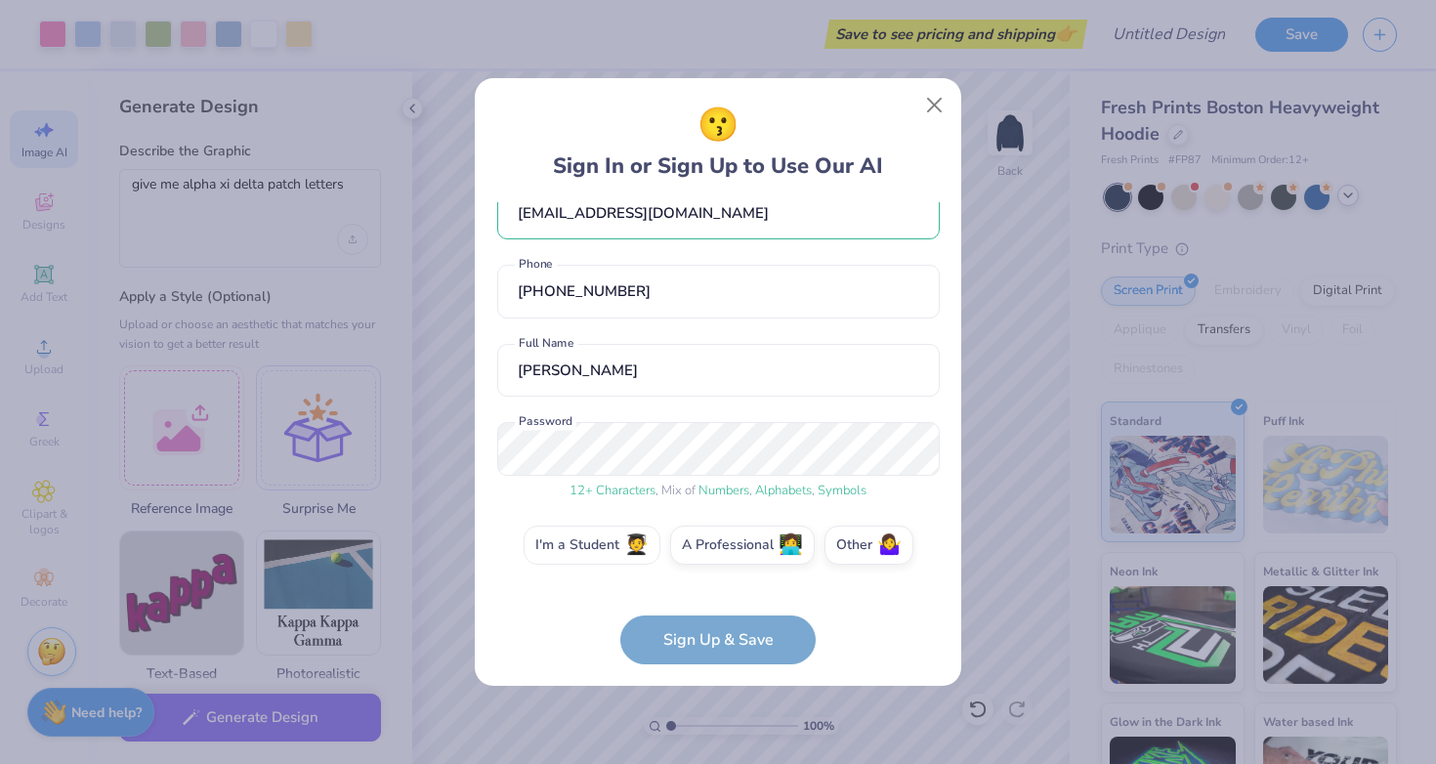
click at [596, 547] on label "I'm a Student 🧑‍🎓" at bounding box center [592, 545] width 137 height 39
click at [712, 579] on input "I'm a Student 🧑‍🎓" at bounding box center [718, 585] width 13 height 13
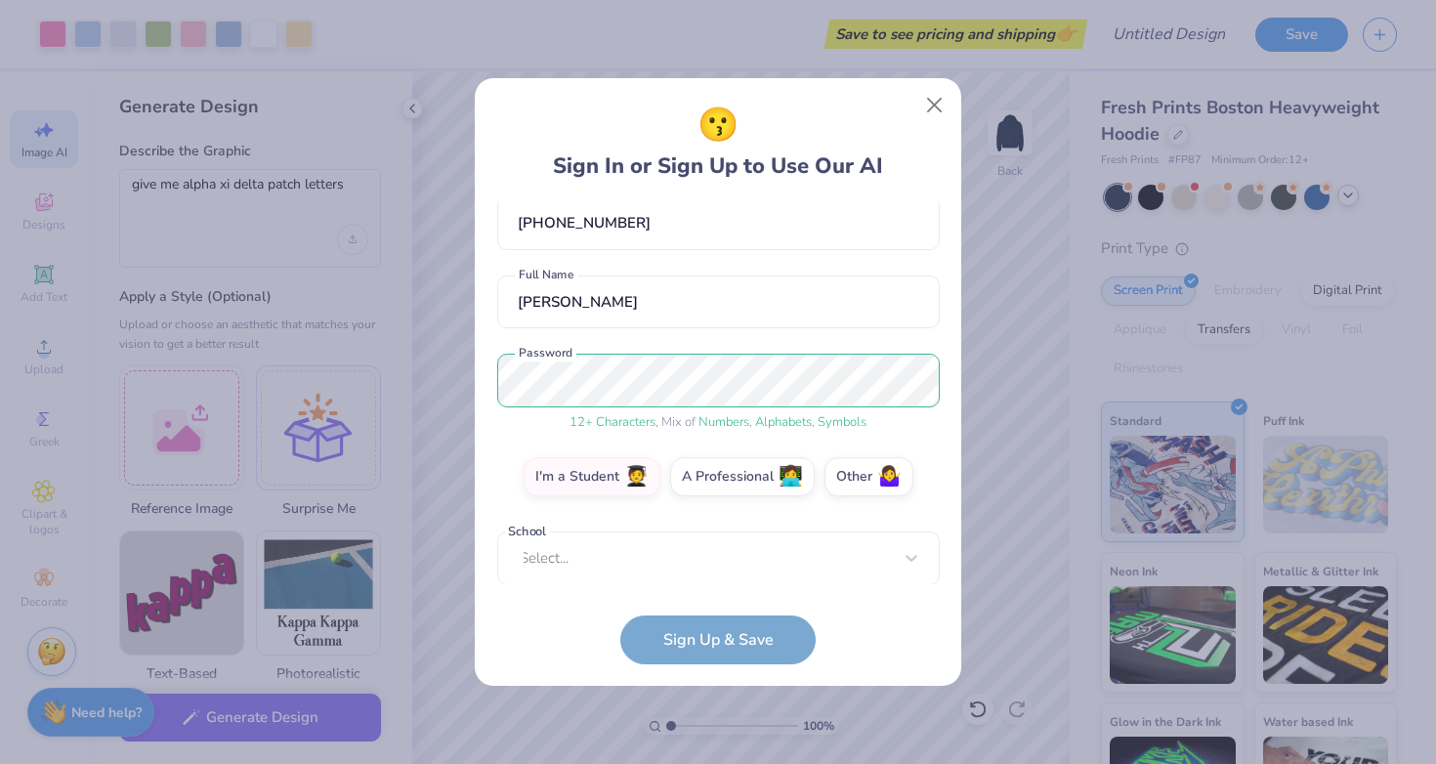
click at [688, 642] on form "mhayser123@gmail.com Email (732) 963-7504 Phone Mary Hayser Full Name 12 + Char…" at bounding box center [718, 433] width 442 height 462
click at [641, 571] on div "mhayser123@gmail.com Email (732) 963-7504 Phone Mary Hayser Full Name 12 + Char…" at bounding box center [718, 393] width 442 height 382
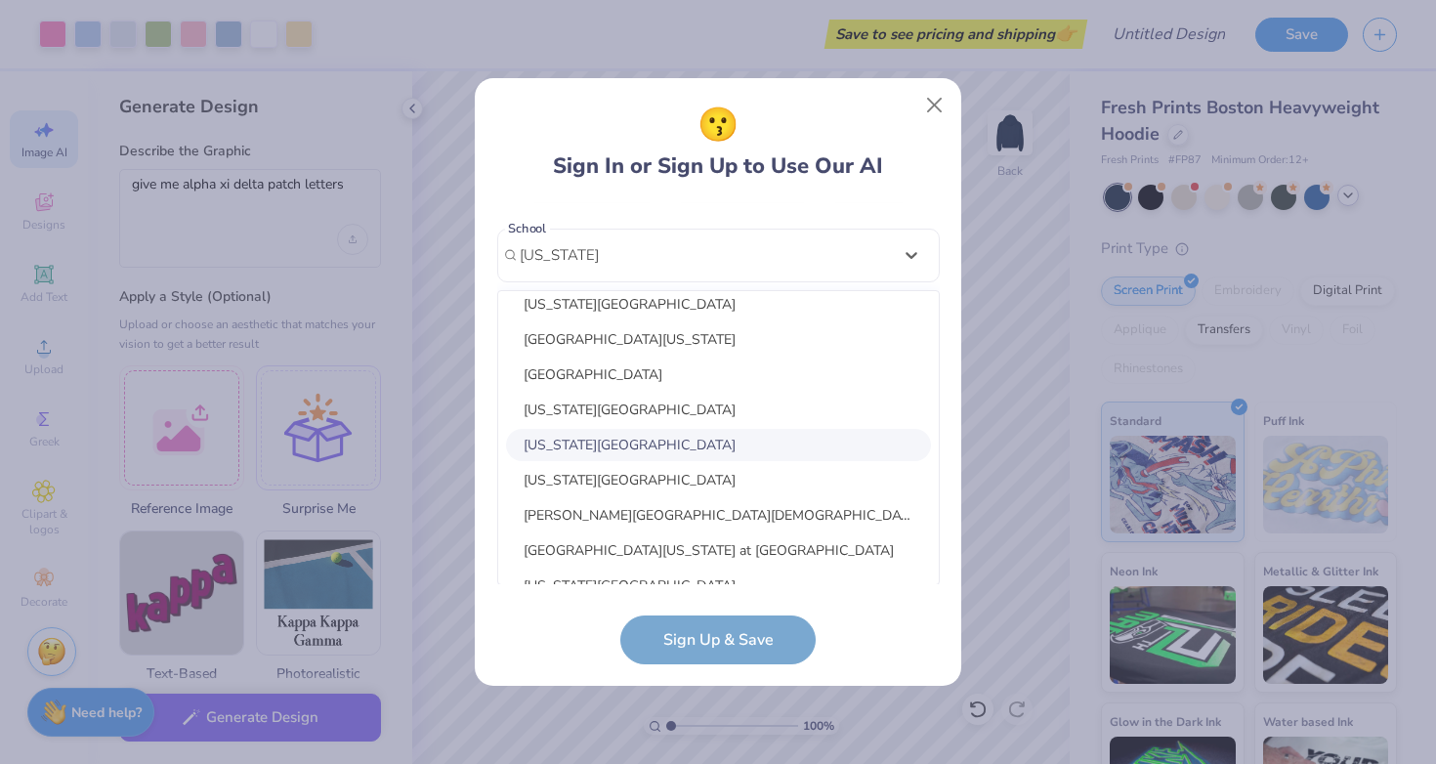
scroll to position [17, 0]
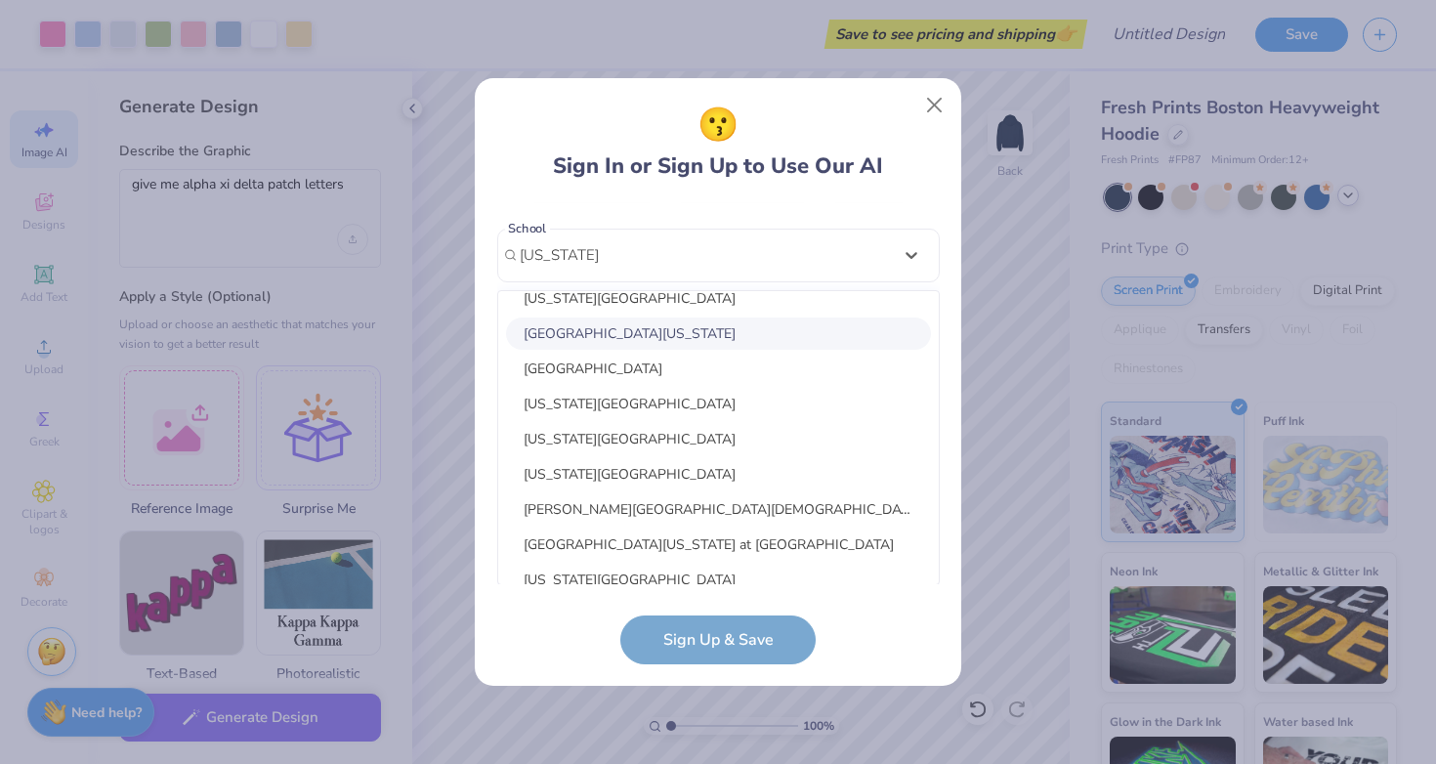
click at [635, 336] on div "University Of South Carolina" at bounding box center [718, 333] width 425 height 32
type input "south carolina"
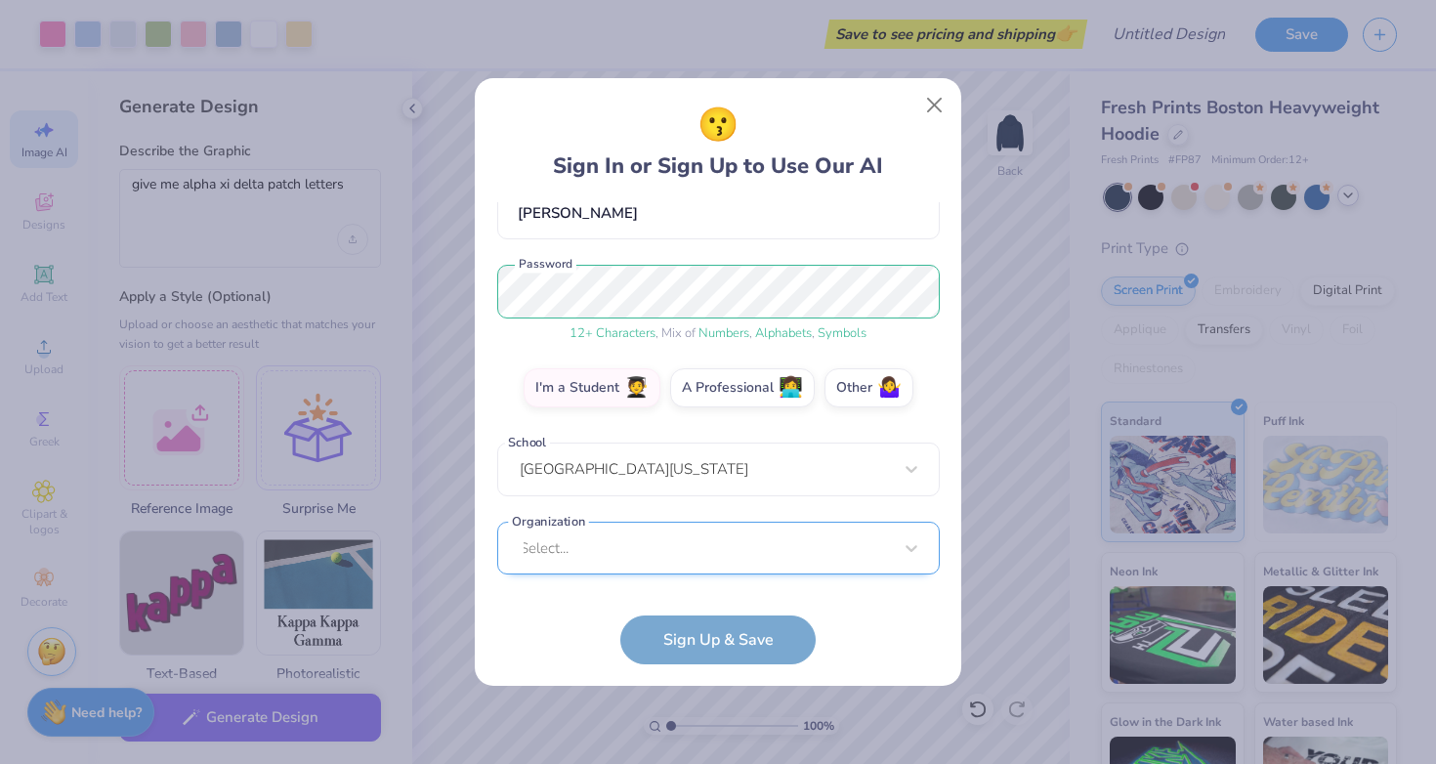
click at [637, 532] on div "Select..." at bounding box center [718, 549] width 442 height 54
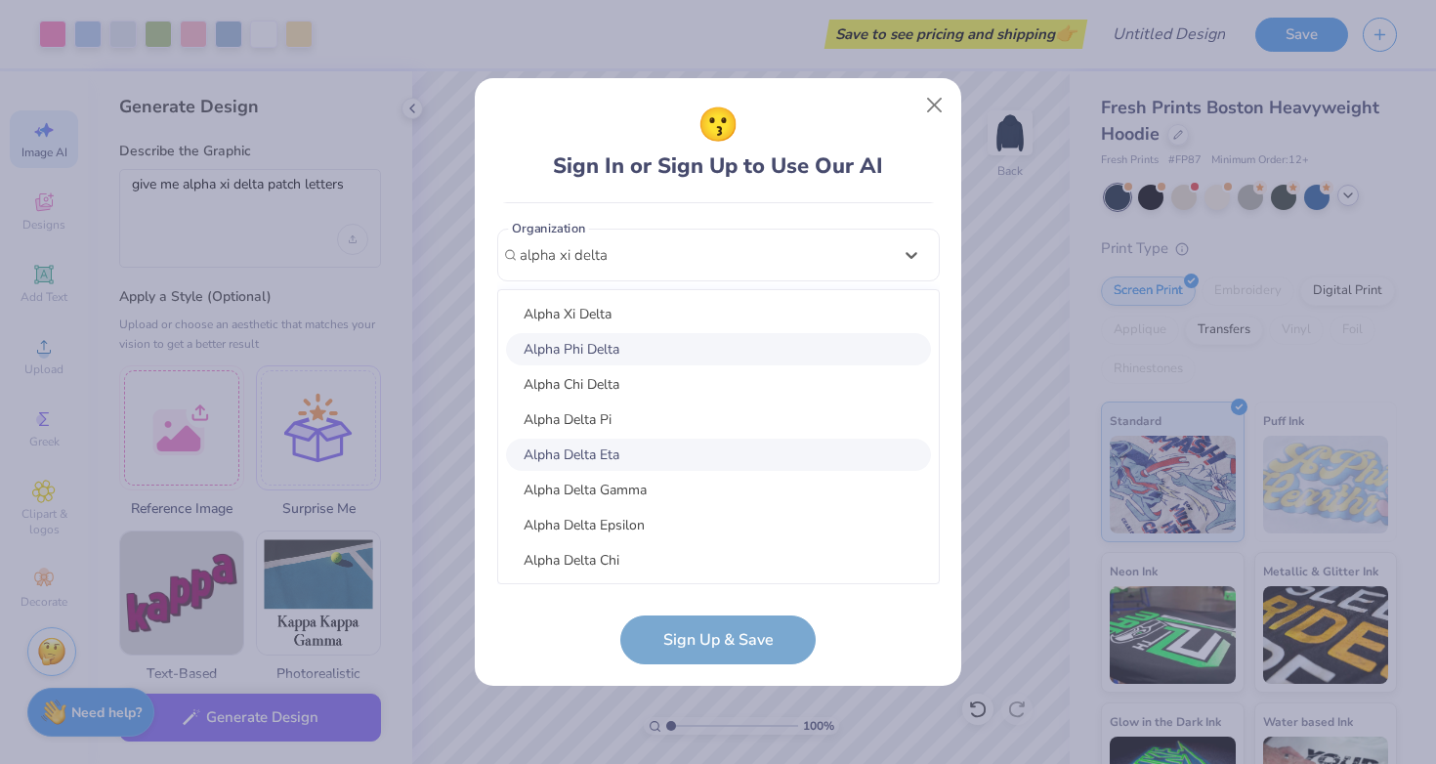
scroll to position [0, 0]
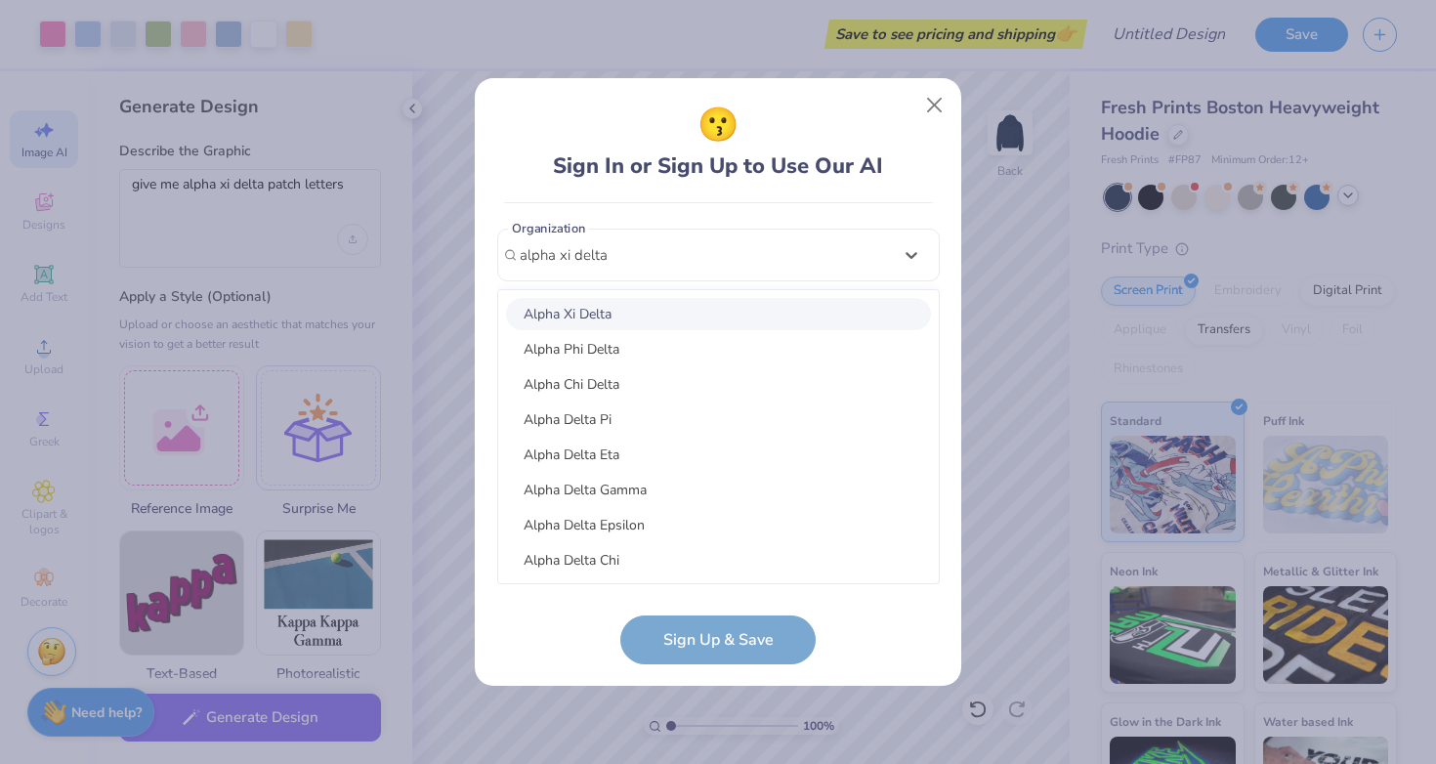
click at [643, 317] on div "Alpha Xi Delta" at bounding box center [718, 314] width 425 height 32
type input "alpha xi delta"
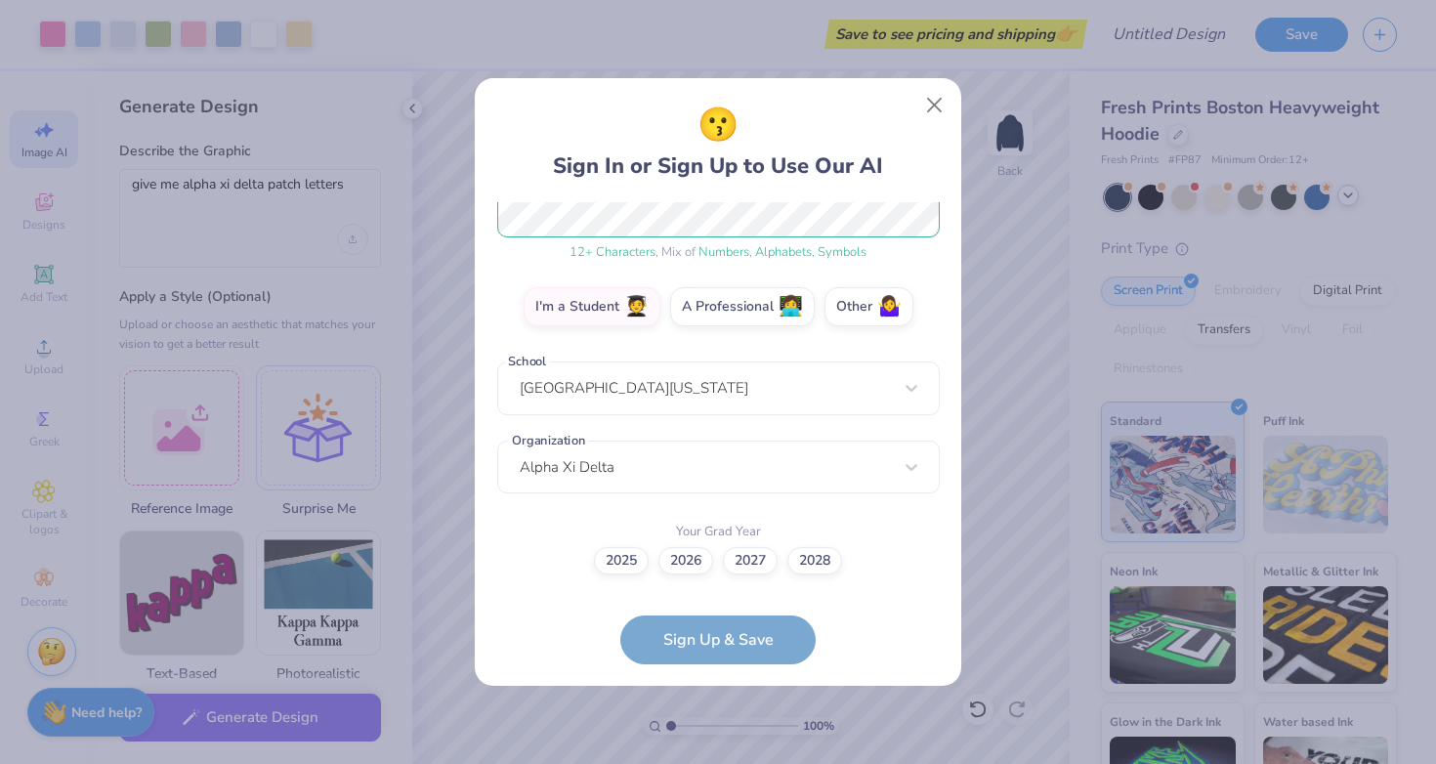
scroll to position [273, 0]
click at [753, 552] on label "2027" at bounding box center [750, 558] width 55 height 27
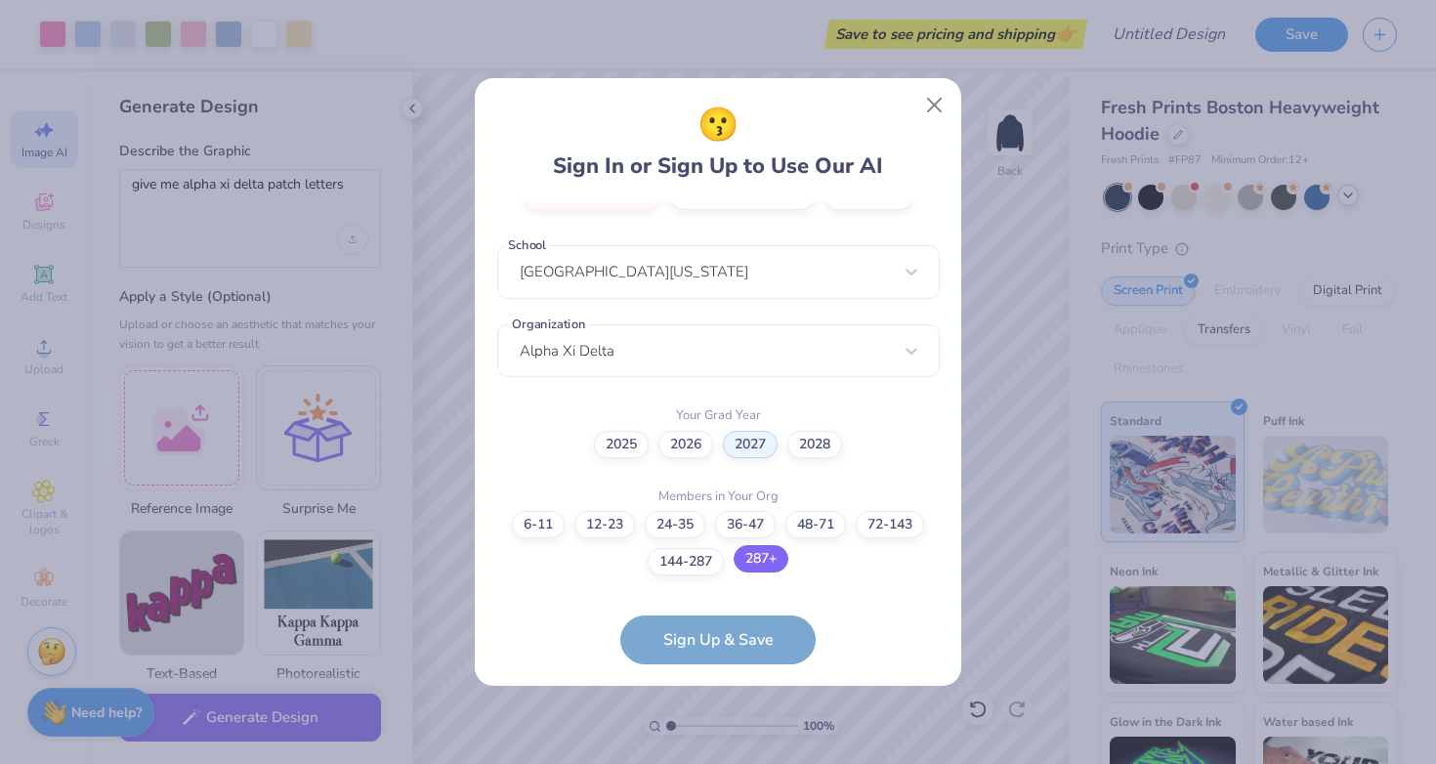
click at [755, 568] on label "287+" at bounding box center [761, 558] width 55 height 27
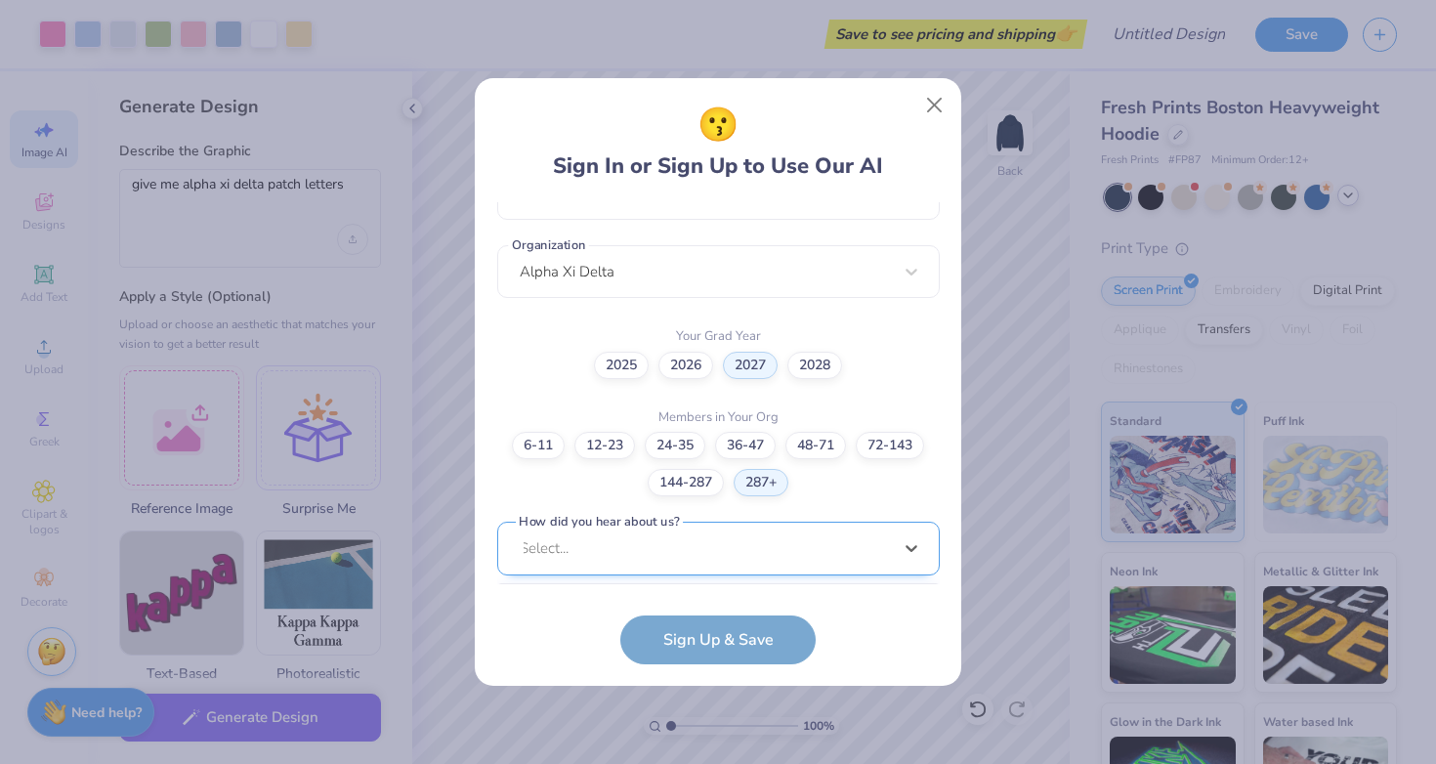
click at [697, 533] on div "option Pinterest focused, 1 of 15. 15 results available. Use Up and Down to cho…" at bounding box center [718, 700] width 442 height 357
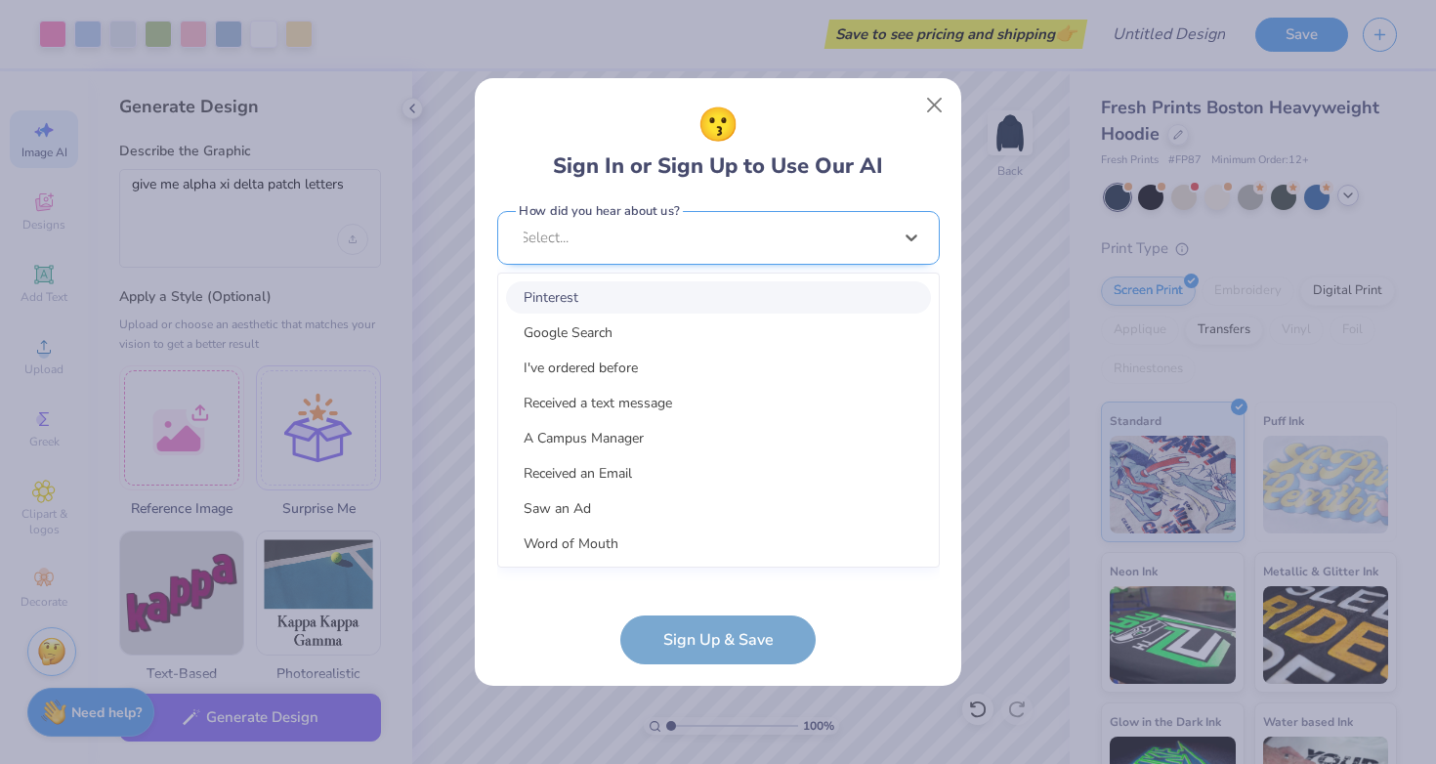
scroll to position [761, 0]
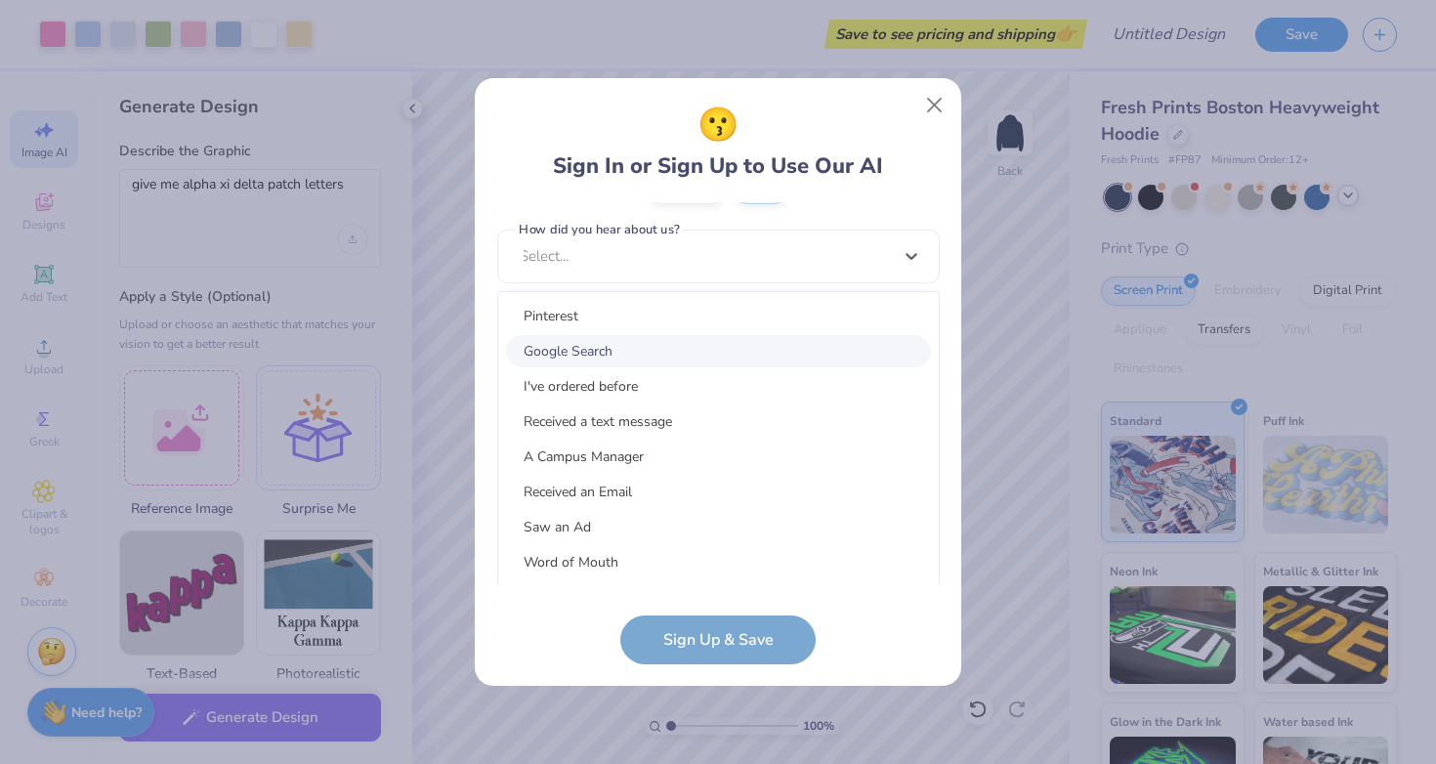
click at [663, 343] on div "Google Search" at bounding box center [718, 351] width 425 height 32
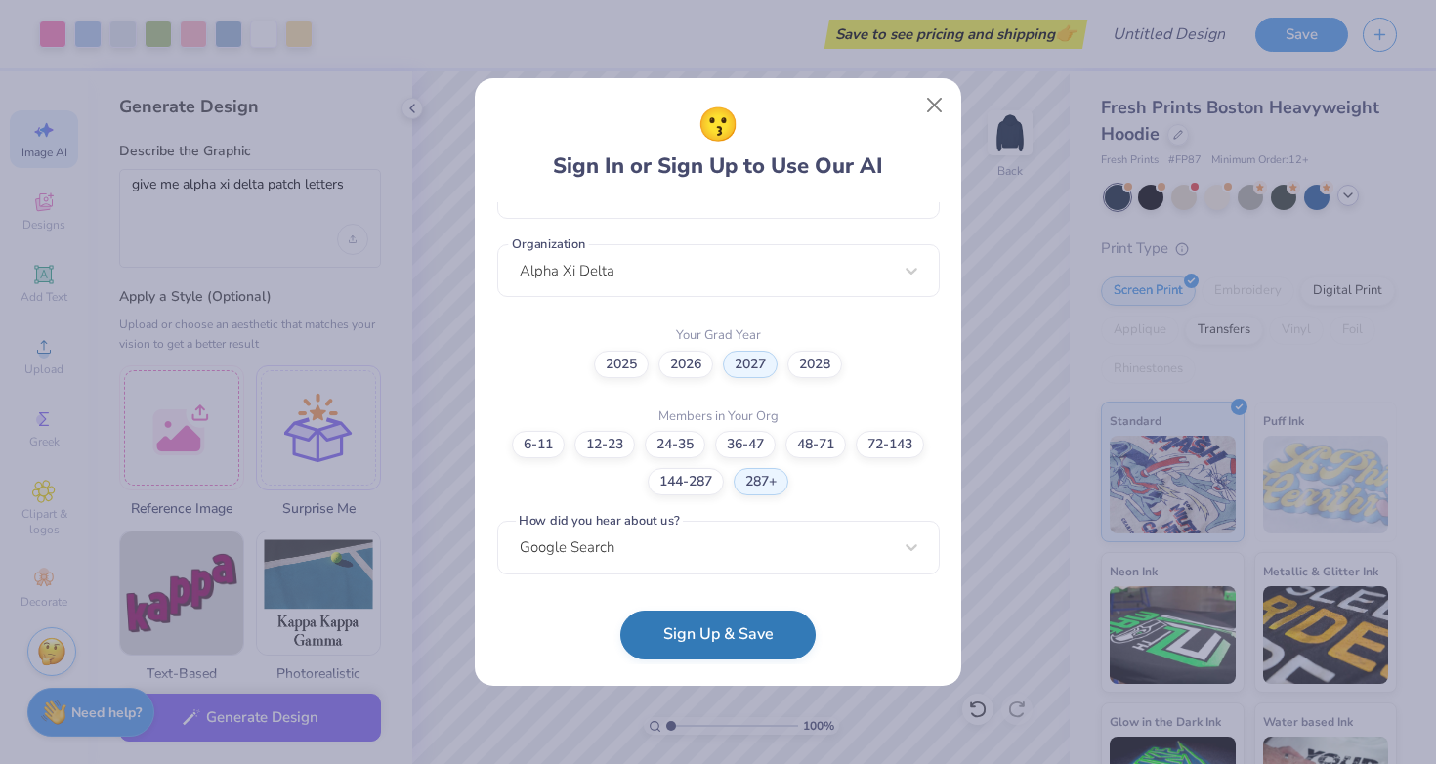
click at [698, 633] on button "Sign Up & Save" at bounding box center [717, 634] width 195 height 49
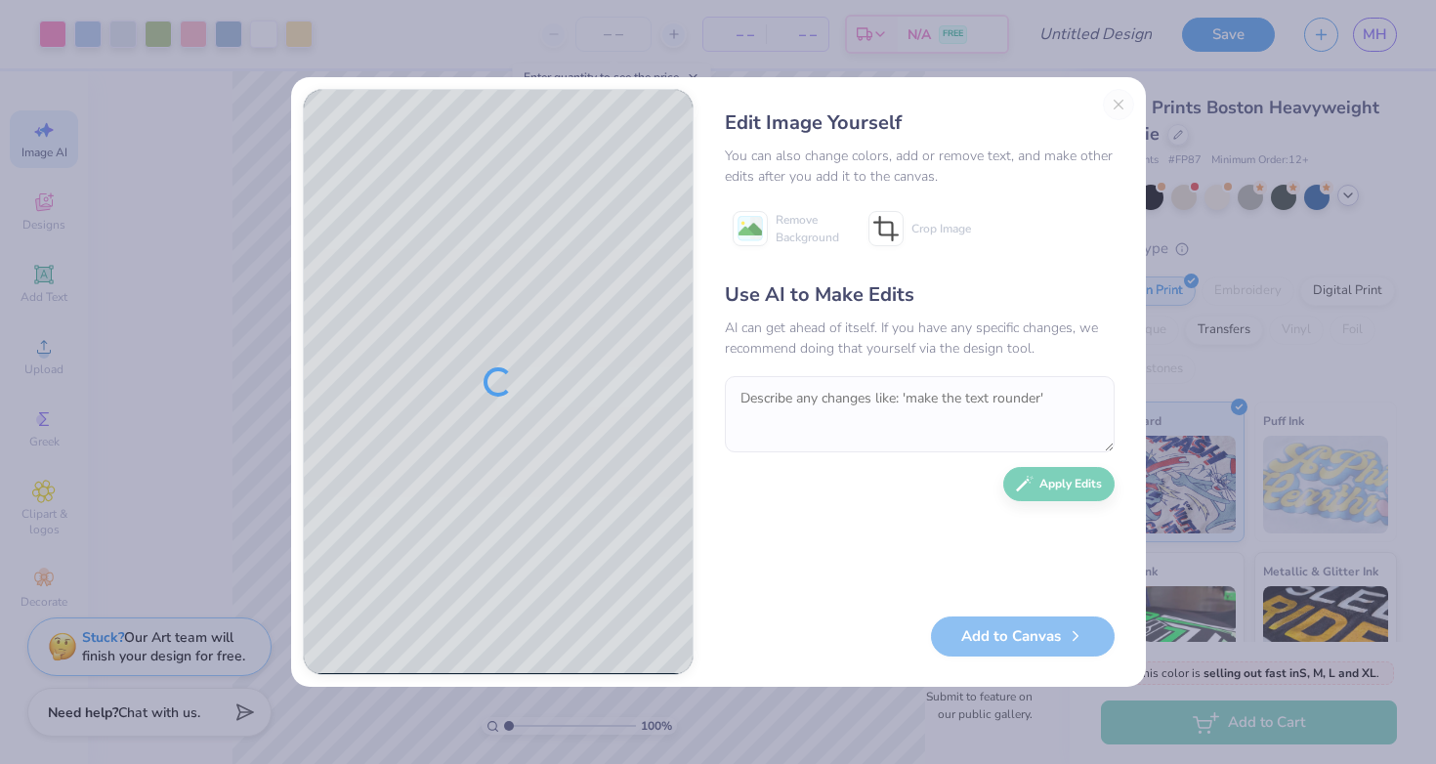
click at [813, 392] on textarea at bounding box center [920, 414] width 390 height 76
click at [783, 394] on textarea at bounding box center [920, 414] width 390 height 76
click at [832, 402] on textarea at bounding box center [920, 414] width 390 height 76
type textarea "n"
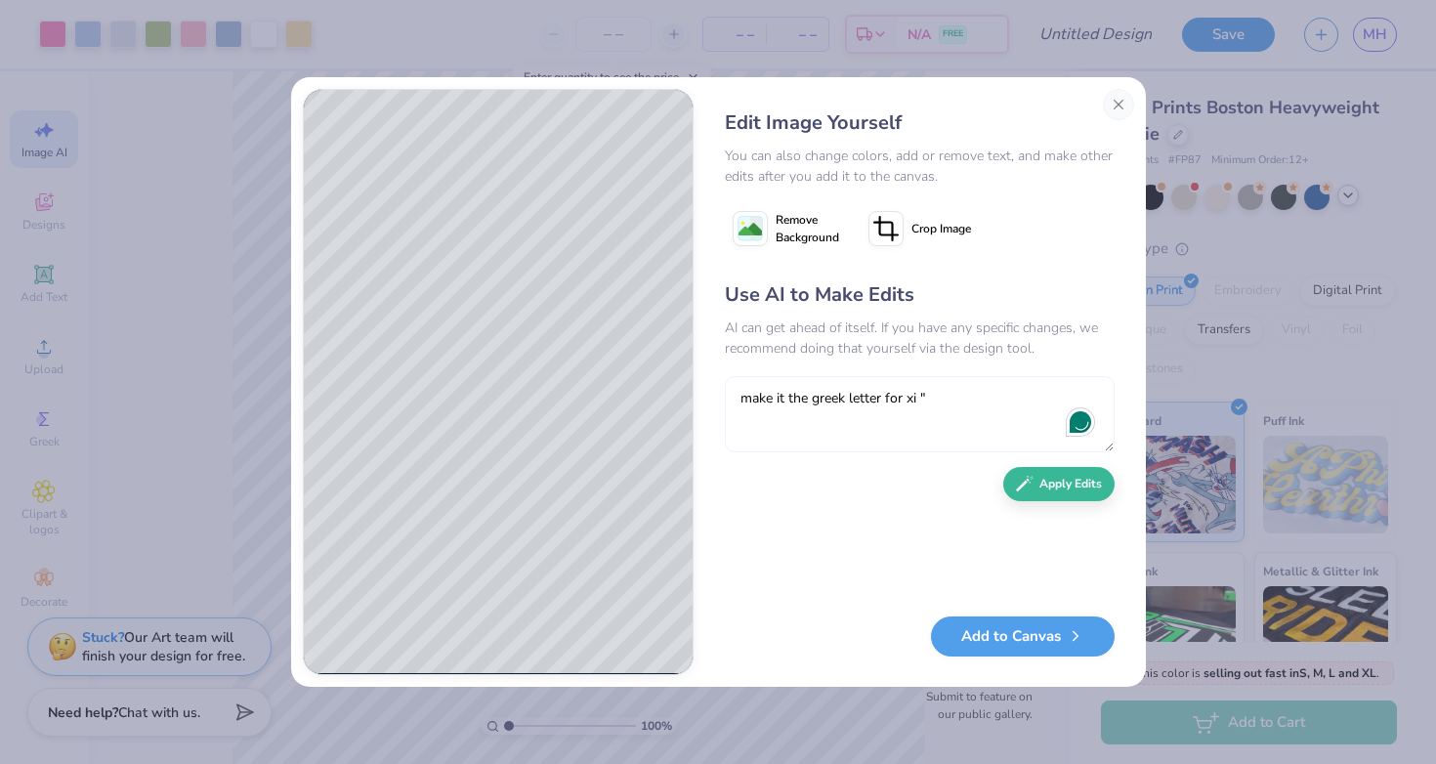
paste textarea "Ξ"
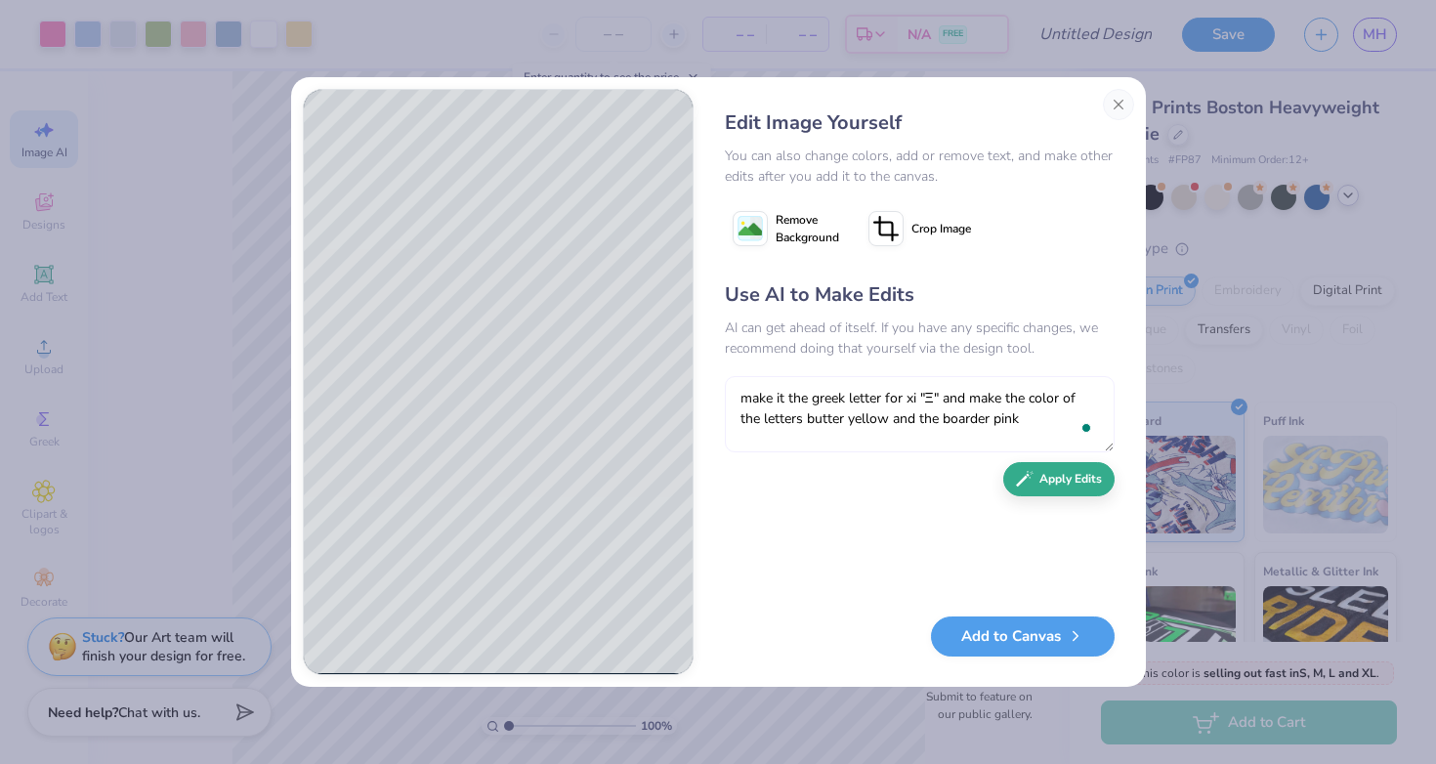
type textarea "make it the greek letter for xi "Ξ" and make the color of the letters butter ye…"
click at [1048, 488] on button "Apply Edits" at bounding box center [1058, 479] width 111 height 34
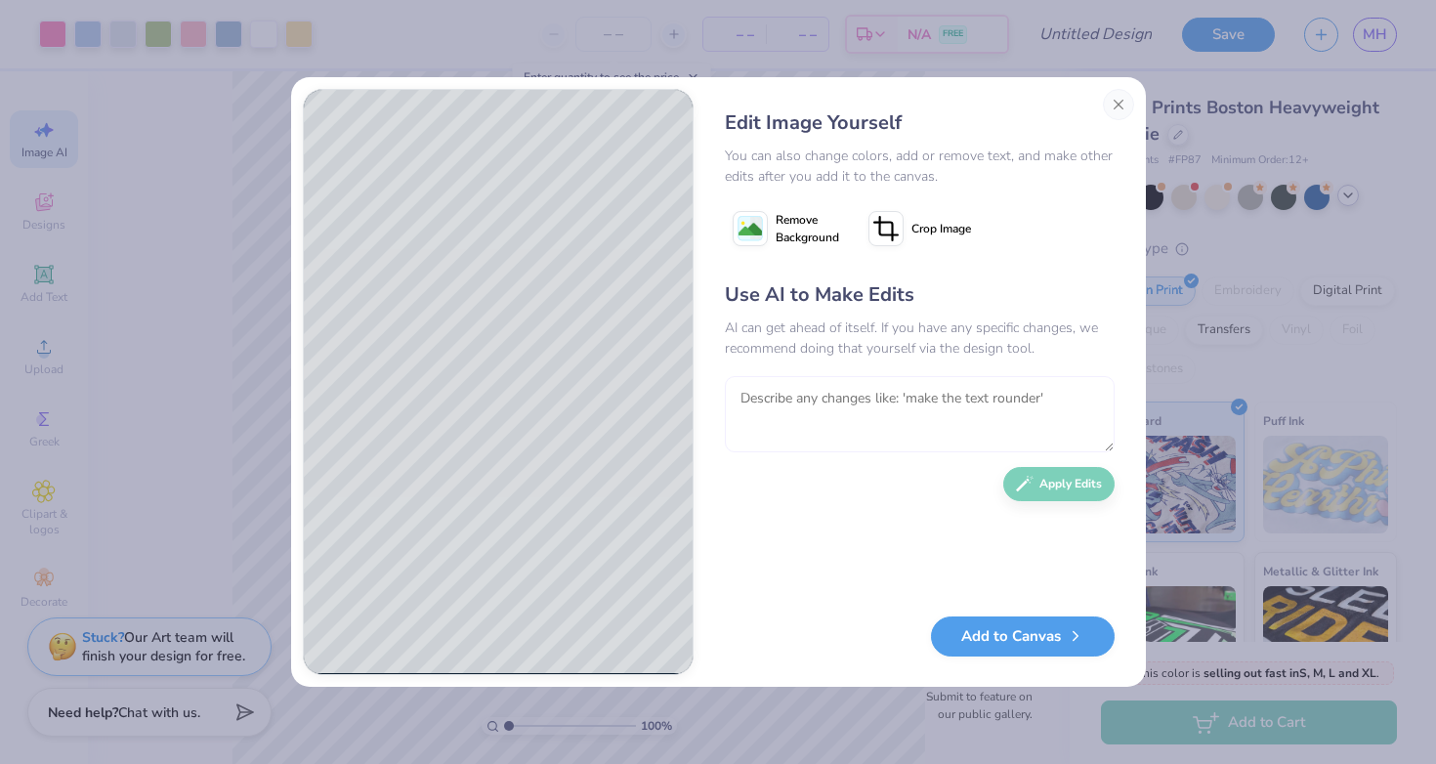
click at [879, 413] on textarea at bounding box center [920, 414] width 390 height 76
type textarea "mak"
click at [1102, 98] on div "Edit Image Yourself You can also change colors, add or remove text, and make ot…" at bounding box center [919, 382] width 429 height 586
click at [1120, 96] on button "Close" at bounding box center [1118, 104] width 31 height 31
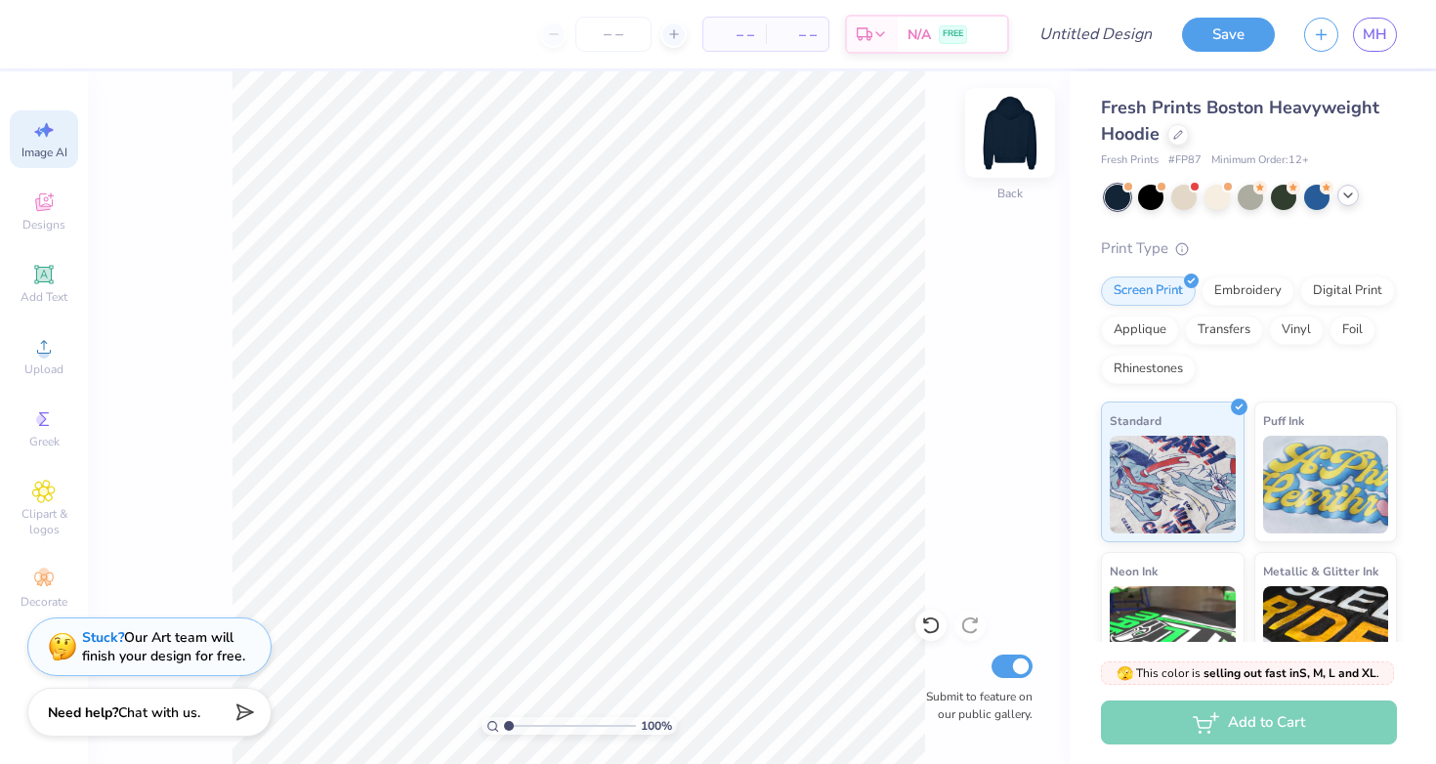
click at [1030, 137] on img at bounding box center [1010, 133] width 78 height 78
click at [40, 216] on div "Designs" at bounding box center [44, 212] width 68 height 58
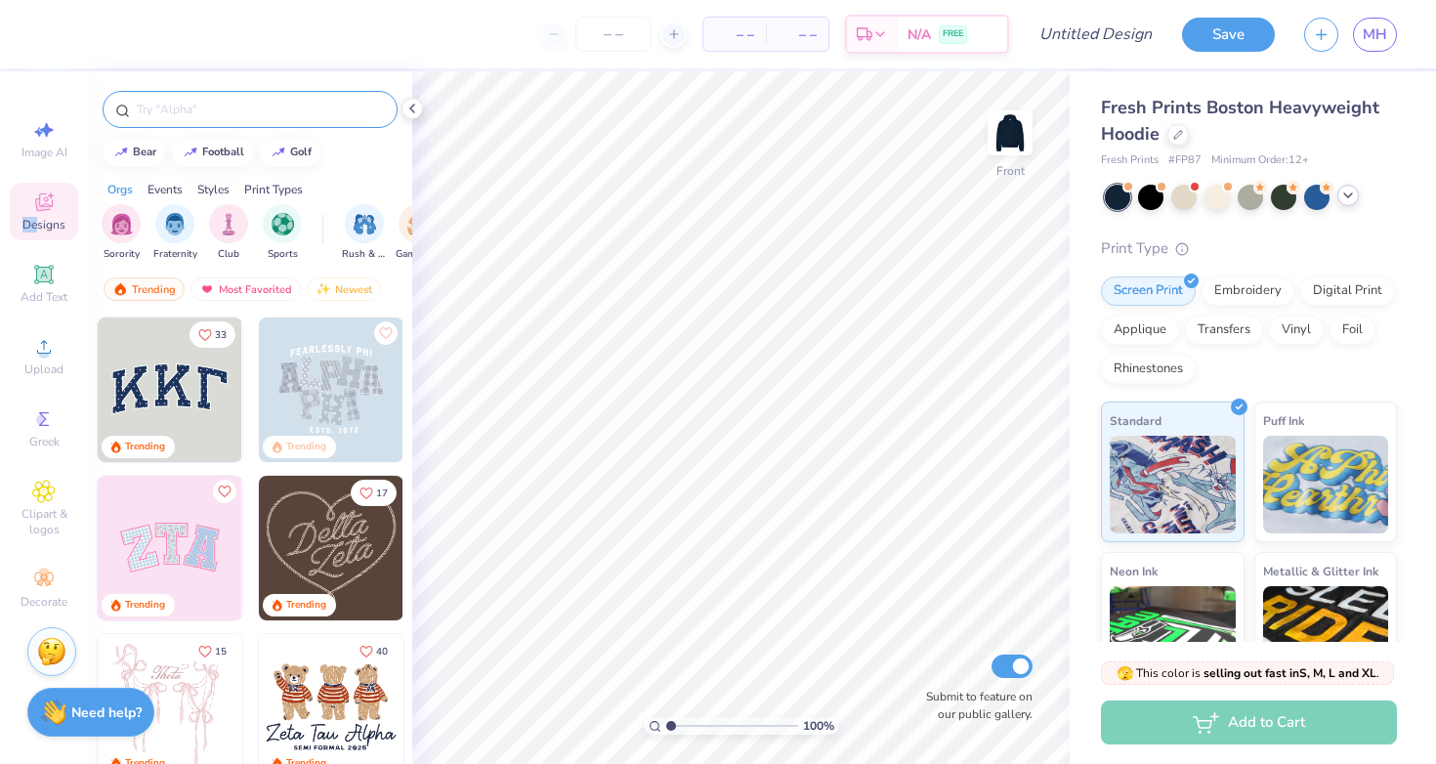
click at [173, 109] on input "text" at bounding box center [260, 110] width 250 height 20
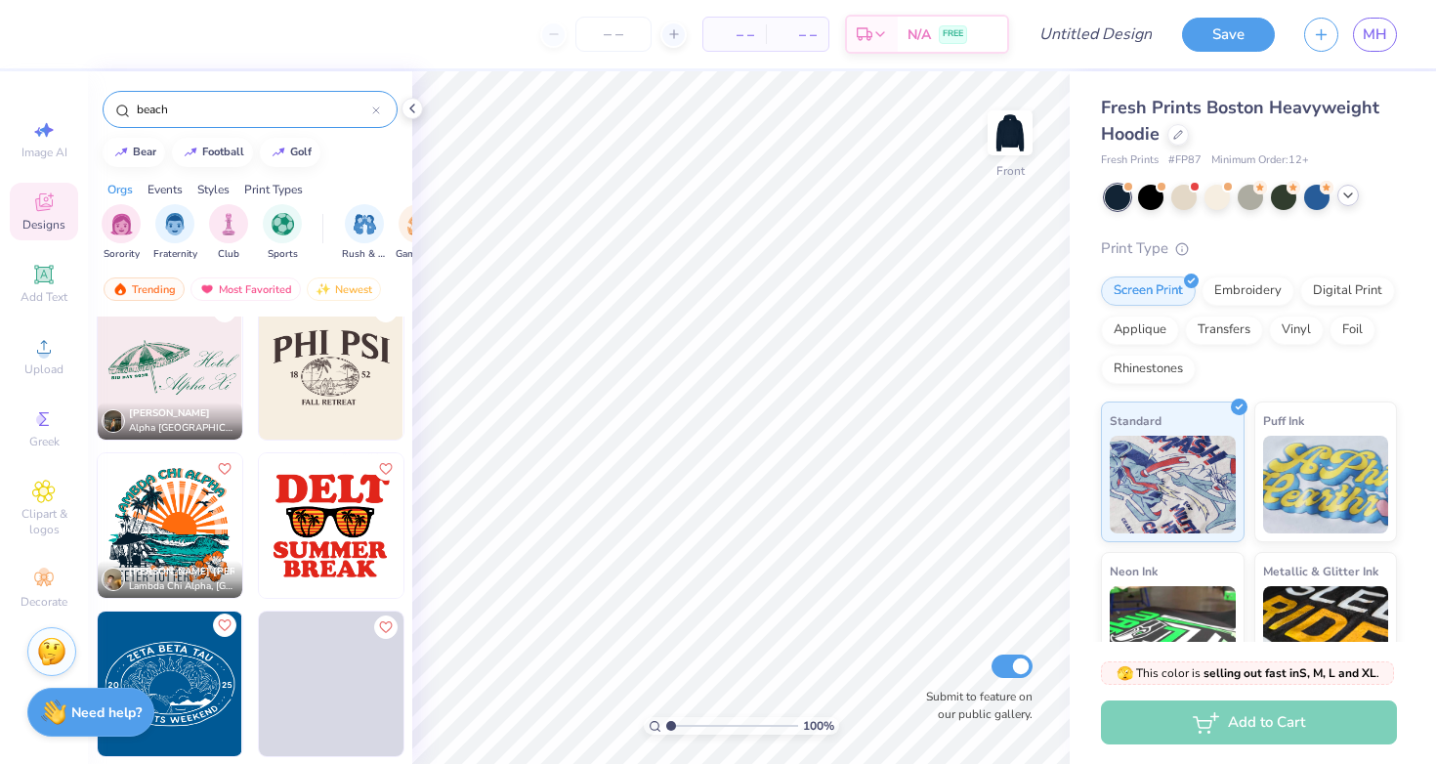
scroll to position [1724, 0]
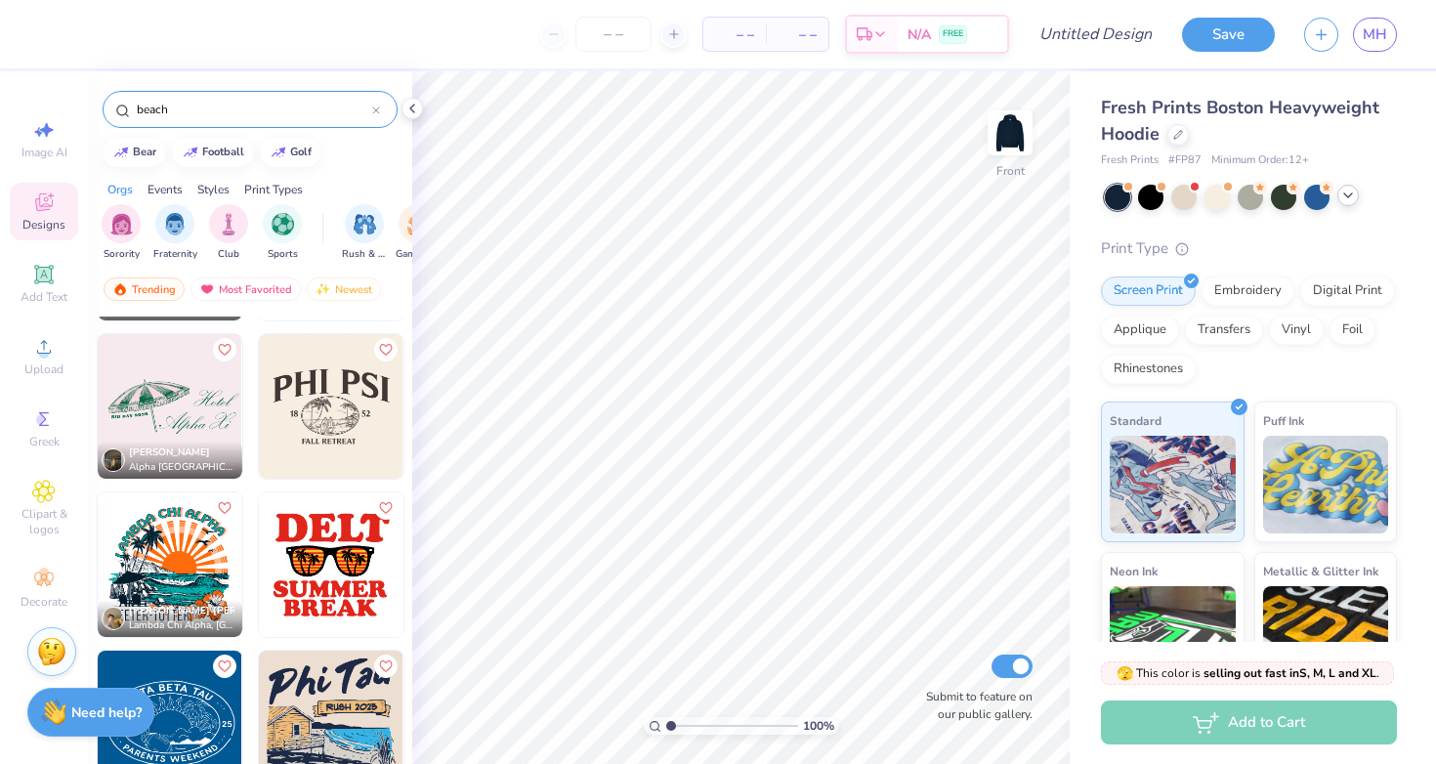
type input "beach"
click at [181, 404] on img at bounding box center [170, 406] width 145 height 145
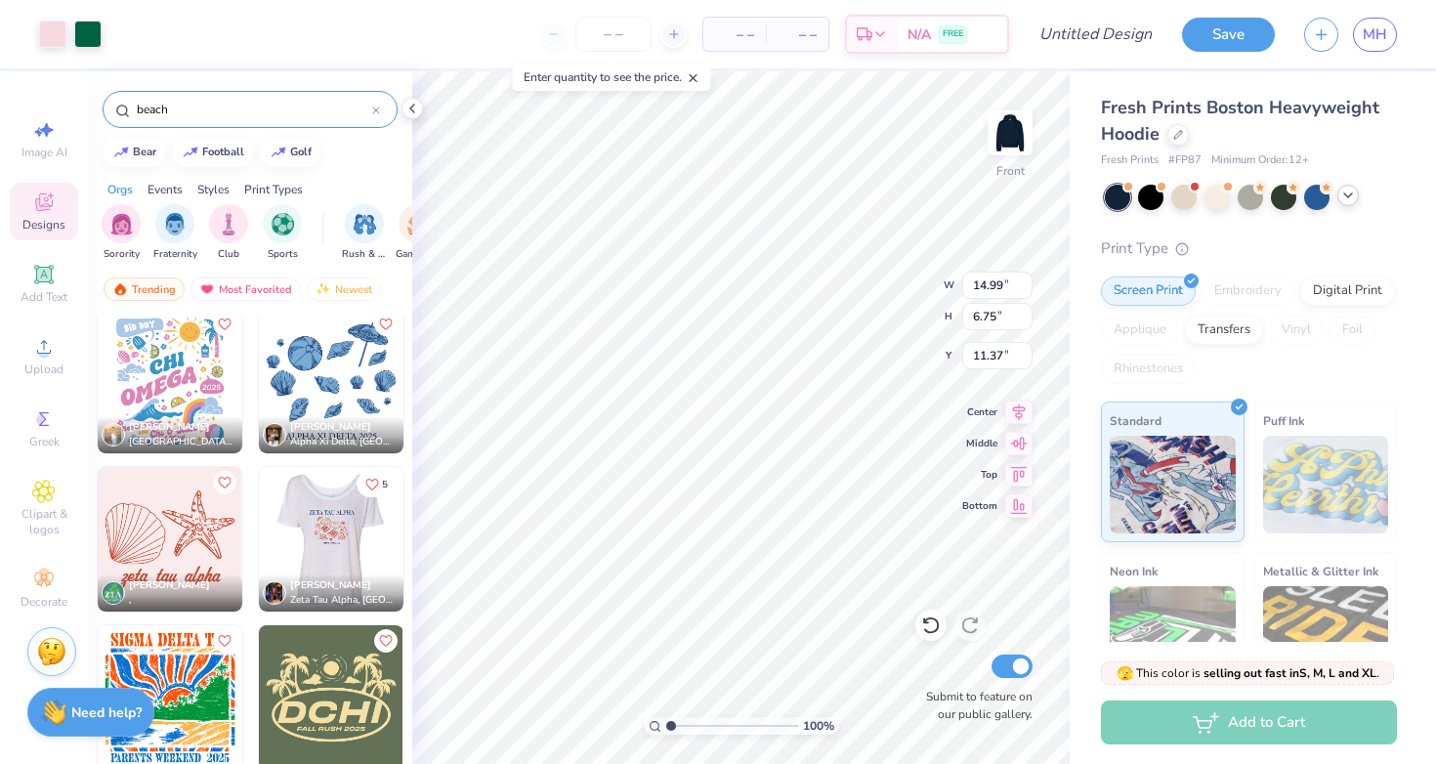
scroll to position [2384, 0]
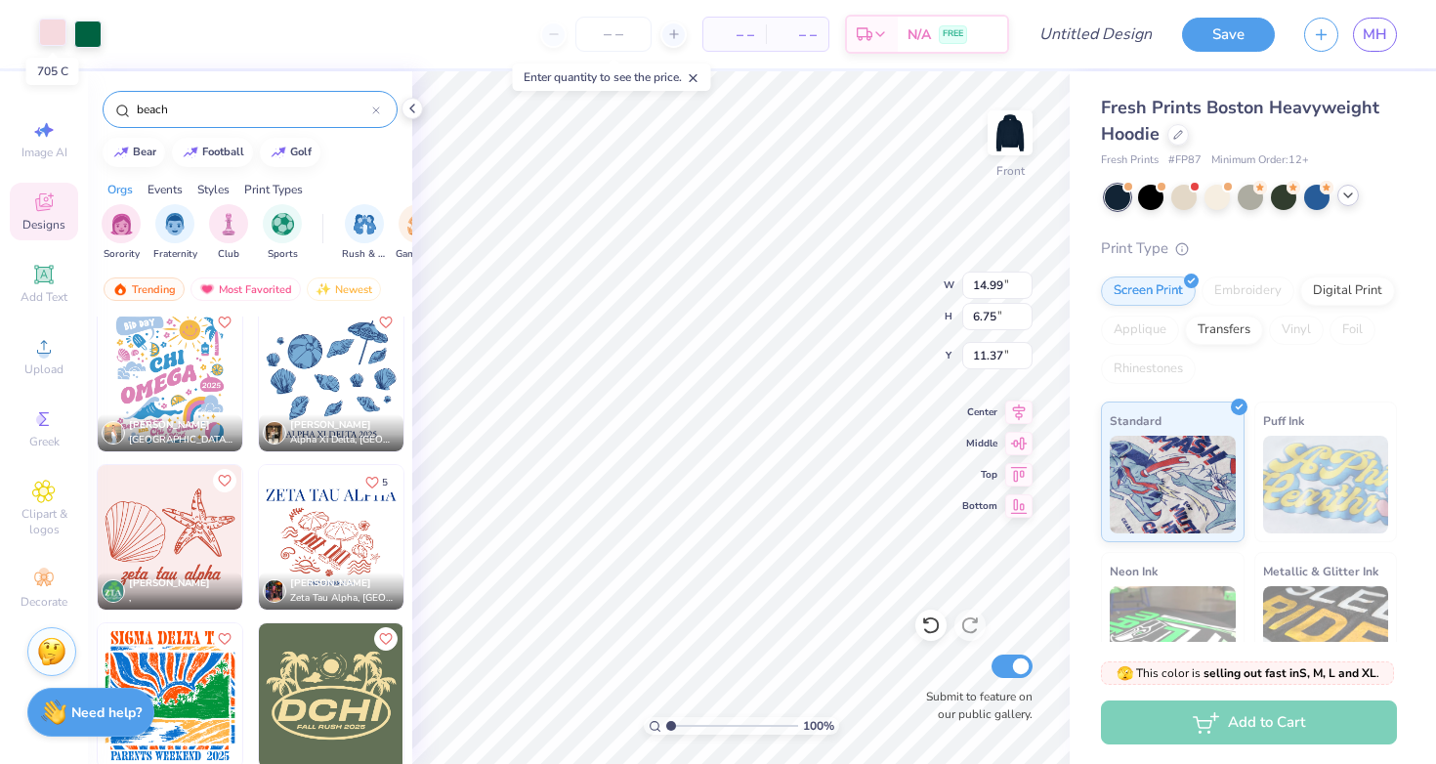
click at [51, 31] on div at bounding box center [52, 32] width 27 height 27
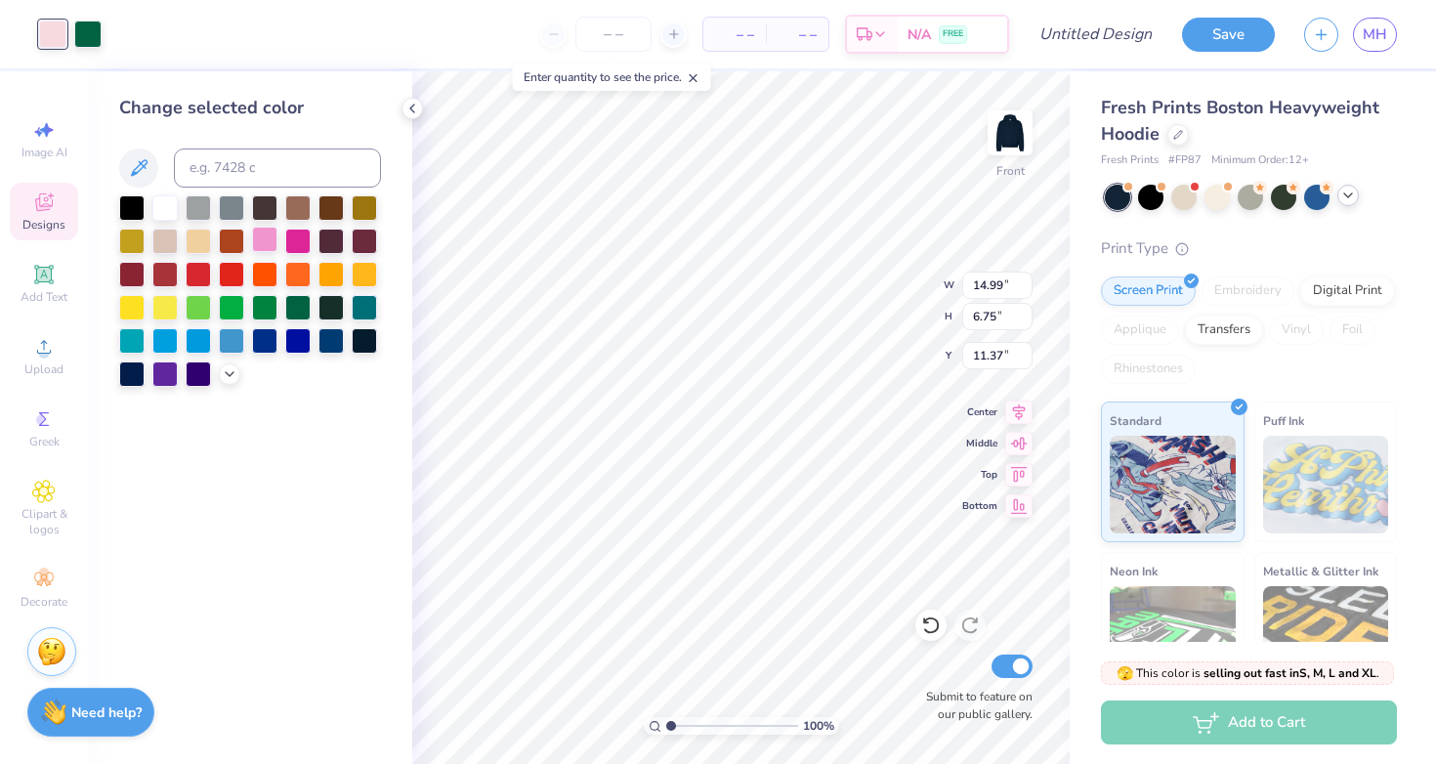
click at [264, 244] on div at bounding box center [264, 239] width 25 height 25
click at [92, 33] on div at bounding box center [87, 32] width 27 height 27
click at [232, 376] on icon at bounding box center [230, 372] width 16 height 16
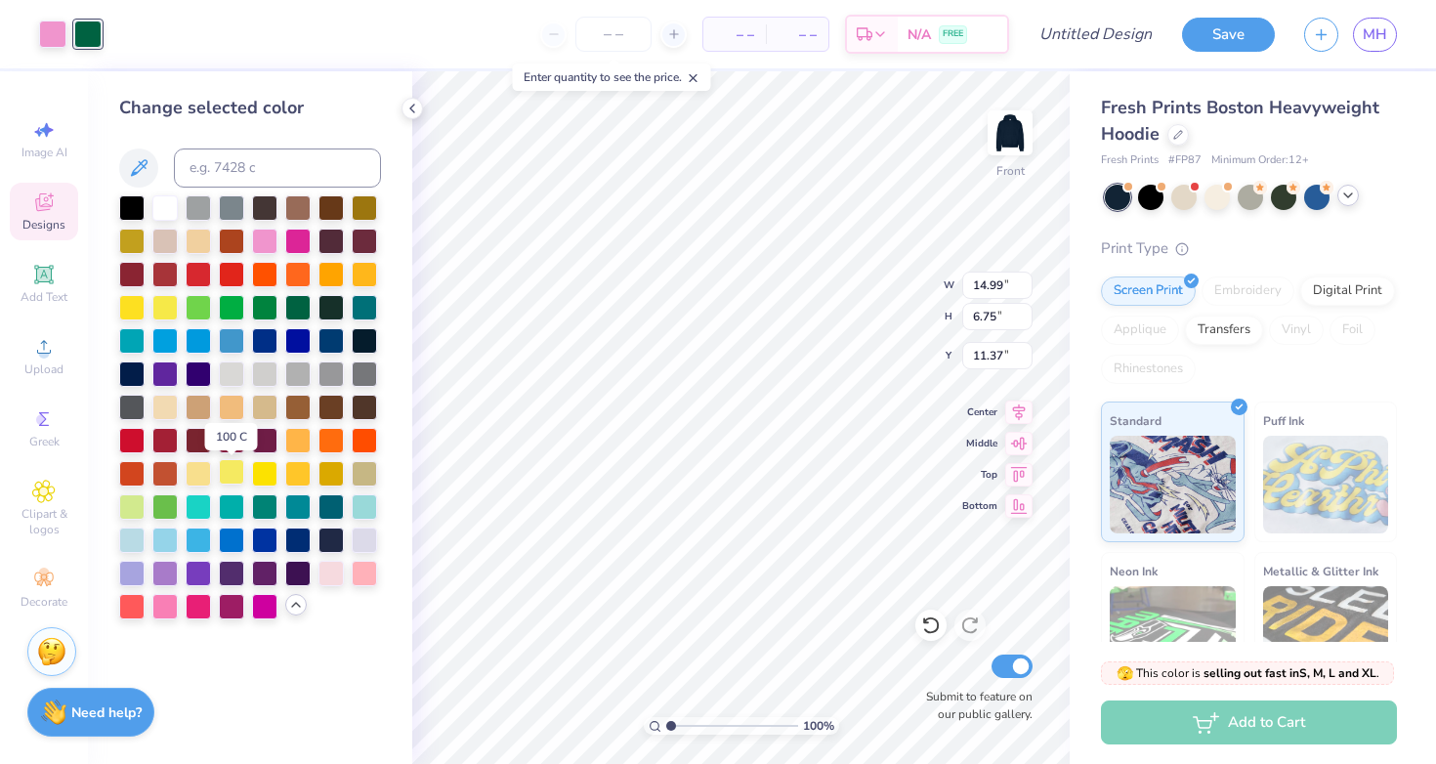
click at [226, 476] on div at bounding box center [231, 471] width 25 height 25
click at [54, 36] on div at bounding box center [52, 32] width 27 height 27
click at [327, 582] on div at bounding box center [330, 571] width 25 height 25
click at [259, 237] on div at bounding box center [264, 239] width 25 height 25
click at [161, 613] on div at bounding box center [164, 604] width 25 height 25
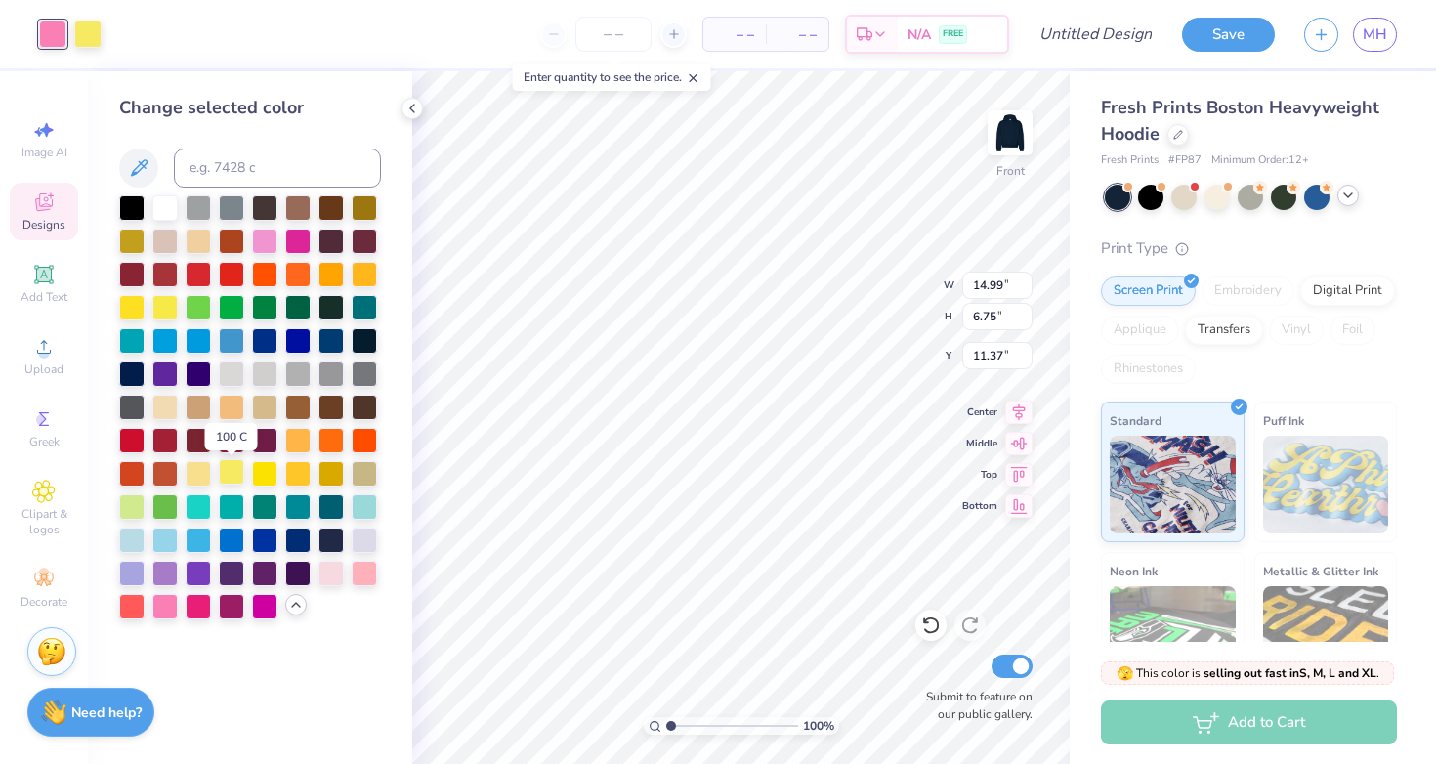
click at [229, 479] on div at bounding box center [231, 471] width 25 height 25
click at [166, 602] on div at bounding box center [164, 604] width 25 height 25
click at [166, 518] on div at bounding box center [164, 504] width 25 height 25
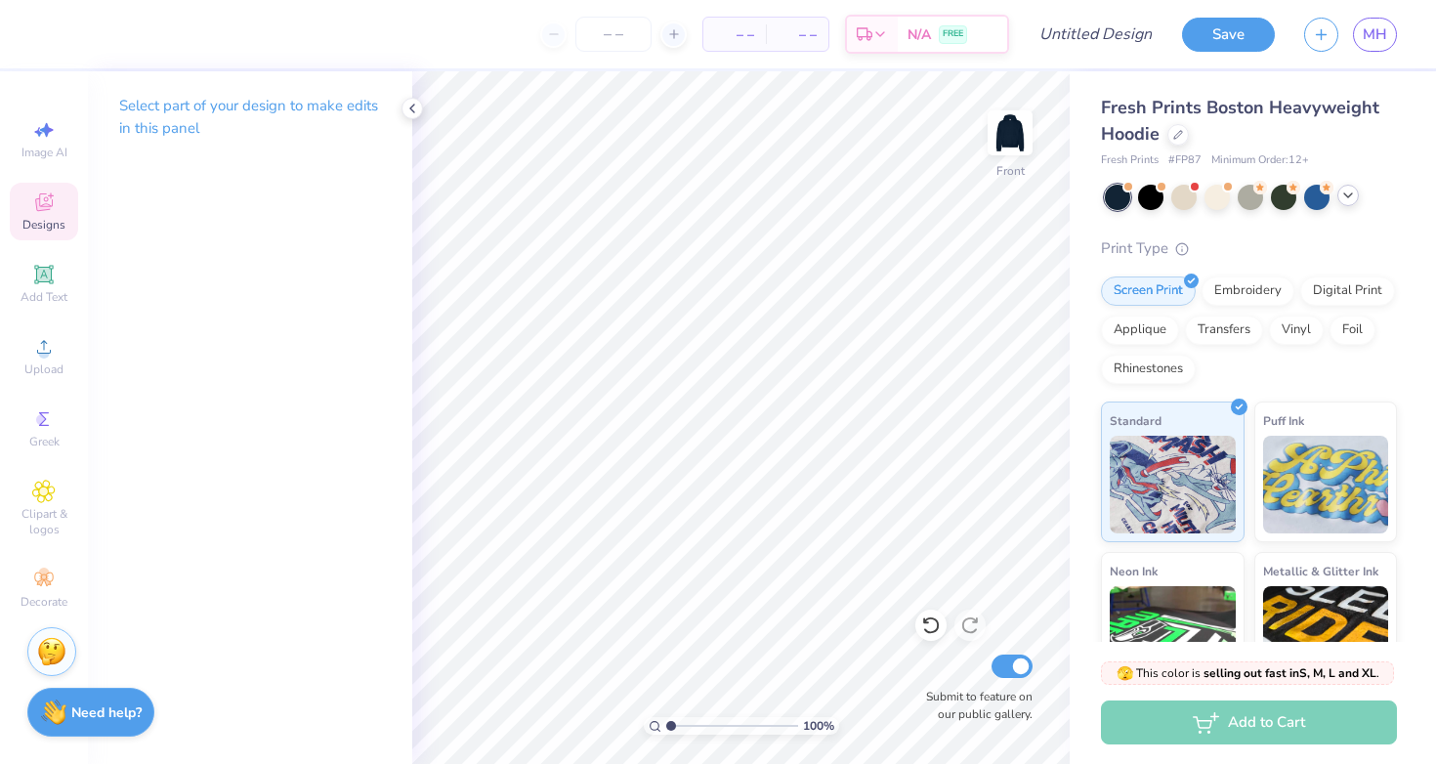
click at [63, 202] on div "Designs" at bounding box center [44, 212] width 68 height 58
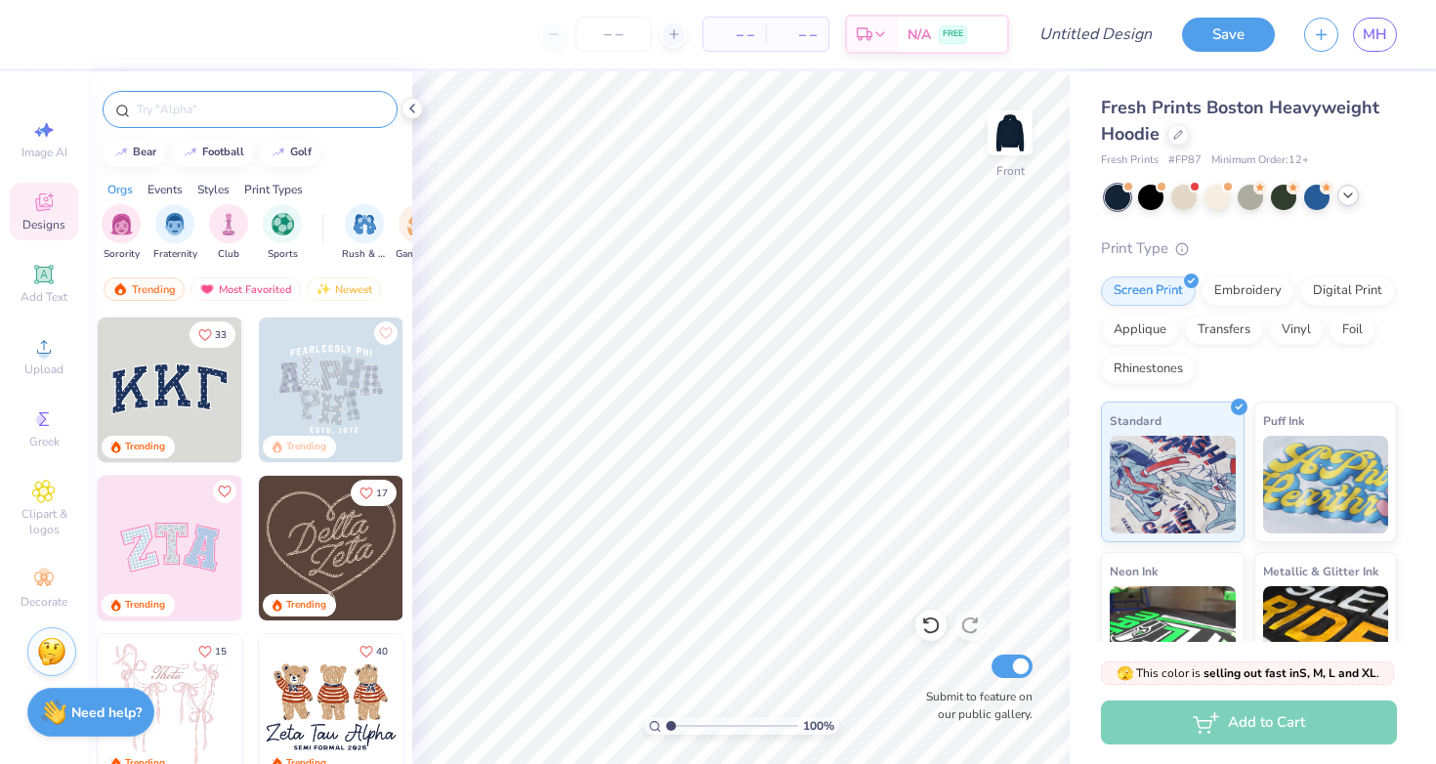
click at [211, 106] on input "text" at bounding box center [260, 110] width 250 height 20
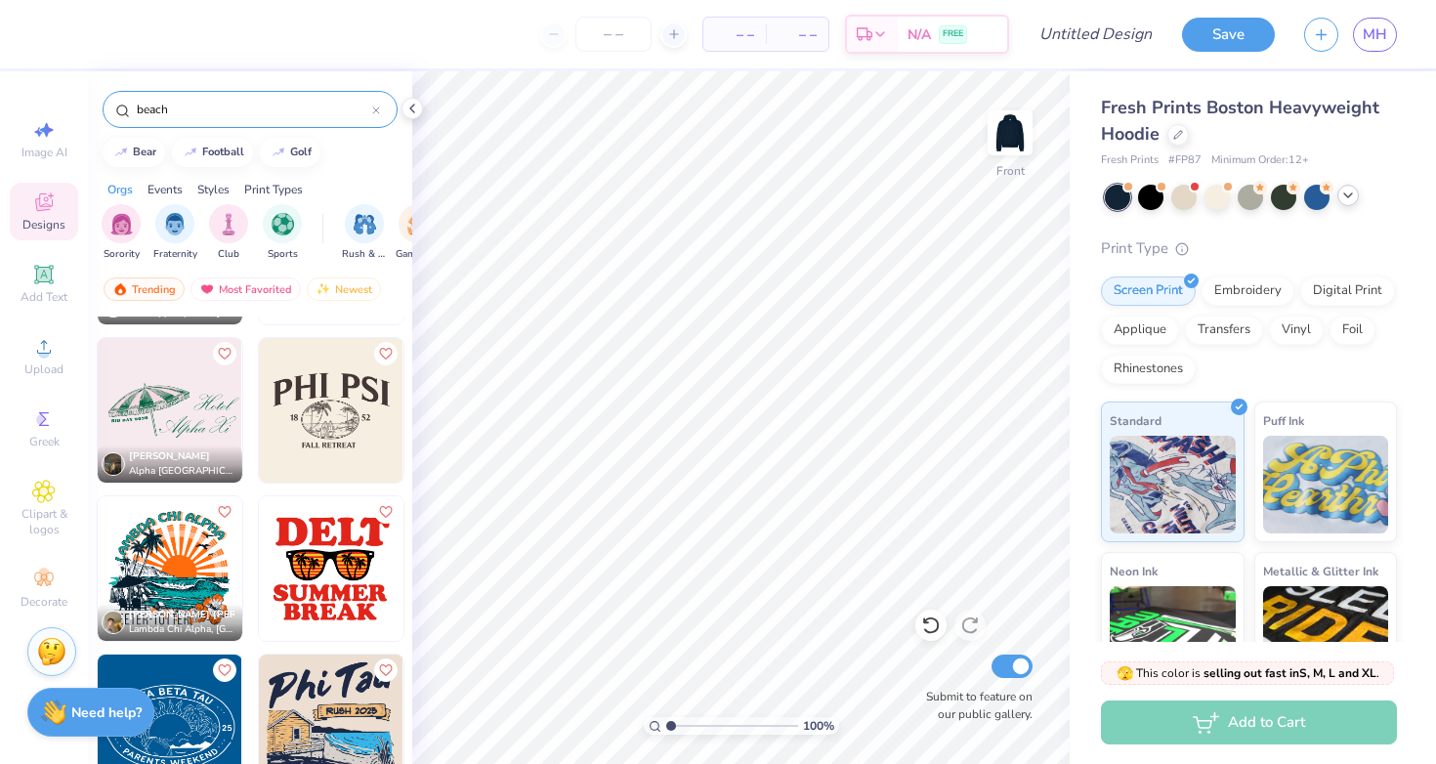
scroll to position [1726, 0]
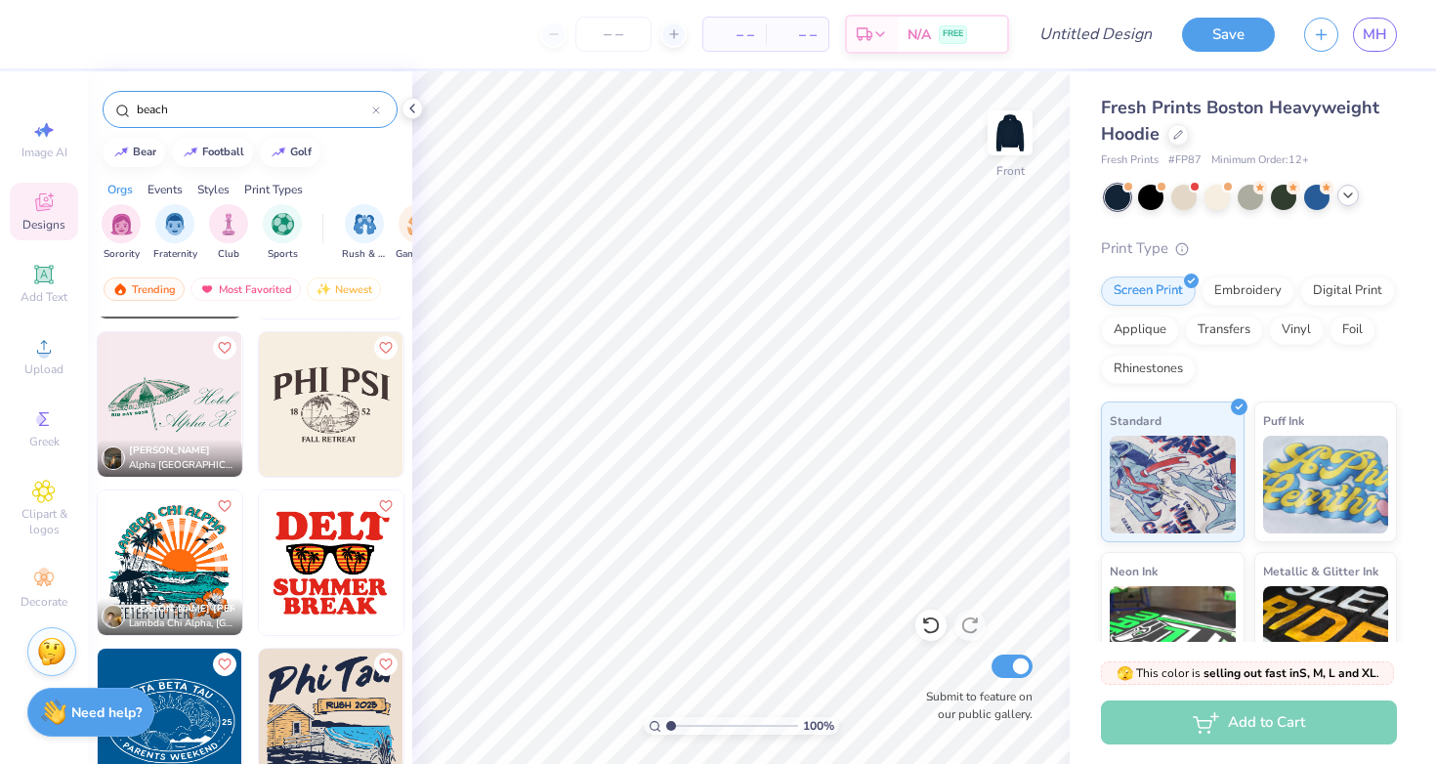
type input "beach"
click at [171, 410] on img at bounding box center [170, 404] width 145 height 145
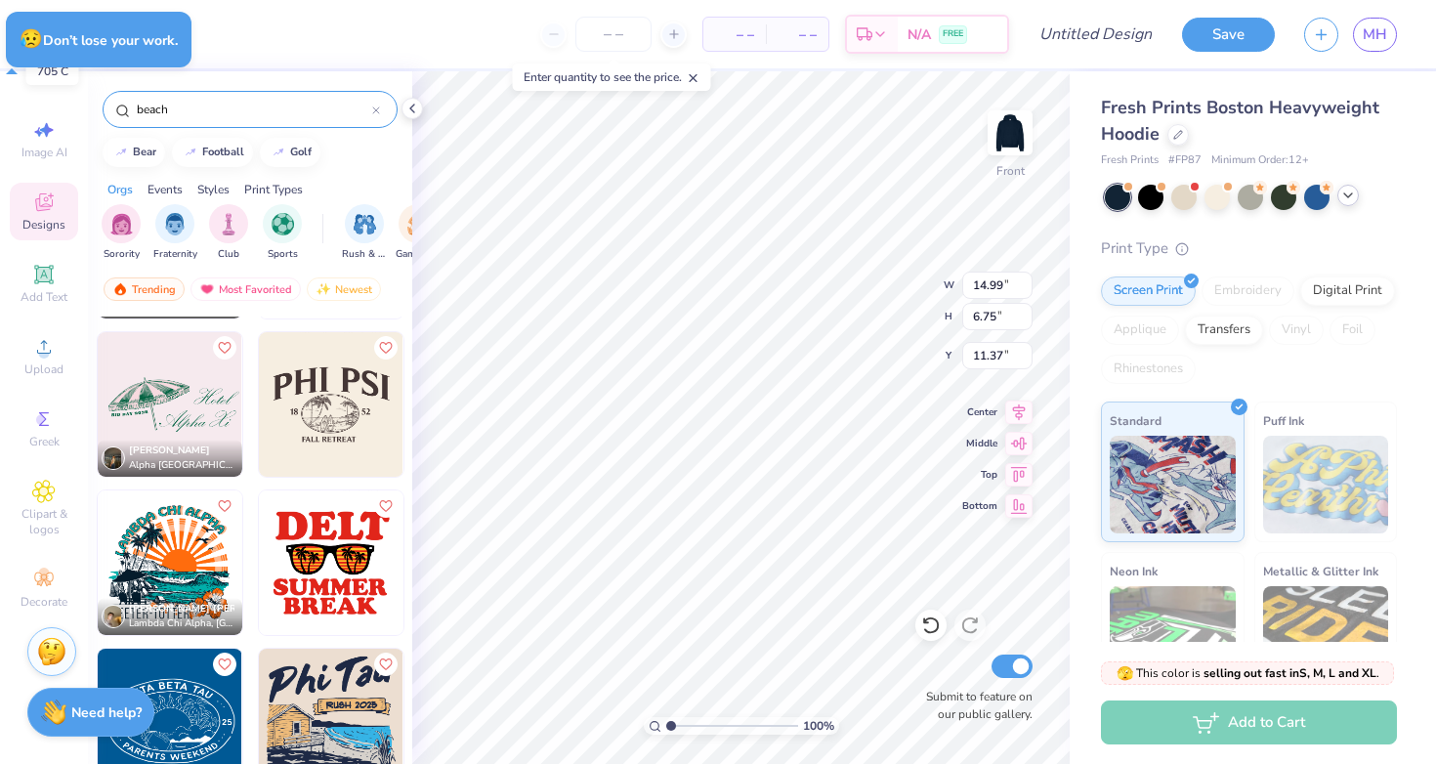
click at [51, 32] on div at bounding box center [52, 32] width 27 height 27
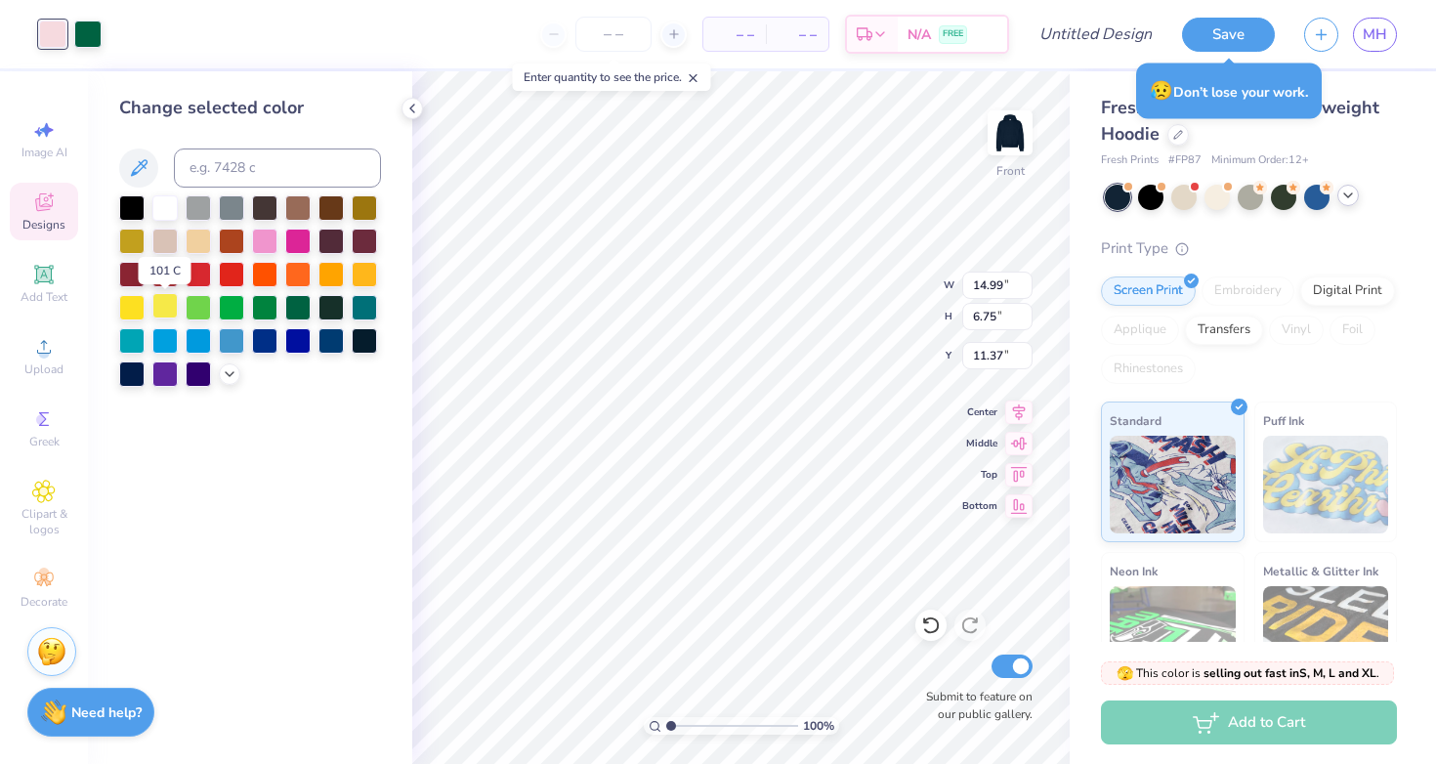
click at [165, 313] on div at bounding box center [164, 305] width 25 height 25
click at [231, 380] on icon at bounding box center [230, 372] width 16 height 16
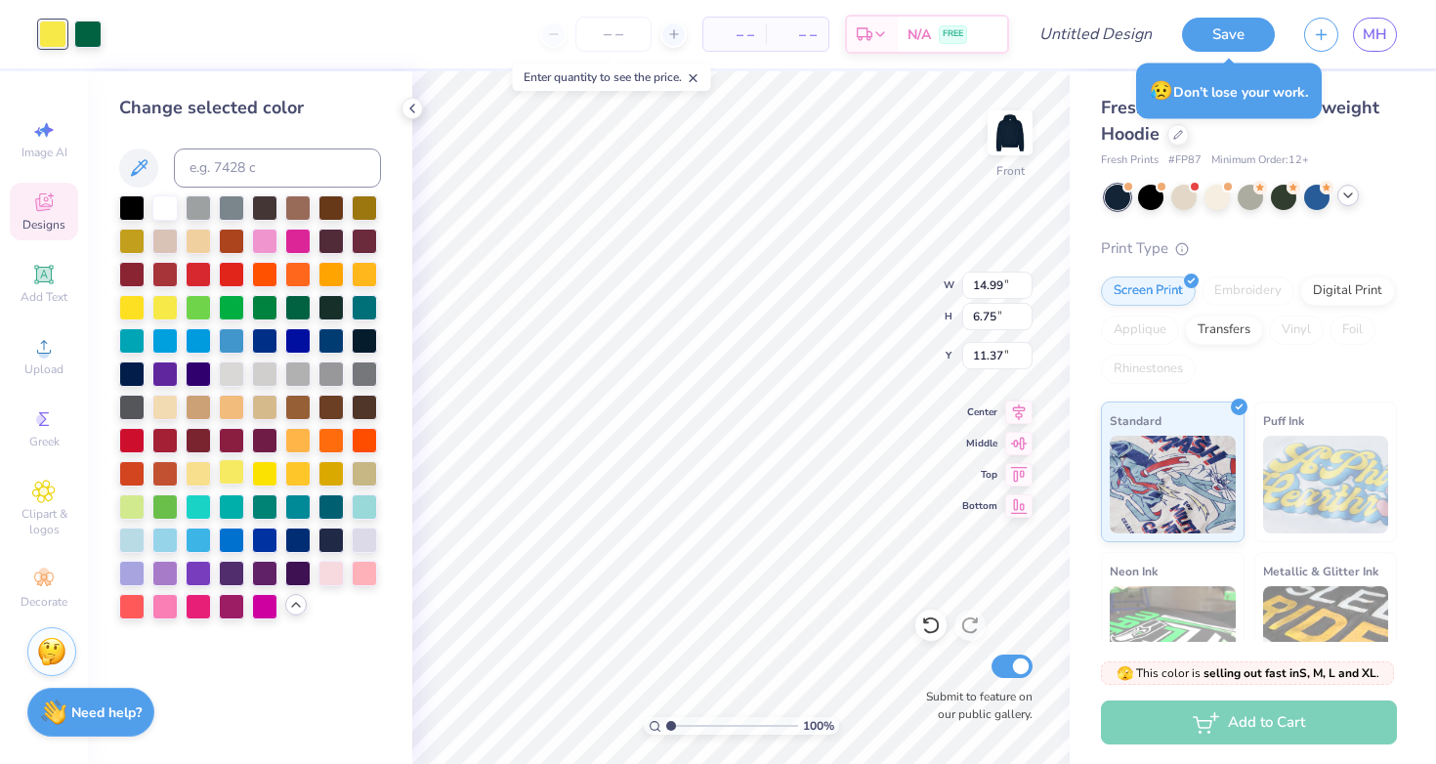
click at [231, 468] on div at bounding box center [231, 471] width 25 height 25
click at [195, 469] on div at bounding box center [198, 471] width 25 height 25
click at [231, 470] on div at bounding box center [231, 471] width 25 height 25
click at [91, 21] on div at bounding box center [87, 32] width 27 height 27
click at [172, 605] on div at bounding box center [164, 604] width 25 height 25
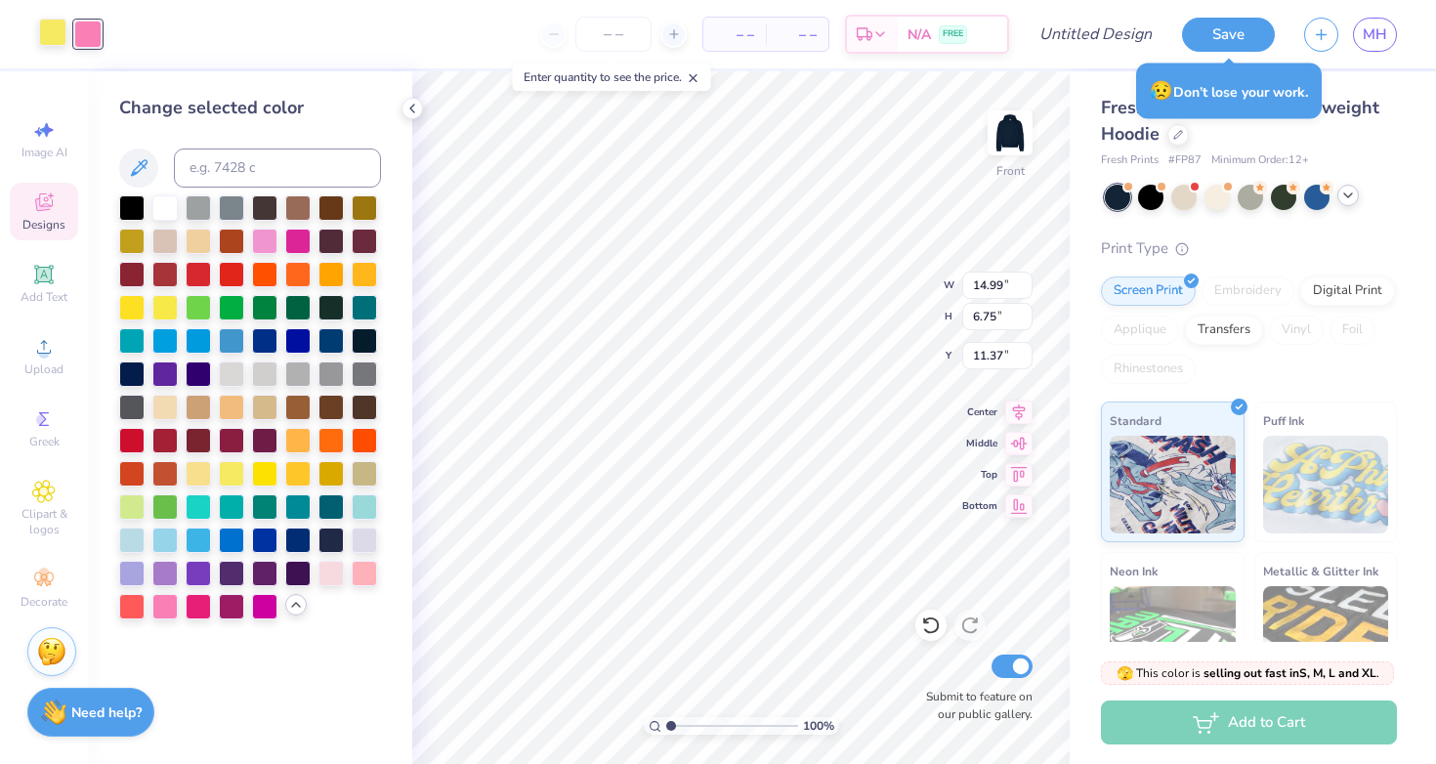
click at [52, 38] on div at bounding box center [52, 32] width 27 height 27
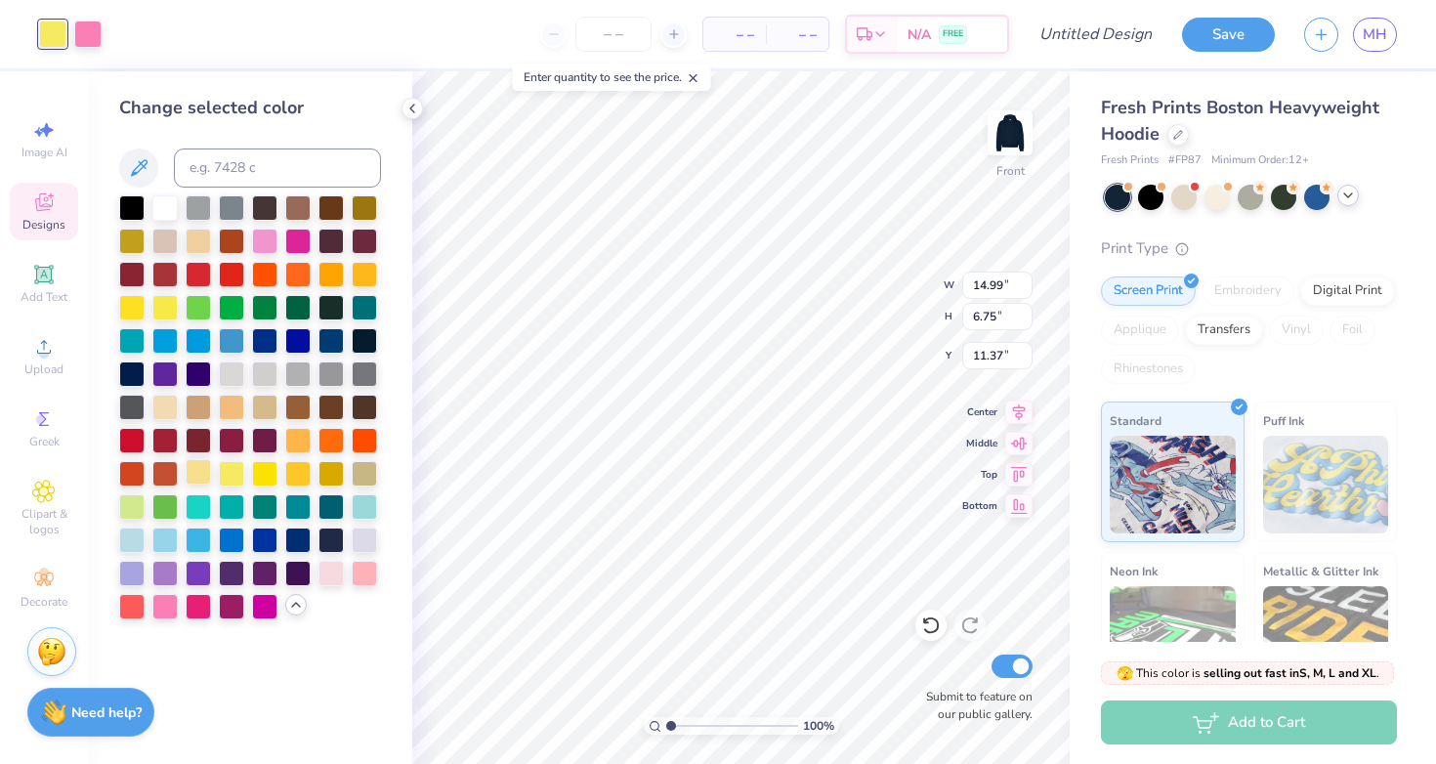
click at [197, 472] on div at bounding box center [198, 471] width 25 height 25
click at [89, 31] on div at bounding box center [87, 32] width 27 height 27
click at [165, 610] on div at bounding box center [164, 604] width 25 height 25
click at [361, 576] on div at bounding box center [364, 571] width 25 height 25
click at [330, 575] on div at bounding box center [330, 571] width 25 height 25
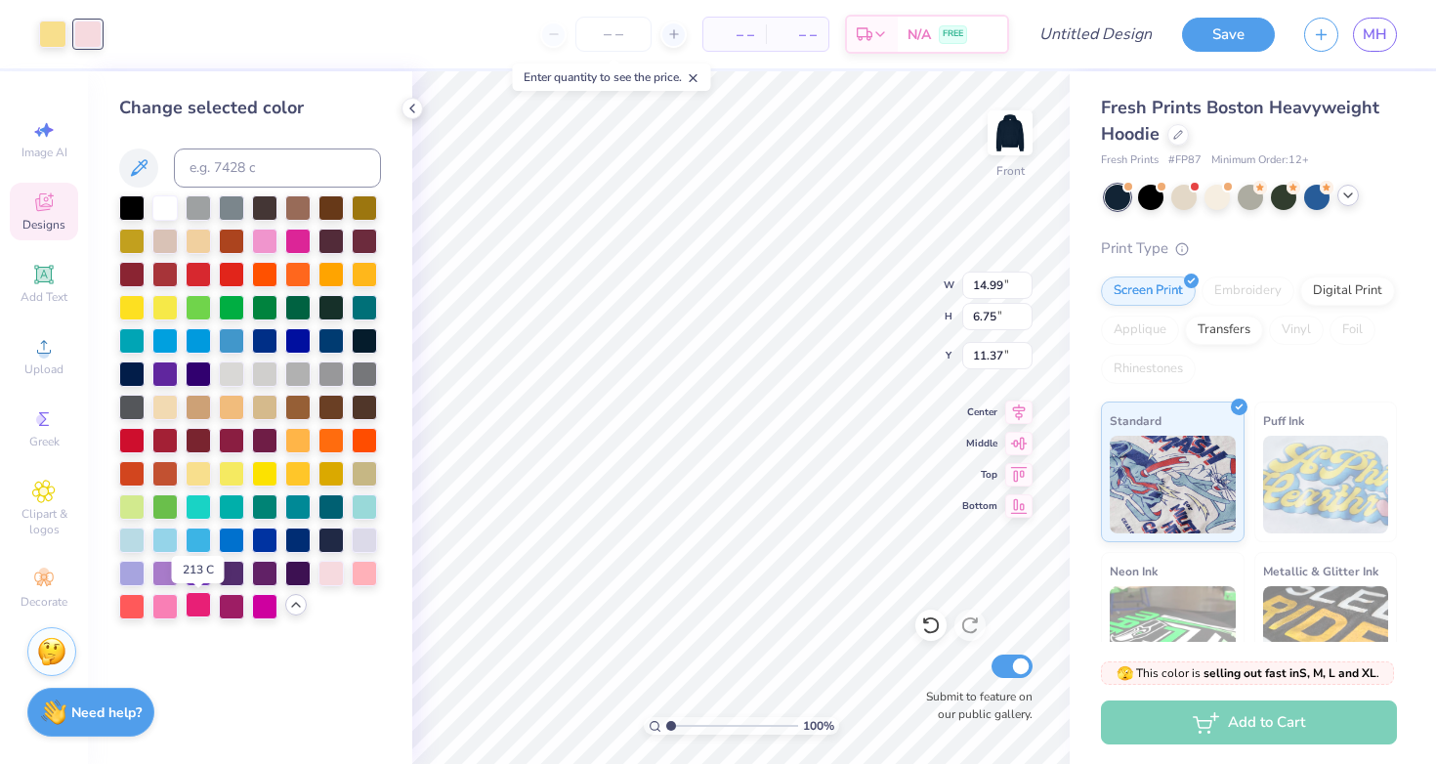
click at [189, 607] on div at bounding box center [198, 604] width 25 height 25
click at [161, 608] on div at bounding box center [164, 604] width 25 height 25
type input "9.60"
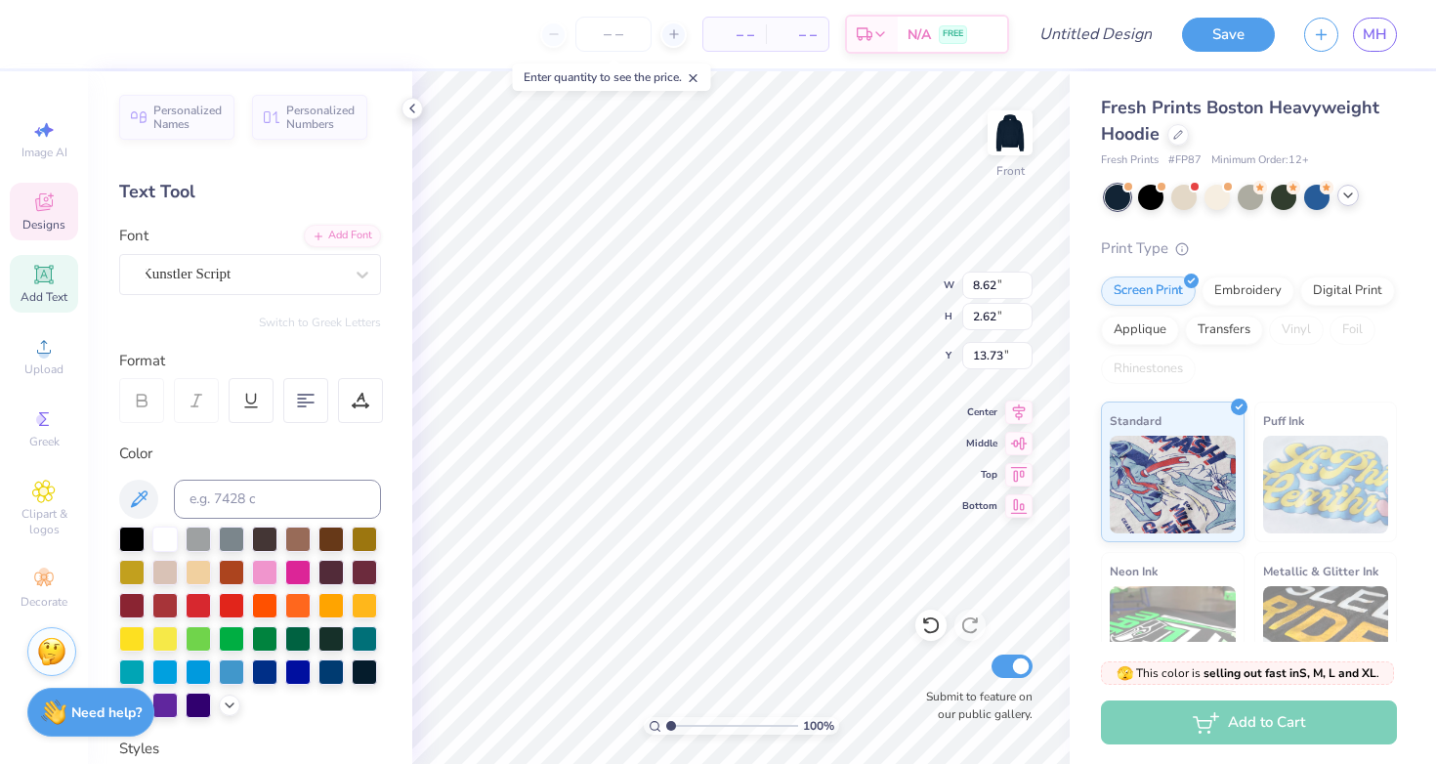
type input "12.79"
type input "8.16"
click at [333, 231] on div "Add Font" at bounding box center [342, 234] width 77 height 22
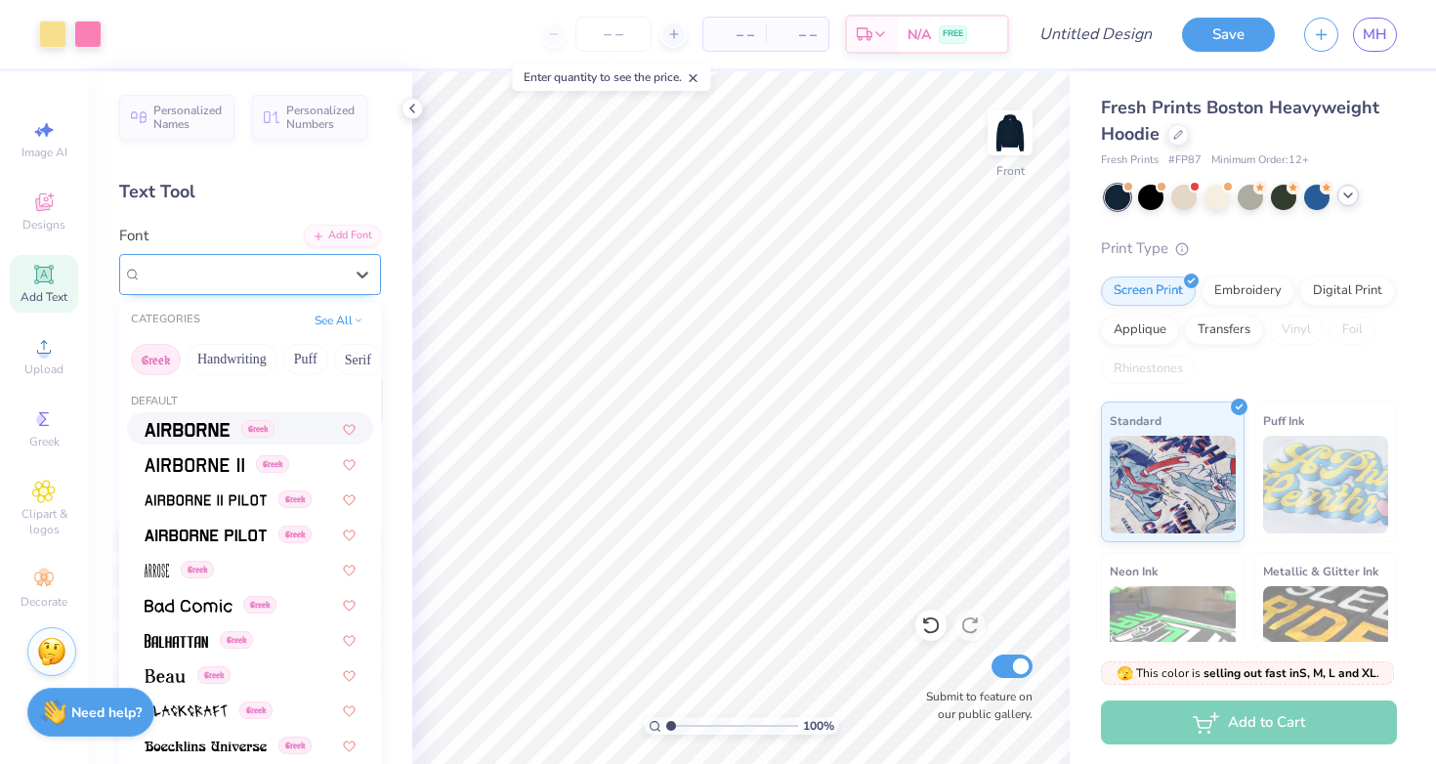
click at [306, 275] on div "Kunstler Script" at bounding box center [242, 274] width 205 height 30
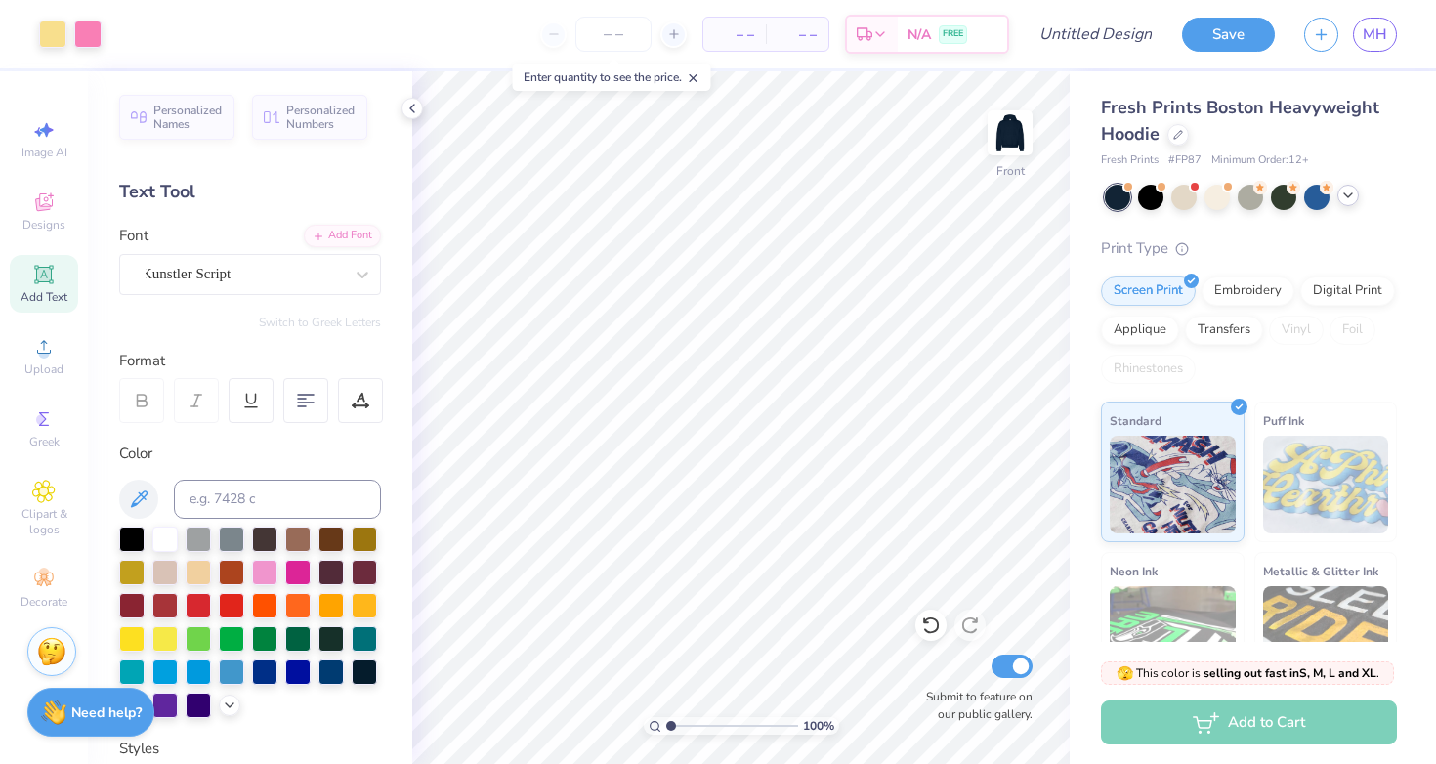
click at [45, 266] on icon at bounding box center [43, 274] width 23 height 23
type input "8.62"
type input "2.62"
type input "11.35"
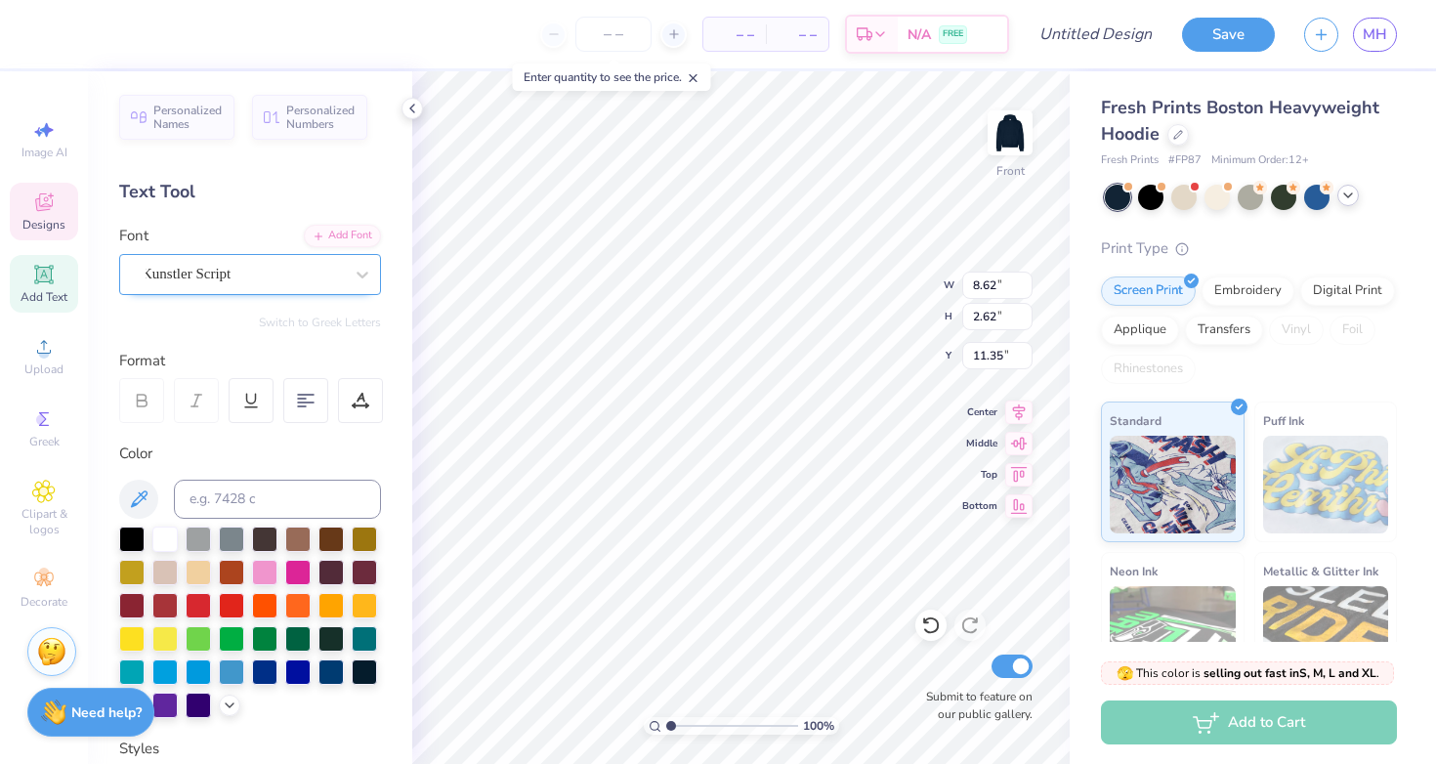
click at [264, 274] on div "Kunstler Script" at bounding box center [242, 274] width 205 height 30
click at [311, 276] on div "Super Dream" at bounding box center [242, 274] width 205 height 30
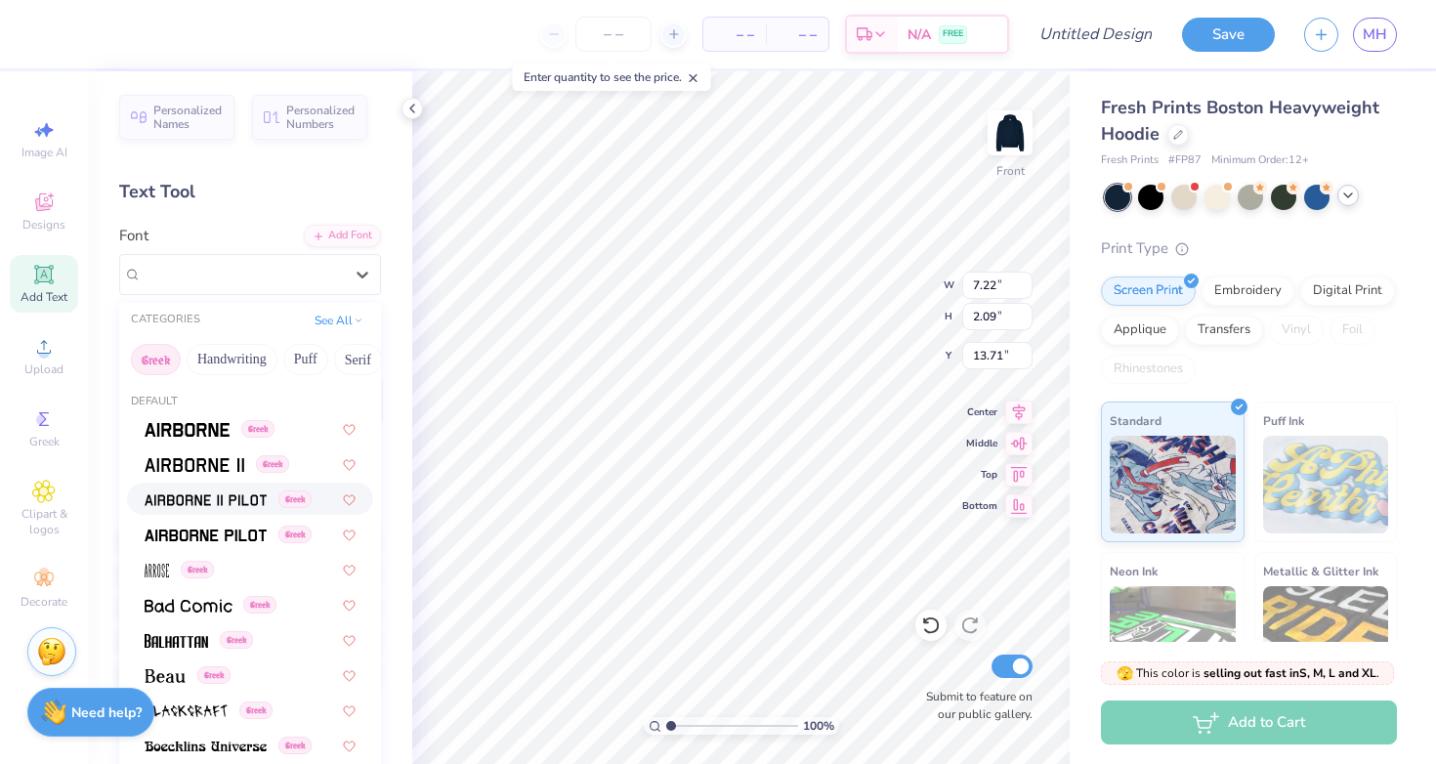
type input "k"
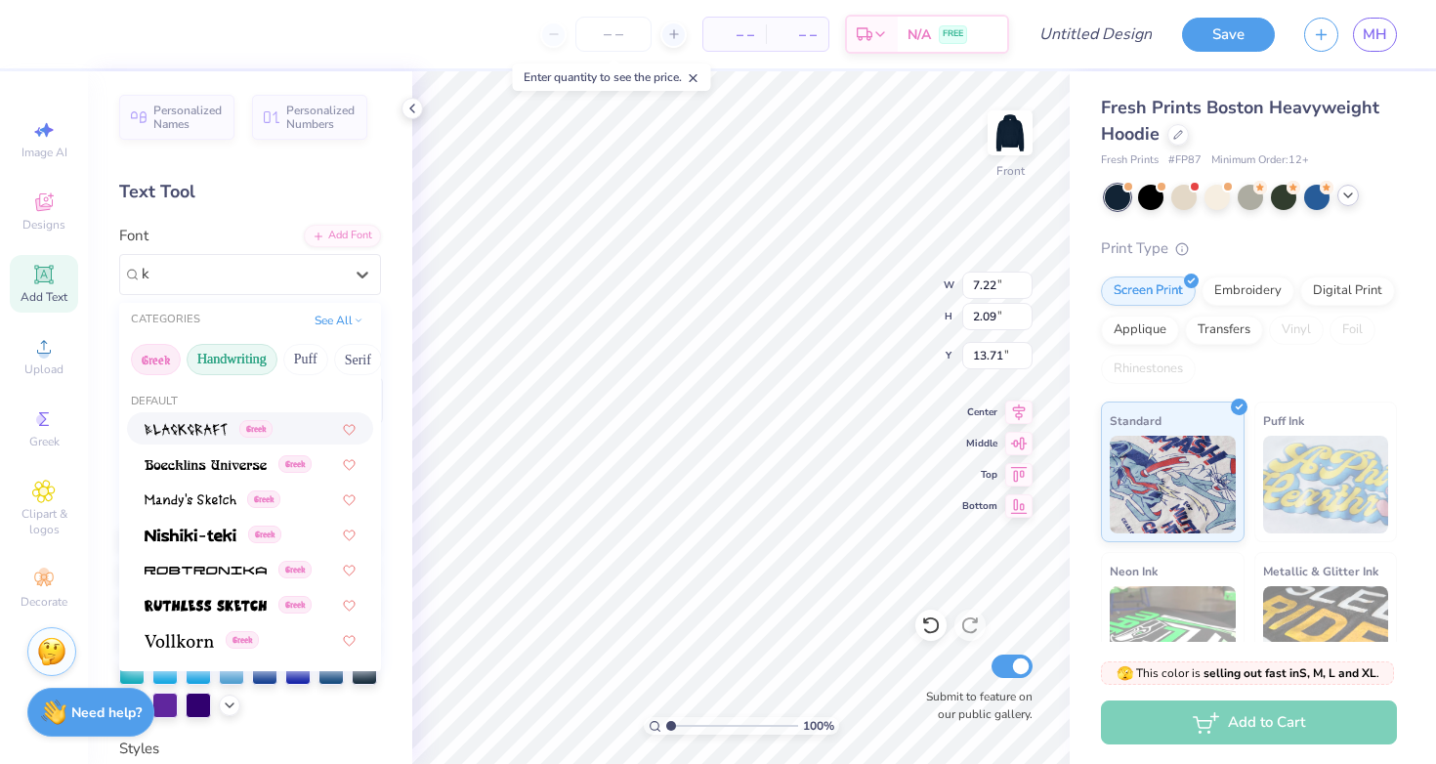
click at [222, 375] on button "Handwriting" at bounding box center [232, 359] width 91 height 31
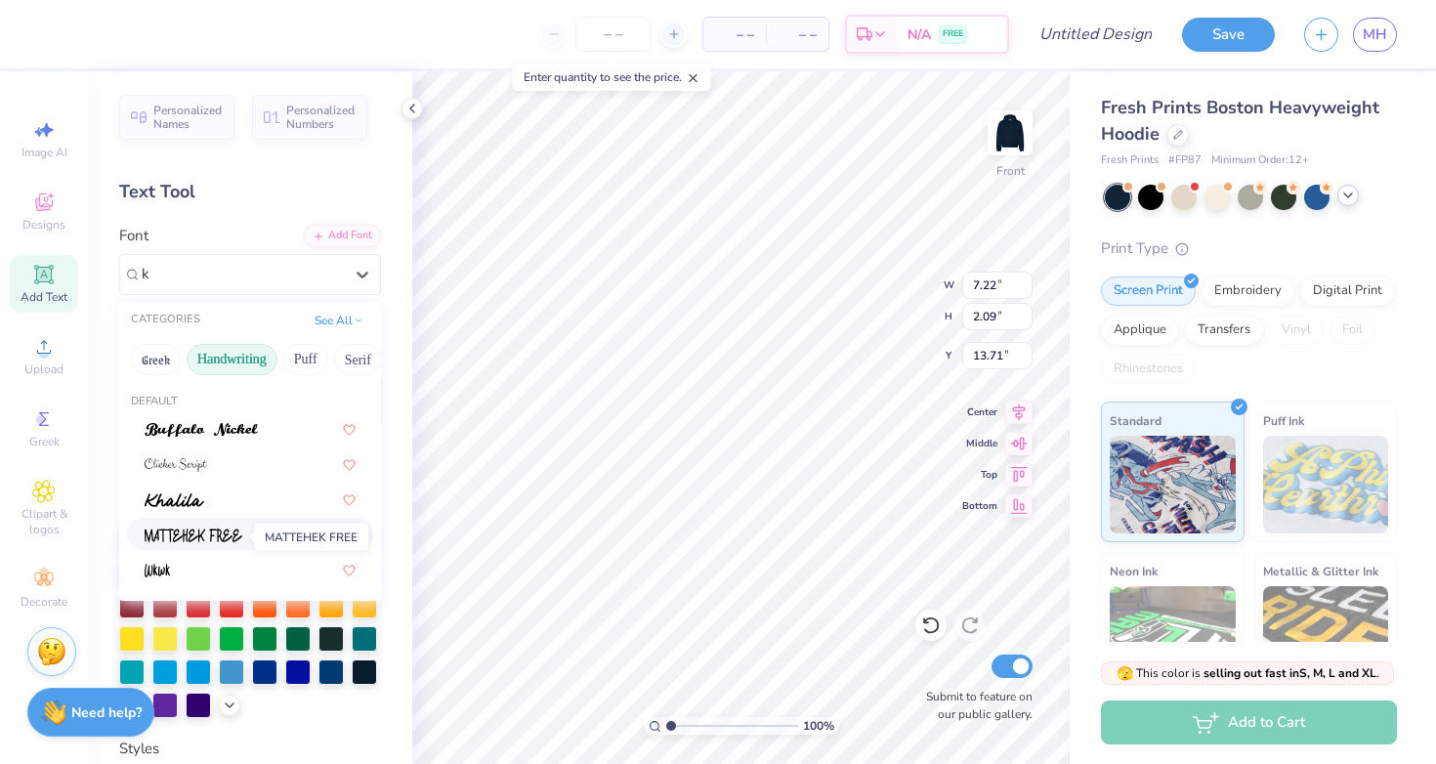
scroll to position [0, 0]
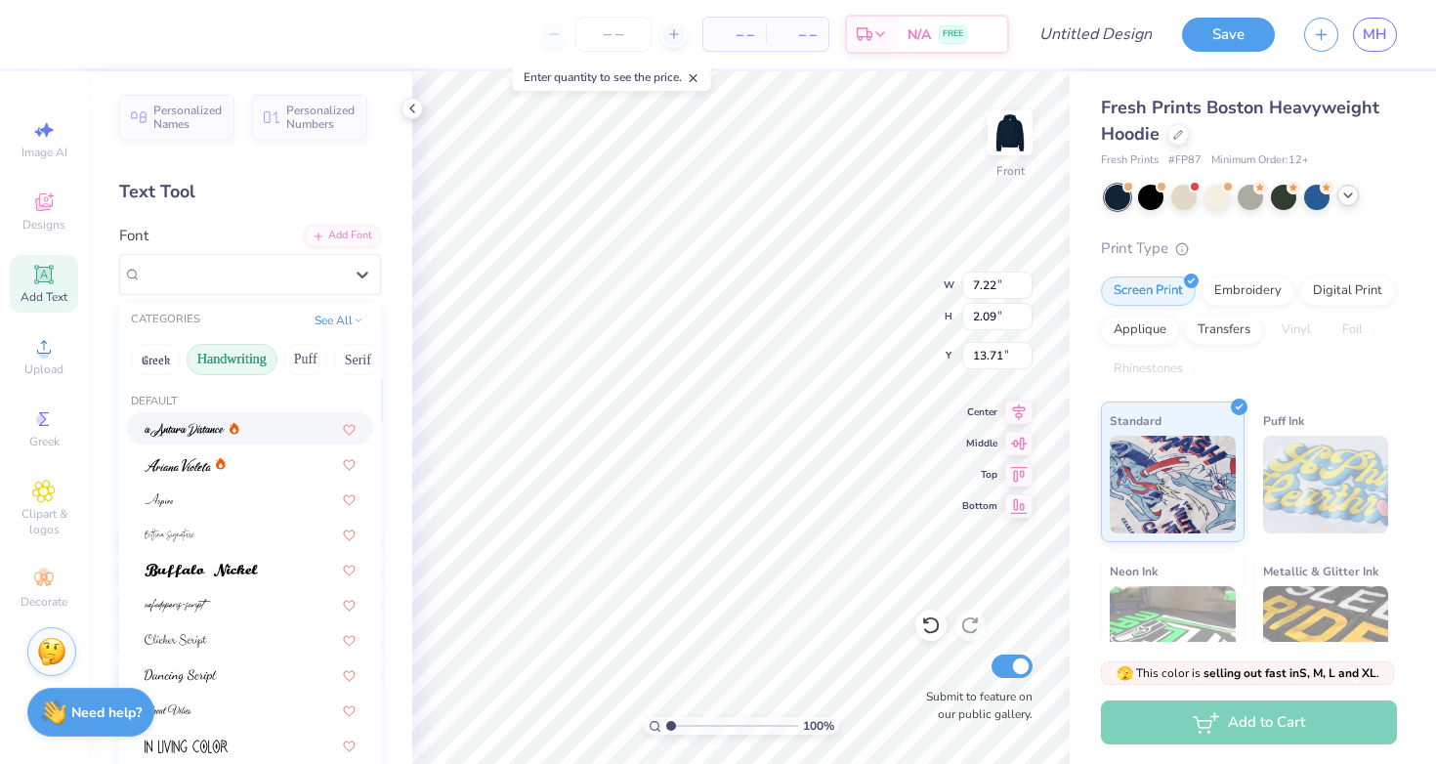
click at [245, 357] on button "Handwriting" at bounding box center [232, 359] width 91 height 31
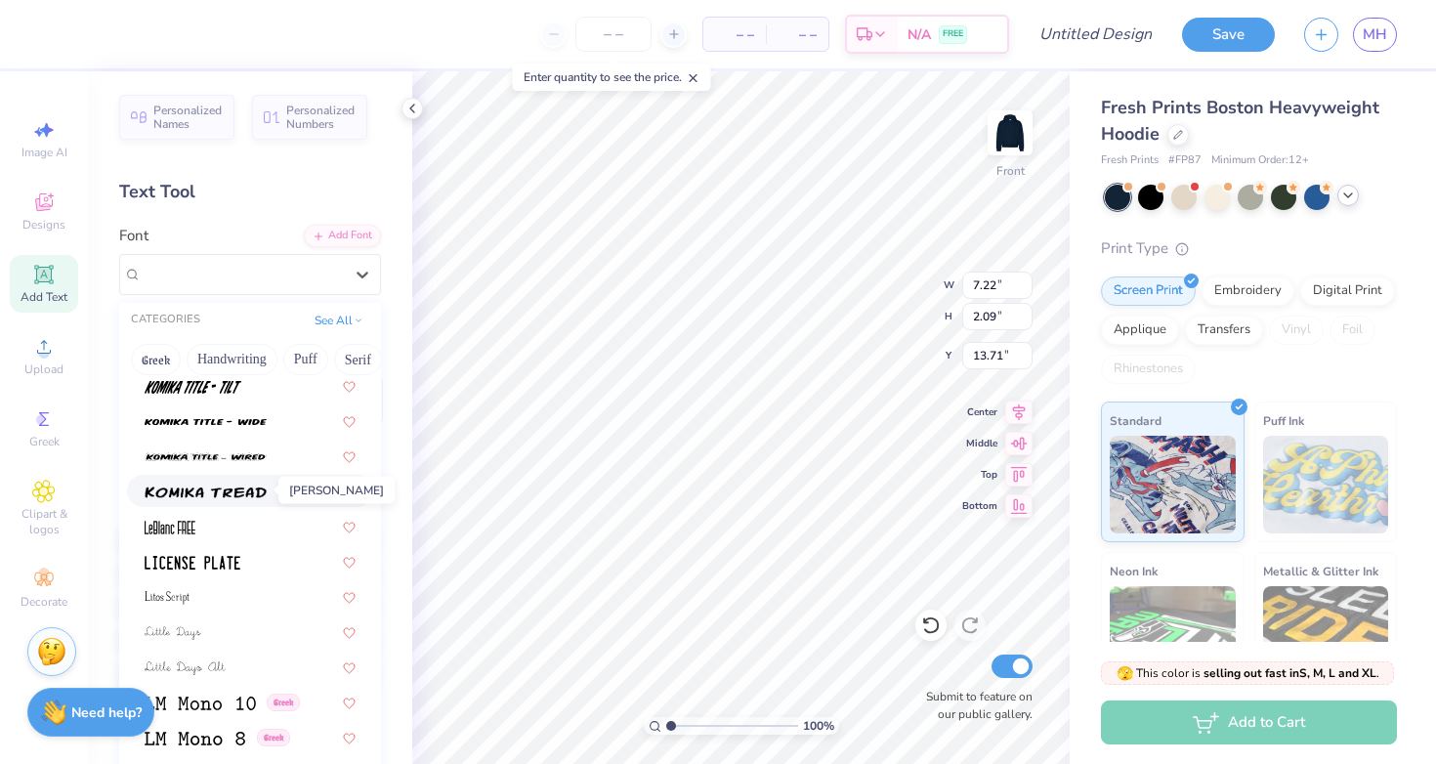
scroll to position [6445, 0]
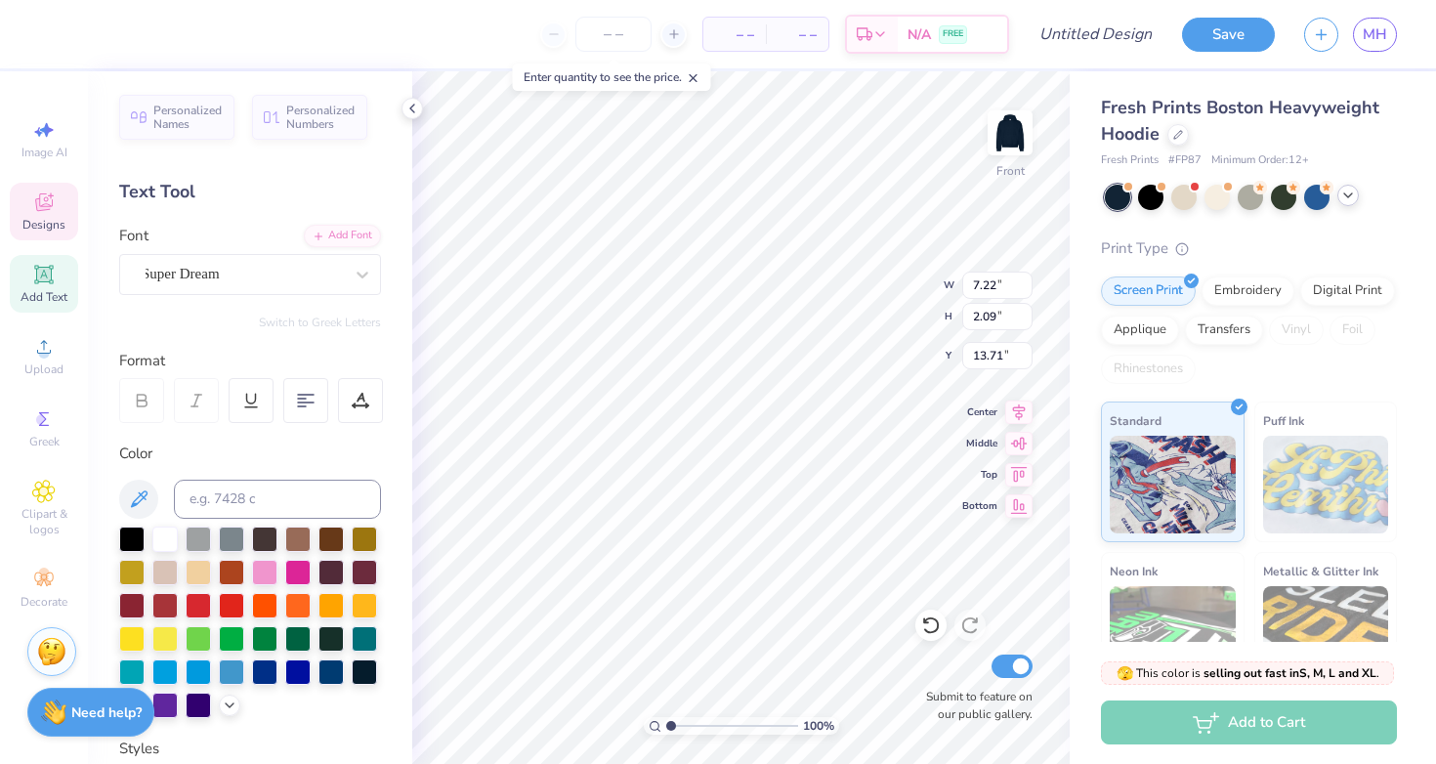
type input "8.62"
type input "2.62"
type input "11.35"
type input "7.22"
type input "2.09"
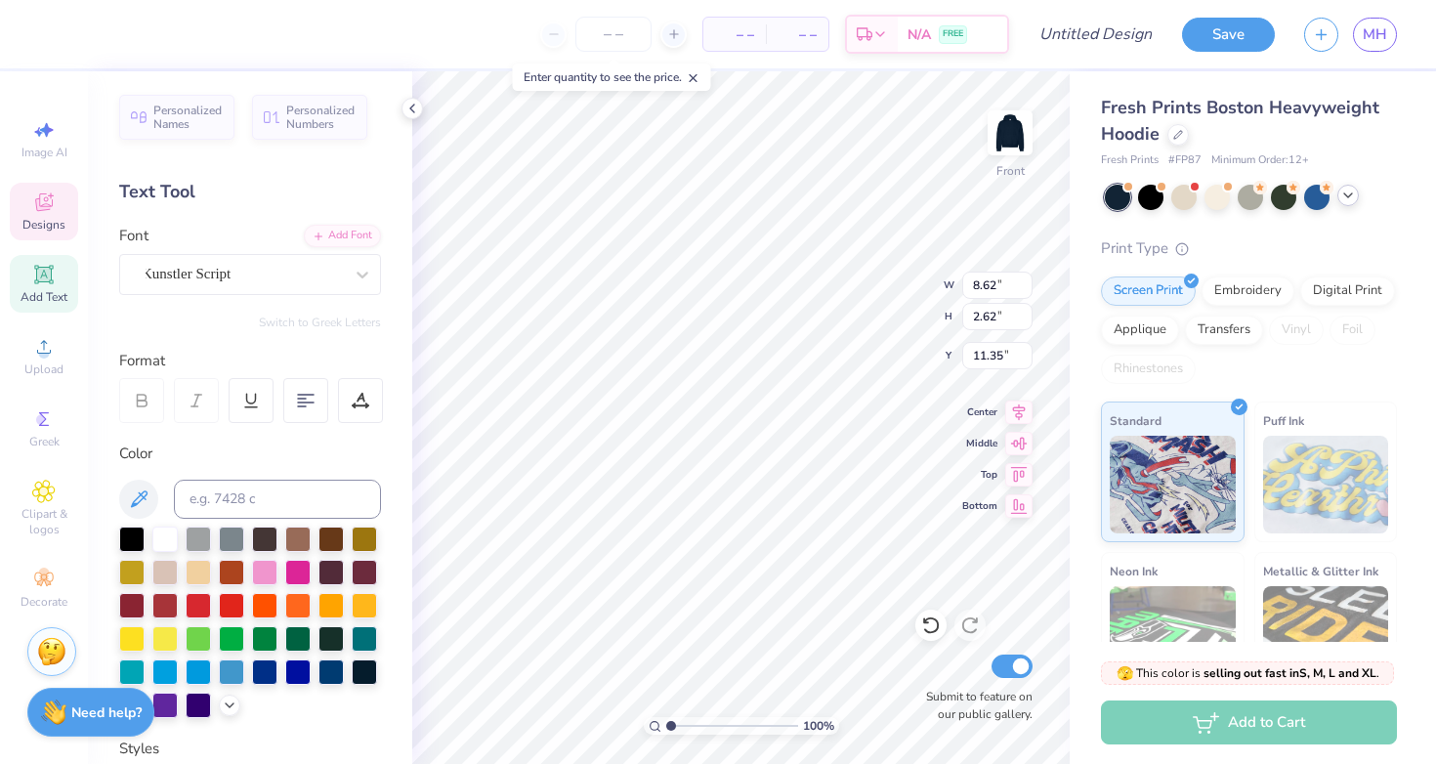
type input "13.71"
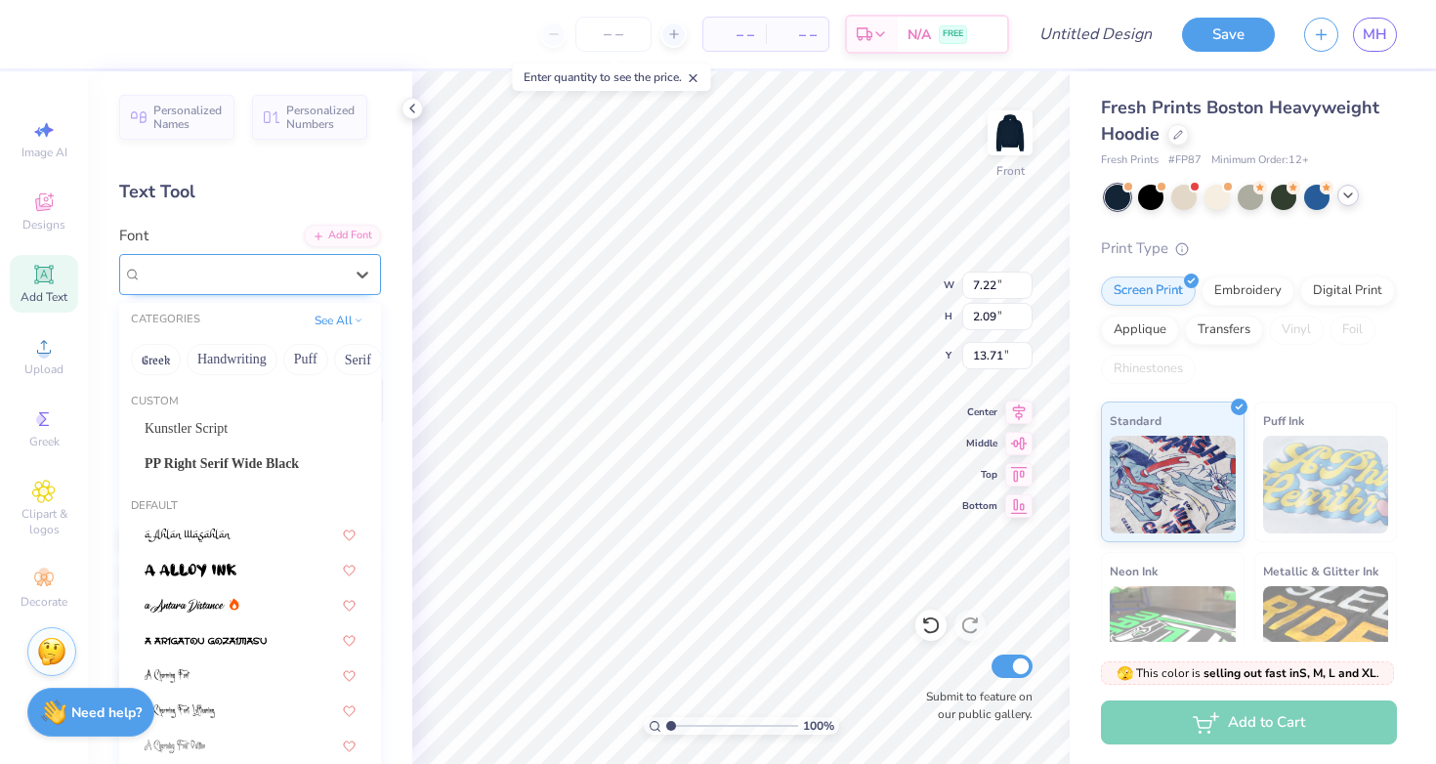
click at [258, 284] on div at bounding box center [242, 274] width 201 height 26
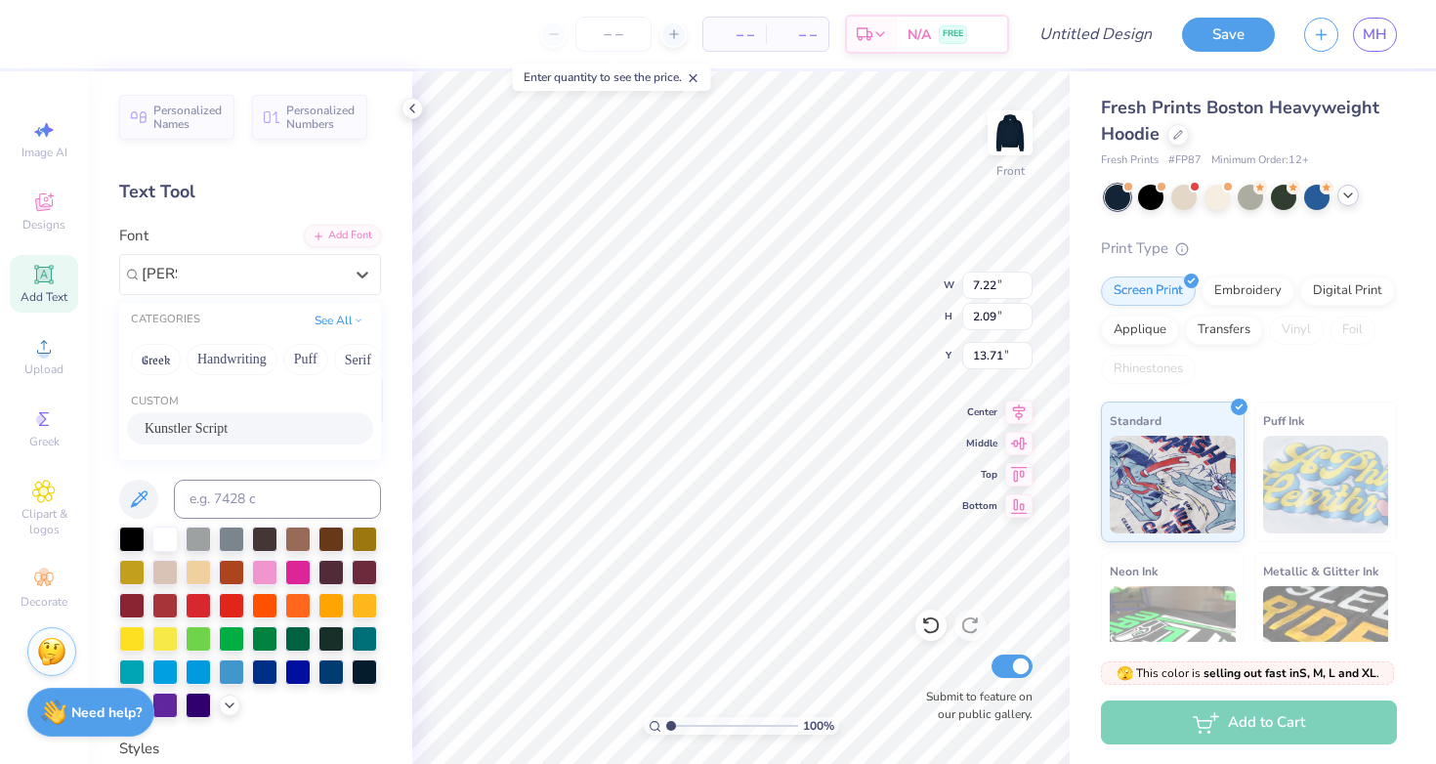
click at [241, 434] on div "Kunstler Script" at bounding box center [250, 428] width 211 height 21
type input "kuns"
type input "9.70"
type input "2.18"
type input "13.66"
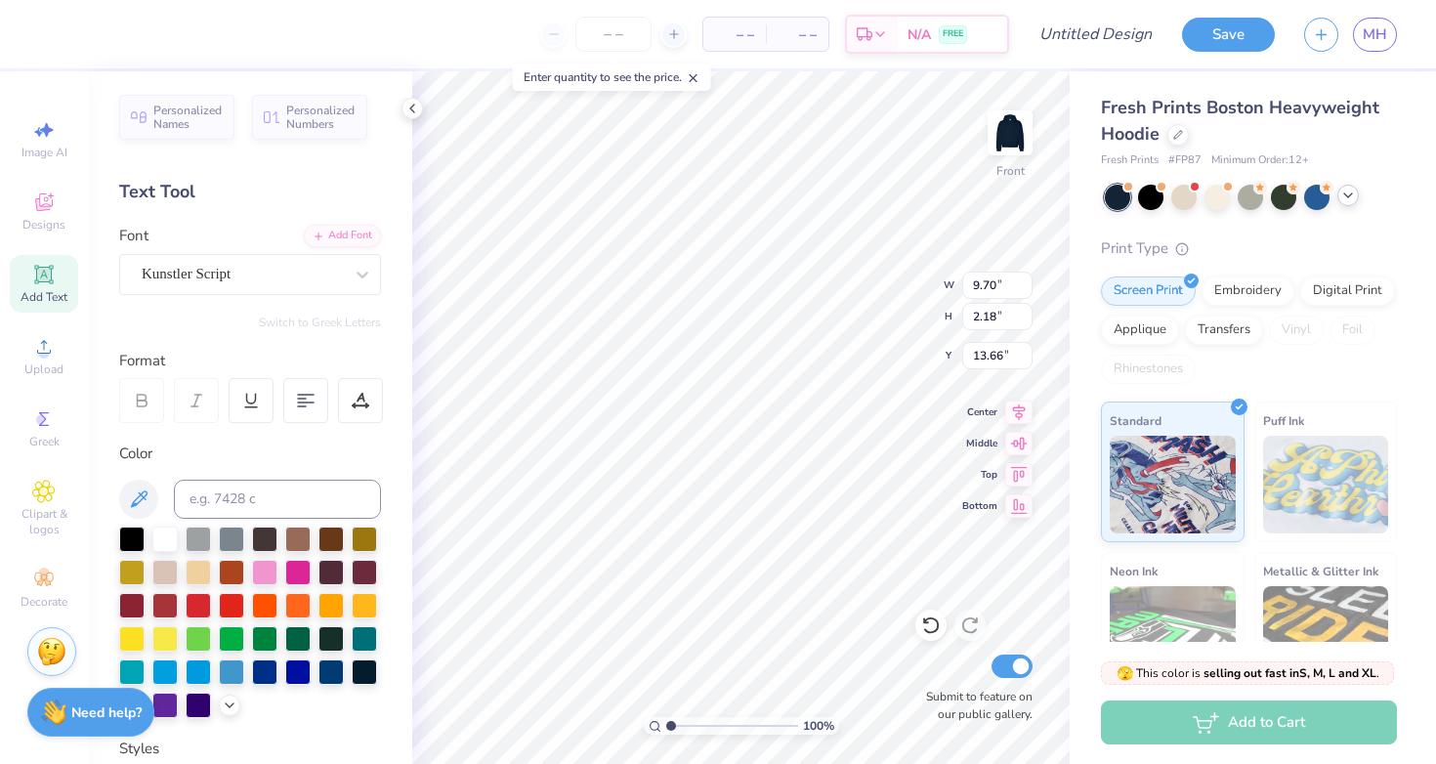
scroll to position [0, 11]
type textarea "University of South Carolina"
click at [263, 573] on div at bounding box center [264, 570] width 25 height 25
click at [230, 700] on icon at bounding box center [230, 703] width 16 height 16
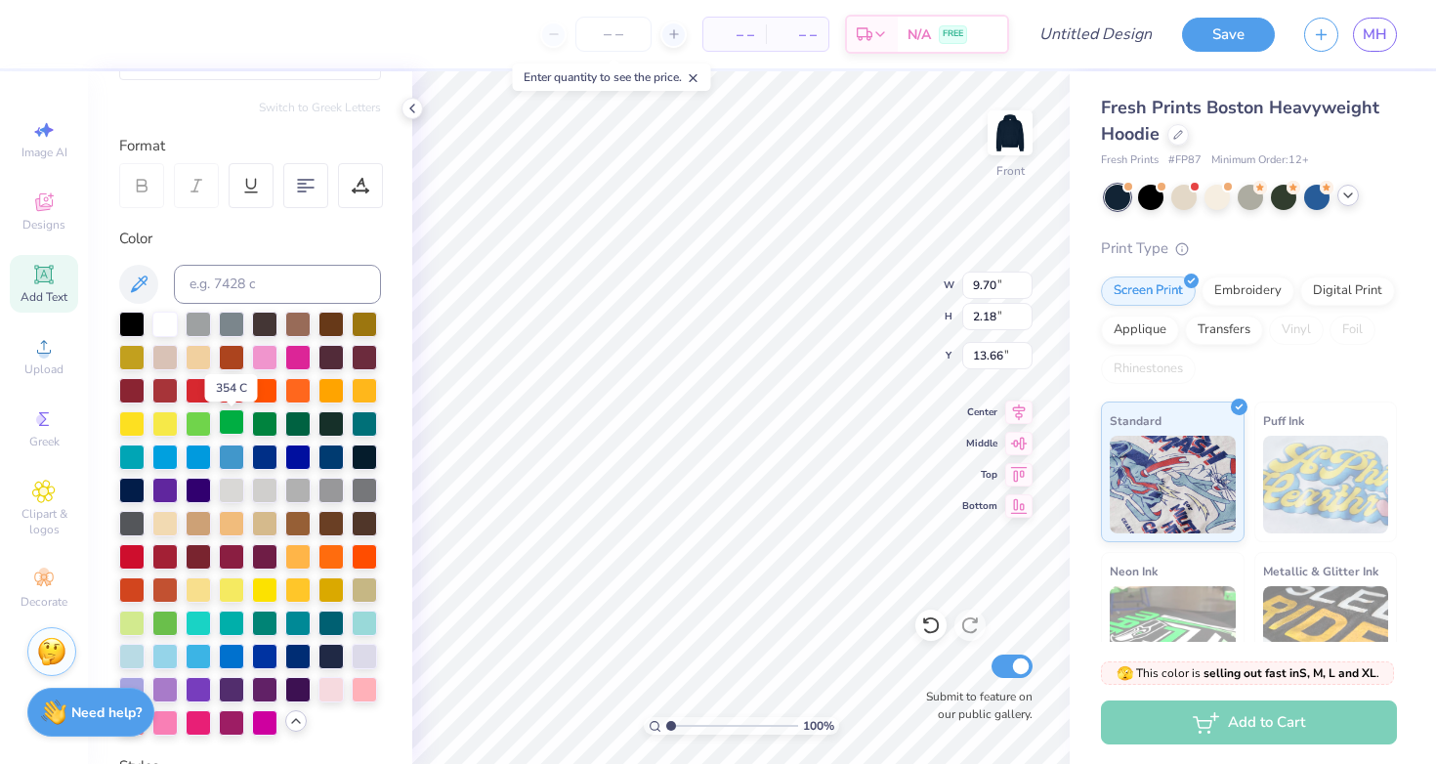
scroll to position [230, 0]
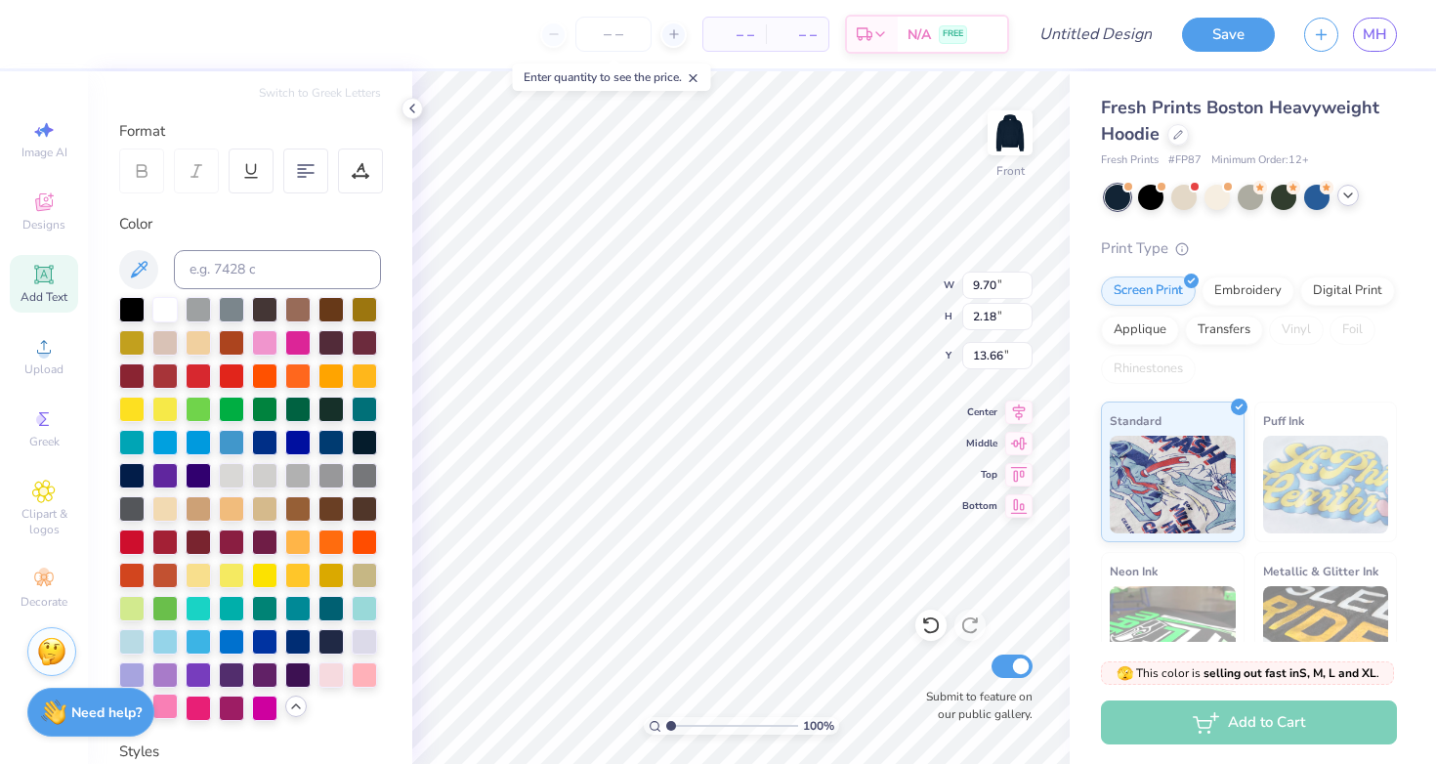
click at [167, 708] on div at bounding box center [164, 706] width 25 height 25
type input "11.35"
type input "1.31"
type input "14.50"
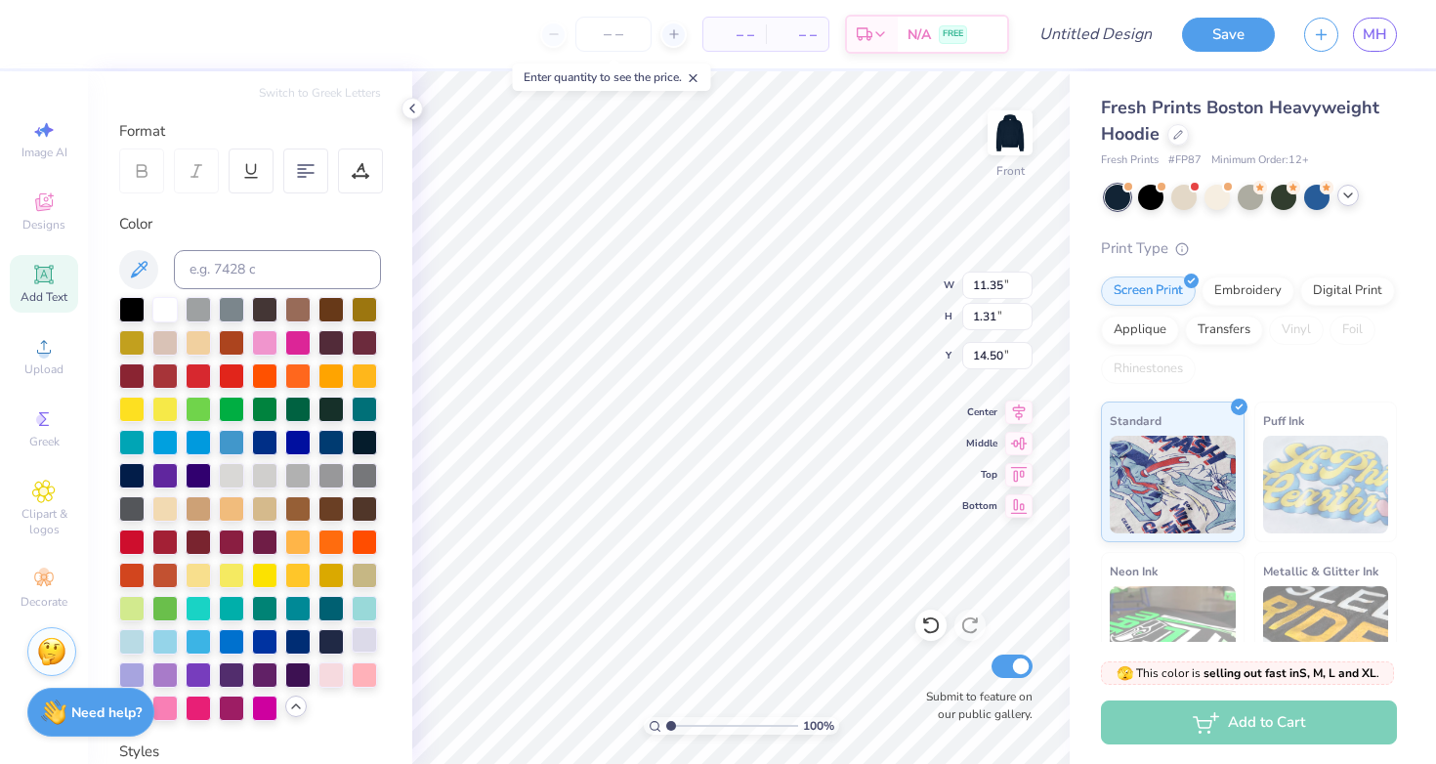
type input "9.47"
type input "1.09"
type input "13.66"
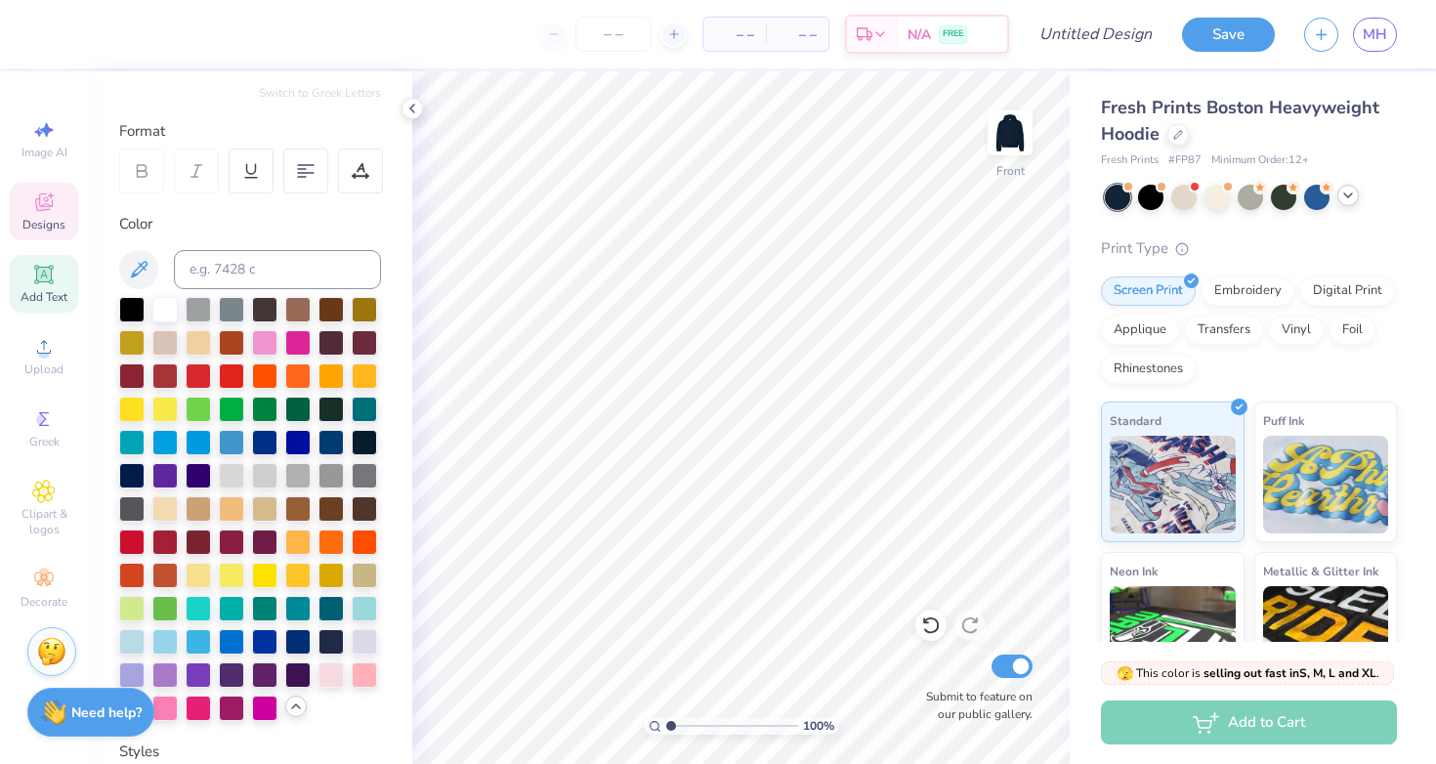
click at [34, 203] on icon at bounding box center [43, 201] width 23 height 23
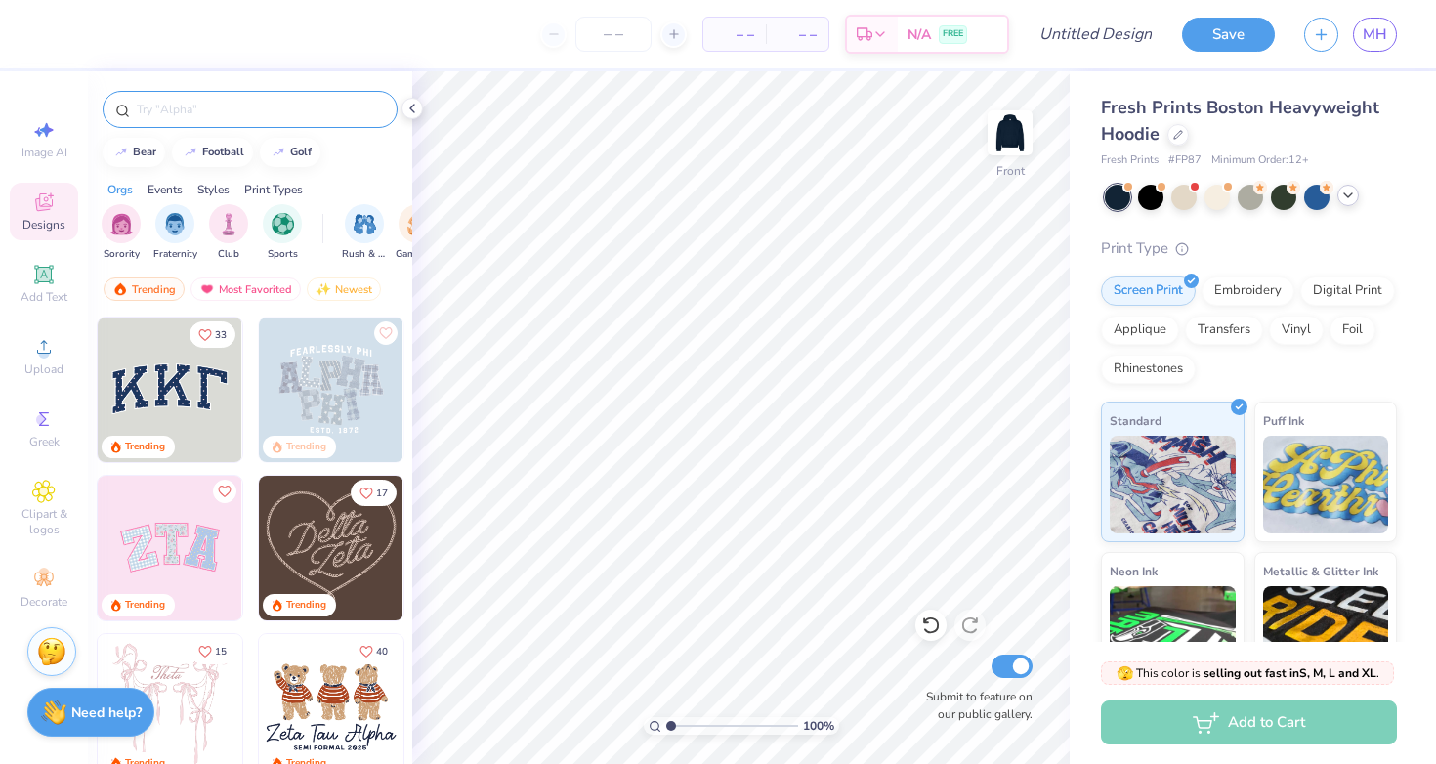
click at [212, 110] on input "text" at bounding box center [260, 110] width 250 height 20
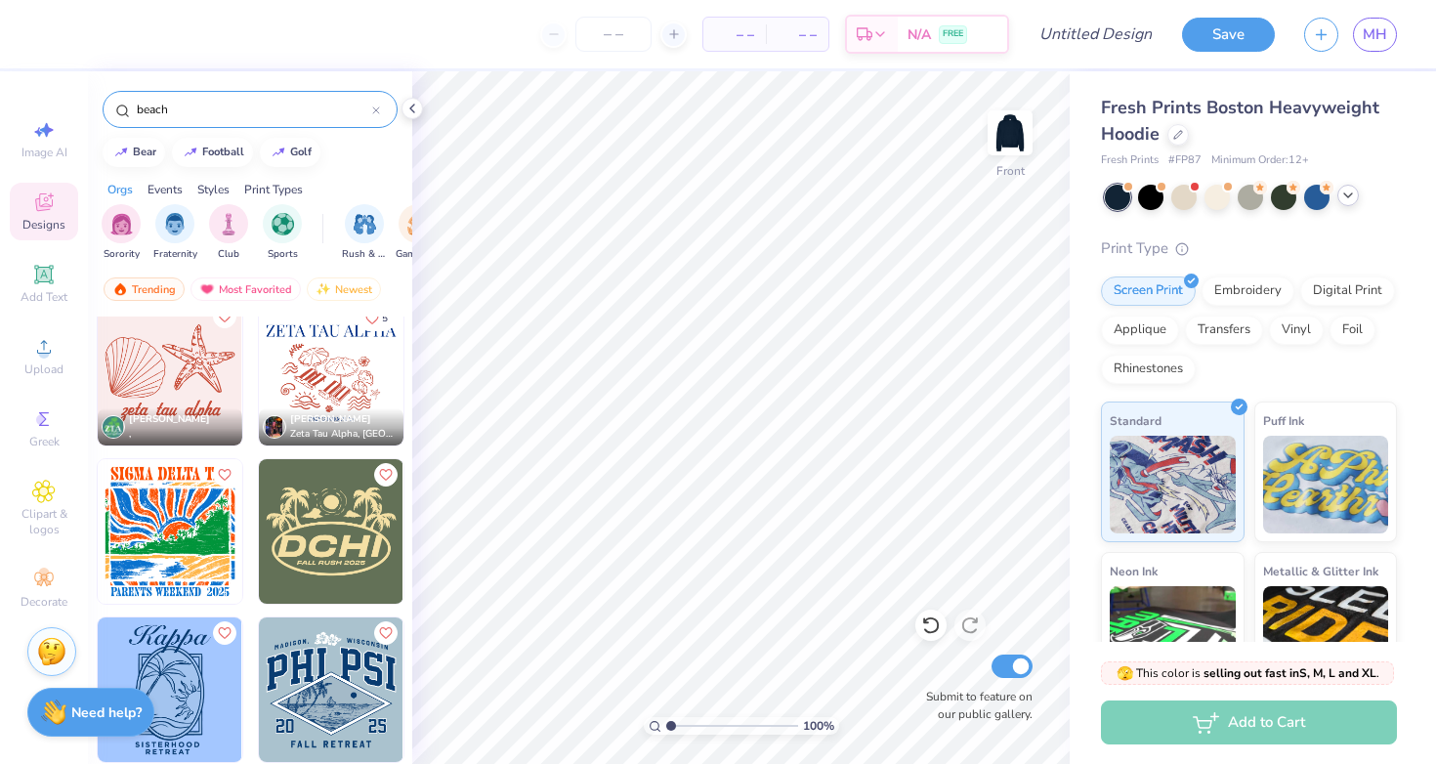
scroll to position [2232, 0]
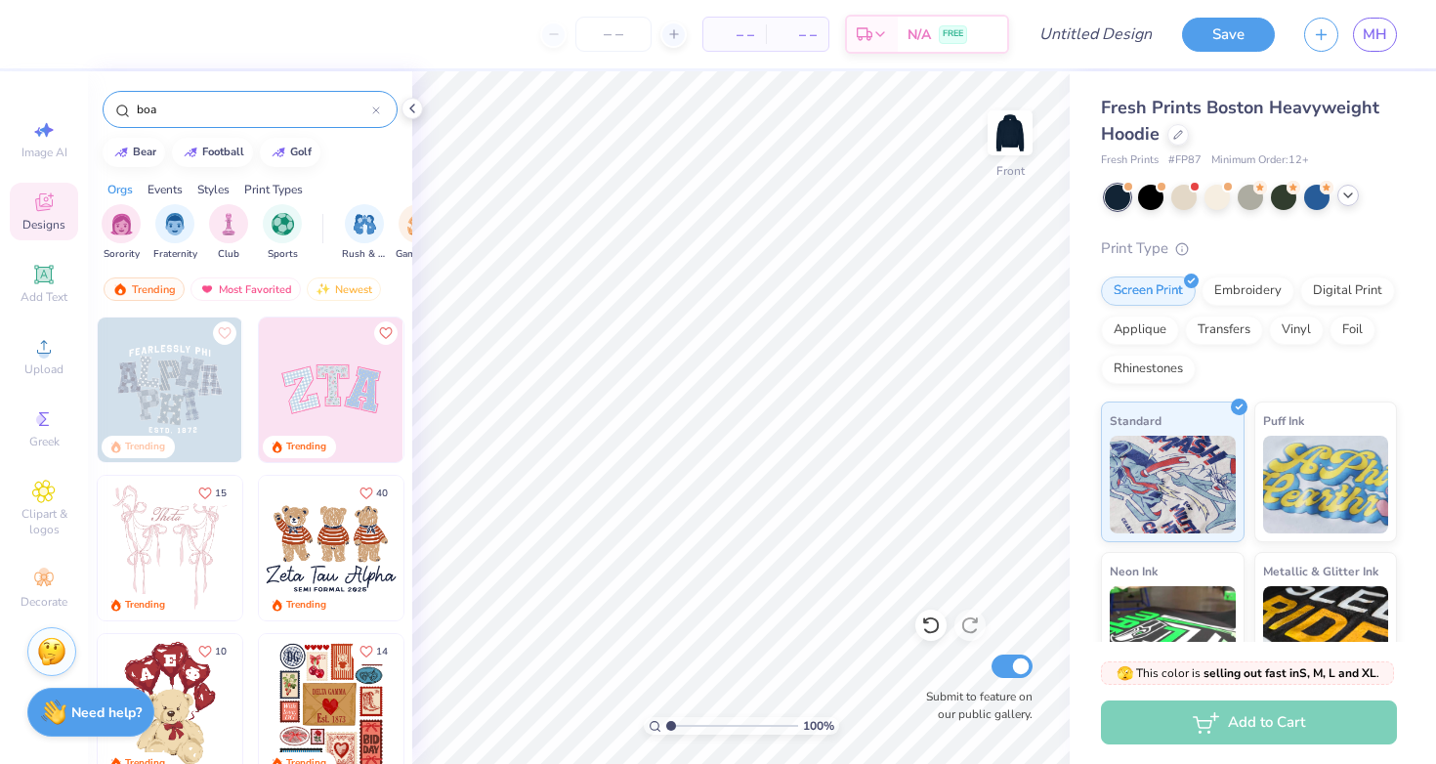
type input "boat"
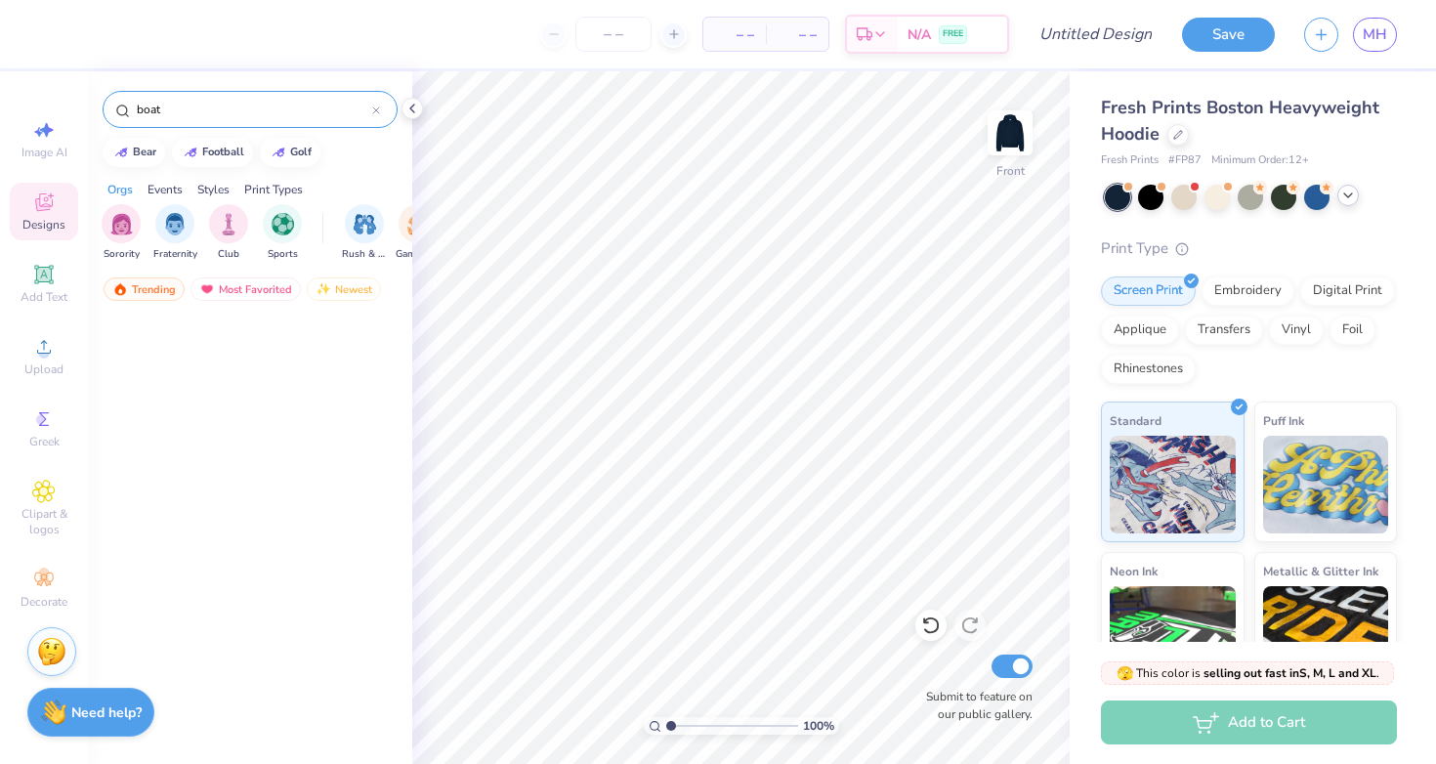
scroll to position [2149, 0]
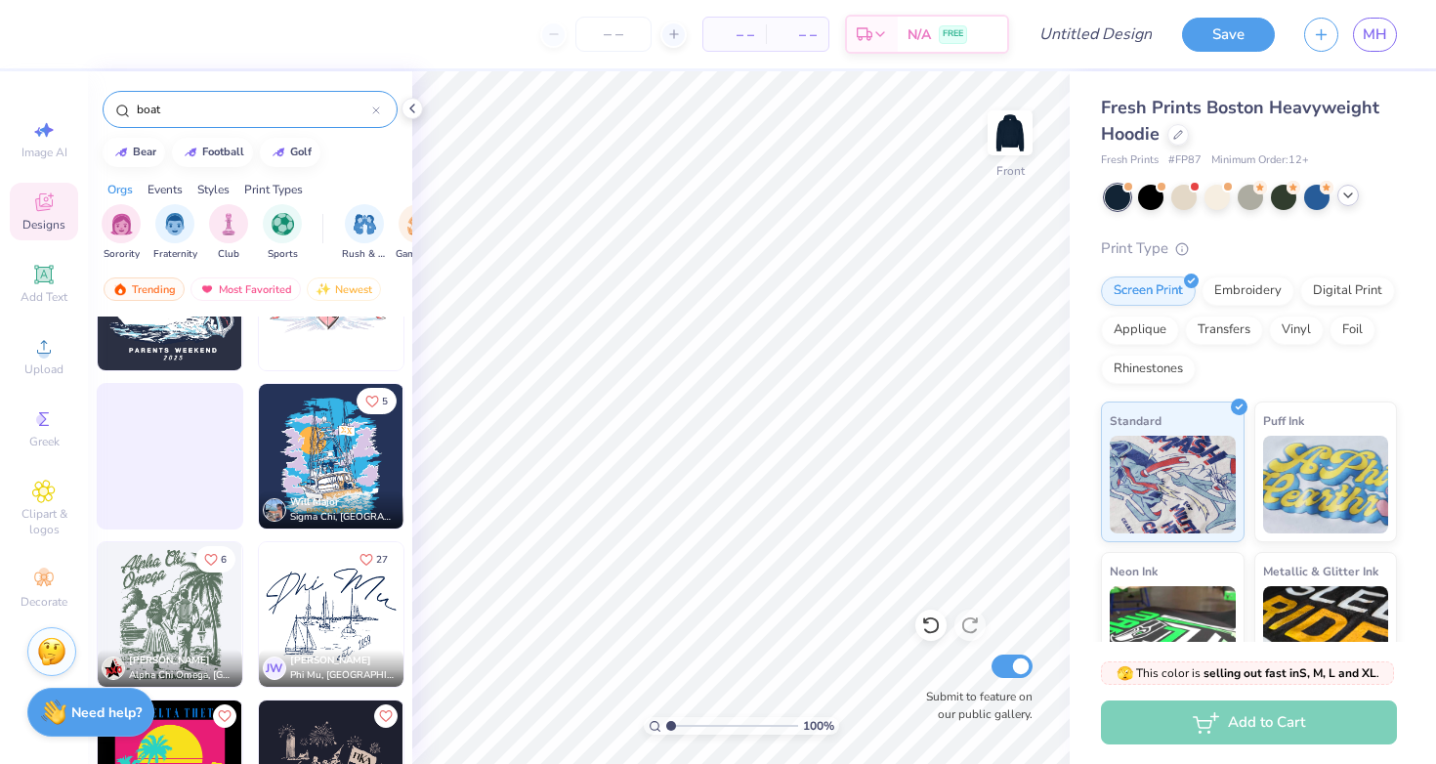
click at [379, 105] on div at bounding box center [376, 110] width 8 height 18
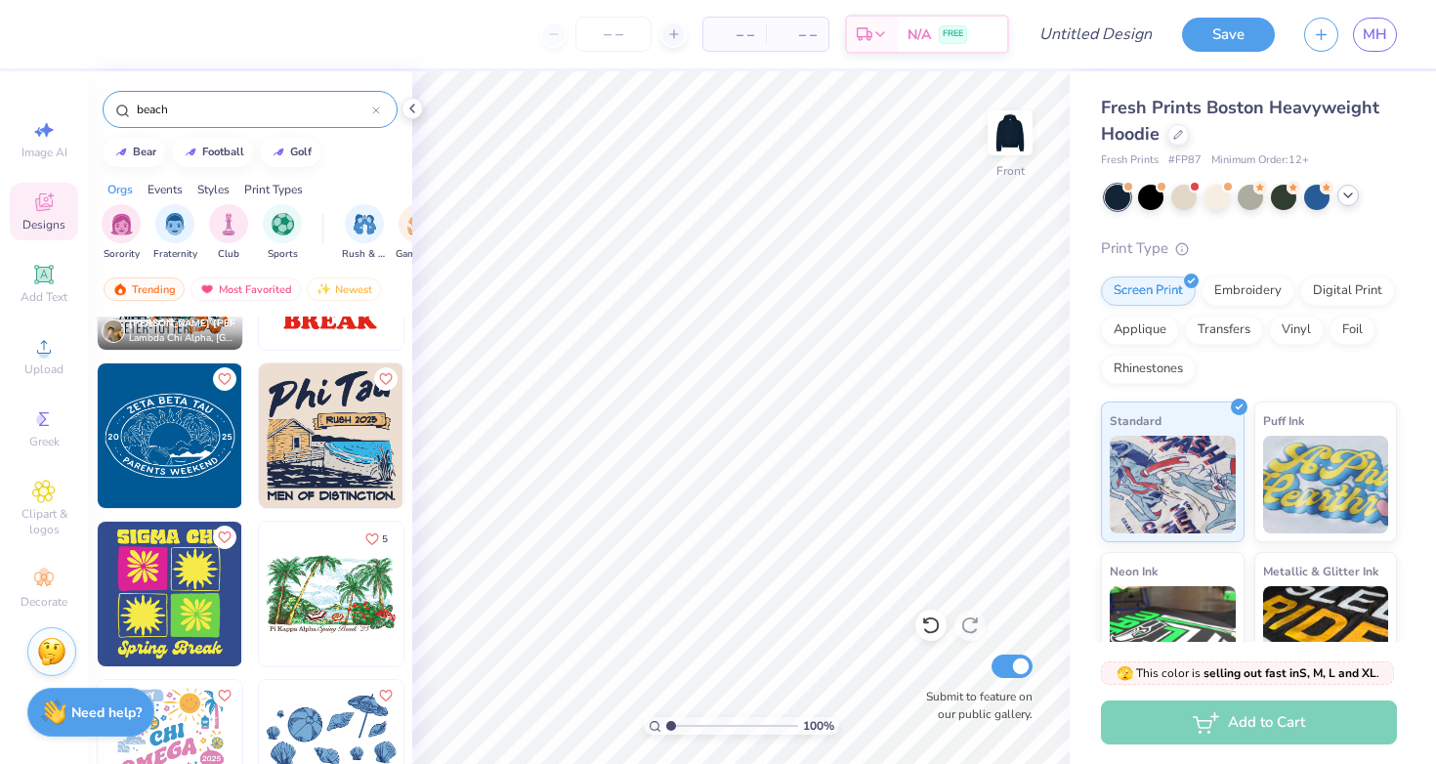
scroll to position [2131, 0]
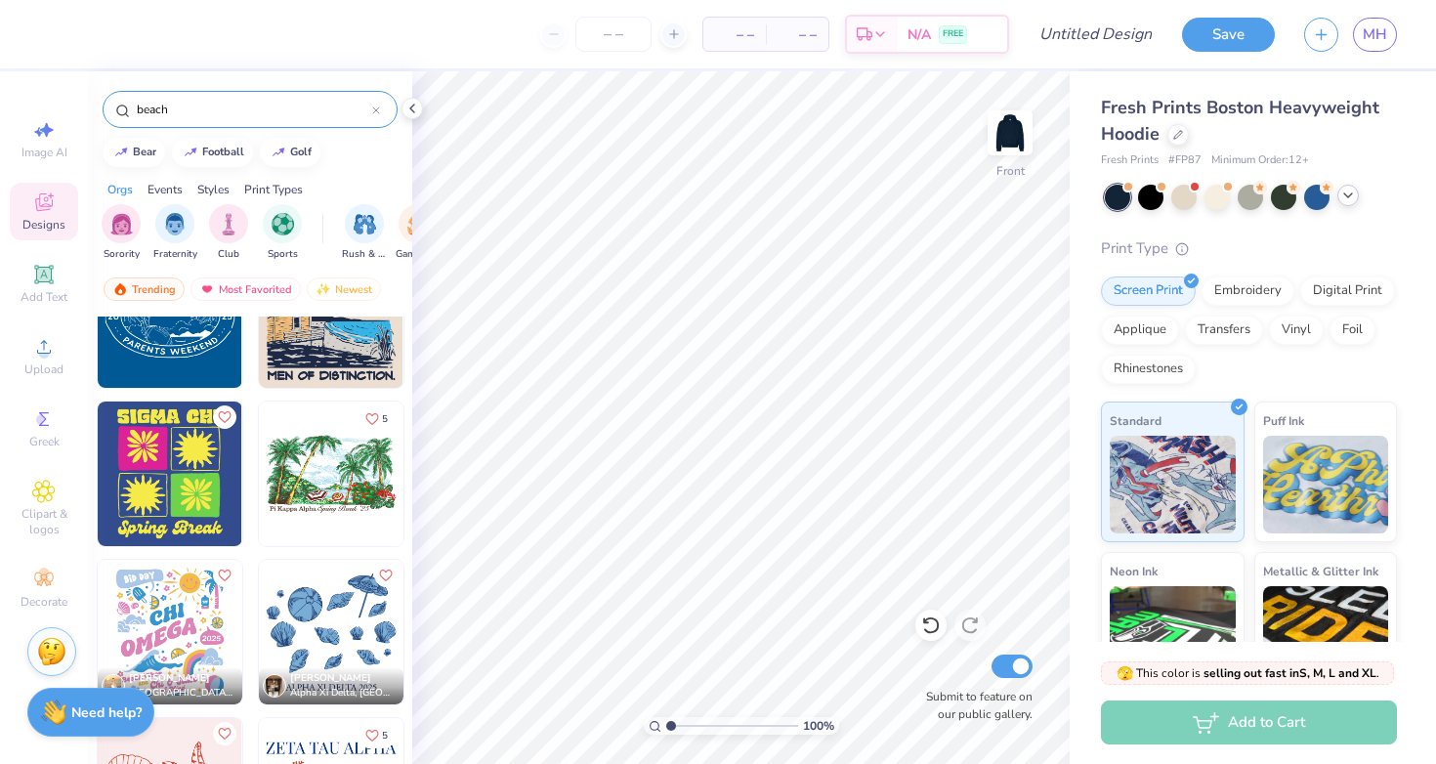
type input "beach"
click at [319, 631] on img at bounding box center [331, 632] width 145 height 145
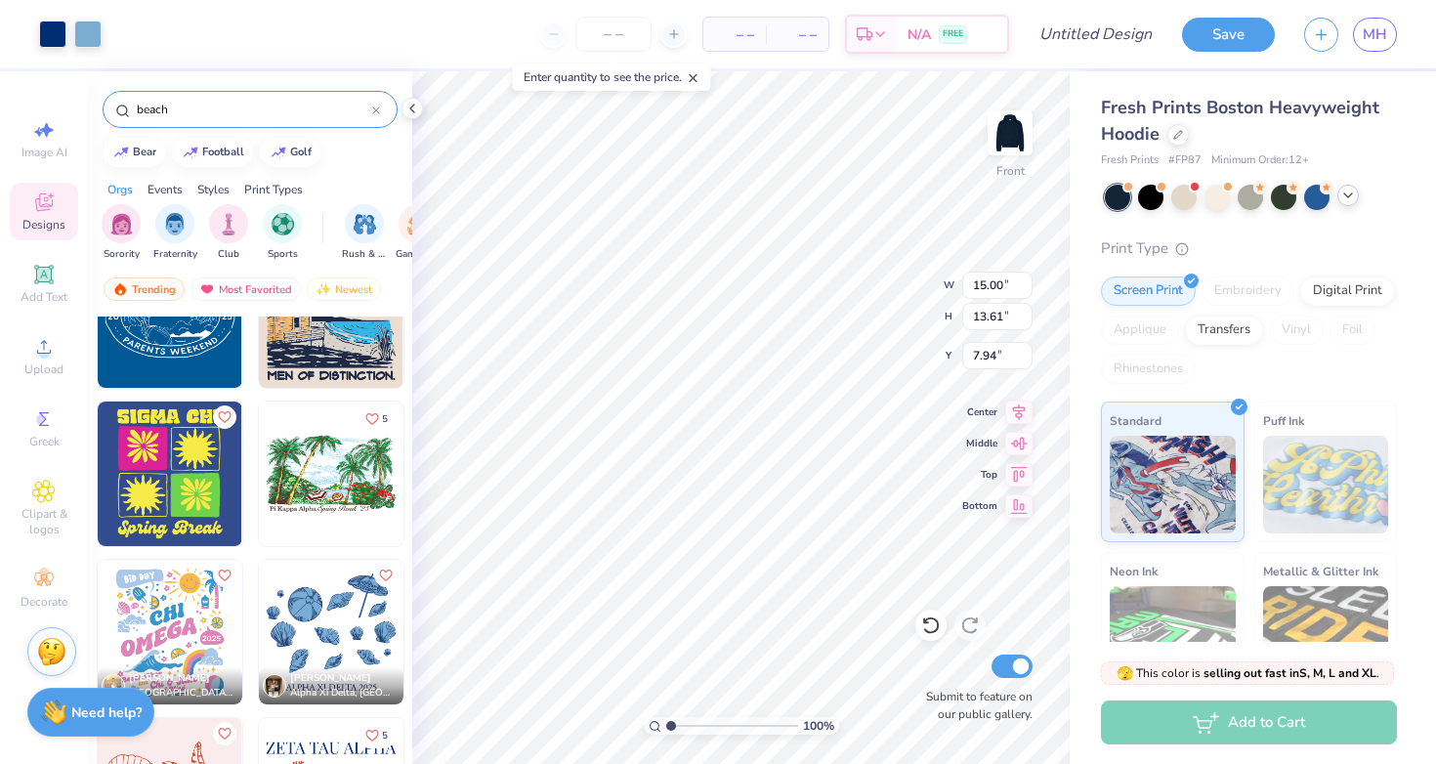
type input "6.45"
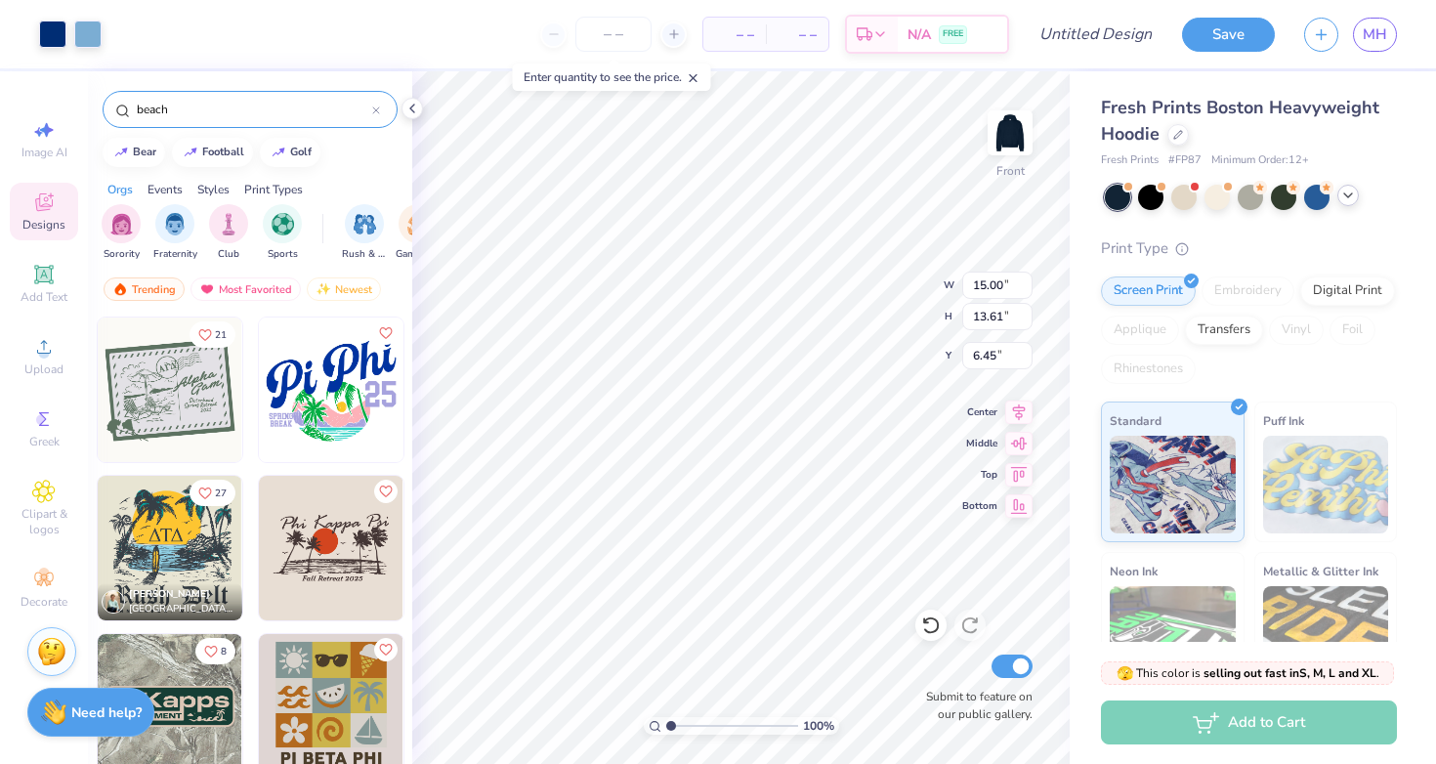
scroll to position [0, 0]
click at [177, 393] on div at bounding box center [26, 389] width 434 height 145
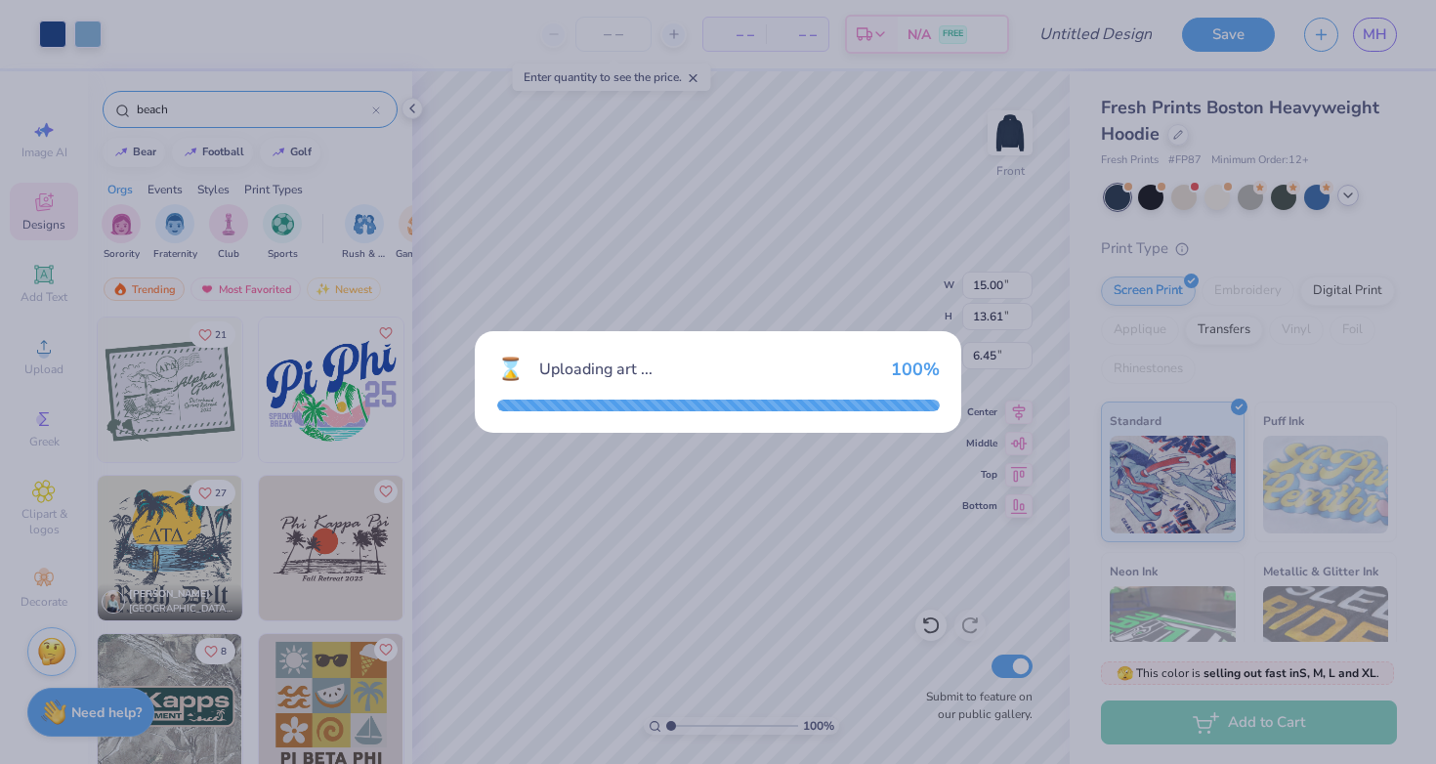
type input "12.43"
type input "9.85"
type input "9.83"
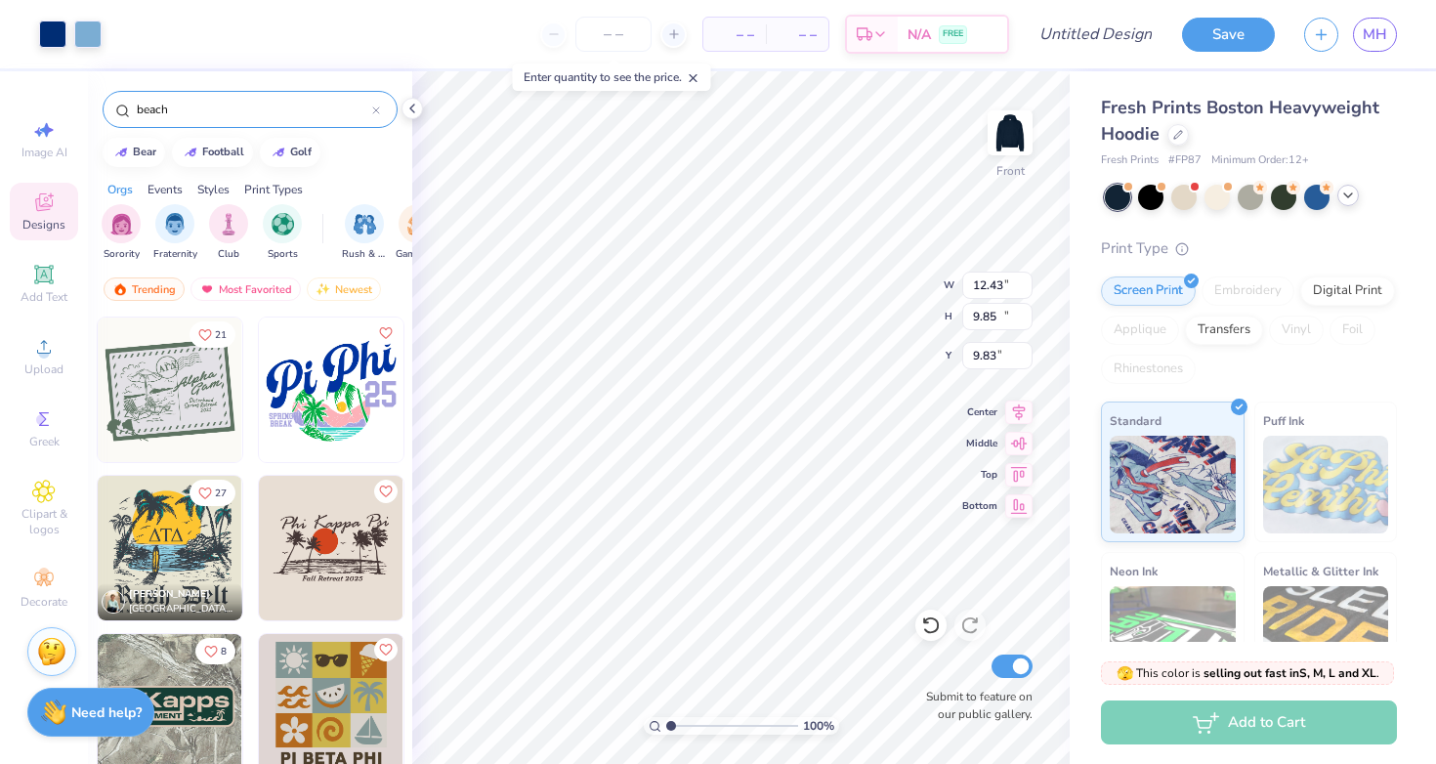
type input "15.00"
type input "13.61"
type input "6.45"
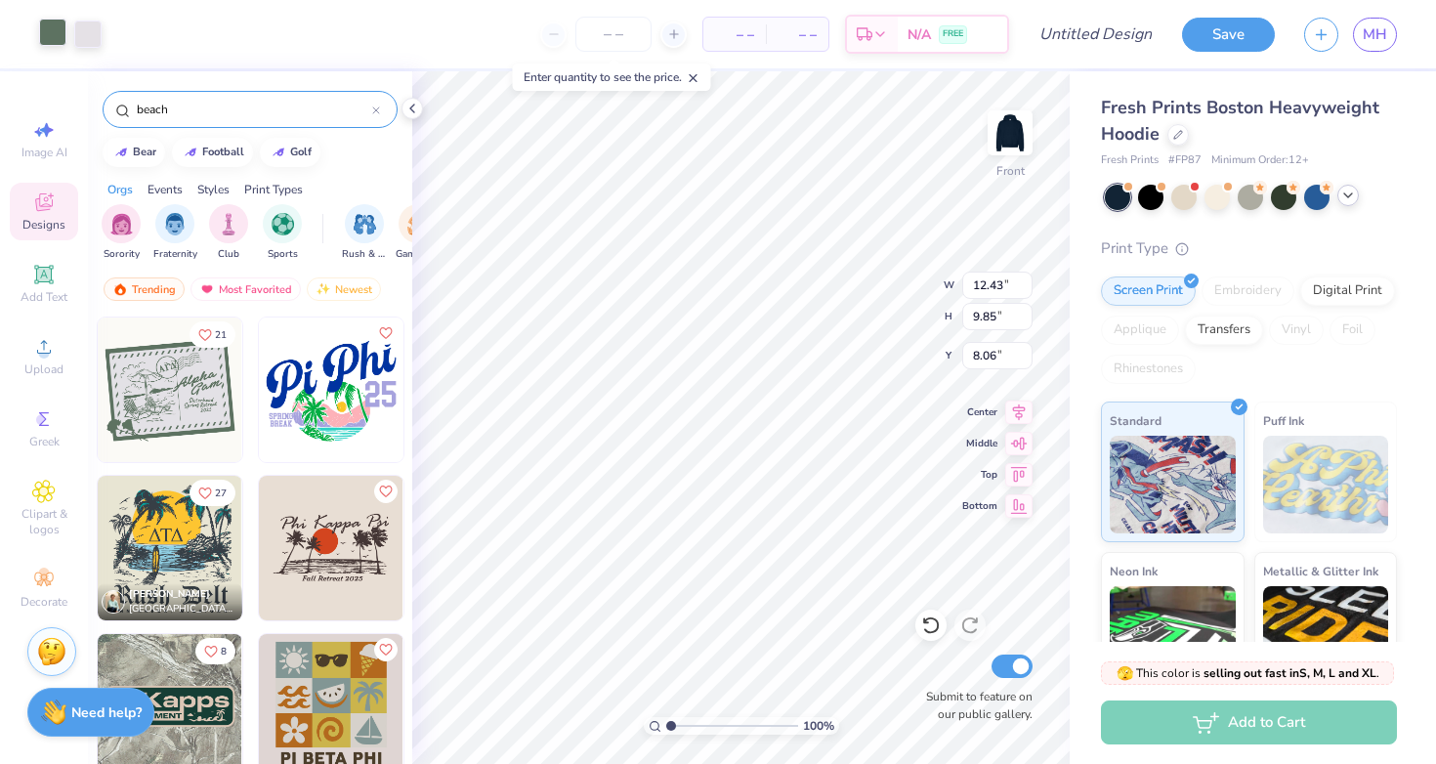
click at [46, 29] on div at bounding box center [52, 32] width 27 height 27
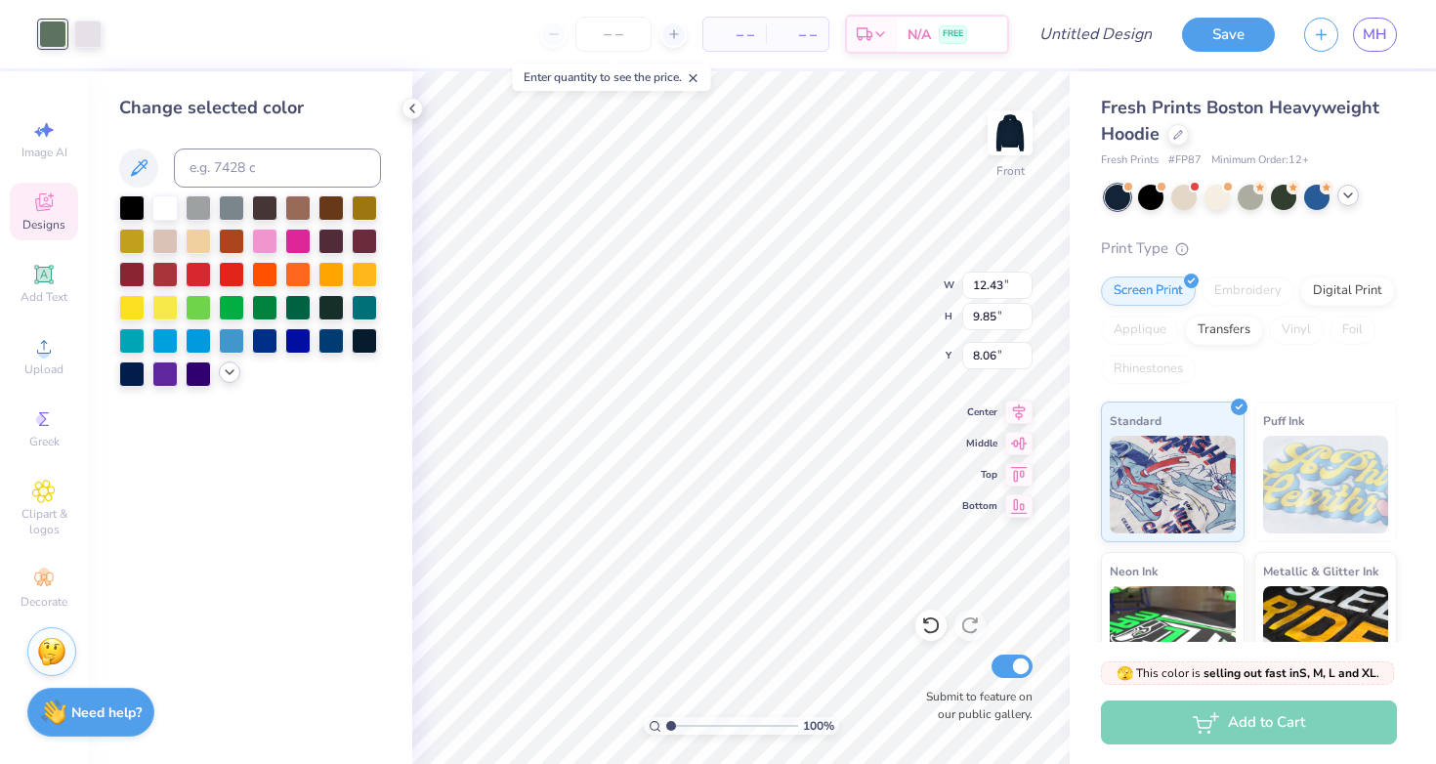
click at [232, 380] on icon at bounding box center [230, 372] width 16 height 16
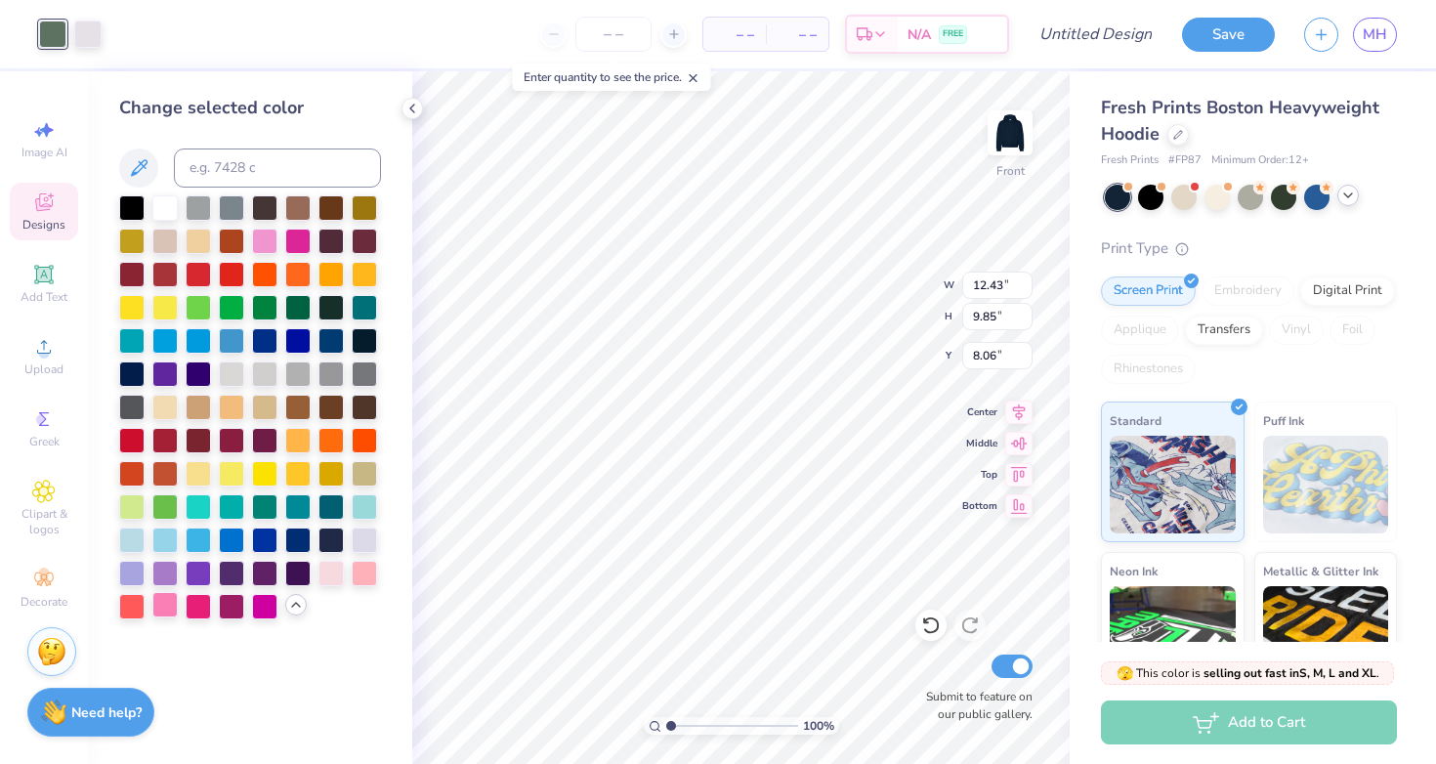
click at [166, 609] on div at bounding box center [164, 604] width 25 height 25
click at [205, 476] on div at bounding box center [198, 471] width 25 height 25
click at [231, 473] on div at bounding box center [231, 471] width 25 height 25
click at [176, 608] on div at bounding box center [164, 604] width 25 height 25
click at [97, 38] on div at bounding box center [87, 32] width 27 height 27
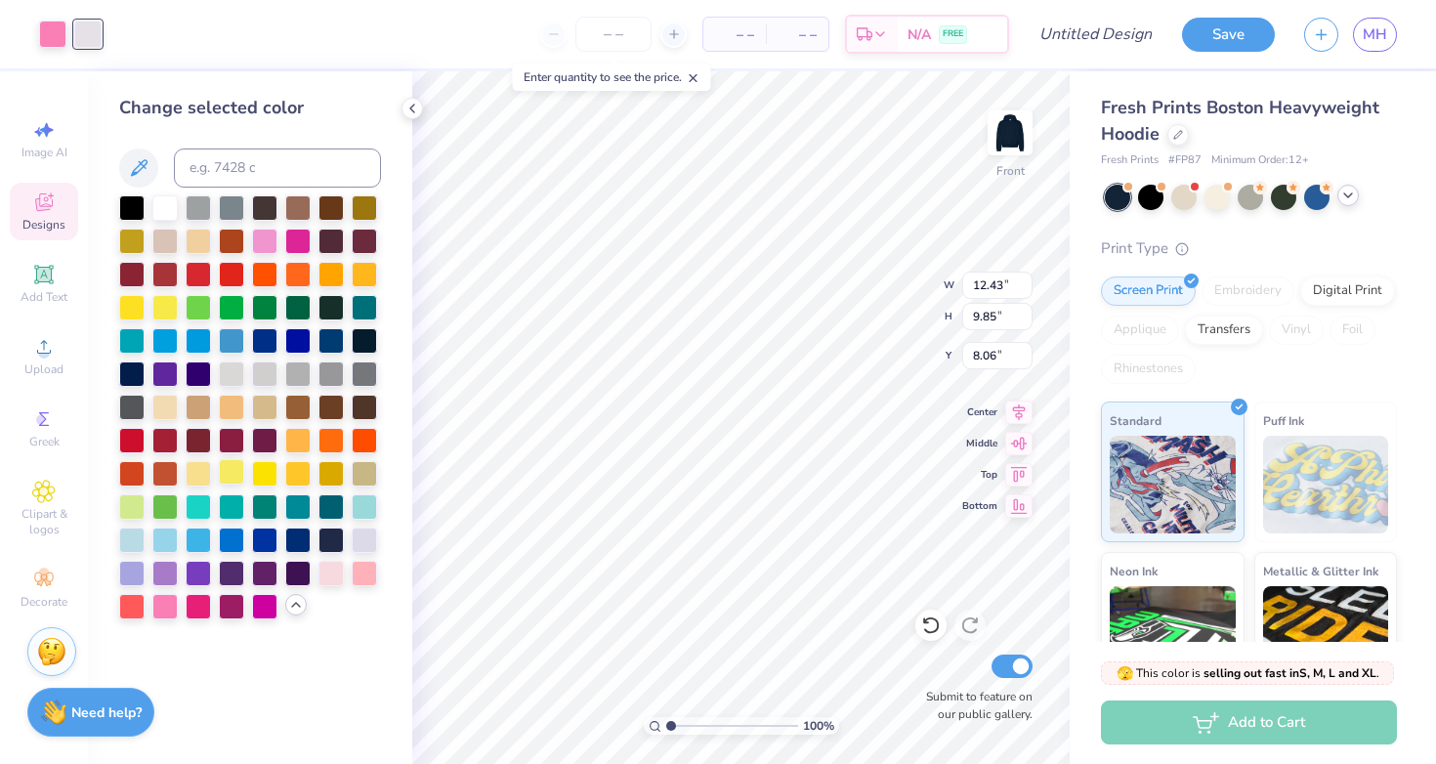
click at [231, 478] on div at bounding box center [231, 471] width 25 height 25
click at [198, 472] on div at bounding box center [198, 471] width 25 height 25
click at [235, 509] on div at bounding box center [231, 504] width 25 height 25
click at [56, 35] on div at bounding box center [52, 32] width 27 height 27
click at [201, 480] on div at bounding box center [198, 471] width 25 height 25
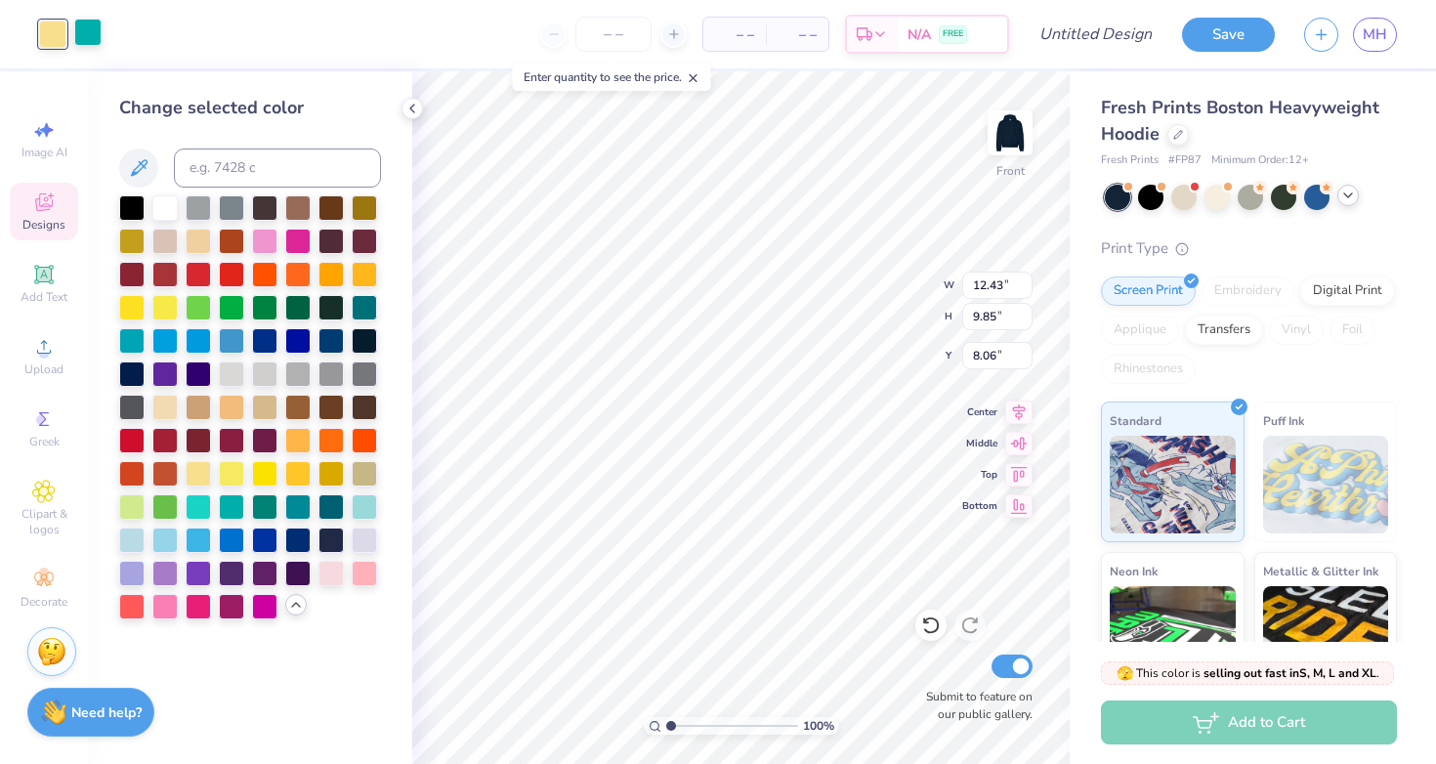
click at [91, 26] on div at bounding box center [87, 32] width 27 height 27
click at [164, 612] on div at bounding box center [164, 604] width 25 height 25
click at [333, 567] on div at bounding box center [330, 571] width 25 height 25
click at [368, 576] on div at bounding box center [364, 571] width 25 height 25
click at [56, 41] on div at bounding box center [52, 32] width 27 height 27
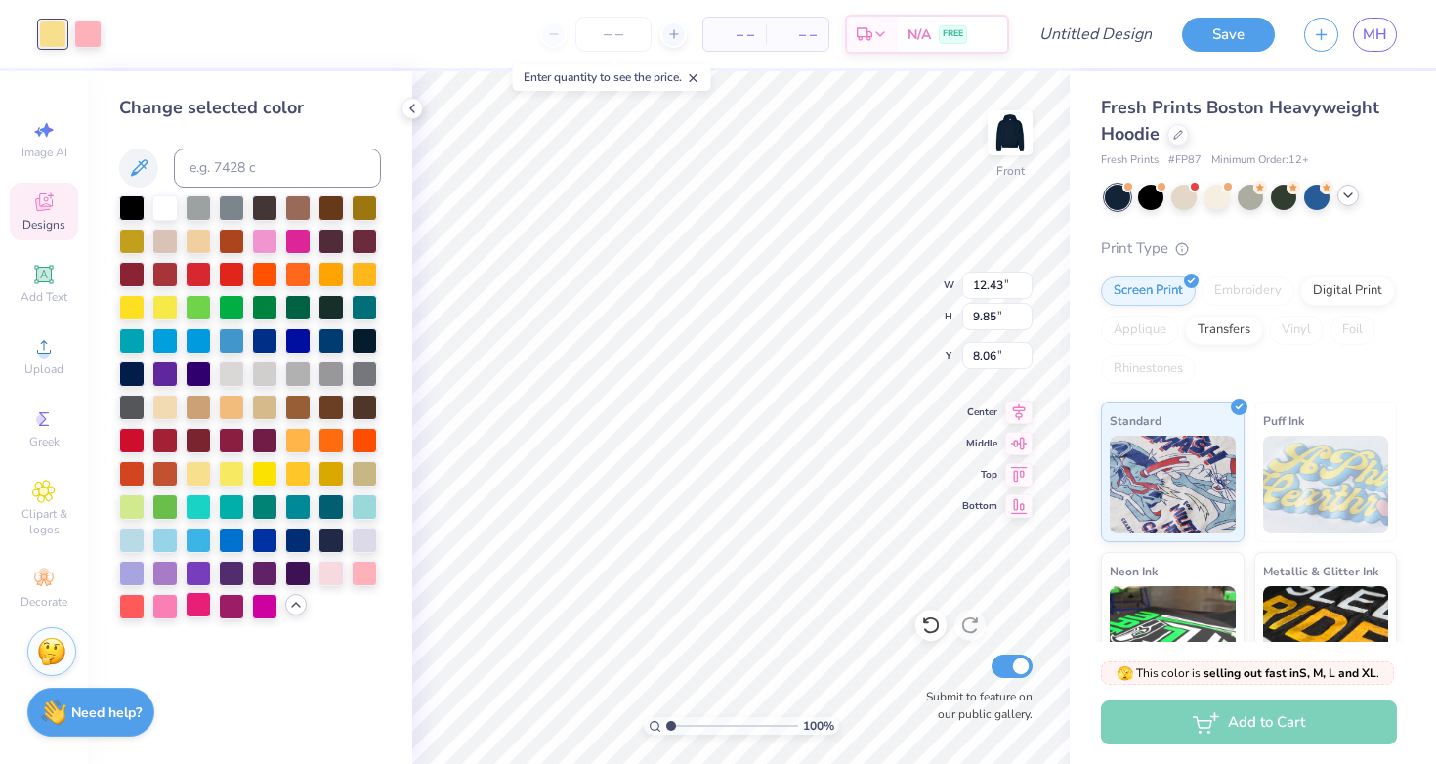
click at [198, 603] on div at bounding box center [198, 604] width 25 height 25
click at [85, 30] on div at bounding box center [87, 32] width 27 height 27
click at [227, 470] on div at bounding box center [231, 471] width 25 height 25
click at [194, 471] on div at bounding box center [198, 471] width 25 height 25
click at [52, 24] on div at bounding box center [52, 32] width 27 height 27
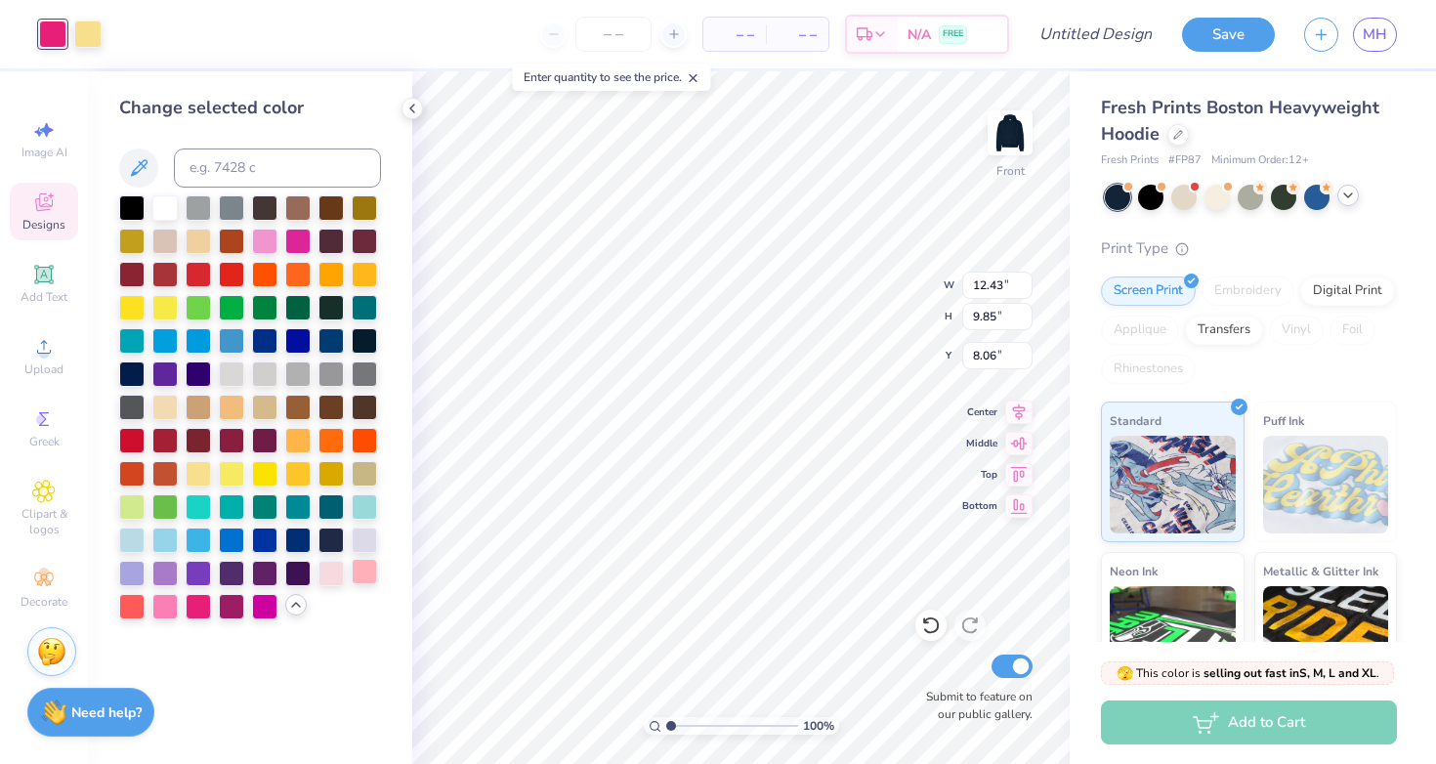
click at [364, 566] on div at bounding box center [364, 571] width 25 height 25
click at [331, 571] on div at bounding box center [330, 571] width 25 height 25
click at [273, 235] on div at bounding box center [264, 239] width 25 height 25
type input "7.00"
click at [1187, 190] on div at bounding box center [1183, 195] width 25 height 25
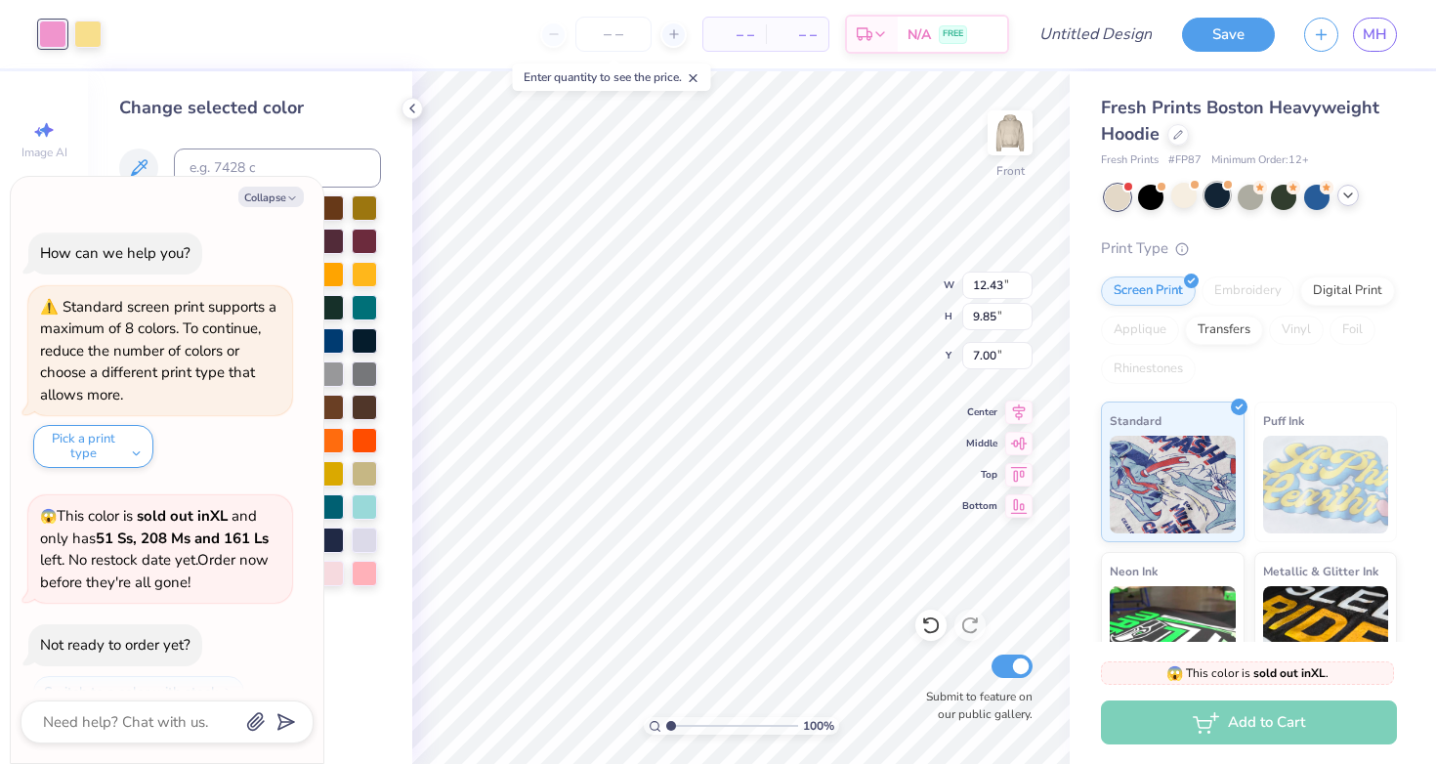
scroll to position [63, 0]
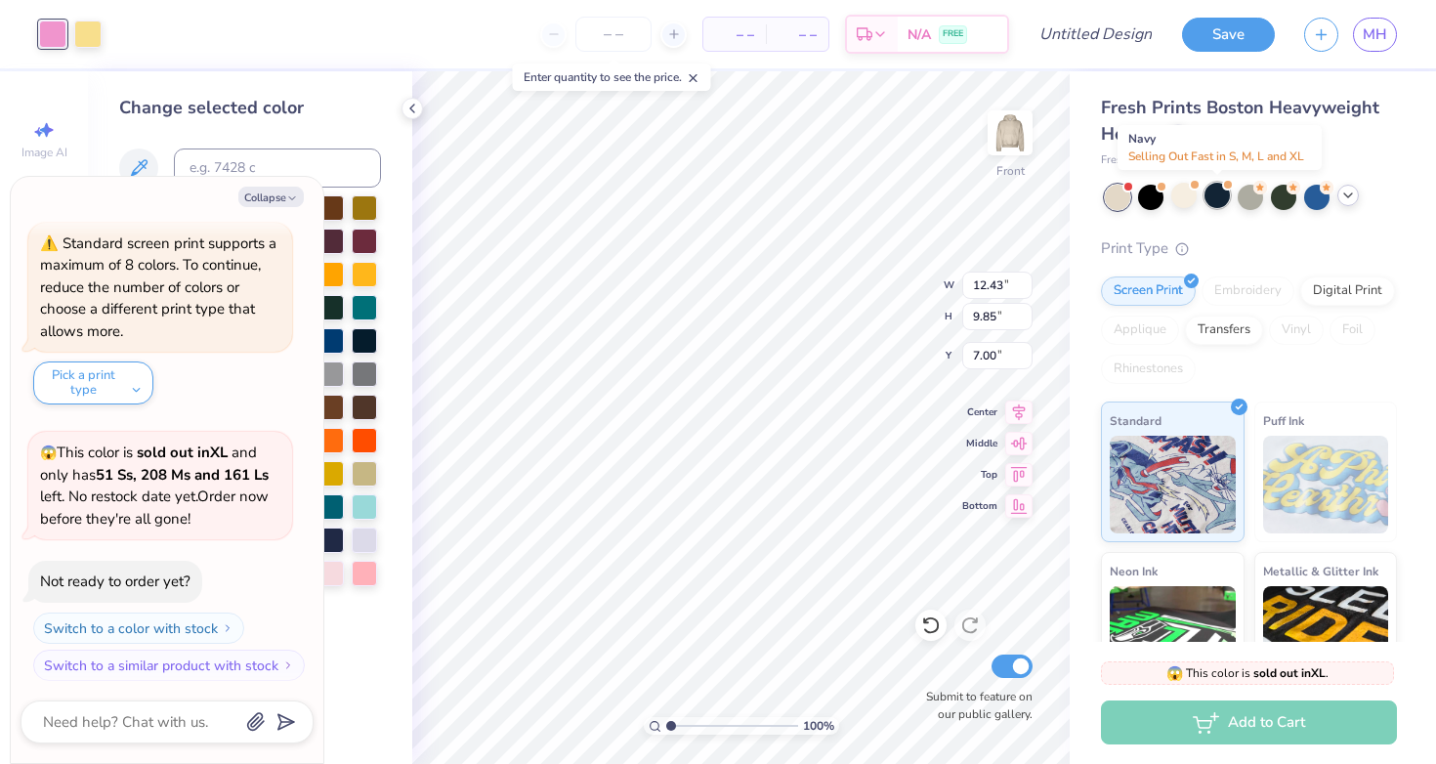
click at [1221, 198] on div at bounding box center [1216, 195] width 25 height 25
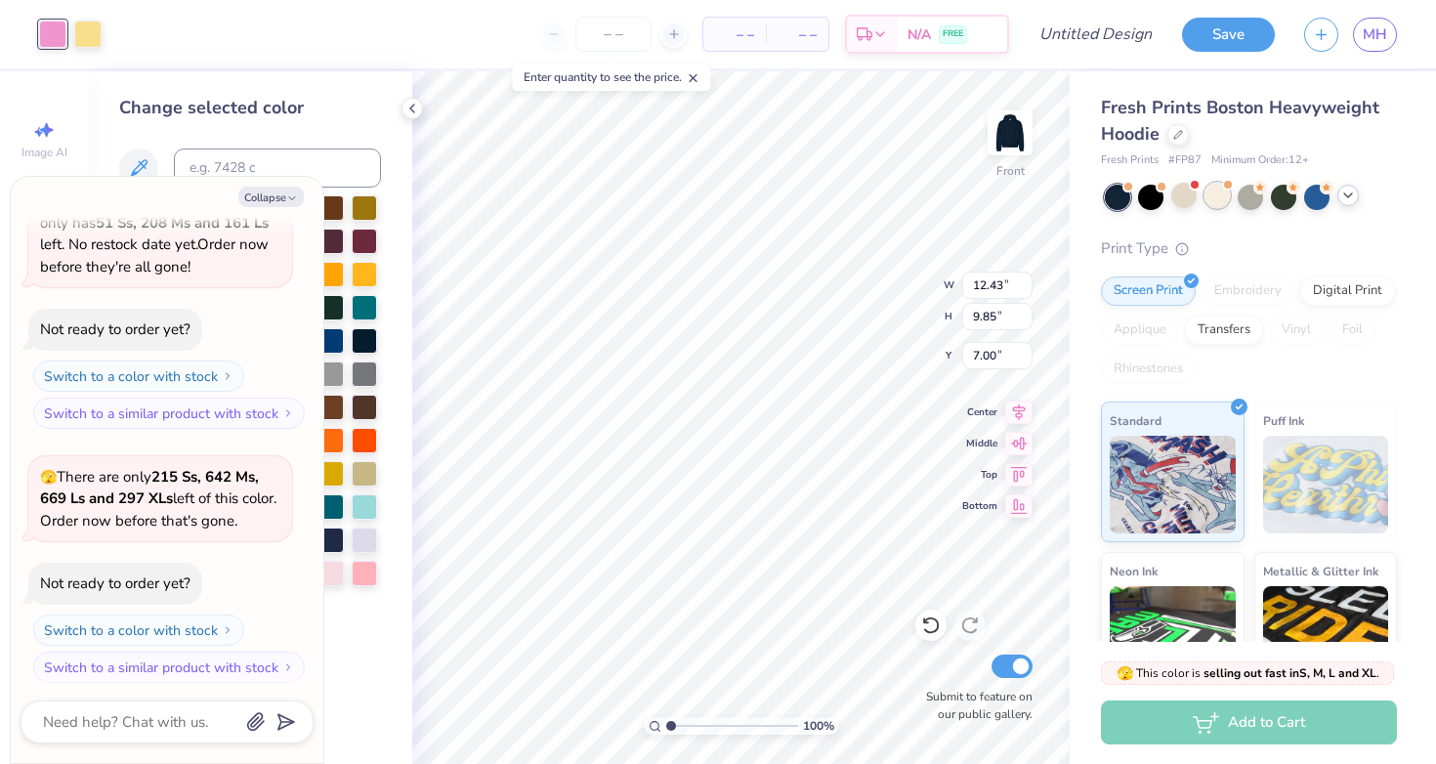
click at [1214, 196] on div at bounding box center [1216, 195] width 25 height 25
click at [1350, 189] on icon at bounding box center [1348, 196] width 16 height 16
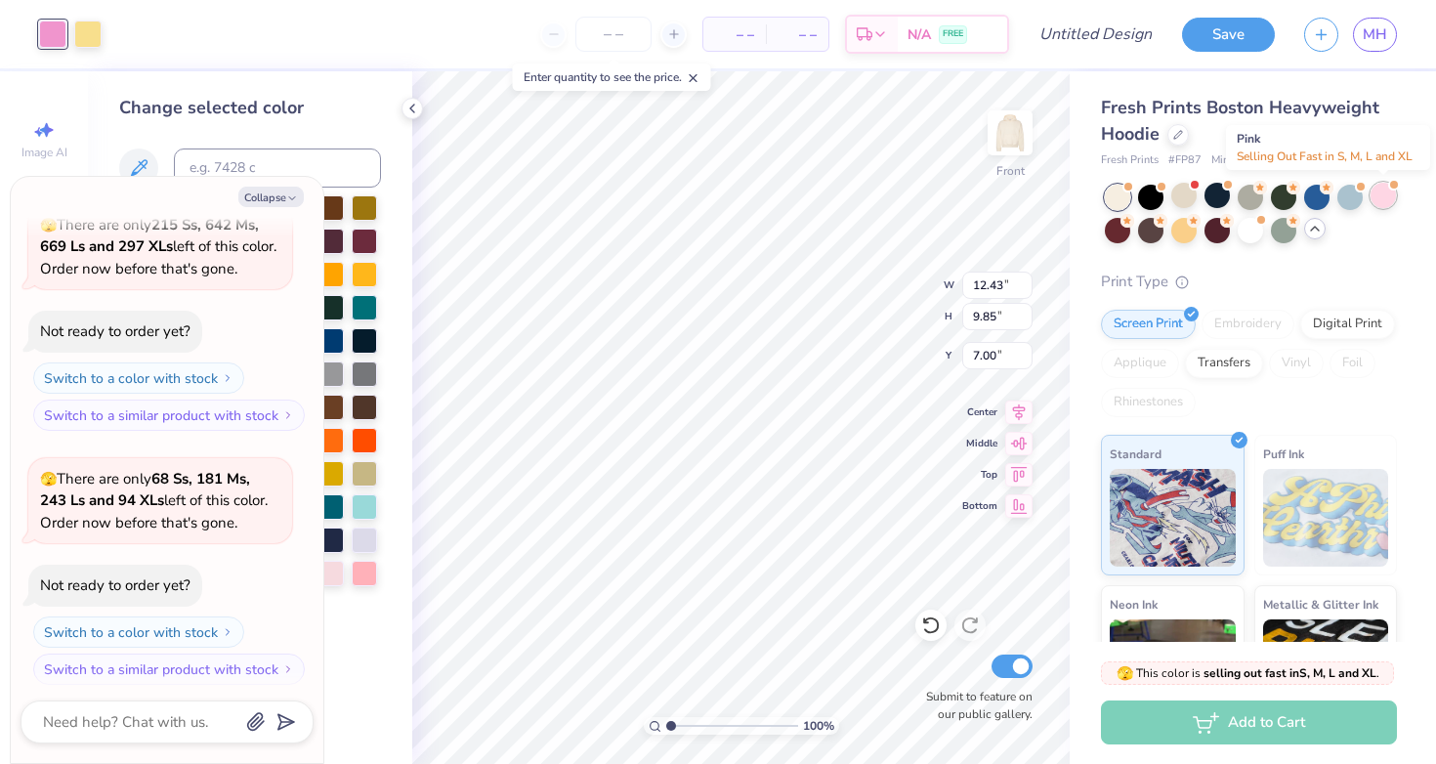
click at [1389, 194] on div at bounding box center [1382, 195] width 25 height 25
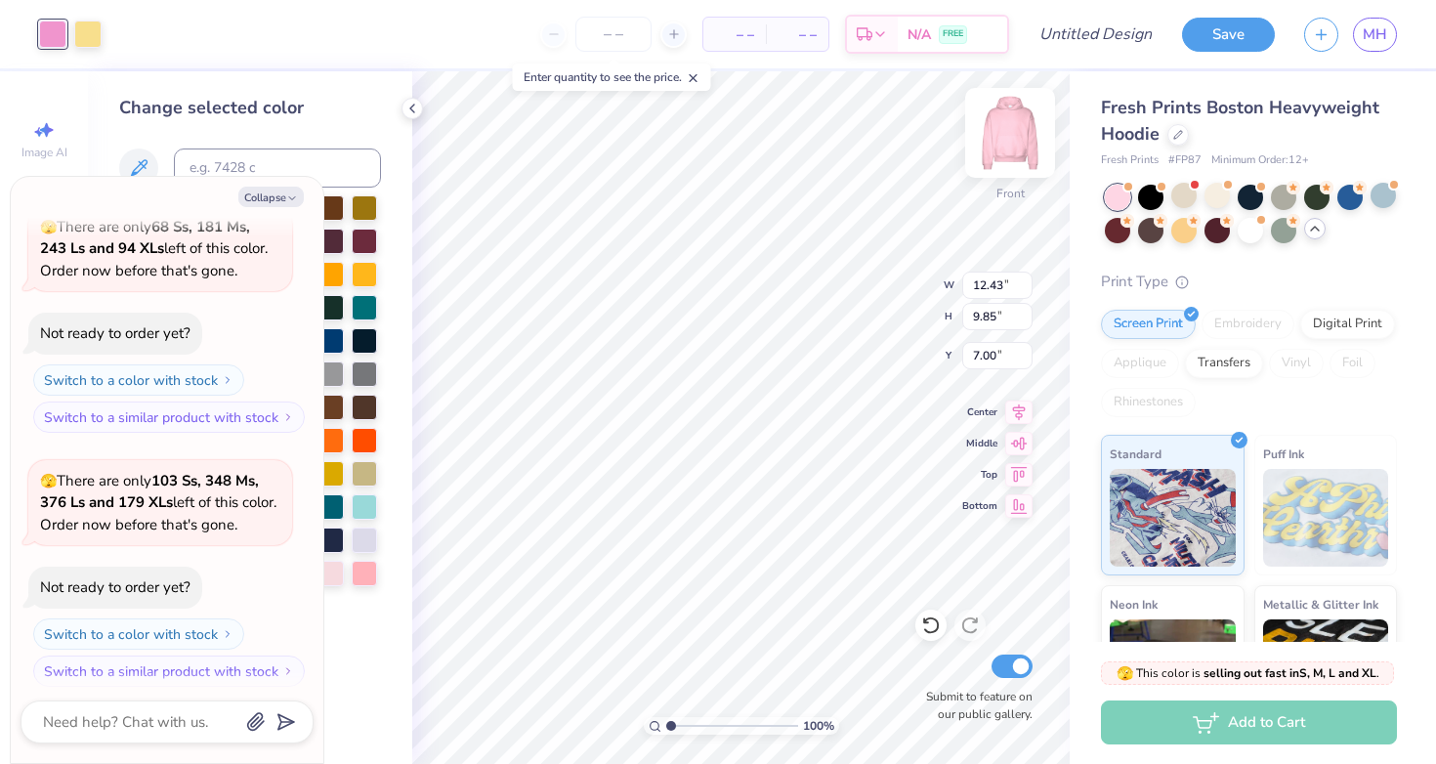
click at [1007, 126] on img at bounding box center [1010, 133] width 78 height 78
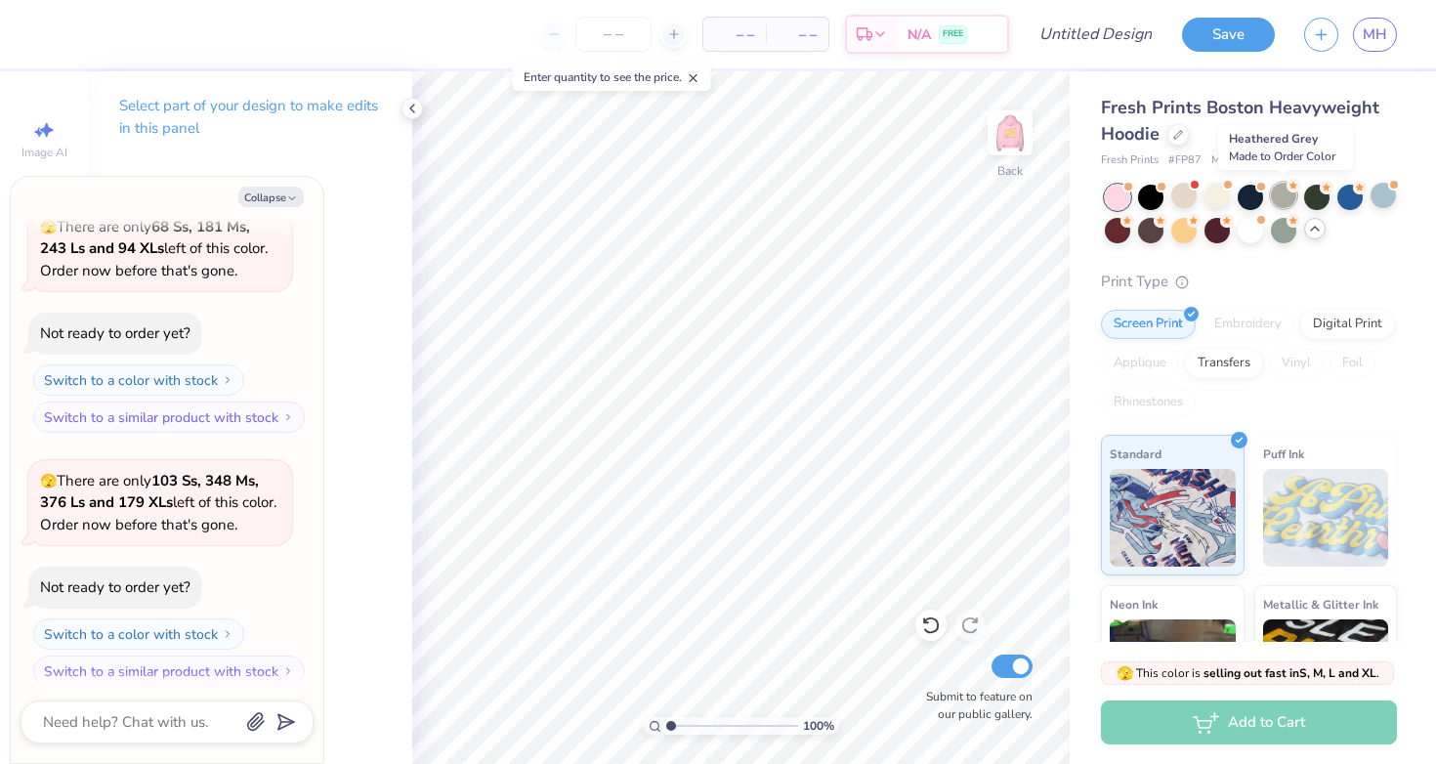
click at [1276, 191] on div at bounding box center [1283, 195] width 25 height 25
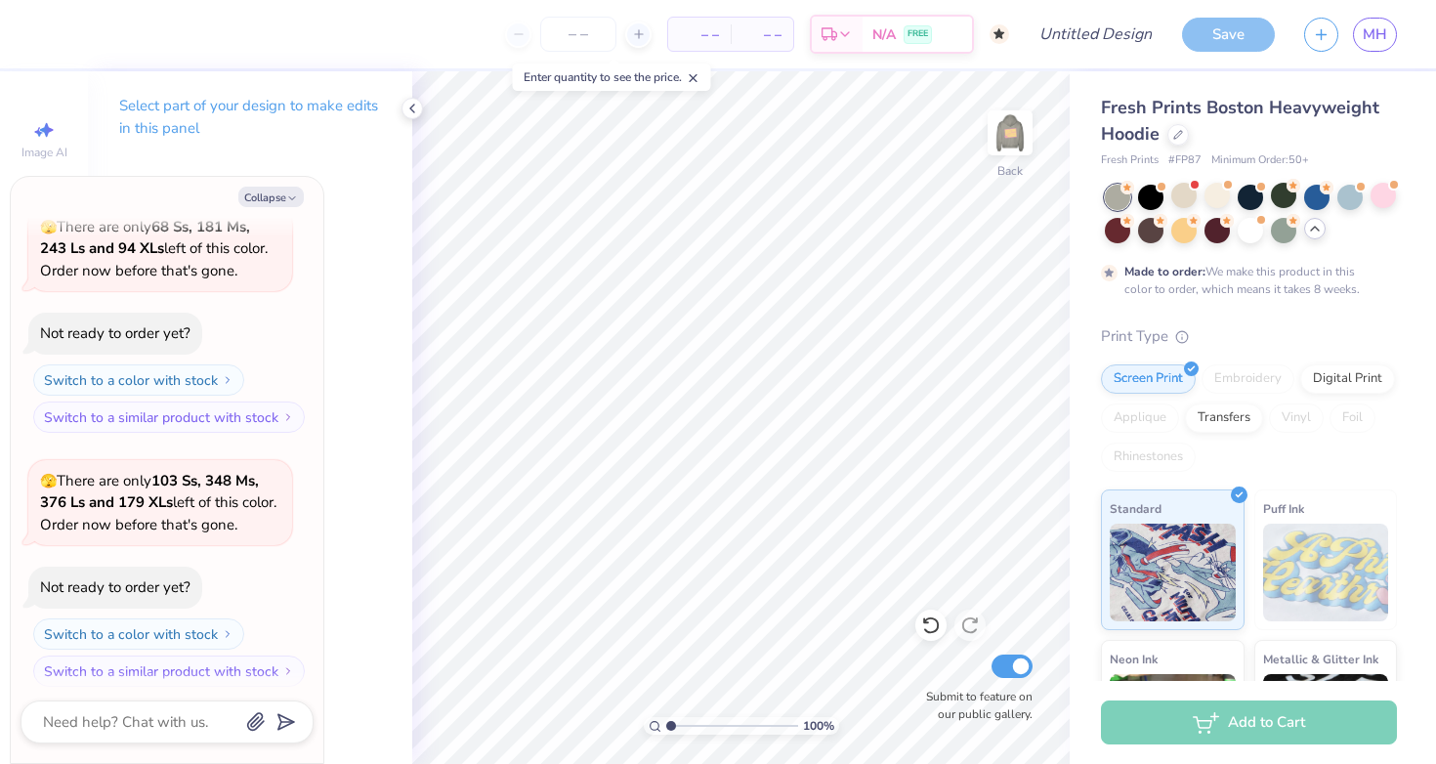
scroll to position [981, 0]
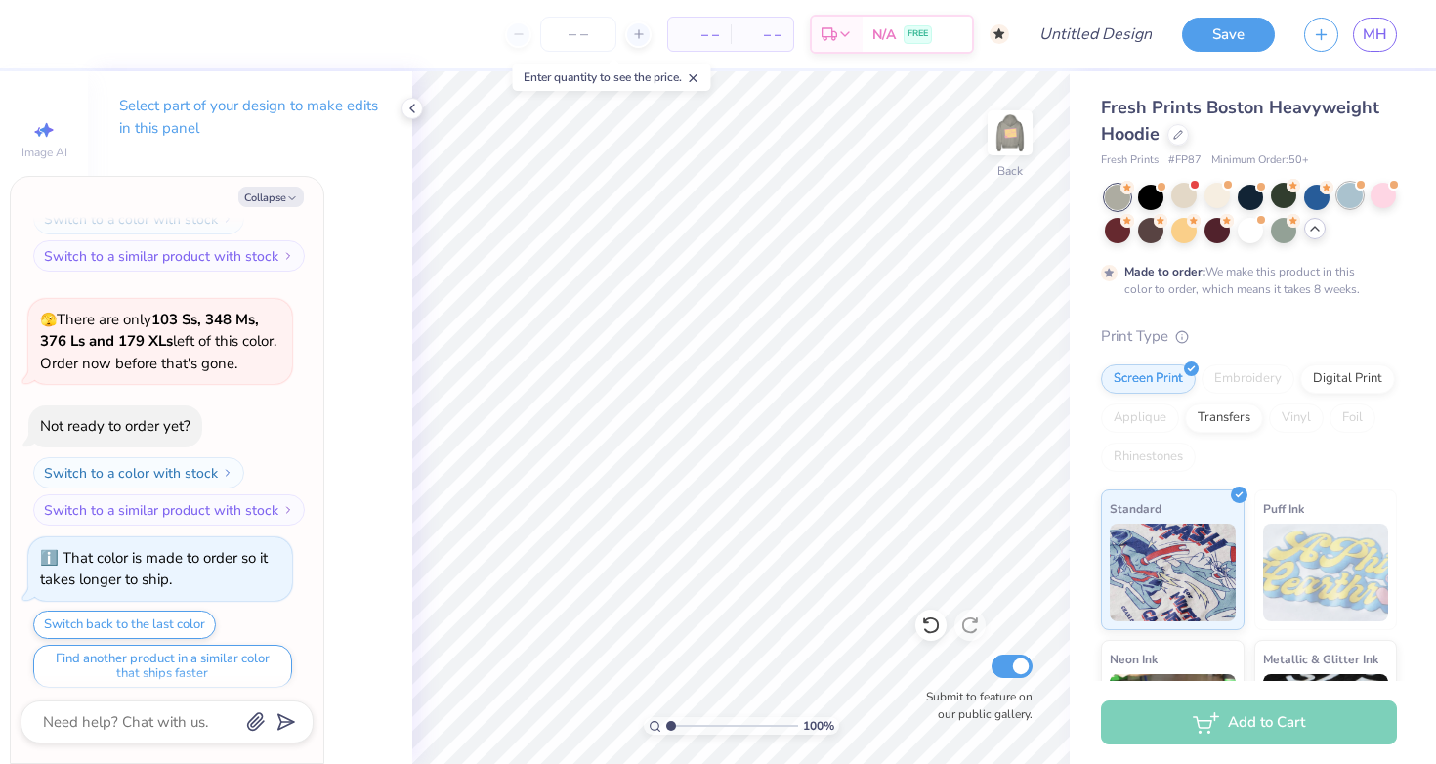
click at [1337, 199] on div at bounding box center [1349, 195] width 25 height 25
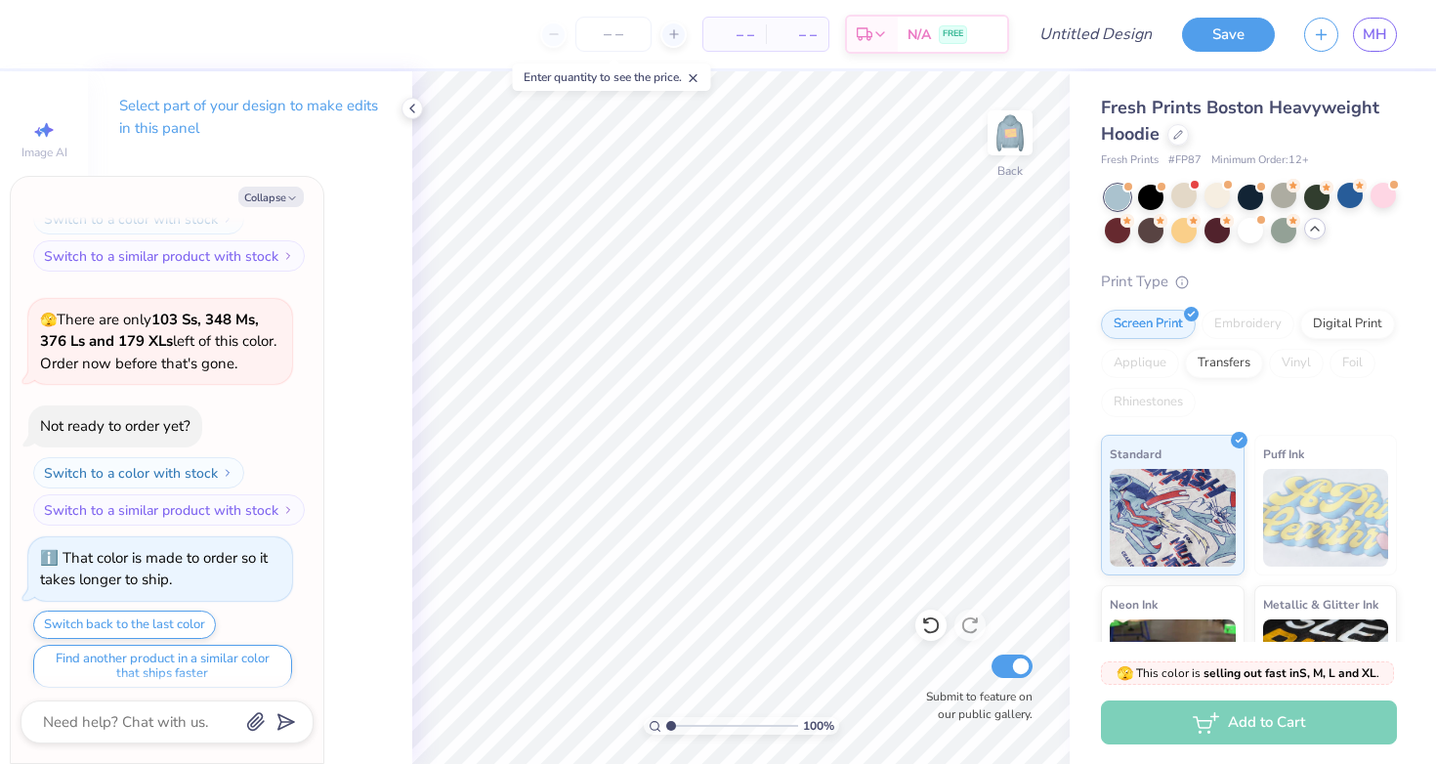
scroll to position [1328, 0]
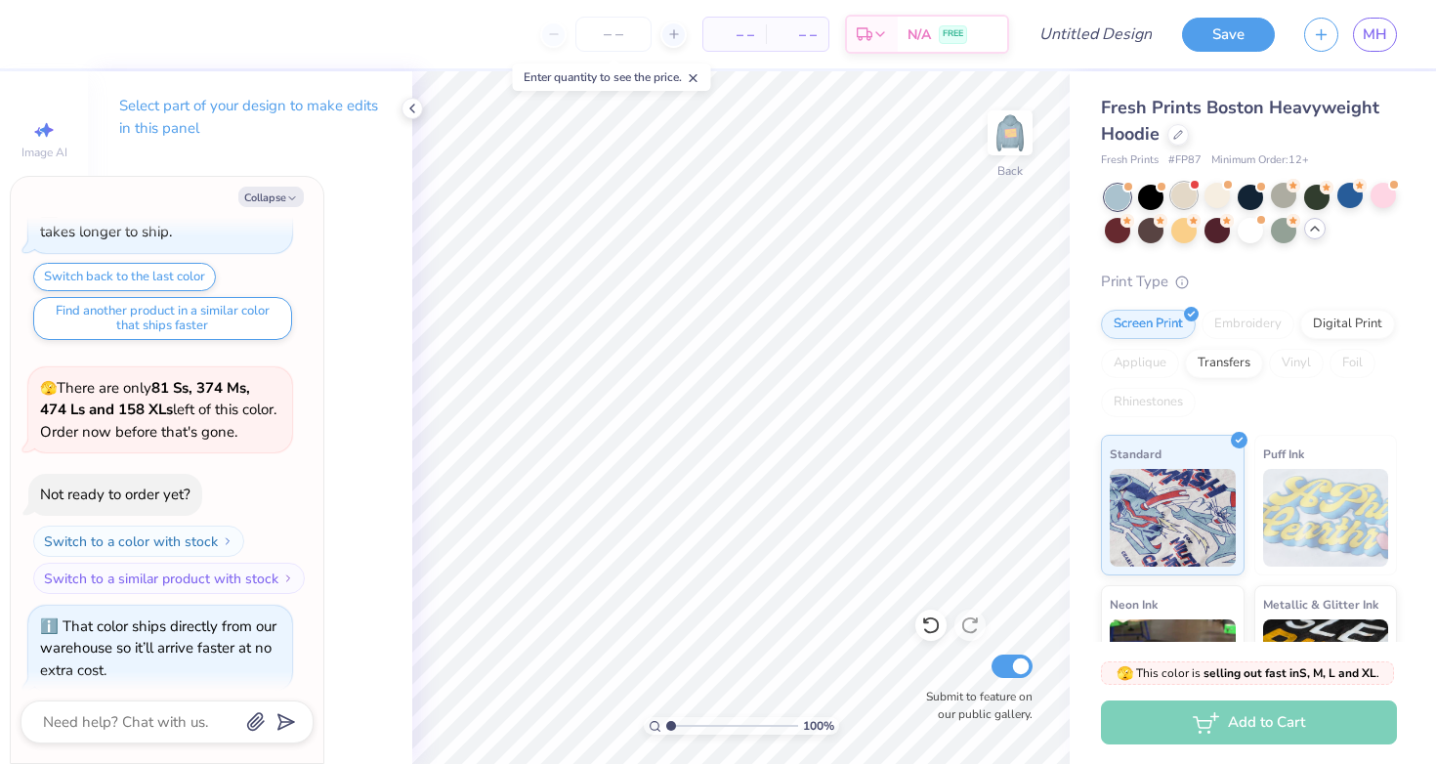
click at [1183, 199] on div at bounding box center [1183, 195] width 25 height 25
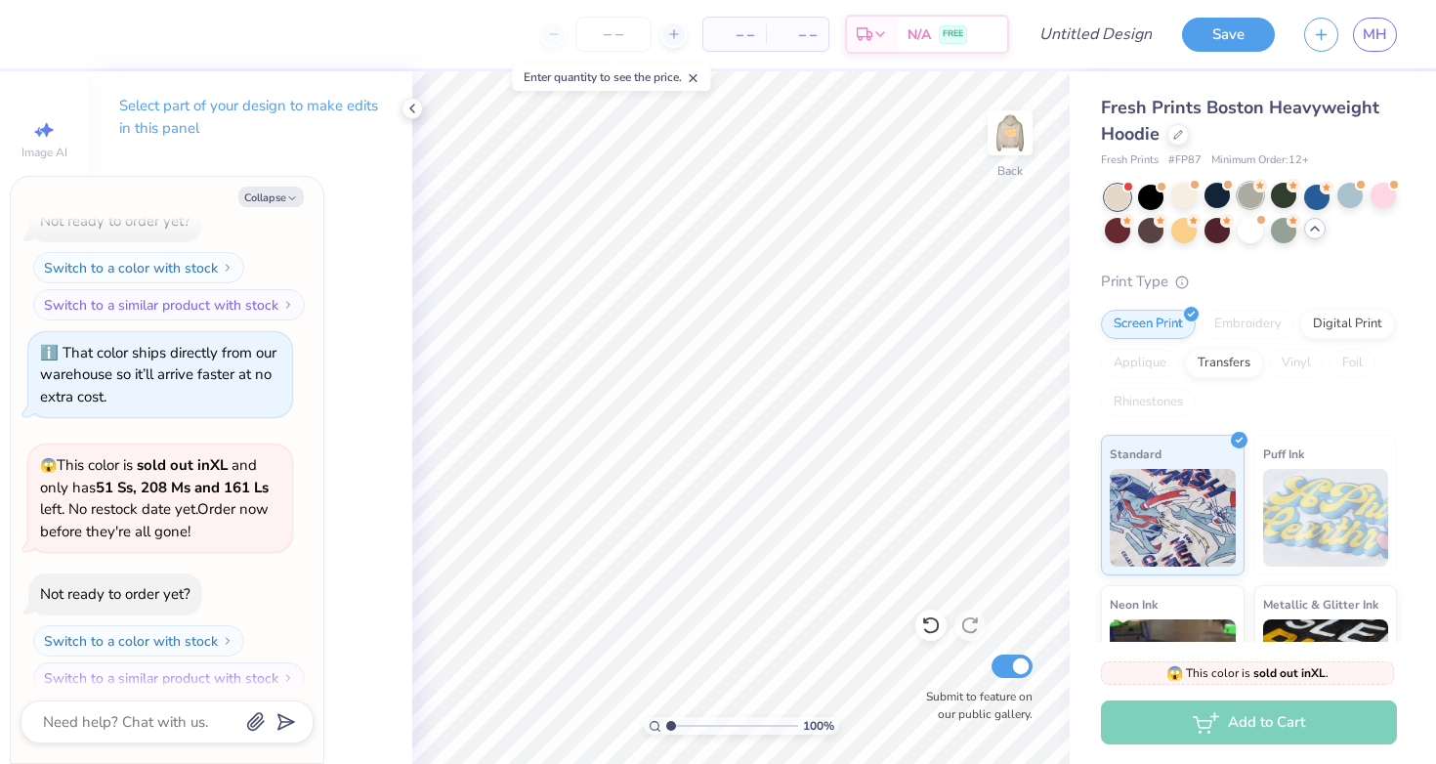
click at [1245, 197] on div at bounding box center [1250, 195] width 25 height 25
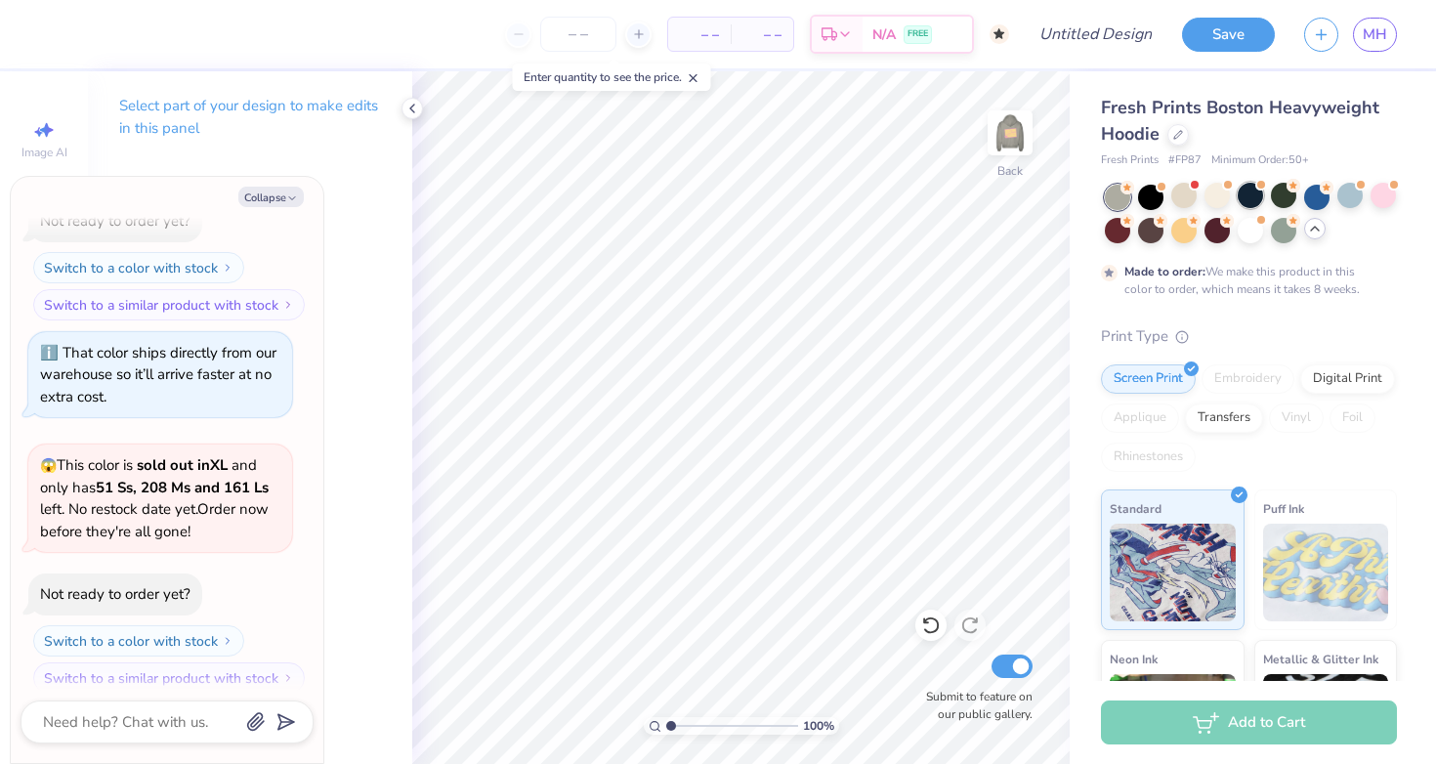
scroll to position [1763, 0]
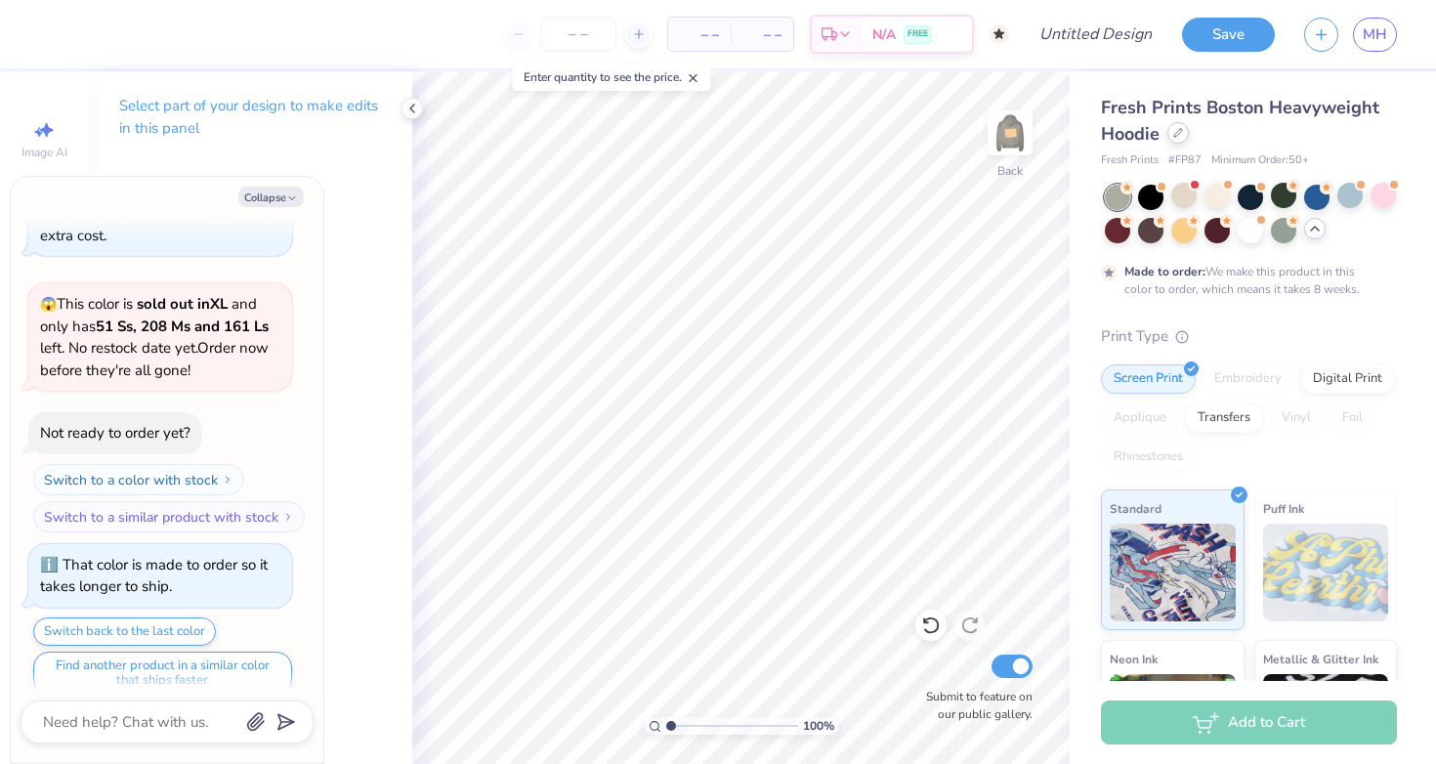
click at [1176, 133] on icon at bounding box center [1178, 133] width 8 height 8
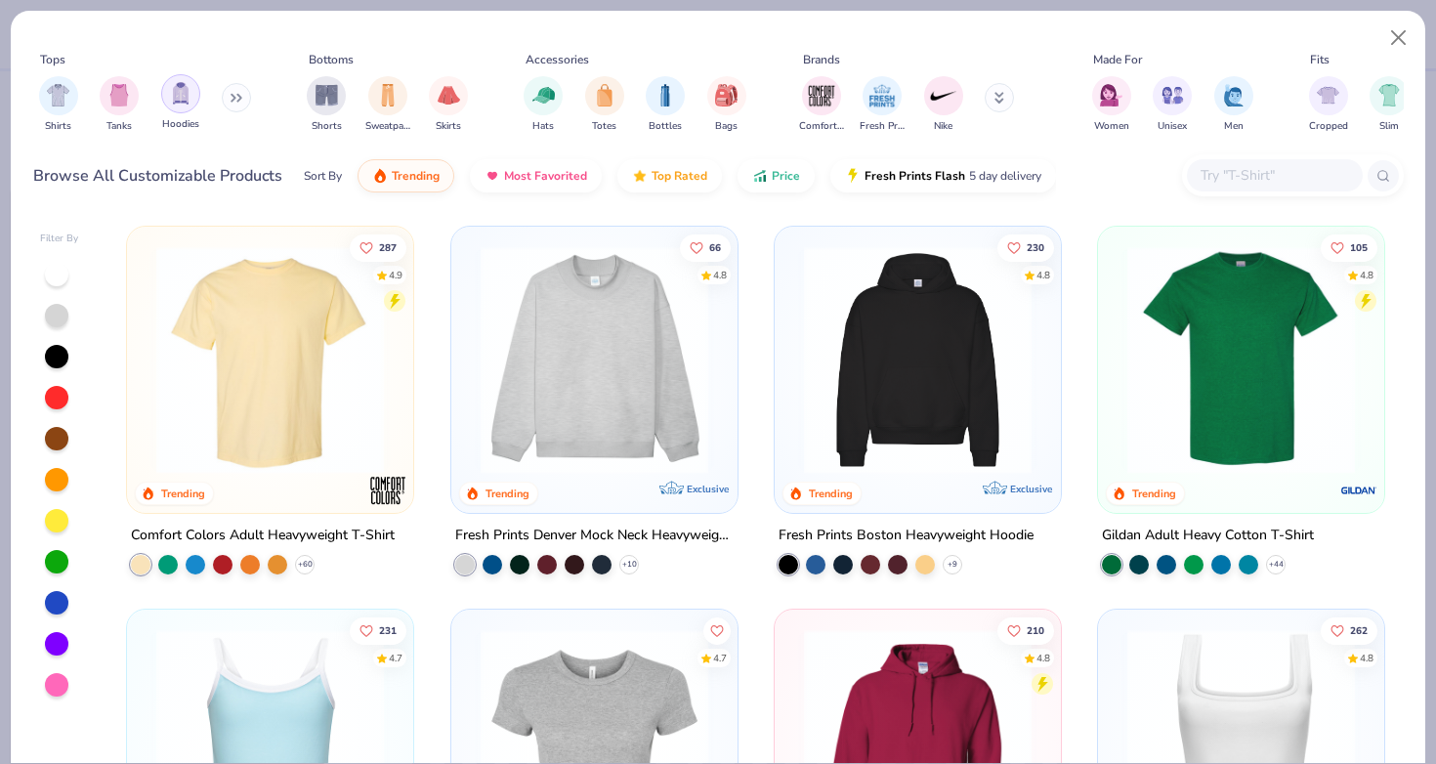
click at [178, 82] on img "filter for Hoodies" at bounding box center [180, 93] width 21 height 22
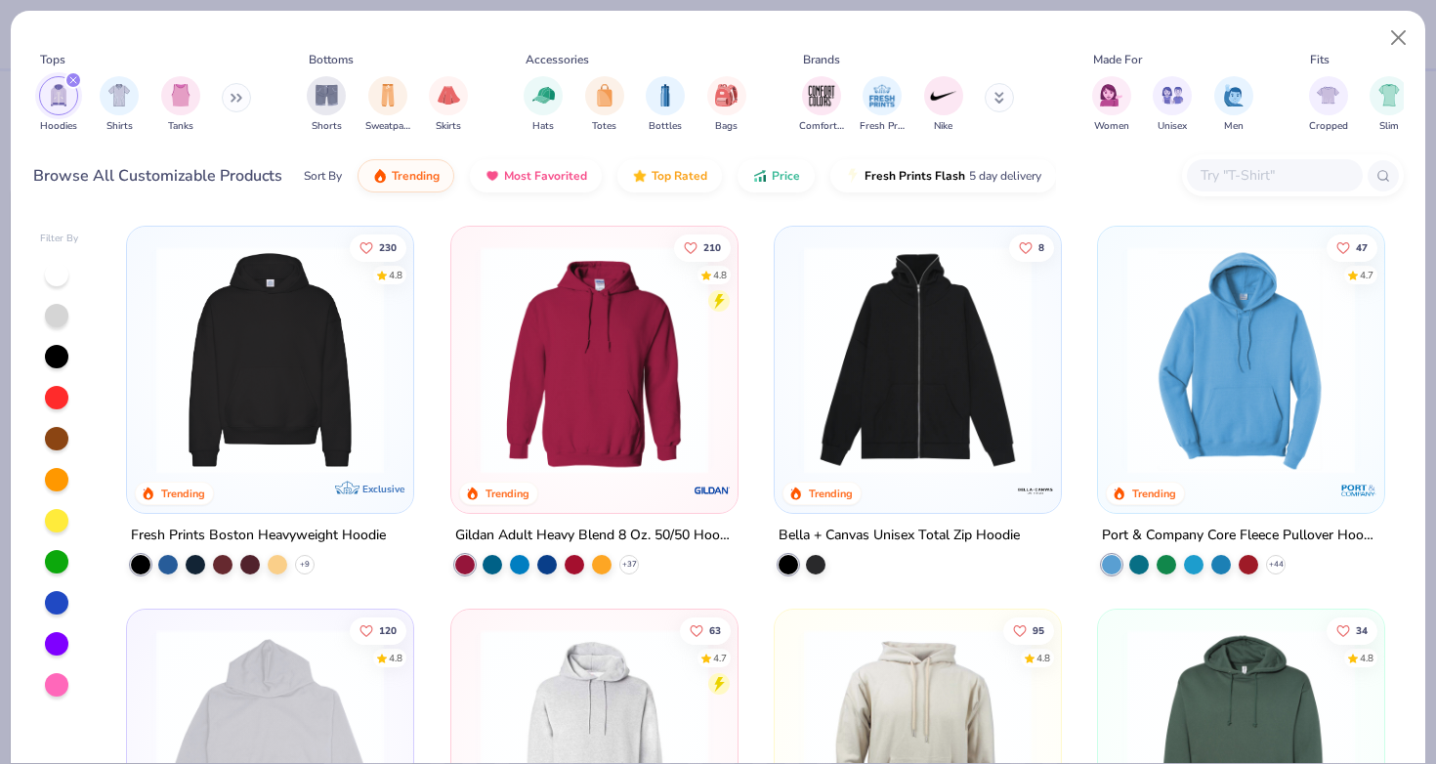
scroll to position [62, 0]
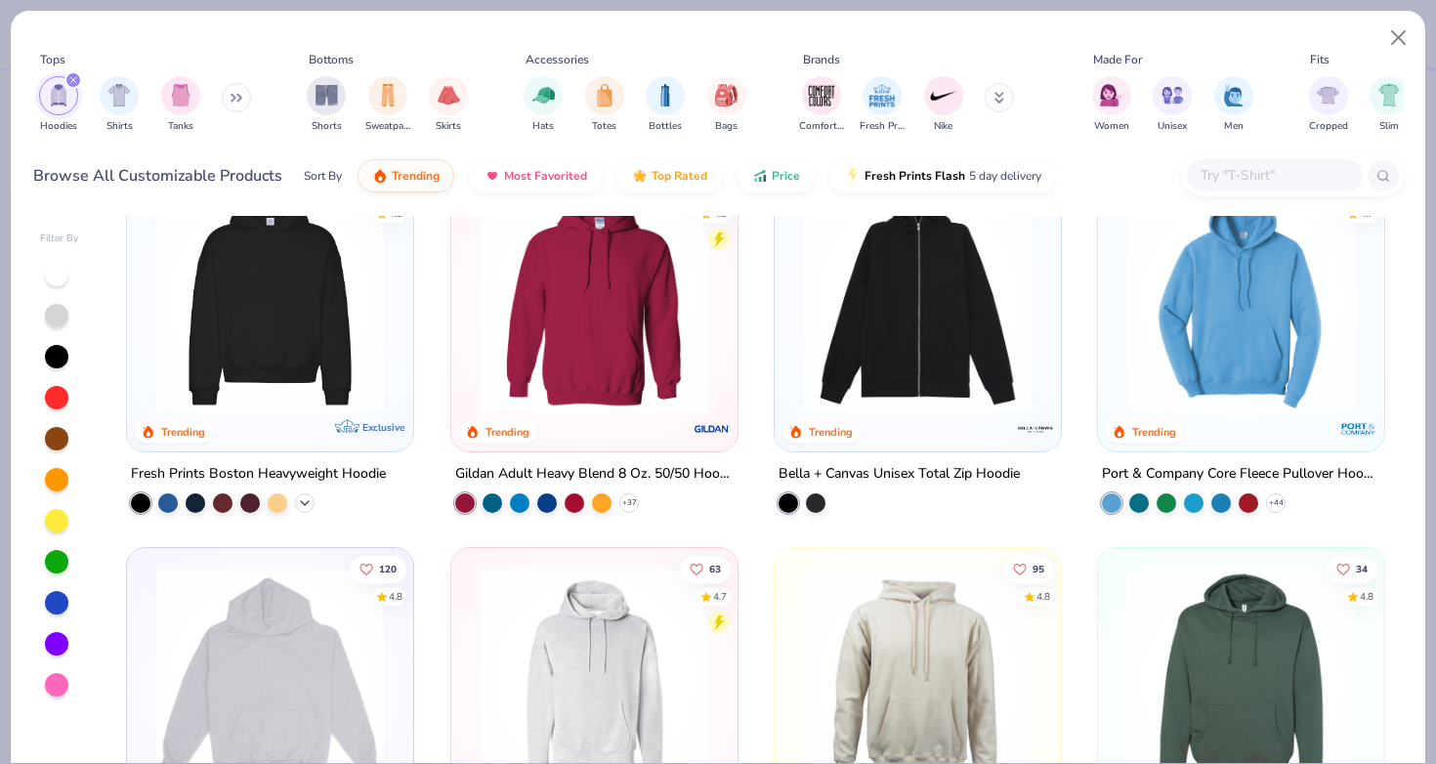
click at [307, 501] on polyline at bounding box center [305, 503] width 8 height 4
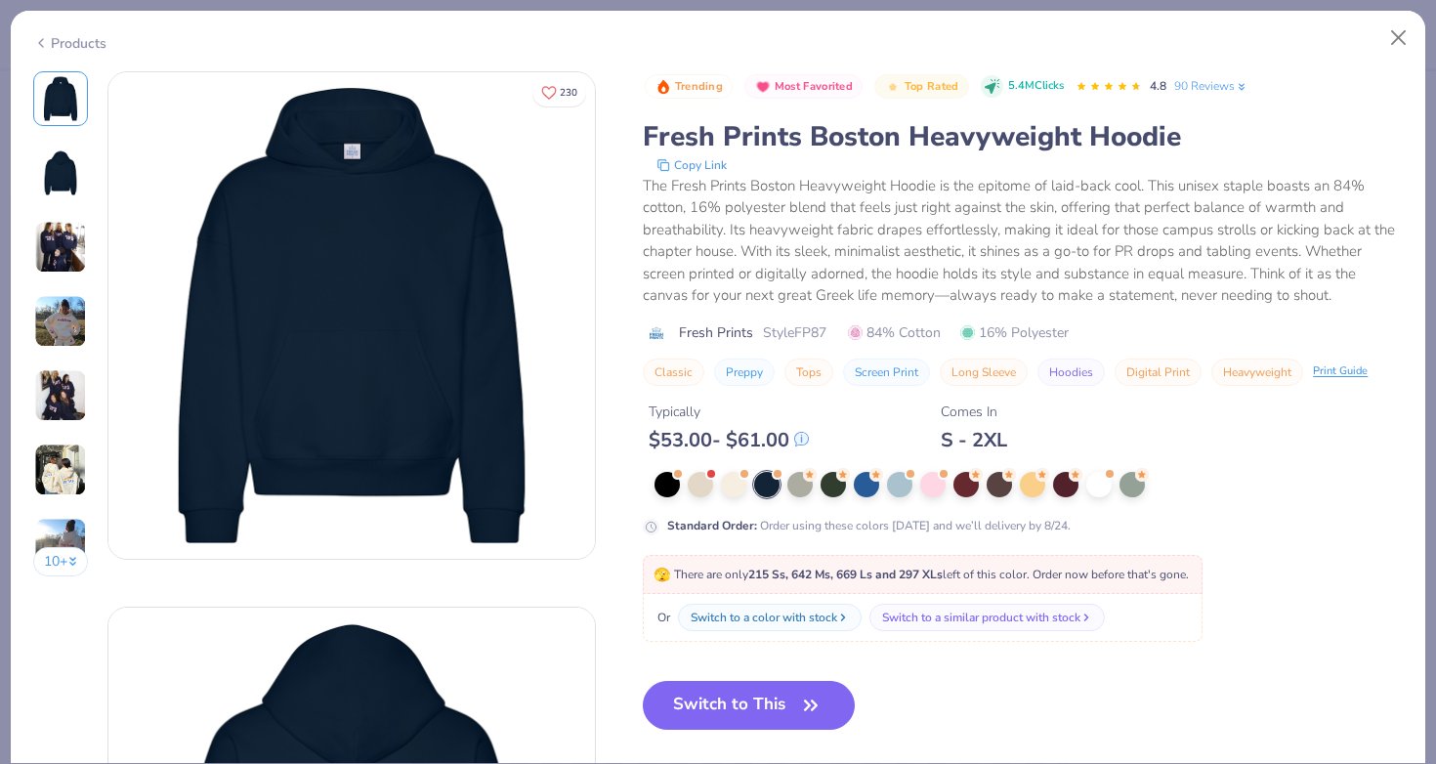
click at [41, 45] on icon at bounding box center [41, 42] width 16 height 23
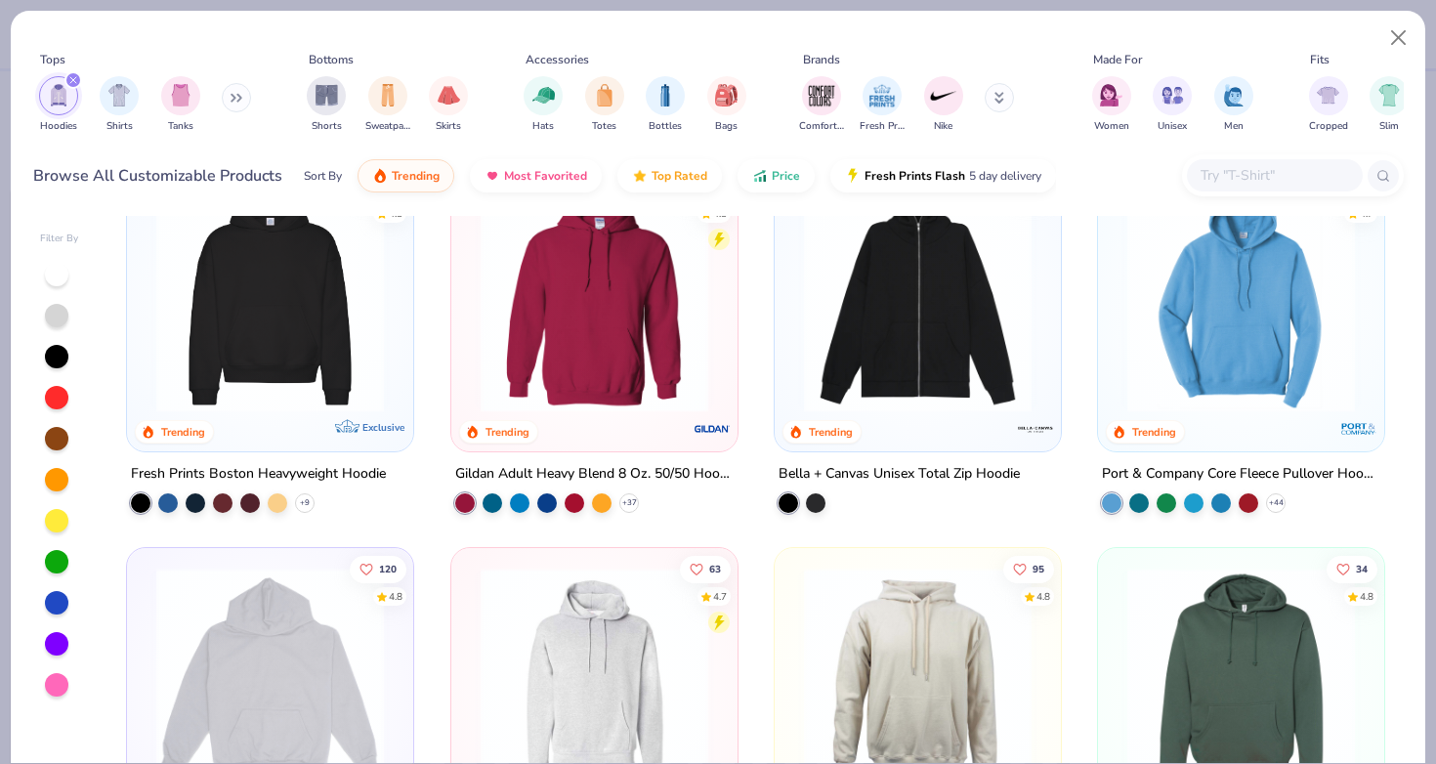
click at [54, 51] on div "Tops" at bounding box center [52, 60] width 25 height 18
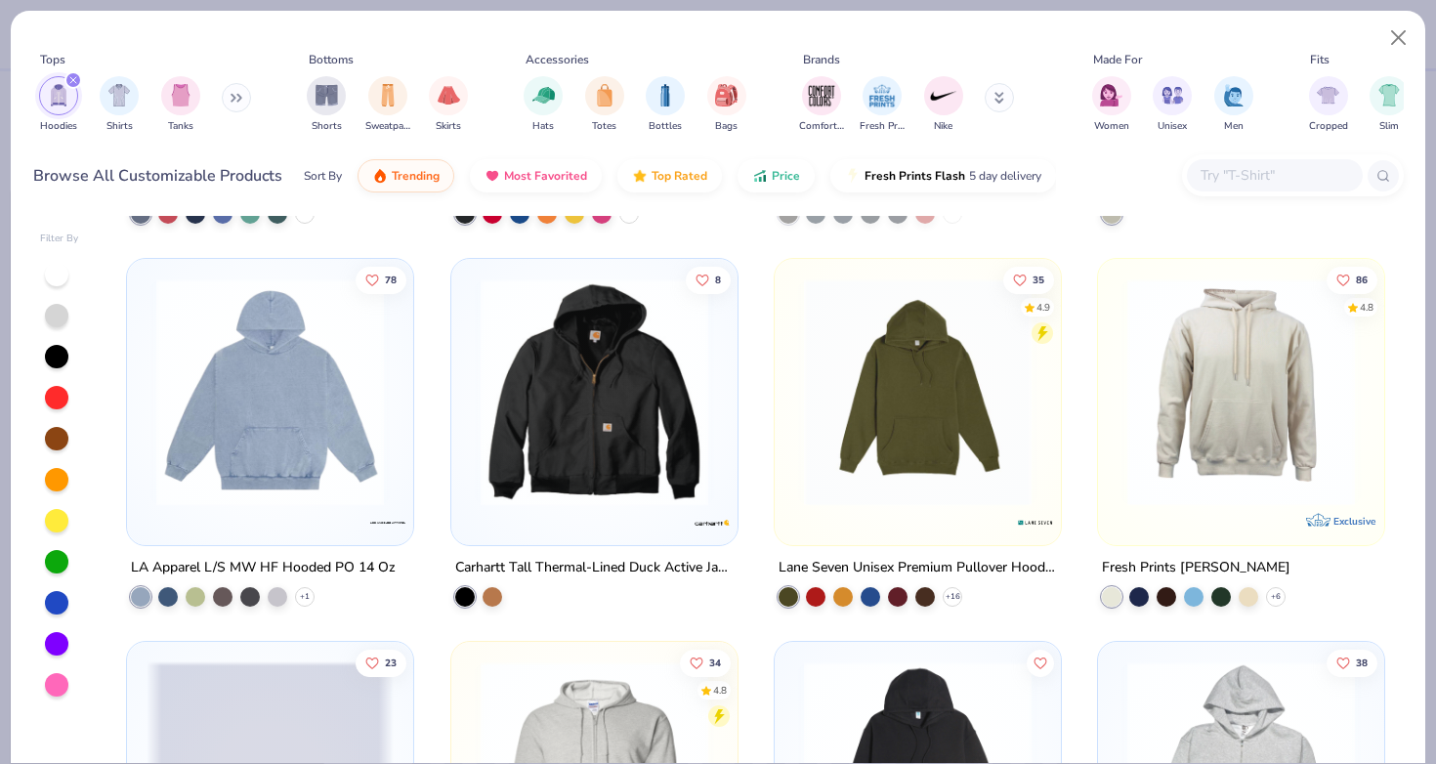
scroll to position [1149, 0]
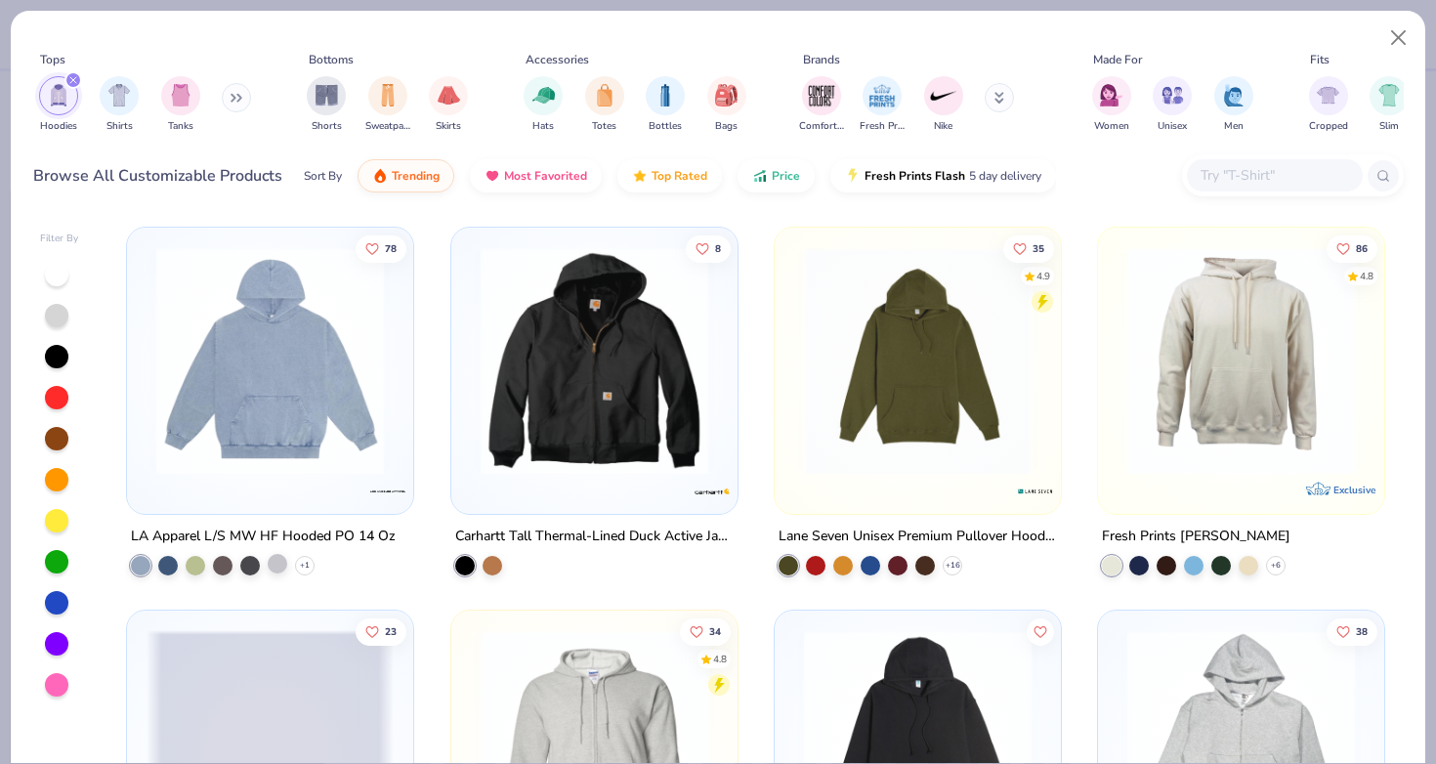
click at [268, 554] on div at bounding box center [278, 564] width 20 height 20
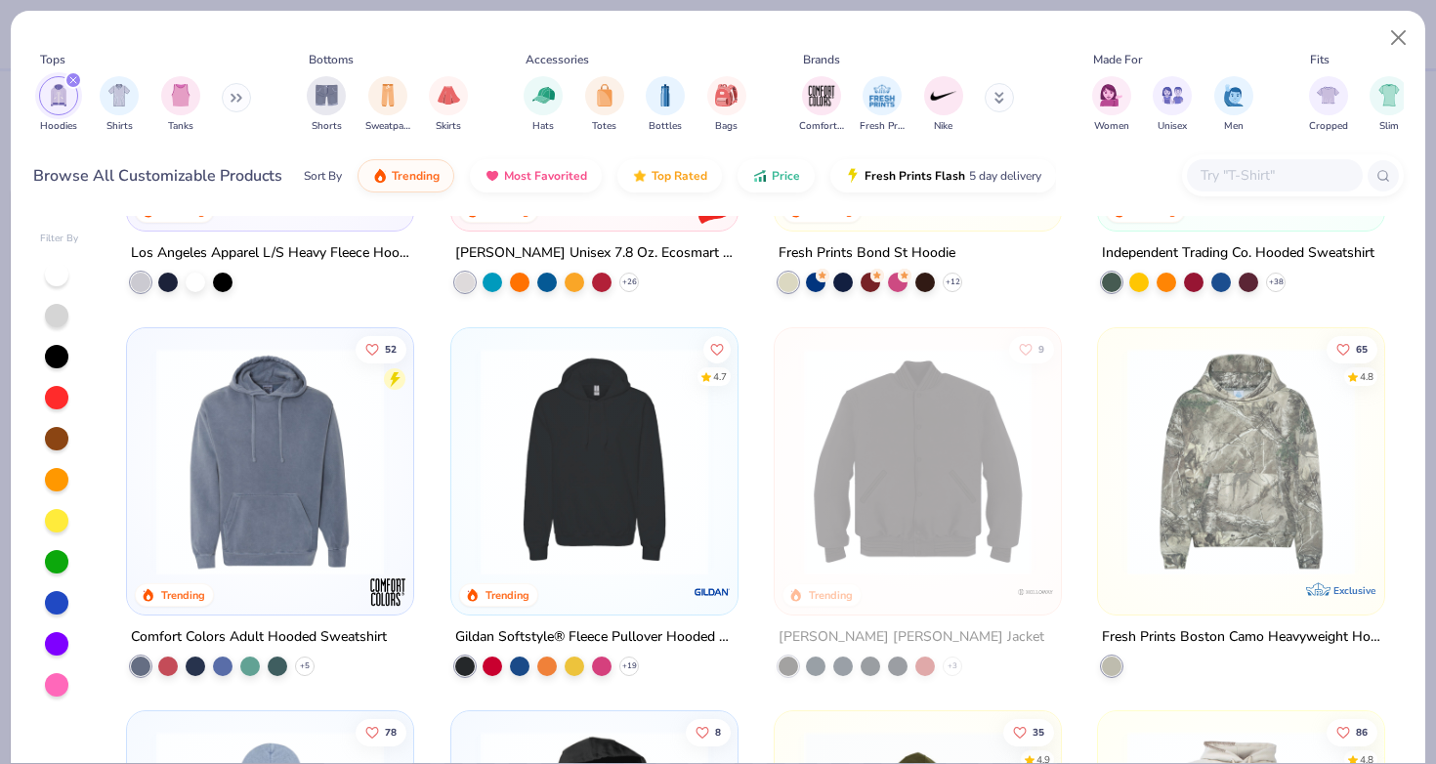
scroll to position [659, 0]
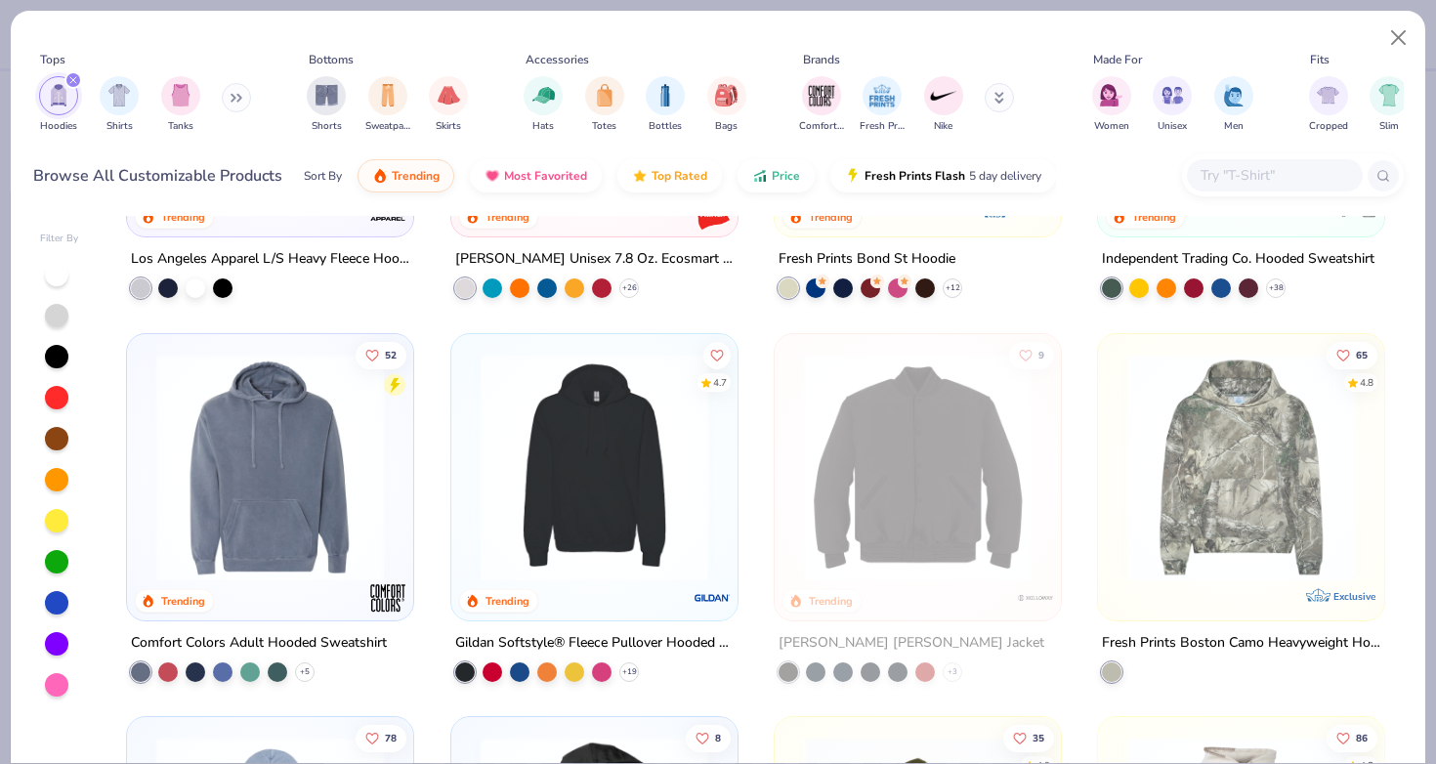
click at [623, 662] on div "+ 19" at bounding box center [547, 672] width 184 height 20
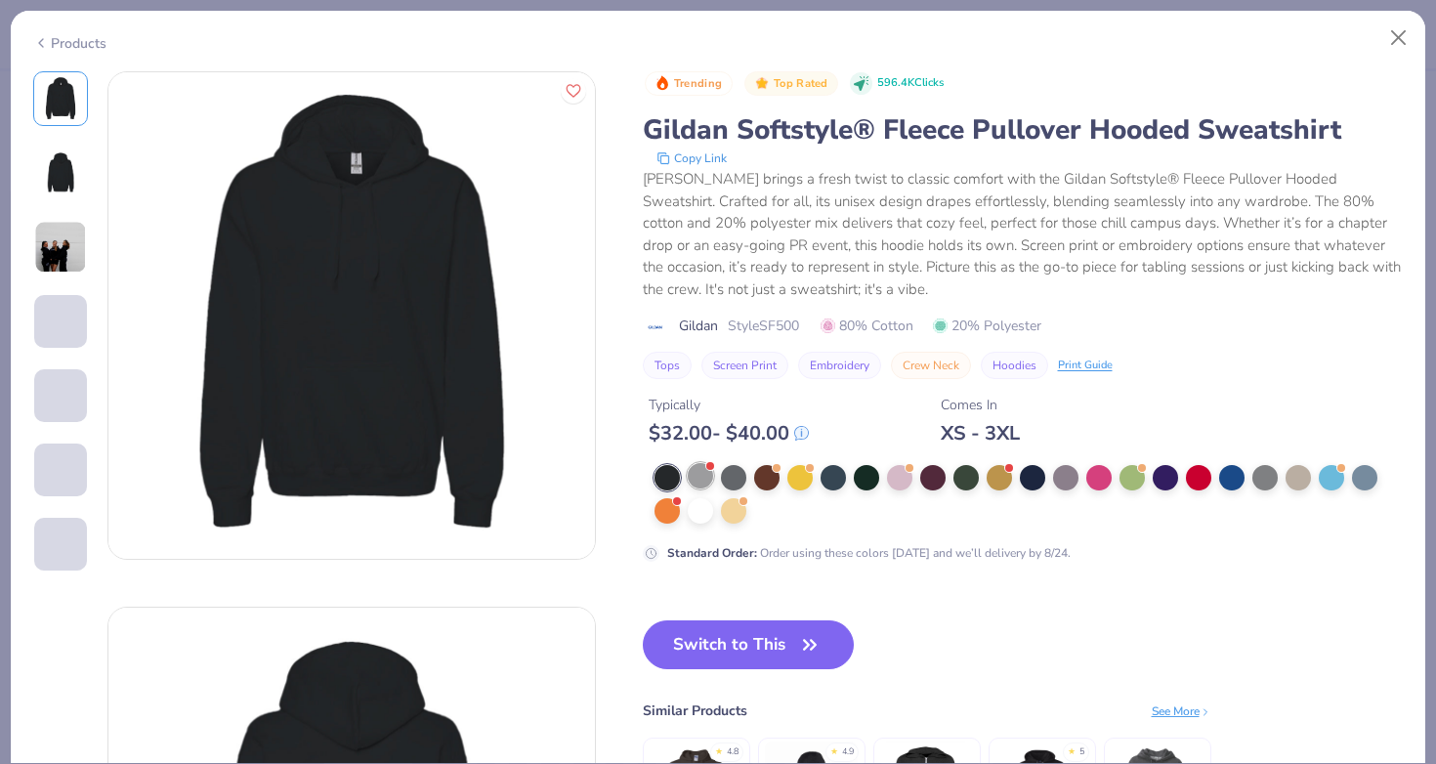
click at [688, 463] on div at bounding box center [700, 475] width 25 height 25
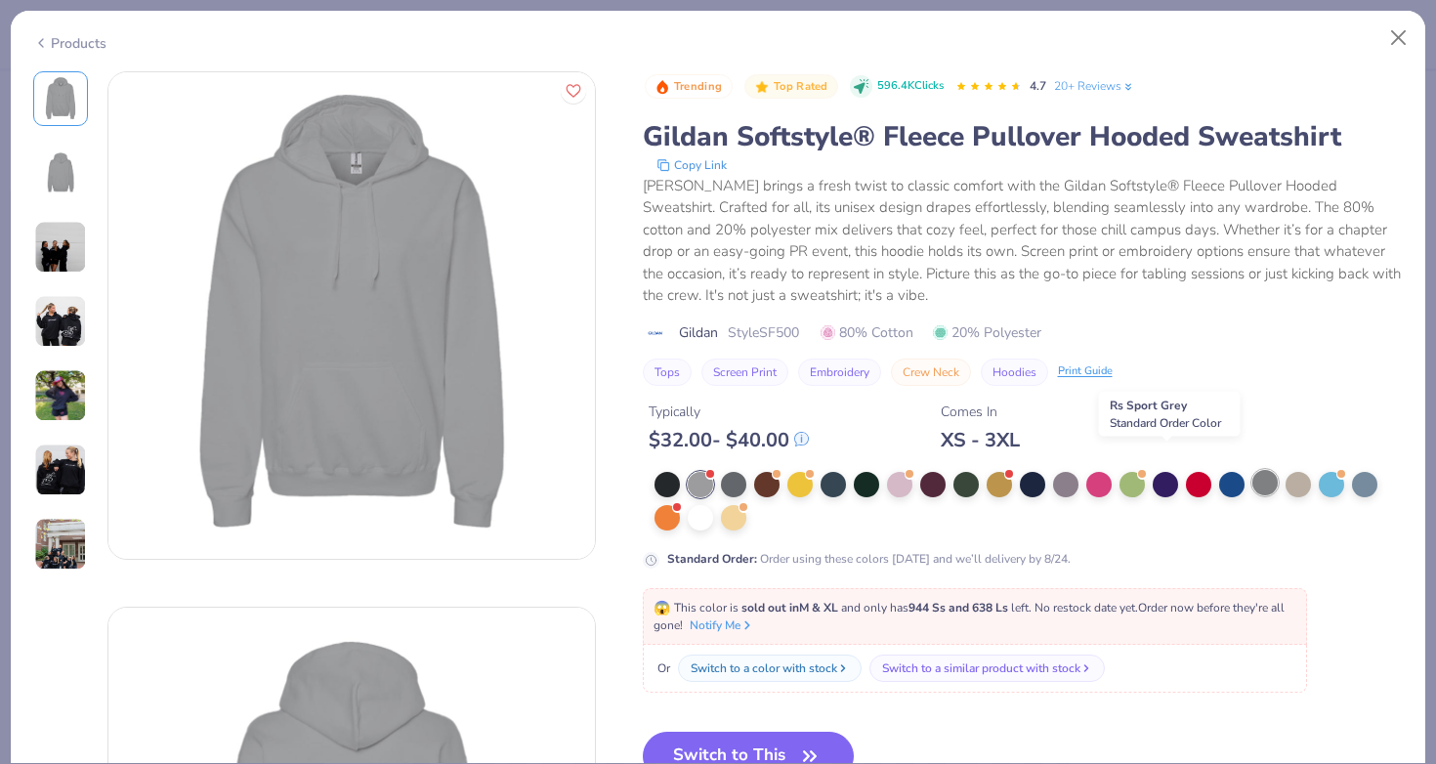
click at [1252, 470] on div at bounding box center [1264, 482] width 25 height 25
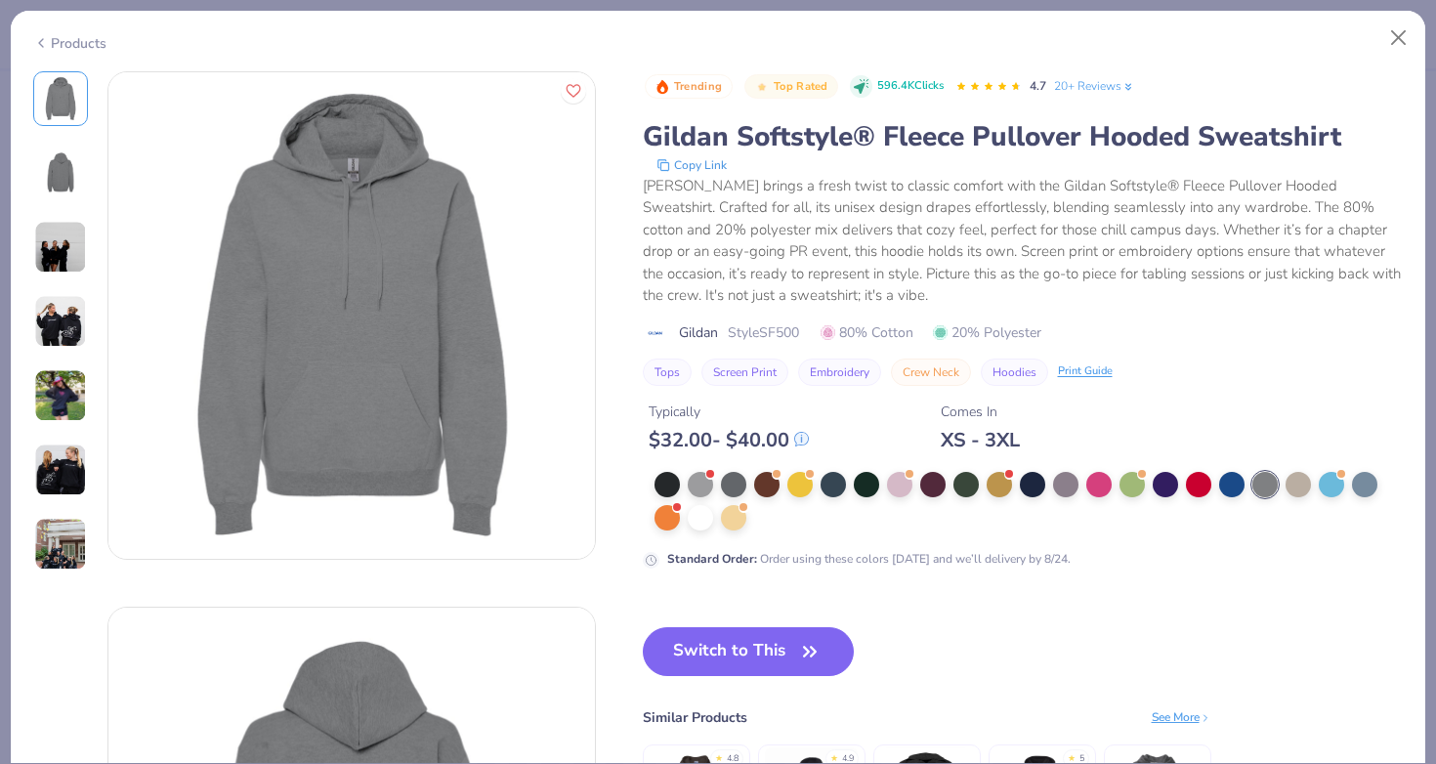
click at [67, 39] on div "Products" at bounding box center [69, 43] width 73 height 21
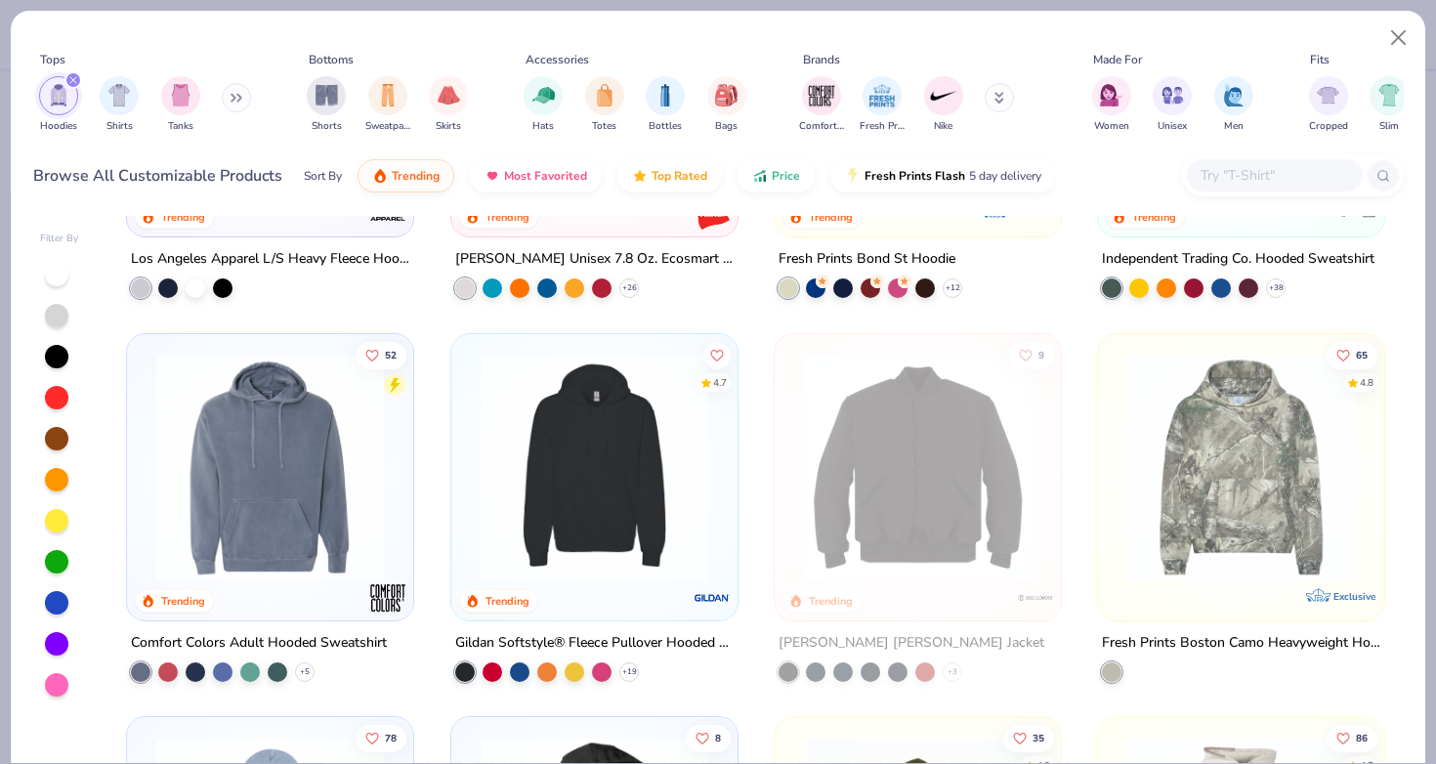
click at [50, 51] on div "Tops" at bounding box center [52, 60] width 25 height 18
click at [55, 304] on div at bounding box center [56, 315] width 23 height 23
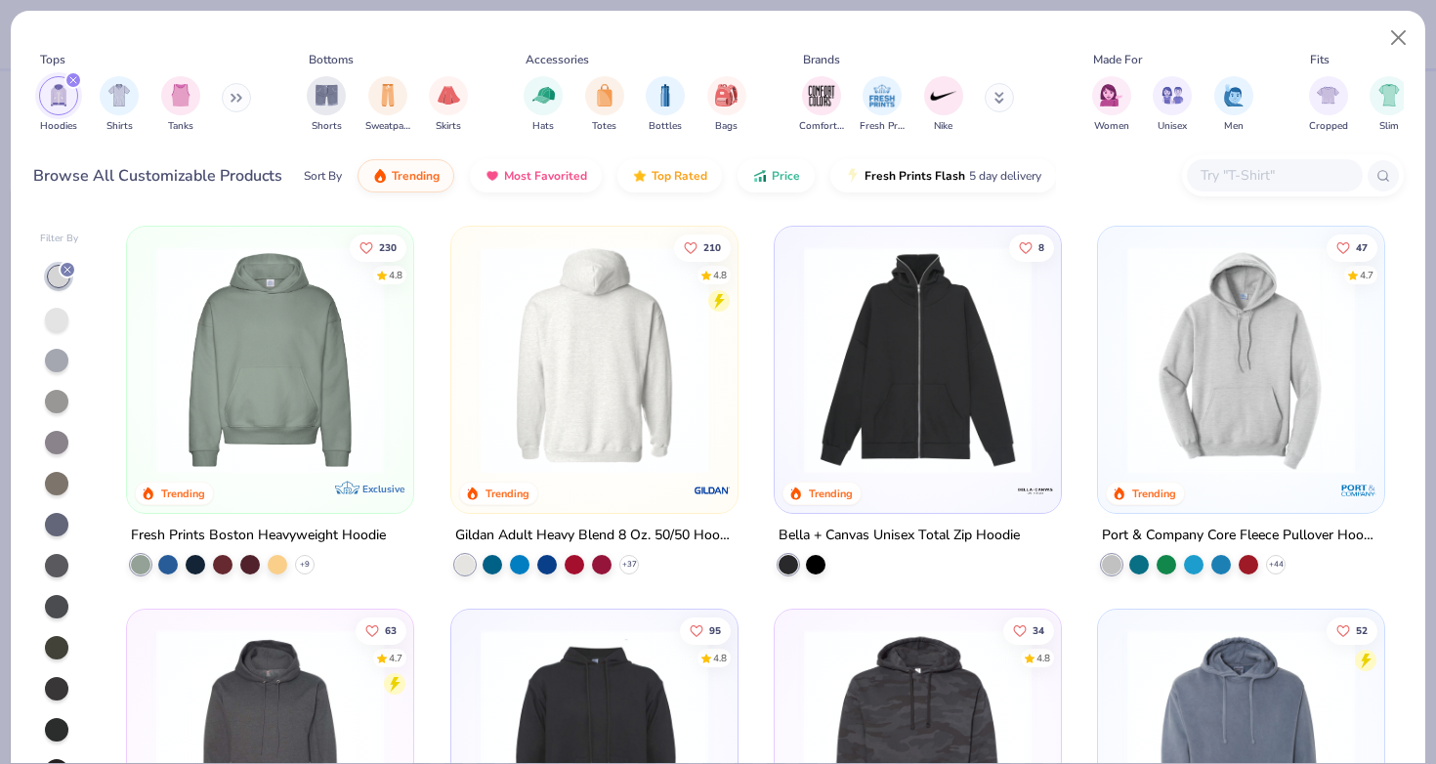
click at [633, 335] on img at bounding box center [594, 360] width 247 height 228
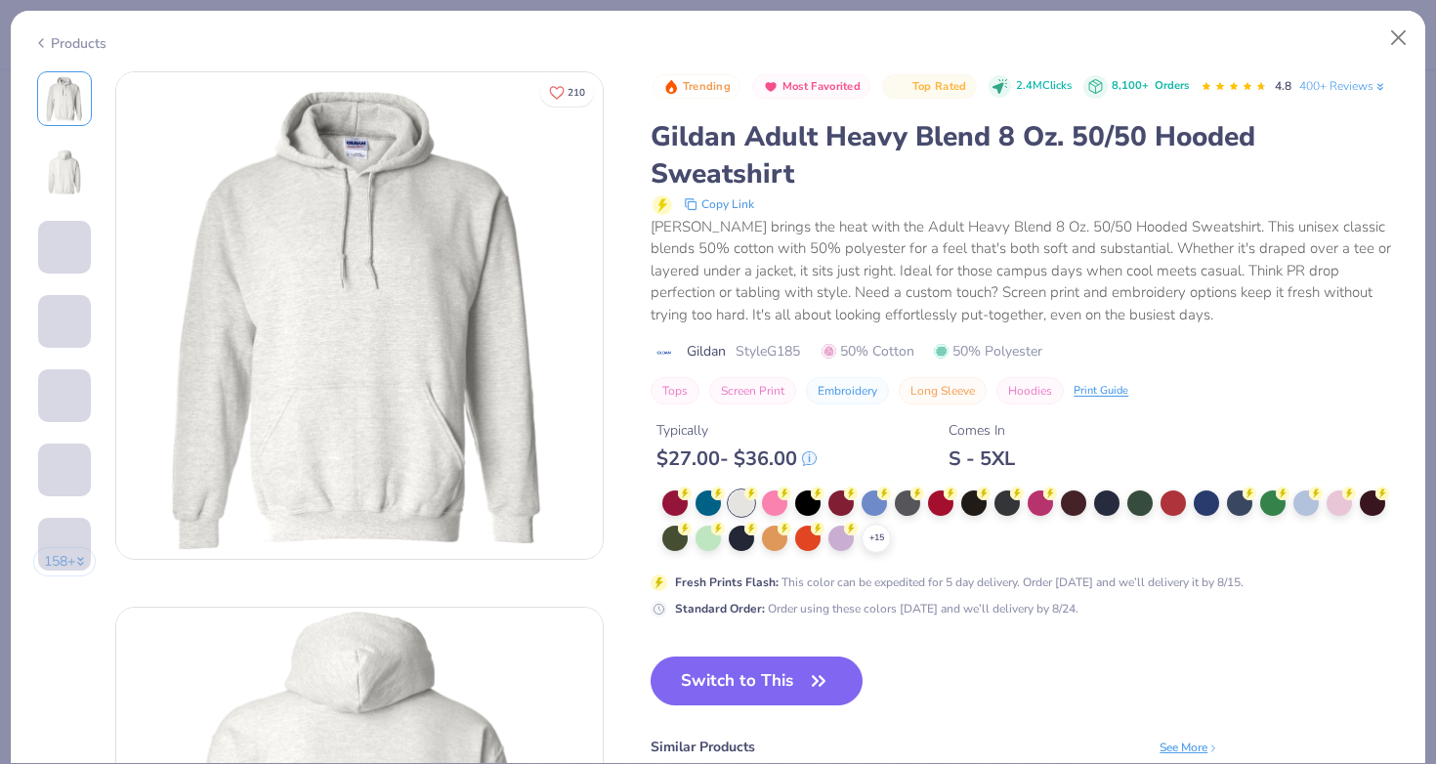
type textarea "x"
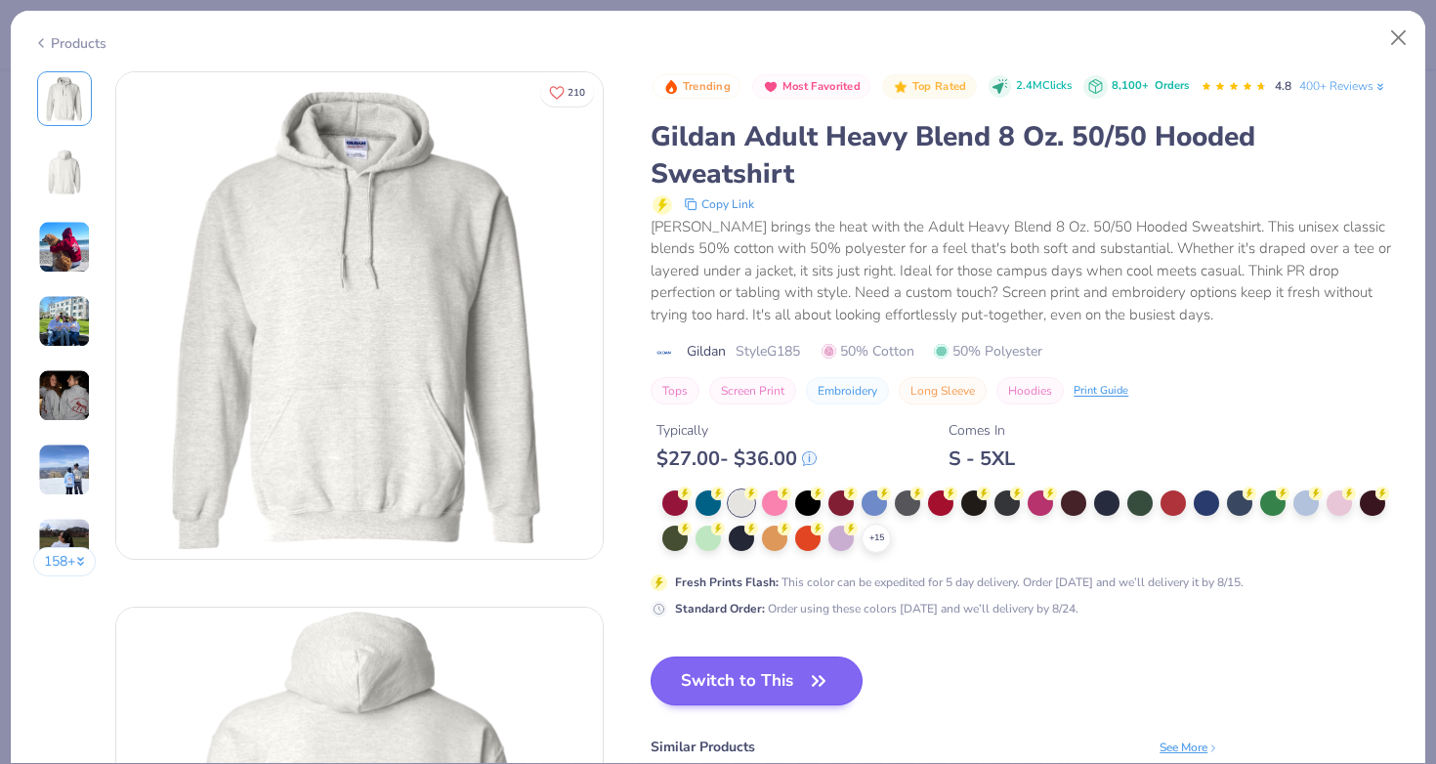
click at [651, 656] on button "Switch to This" at bounding box center [757, 680] width 212 height 49
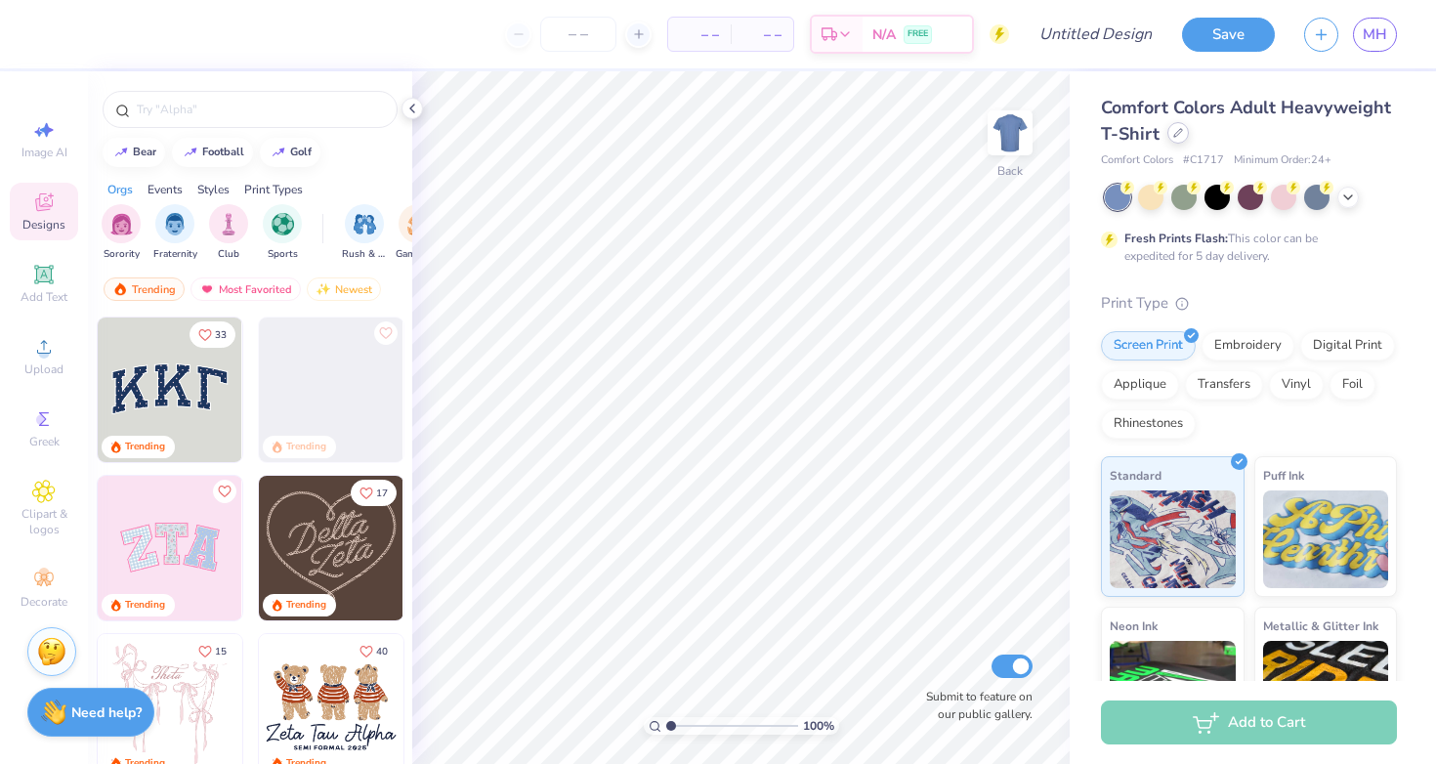
click at [1179, 138] on div at bounding box center [1177, 132] width 21 height 21
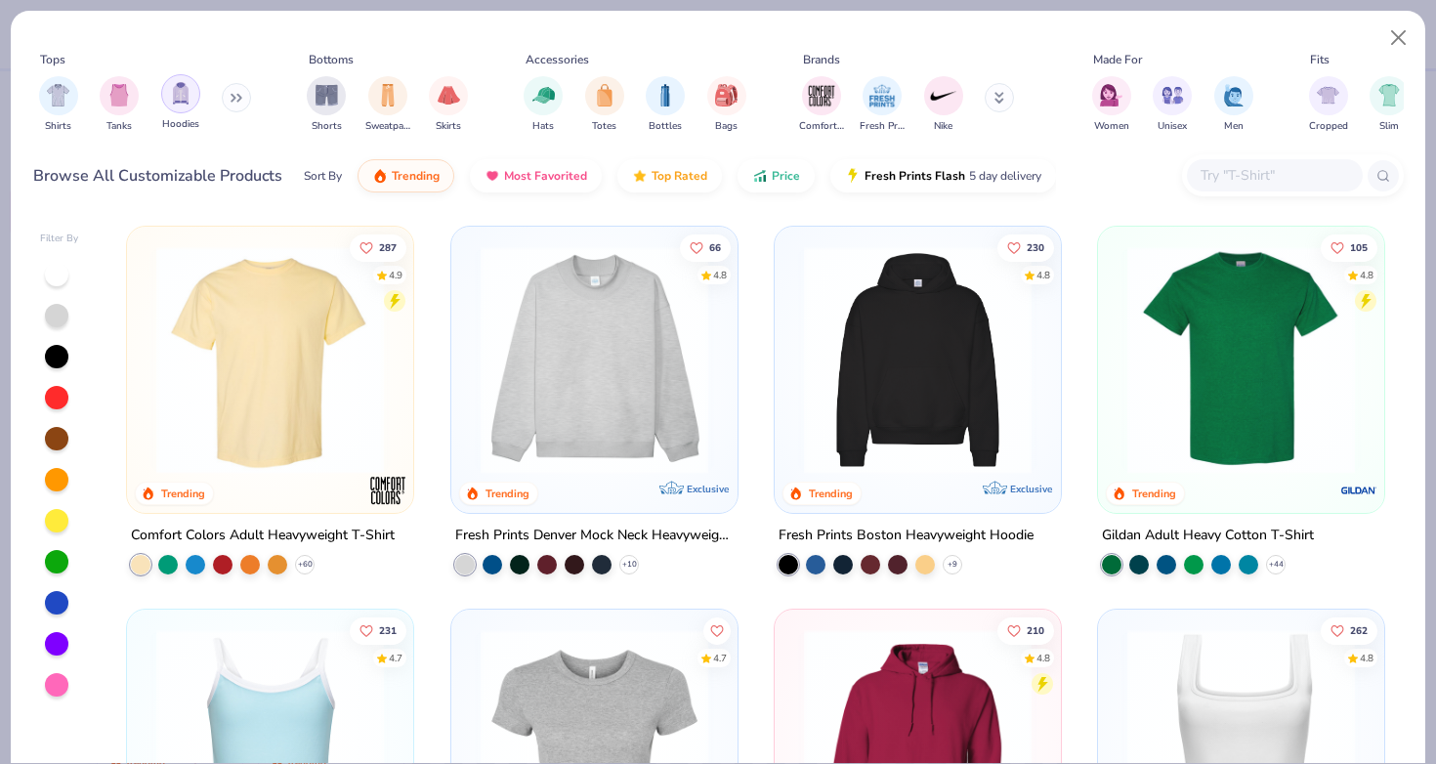
click at [181, 82] on img "filter for Hoodies" at bounding box center [180, 93] width 21 height 22
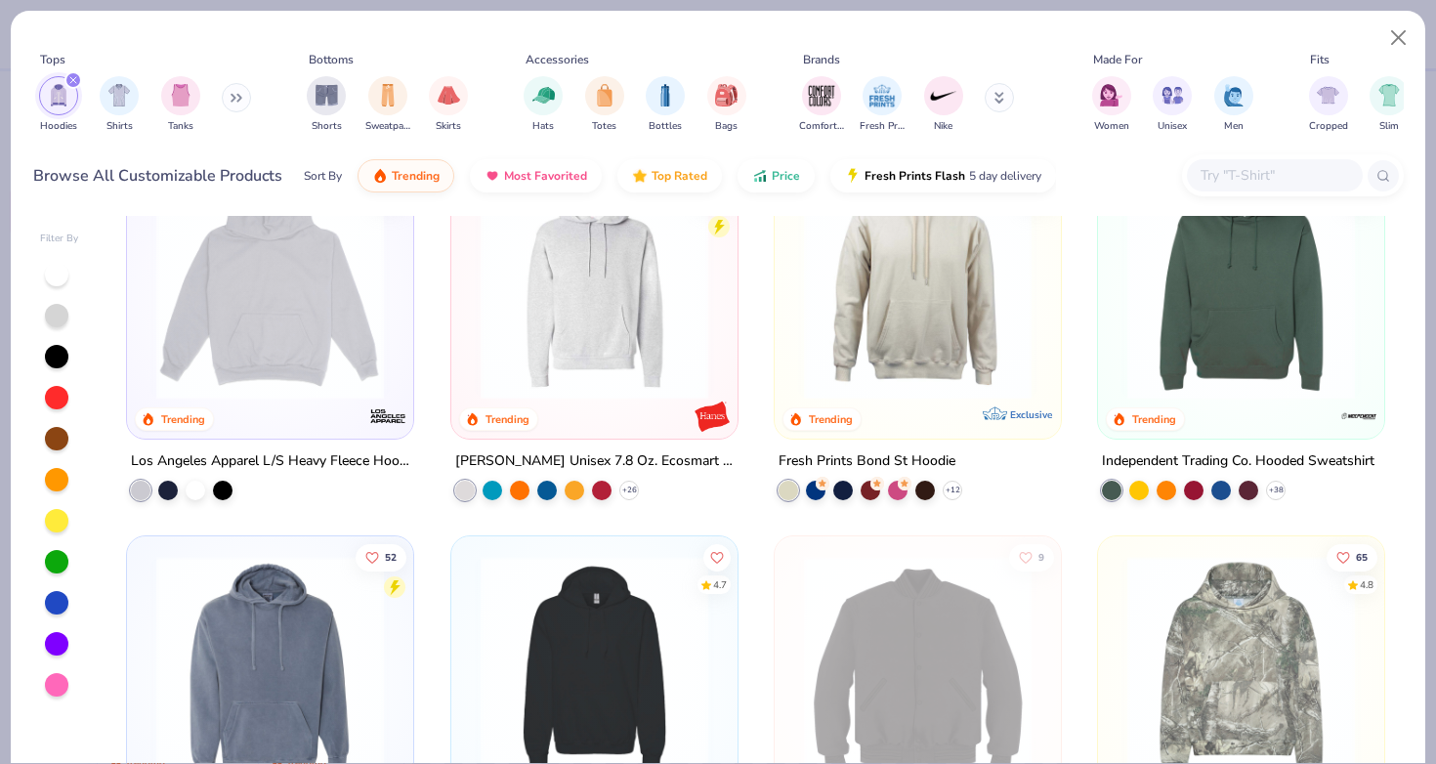
scroll to position [491, 0]
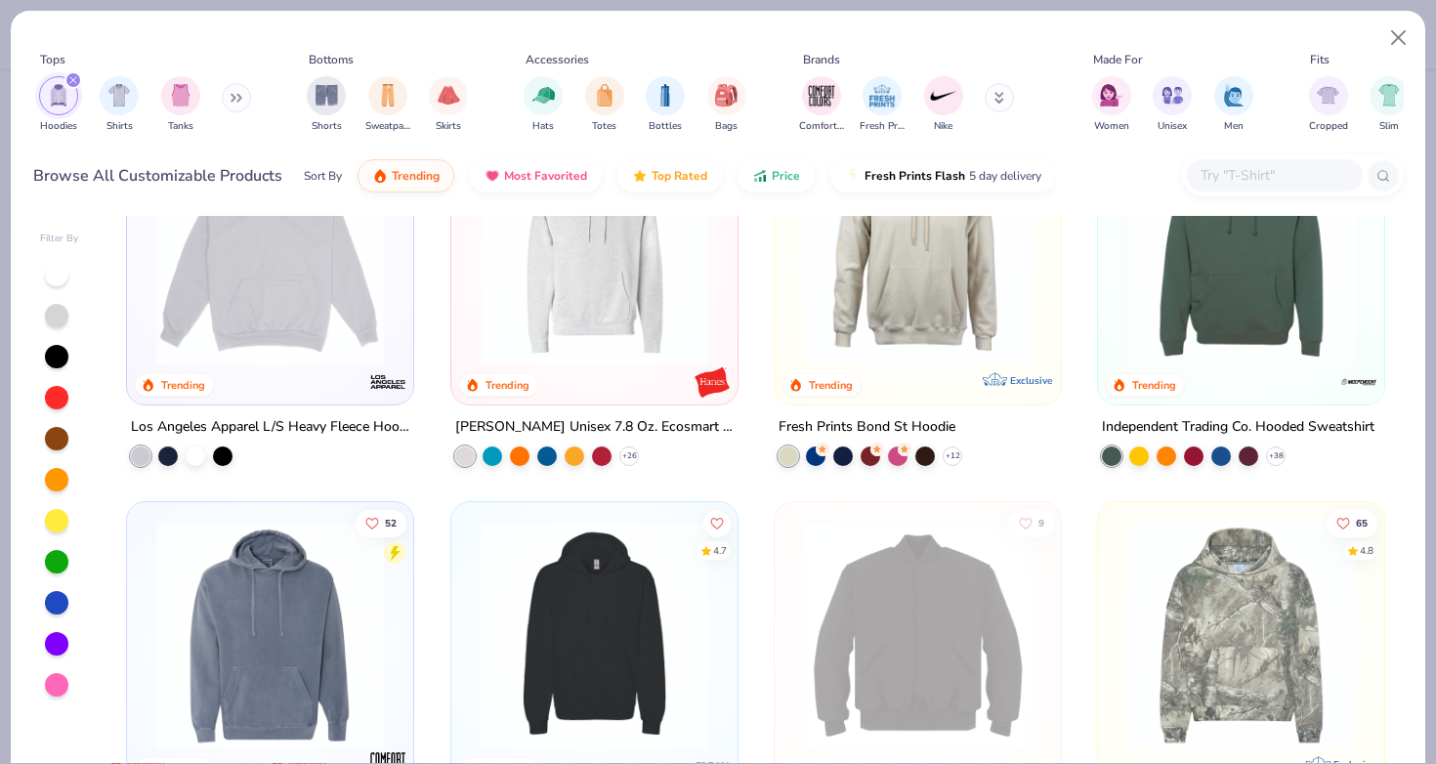
click at [50, 304] on div at bounding box center [56, 315] width 23 height 23
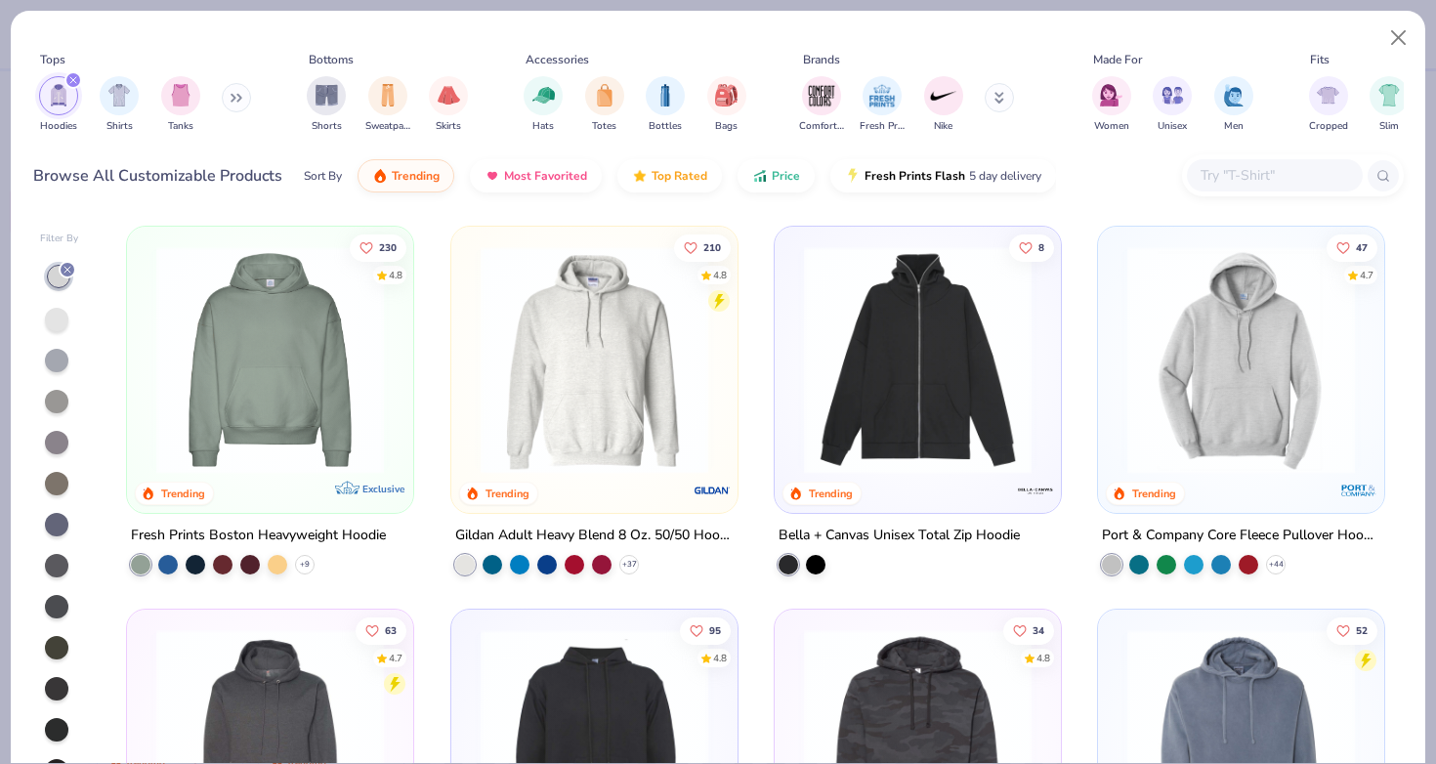
click at [647, 357] on img at bounding box center [594, 360] width 247 height 228
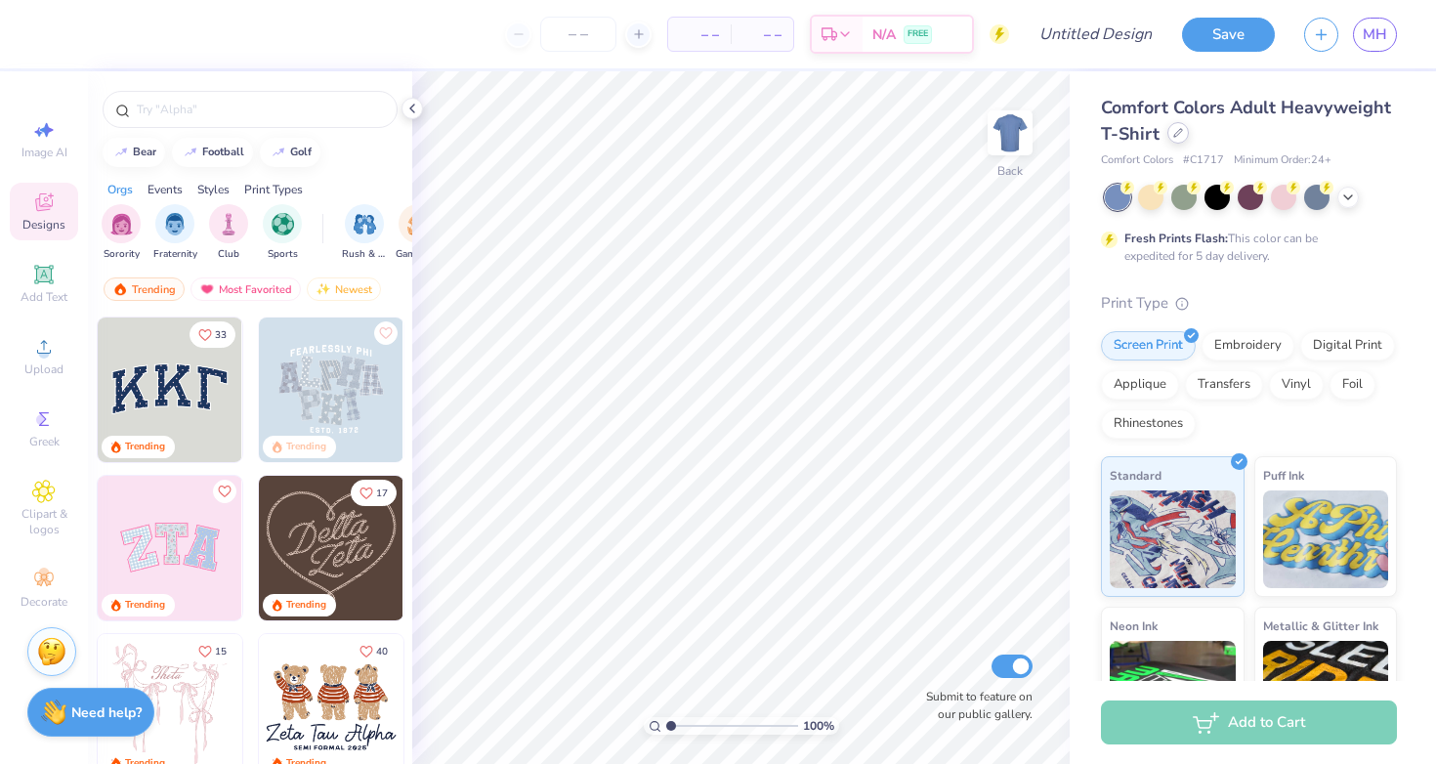
click at [1174, 138] on div at bounding box center [1177, 132] width 21 height 21
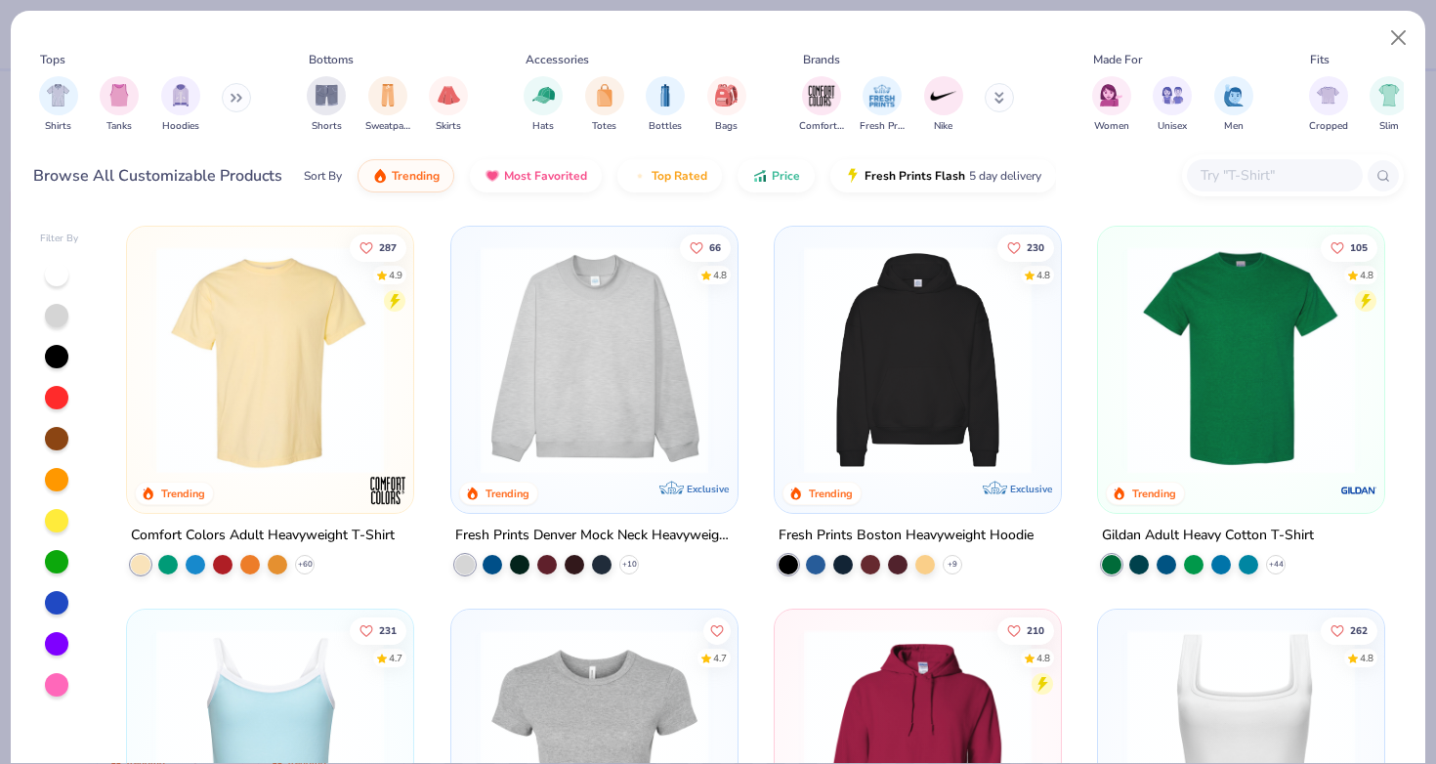
click at [61, 304] on div at bounding box center [56, 315] width 23 height 23
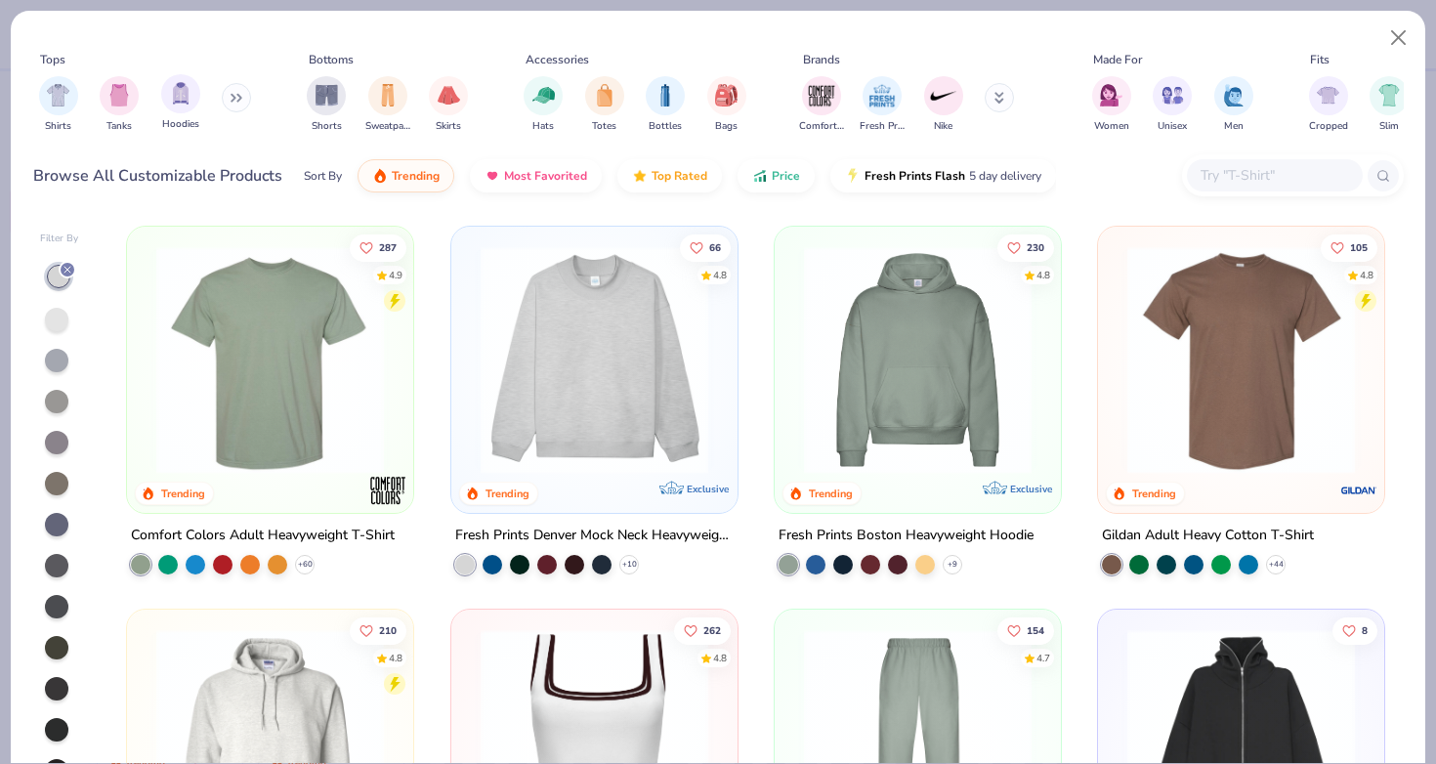
click at [187, 96] on div "Hoodies" at bounding box center [180, 103] width 39 height 58
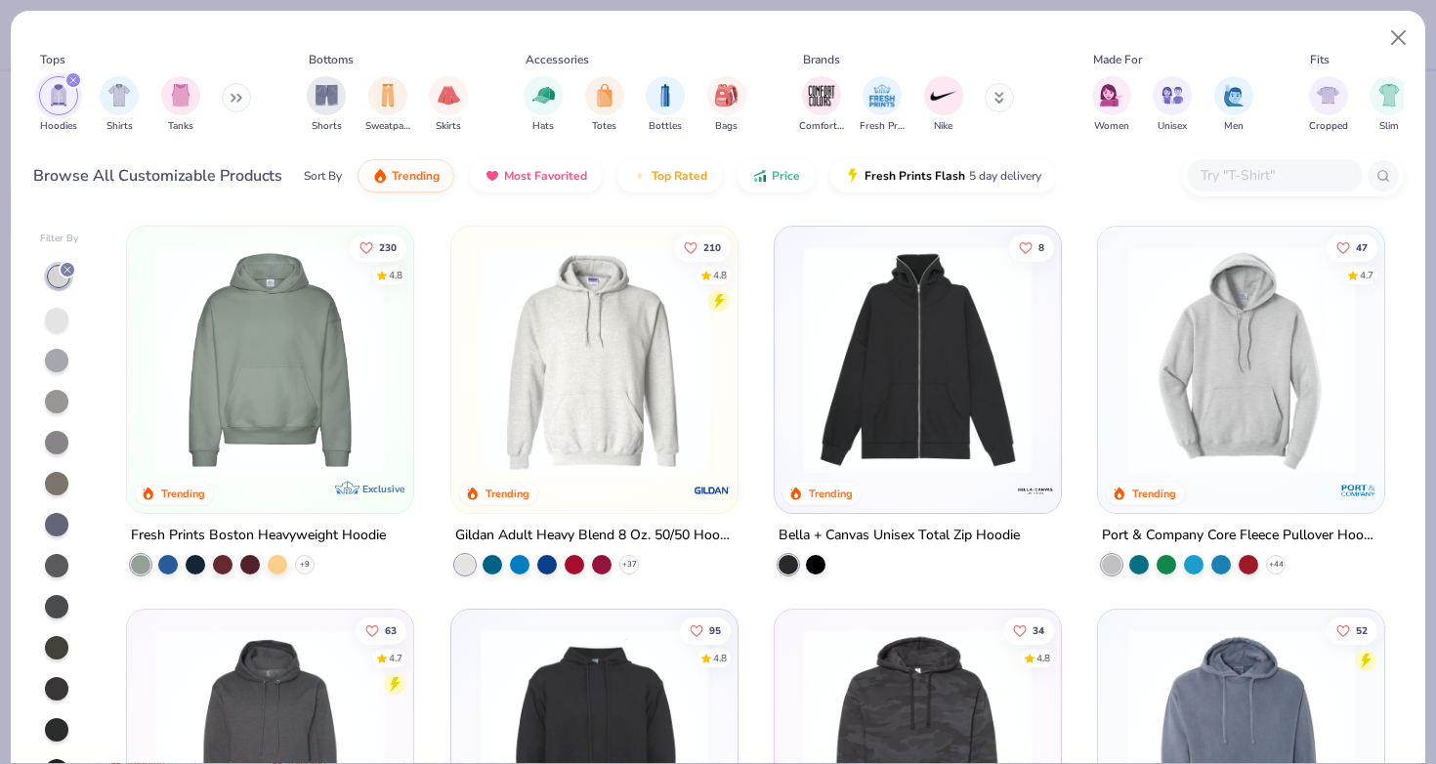
click at [641, 357] on img at bounding box center [594, 360] width 247 height 228
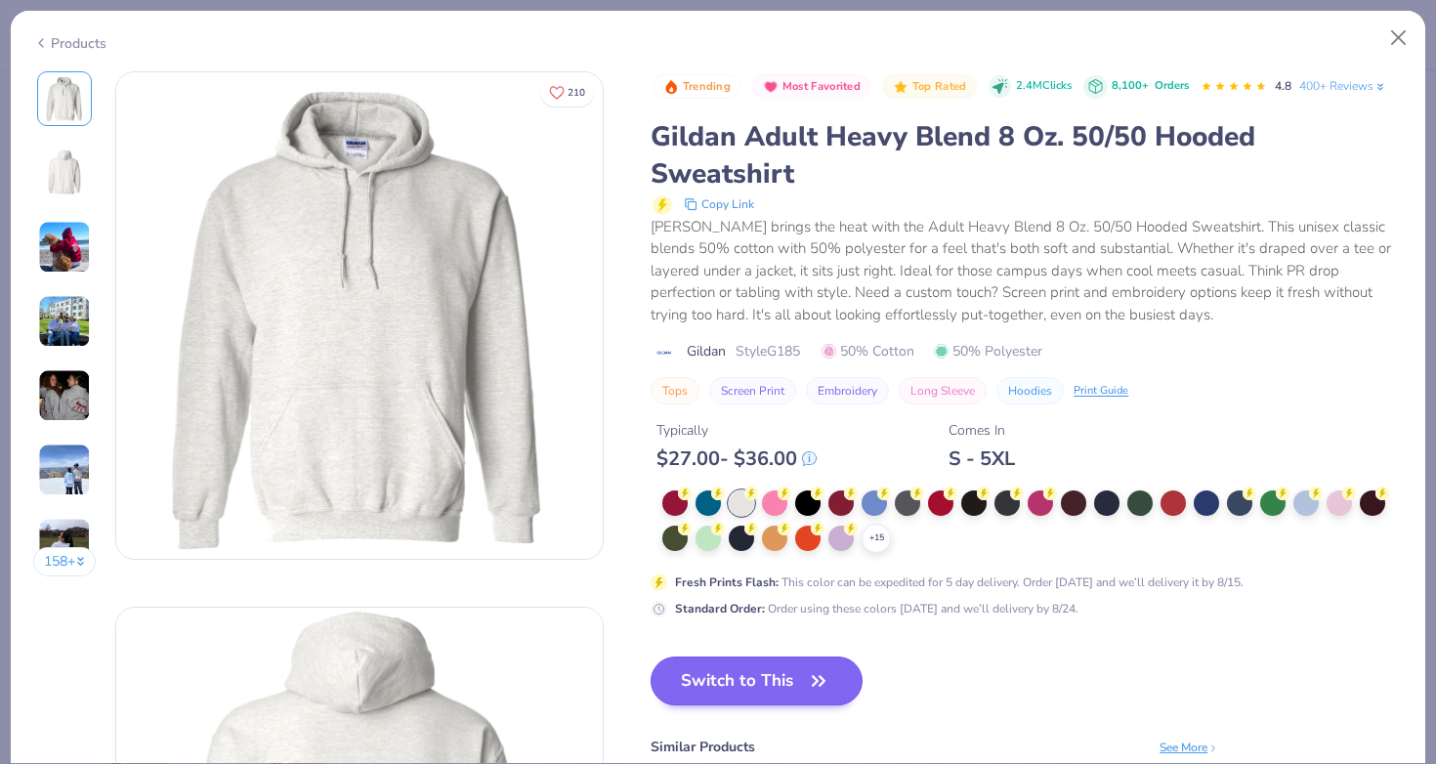
click at [651, 656] on button "Switch to This" at bounding box center [757, 680] width 212 height 49
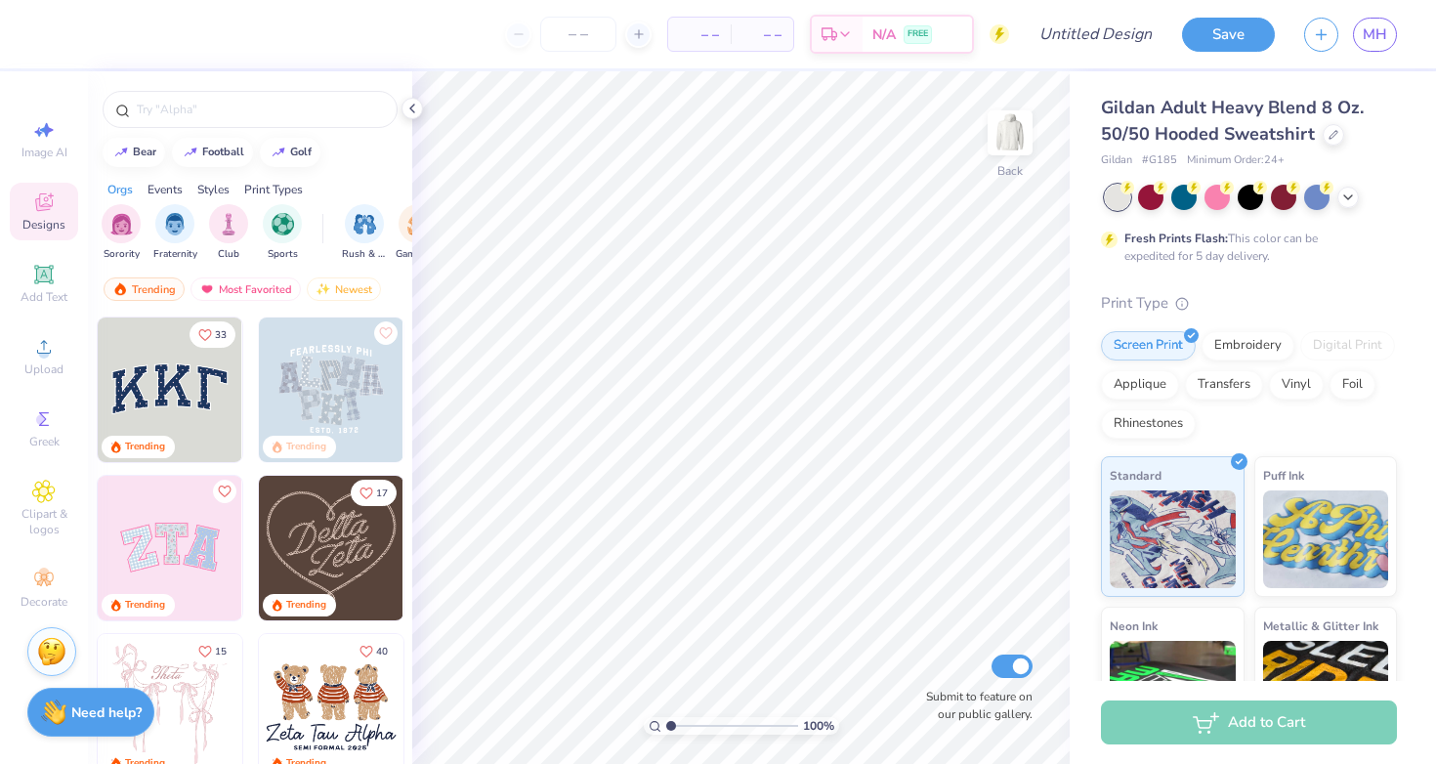
click at [143, 377] on img at bounding box center [170, 389] width 145 height 145
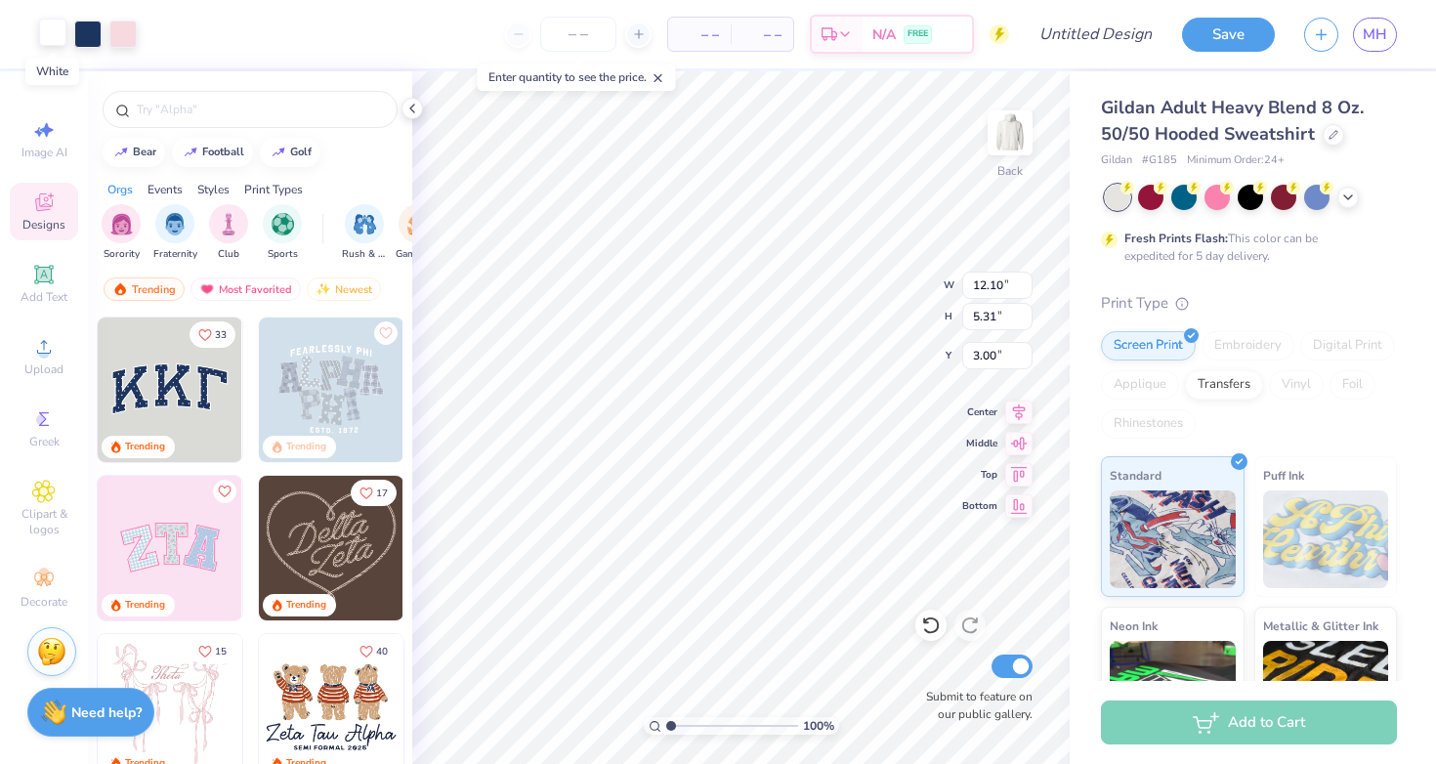
click at [47, 25] on div at bounding box center [52, 32] width 27 height 27
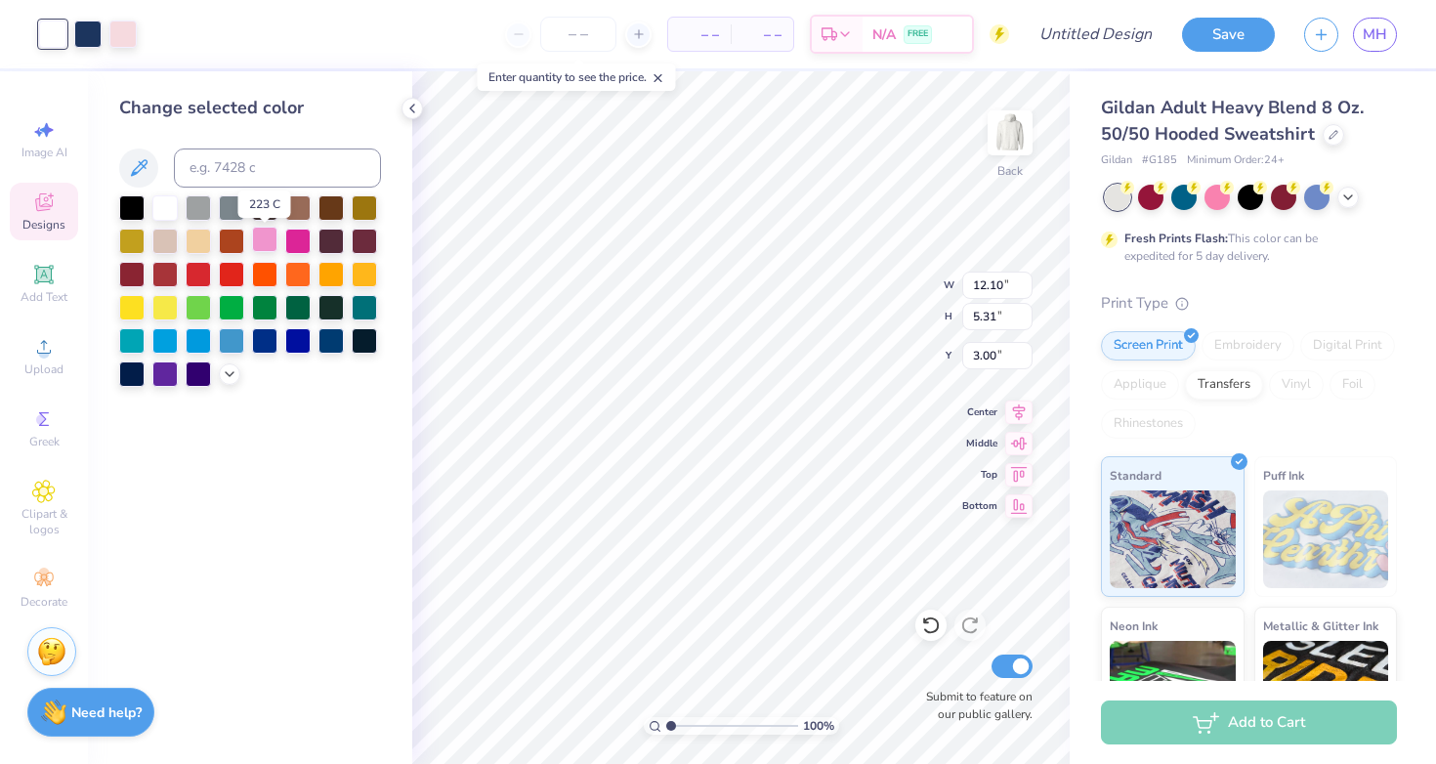
click at [260, 252] on div at bounding box center [264, 239] width 25 height 25
click at [96, 31] on div at bounding box center [87, 32] width 27 height 27
click at [225, 380] on icon at bounding box center [230, 372] width 16 height 16
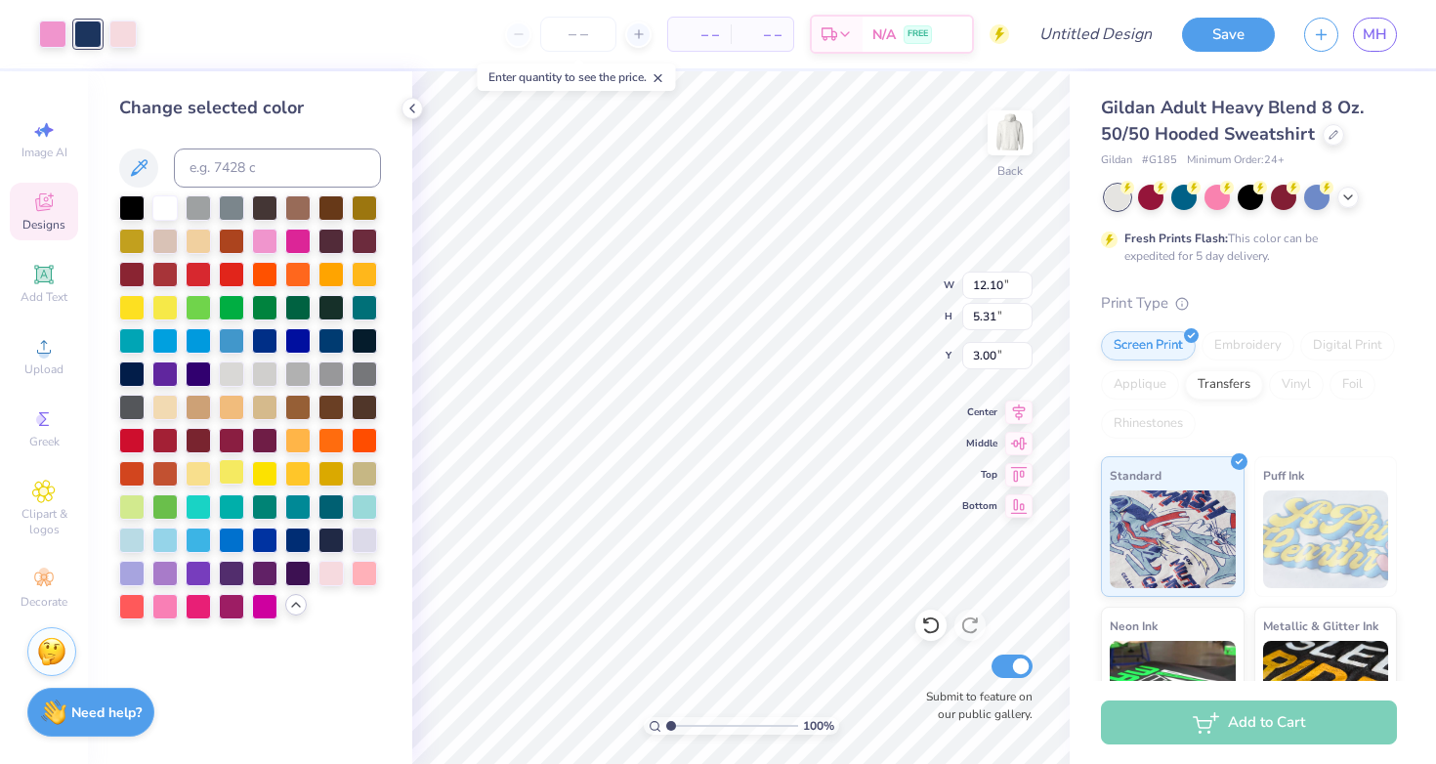
click at [231, 470] on div at bounding box center [231, 471] width 25 height 25
click at [204, 469] on div at bounding box center [198, 471] width 25 height 25
click at [121, 35] on div at bounding box center [122, 32] width 27 height 27
click at [272, 246] on div at bounding box center [264, 239] width 25 height 25
click at [168, 603] on div at bounding box center [164, 604] width 25 height 25
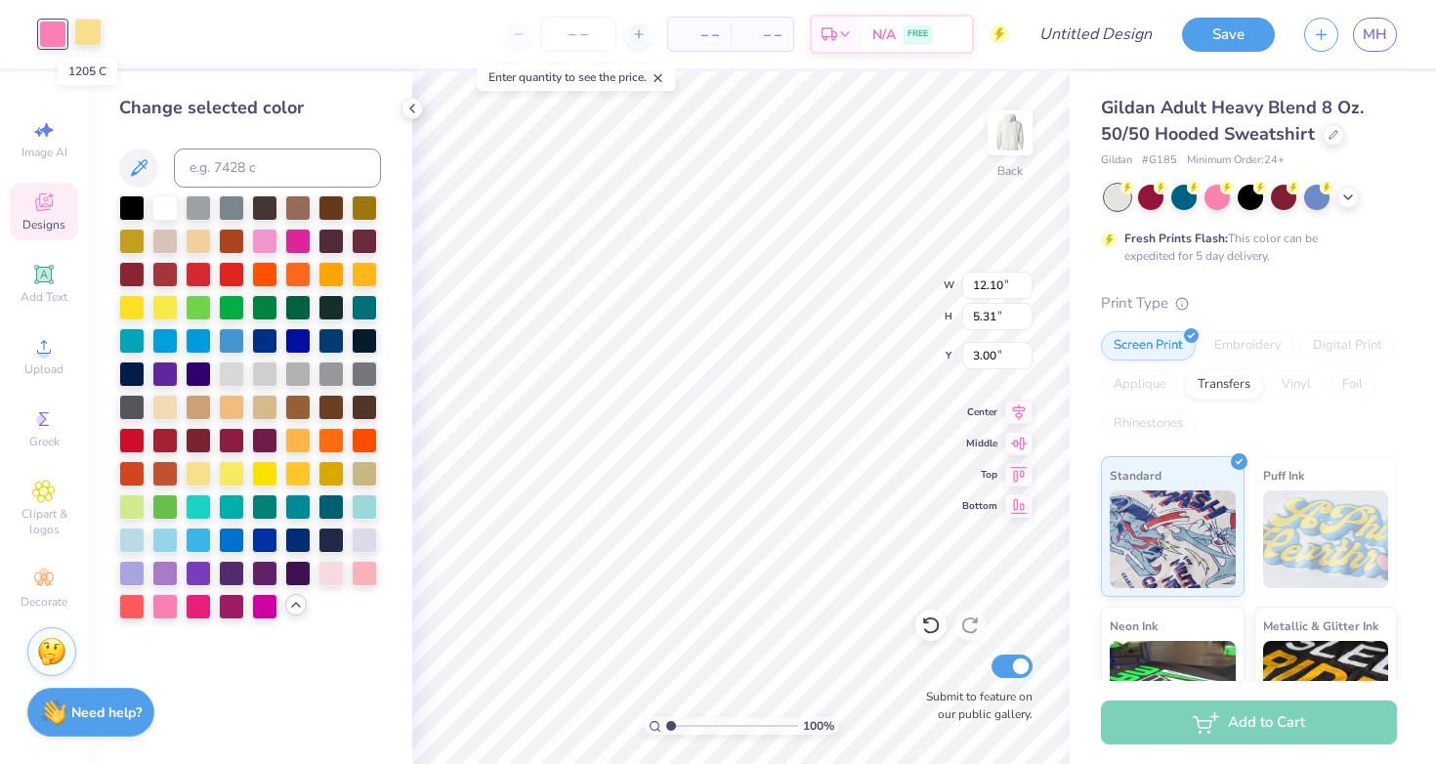
click at [83, 28] on div at bounding box center [87, 32] width 27 height 27
click at [230, 473] on div at bounding box center [231, 471] width 25 height 25
click at [155, 315] on div at bounding box center [164, 305] width 25 height 25
click at [168, 309] on div at bounding box center [164, 305] width 25 height 25
click at [189, 482] on div at bounding box center [198, 471] width 25 height 25
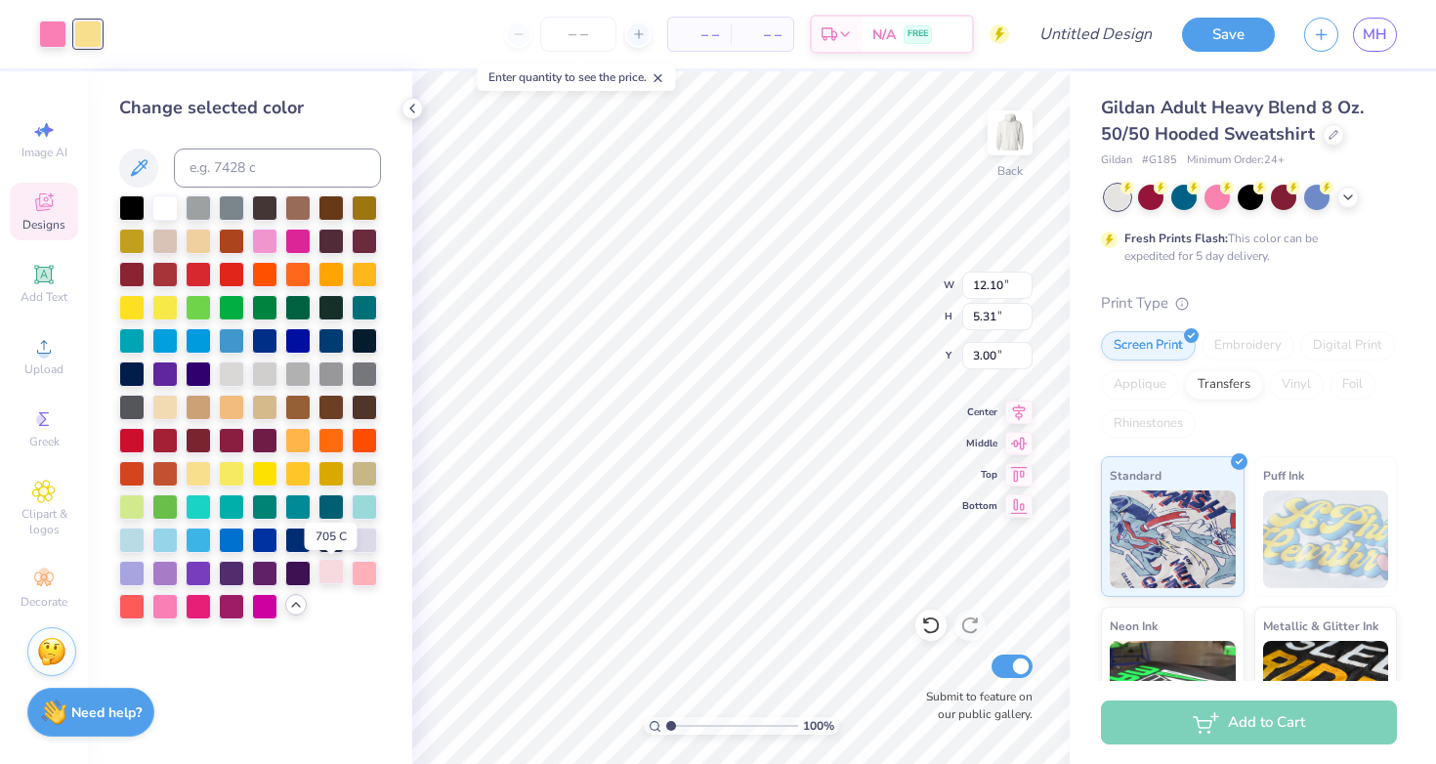
click at [323, 577] on div at bounding box center [330, 571] width 25 height 25
click at [230, 464] on div at bounding box center [231, 471] width 25 height 25
click at [186, 465] on div at bounding box center [198, 471] width 25 height 25
click at [47, 27] on div at bounding box center [52, 32] width 27 height 27
click at [337, 579] on div at bounding box center [330, 571] width 25 height 25
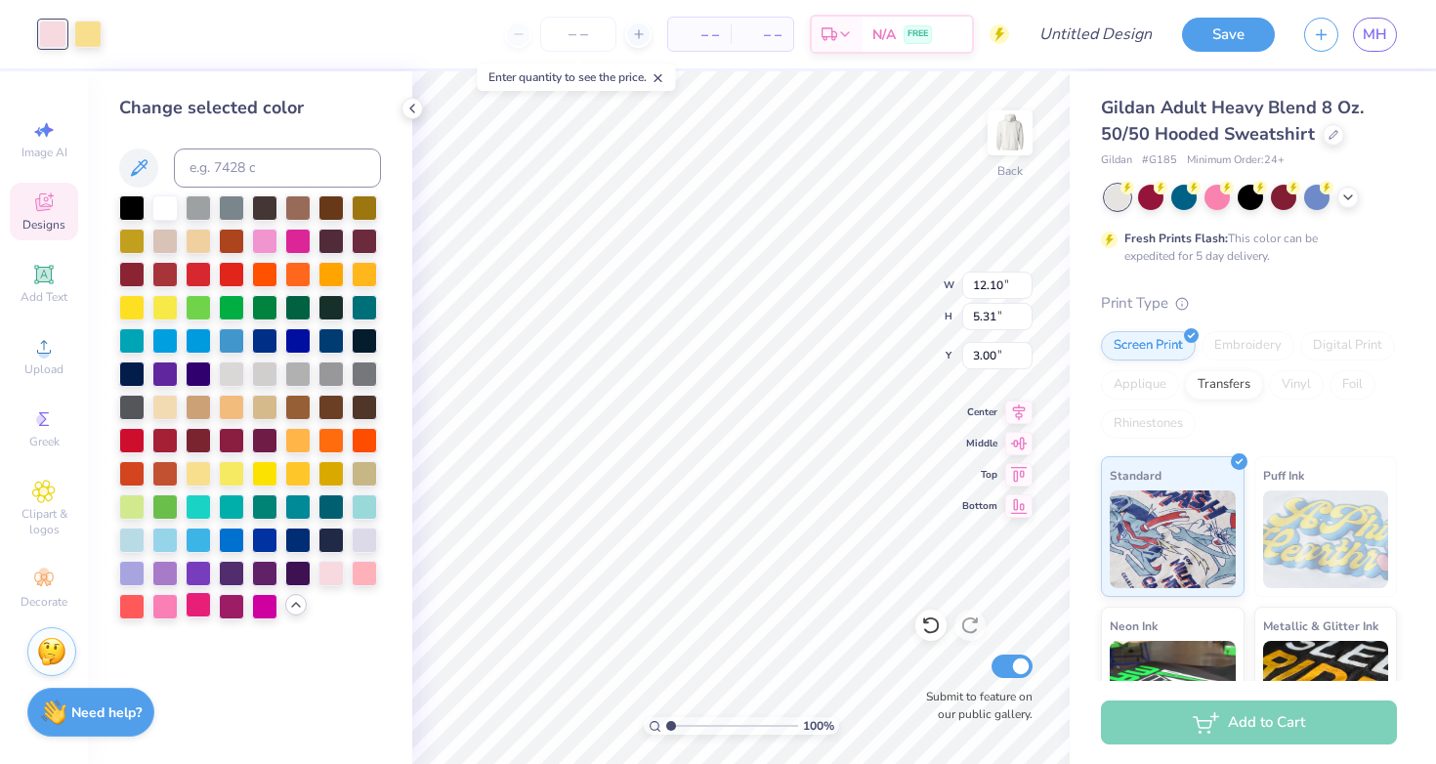
click at [202, 609] on div at bounding box center [198, 604] width 25 height 25
click at [170, 606] on div at bounding box center [164, 604] width 25 height 25
click at [131, 604] on div at bounding box center [131, 604] width 25 height 25
click at [262, 610] on div at bounding box center [264, 604] width 25 height 25
click at [361, 569] on div at bounding box center [364, 571] width 25 height 25
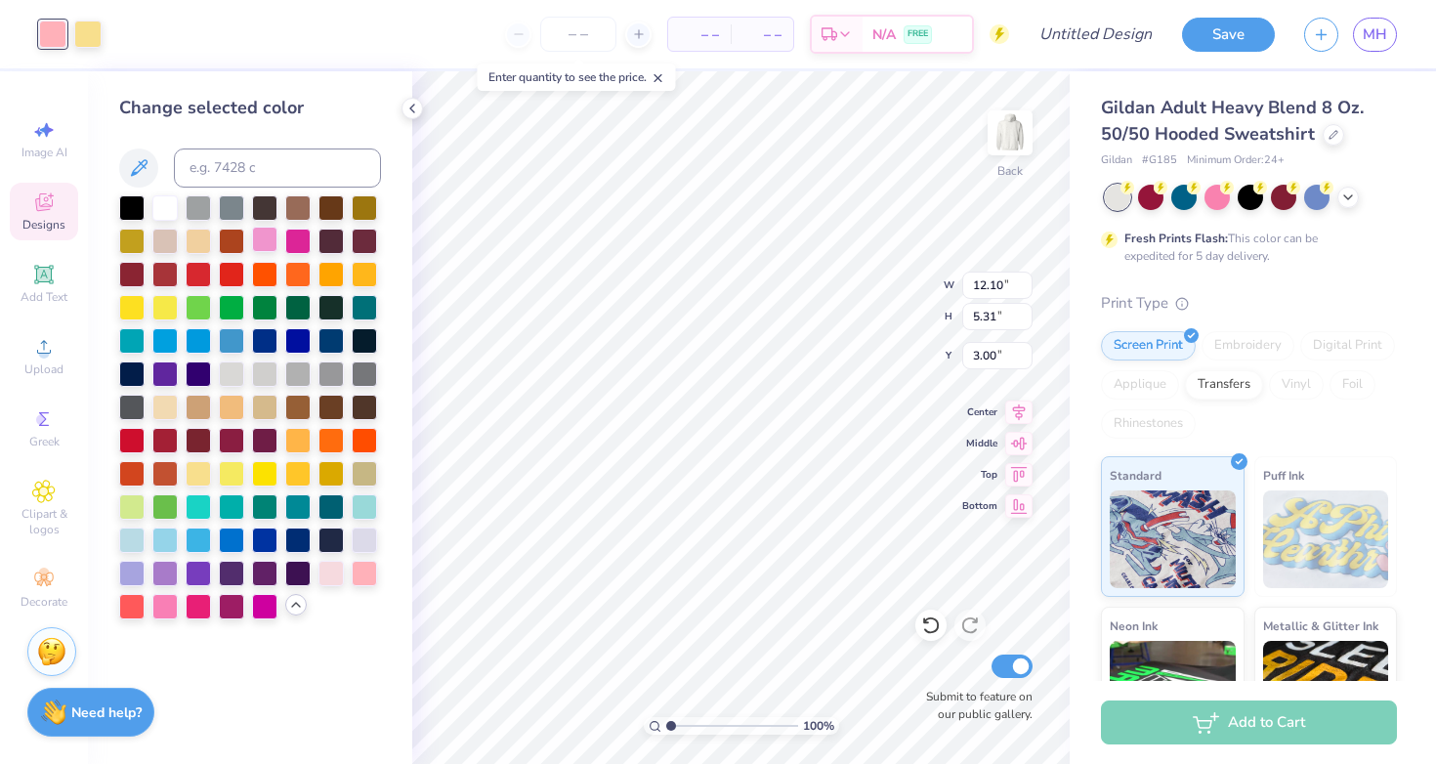
click at [262, 242] on div at bounding box center [264, 239] width 25 height 25
type input "4.59"
type input "13.45"
type input "5.90"
type input "4.00"
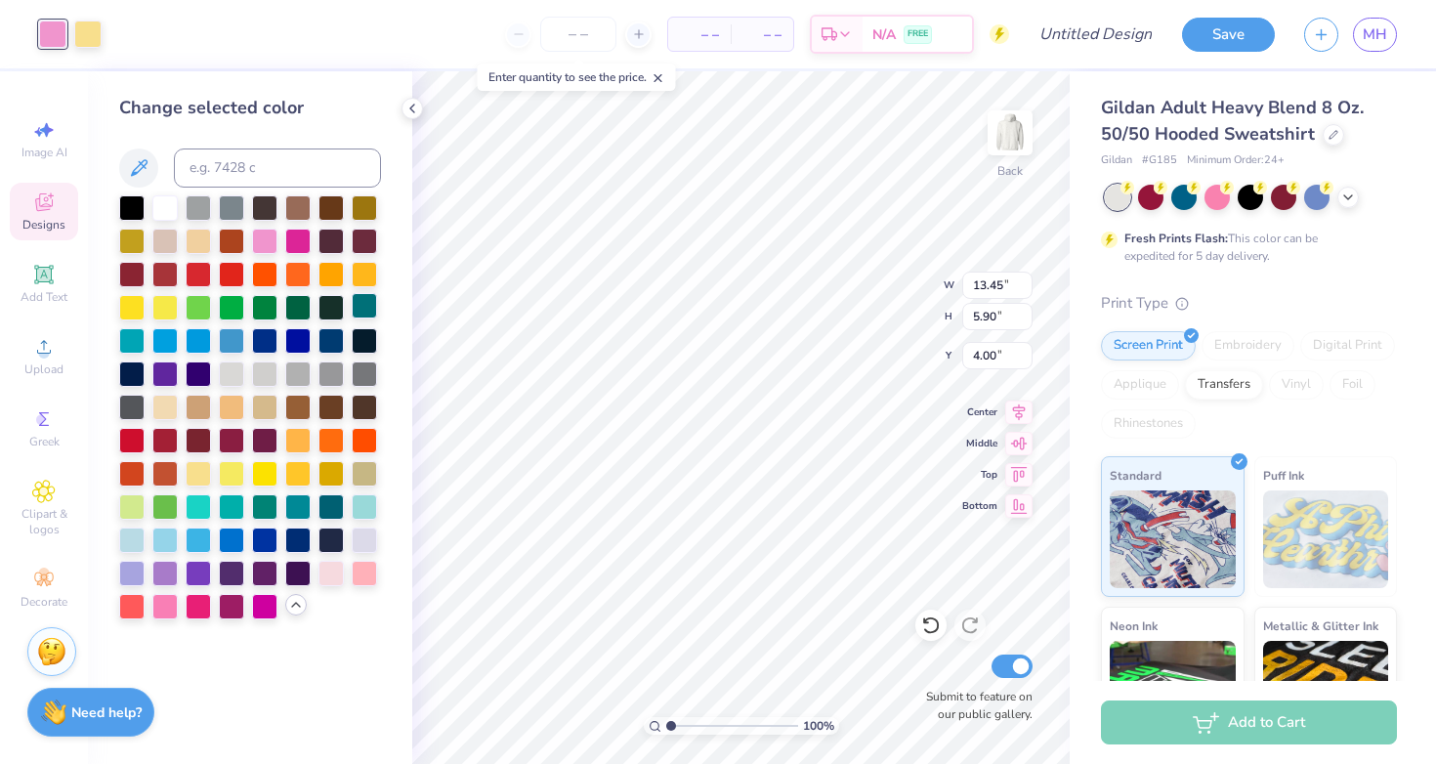
type input "14.37"
type input "6.31"
type input "3.60"
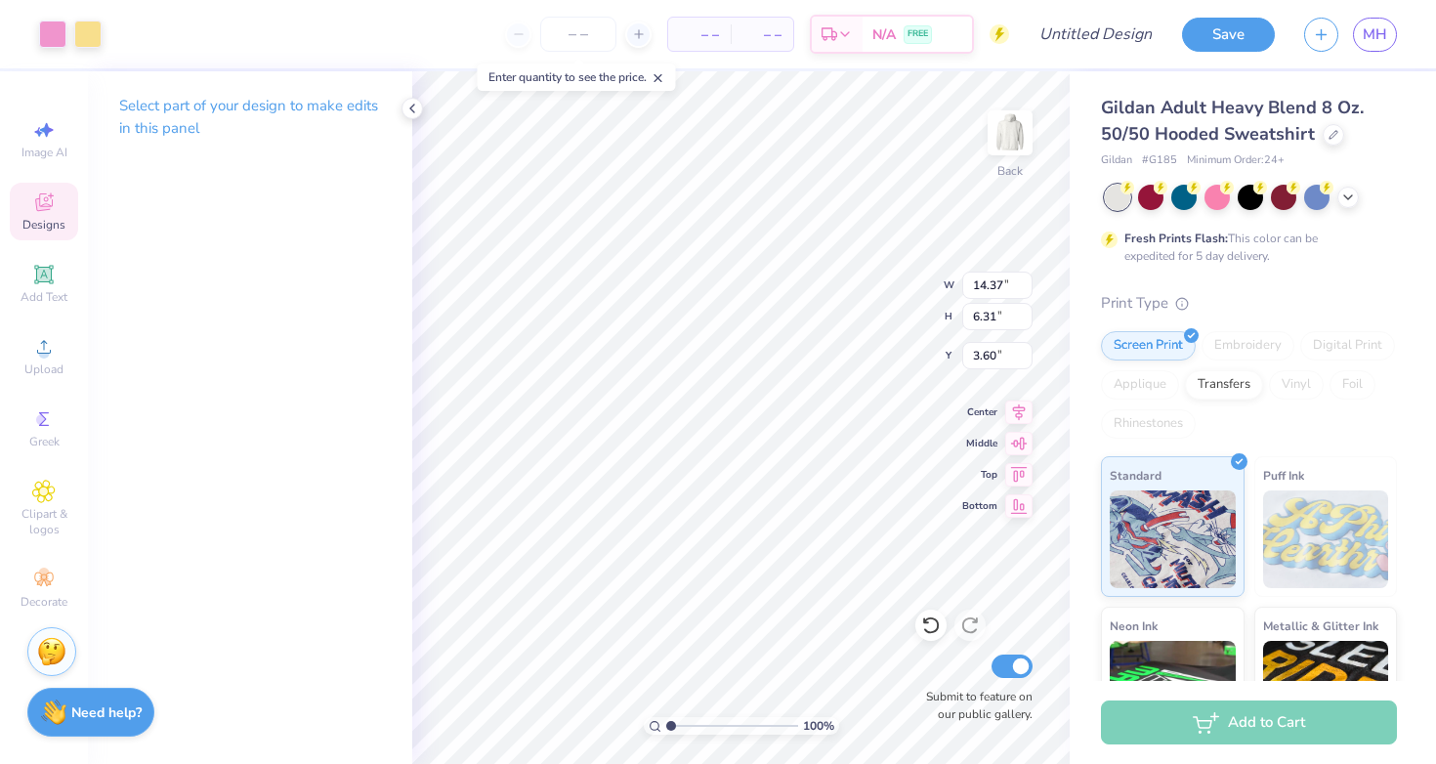
type input "4.10"
click at [156, 117] on p "Select part of your design to make edits in this panel" at bounding box center [250, 117] width 262 height 45
type input "4.24"
click at [1344, 193] on polyline at bounding box center [1348, 195] width 8 height 4
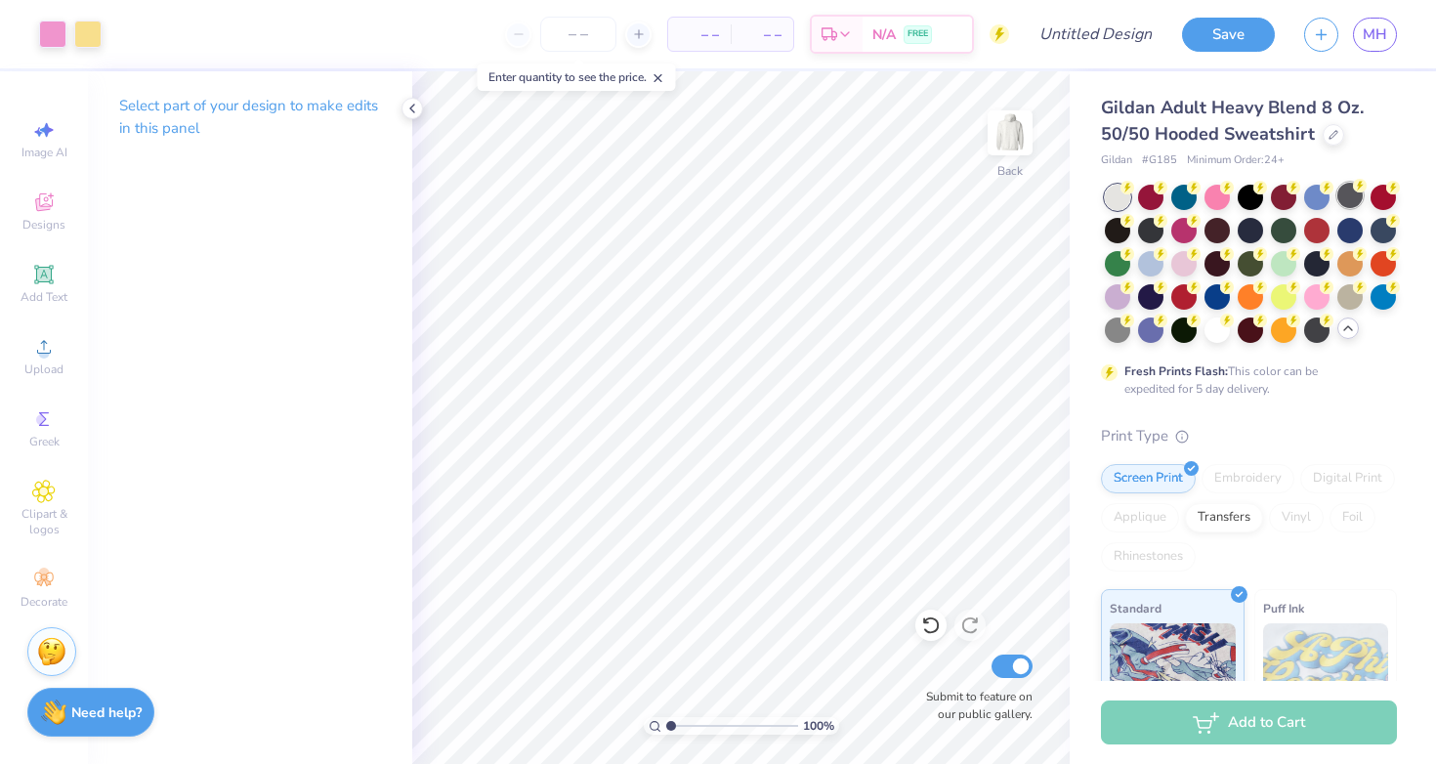
click at [1343, 203] on div at bounding box center [1349, 195] width 25 height 25
click at [1114, 238] on div at bounding box center [1117, 228] width 25 height 25
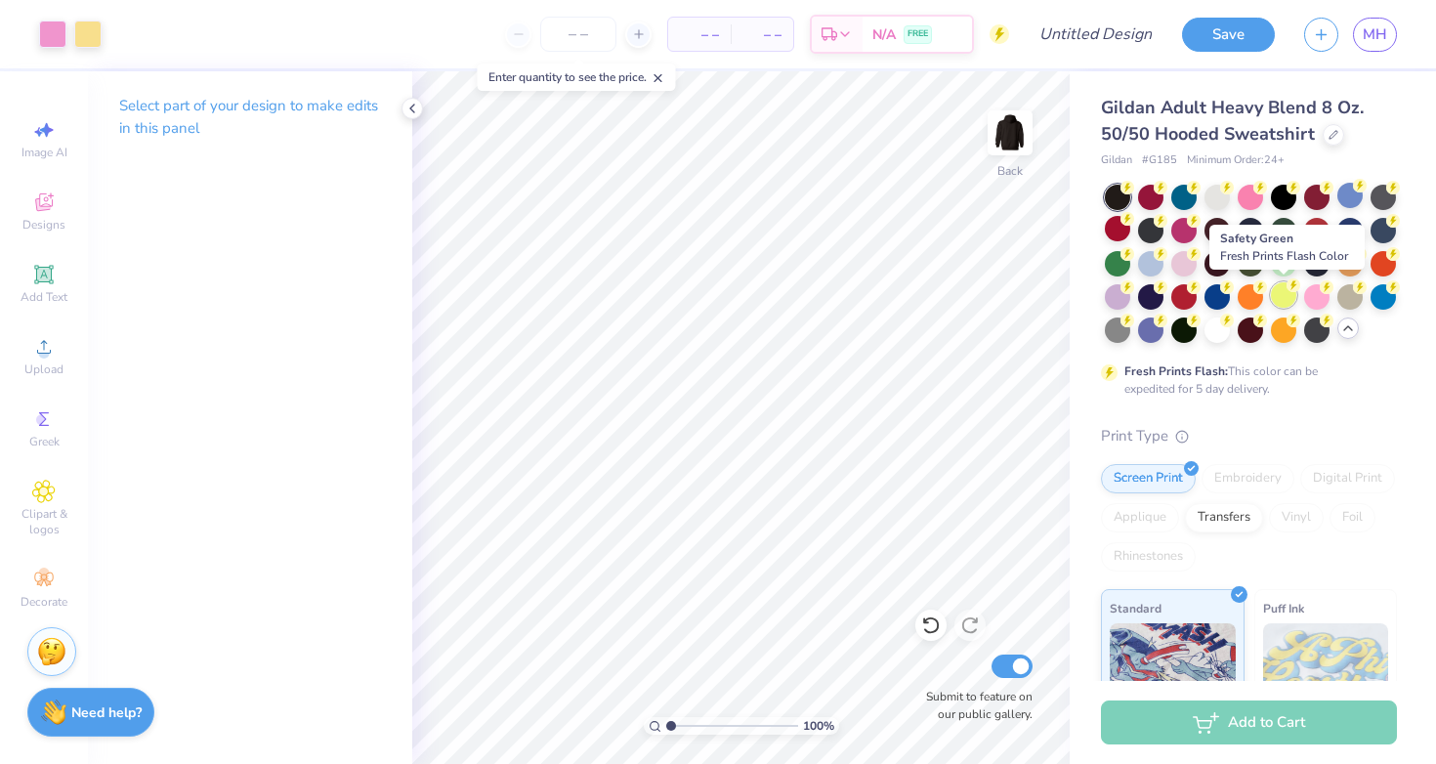
click at [1286, 299] on div at bounding box center [1283, 294] width 25 height 25
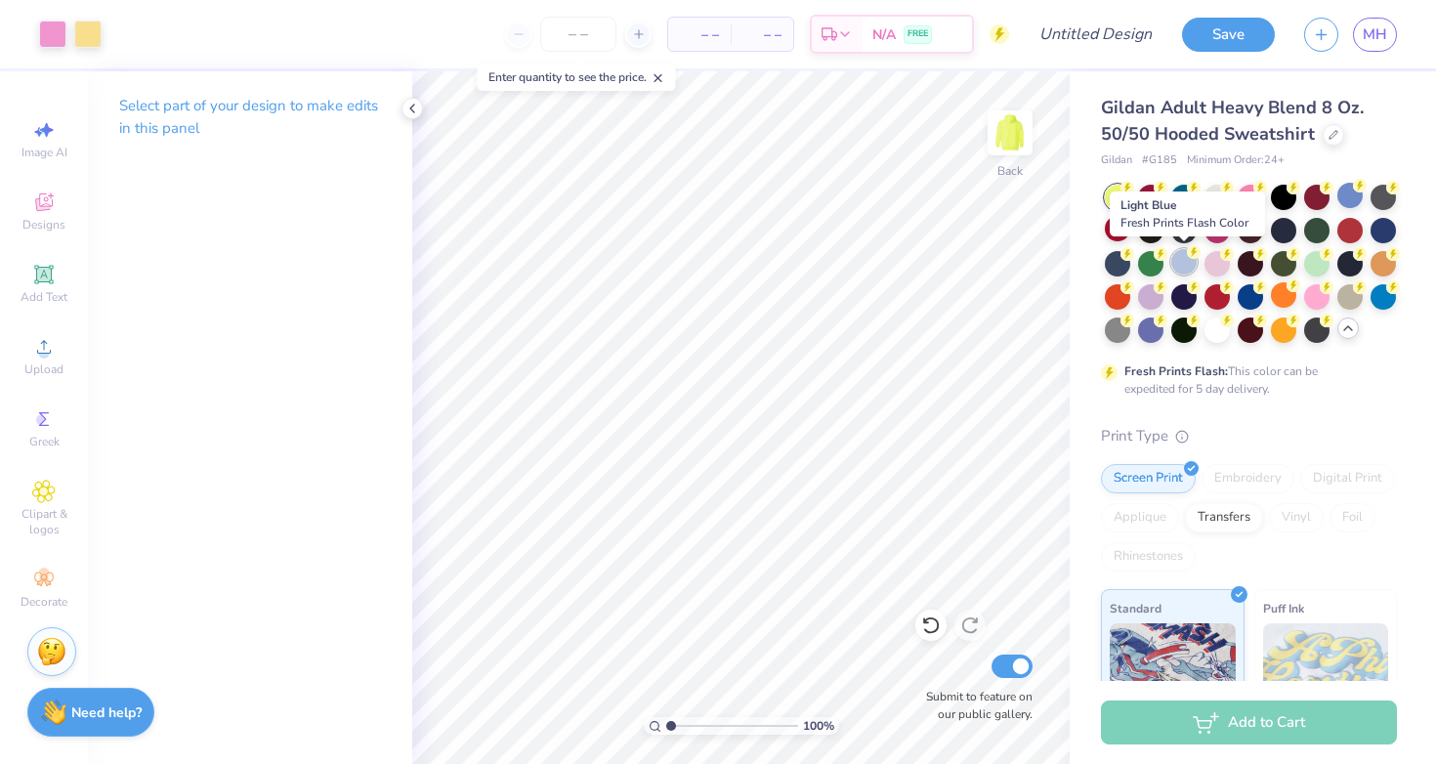
click at [1190, 265] on div at bounding box center [1183, 261] width 25 height 25
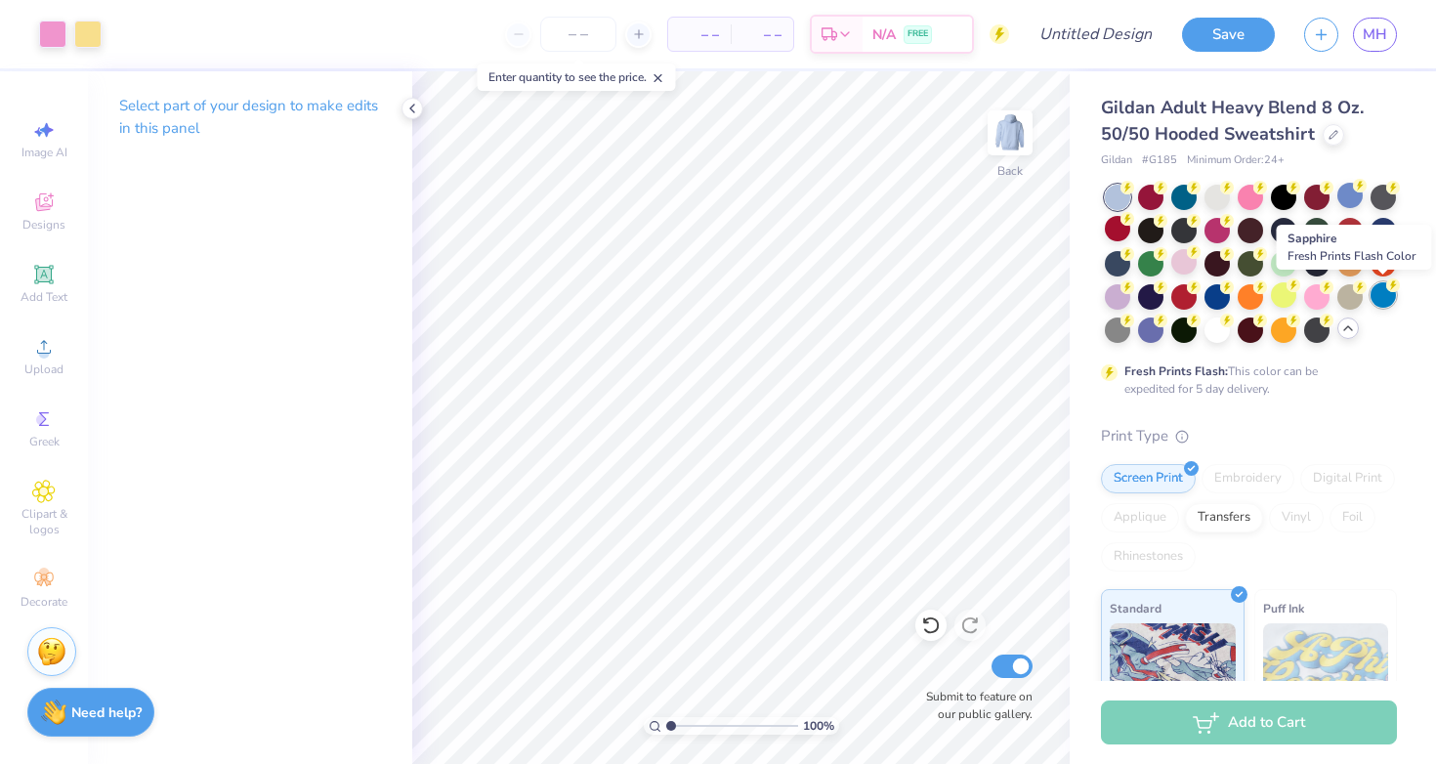
click at [1385, 294] on div at bounding box center [1382, 294] width 25 height 25
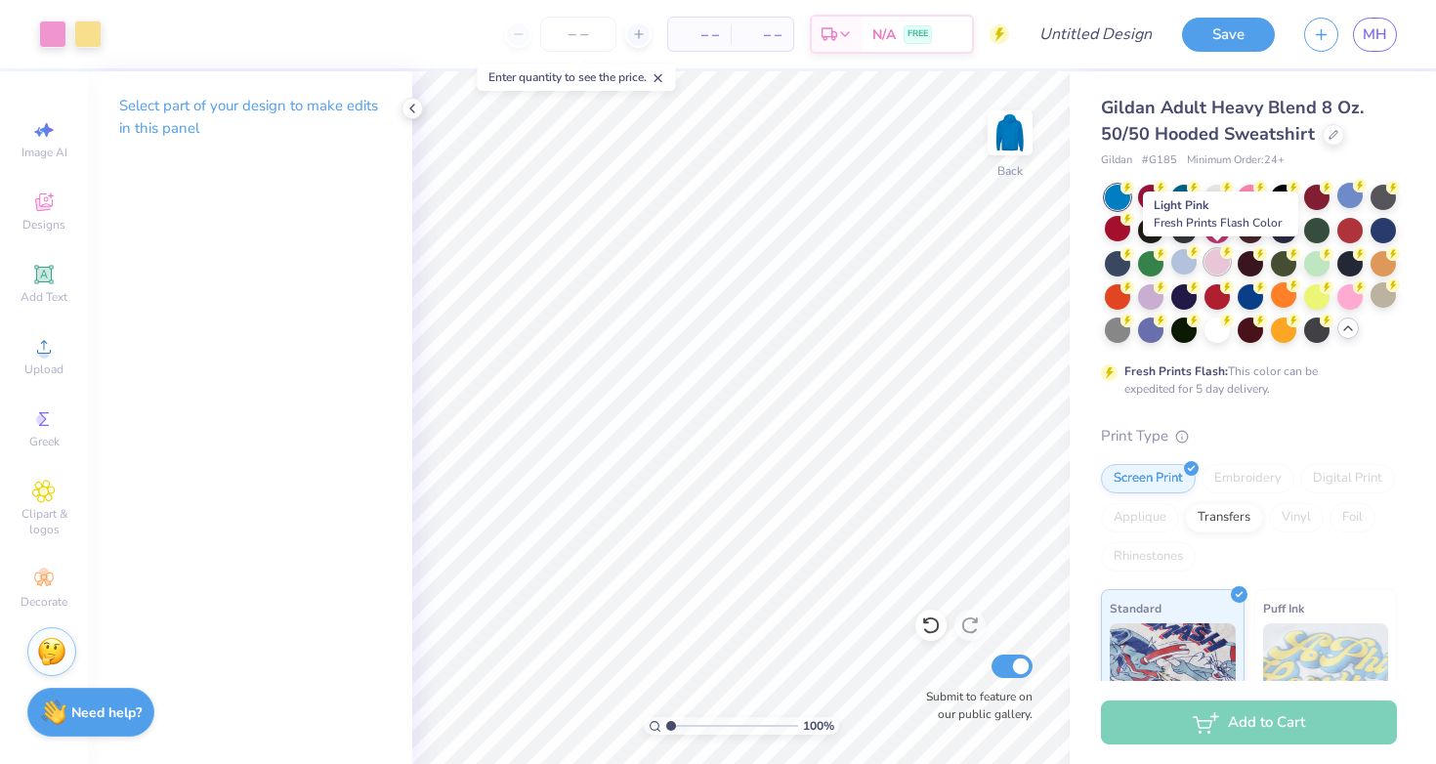
click at [1213, 266] on div at bounding box center [1216, 261] width 25 height 25
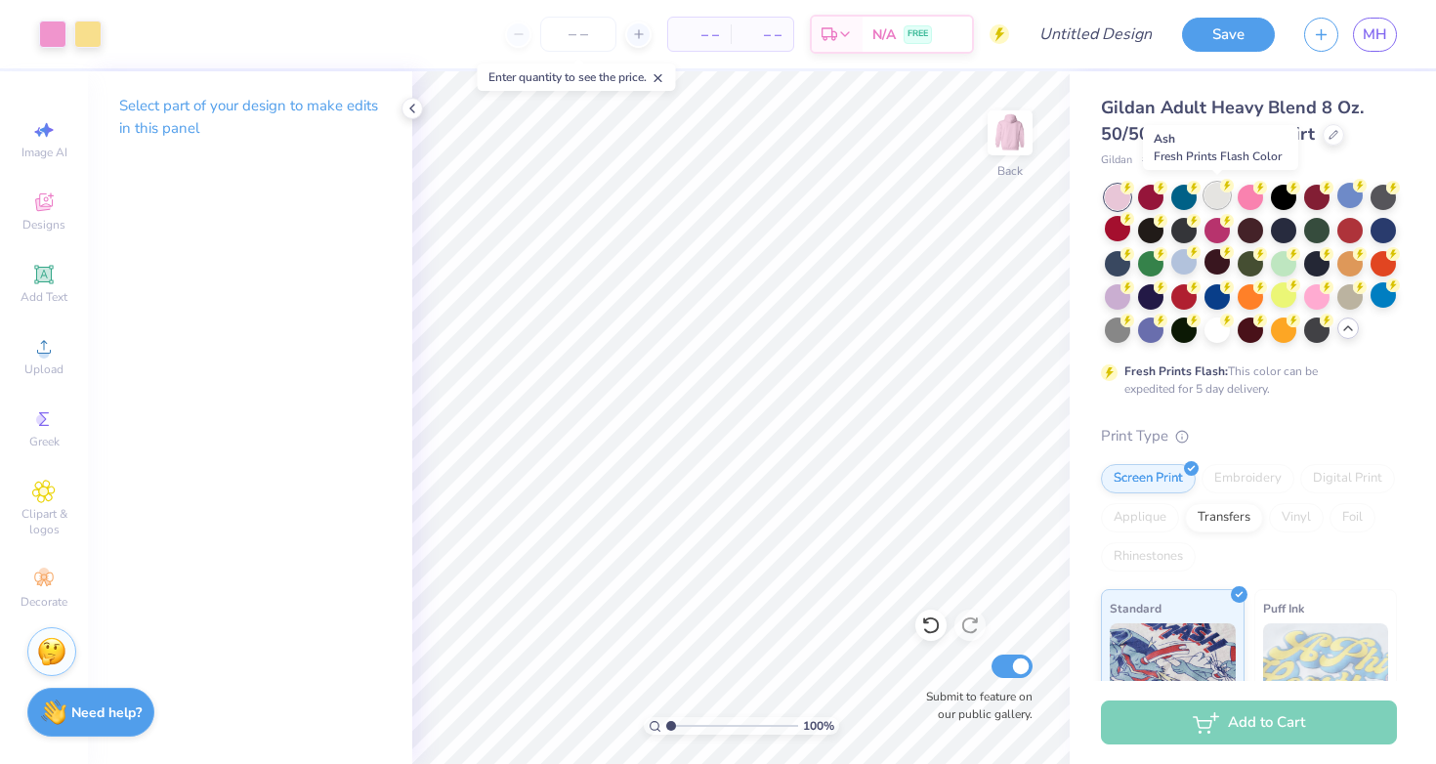
click at [1207, 189] on div at bounding box center [1216, 195] width 25 height 25
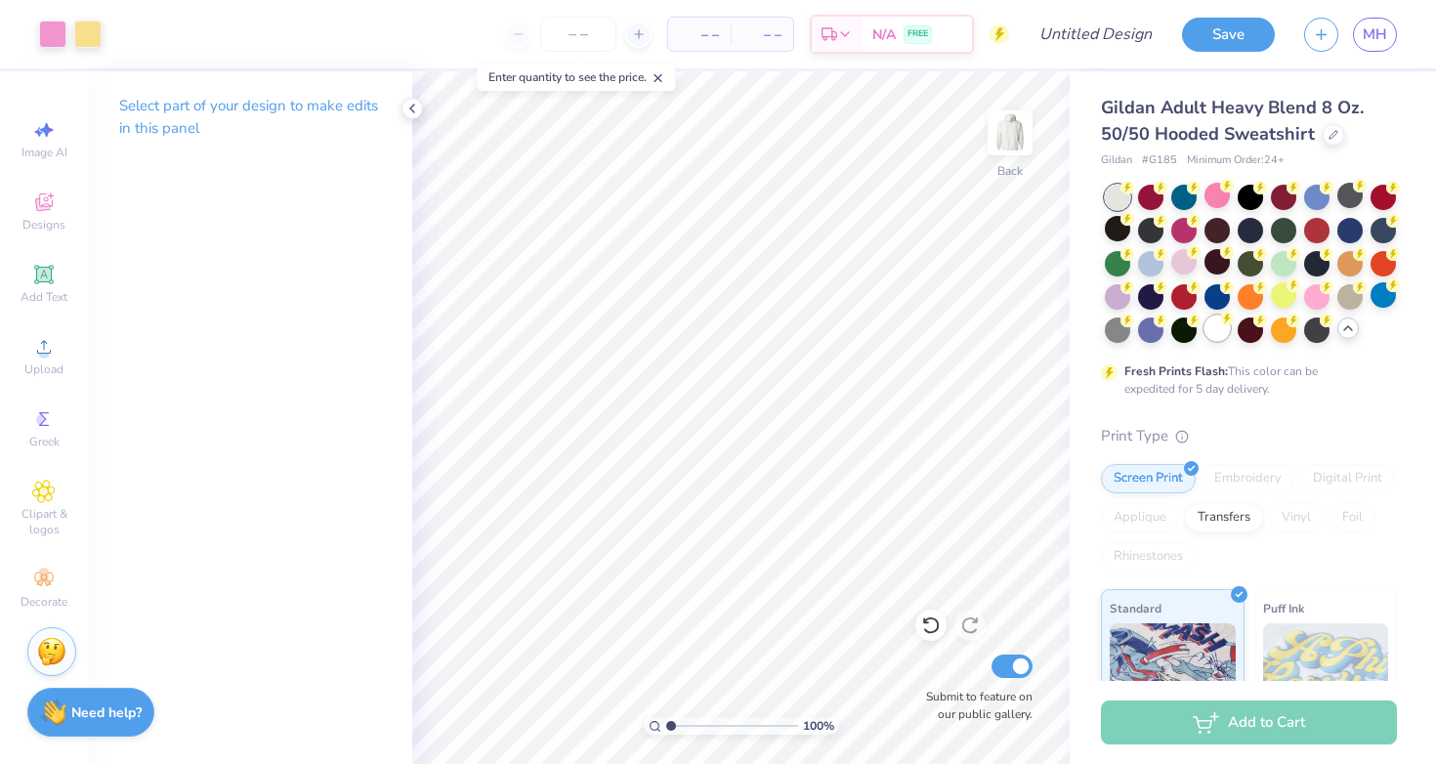
click at [1222, 331] on div at bounding box center [1216, 327] width 25 height 25
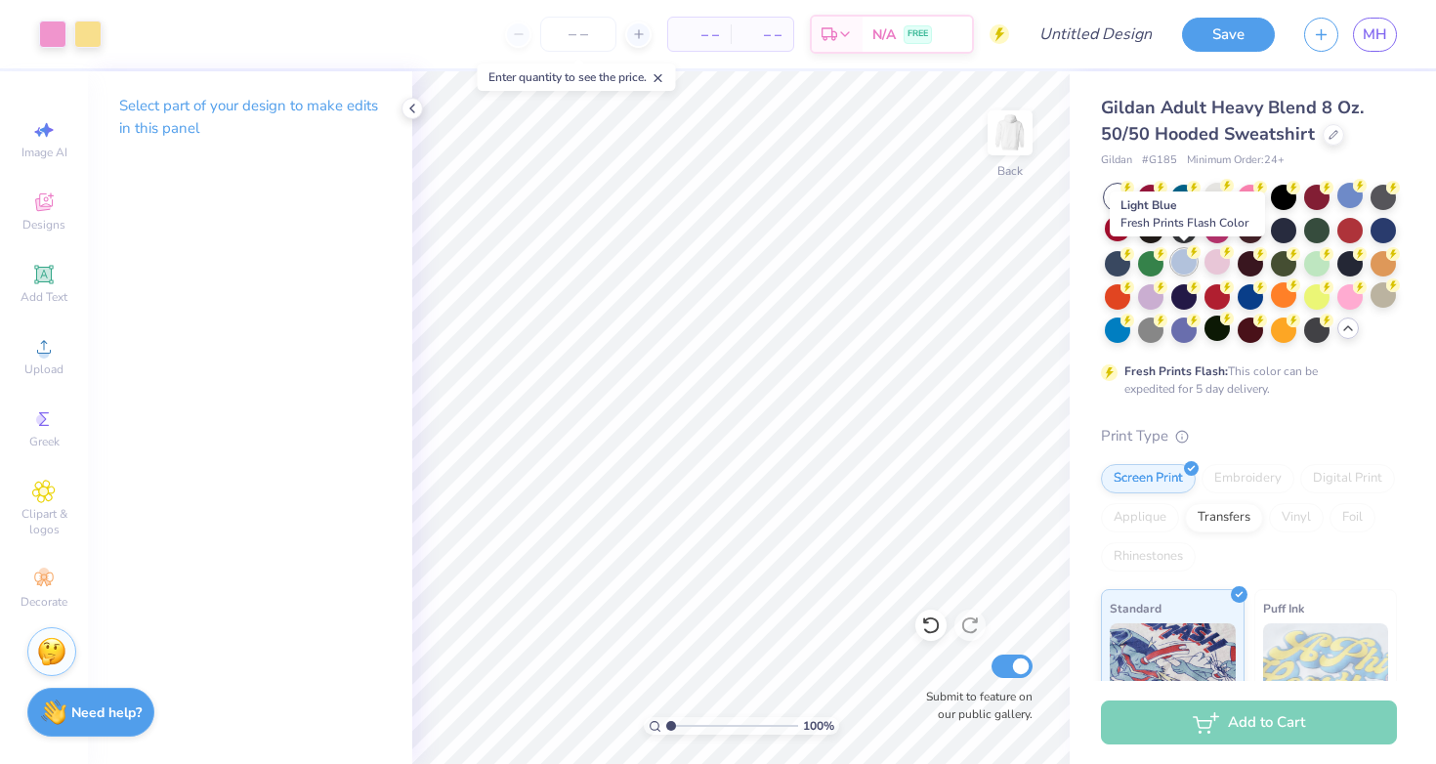
click at [1186, 265] on div at bounding box center [1183, 261] width 25 height 25
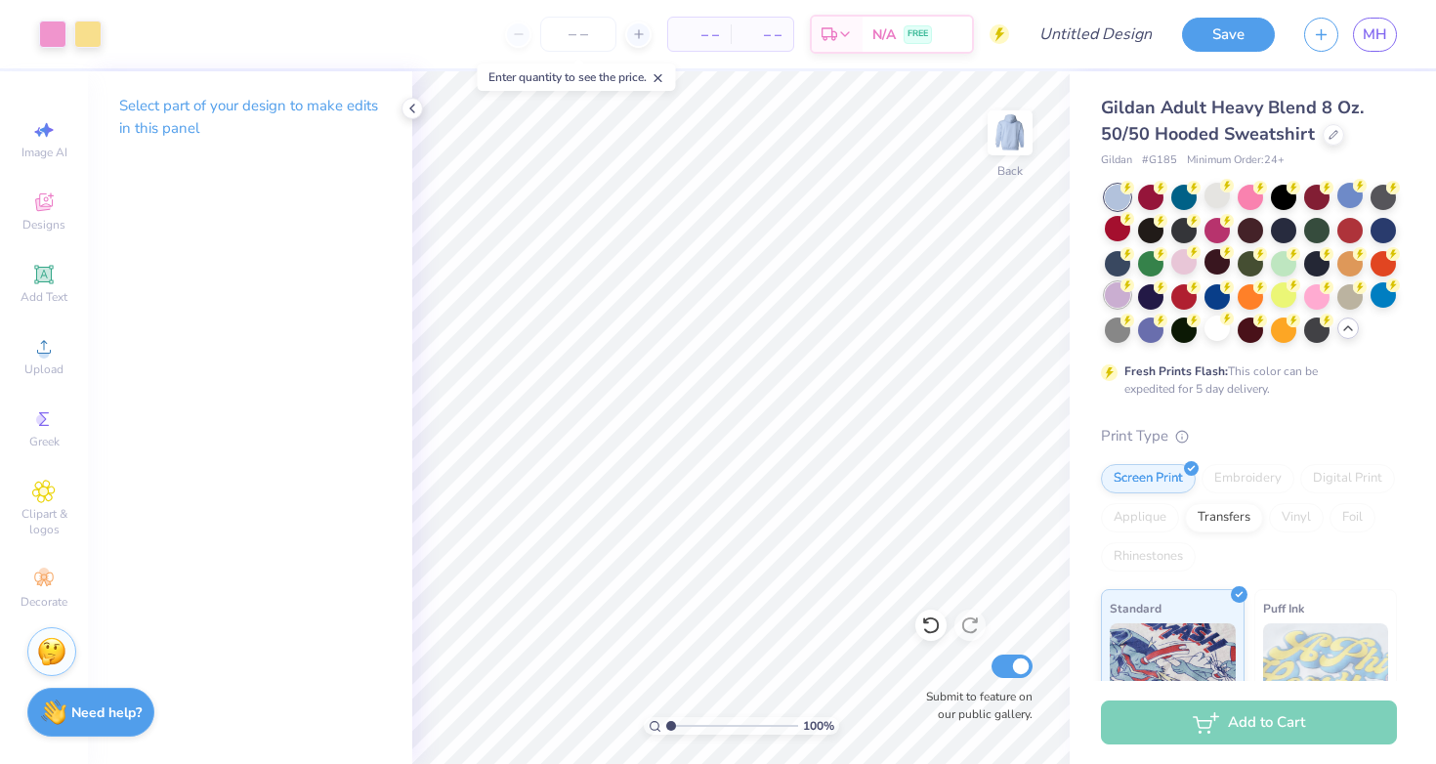
click at [1127, 297] on div at bounding box center [1117, 294] width 25 height 25
click at [1215, 257] on div at bounding box center [1216, 261] width 25 height 25
click at [1216, 195] on div at bounding box center [1216, 195] width 25 height 25
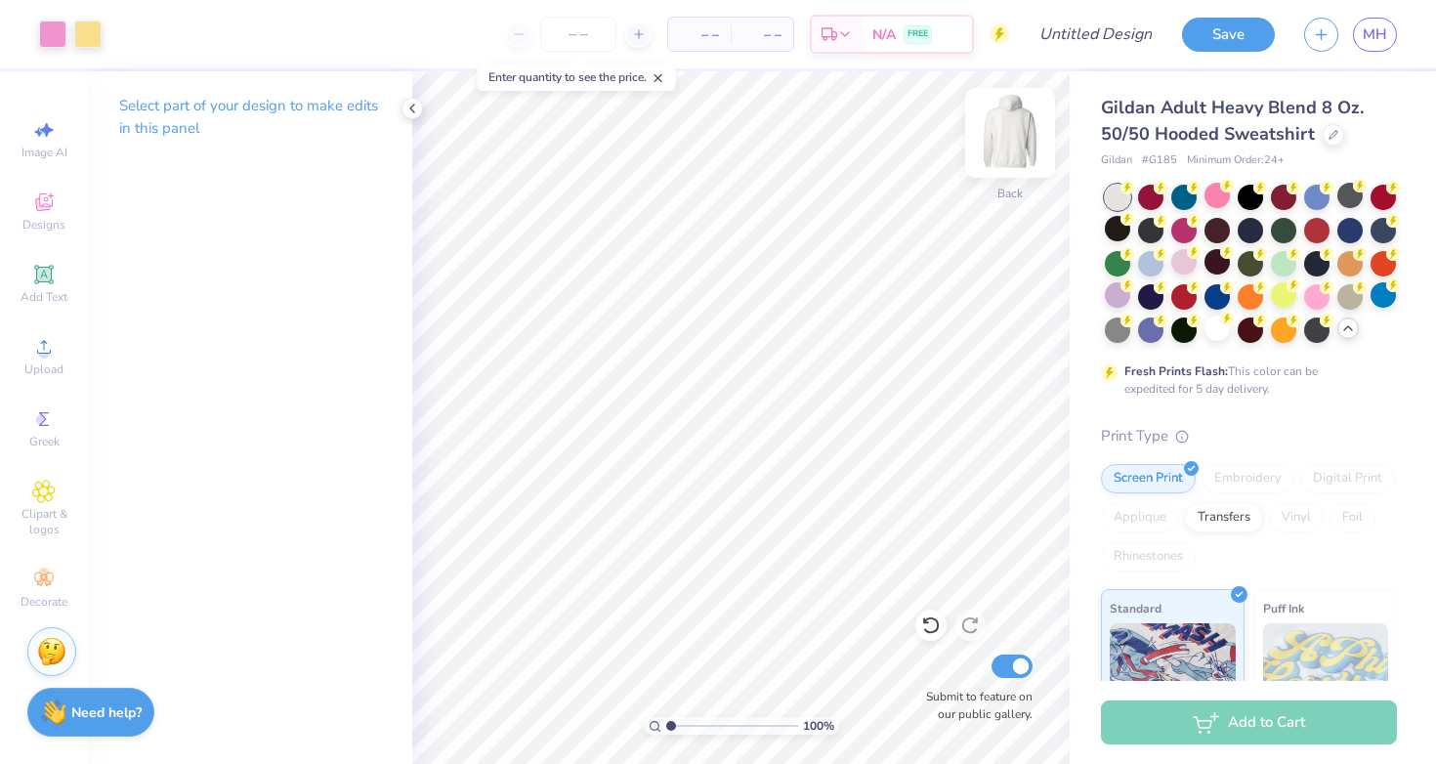
click at [1003, 149] on img at bounding box center [1010, 133] width 78 height 78
click at [60, 201] on div "Designs" at bounding box center [44, 212] width 68 height 58
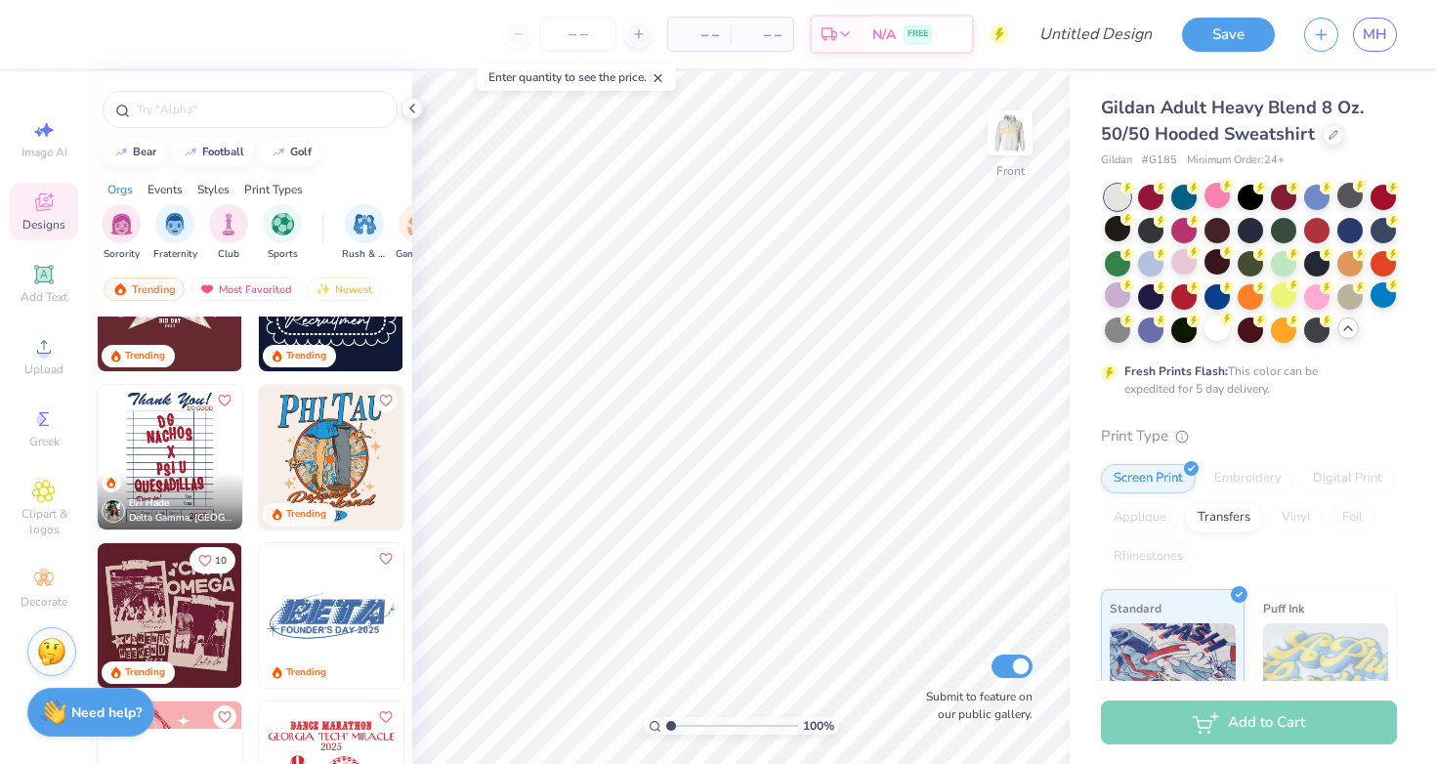
scroll to position [3602, 0]
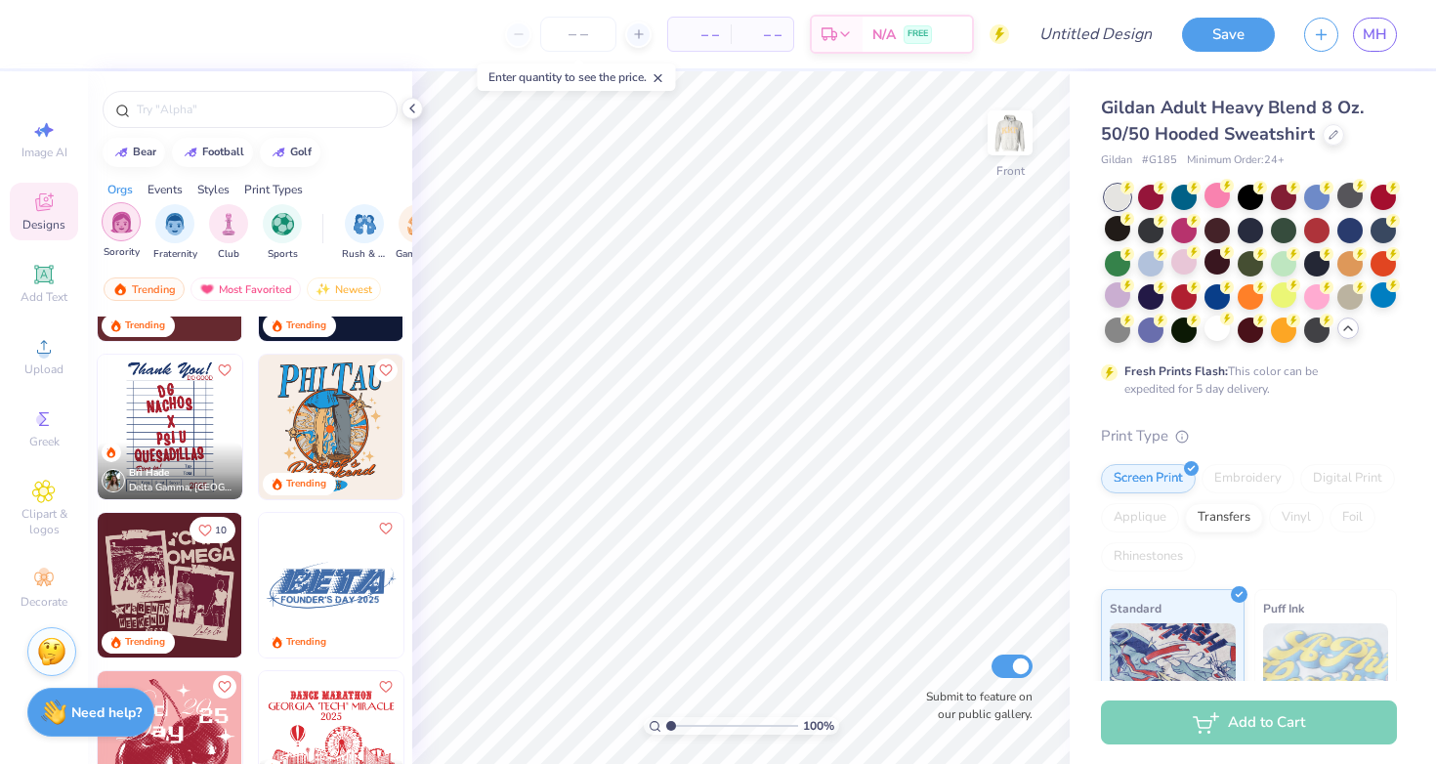
click at [127, 228] on img "filter for Sorority" at bounding box center [121, 222] width 22 height 22
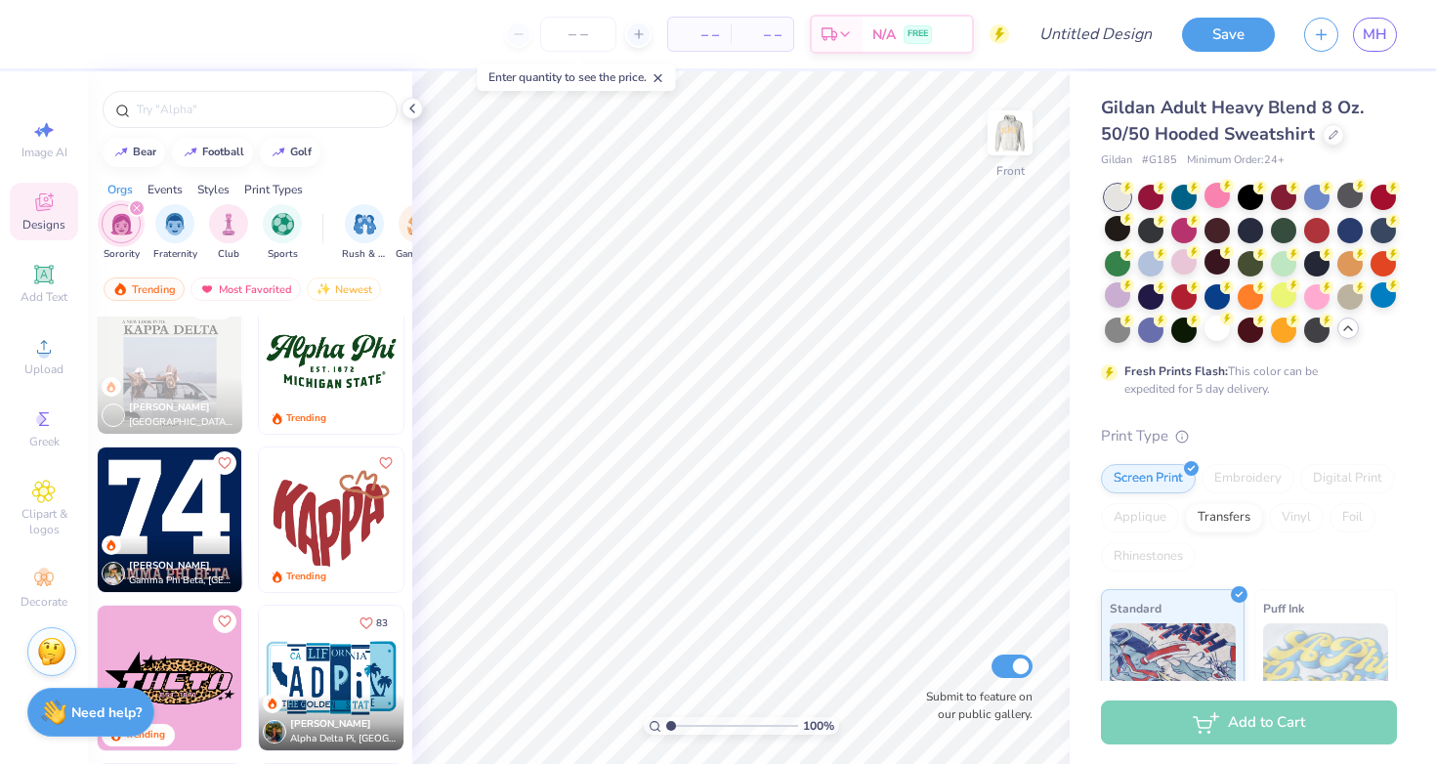
scroll to position [1330, 0]
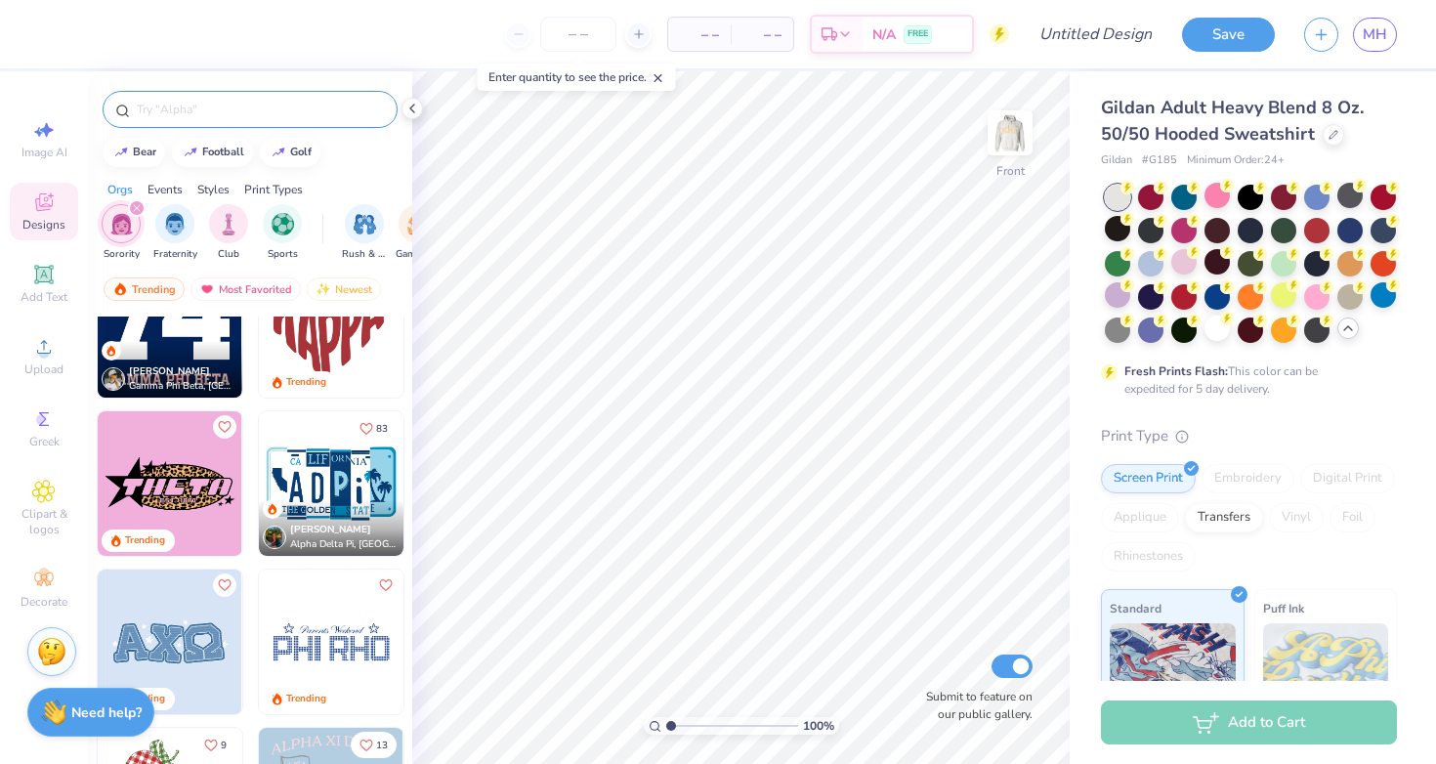
click at [251, 110] on input "text" at bounding box center [260, 110] width 250 height 20
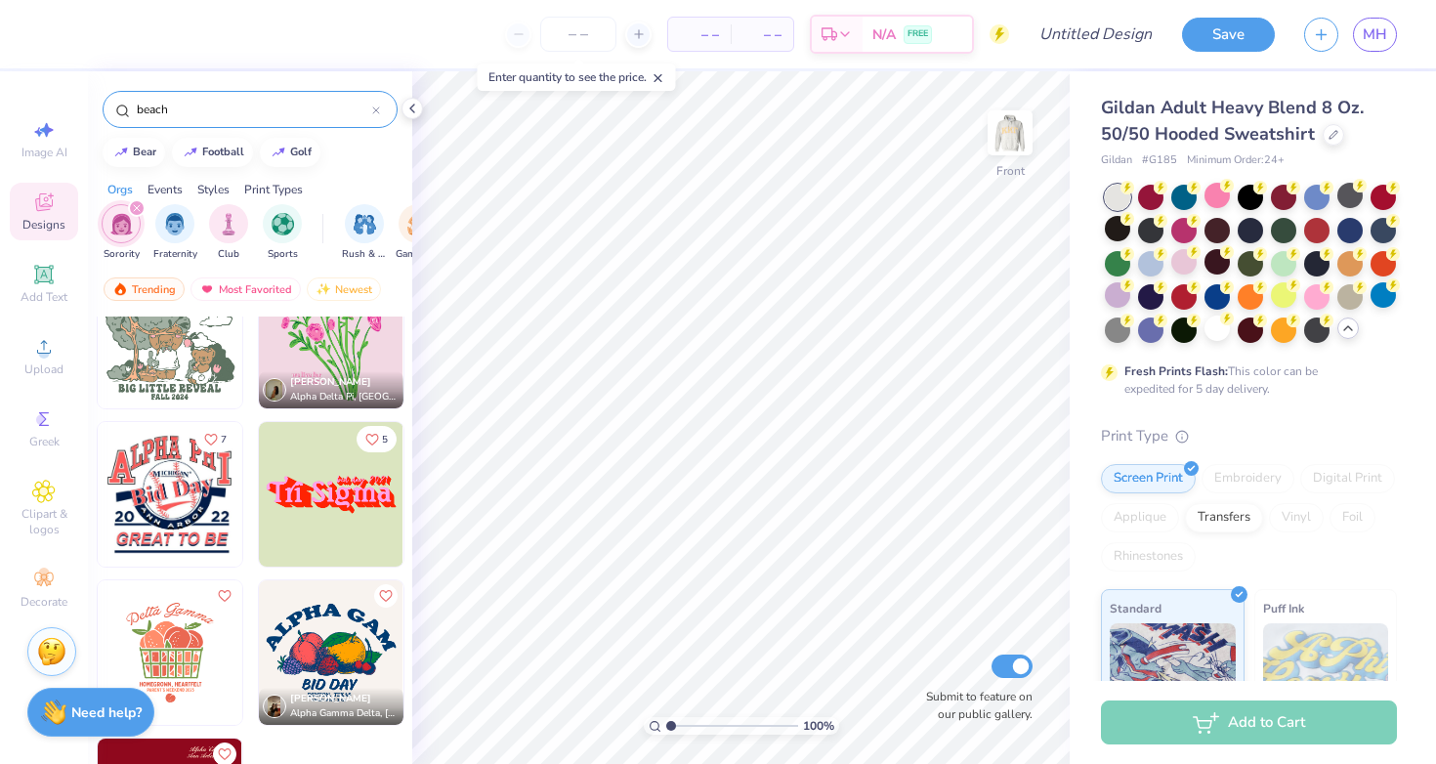
scroll to position [4207, 0]
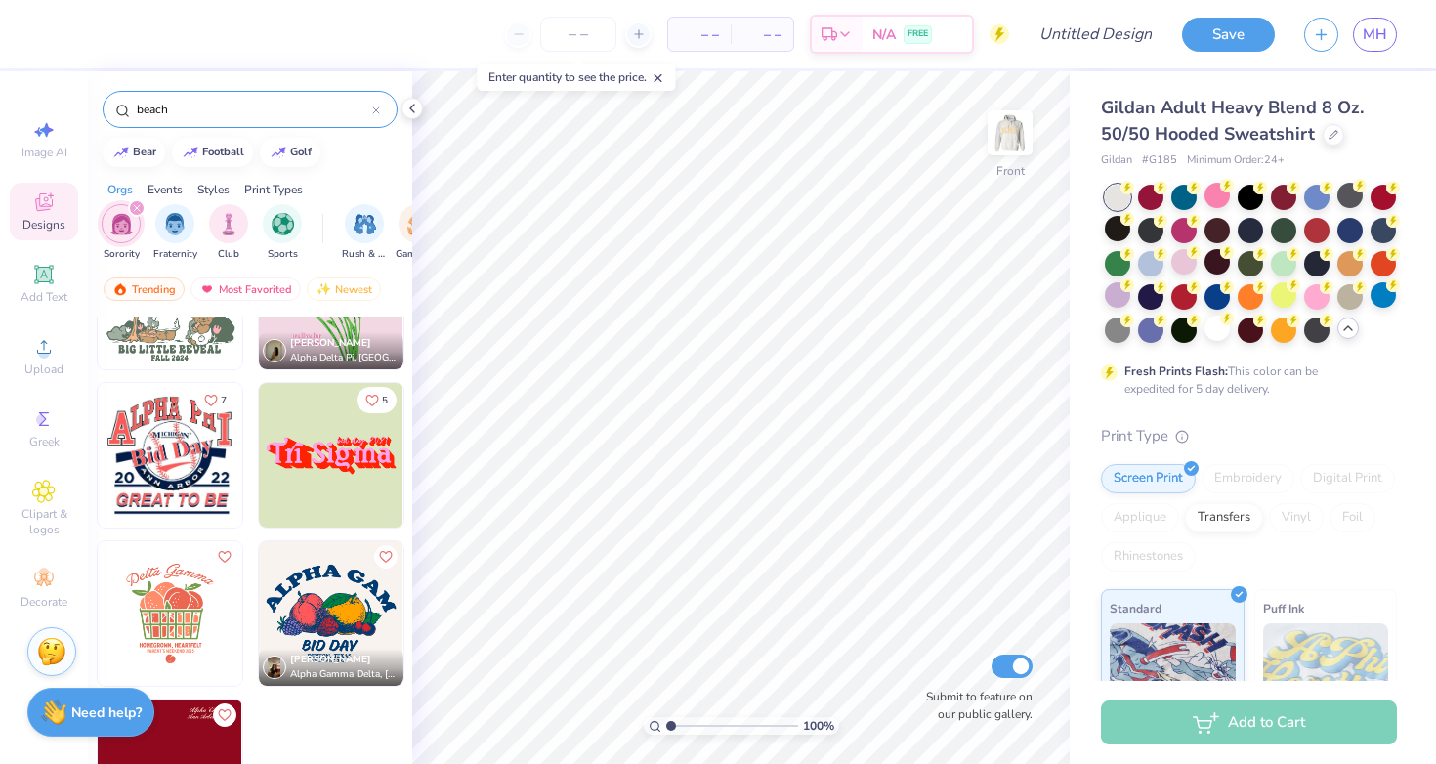
type input "beach"
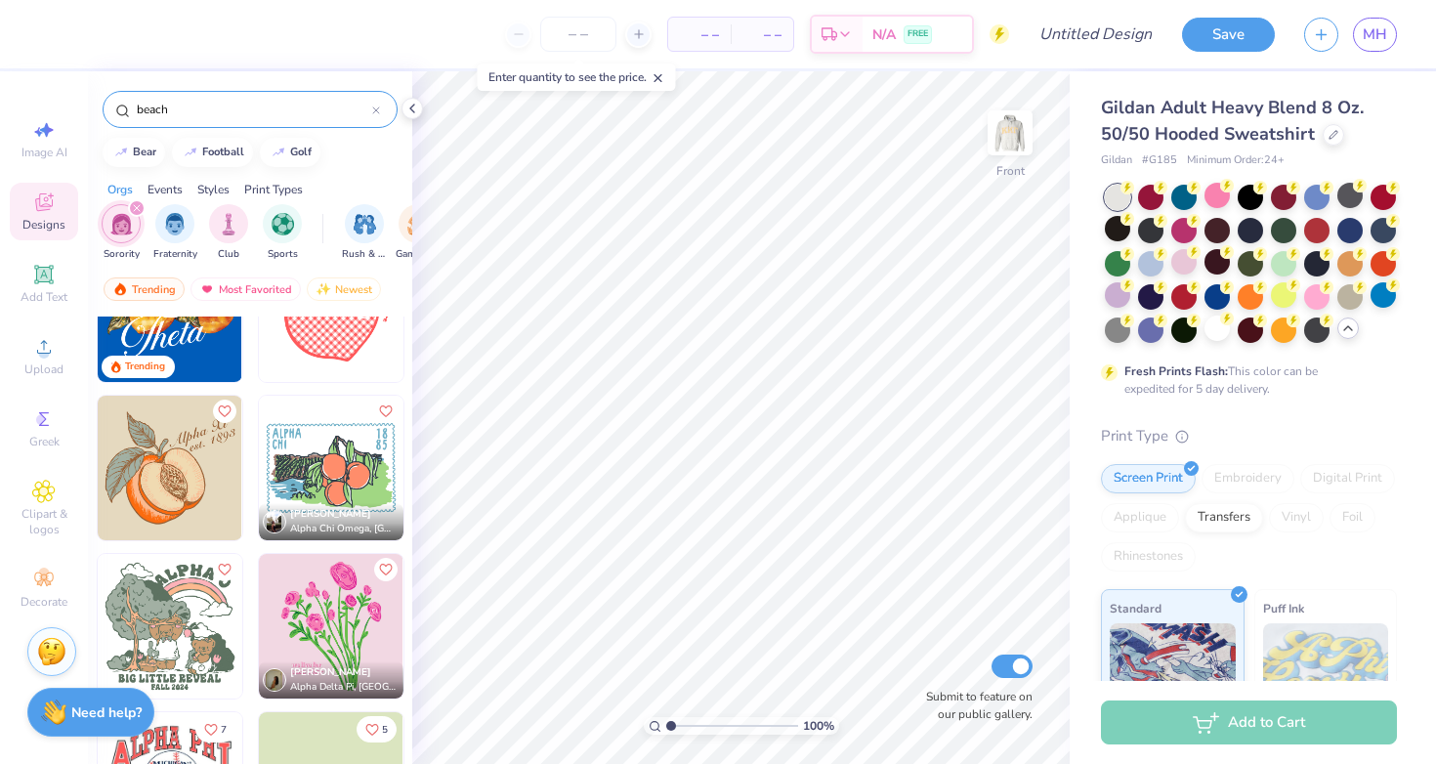
scroll to position [3914, 0]
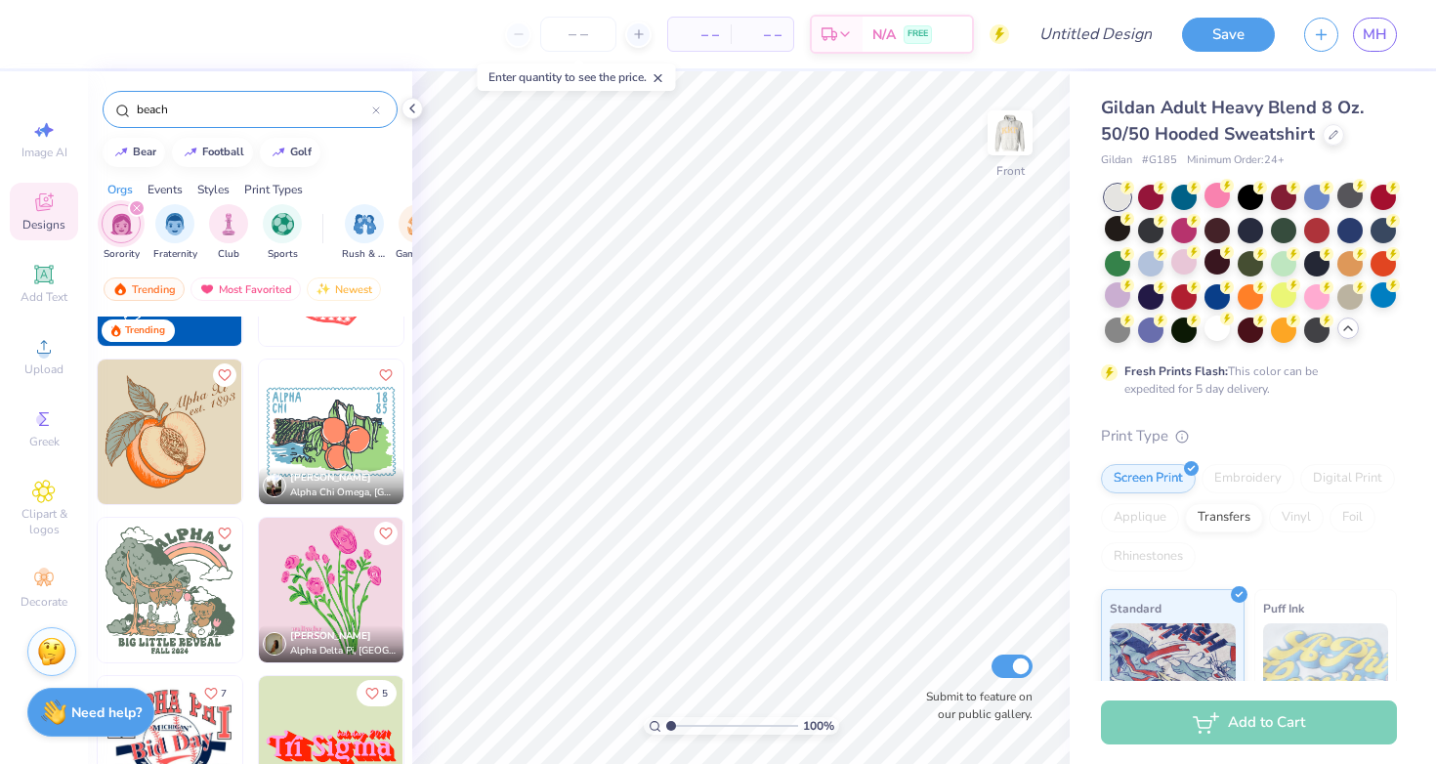
click at [219, 111] on input "beach" at bounding box center [253, 110] width 237 height 20
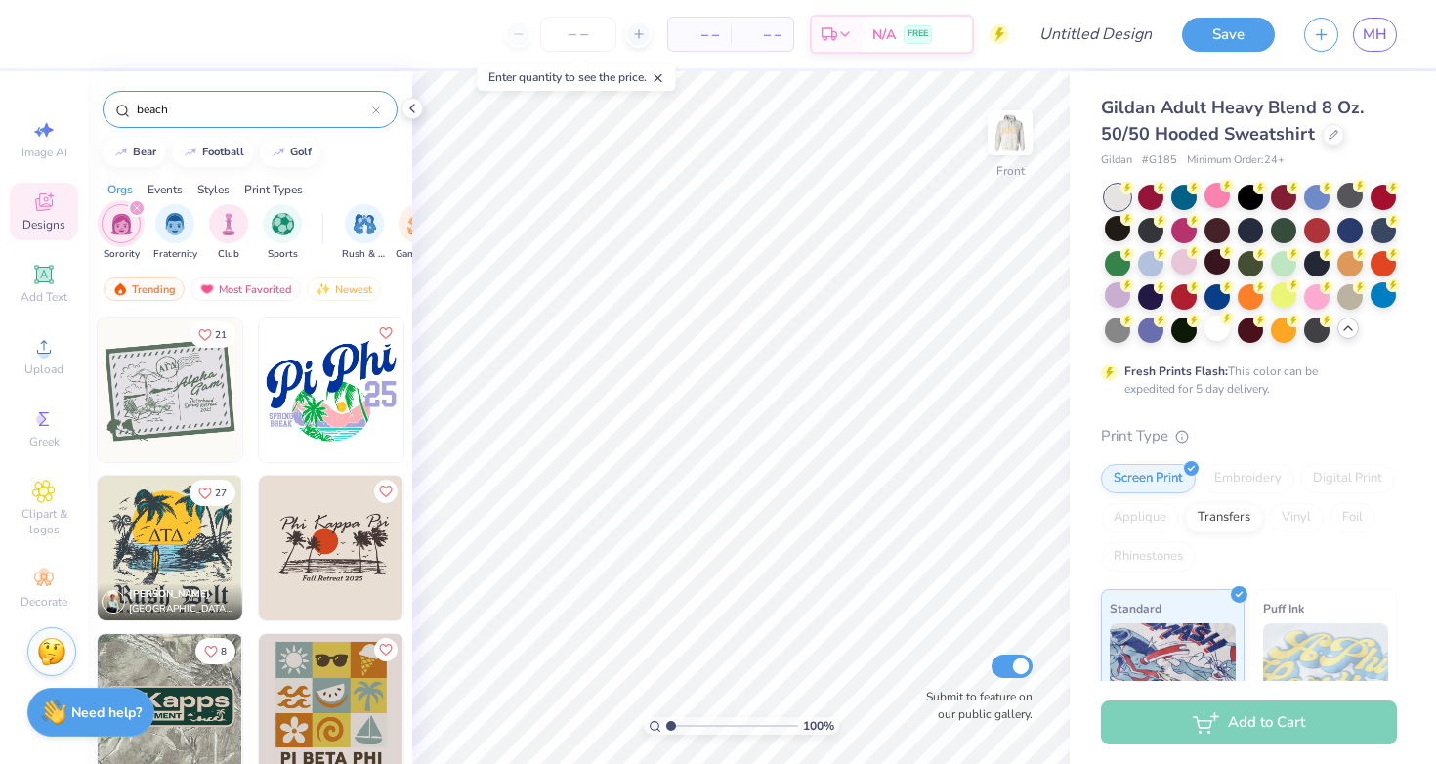
click at [137, 207] on icon "filter for Sorority" at bounding box center [137, 208] width 6 height 6
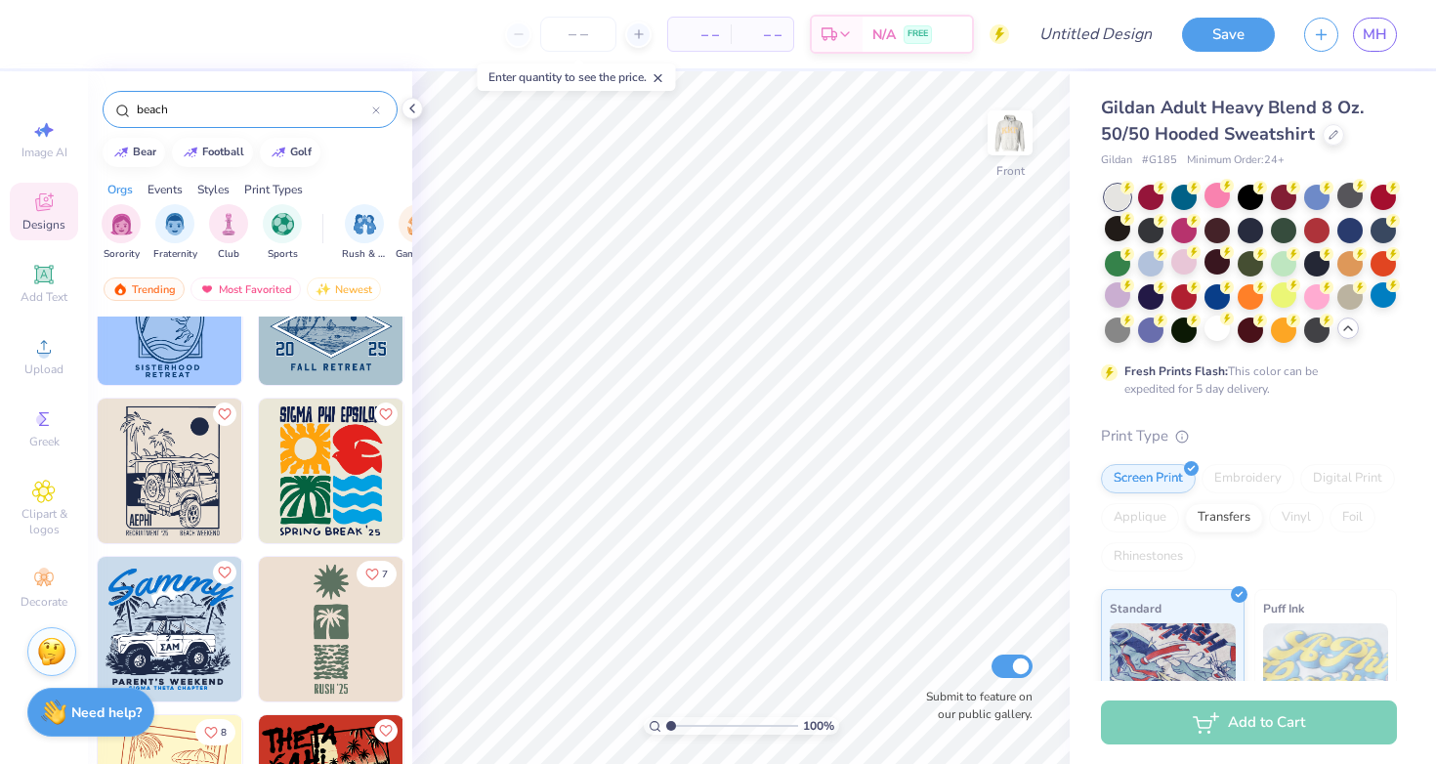
scroll to position [2927, 0]
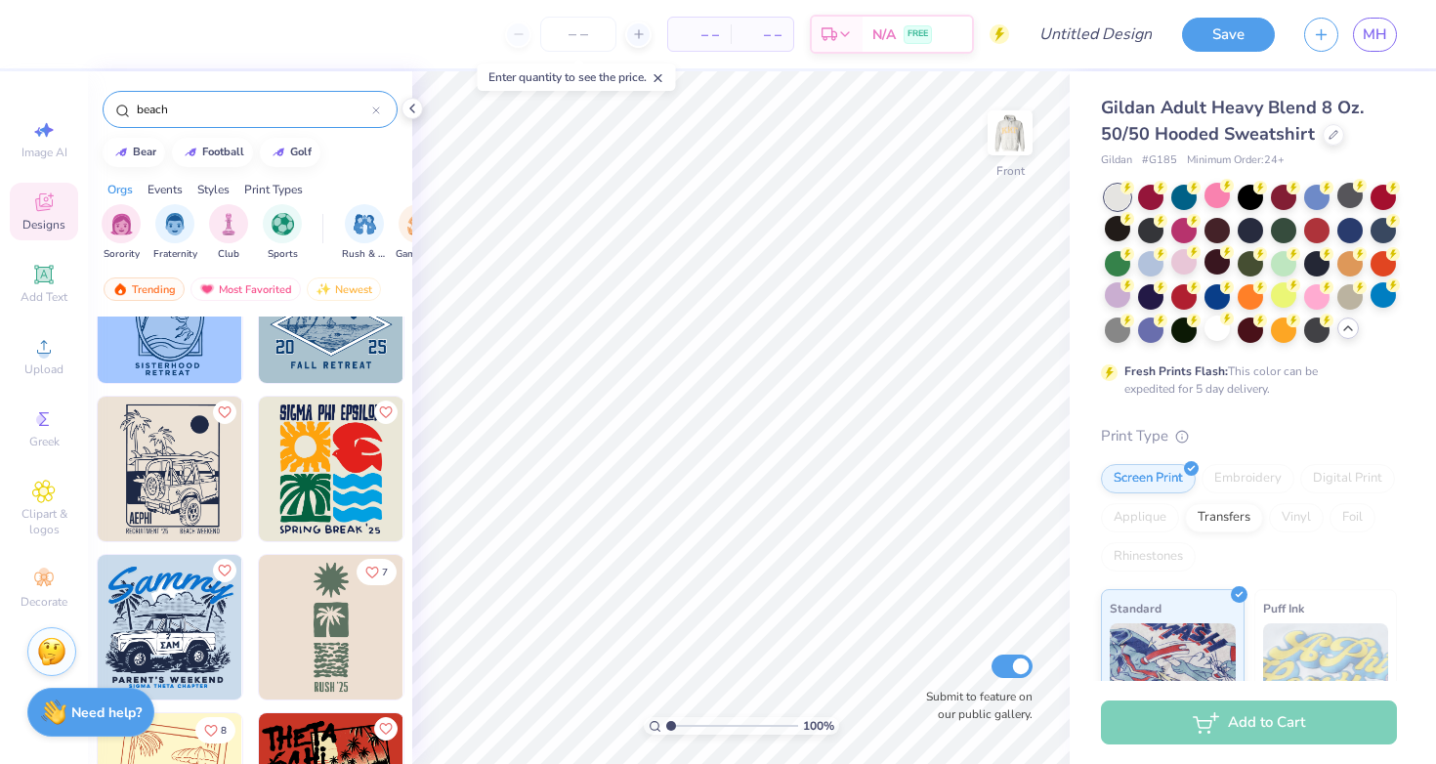
click at [375, 105] on div at bounding box center [376, 110] width 8 height 18
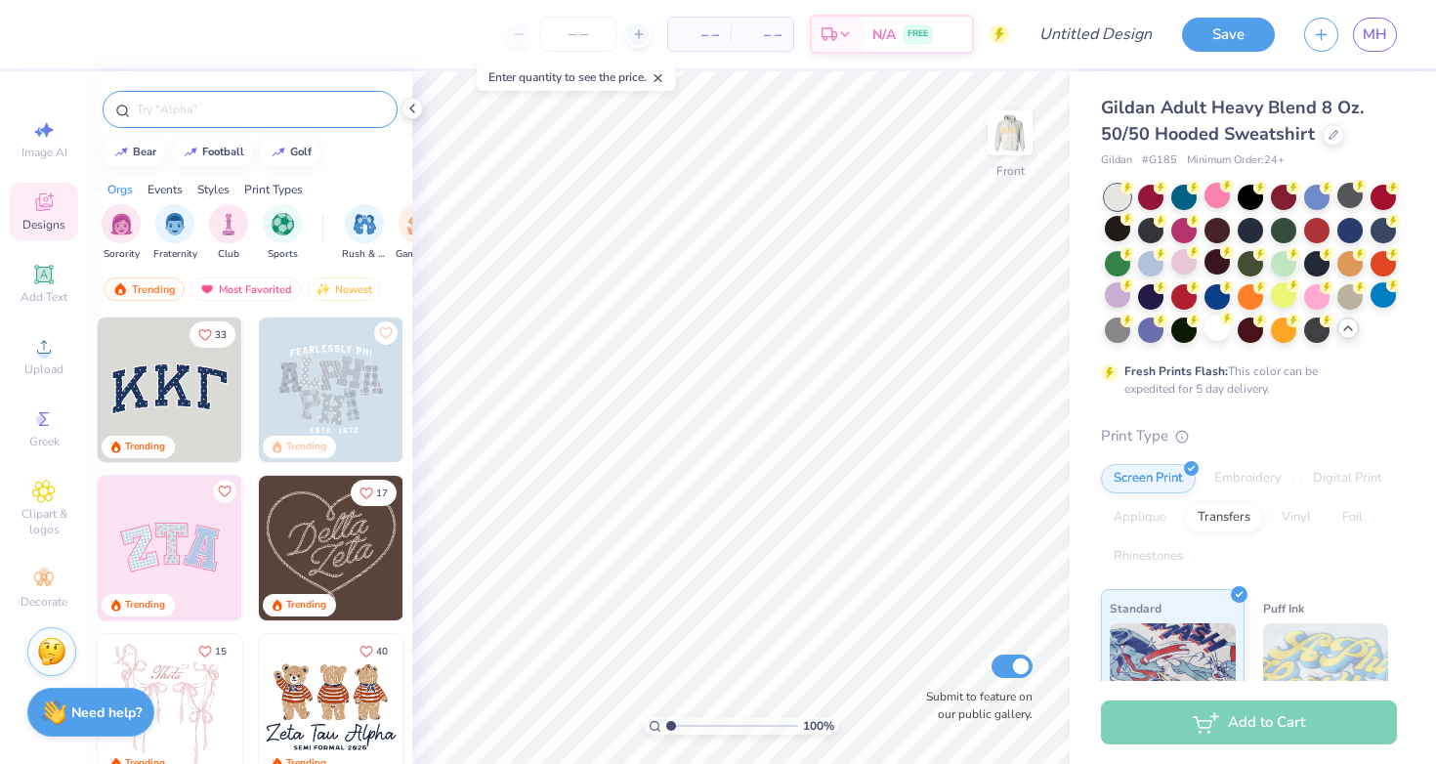
click at [233, 108] on input "text" at bounding box center [260, 110] width 250 height 20
type input "sailboat"
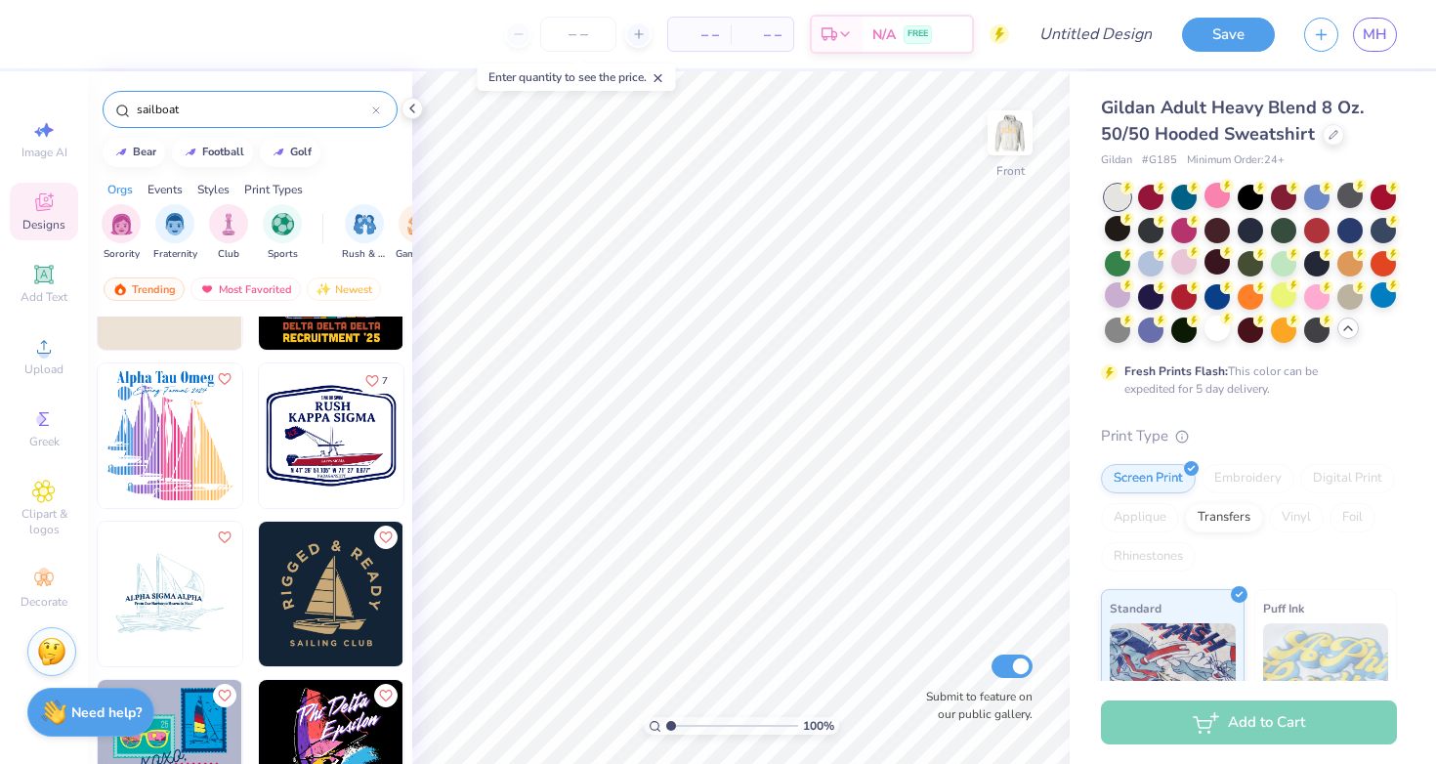
scroll to position [587, 0]
click at [169, 590] on img at bounding box center [170, 594] width 145 height 145
type input "6.35"
click at [1208, 328] on div at bounding box center [1216, 327] width 25 height 25
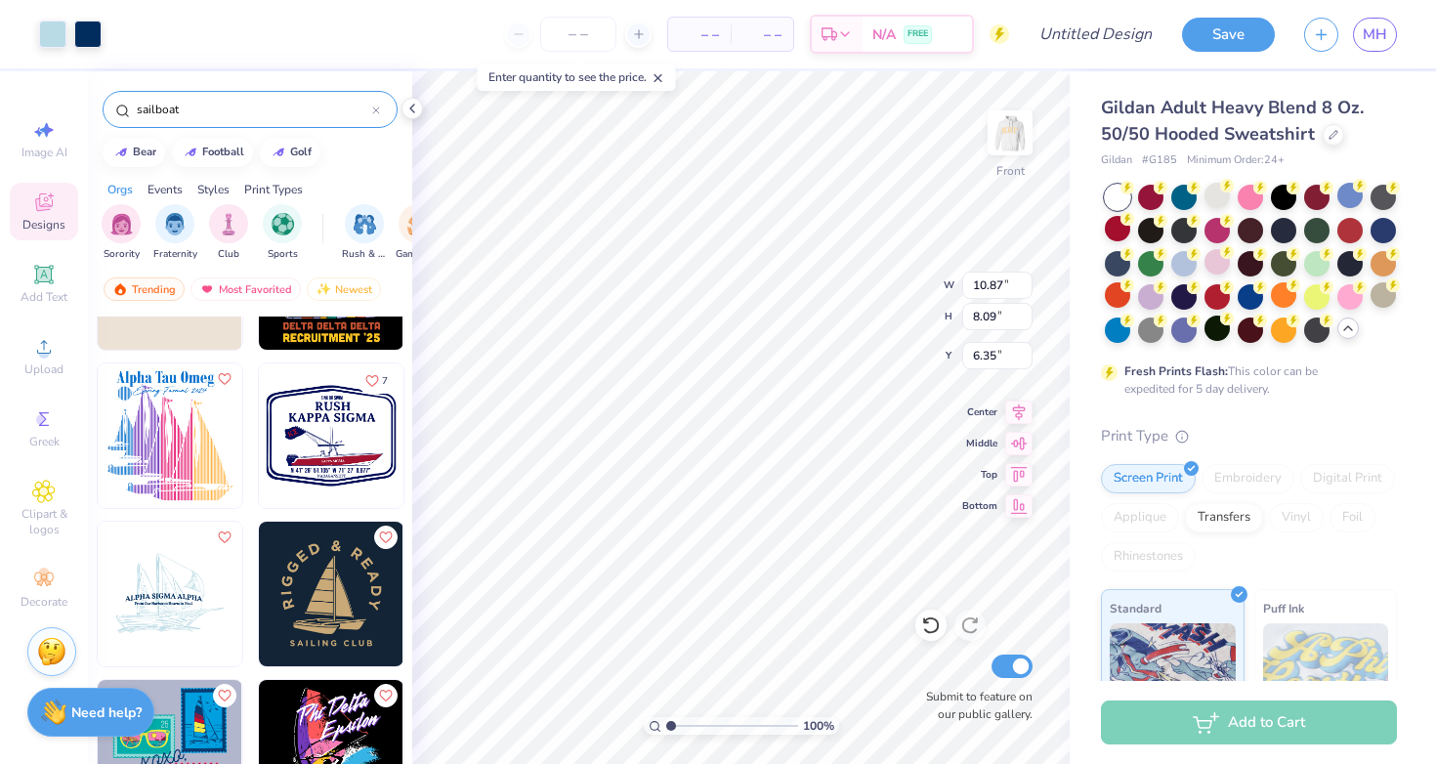
type input "12.86"
type input "9.57"
type input "7.82"
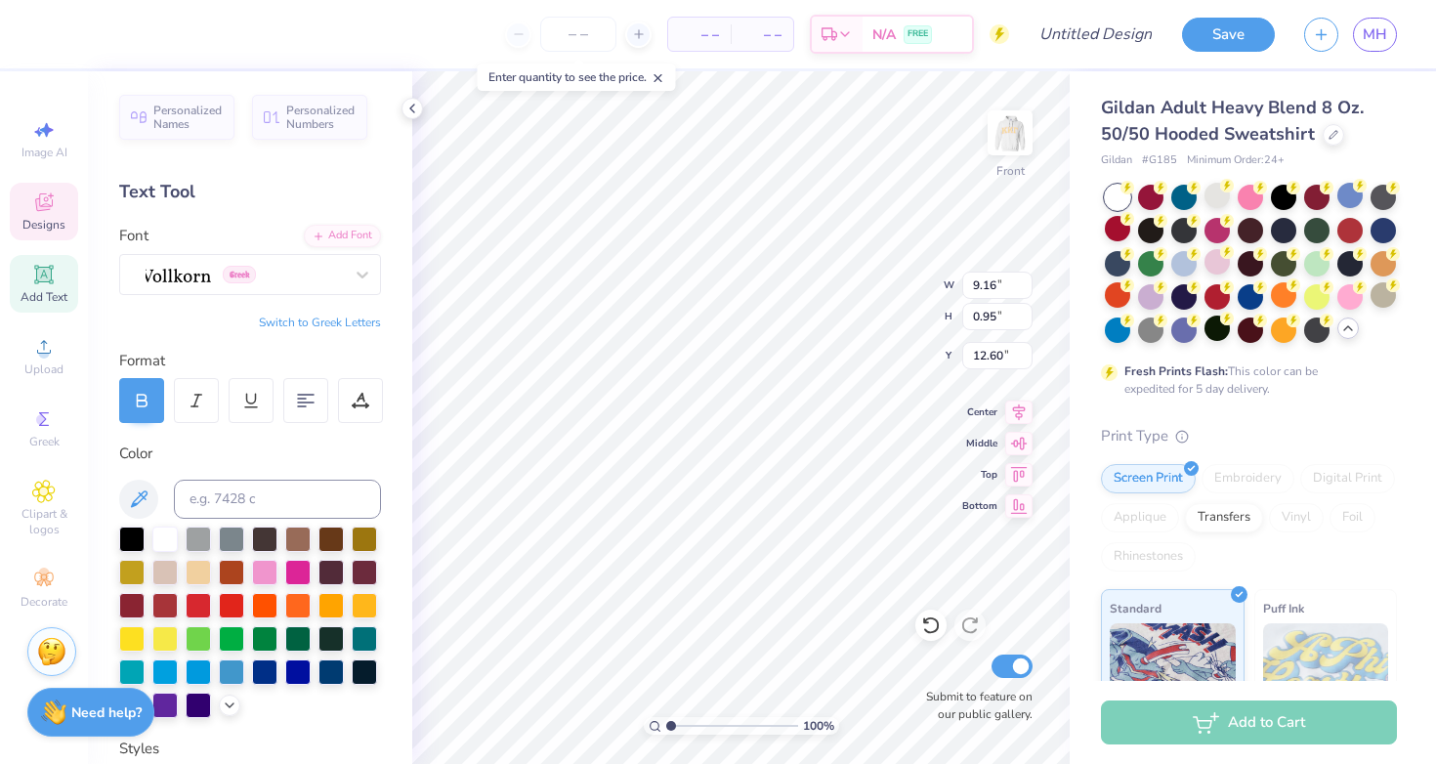
scroll to position [0, 5]
type textarea "ALPHA XI DELTA"
type input "6.93"
type input "0.31"
type input "13.65"
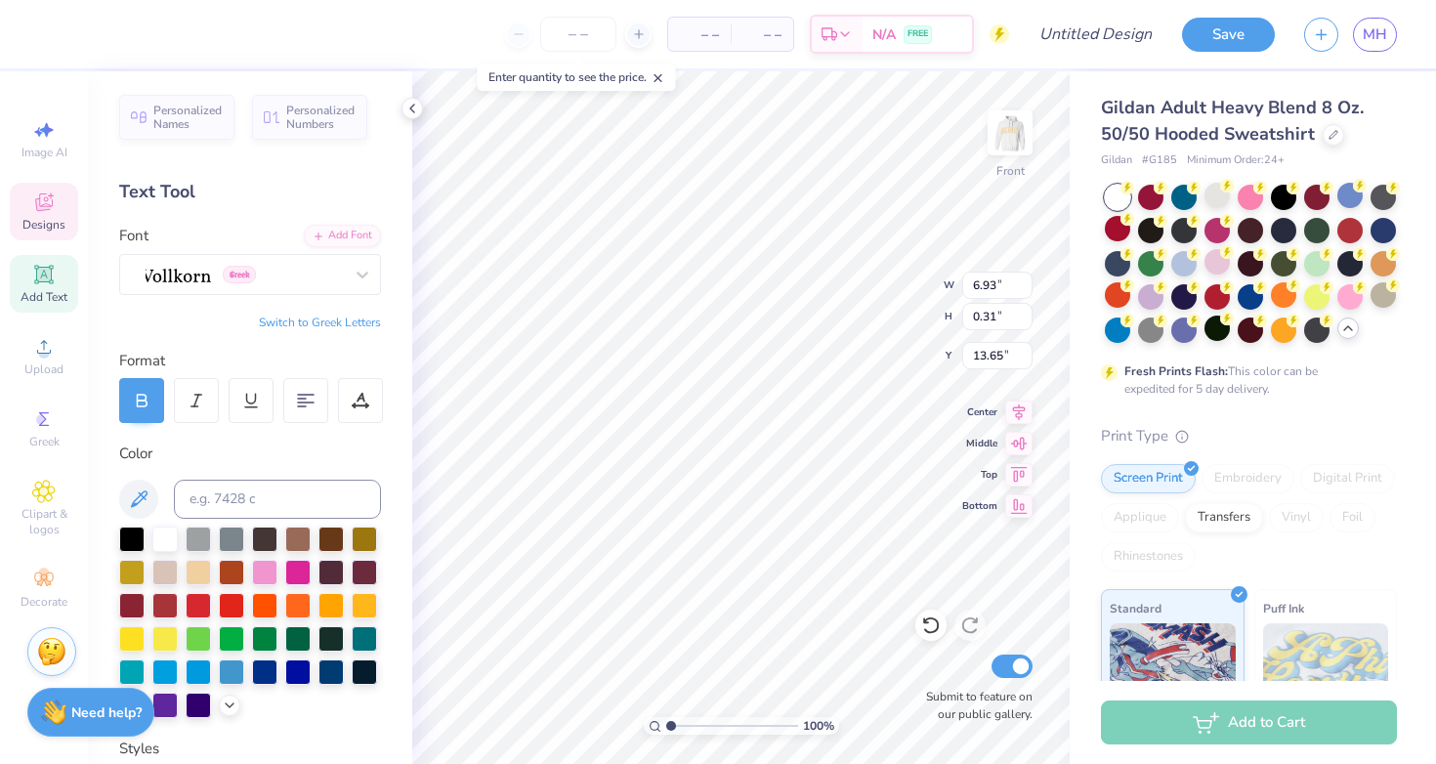
scroll to position [0, 0]
type textarea "[GEOGRAPHIC_DATA][US_STATE]"
click at [80, 28] on div at bounding box center [87, 32] width 27 height 27
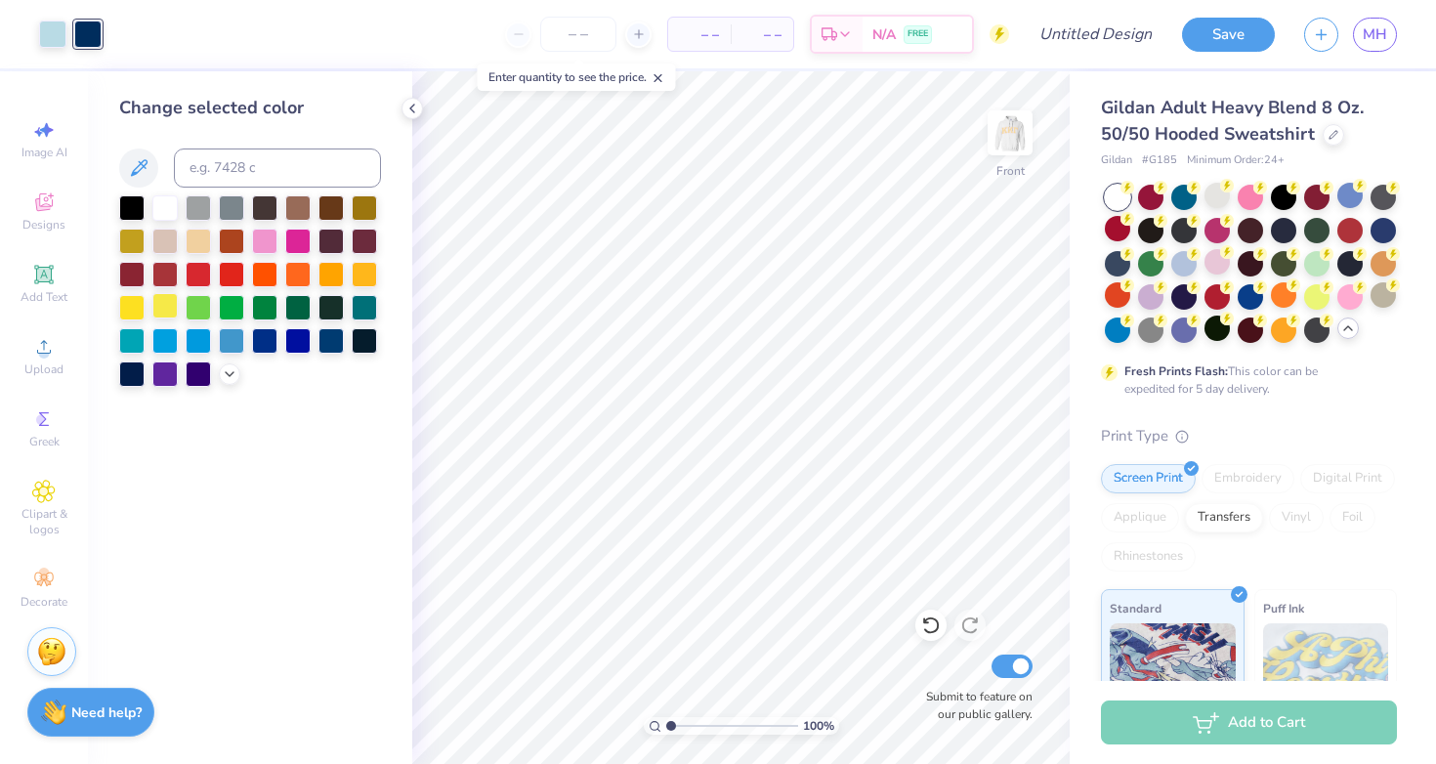
click at [165, 306] on div at bounding box center [164, 305] width 25 height 25
click at [237, 374] on div at bounding box center [229, 371] width 21 height 21
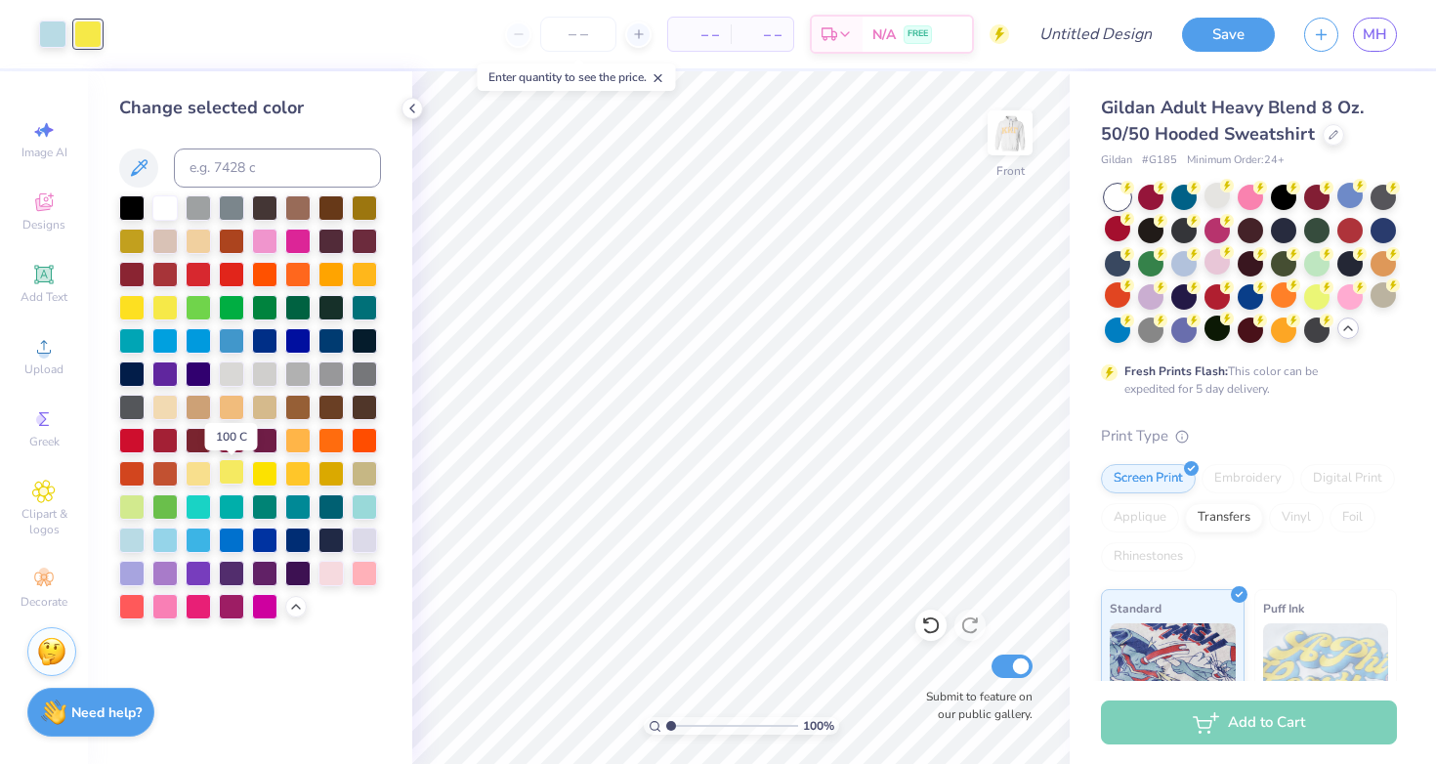
click at [226, 474] on div at bounding box center [231, 471] width 25 height 25
click at [52, 30] on div at bounding box center [52, 32] width 27 height 27
click at [164, 608] on div at bounding box center [164, 604] width 25 height 25
